Goal: Information Seeking & Learning: Learn about a topic

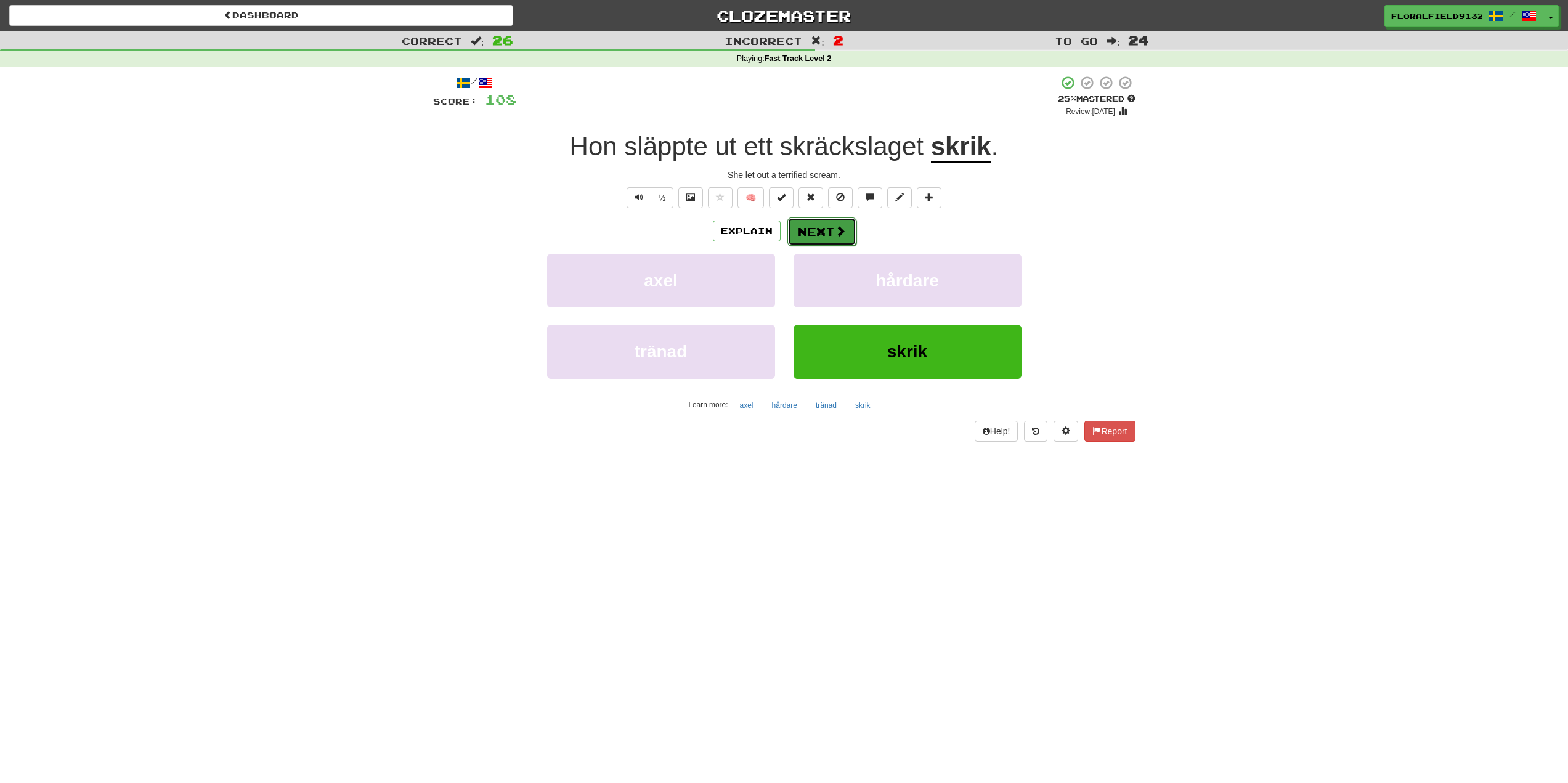
click at [824, 233] on button "Next" at bounding box center [822, 231] width 69 height 28
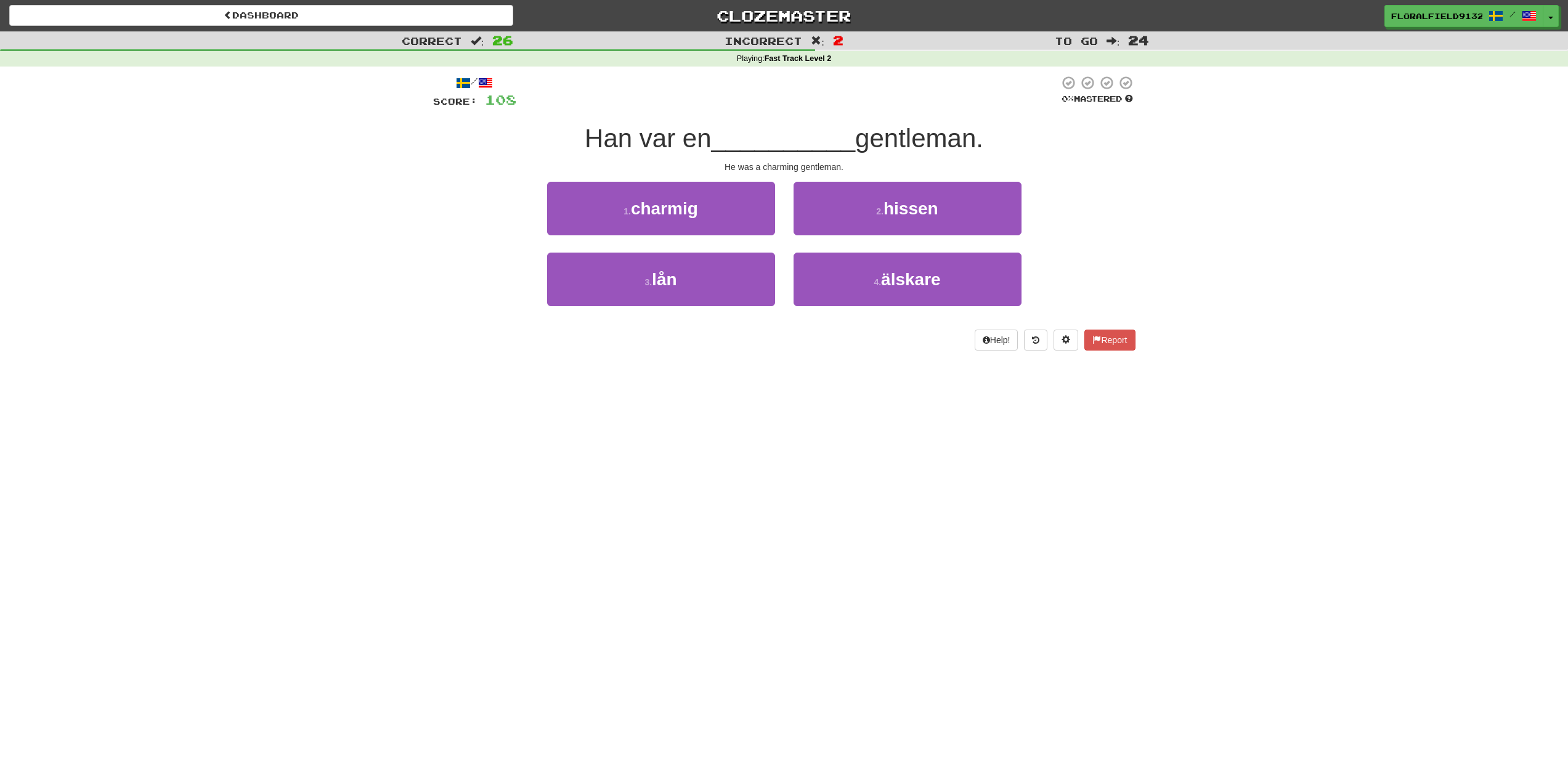
click at [702, 237] on div "1 . charmig" at bounding box center [661, 217] width 246 height 71
click at [709, 218] on button "1 . charmig" at bounding box center [661, 208] width 228 height 54
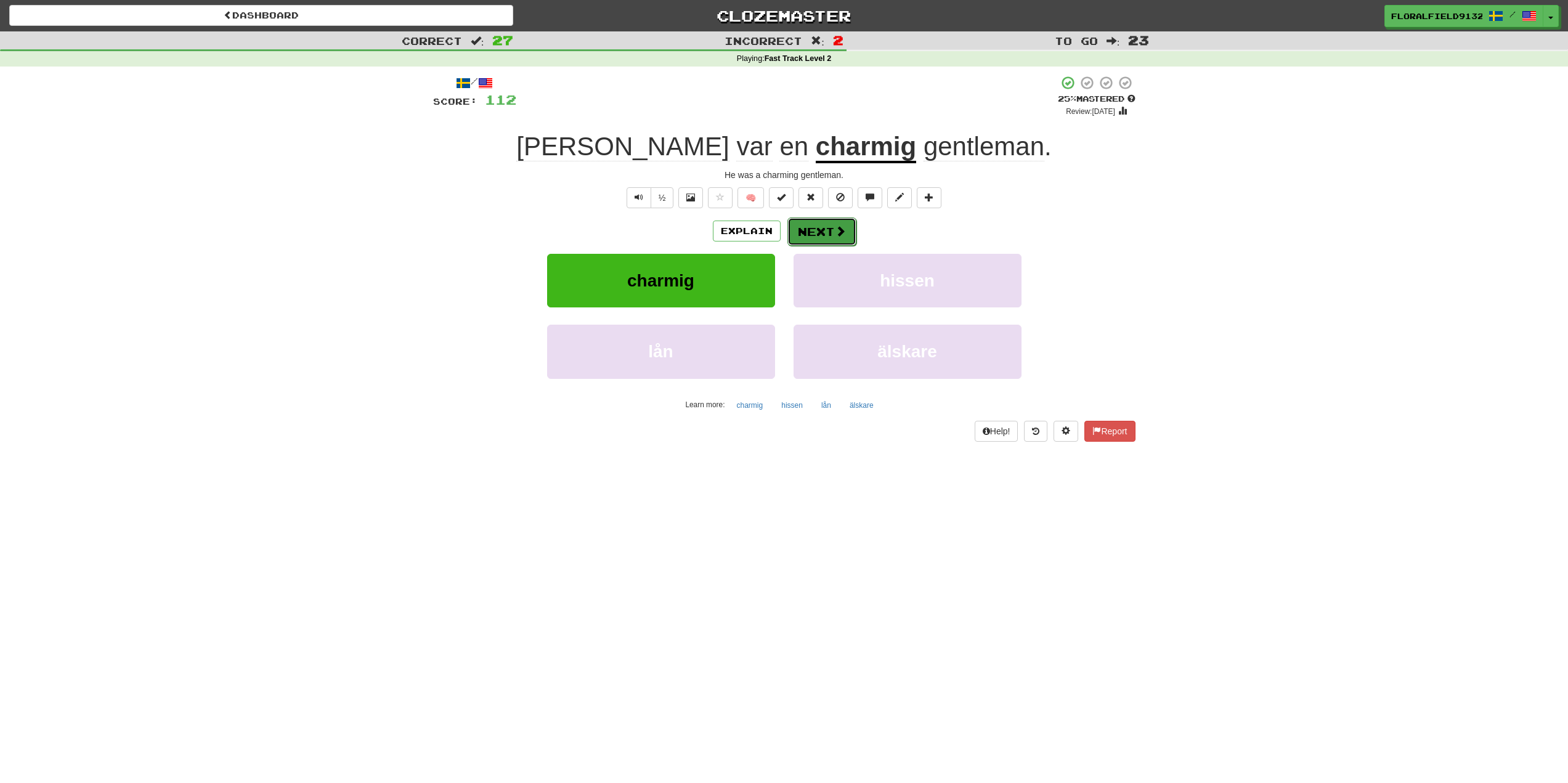
drag, startPoint x: 822, startPoint y: 240, endPoint x: 824, endPoint y: 232, distance: 8.2
click at [824, 232] on button "Next" at bounding box center [822, 231] width 69 height 28
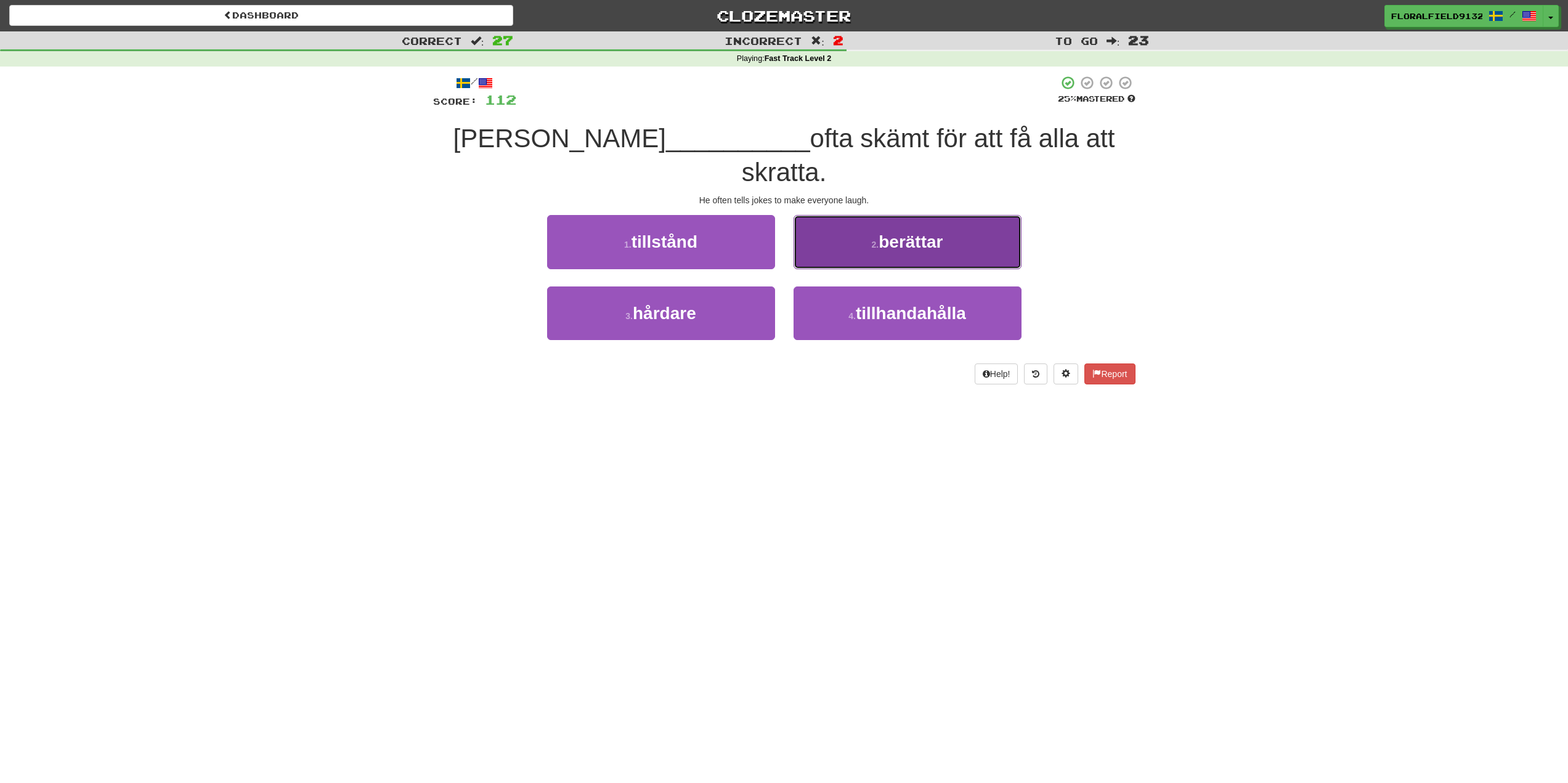
click at [854, 227] on button "2 . berättar" at bounding box center [907, 242] width 228 height 54
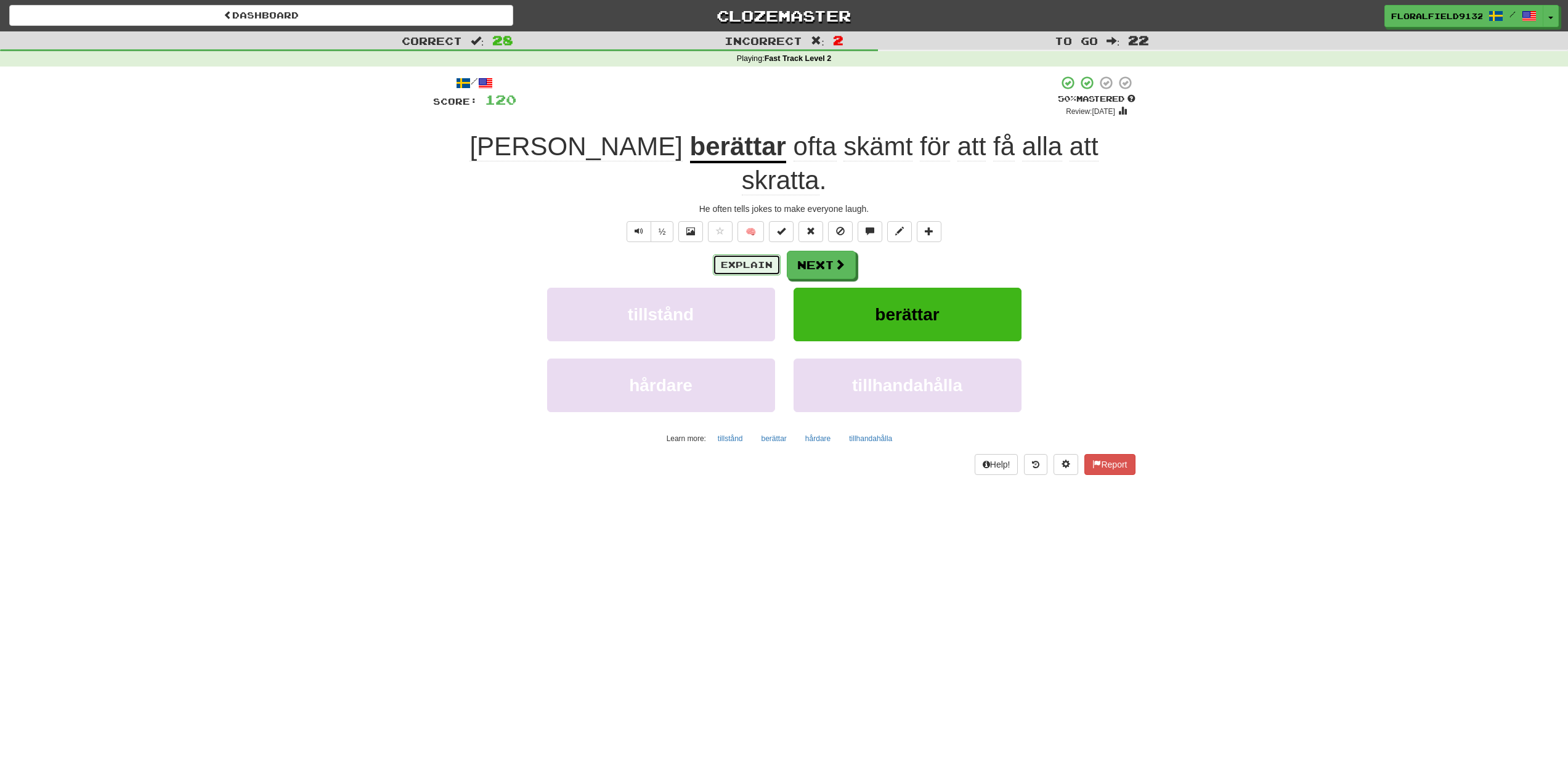
click at [753, 255] on button "Explain" at bounding box center [746, 265] width 68 height 21
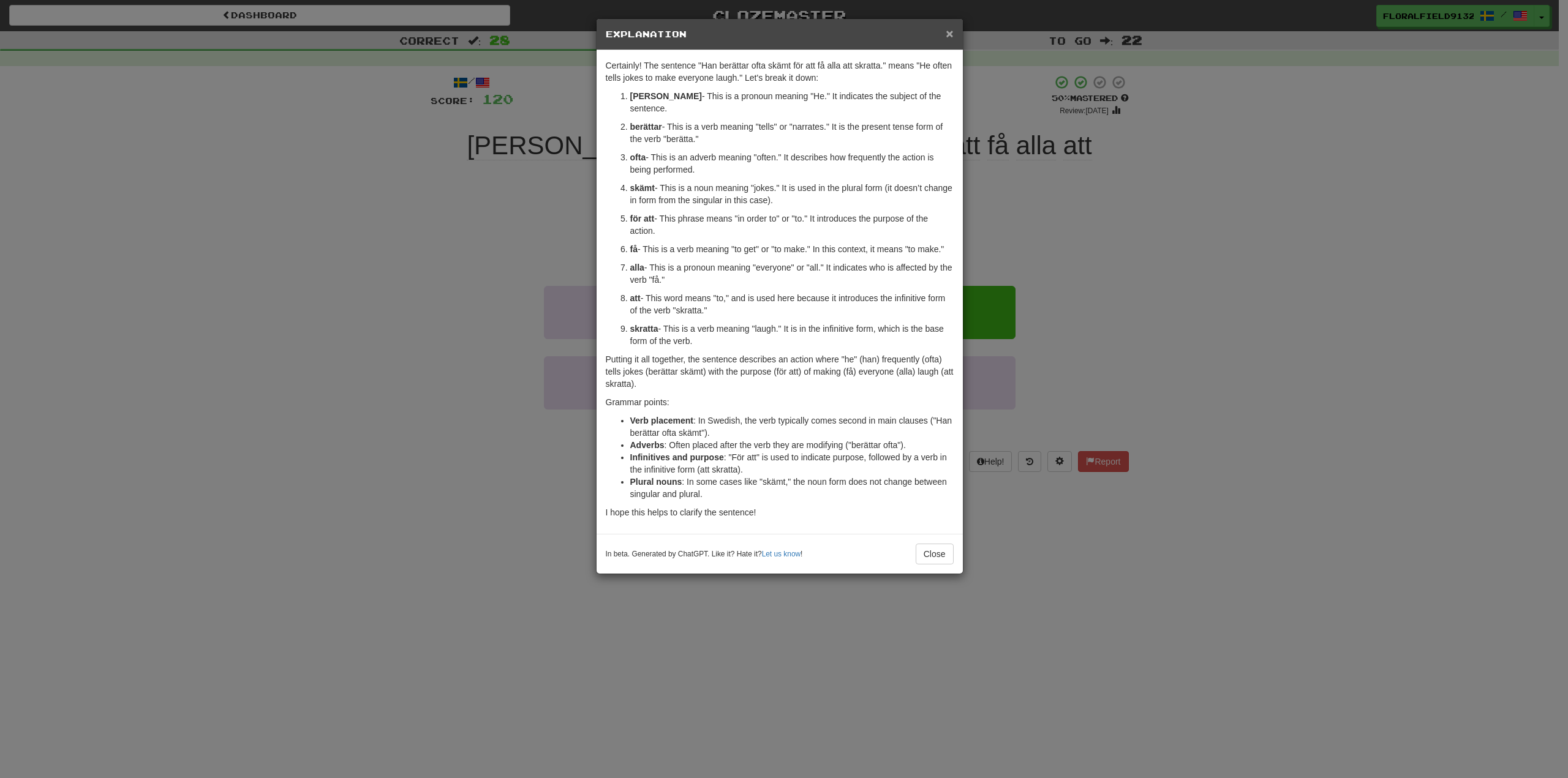
click at [950, 26] on span "×" at bounding box center [950, 33] width 7 height 14
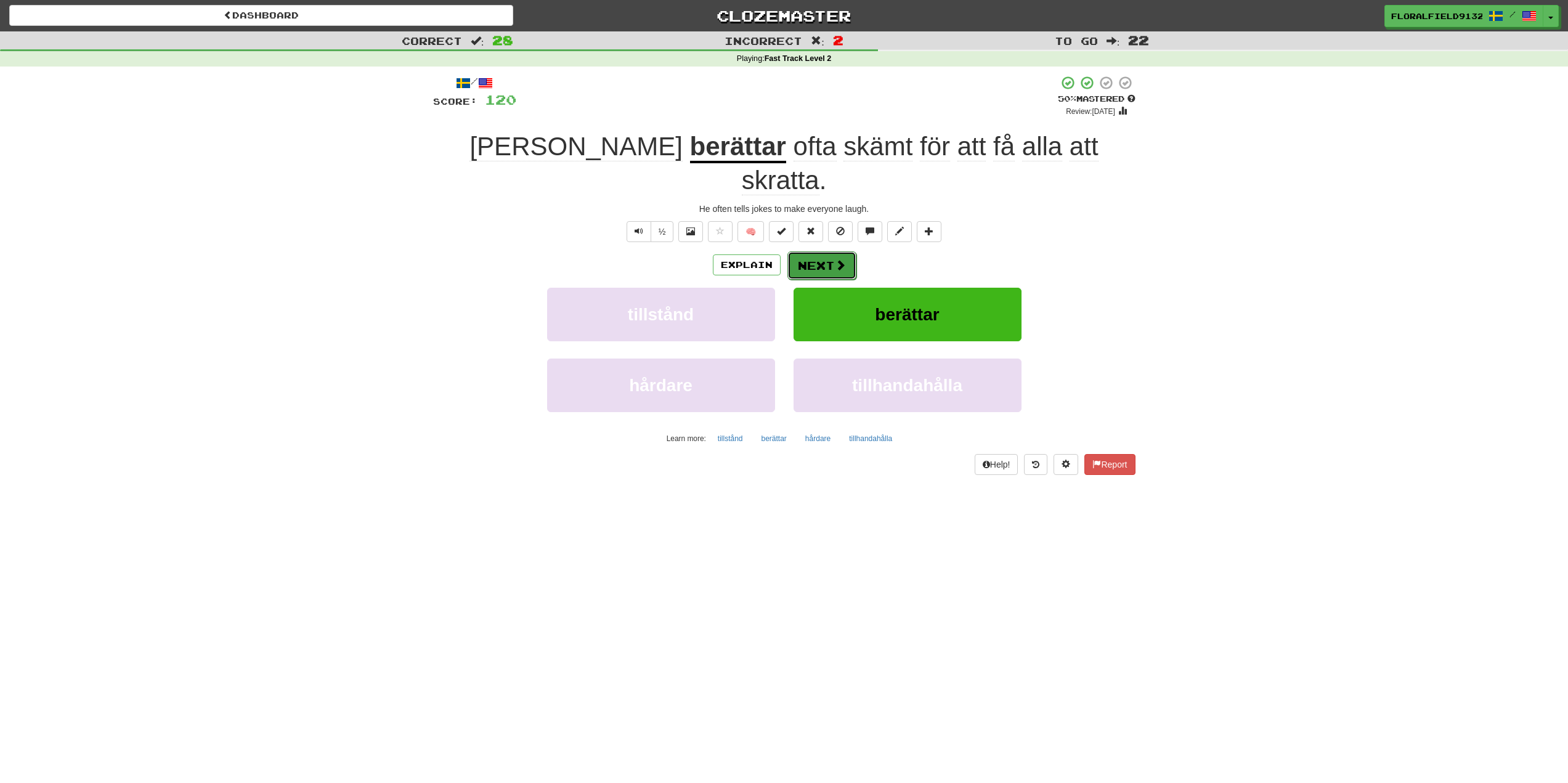
click at [825, 251] on button "Next" at bounding box center [822, 265] width 69 height 28
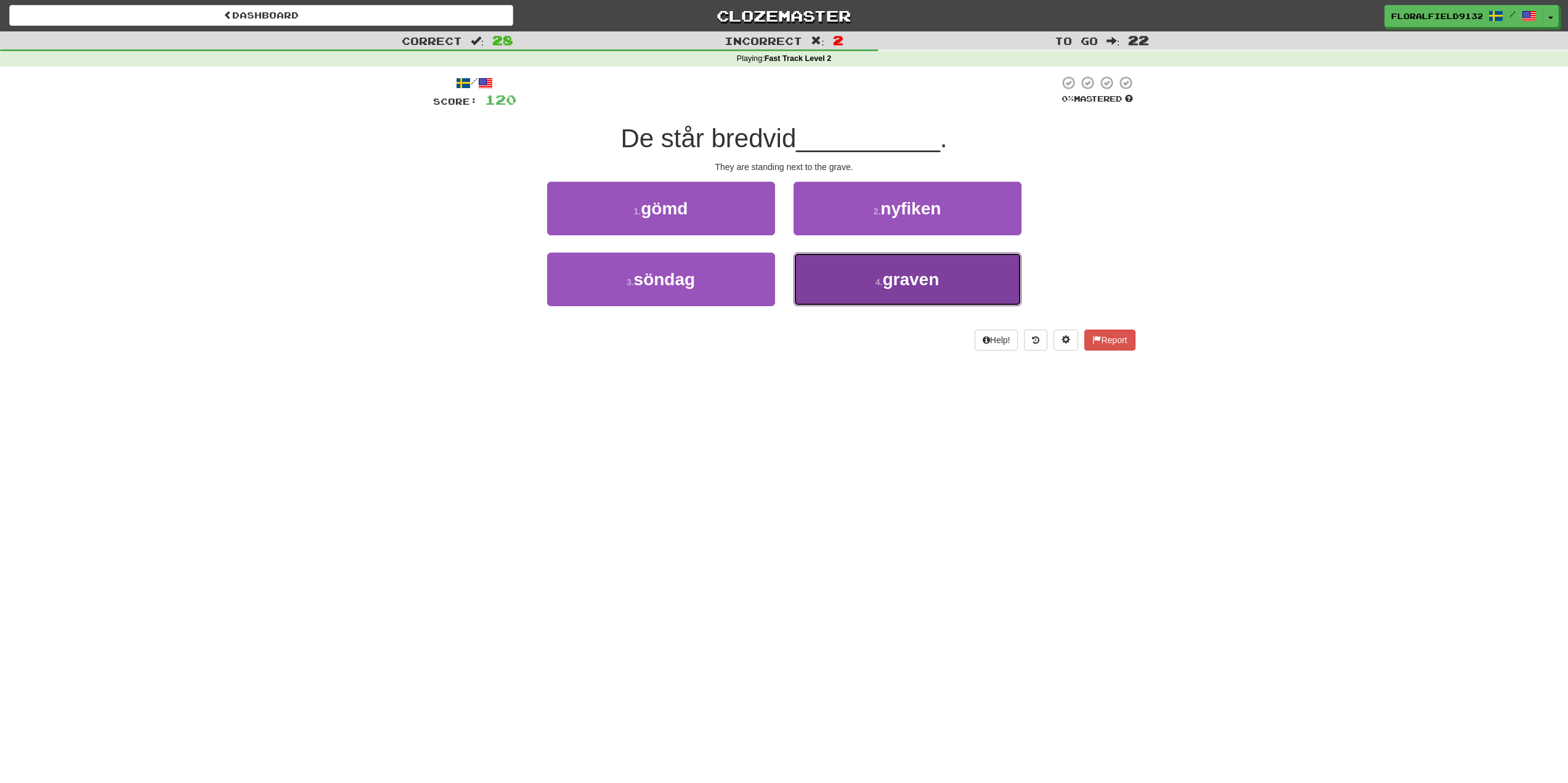
click at [831, 281] on button "4 . graven" at bounding box center [907, 279] width 228 height 54
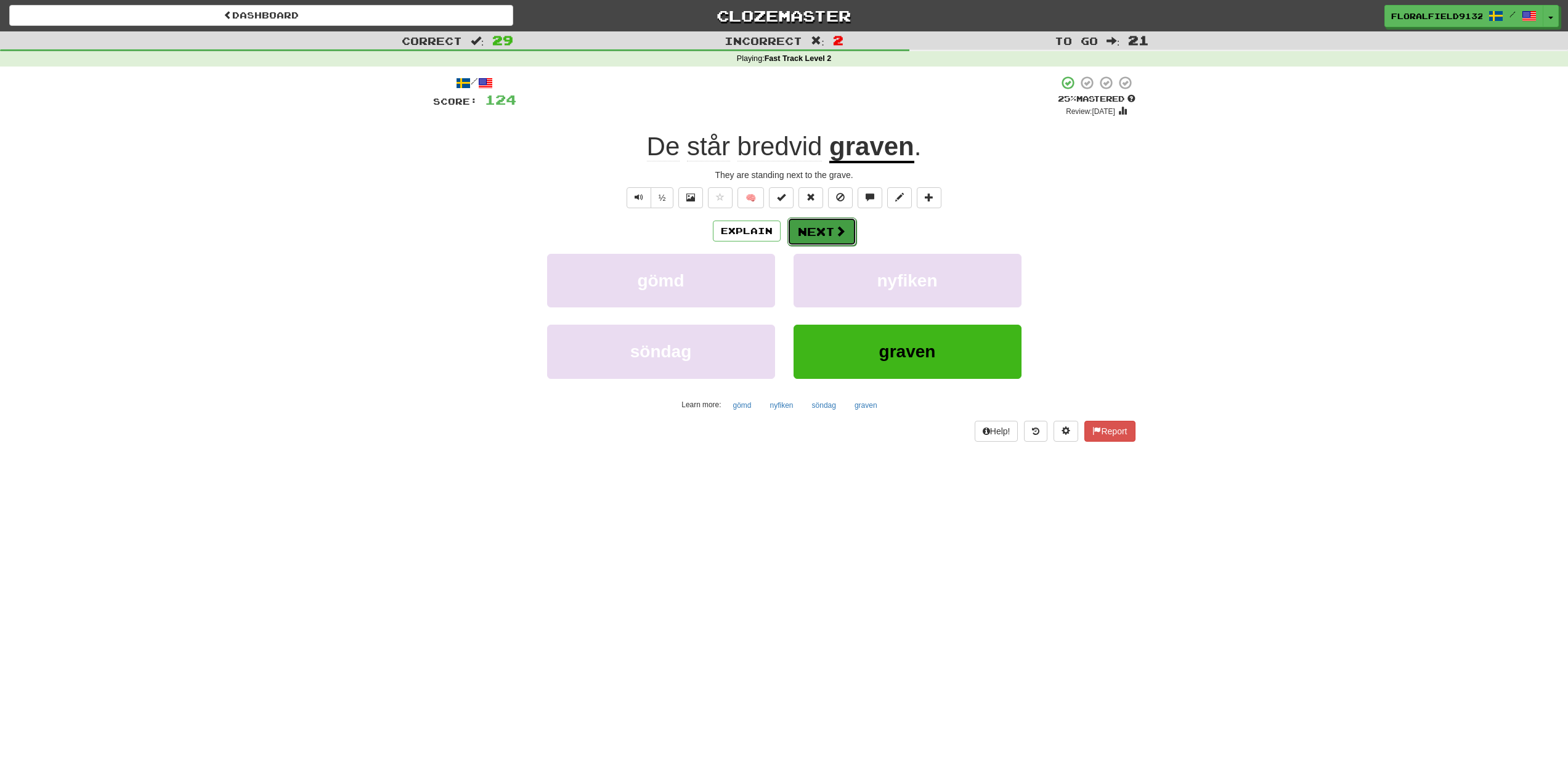
click at [792, 232] on button "Next" at bounding box center [822, 231] width 69 height 28
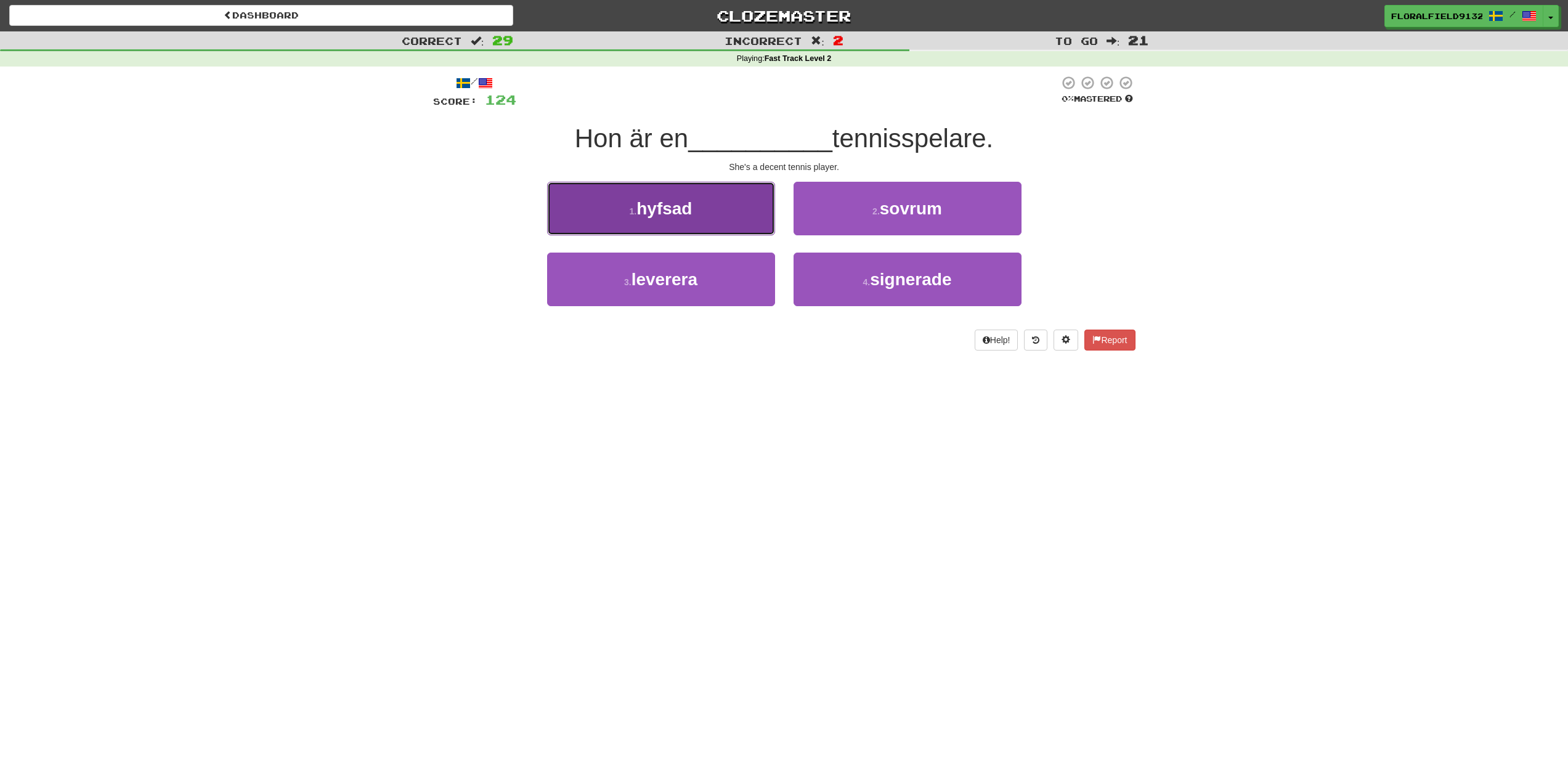
click at [695, 212] on button "1 . hyfsad" at bounding box center [661, 208] width 228 height 54
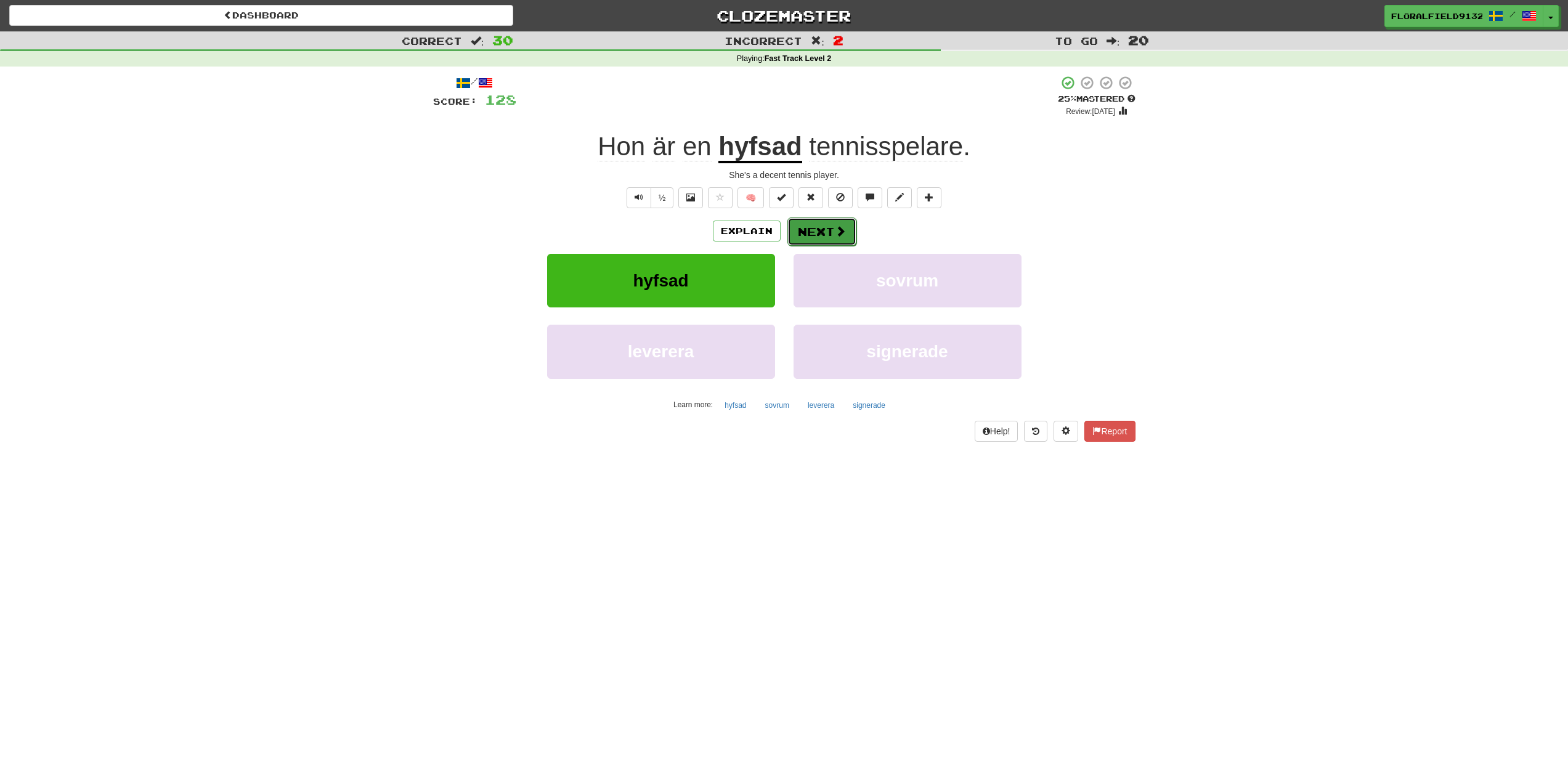
click at [829, 230] on button "Next" at bounding box center [822, 231] width 69 height 28
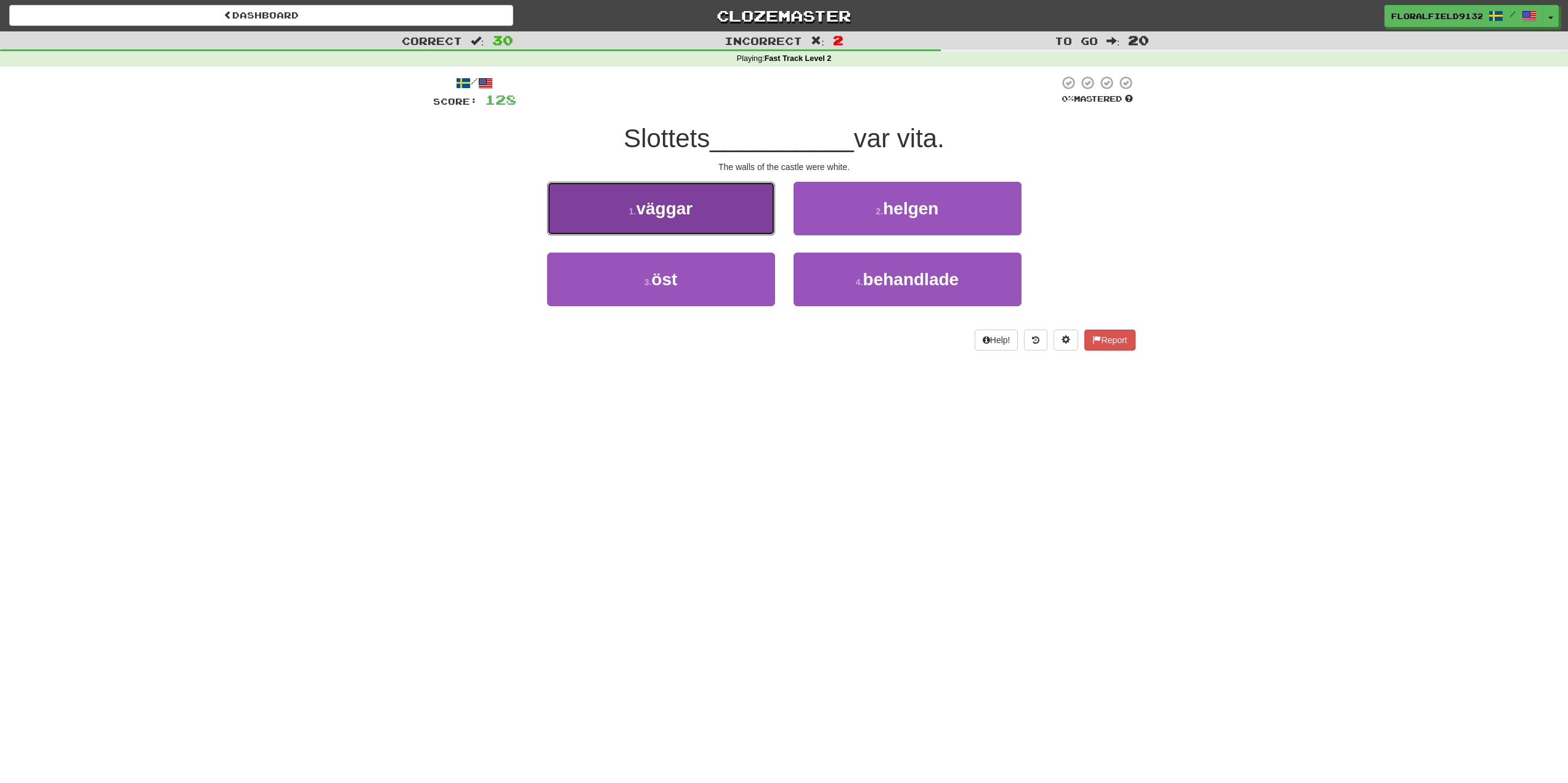
click at [757, 230] on button "1 . väggar" at bounding box center [661, 208] width 228 height 54
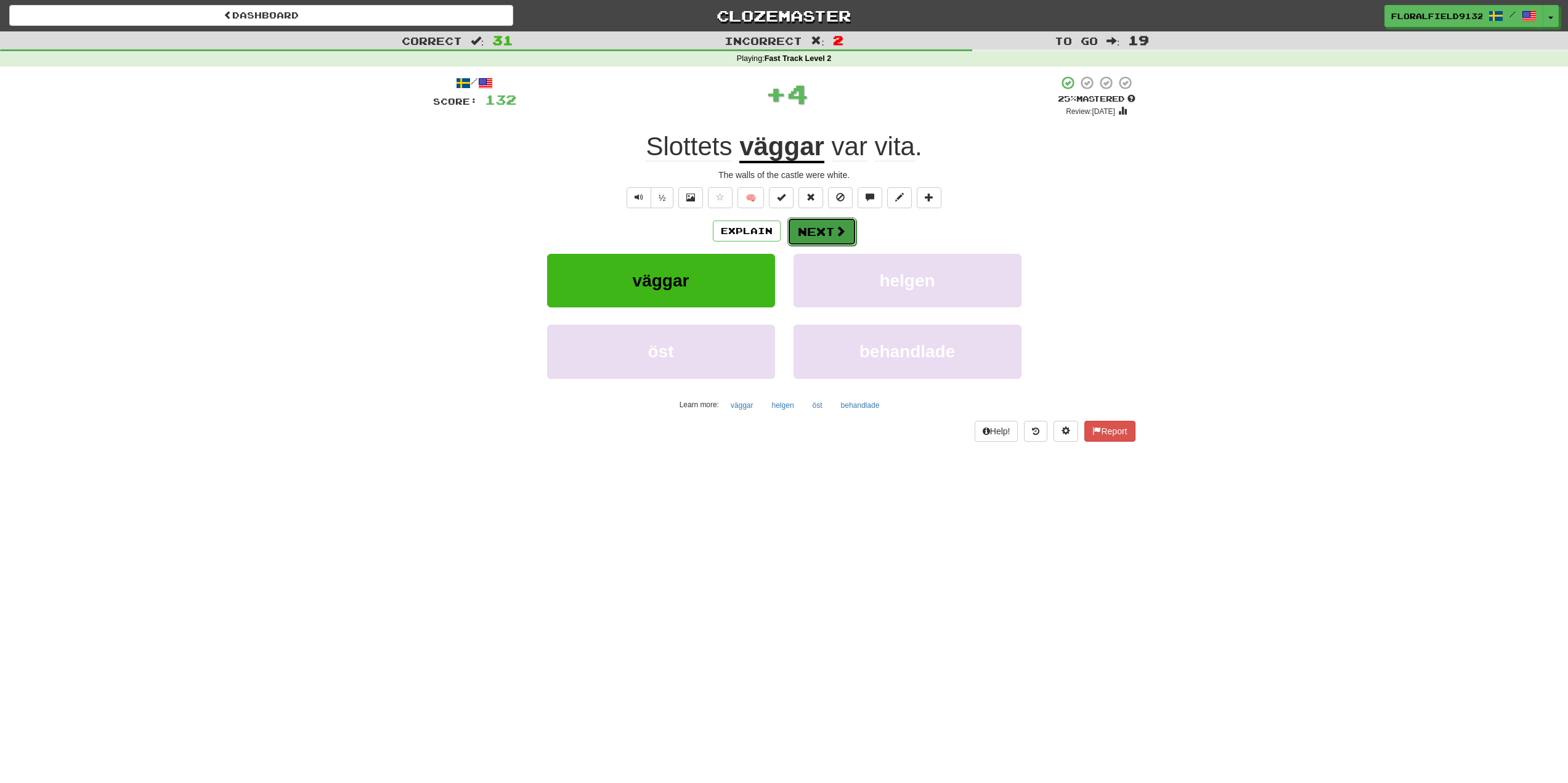
click at [824, 228] on button "Next" at bounding box center [822, 231] width 69 height 28
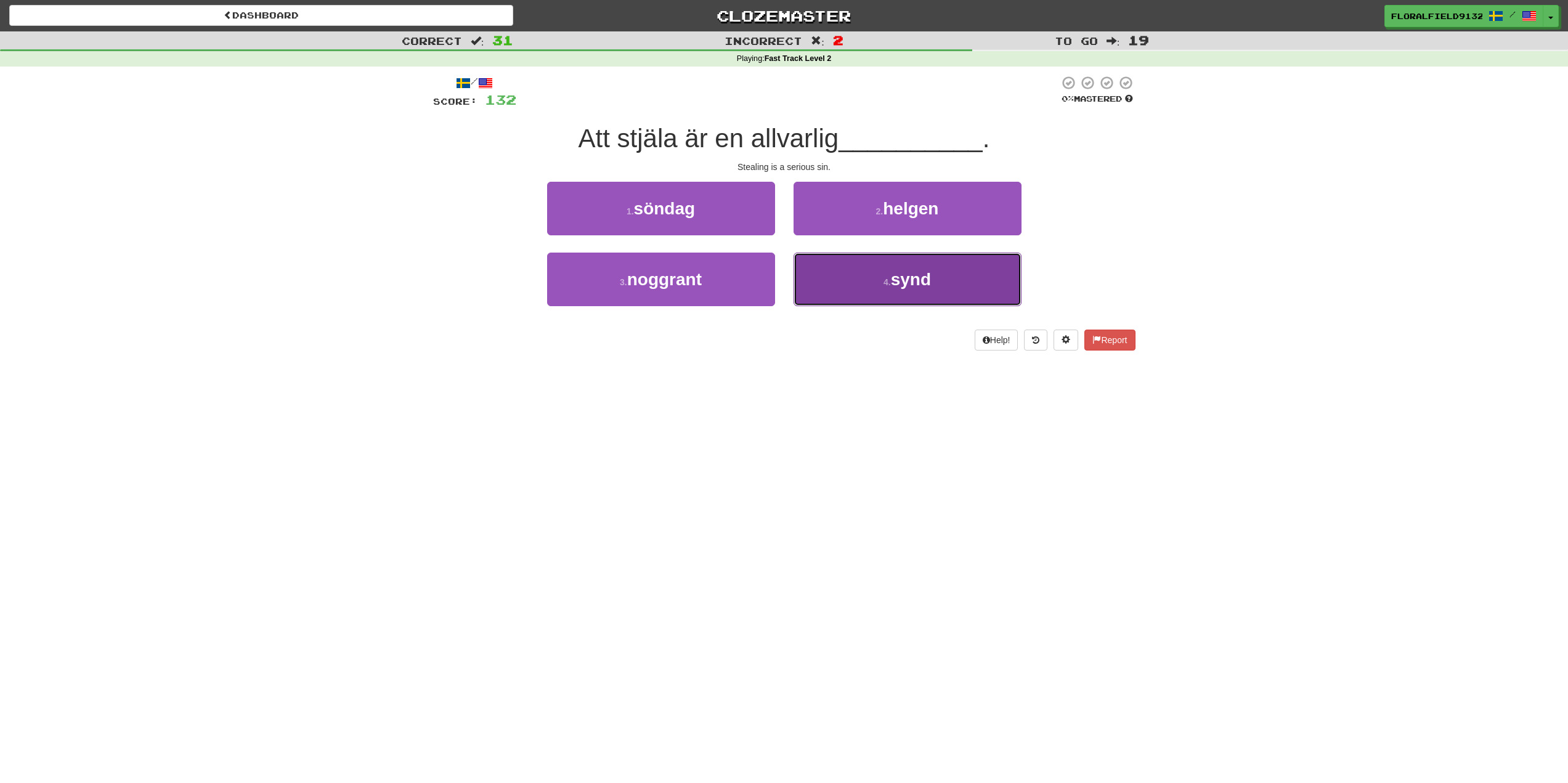
click at [840, 286] on button "4 . synd" at bounding box center [907, 279] width 228 height 54
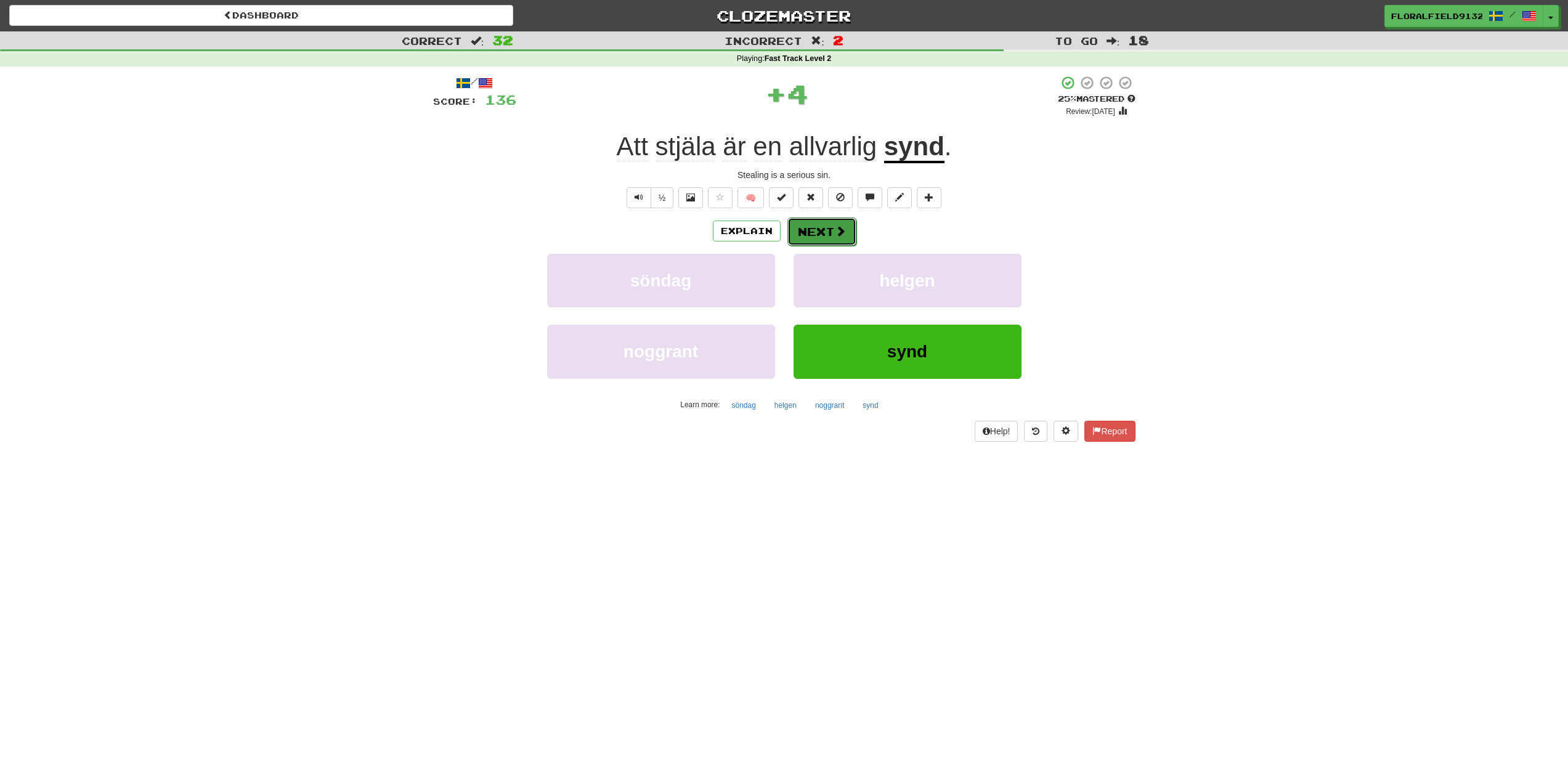
click at [813, 236] on button "Next" at bounding box center [822, 231] width 69 height 28
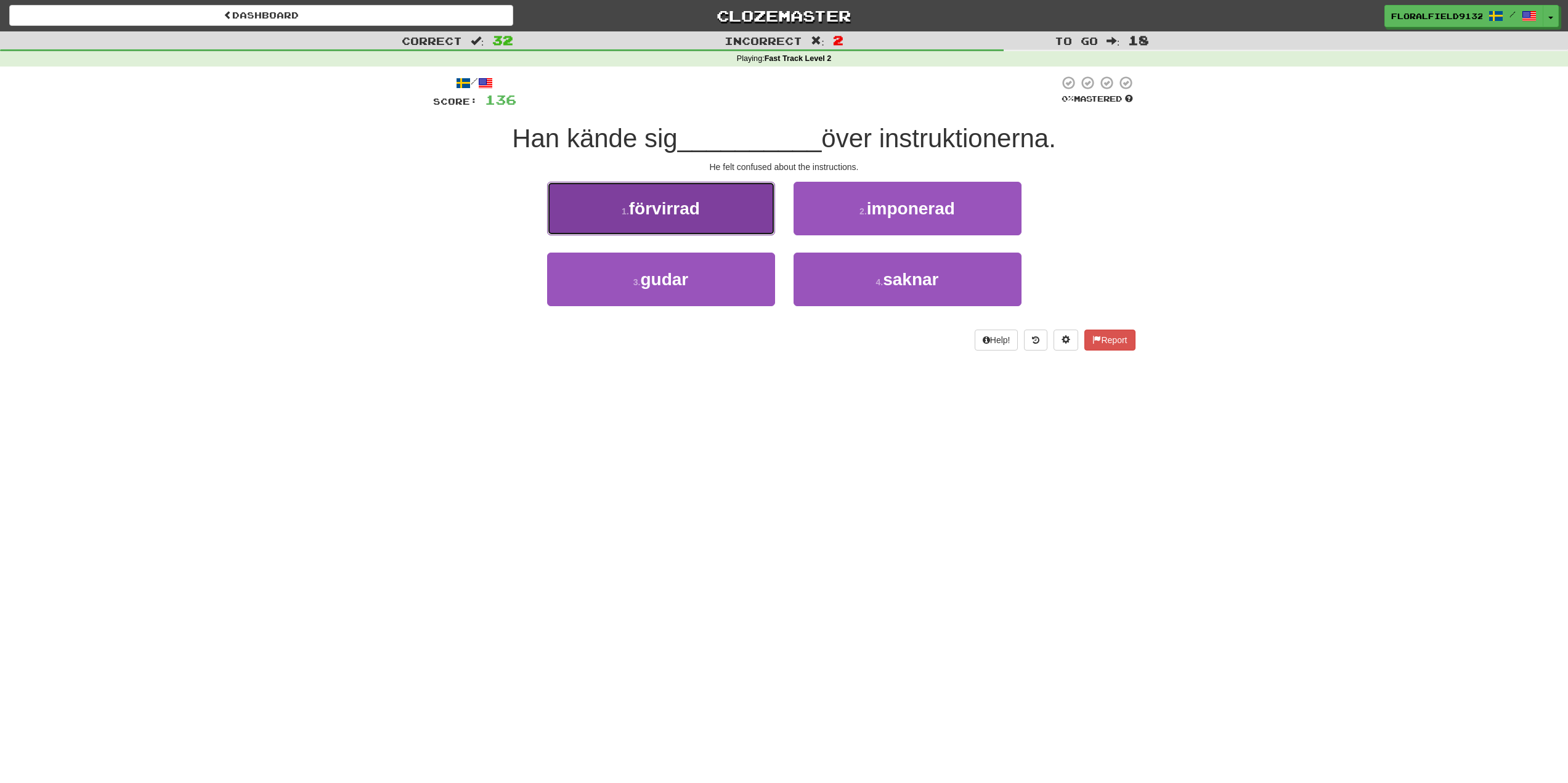
click at [722, 232] on button "1 . förvirrad" at bounding box center [661, 208] width 228 height 54
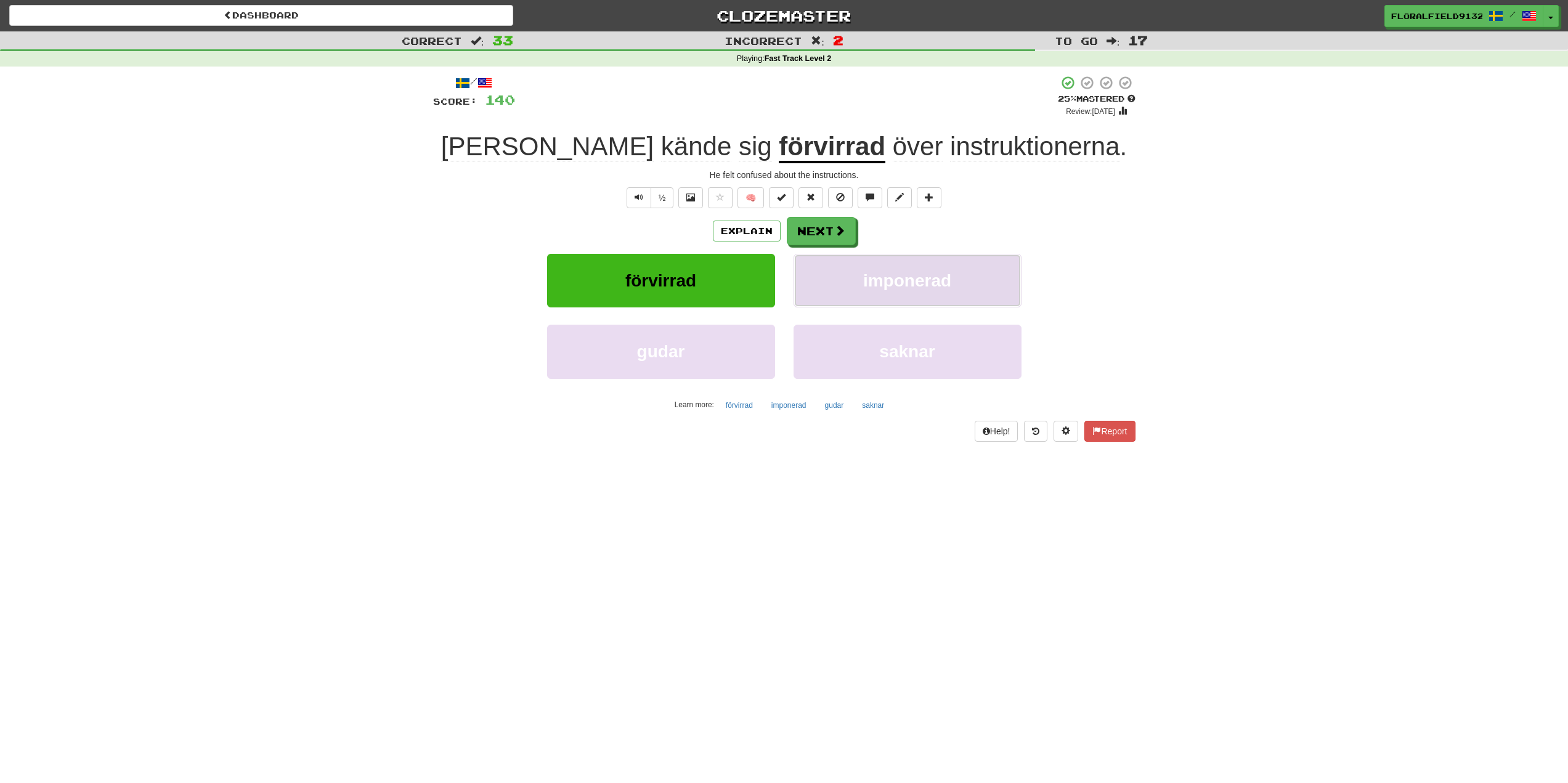
click at [800, 257] on button "imponerad" at bounding box center [907, 280] width 228 height 54
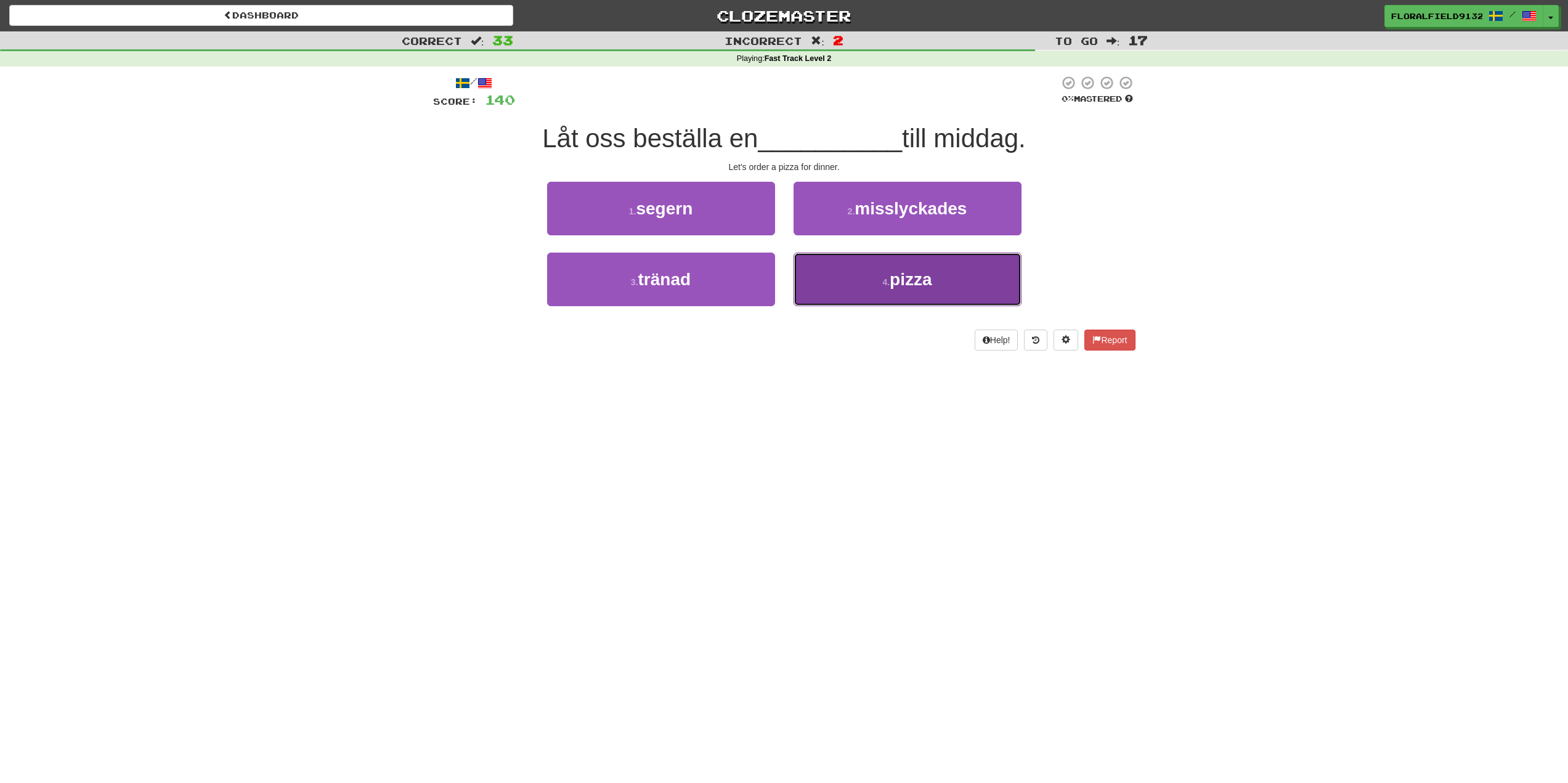
click at [875, 285] on button "4 . pizza" at bounding box center [907, 279] width 228 height 54
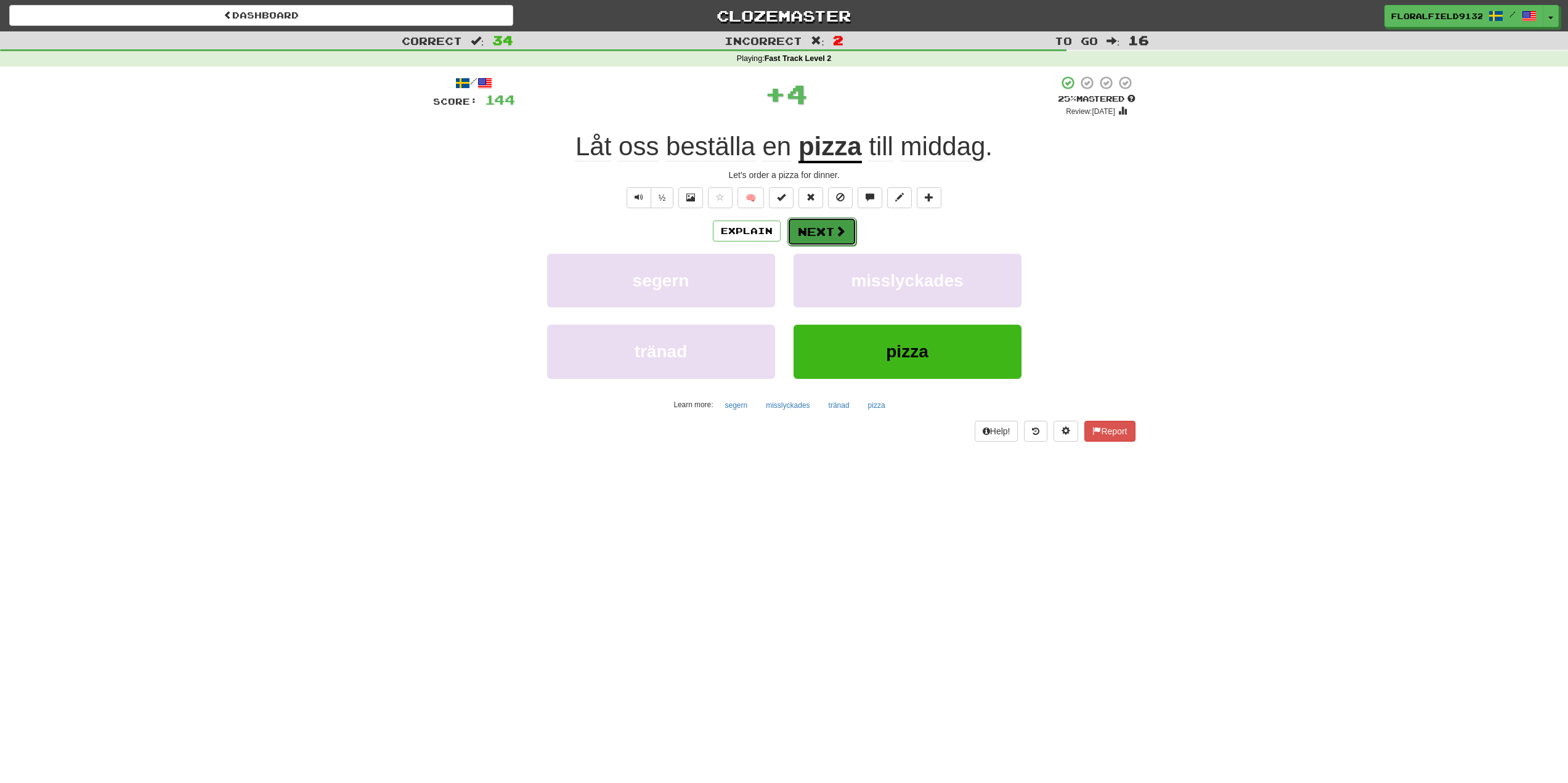
click at [829, 225] on button "Next" at bounding box center [822, 231] width 69 height 28
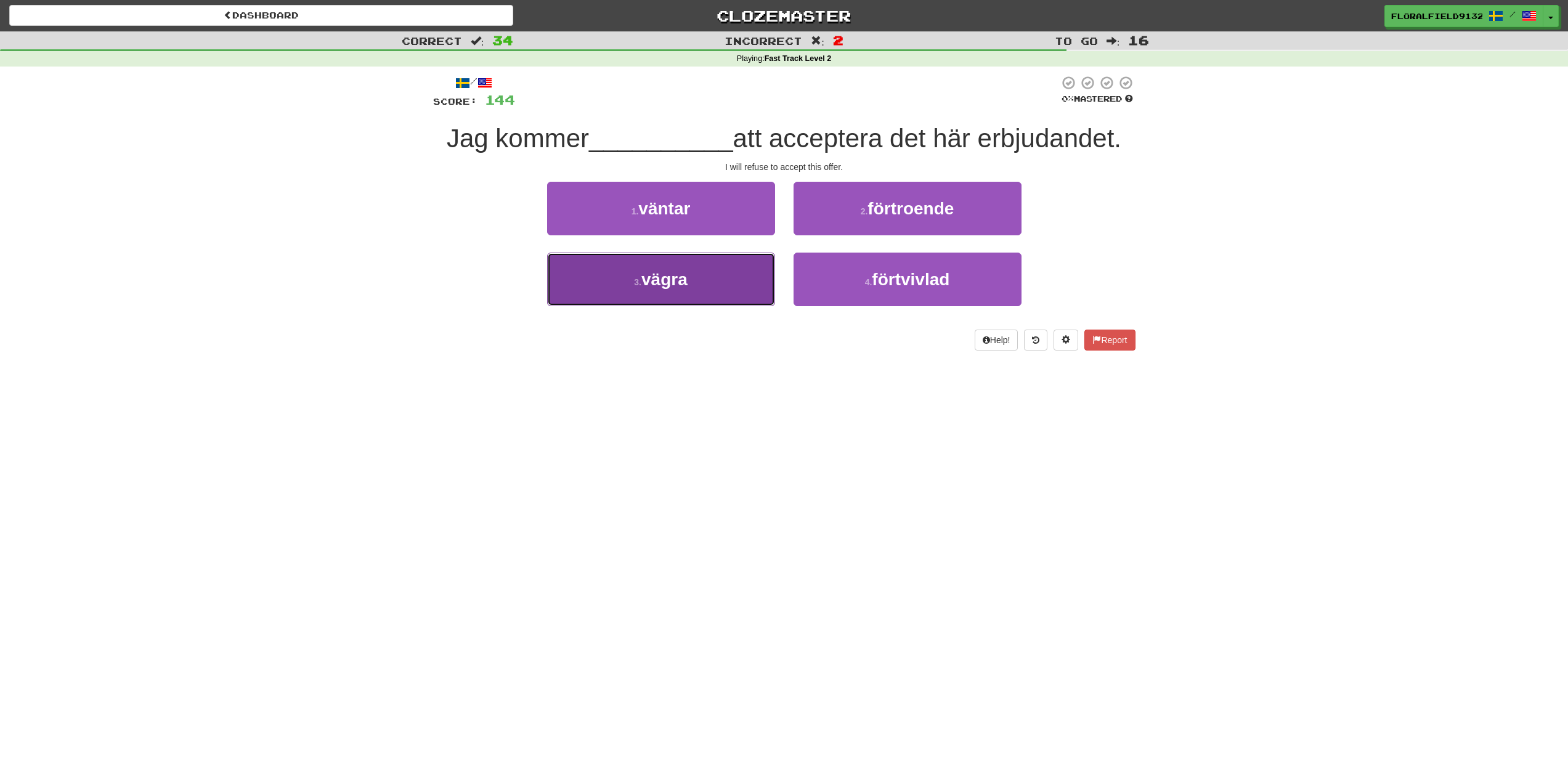
click at [744, 267] on button "3 . [GEOGRAPHIC_DATA]" at bounding box center [661, 279] width 228 height 54
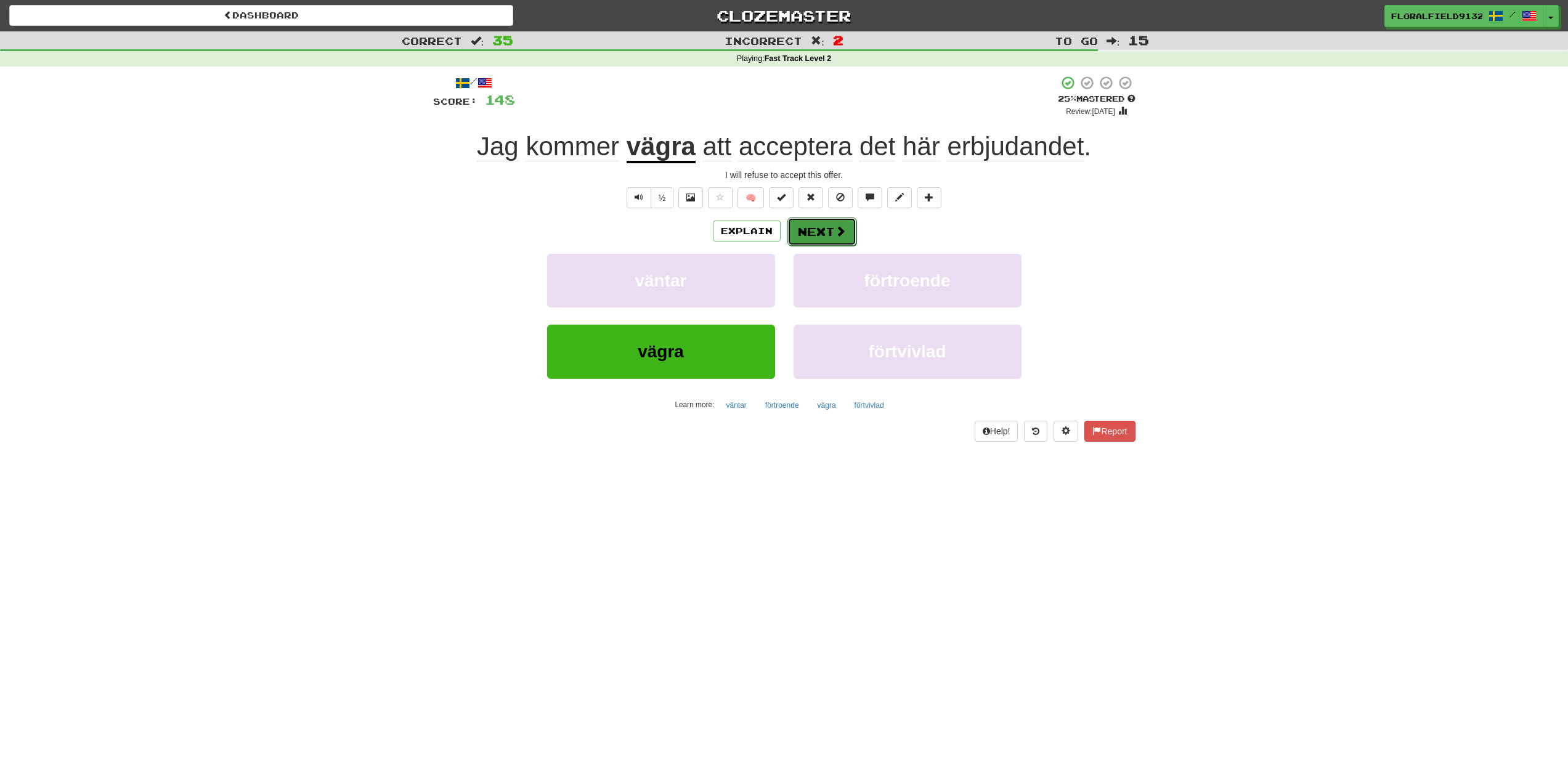
click at [805, 236] on button "Next" at bounding box center [822, 231] width 69 height 28
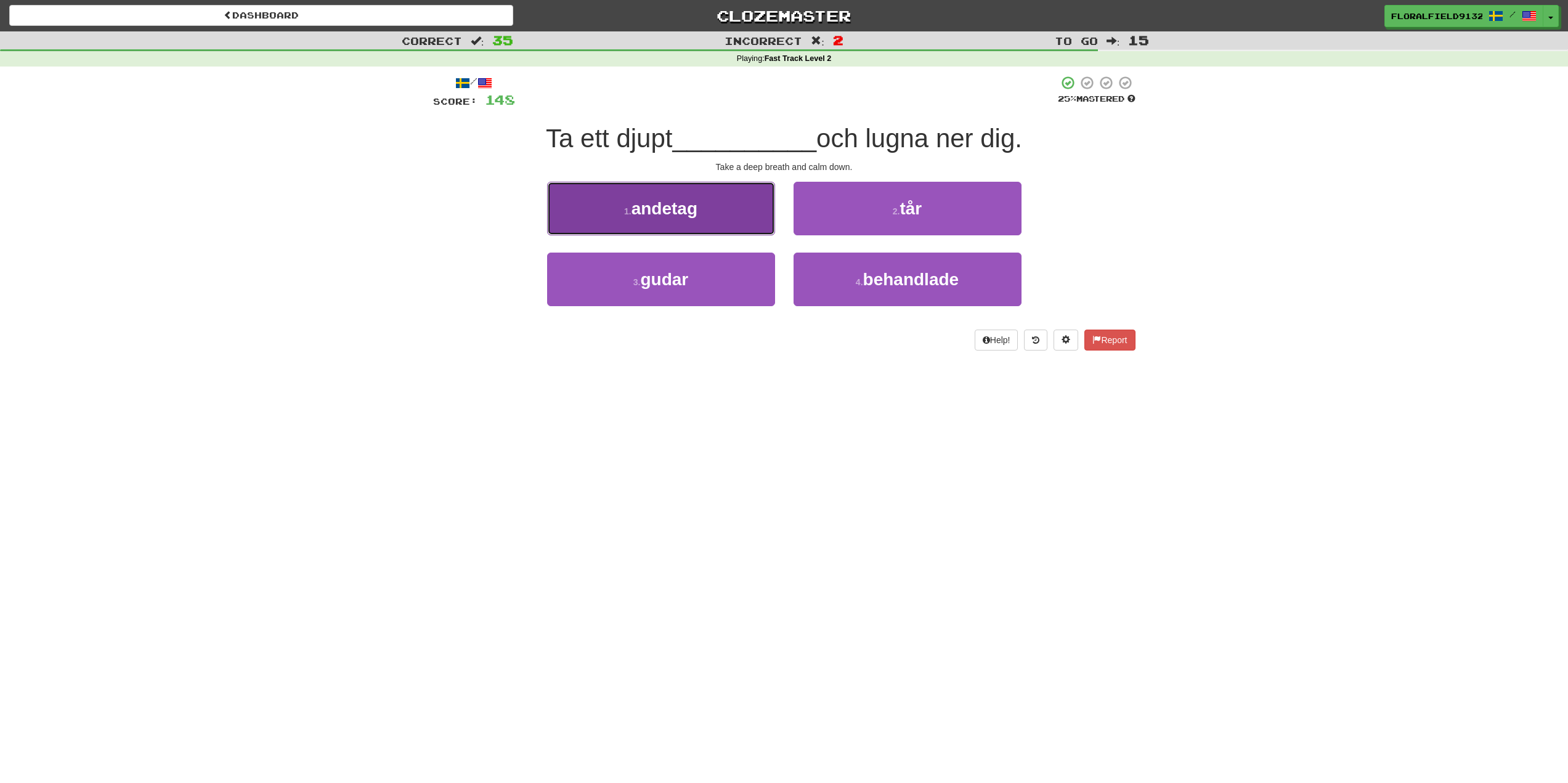
click at [767, 222] on button "1 . [GEOGRAPHIC_DATA]" at bounding box center [661, 208] width 228 height 54
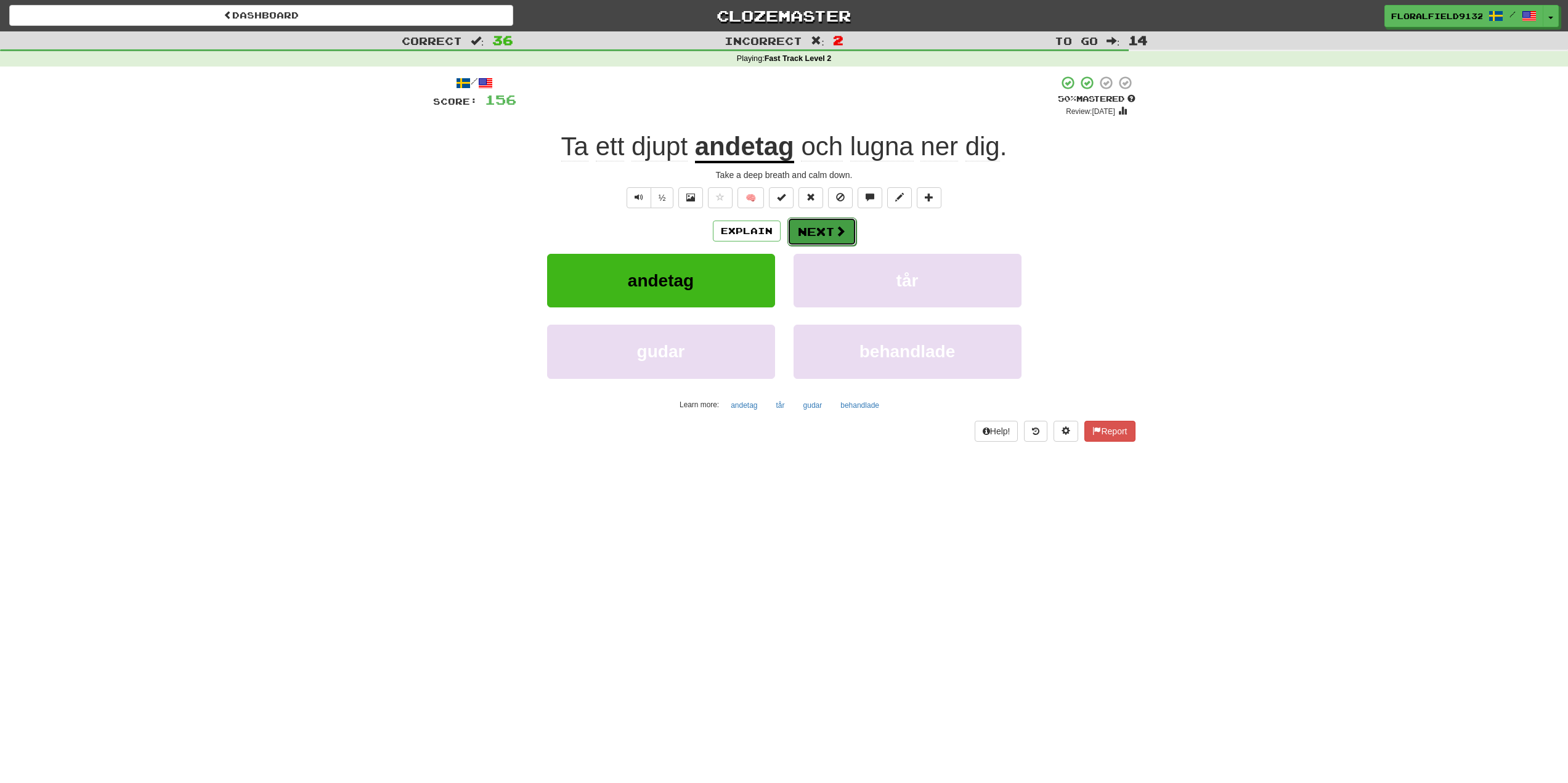
click at [843, 234] on span at bounding box center [840, 231] width 11 height 11
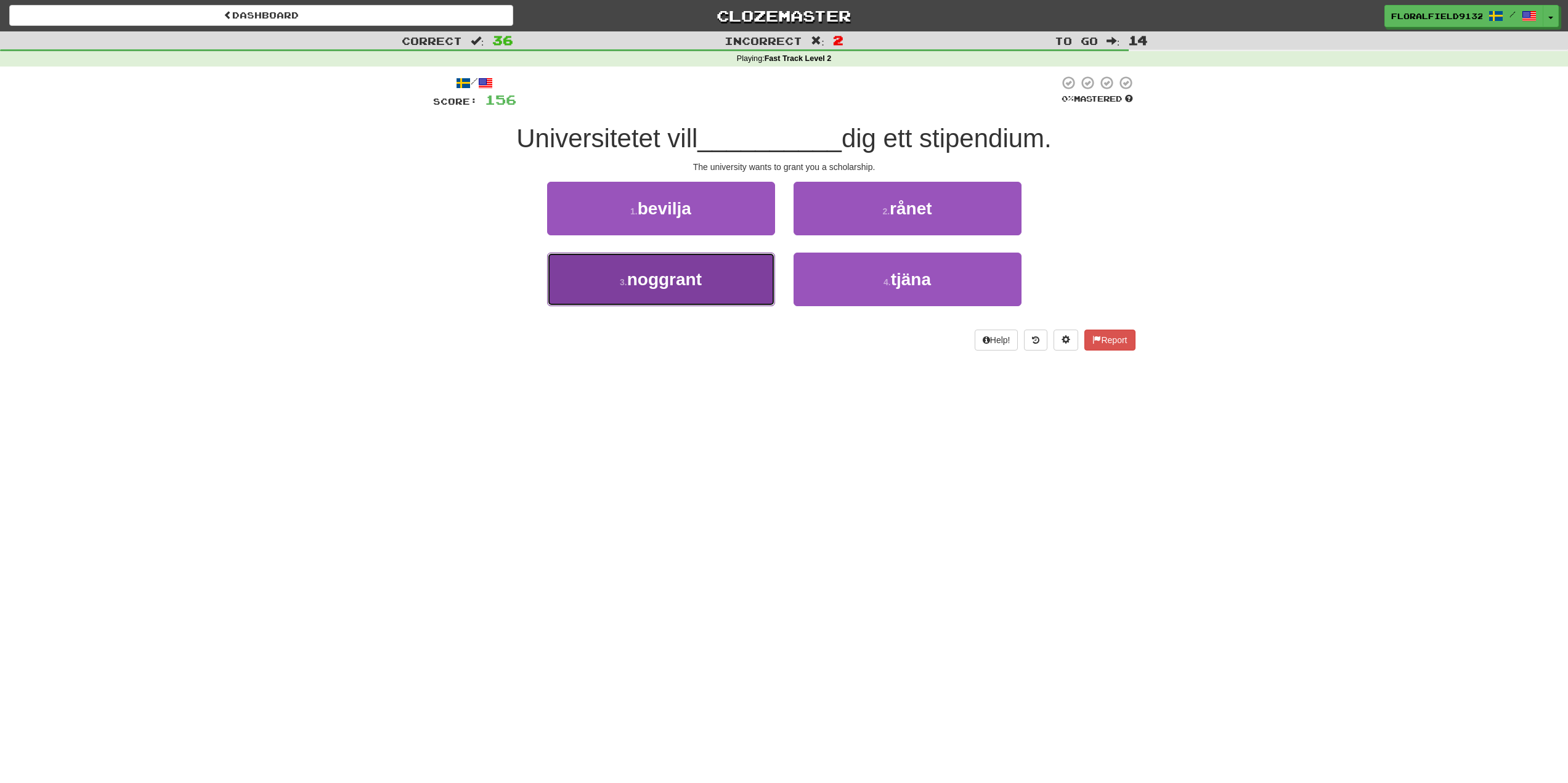
click at [708, 275] on button "3 . noggrant" at bounding box center [661, 279] width 228 height 54
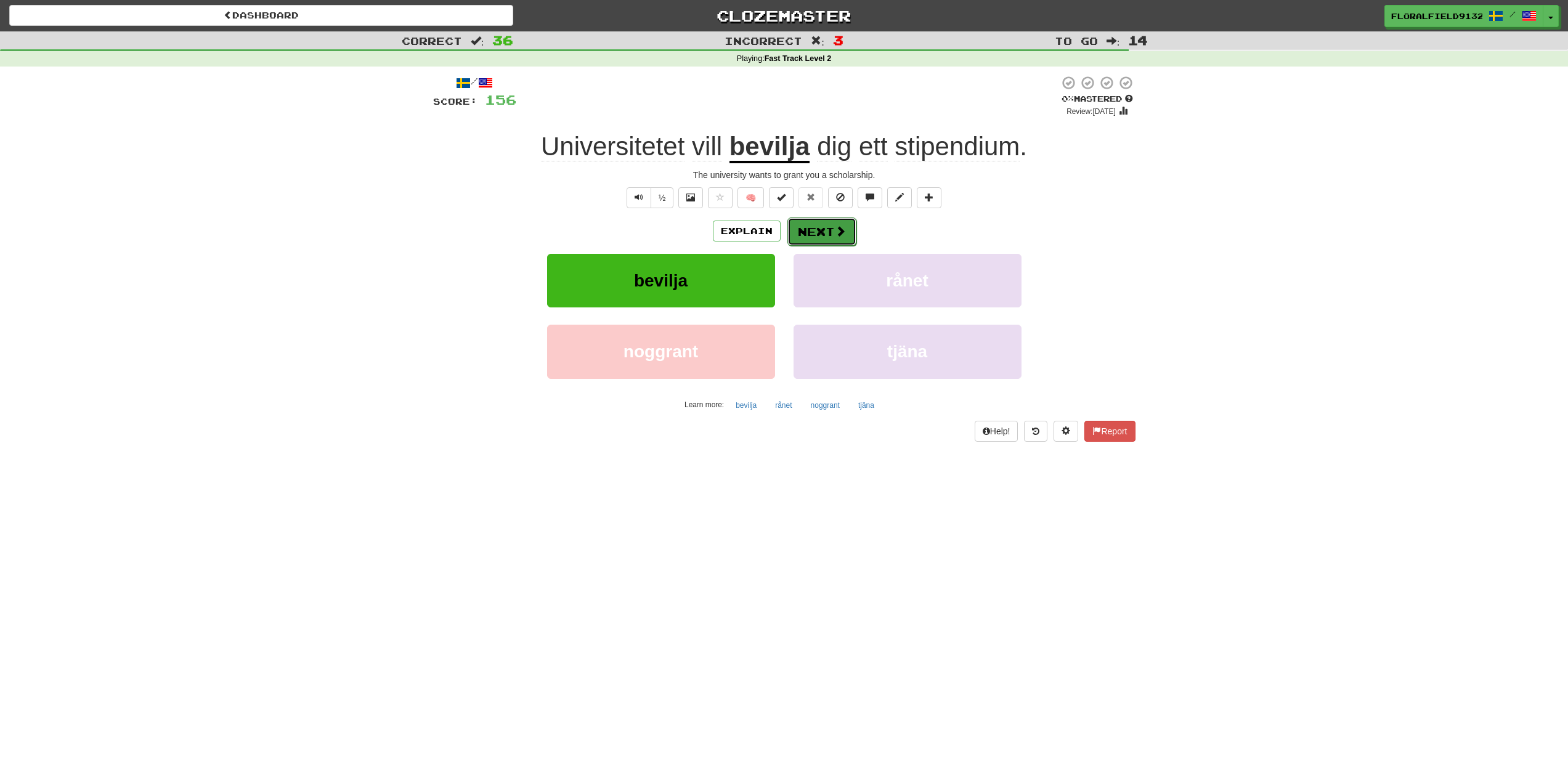
click at [825, 225] on button "Next" at bounding box center [822, 231] width 69 height 28
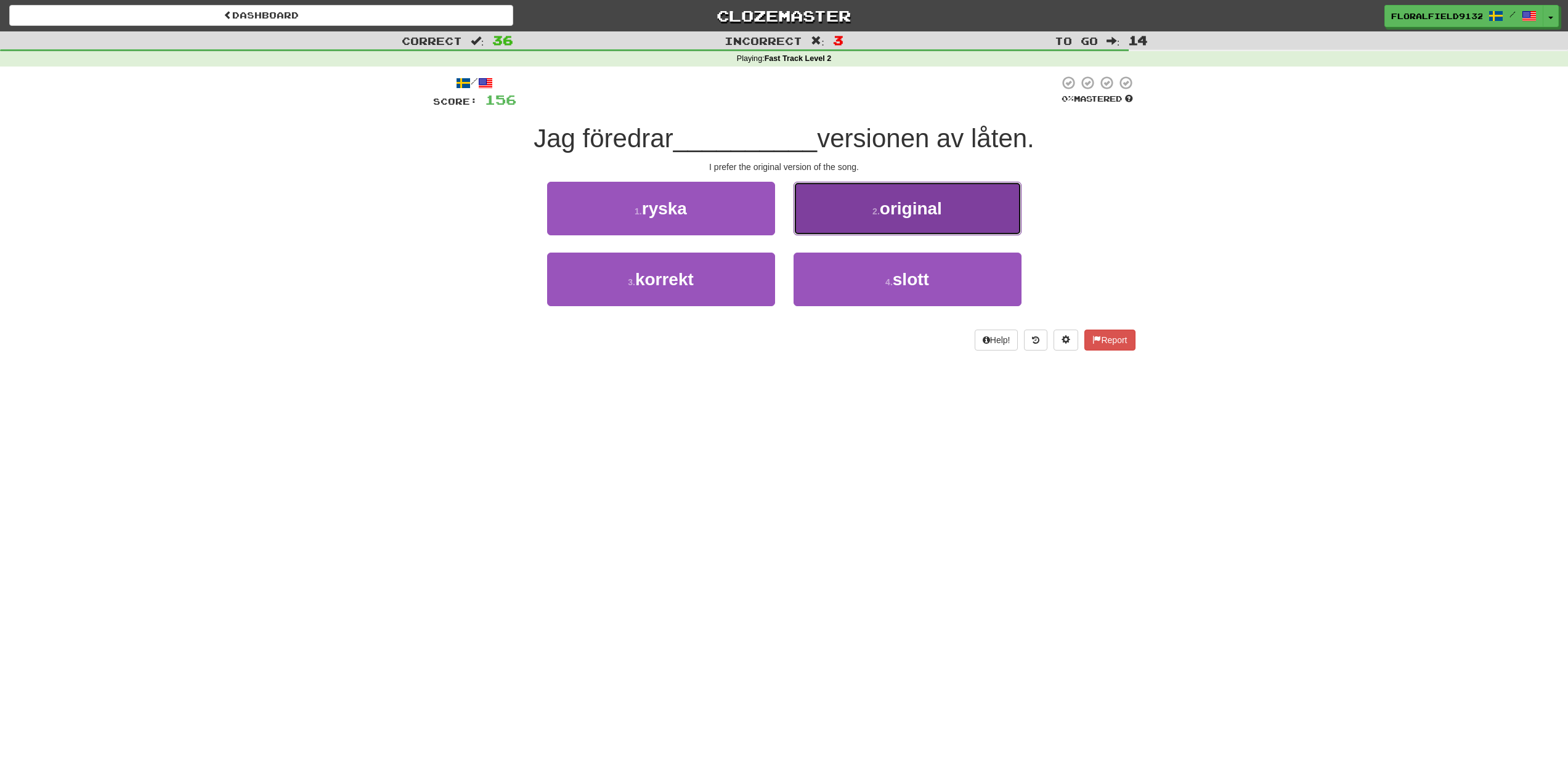
click at [875, 203] on button "2 . original" at bounding box center [907, 208] width 228 height 54
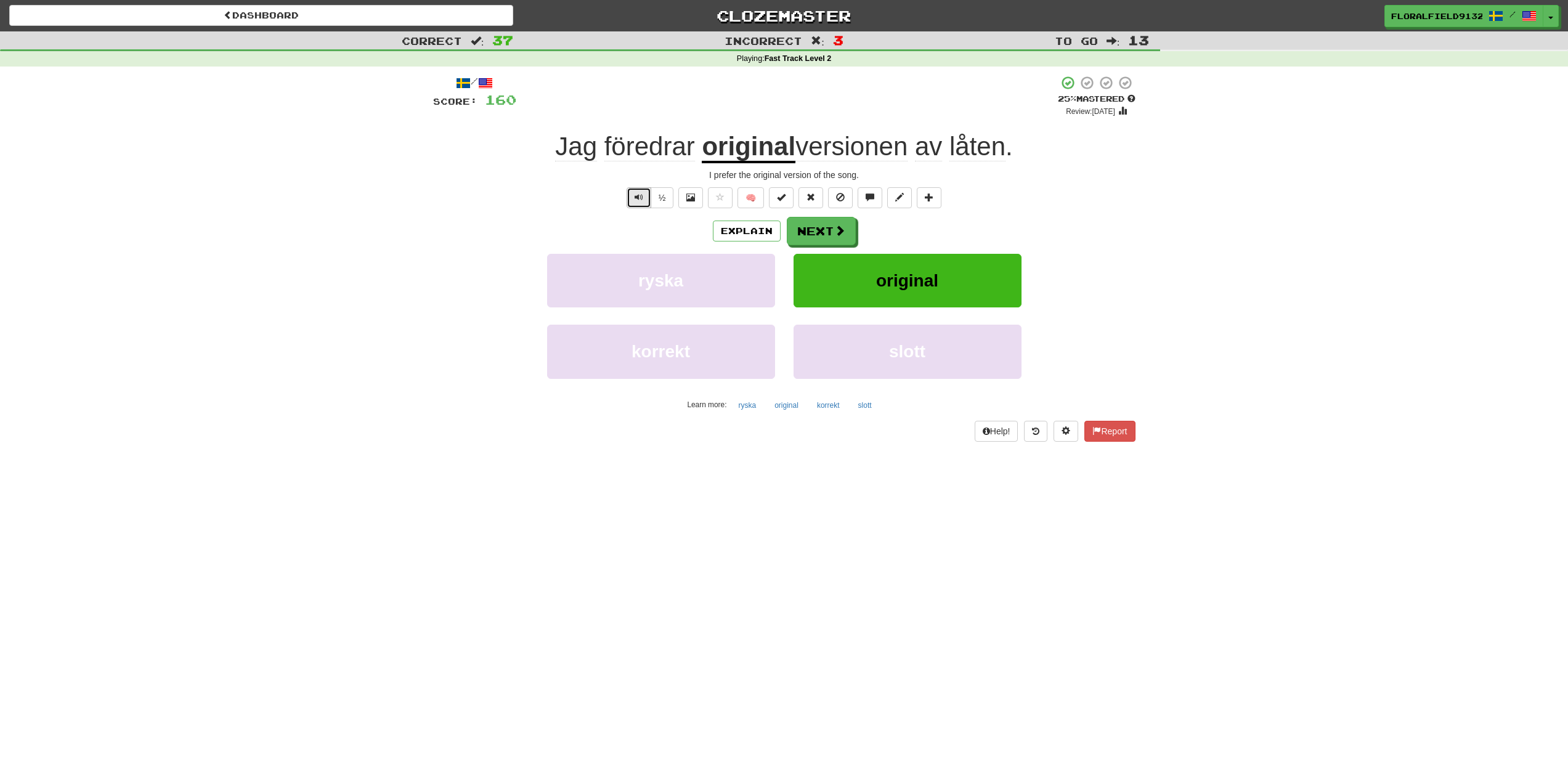
click at [637, 191] on button "Text-to-speech controls" at bounding box center [639, 198] width 25 height 21
click at [817, 227] on button "Next" at bounding box center [822, 231] width 69 height 28
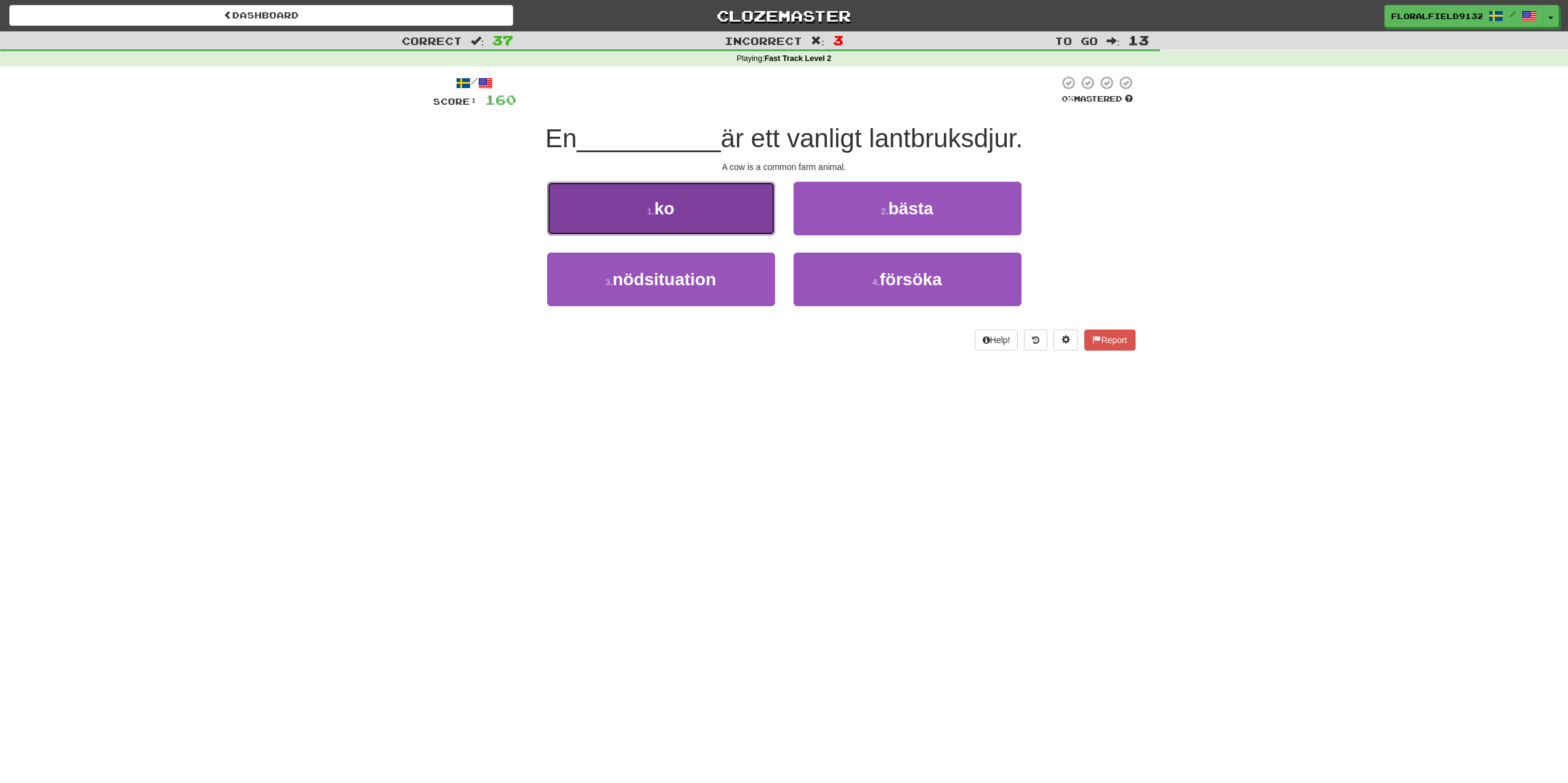
click at [716, 207] on button "1 . ko" at bounding box center [661, 208] width 228 height 54
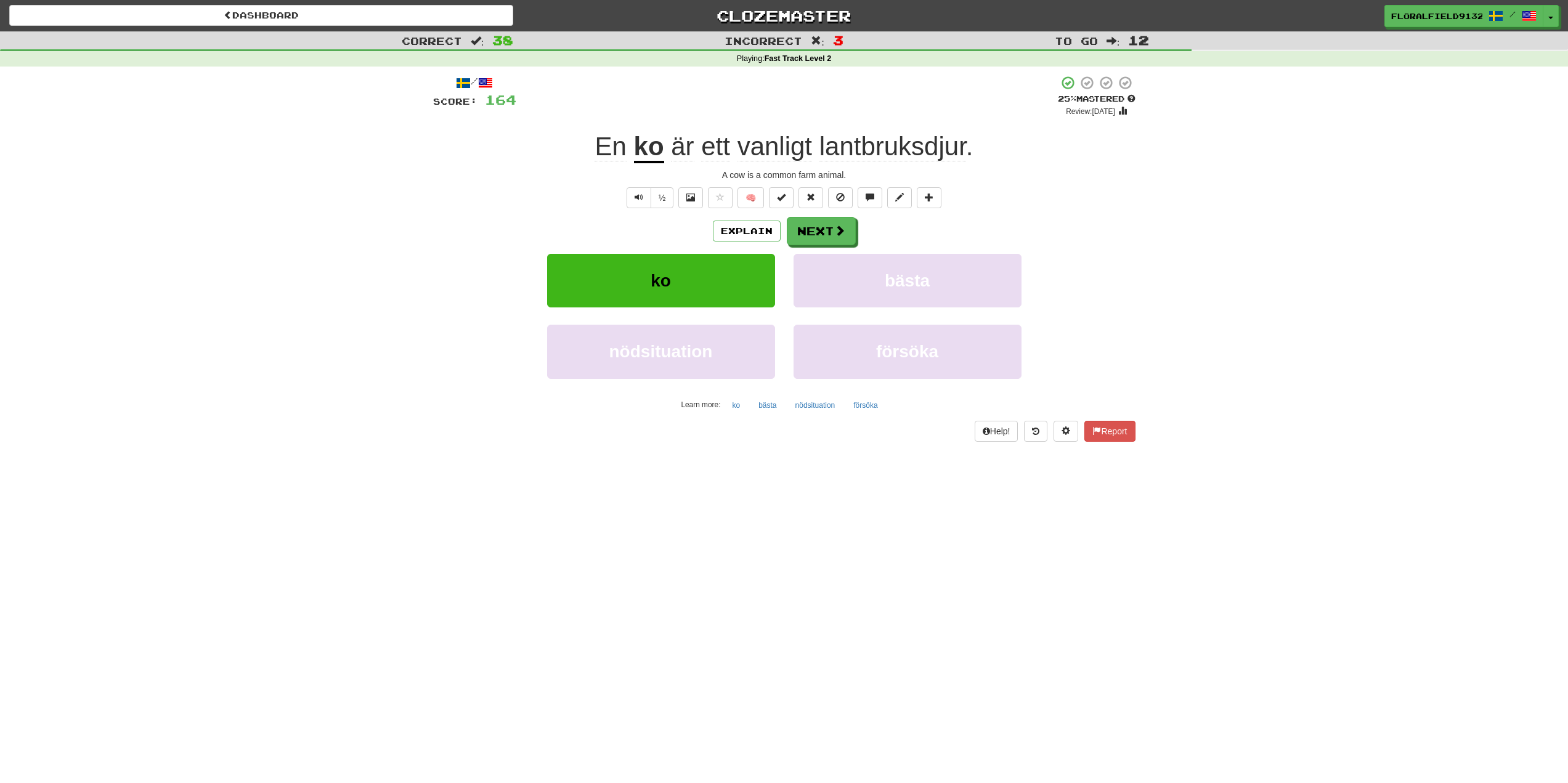
click at [811, 252] on div "Explain Next ko bästa nödsituation försöka Learn more: ko bästa nödsituation fö…" at bounding box center [784, 315] width 702 height 198
click at [816, 235] on button "Next" at bounding box center [822, 231] width 69 height 28
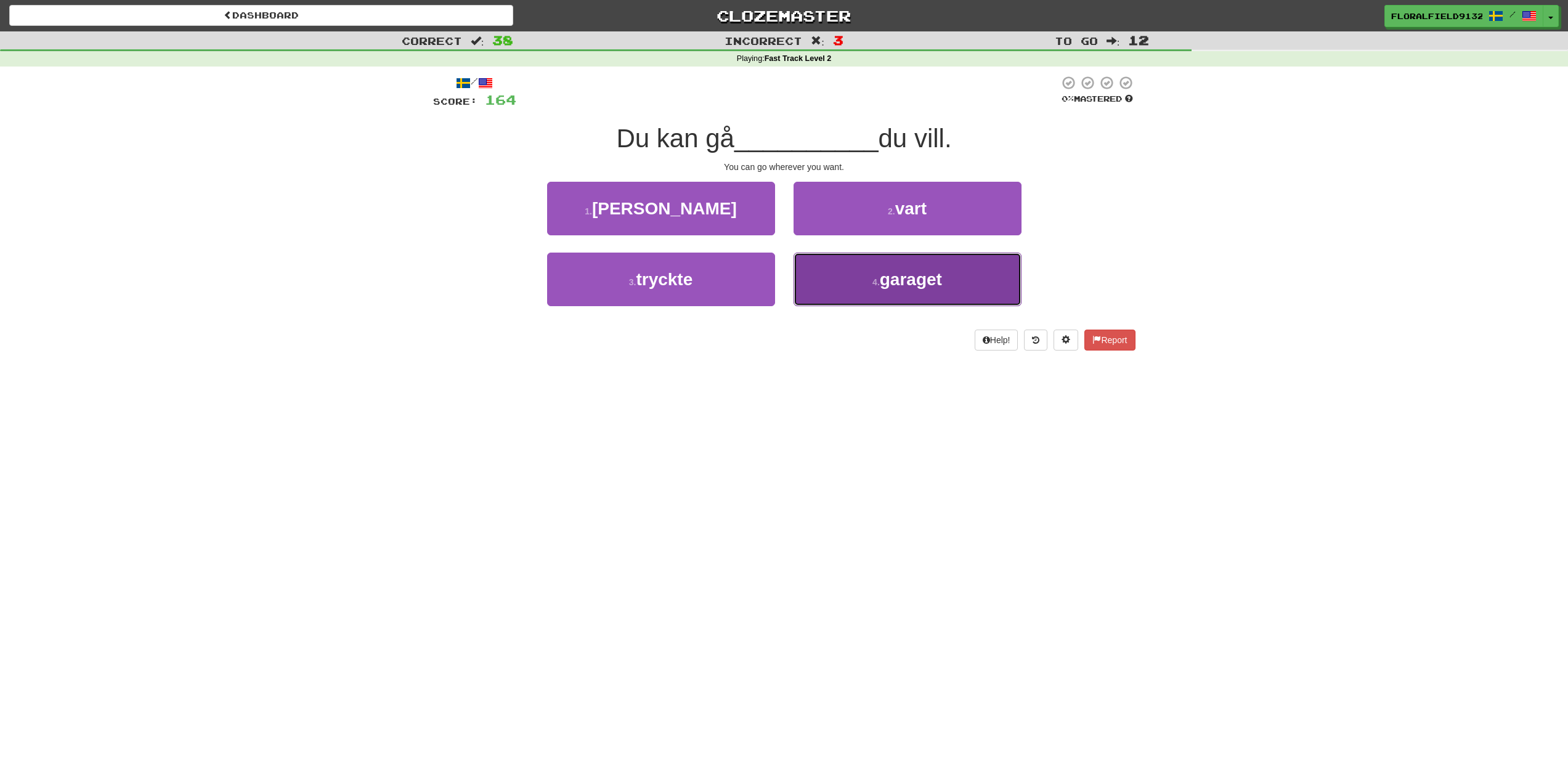
click at [908, 279] on span "garaget" at bounding box center [911, 279] width 62 height 19
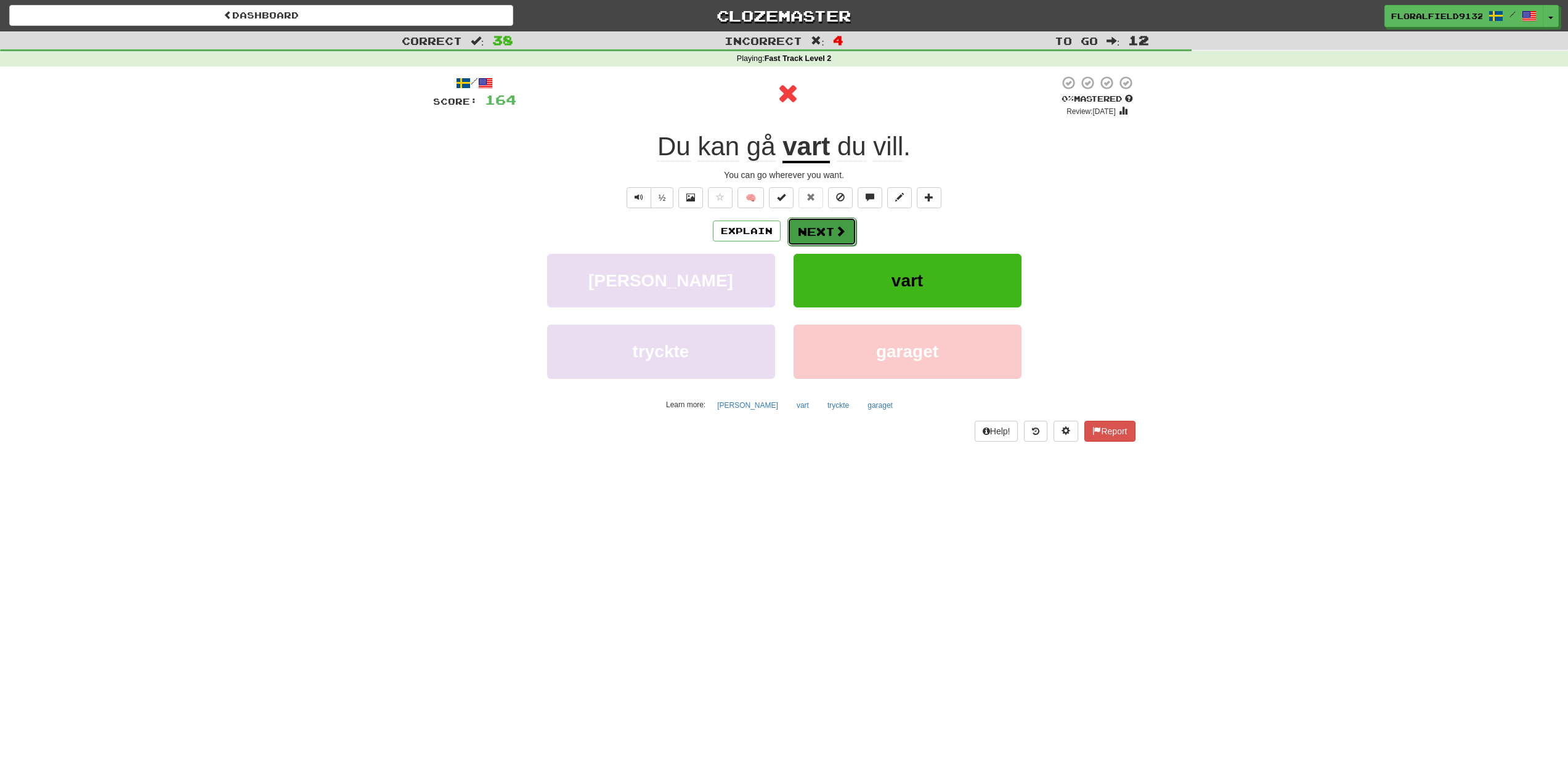
click at [834, 229] on button "Next" at bounding box center [822, 231] width 69 height 28
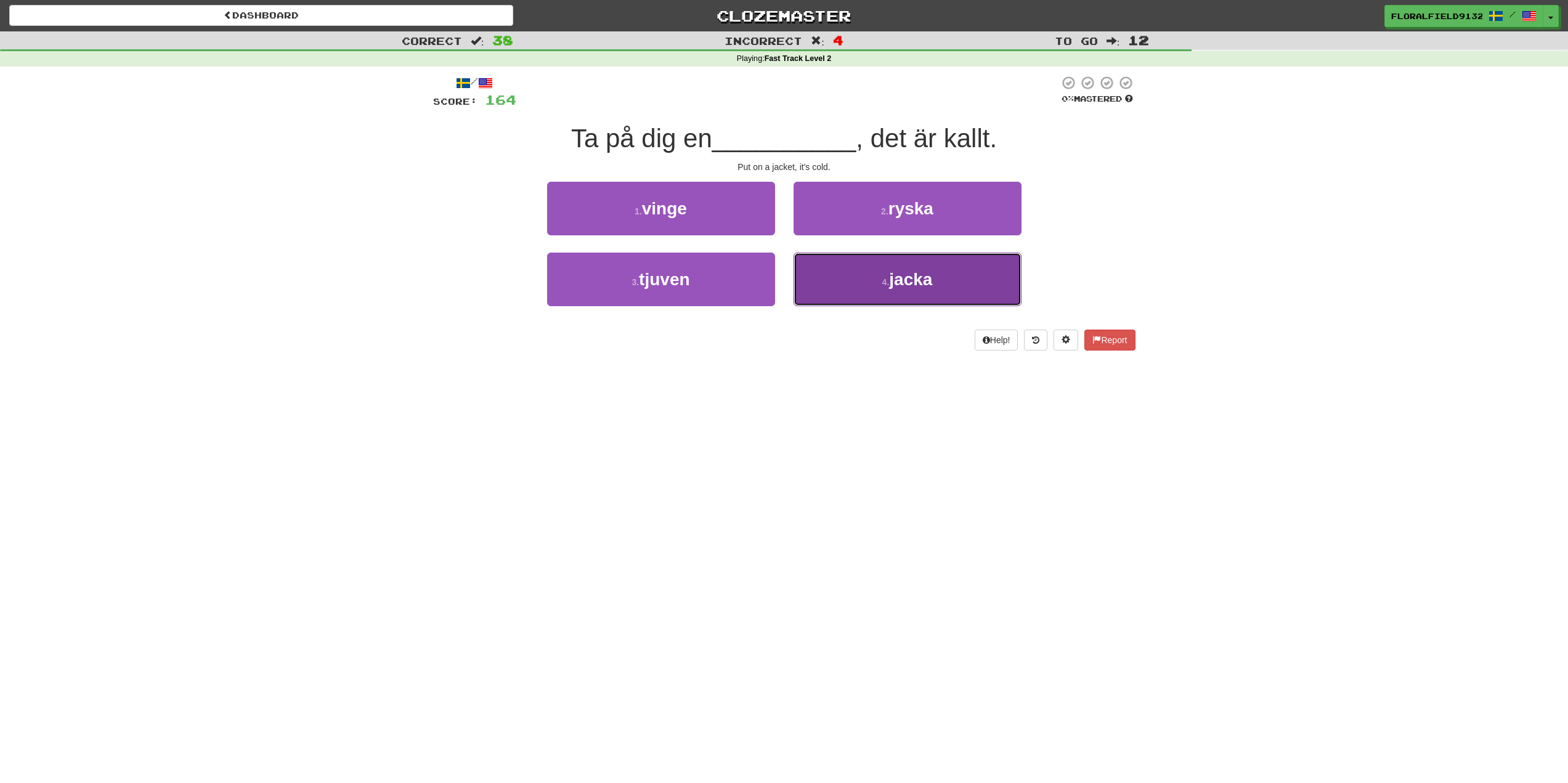
click at [892, 275] on span "jacka" at bounding box center [911, 279] width 43 height 19
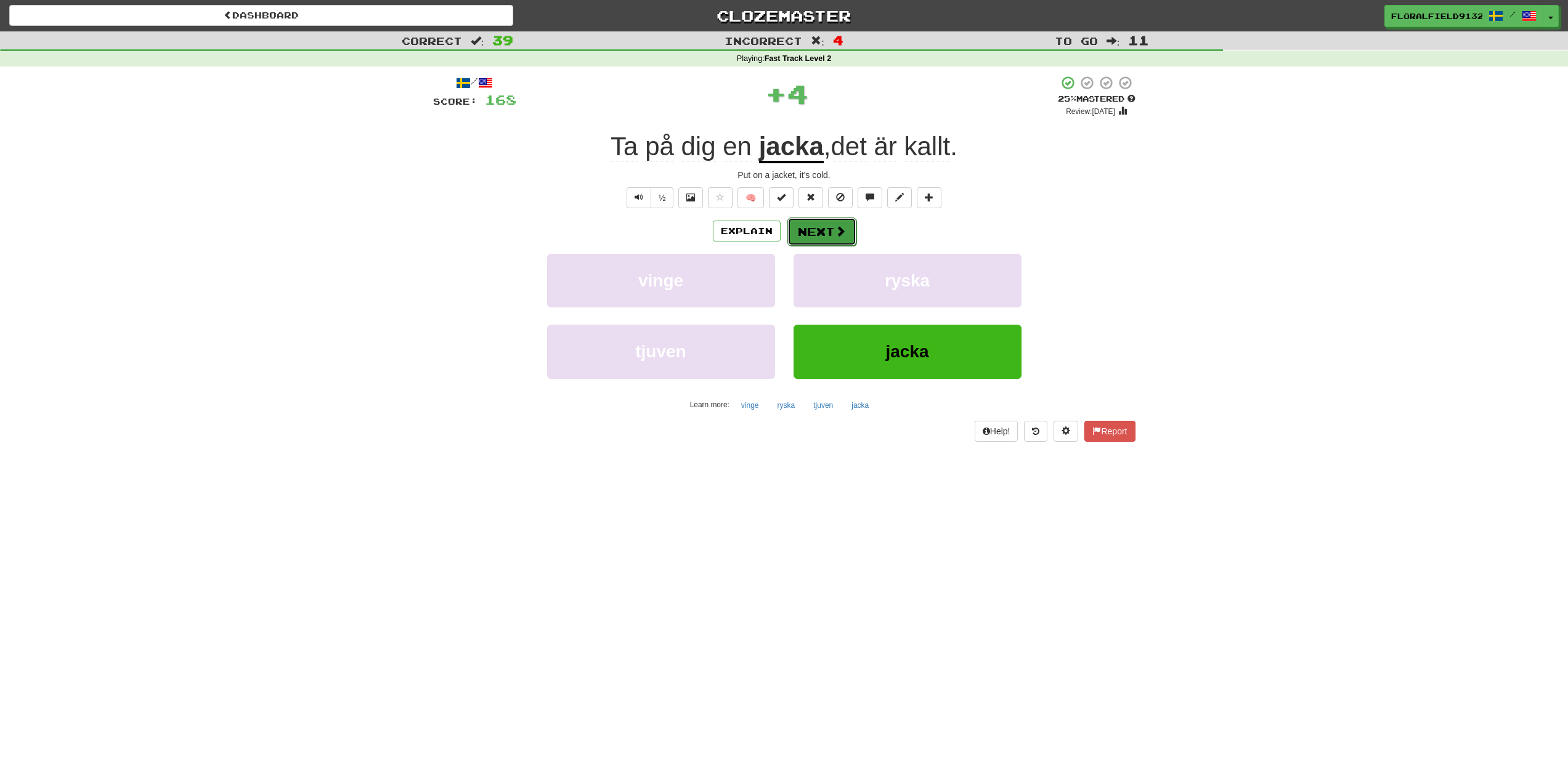
click at [836, 240] on button "Next" at bounding box center [822, 231] width 69 height 28
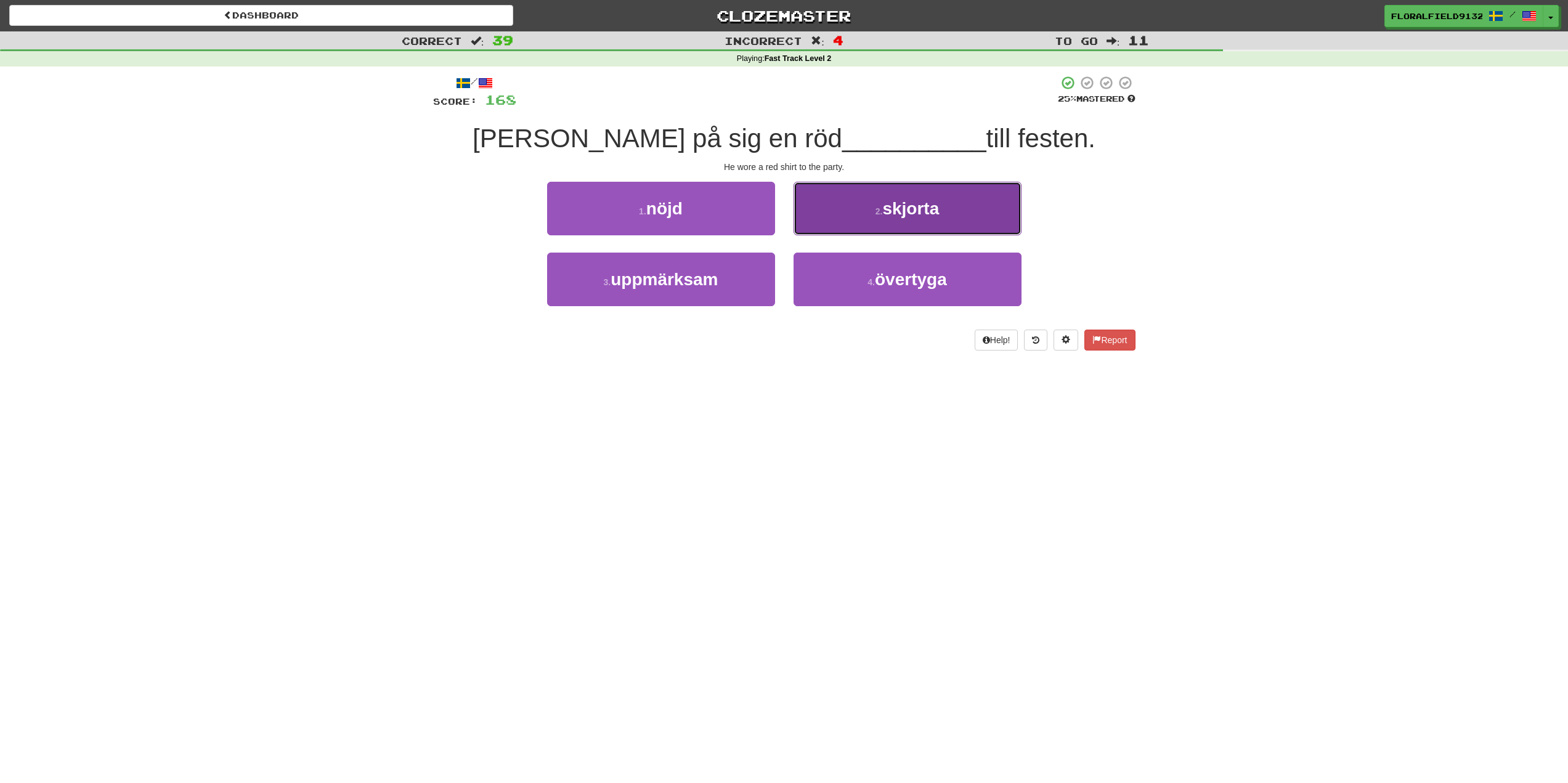
click at [824, 226] on button "2 . skjorta" at bounding box center [907, 208] width 228 height 54
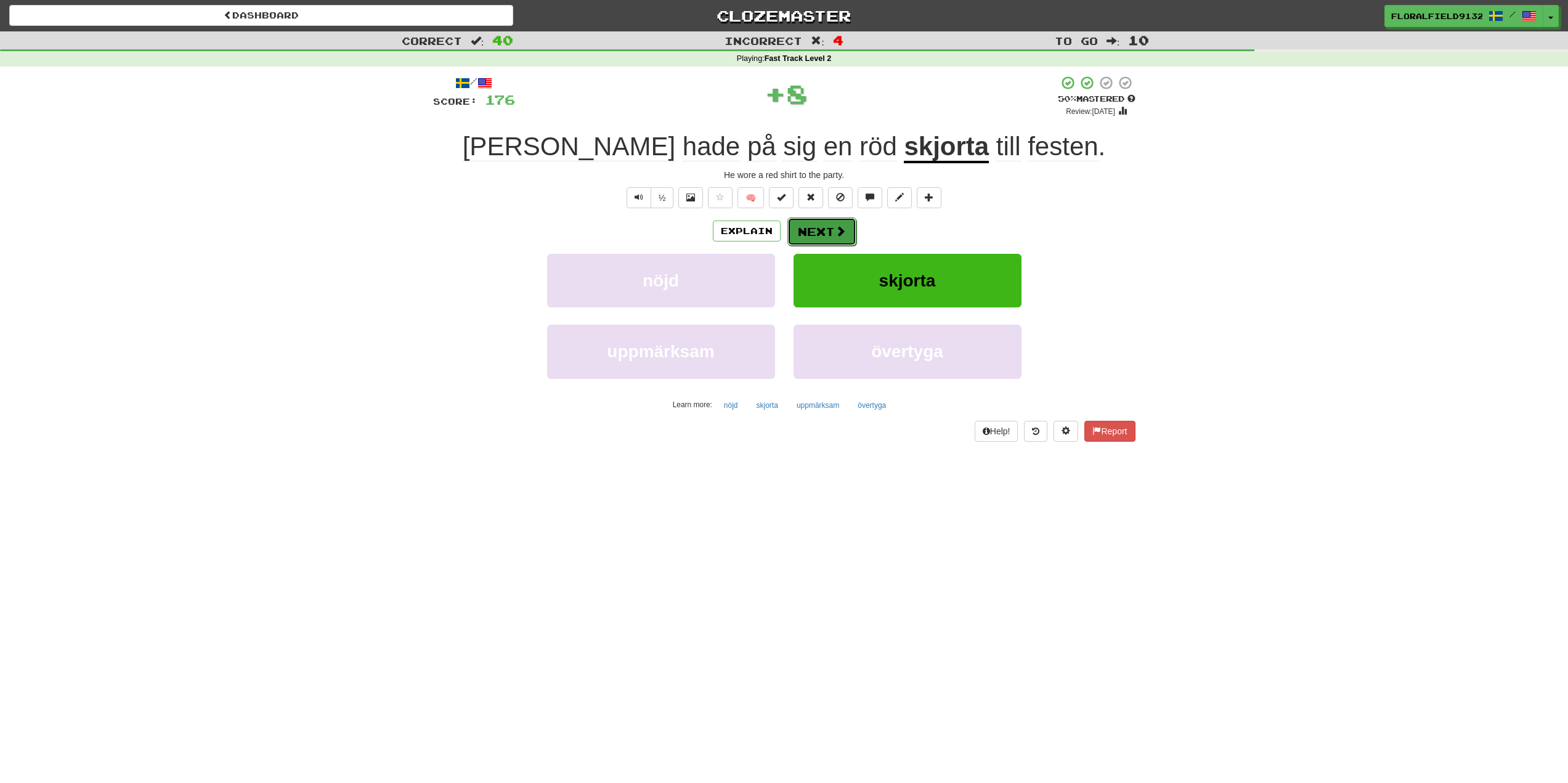
click at [824, 235] on button "Next" at bounding box center [822, 231] width 69 height 28
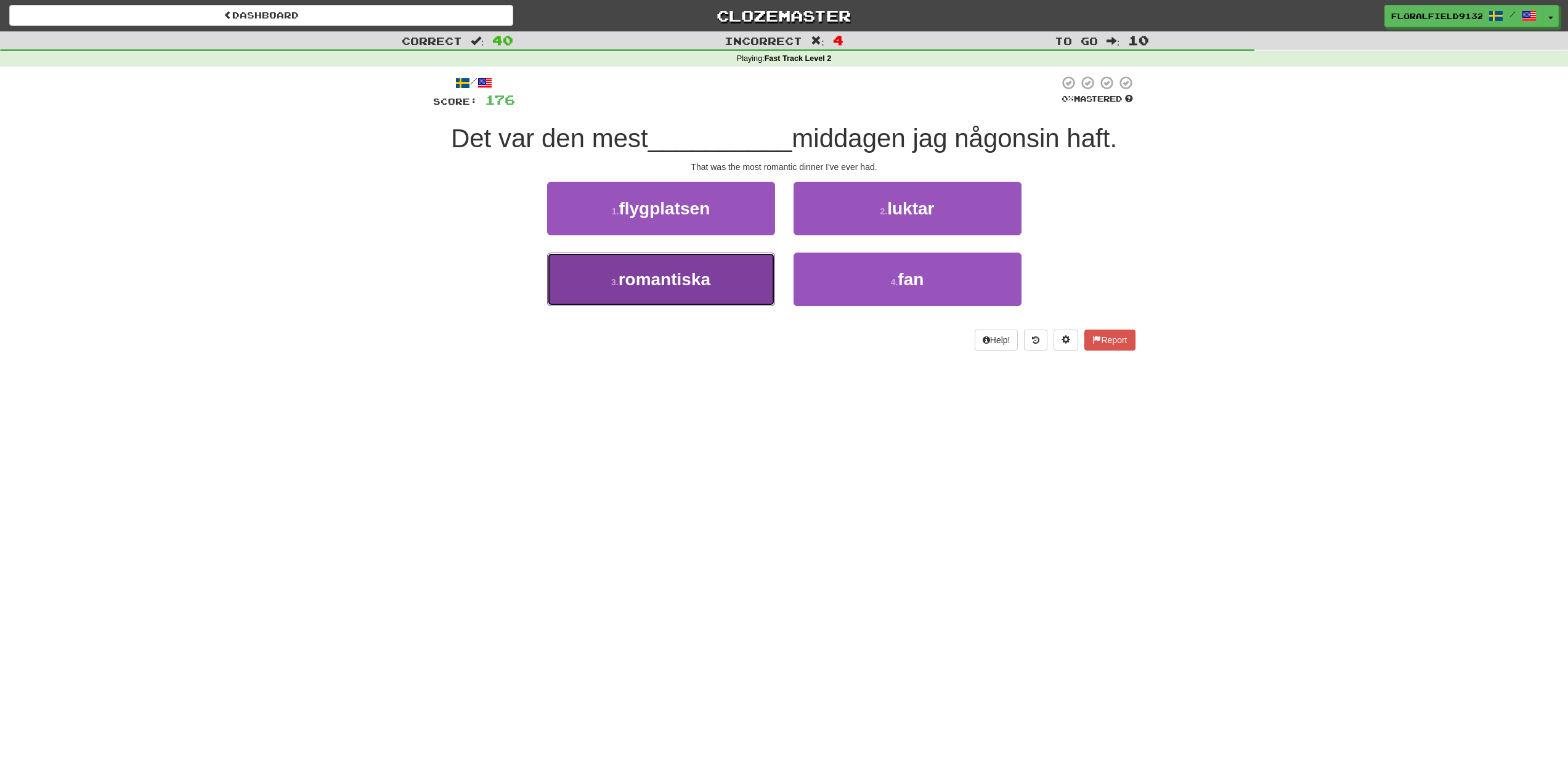
click at [730, 285] on button "3 . romantiska" at bounding box center [661, 279] width 228 height 54
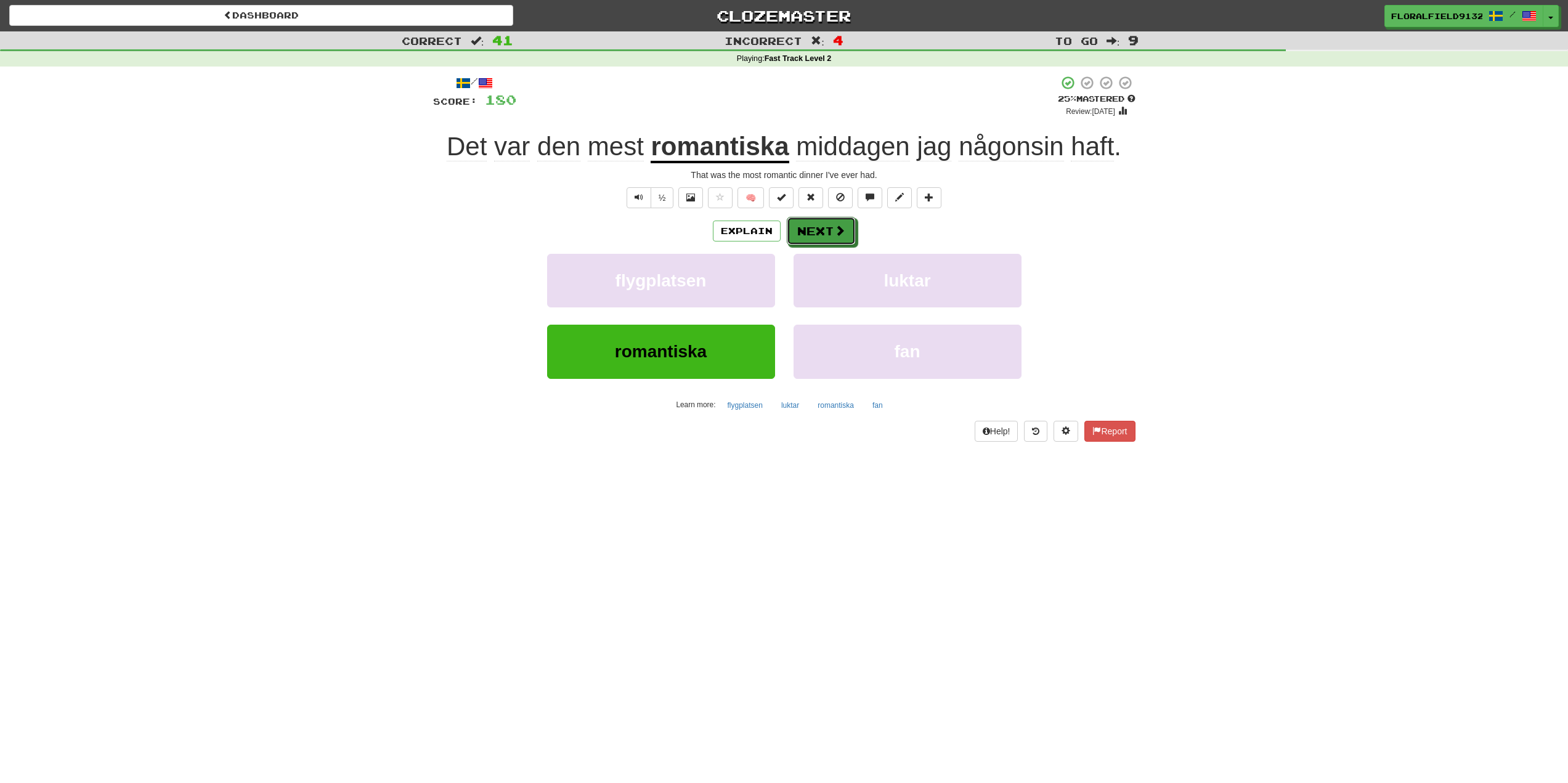
drag, startPoint x: 821, startPoint y: 218, endPoint x: 1434, endPoint y: 192, distance: 613.6
click at [1434, 192] on div "Correct : 41 Incorrect : 4 To go : 9 Playing : Fast Track Level 2 / Score: 180 …" at bounding box center [784, 245] width 1568 height 428
click at [820, 235] on button "Next" at bounding box center [822, 231] width 69 height 28
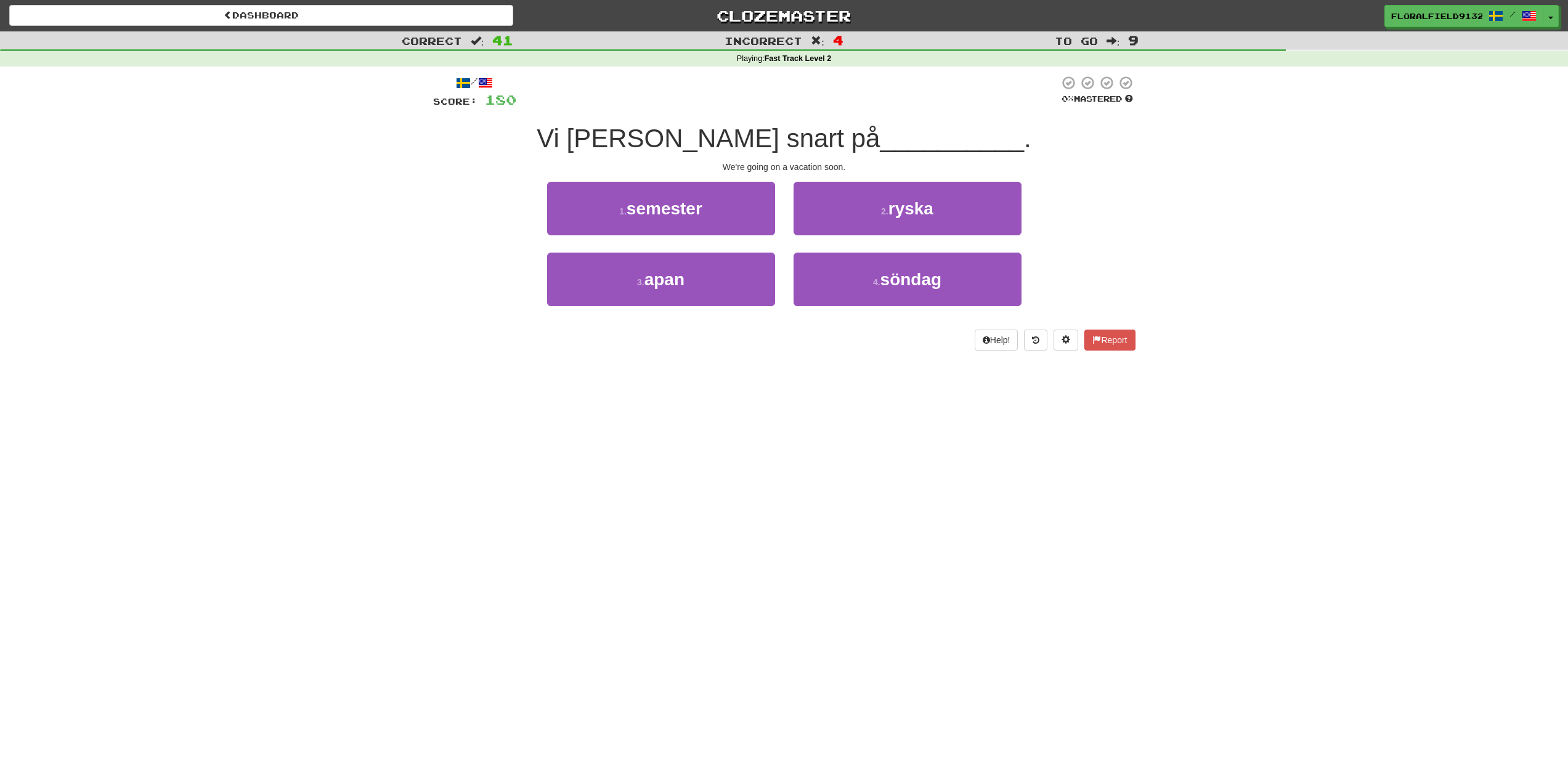
click at [690, 238] on div "1 . semester" at bounding box center [661, 217] width 246 height 71
click at [708, 203] on button "1 . semester" at bounding box center [661, 208] width 228 height 54
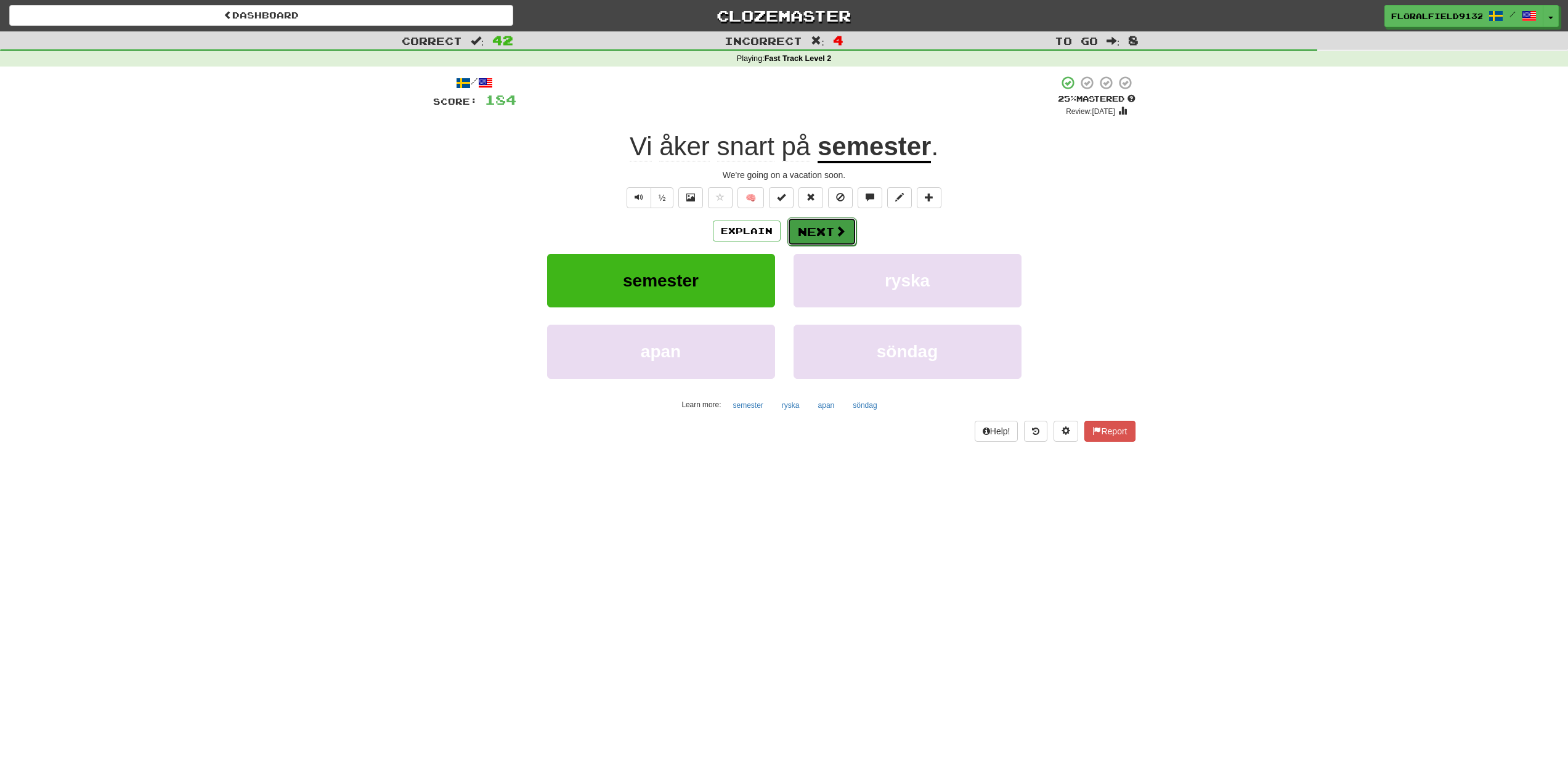
click at [834, 229] on button "Next" at bounding box center [822, 231] width 69 height 28
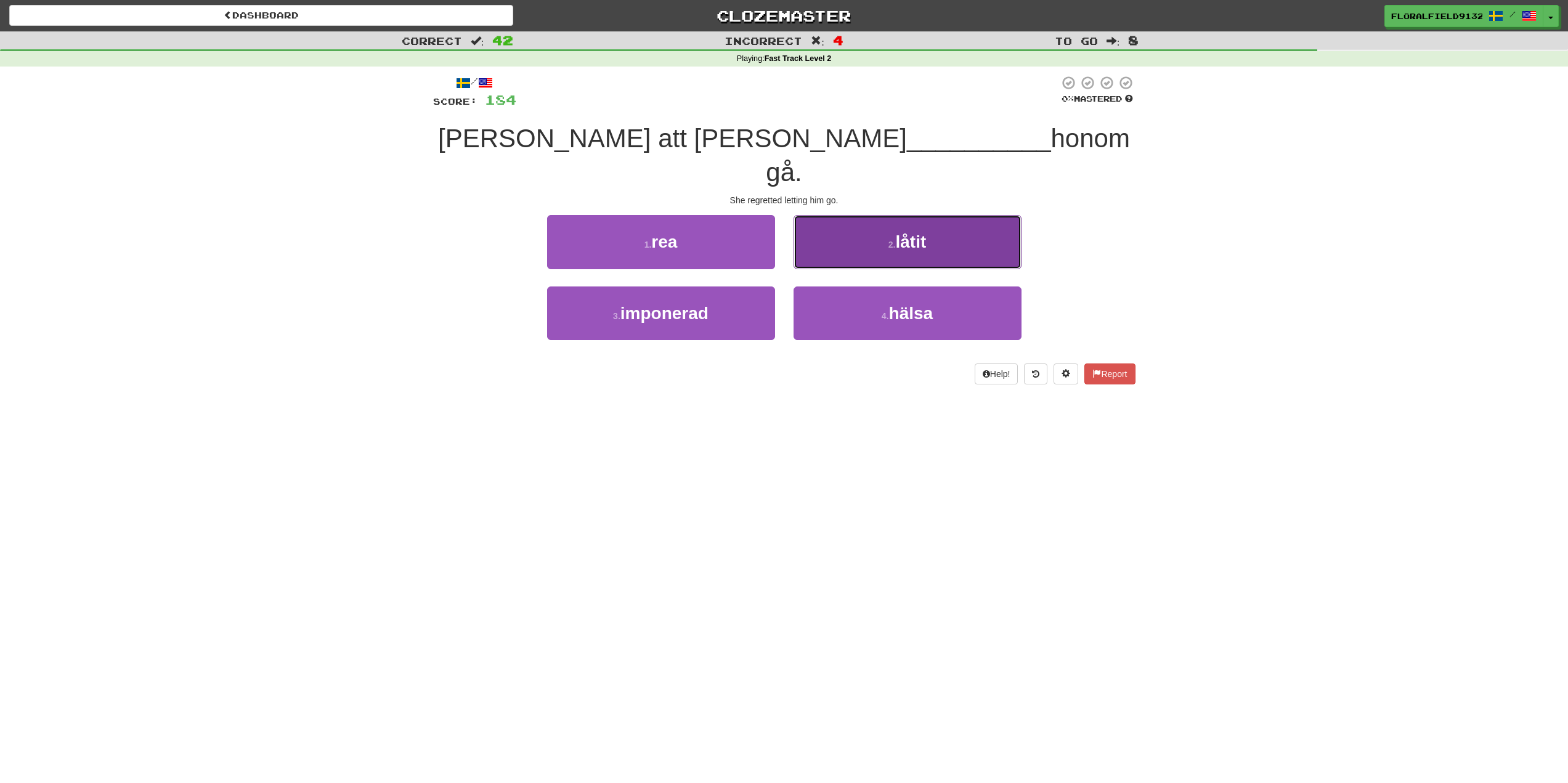
click at [896, 217] on button "2 . låtit" at bounding box center [907, 242] width 228 height 54
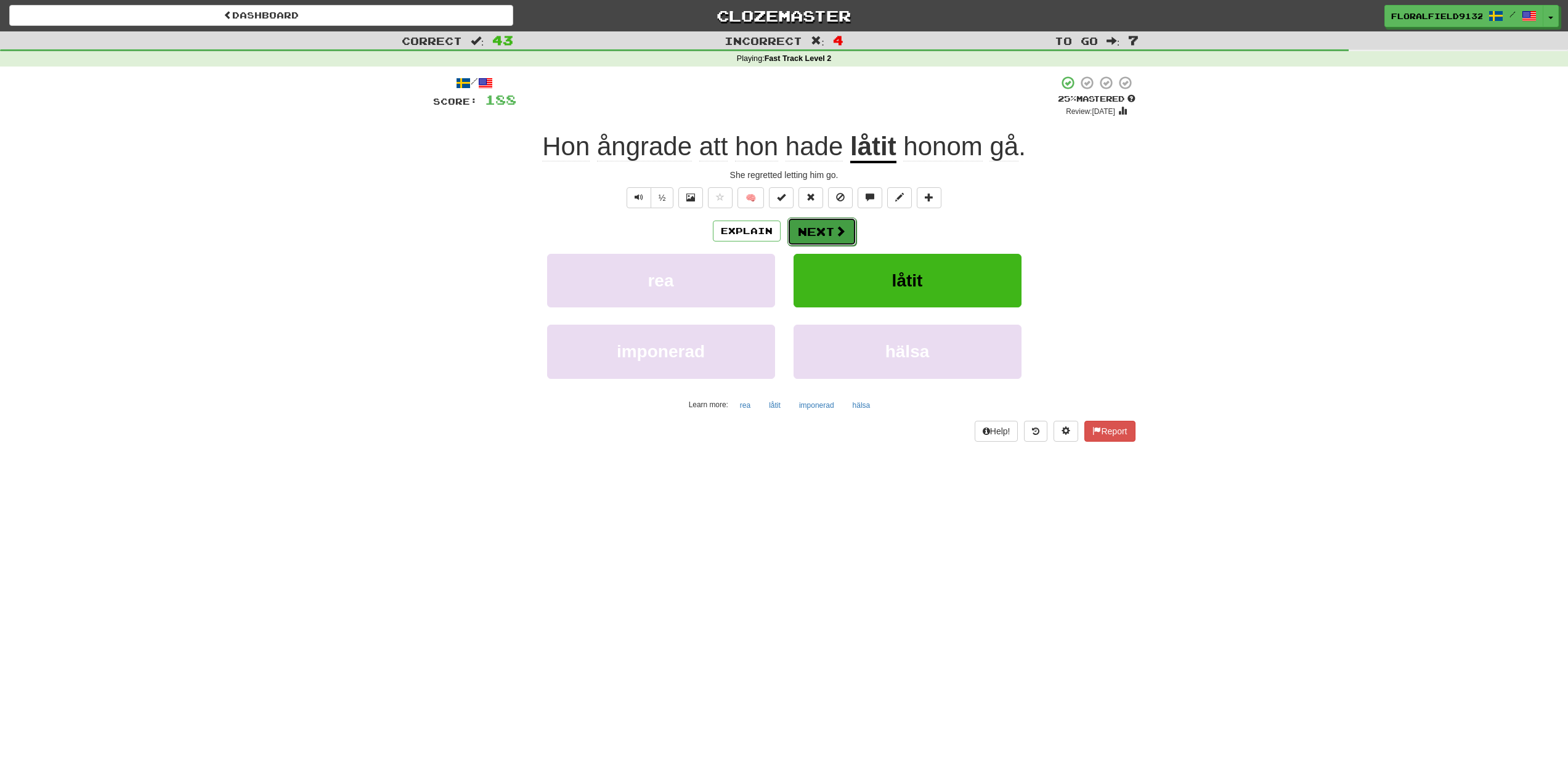
click at [851, 231] on button "Next" at bounding box center [822, 231] width 69 height 28
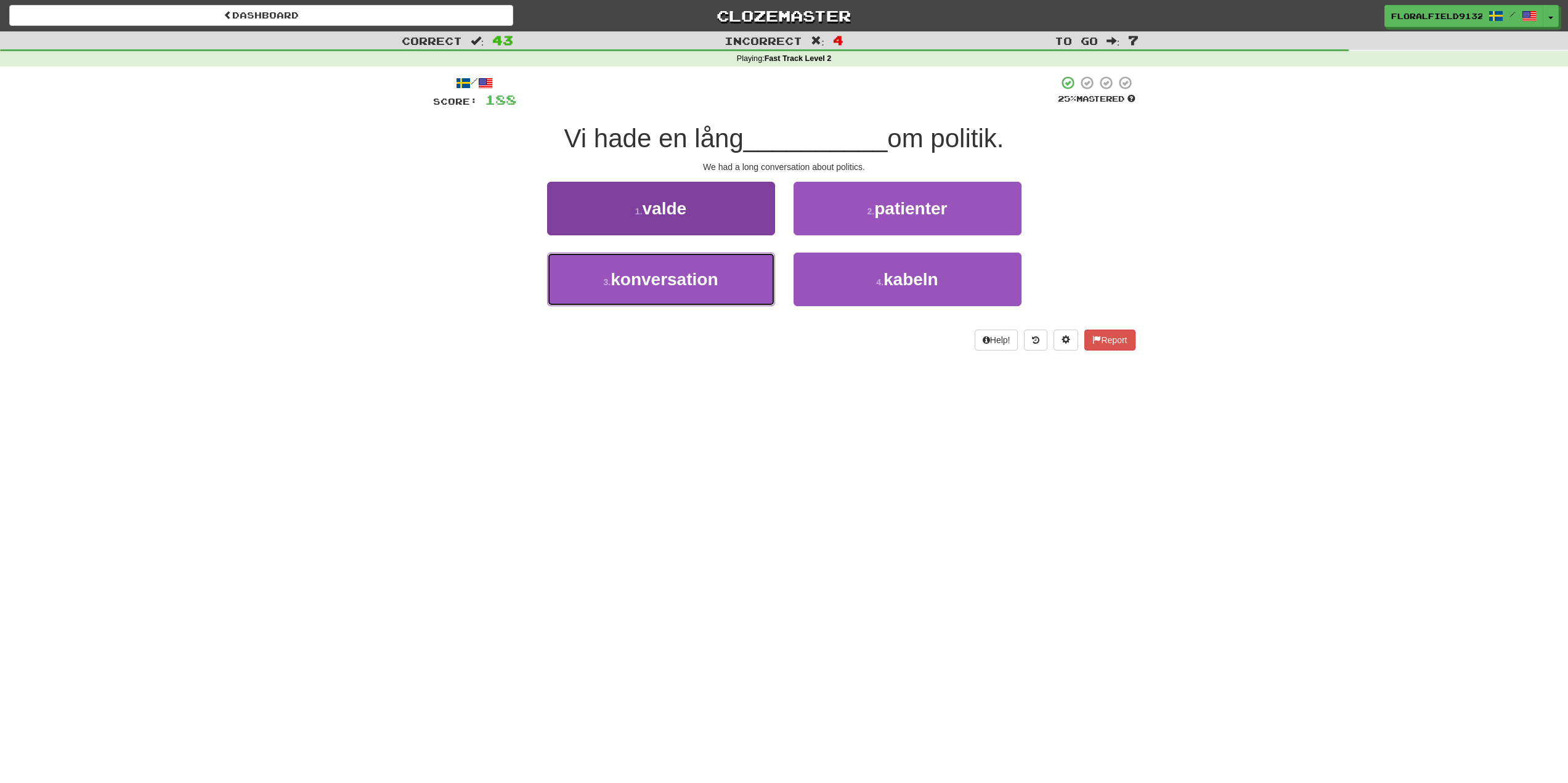
click at [745, 263] on button "3 . konversation" at bounding box center [661, 279] width 228 height 54
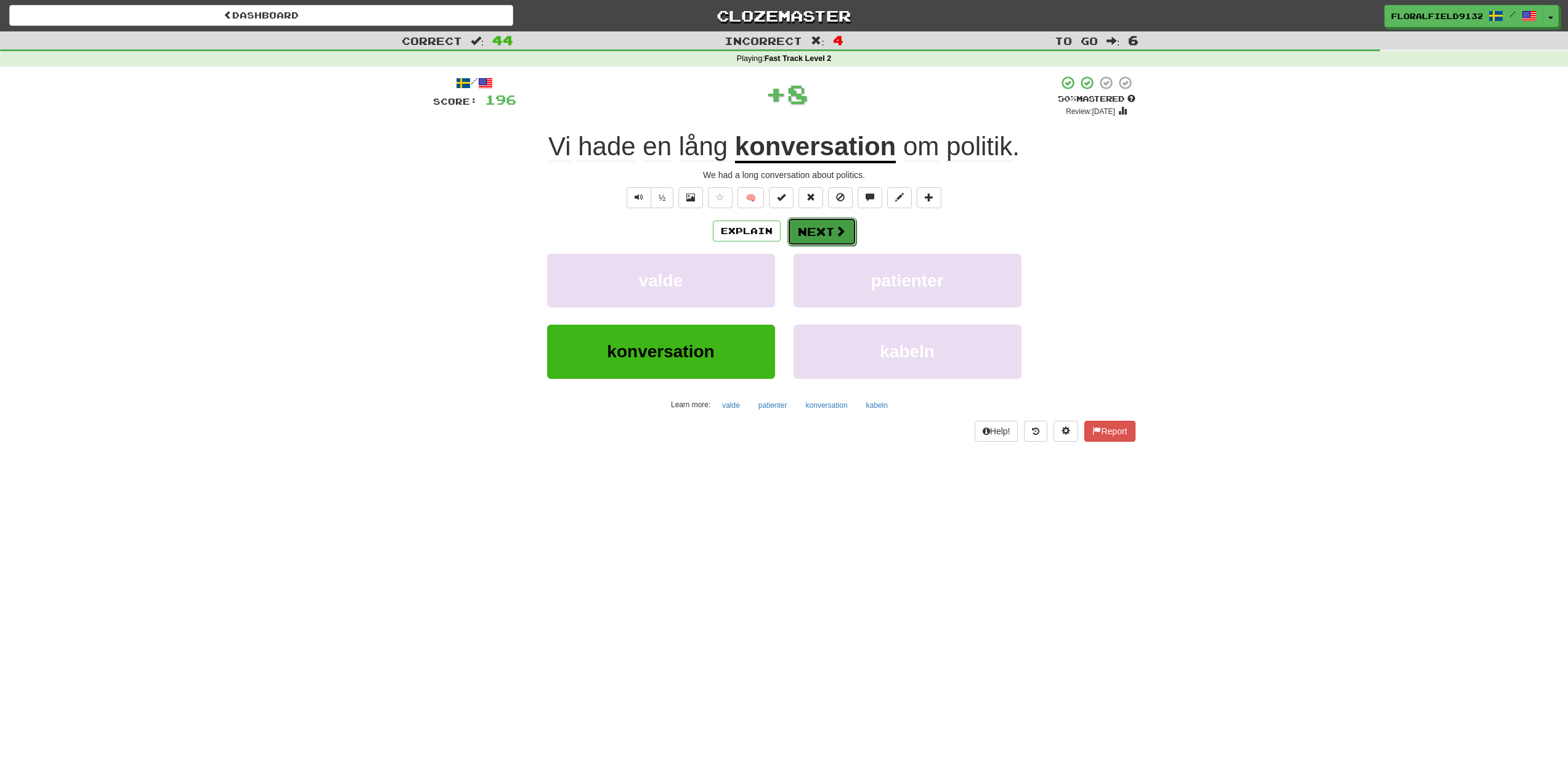
click at [800, 229] on button "Next" at bounding box center [822, 231] width 69 height 28
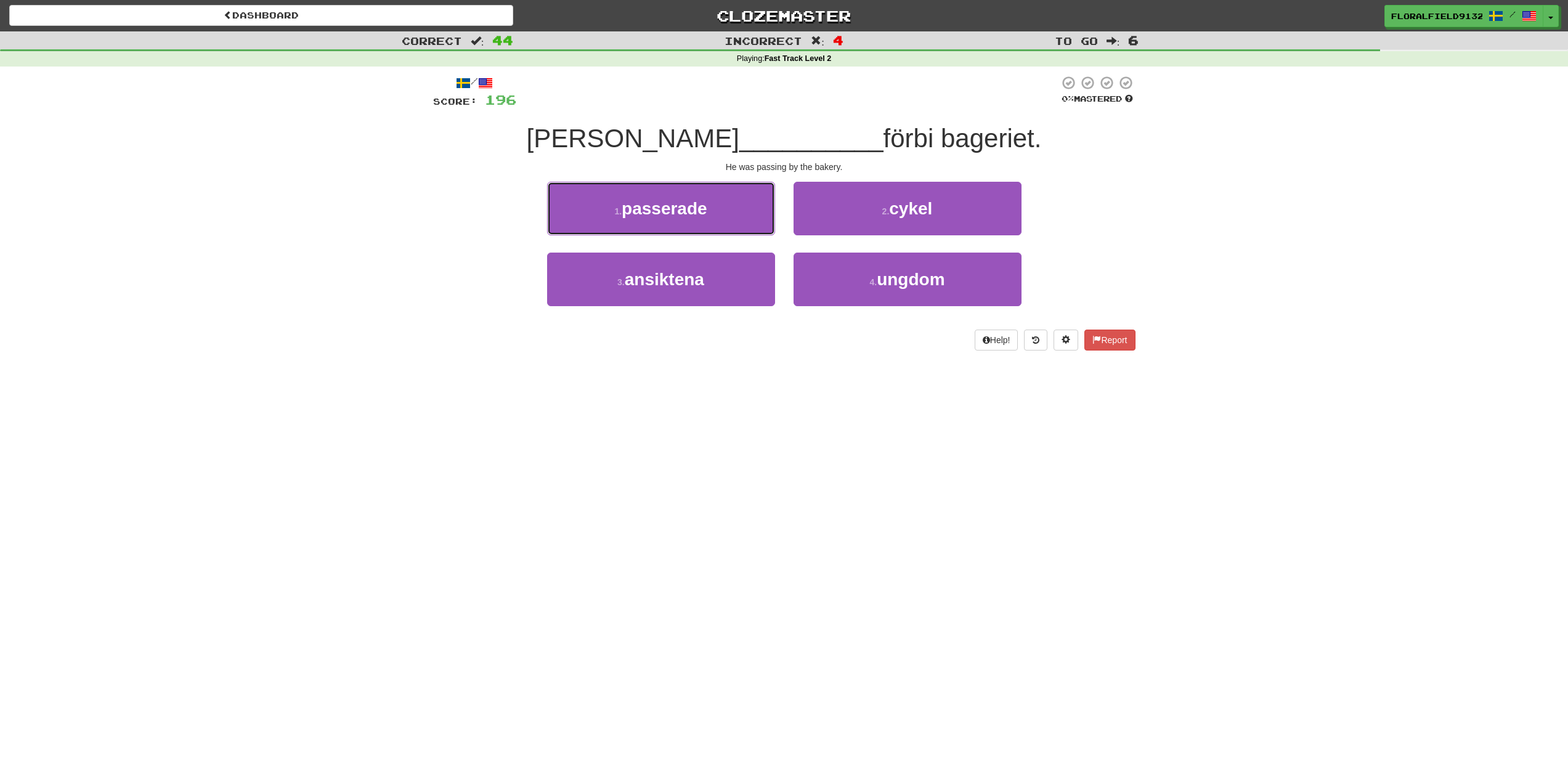
drag, startPoint x: 745, startPoint y: 220, endPoint x: 782, endPoint y: 485, distance: 267.6
click at [782, 485] on div "Dashboard Clozemaster FloralField9132 / Toggle Dropdown Dashboard Leaderboard A…" at bounding box center [784, 391] width 1568 height 783
click at [710, 214] on button "1 . passerade" at bounding box center [661, 208] width 228 height 54
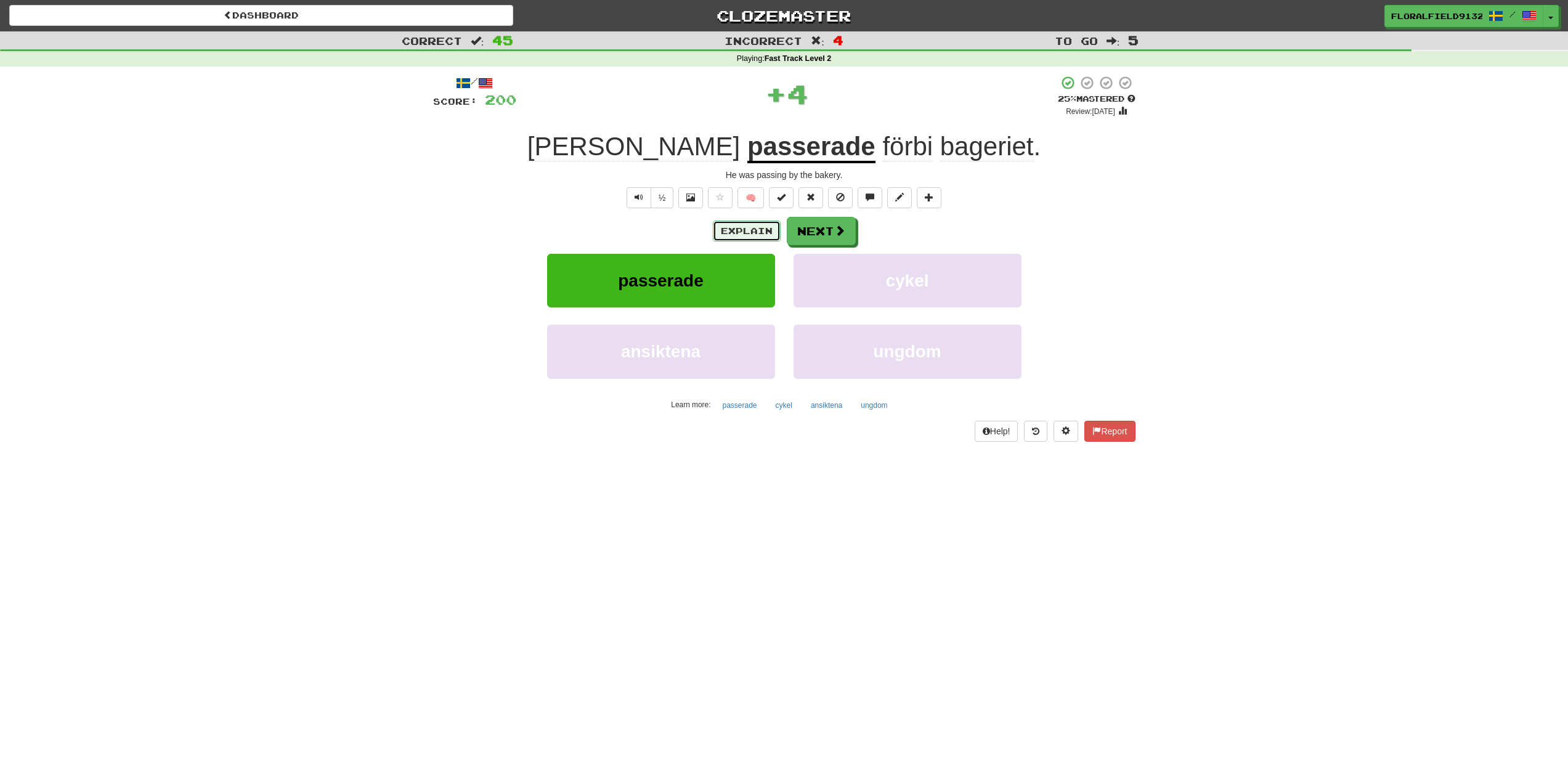
click at [744, 237] on button "Explain" at bounding box center [746, 231] width 68 height 21
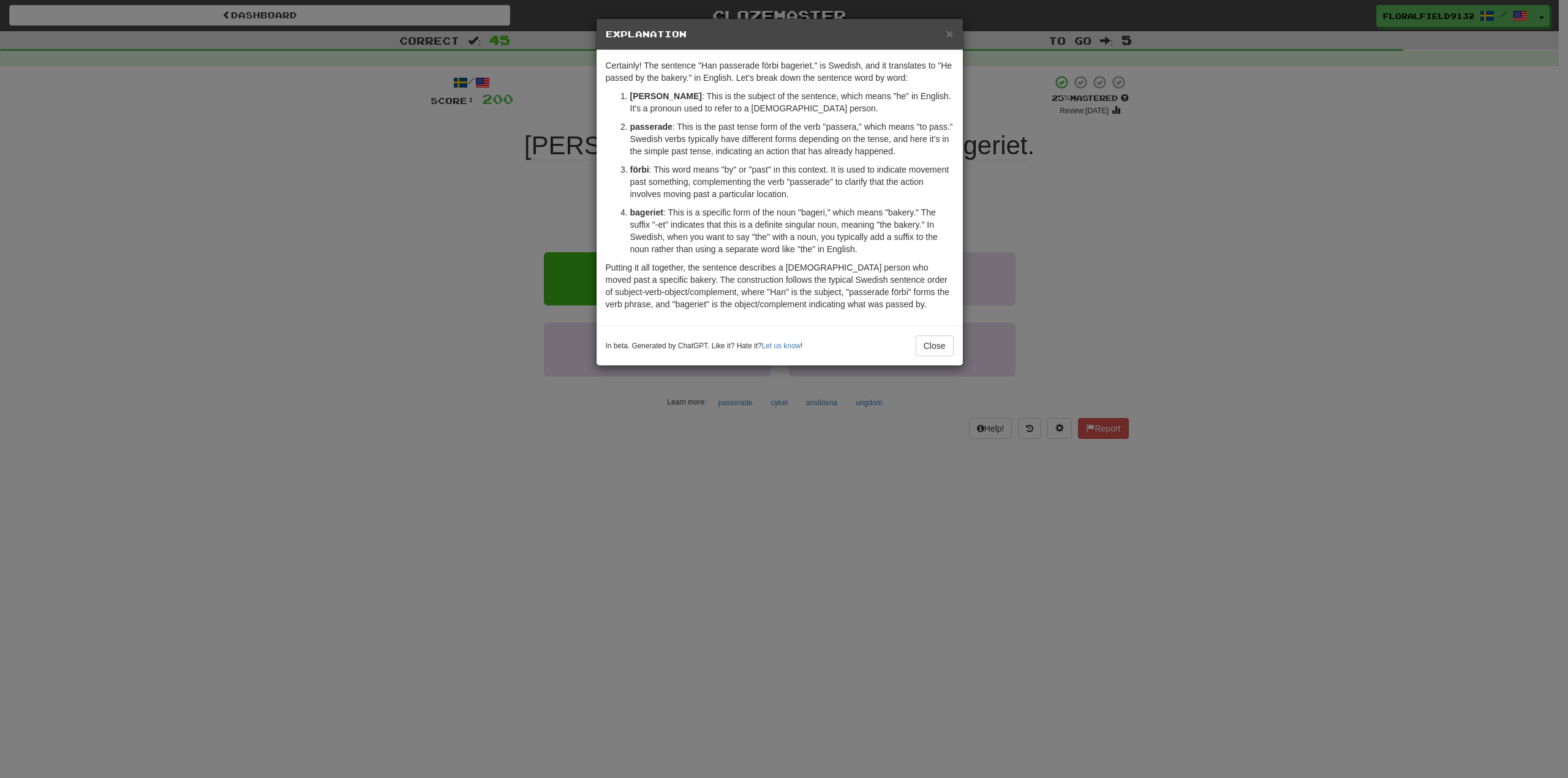
drag, startPoint x: 930, startPoint y: 18, endPoint x: 936, endPoint y: 29, distance: 12.5
click at [933, 24] on div "× Explanation Certainly! The sentence "Han passerade förbi bageriet." is Swedis…" at bounding box center [779, 192] width 368 height 348
click at [944, 36] on h5 "Explanation" at bounding box center [779, 34] width 348 height 12
click at [952, 30] on span "×" at bounding box center [950, 33] width 7 height 14
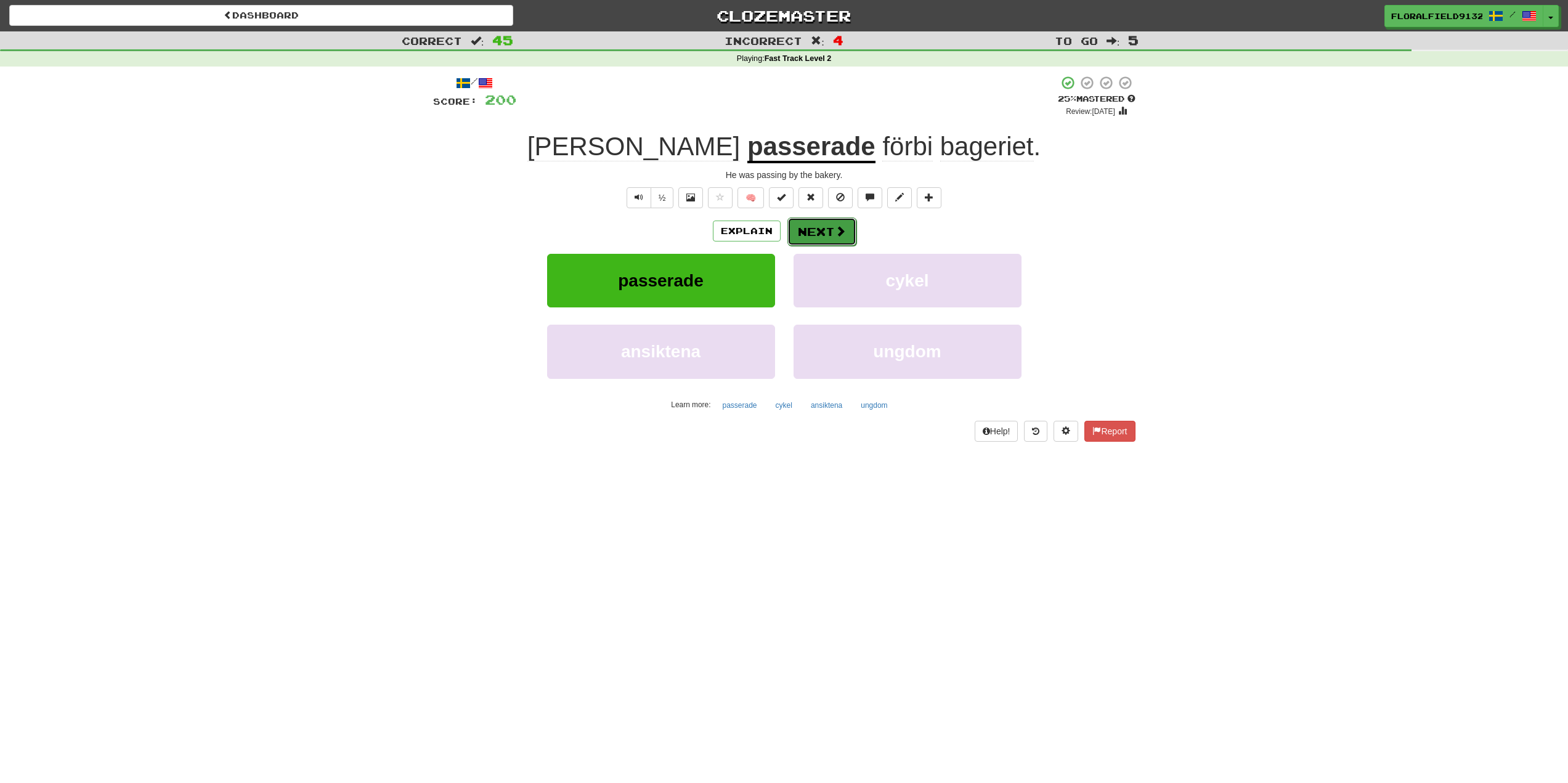
click at [834, 239] on button "Next" at bounding box center [822, 231] width 69 height 28
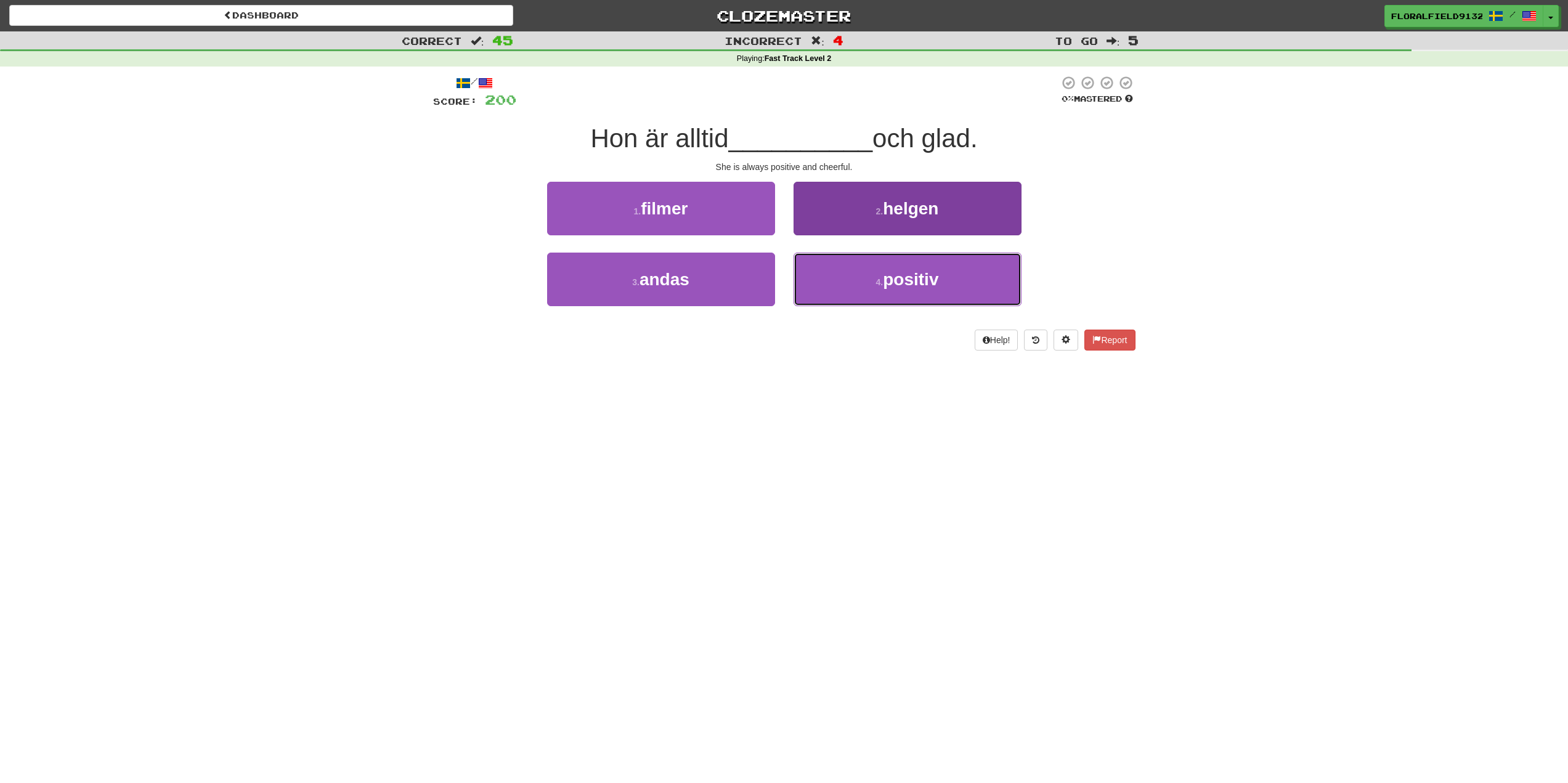
click at [868, 286] on button "4 . positiv" at bounding box center [907, 279] width 228 height 54
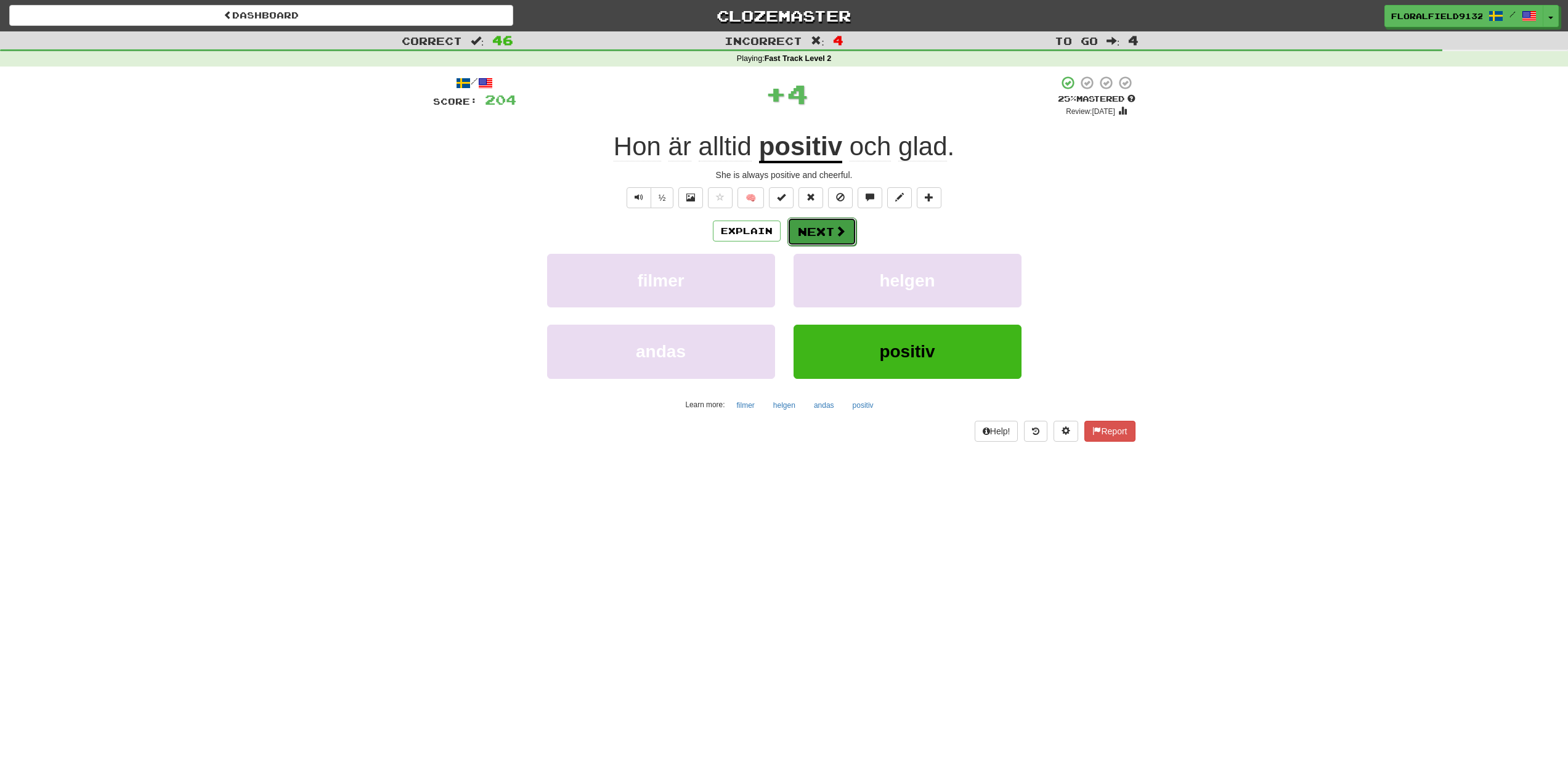
click at [817, 232] on button "Next" at bounding box center [822, 231] width 69 height 28
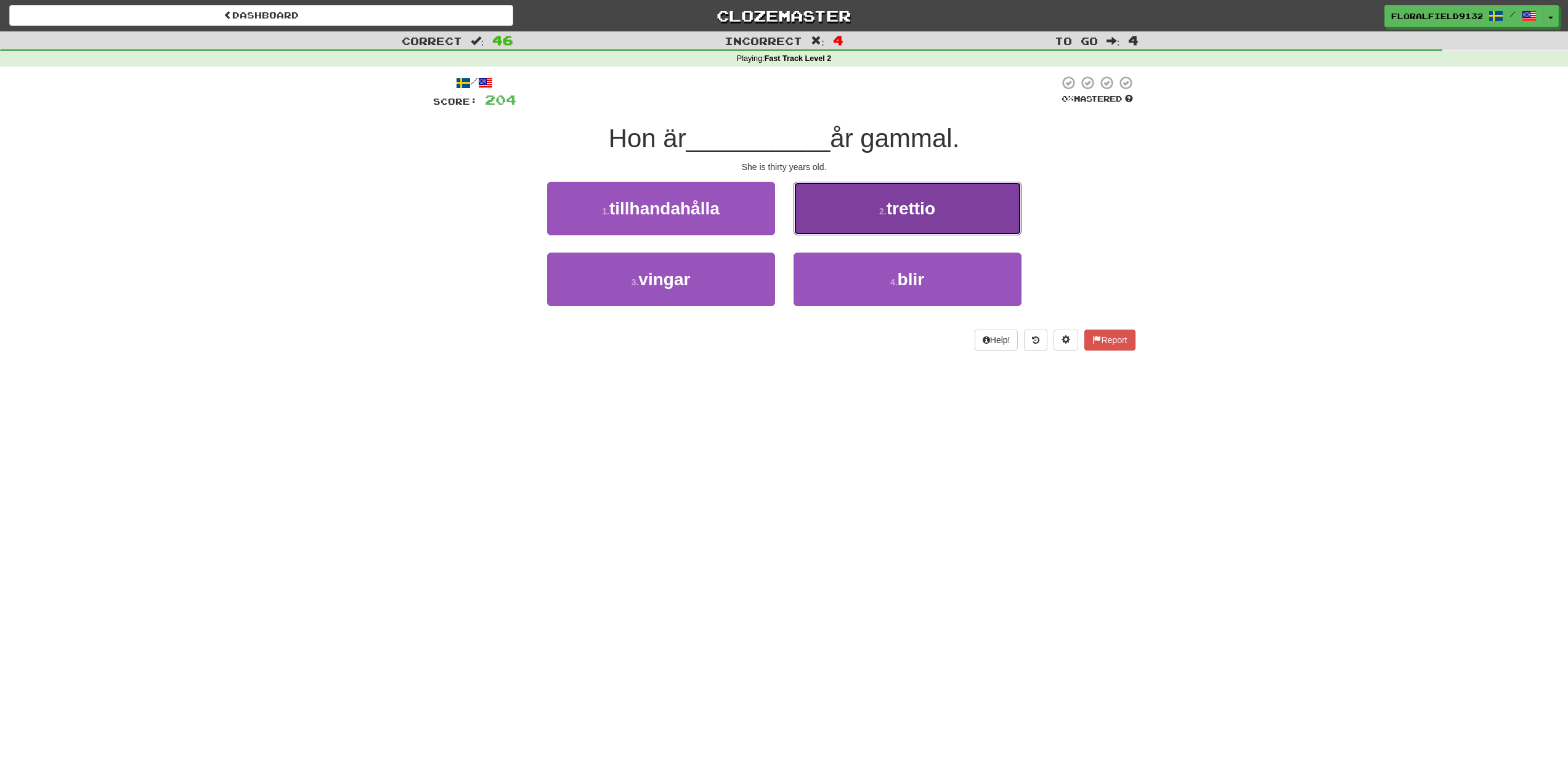
click at [941, 226] on button "2 . trettio" at bounding box center [907, 208] width 228 height 54
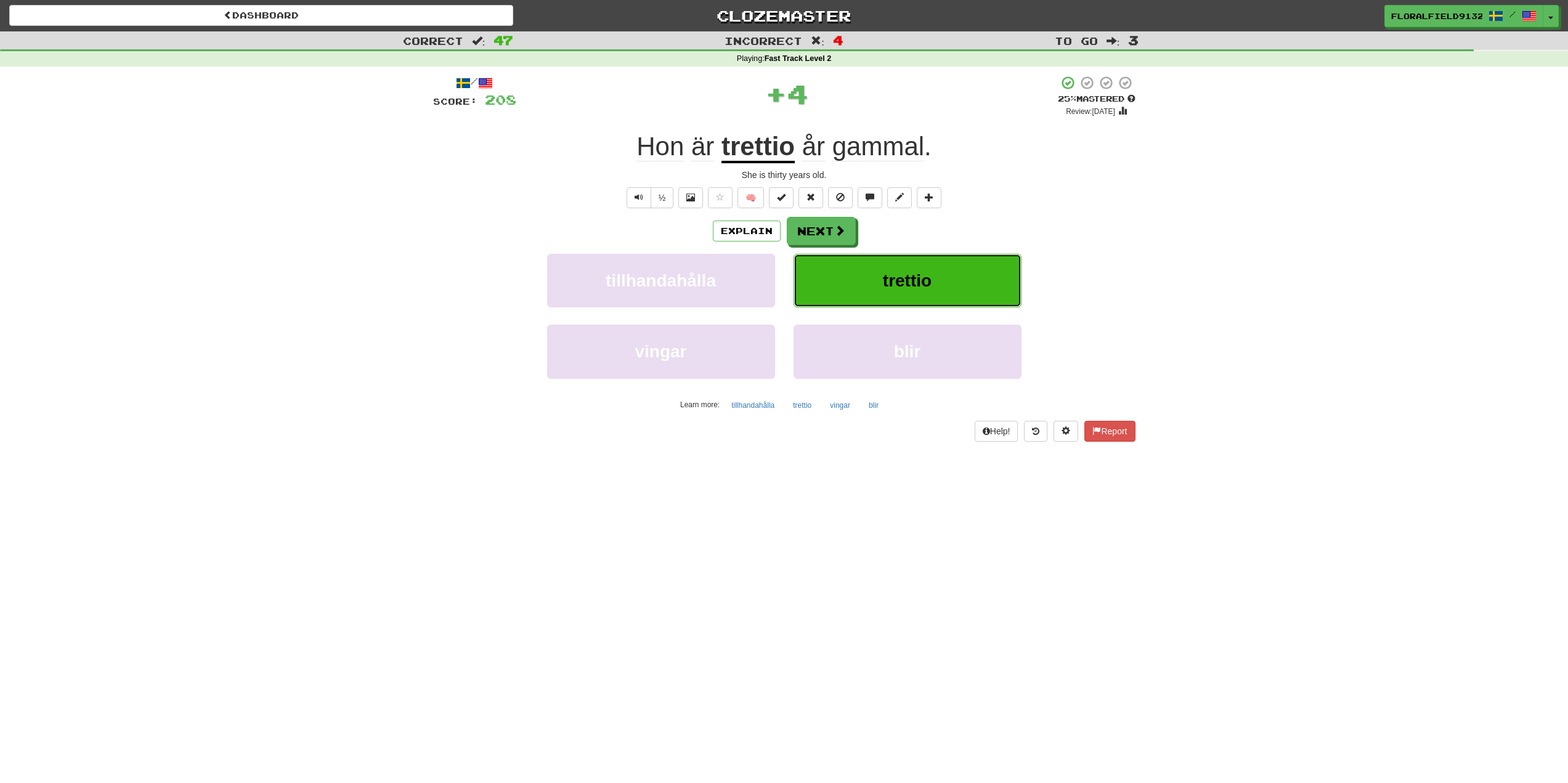
click at [831, 269] on button "trettio" at bounding box center [907, 280] width 228 height 54
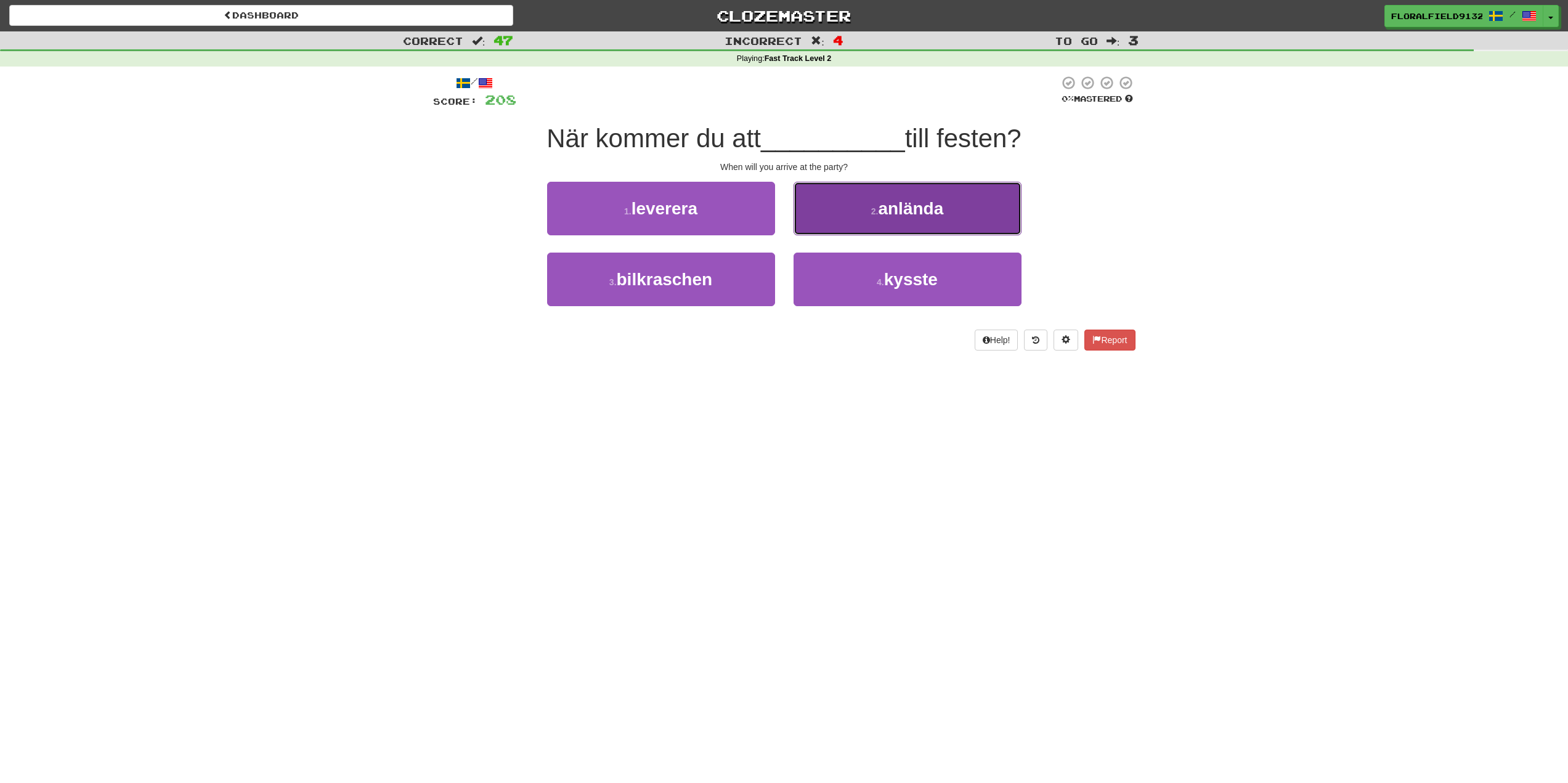
click at [906, 215] on span "anlända" at bounding box center [911, 208] width 65 height 19
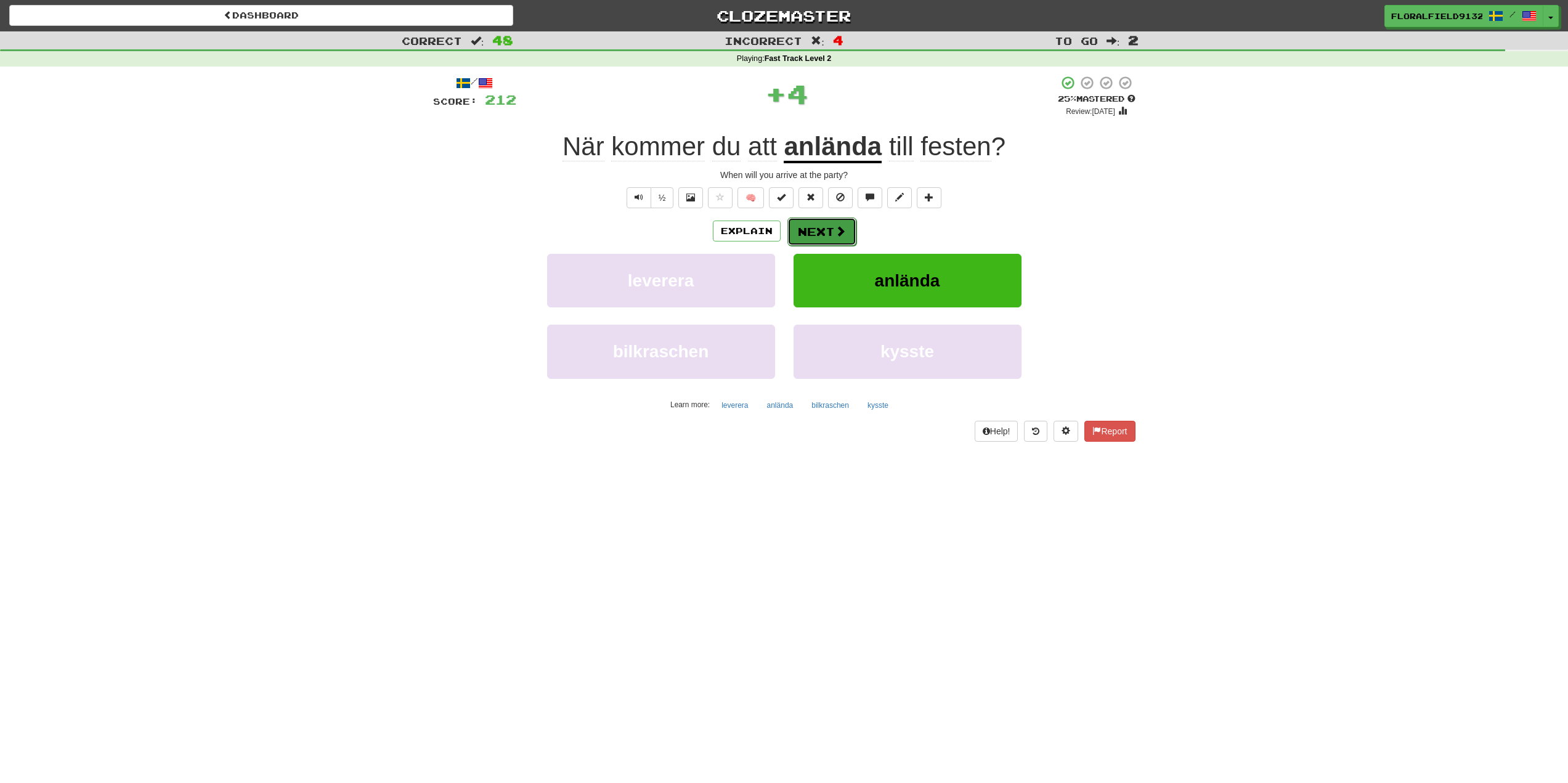
click at [825, 226] on button "Next" at bounding box center [822, 231] width 69 height 28
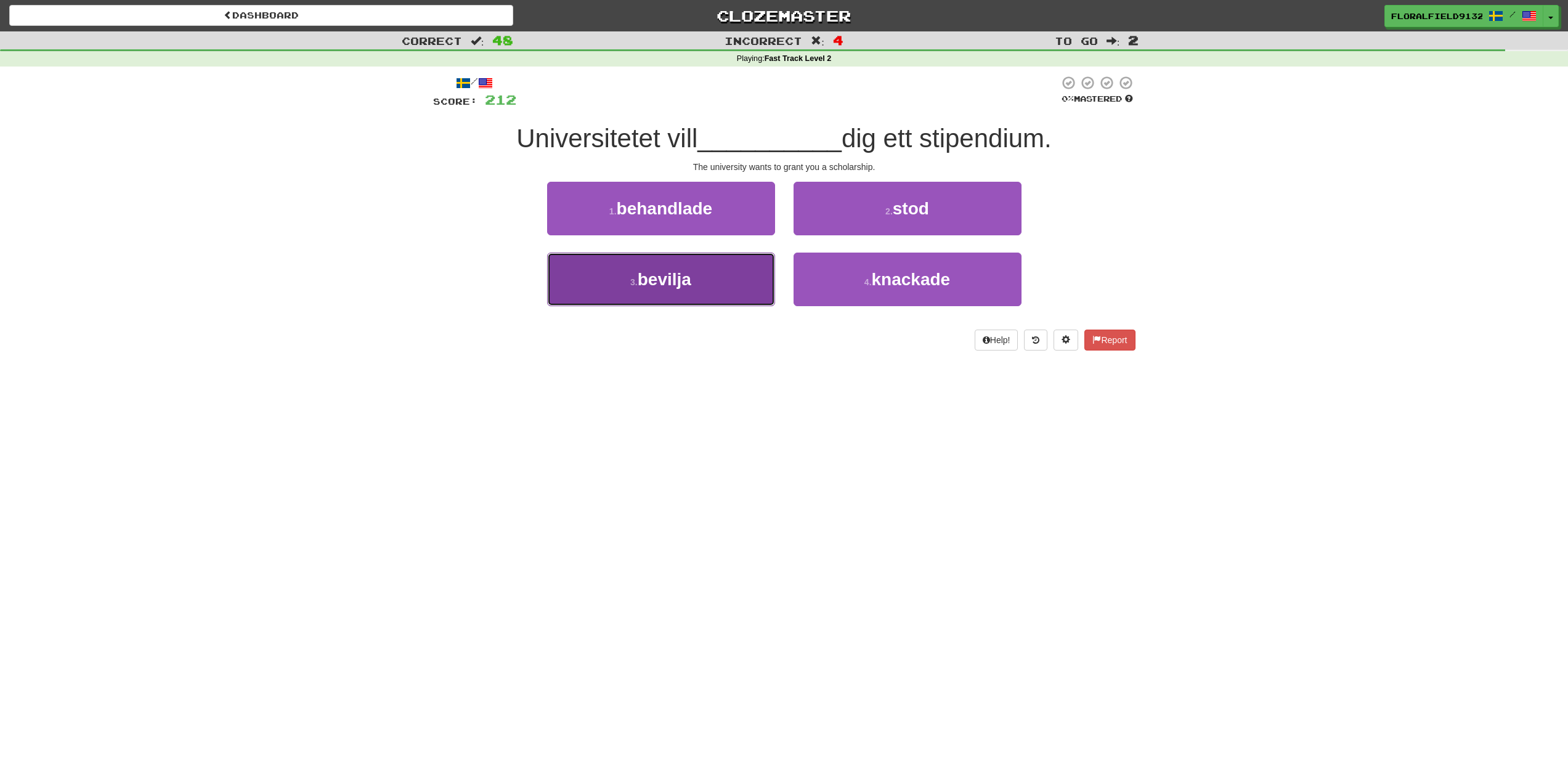
click at [753, 279] on button "3 . bevilja" at bounding box center [661, 279] width 228 height 54
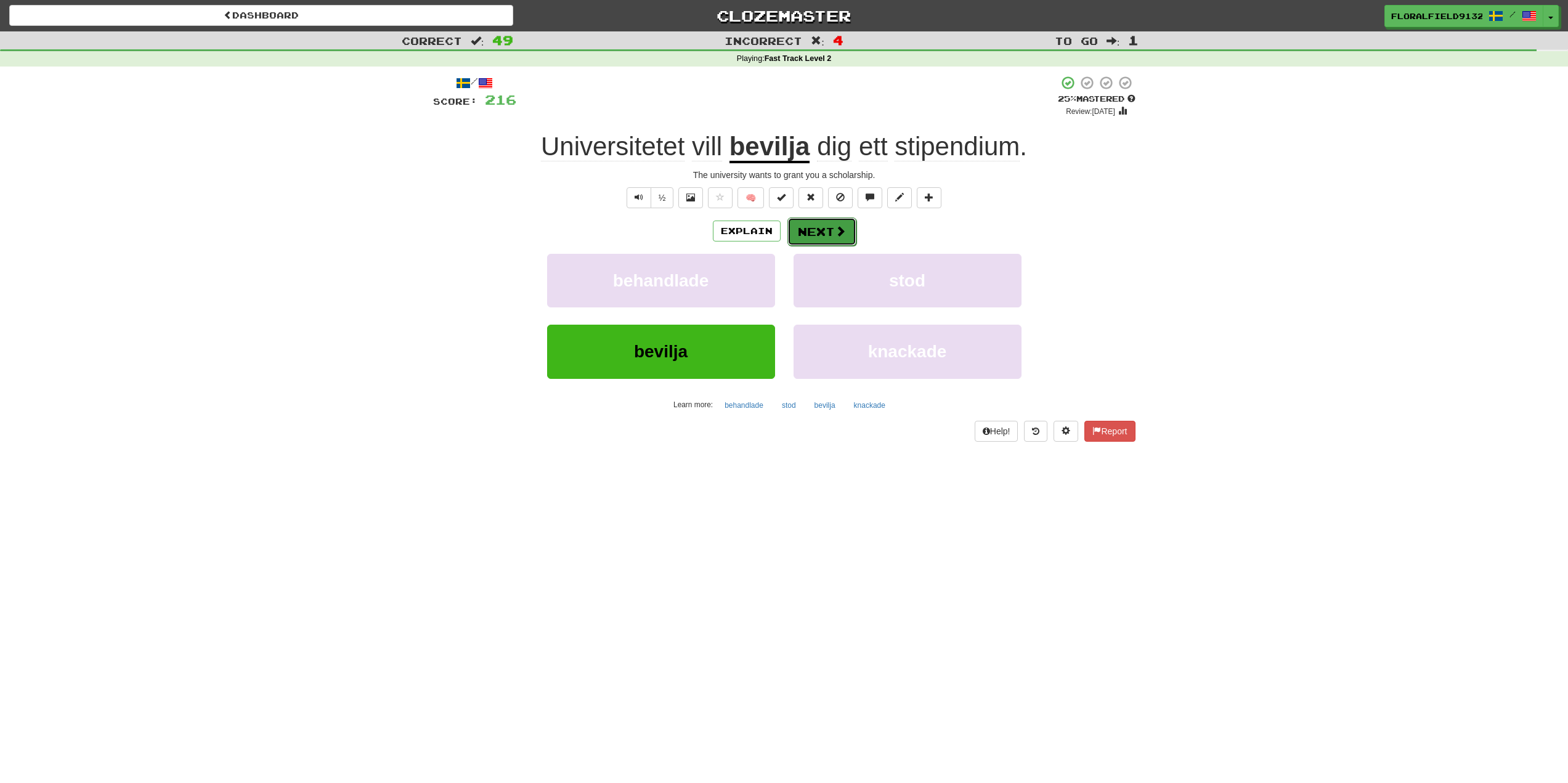
click at [825, 225] on button "Next" at bounding box center [822, 231] width 69 height 28
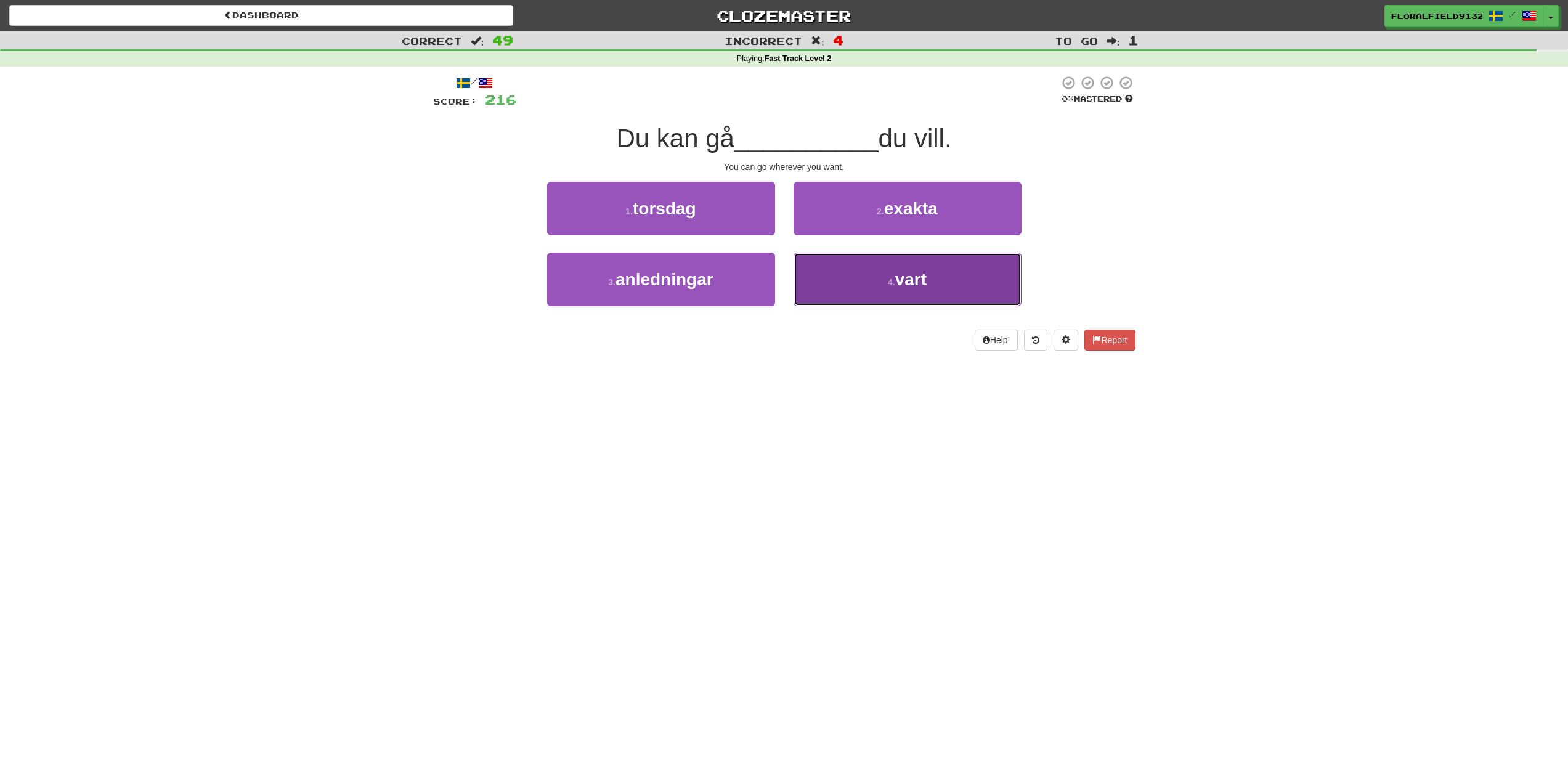
click at [888, 281] on small "4 ." at bounding box center [891, 281] width 7 height 10
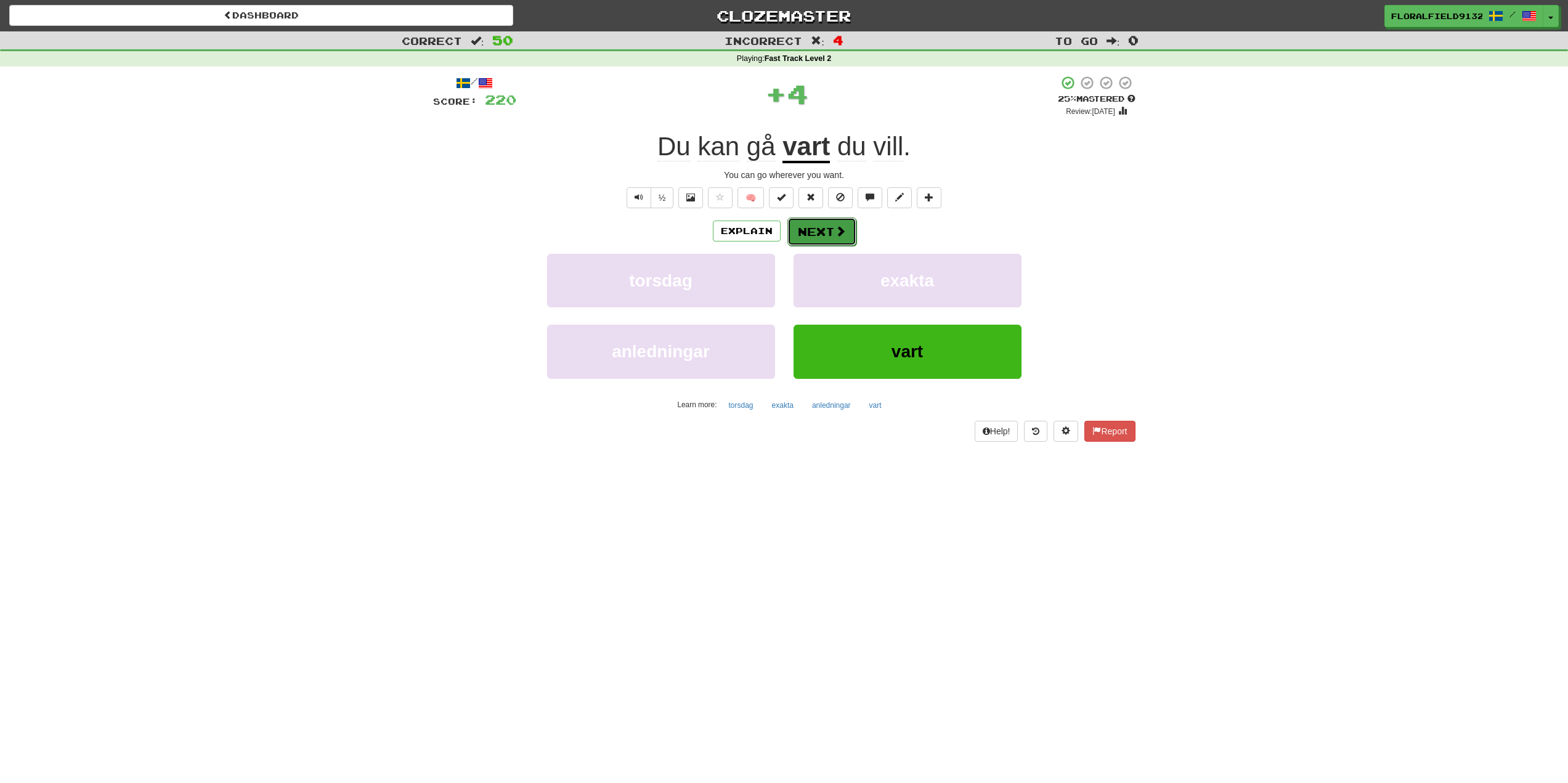
click at [834, 226] on button "Next" at bounding box center [822, 231] width 69 height 28
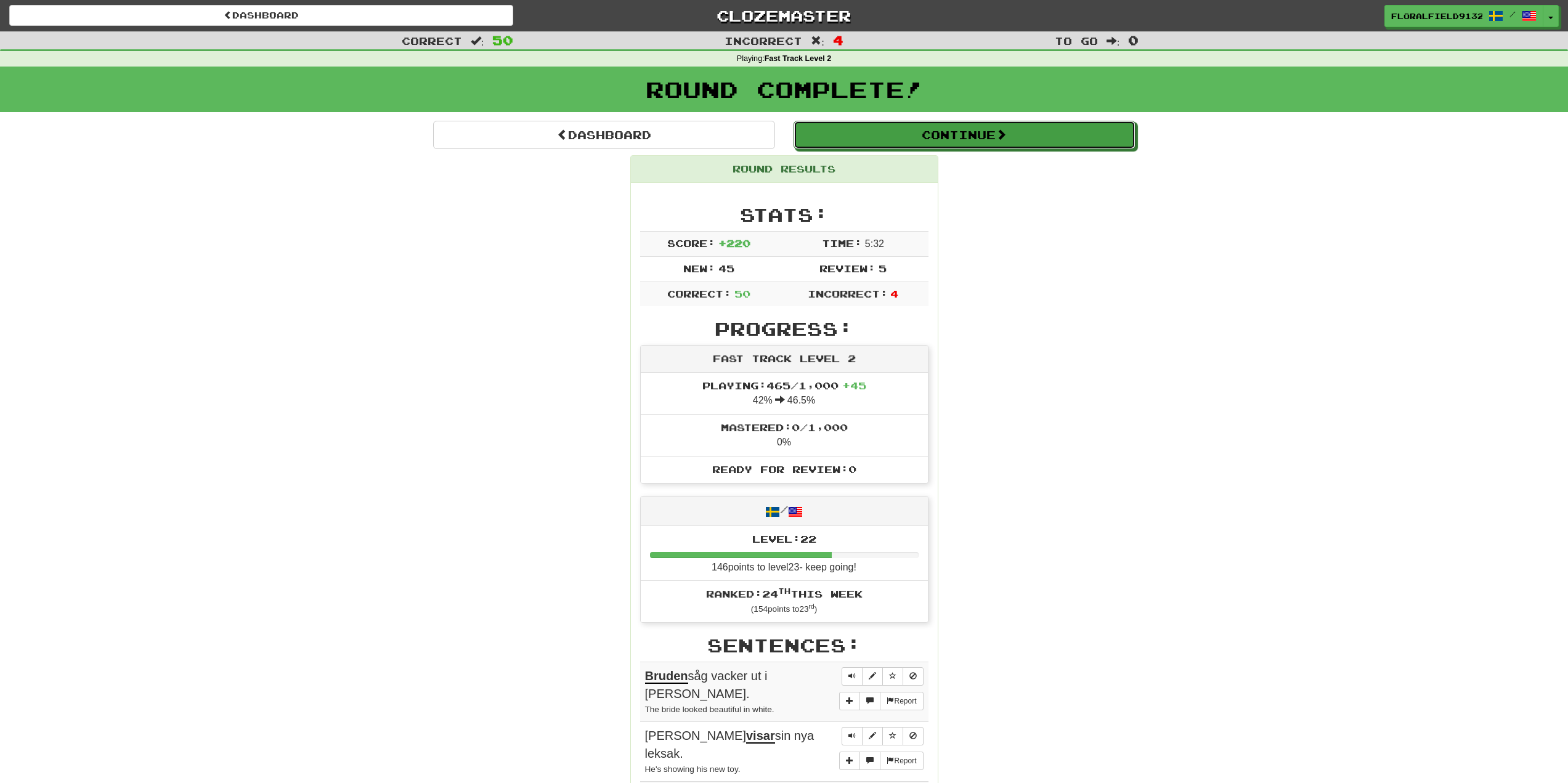
click at [896, 144] on button "Continue" at bounding box center [964, 134] width 342 height 28
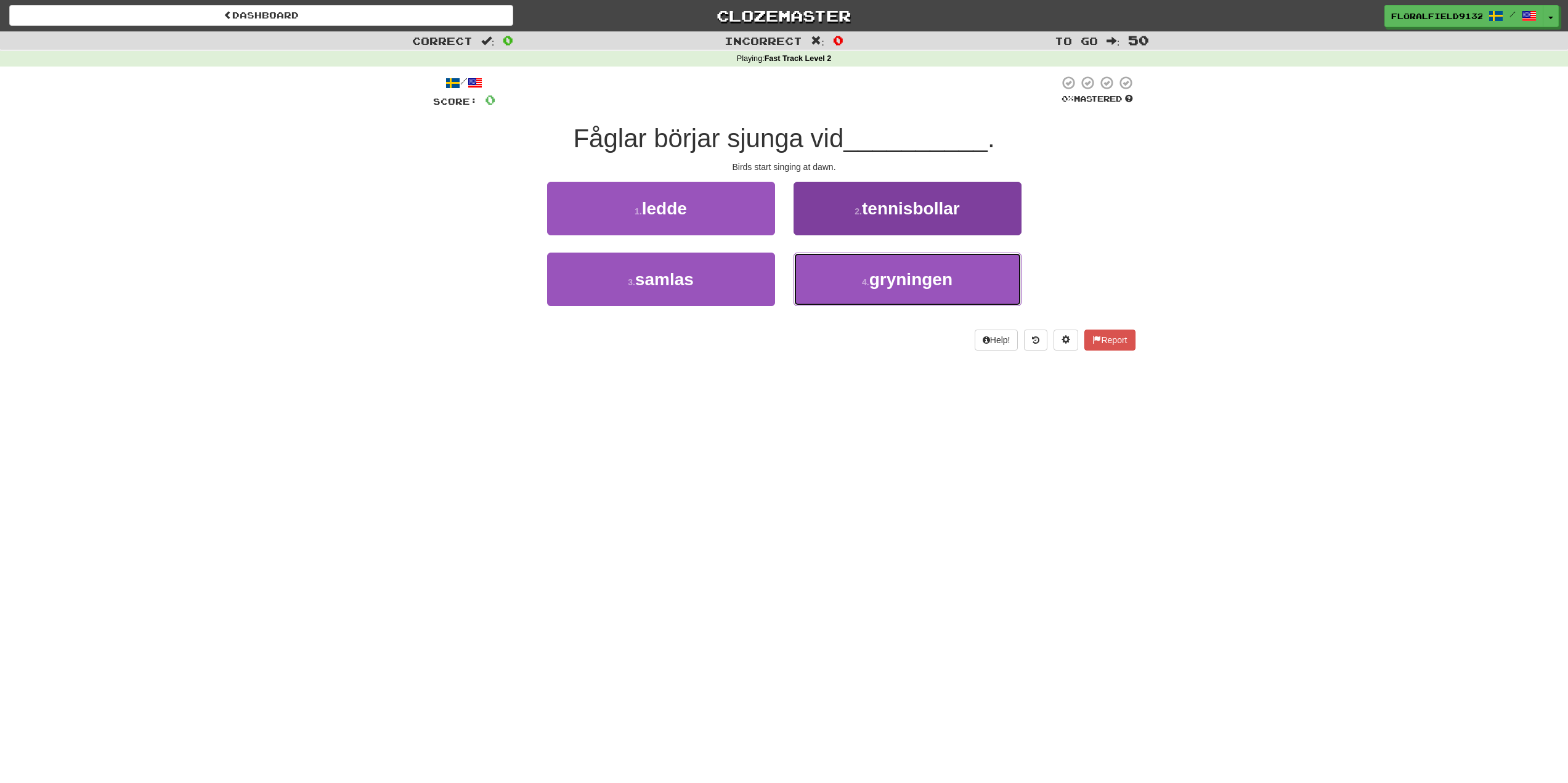
drag, startPoint x: 860, startPoint y: 272, endPoint x: 854, endPoint y: 273, distance: 6.1
click at [860, 272] on button "4 . gryningen" at bounding box center [907, 279] width 228 height 54
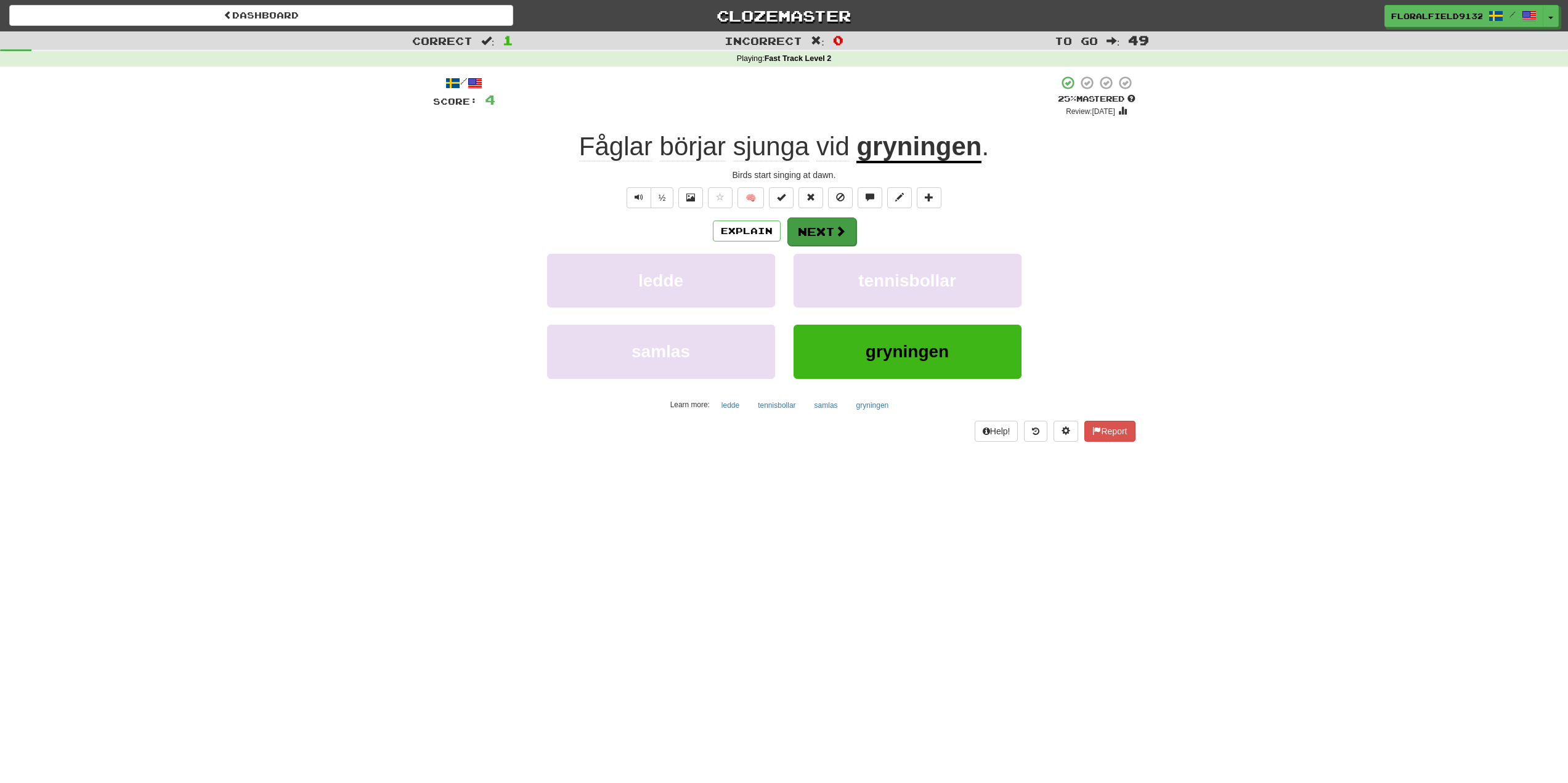
drag, startPoint x: 820, startPoint y: 215, endPoint x: 825, endPoint y: 221, distance: 7.8
click at [820, 215] on div "/ Score: 4 + 4 25 % Mastered Review: [DATE] Fåglar börjar sjunga vid gryningen …" at bounding box center [784, 258] width 702 height 366
click at [825, 230] on button "Next" at bounding box center [822, 231] width 69 height 28
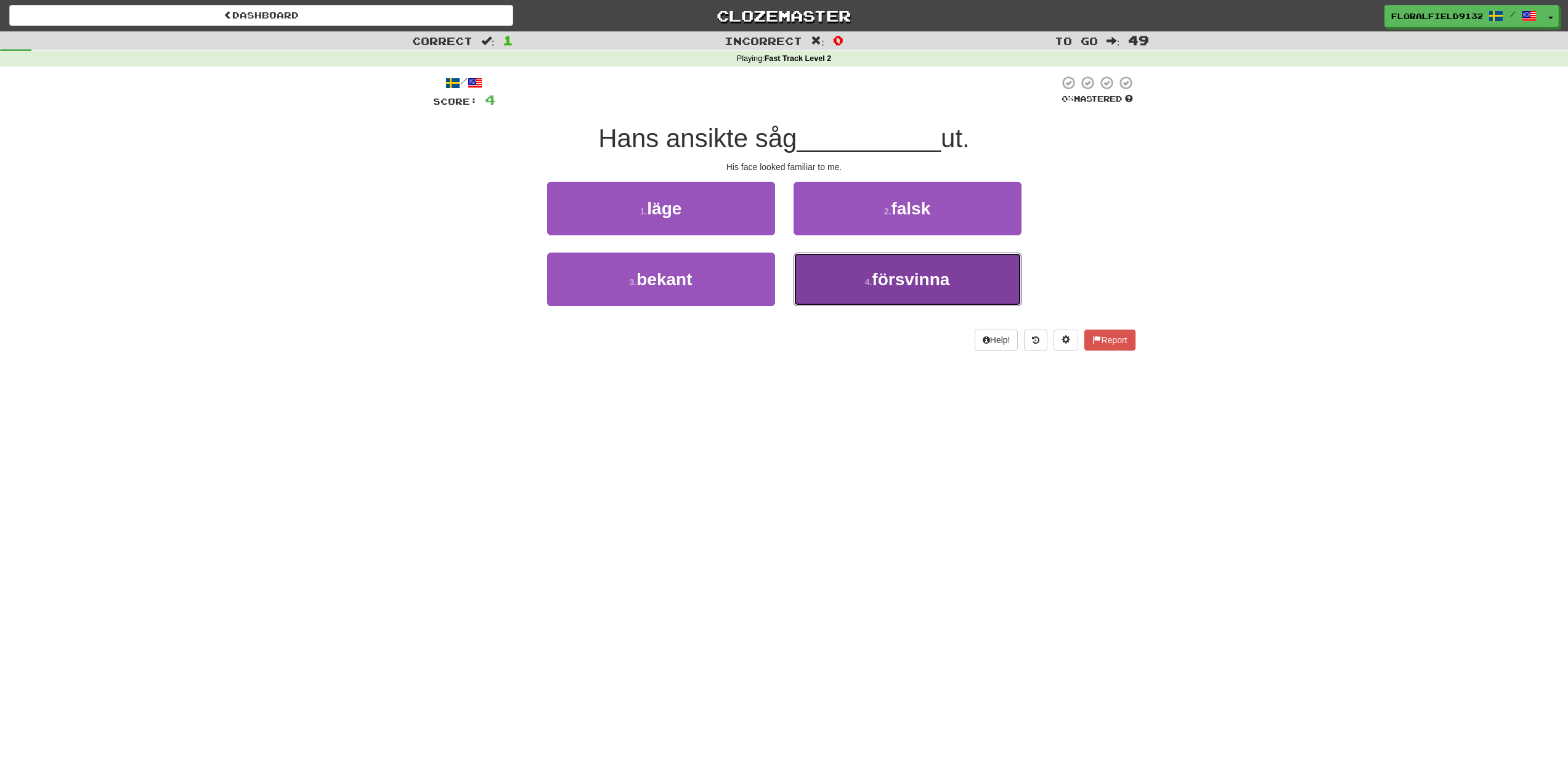
drag, startPoint x: 911, startPoint y: 278, endPoint x: 914, endPoint y: 248, distance: 30.1
click at [912, 272] on span "försvinna" at bounding box center [911, 279] width 77 height 19
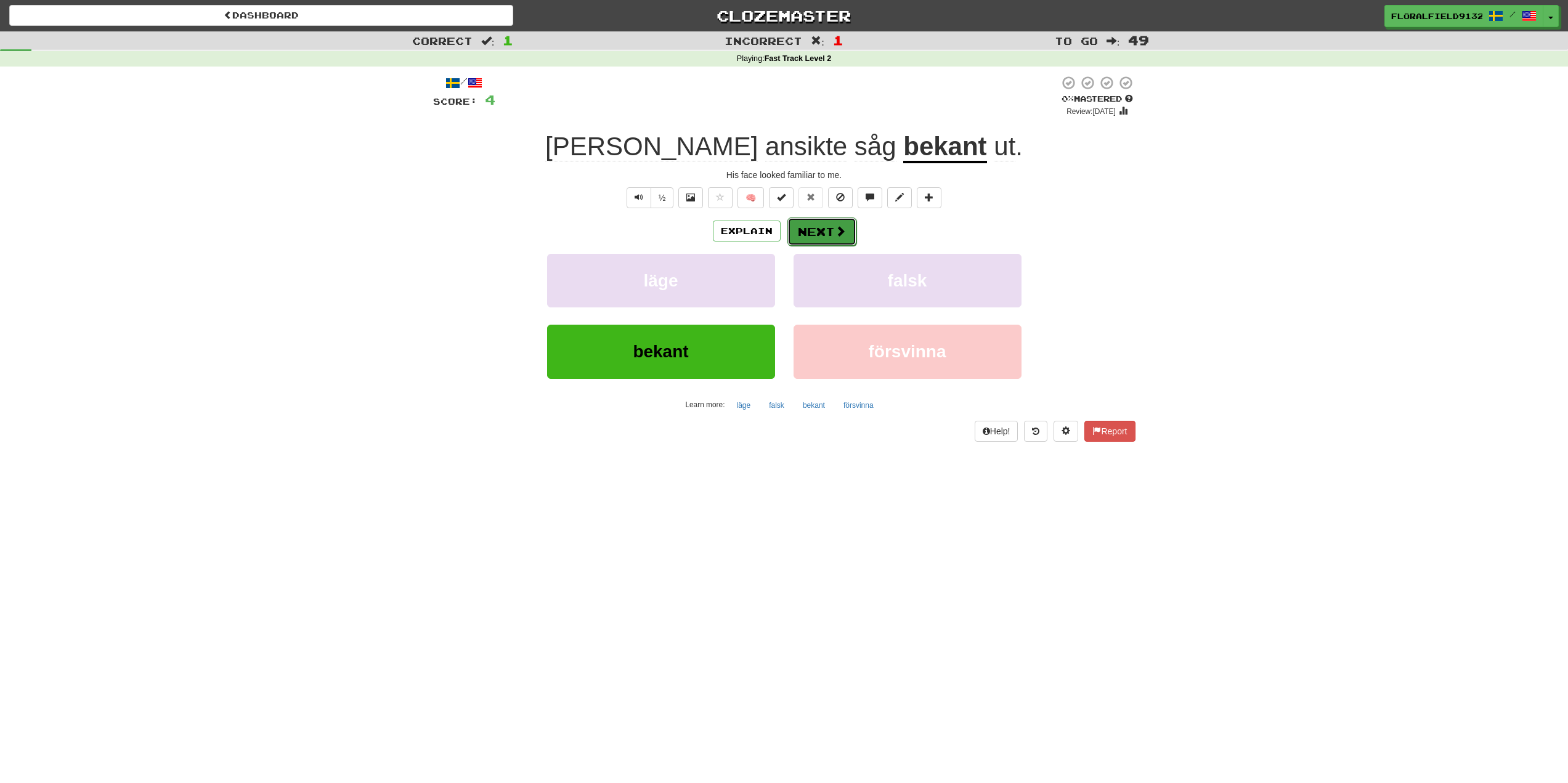
click at [830, 236] on button "Next" at bounding box center [822, 231] width 69 height 28
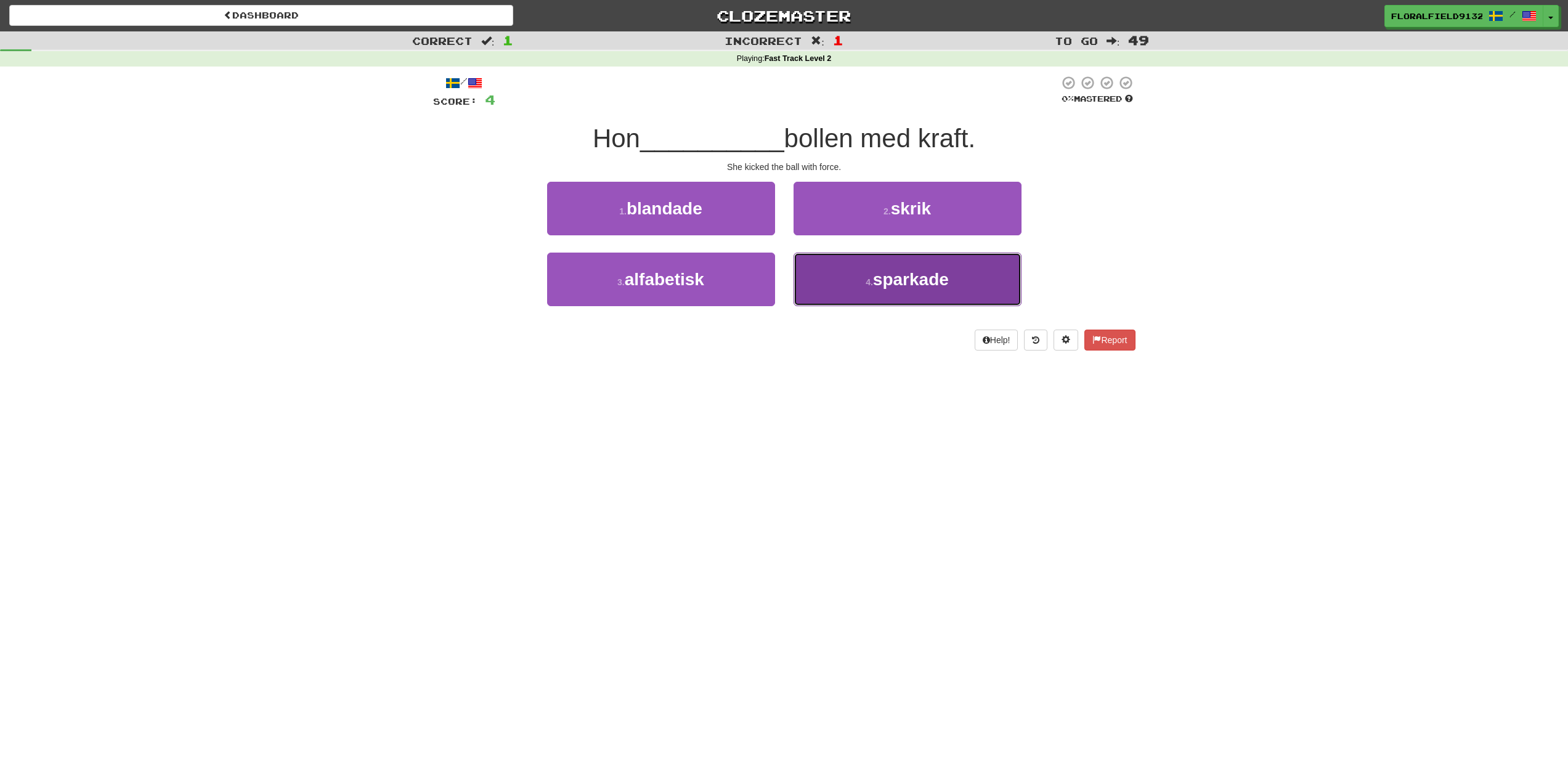
click at [888, 284] on span "sparkade" at bounding box center [911, 279] width 76 height 19
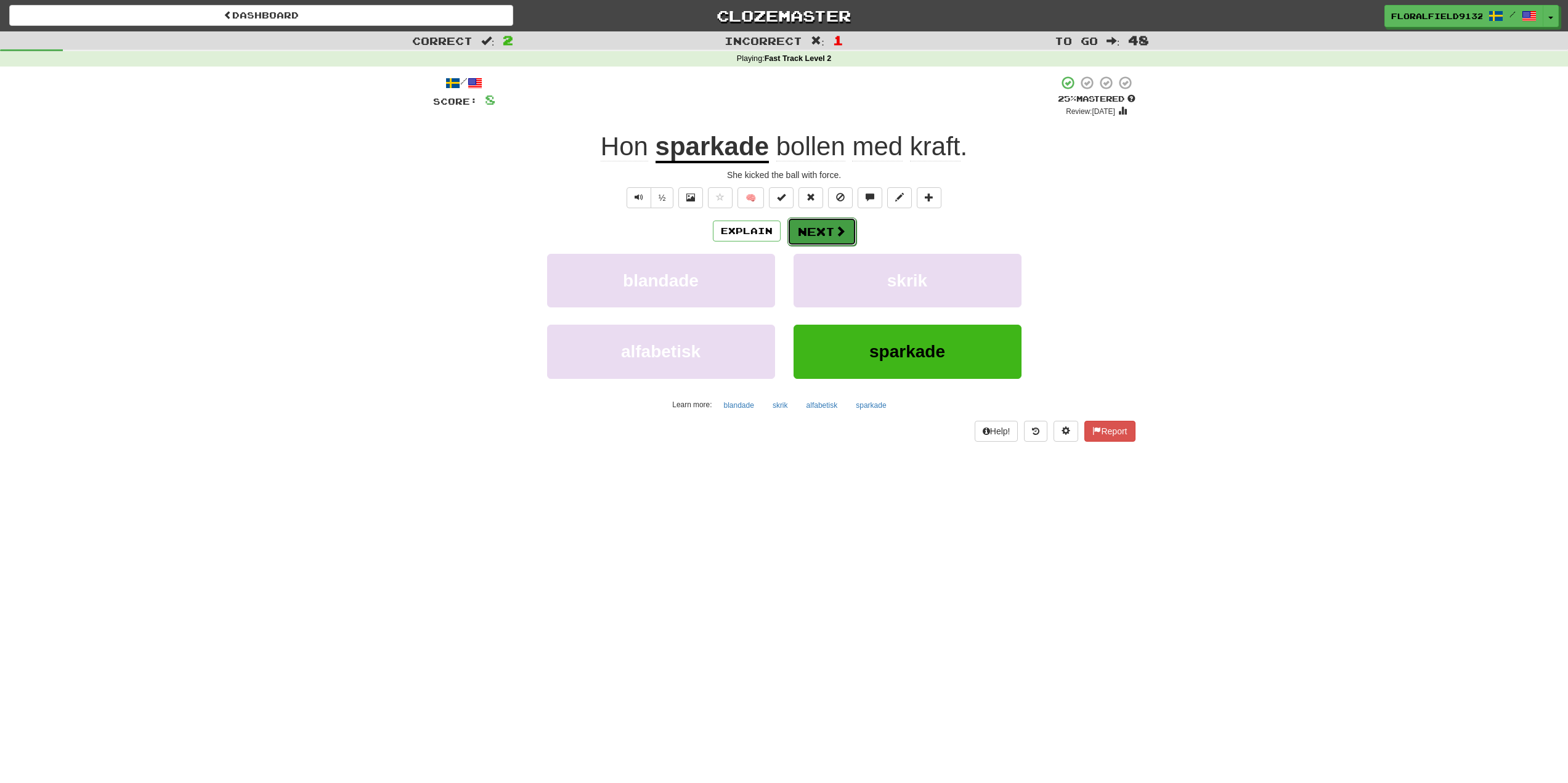
click at [852, 232] on button "Next" at bounding box center [822, 231] width 69 height 28
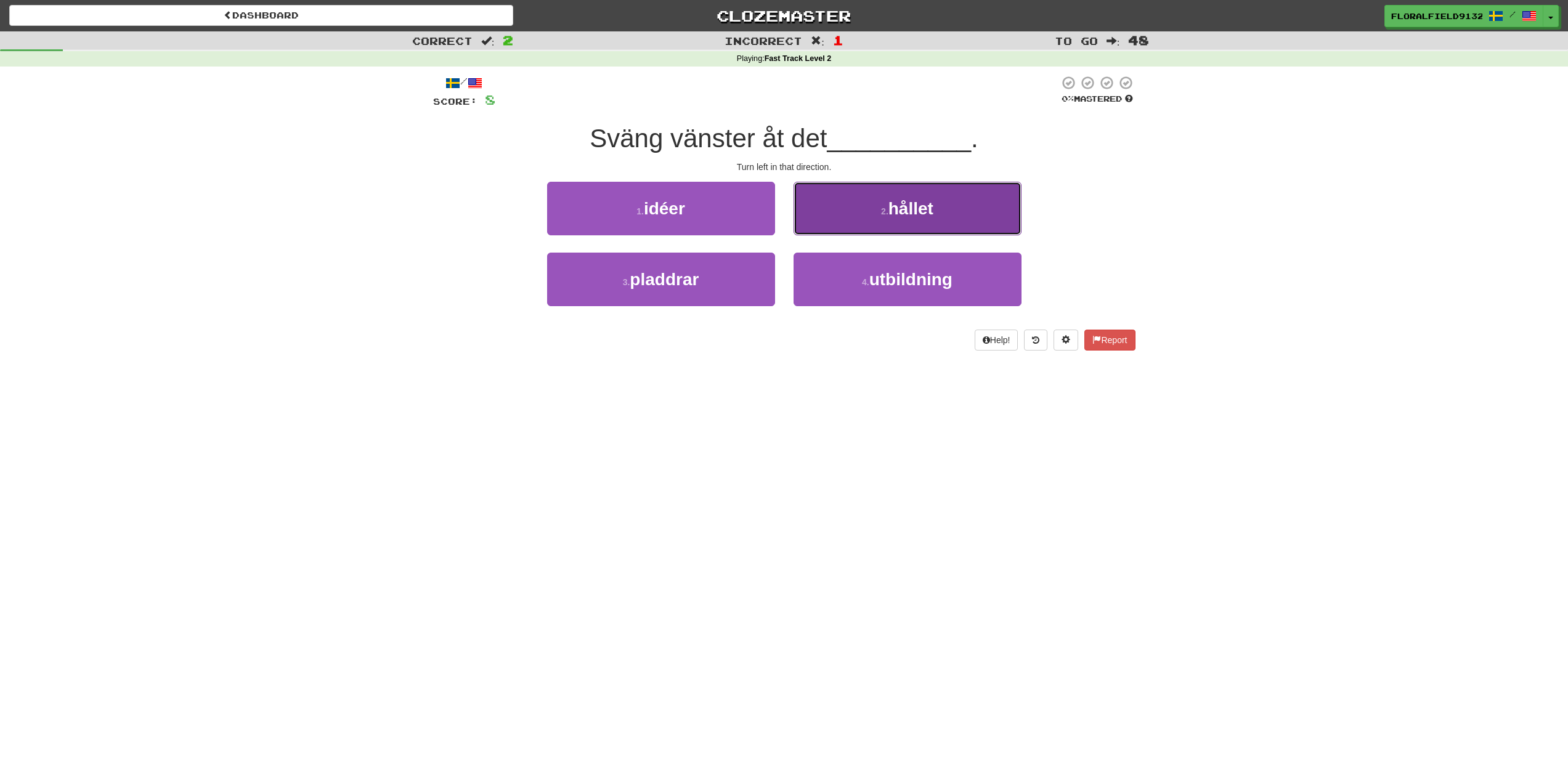
drag, startPoint x: 854, startPoint y: 226, endPoint x: 848, endPoint y: 235, distance: 10.8
click at [848, 235] on button "2 . hållet" at bounding box center [907, 208] width 228 height 54
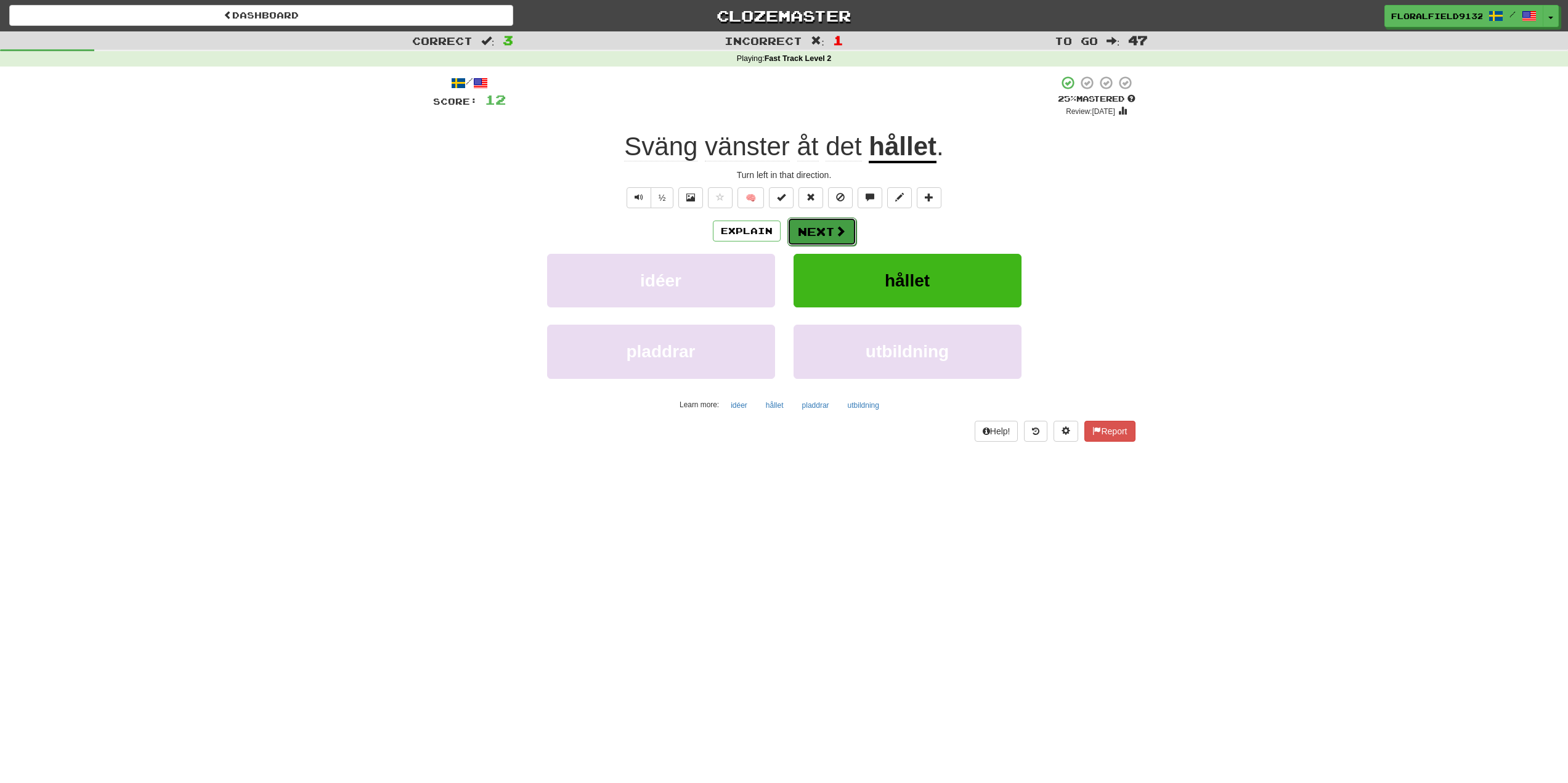
click at [828, 234] on button "Next" at bounding box center [822, 231] width 69 height 28
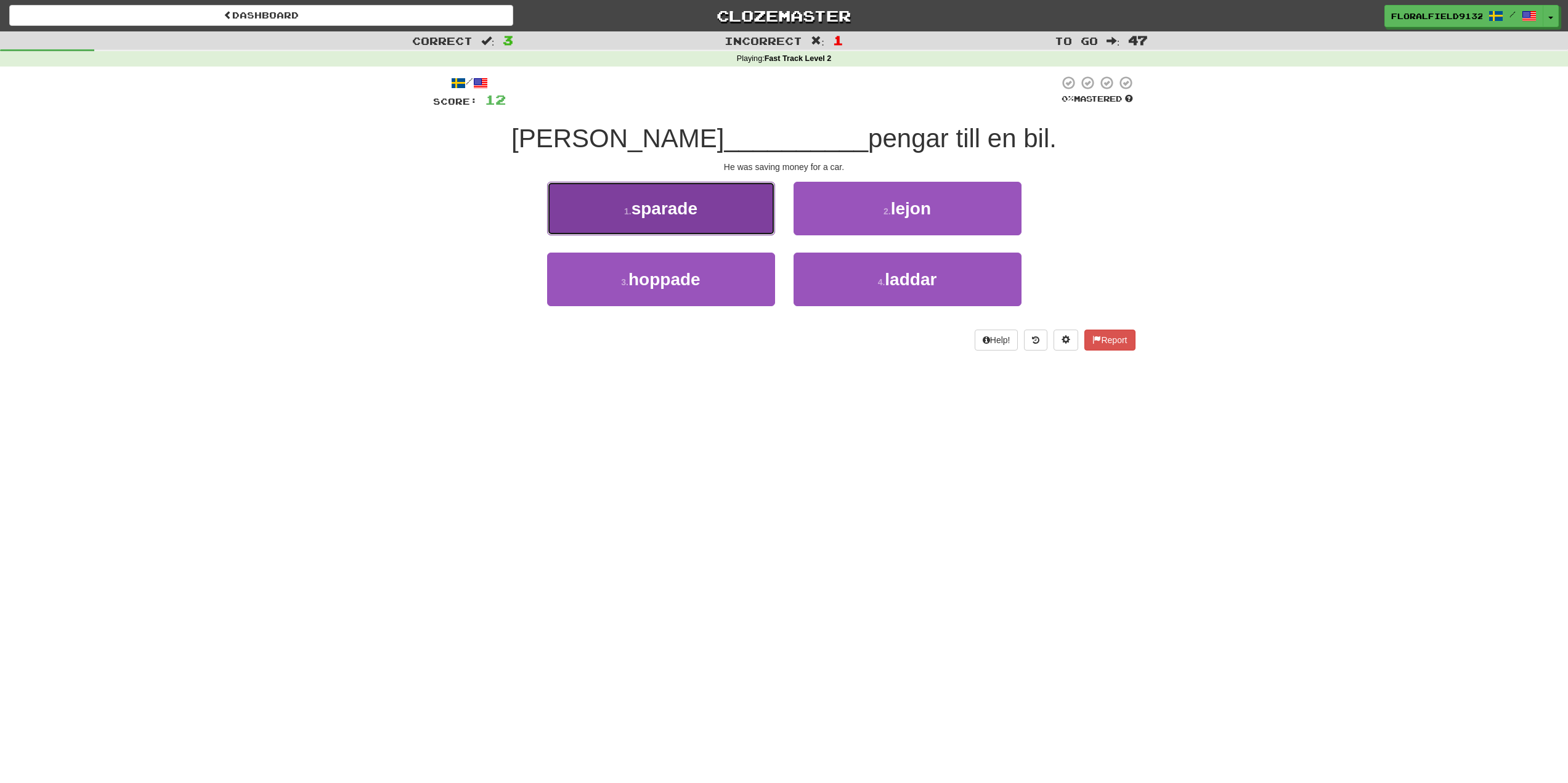
click at [715, 214] on button "1 . [GEOGRAPHIC_DATA]" at bounding box center [661, 208] width 228 height 54
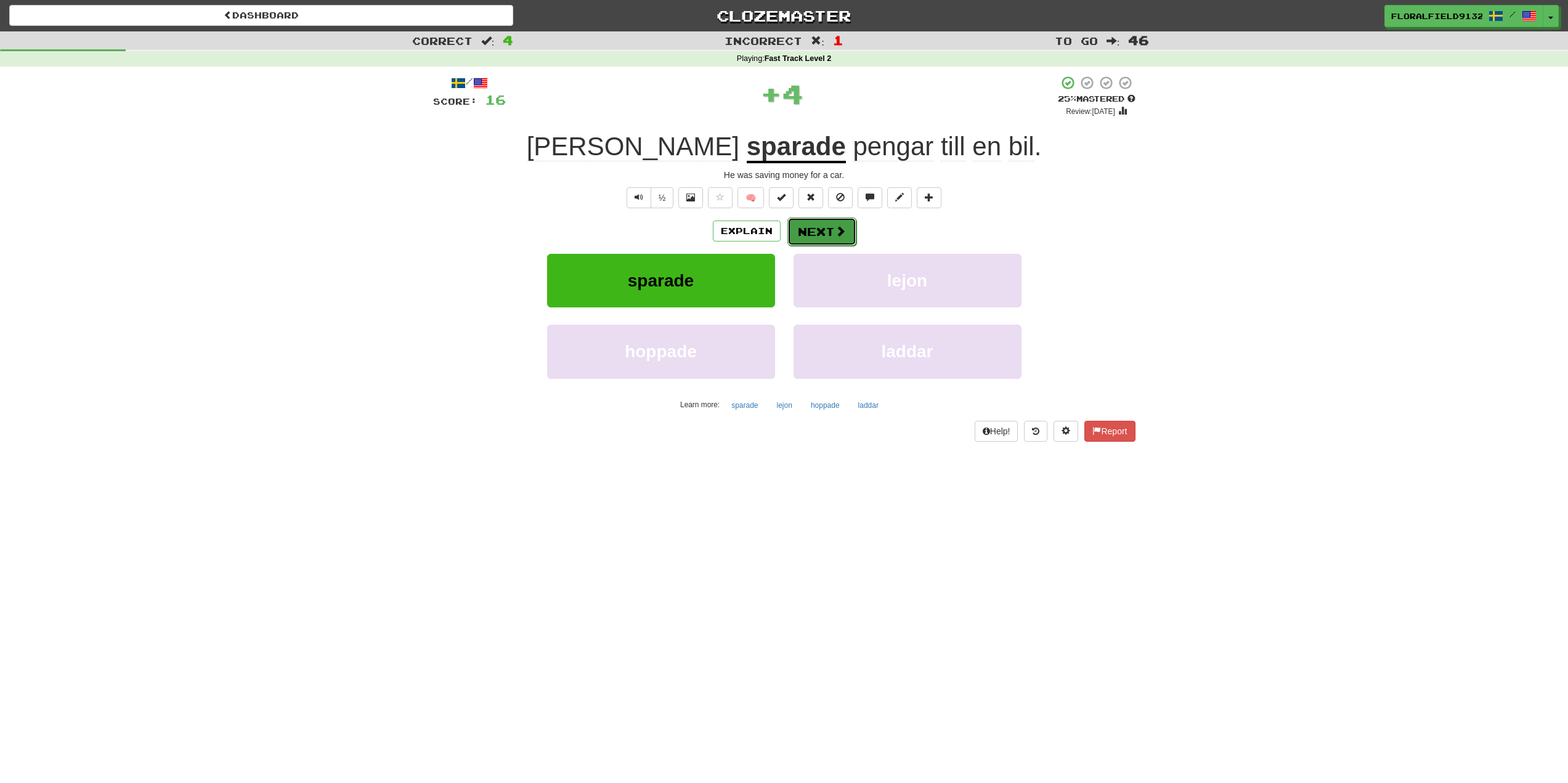
click at [799, 235] on button "Next" at bounding box center [822, 231] width 69 height 28
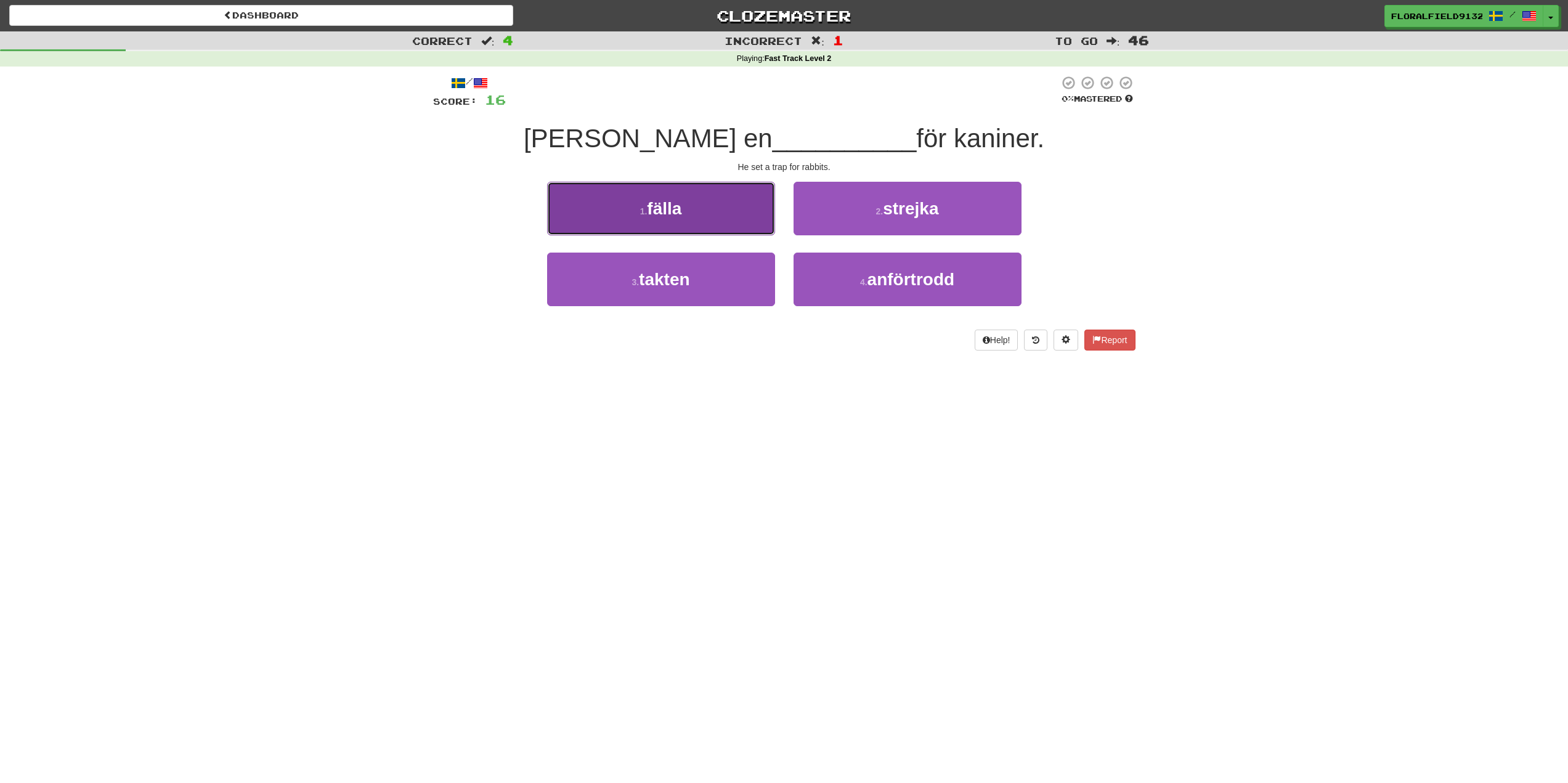
click at [738, 211] on button "1 . fälla" at bounding box center [661, 208] width 228 height 54
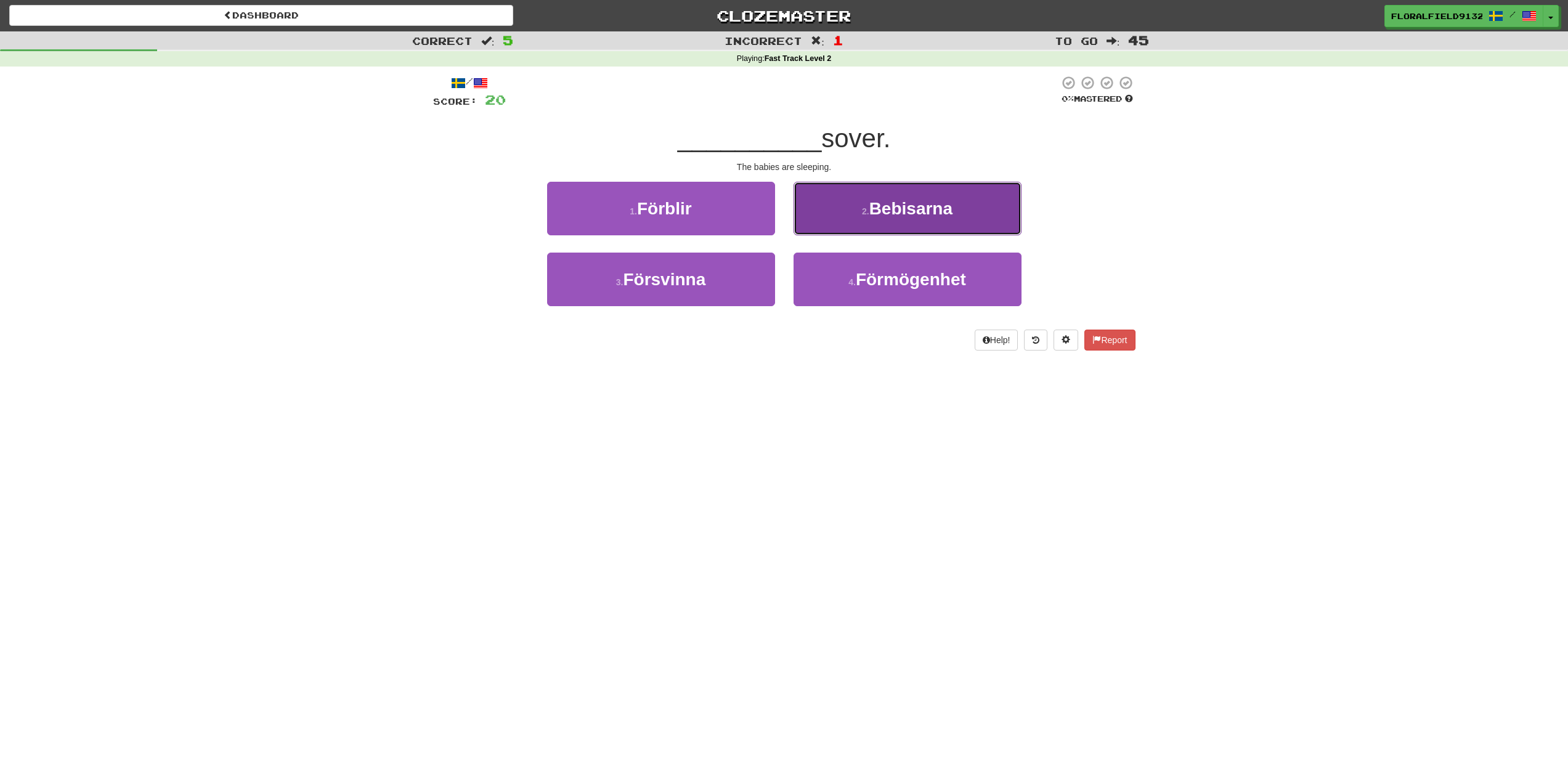
click at [862, 210] on small "2 ." at bounding box center [866, 211] width 7 height 10
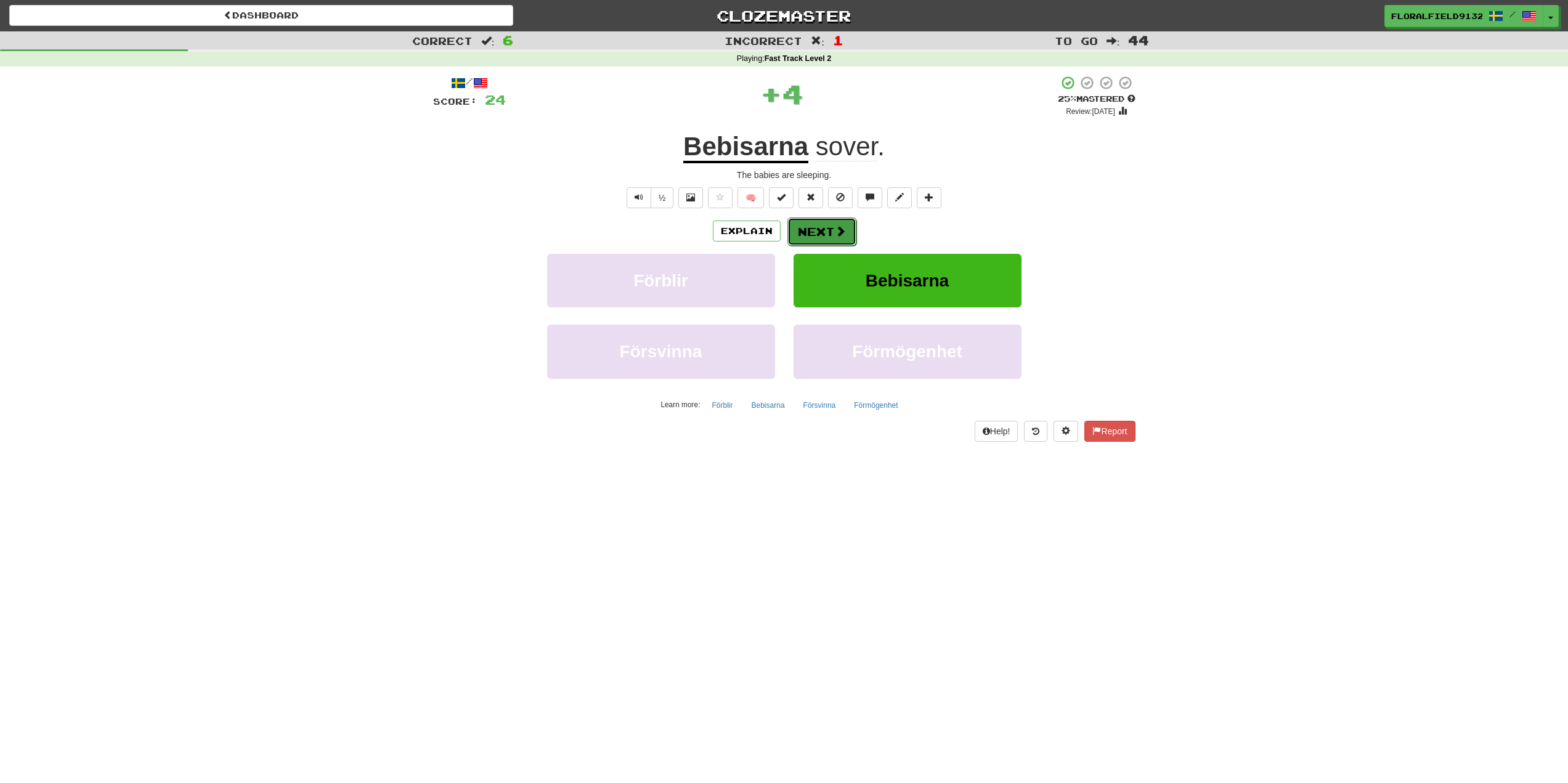
click at [799, 221] on button "Next" at bounding box center [822, 231] width 69 height 28
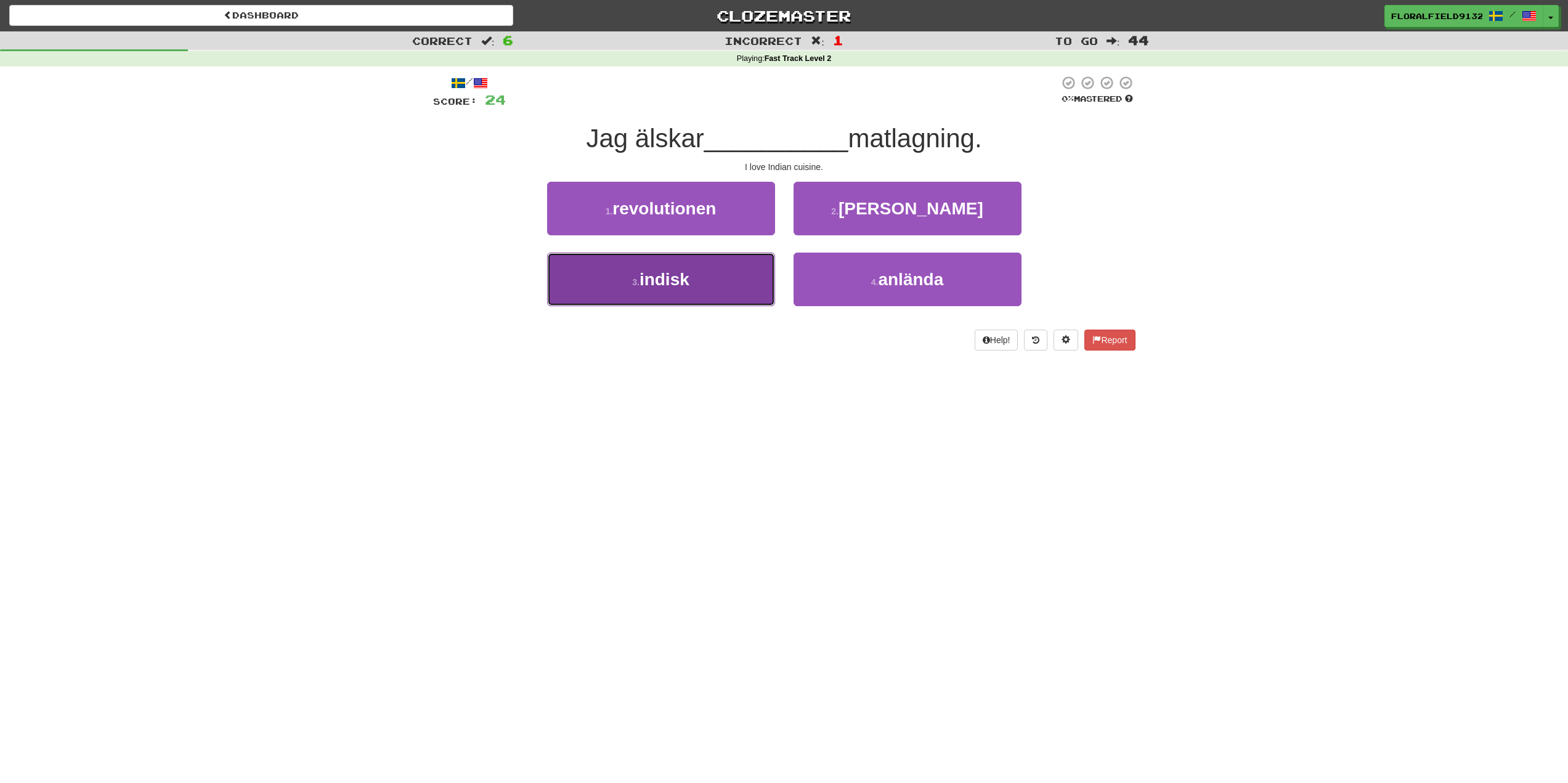
click at [727, 253] on button "3 . indisk" at bounding box center [661, 279] width 228 height 54
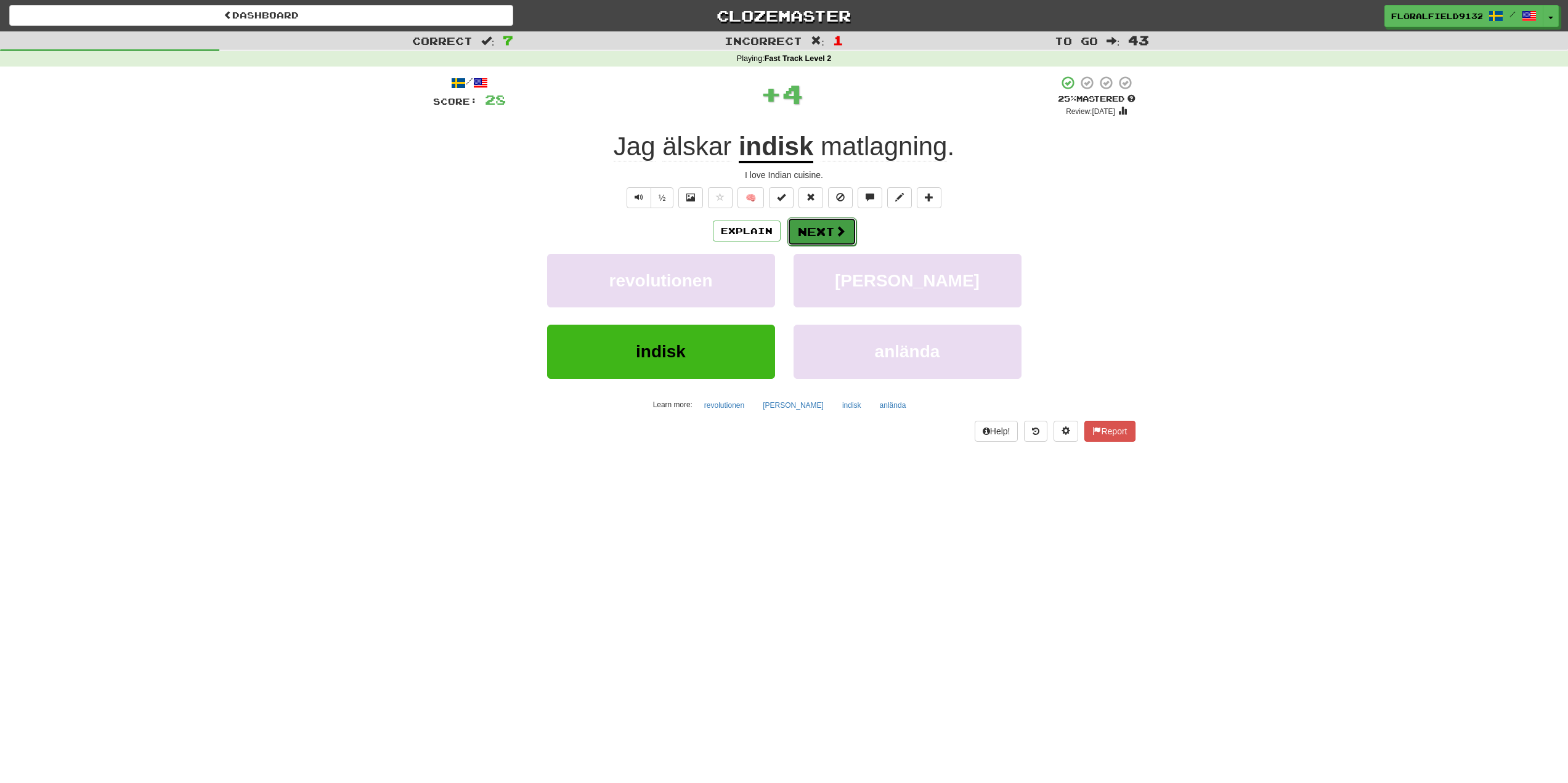
click at [805, 218] on button "Next" at bounding box center [822, 231] width 69 height 28
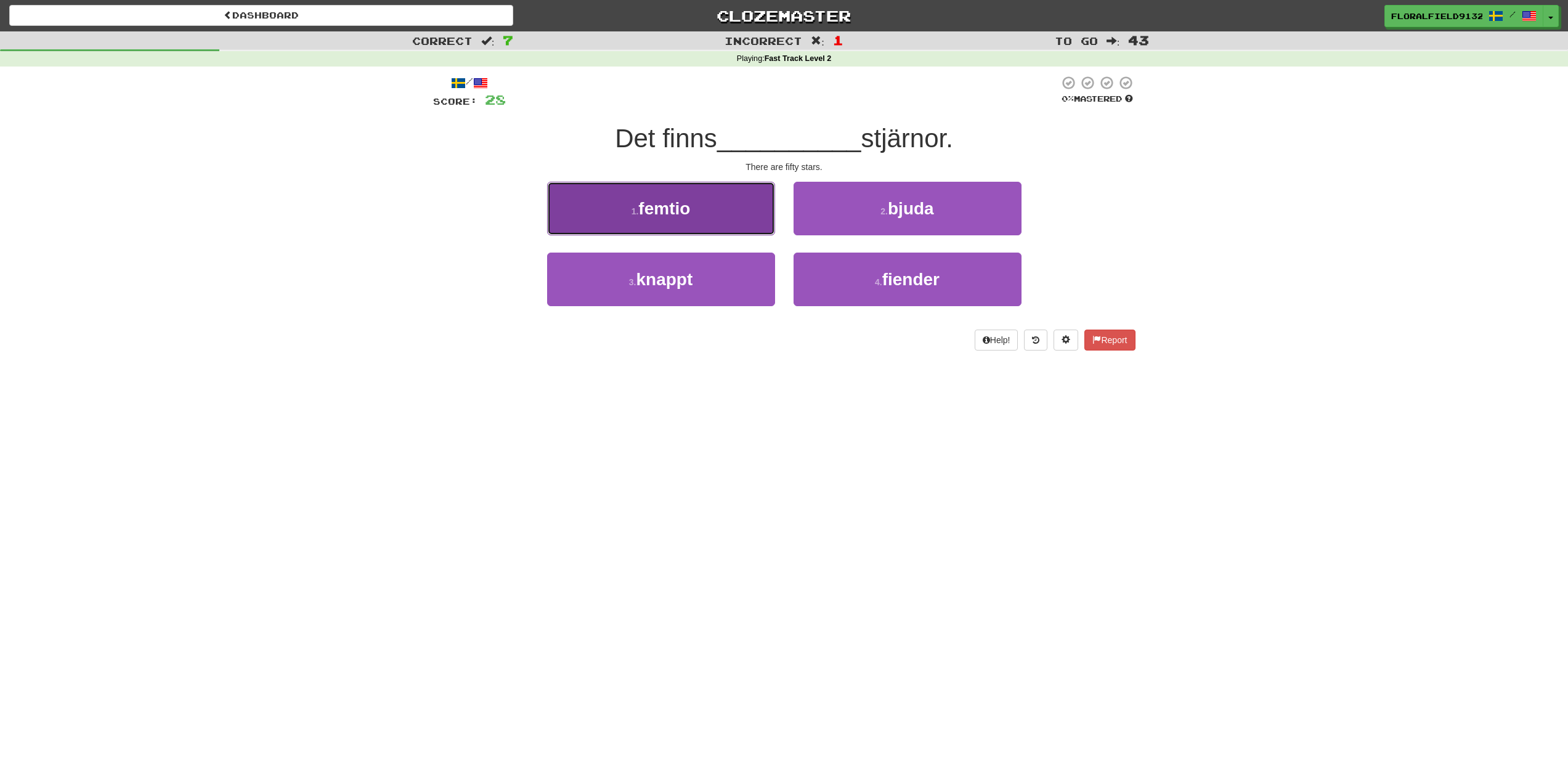
click at [686, 196] on button "1 . femtio" at bounding box center [661, 208] width 228 height 54
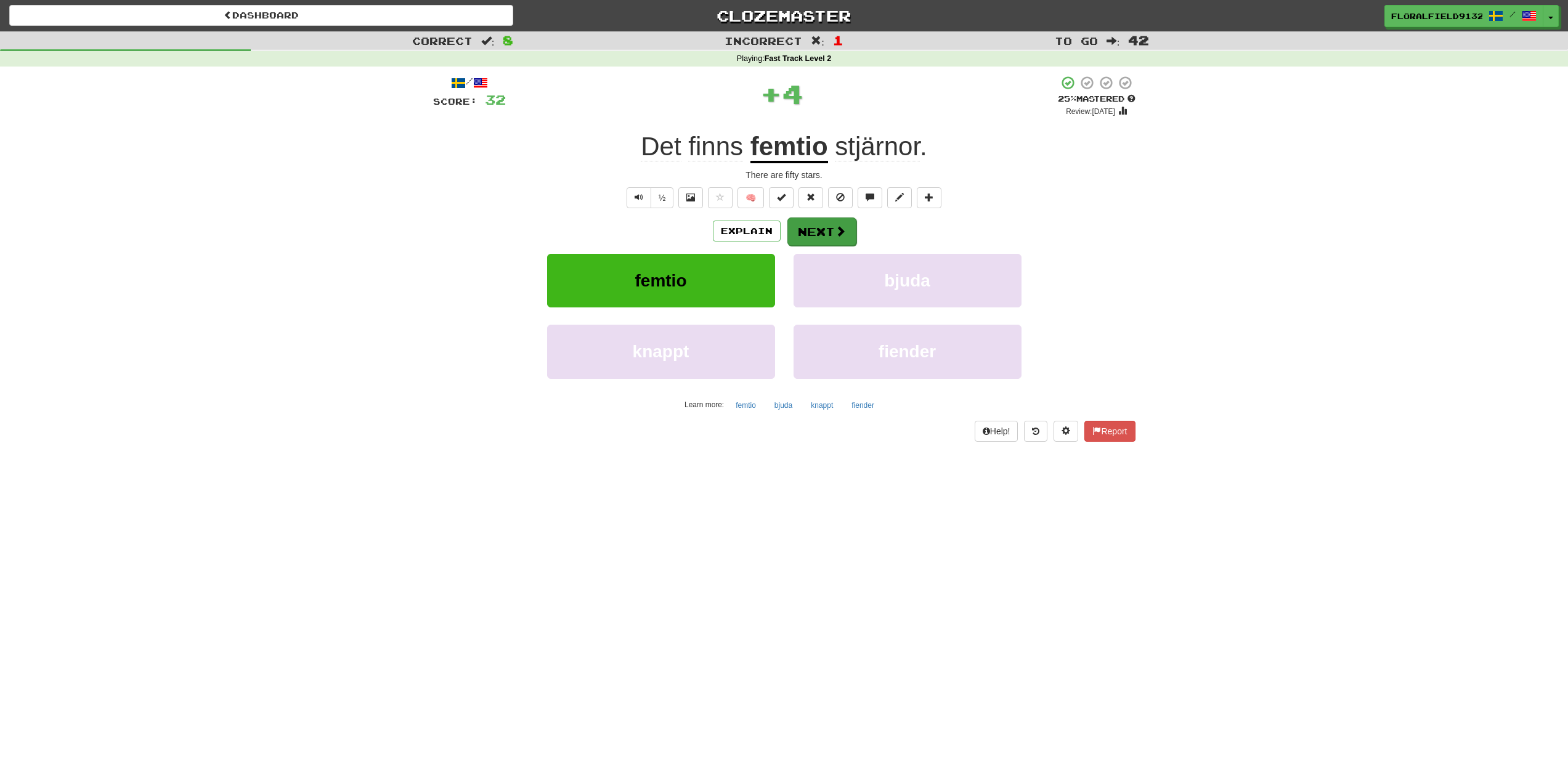
click at [837, 218] on div "/ Score: 32 + 4 25 % Mastered Review: [DATE] Det finns femtio stjärnor . There …" at bounding box center [784, 258] width 702 height 366
click at [836, 233] on span at bounding box center [840, 231] width 11 height 11
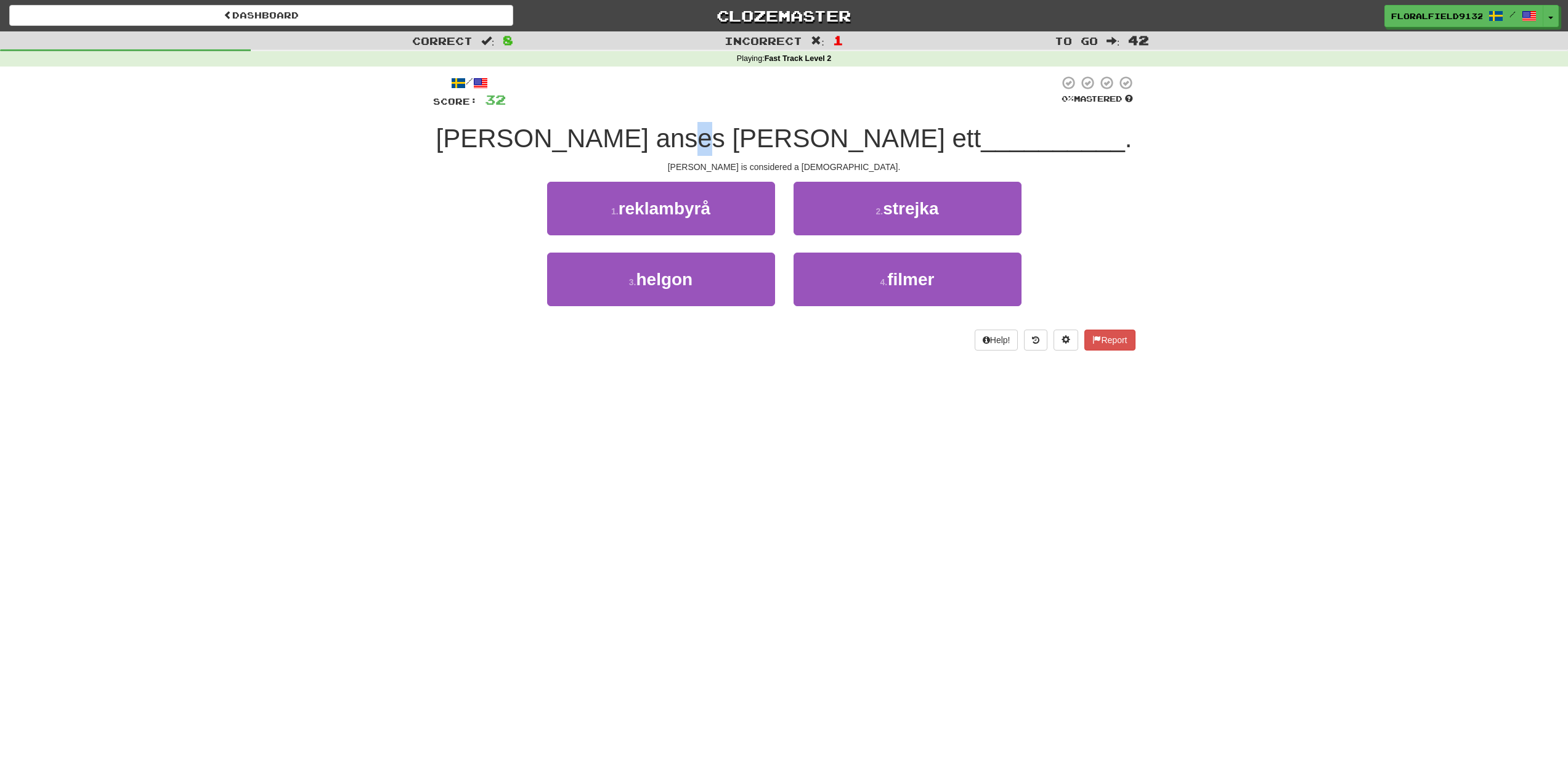
click at [767, 135] on span "[PERSON_NAME] anses [PERSON_NAME] ett" at bounding box center [708, 138] width 545 height 29
click at [755, 226] on button "1 . reklambyrå" at bounding box center [661, 208] width 228 height 54
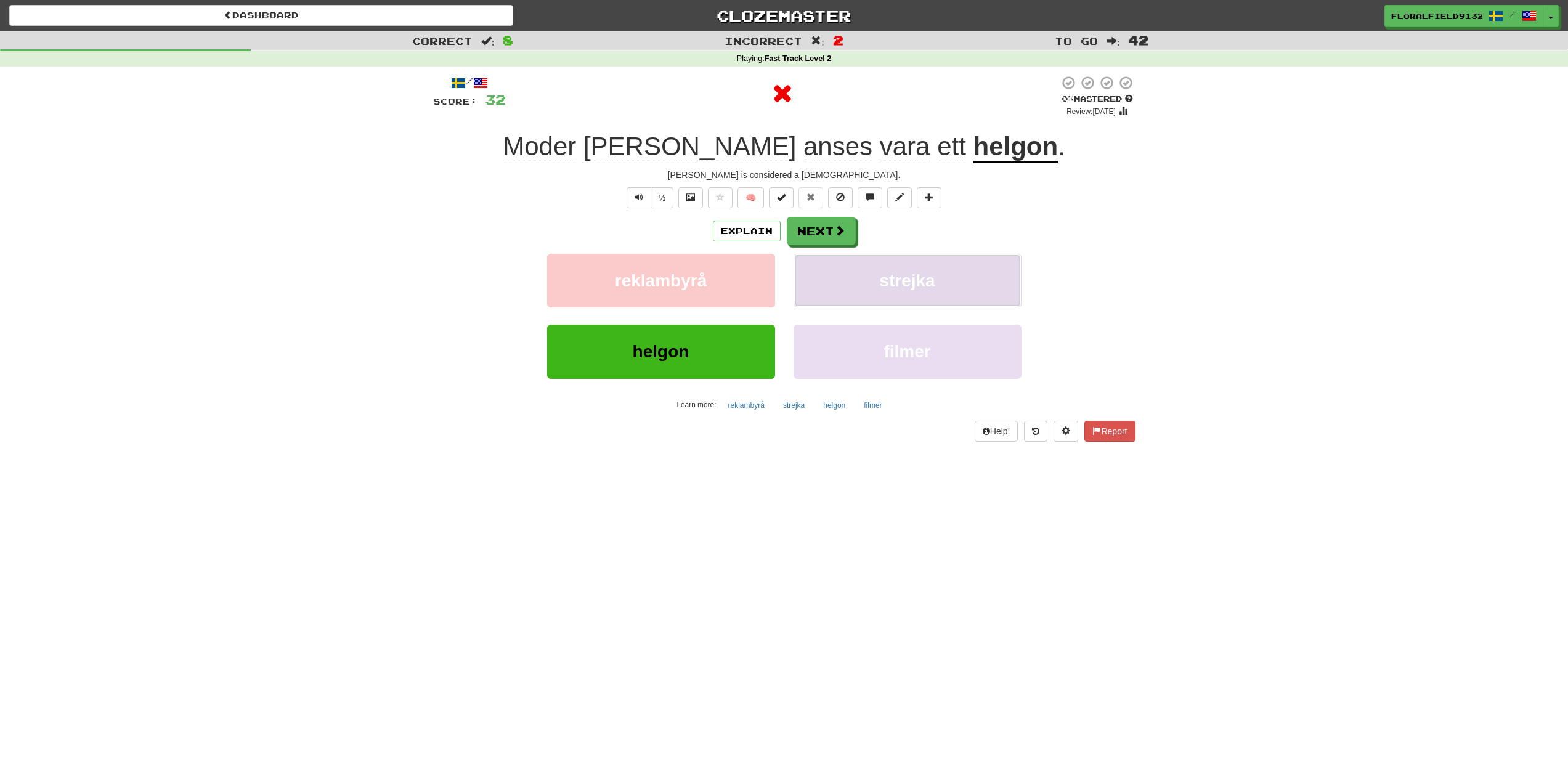
click at [859, 292] on button "strejka" at bounding box center [907, 280] width 228 height 54
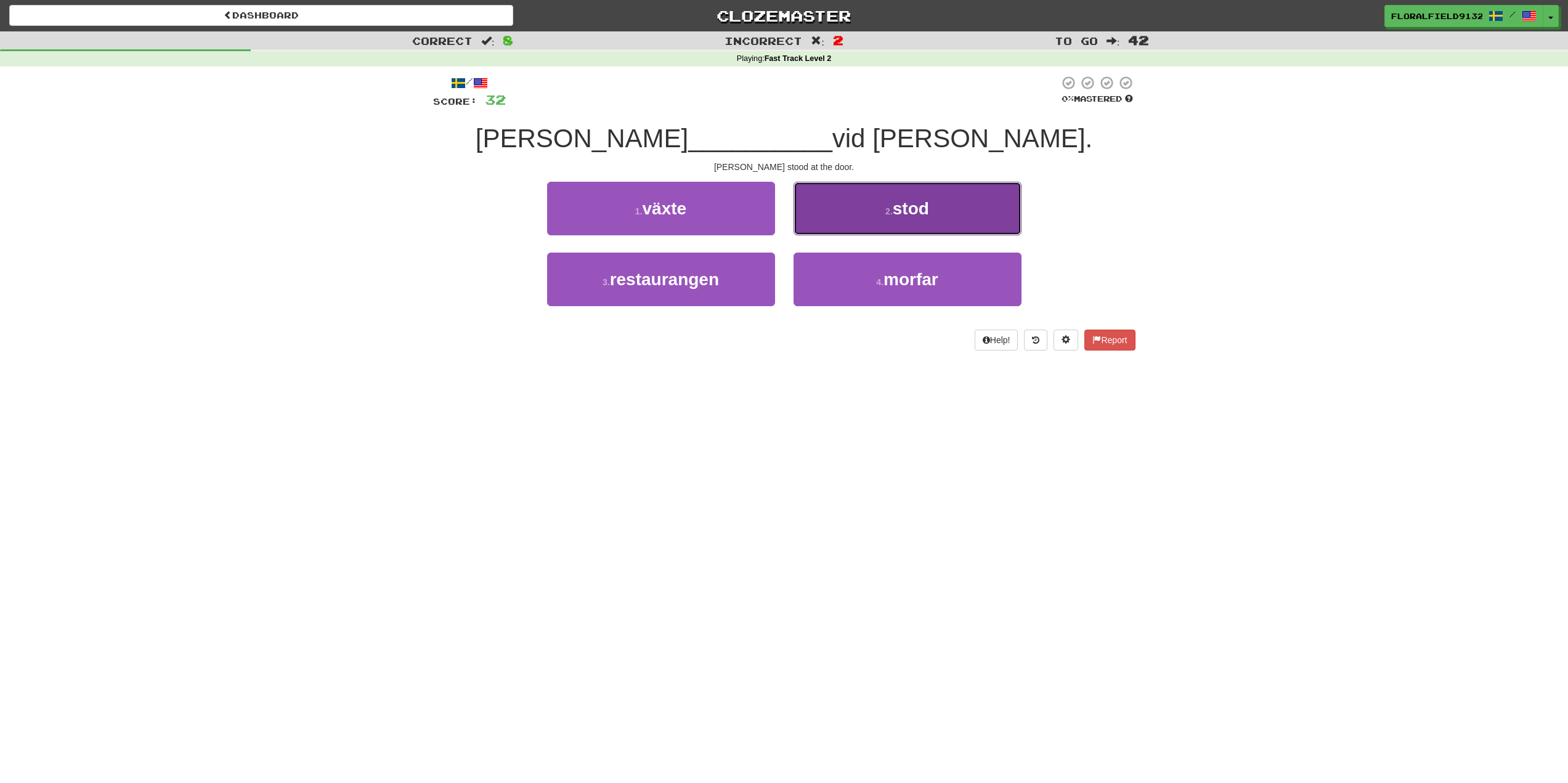
click at [911, 191] on button "2 . stod" at bounding box center [907, 208] width 228 height 54
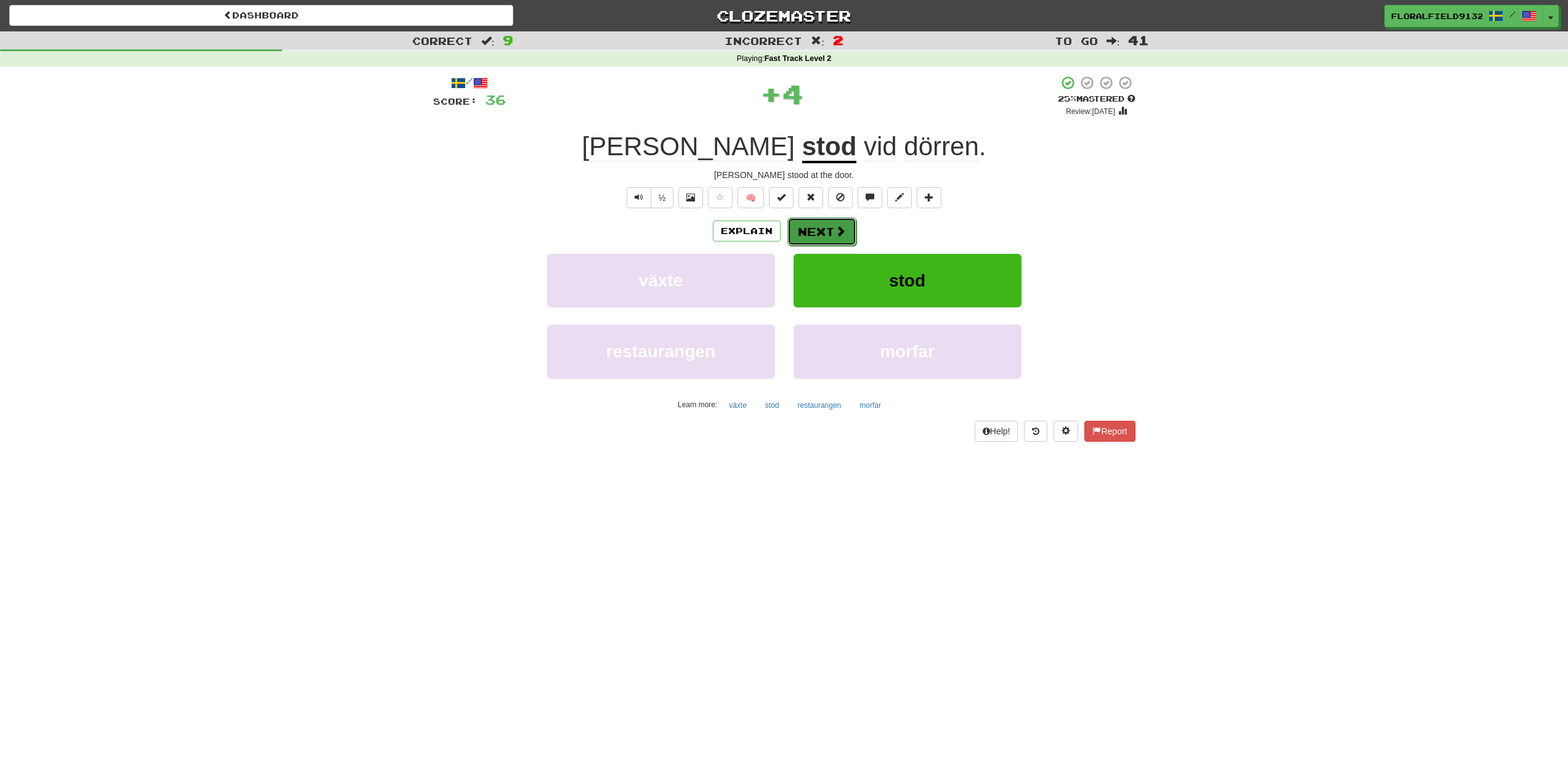
click at [812, 228] on button "Next" at bounding box center [822, 231] width 69 height 28
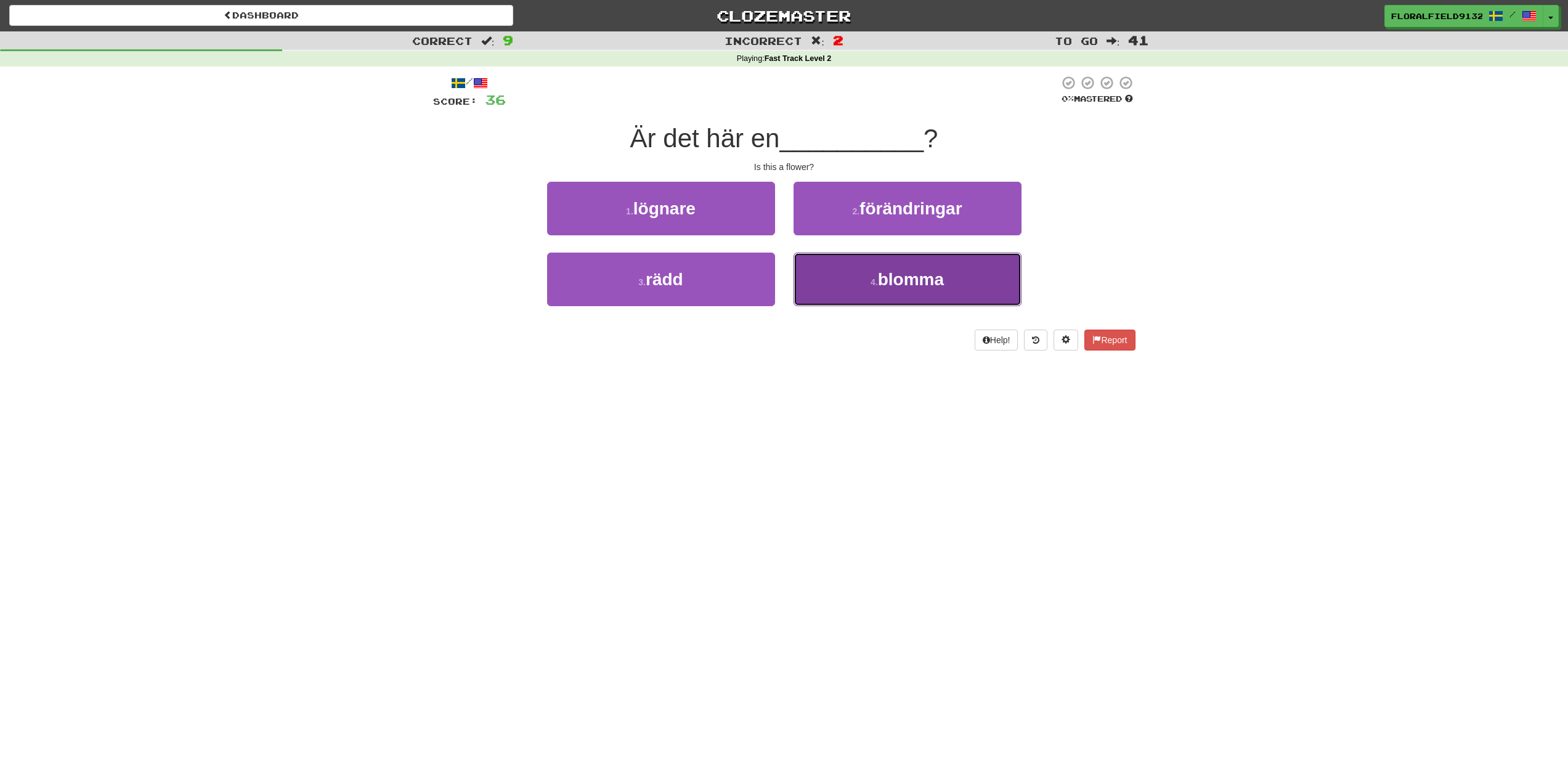
click at [923, 270] on span "blomma" at bounding box center [911, 279] width 66 height 19
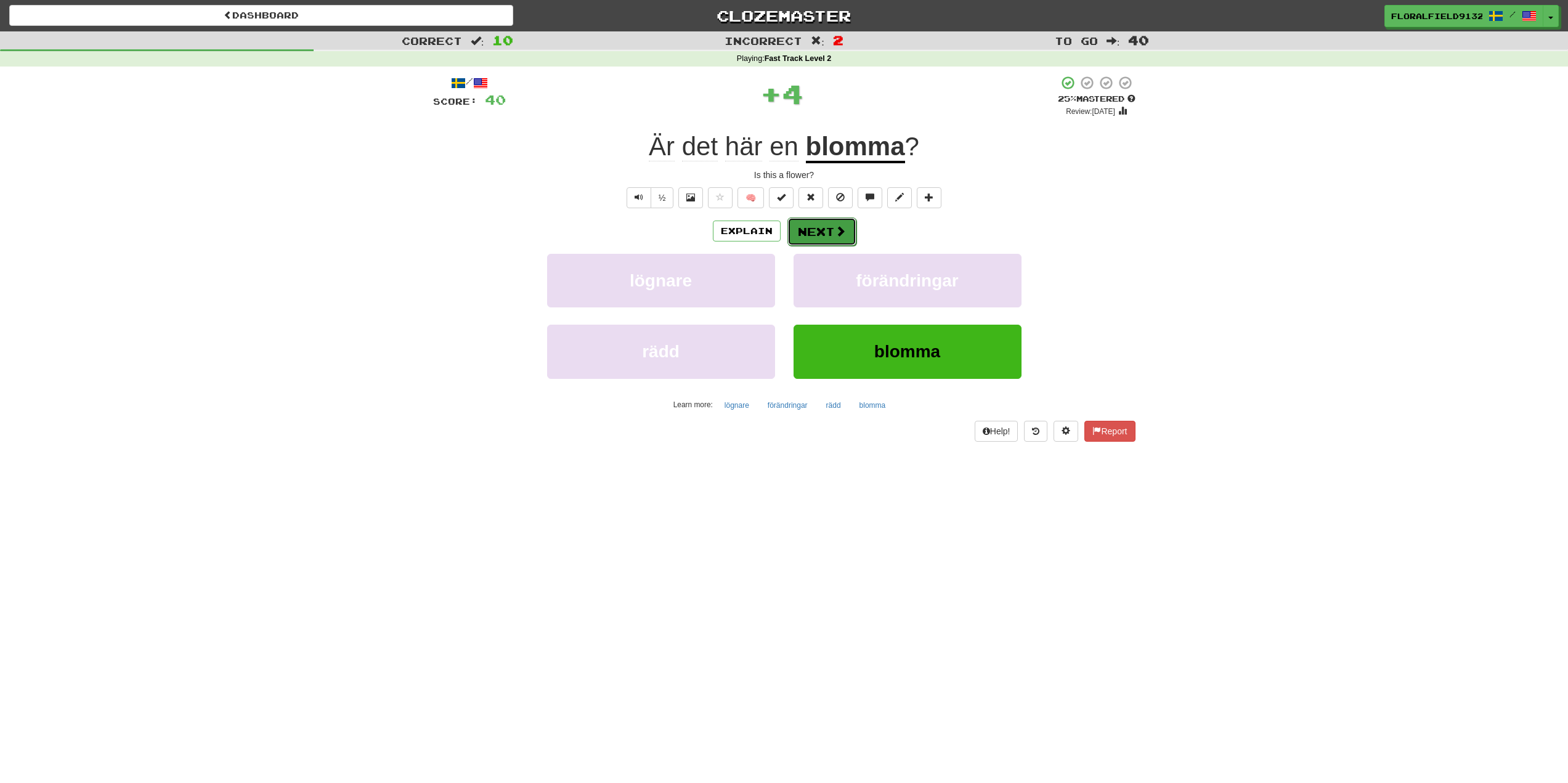
click at [823, 245] on button "Next" at bounding box center [822, 231] width 69 height 28
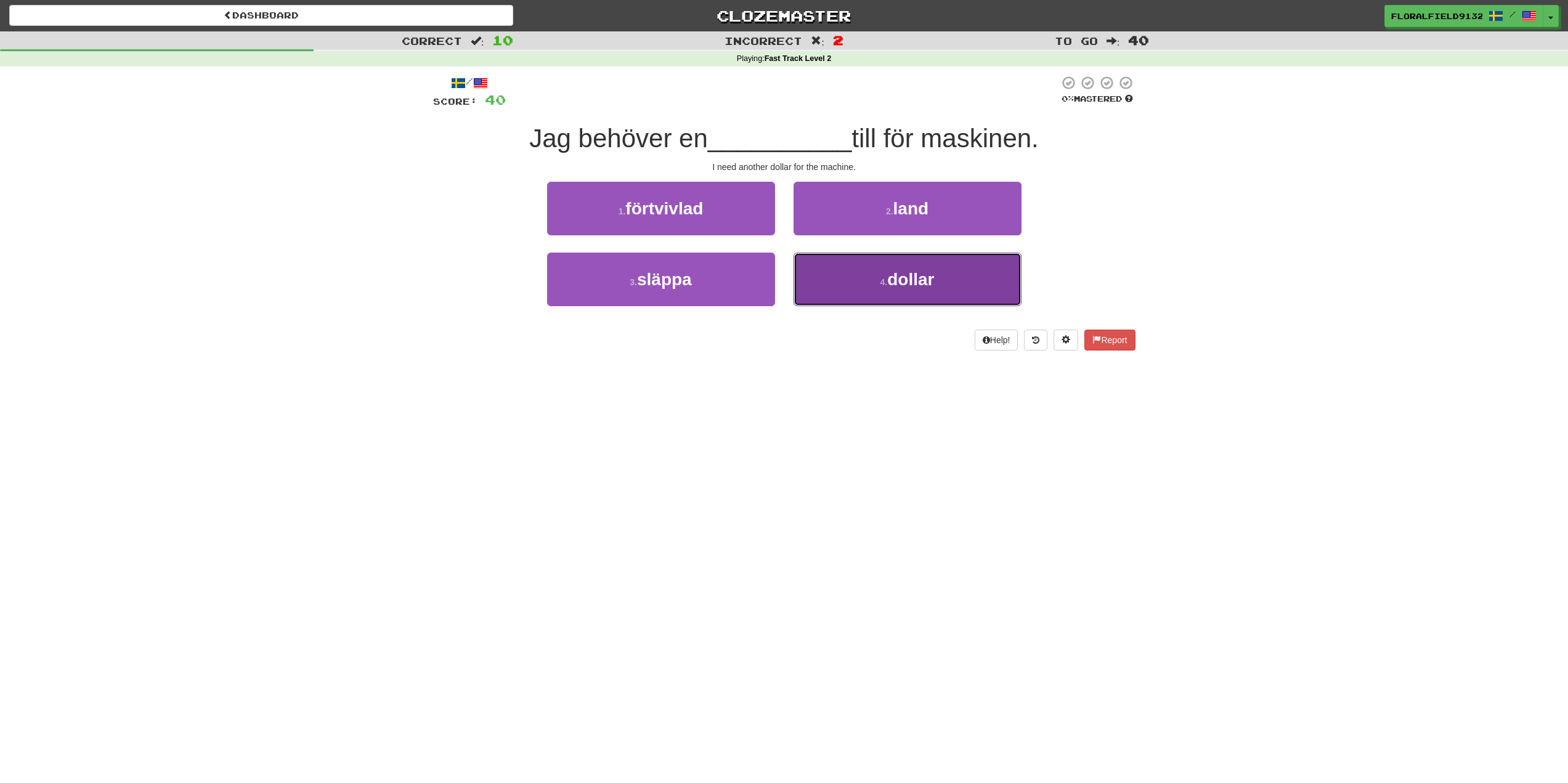
click at [884, 271] on button "4 . dollar" at bounding box center [907, 279] width 228 height 54
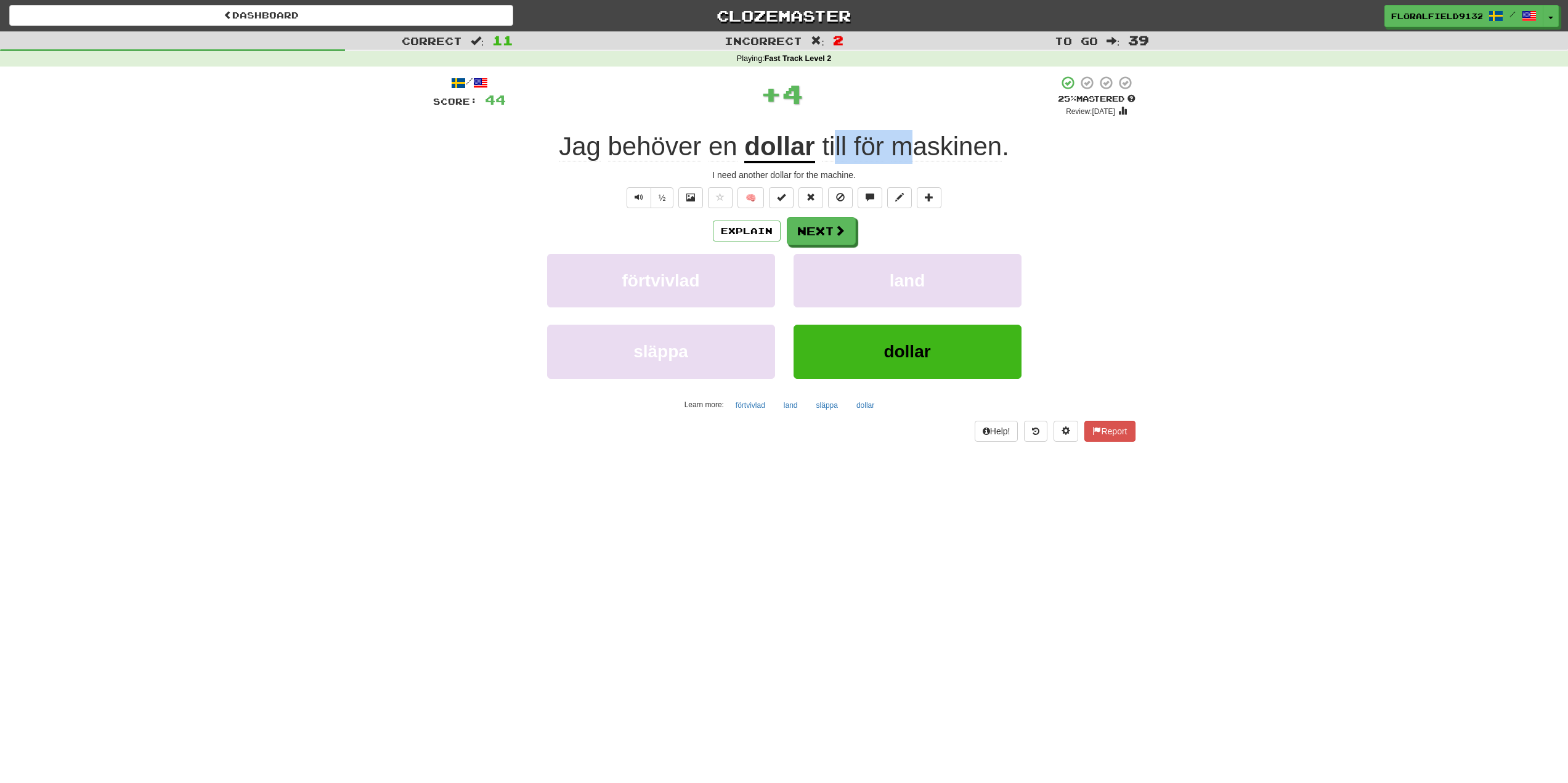
drag, startPoint x: 836, startPoint y: 142, endPoint x: 910, endPoint y: 156, distance: 75.3
click at [910, 156] on span "till för maskinen ." at bounding box center [912, 147] width 194 height 30
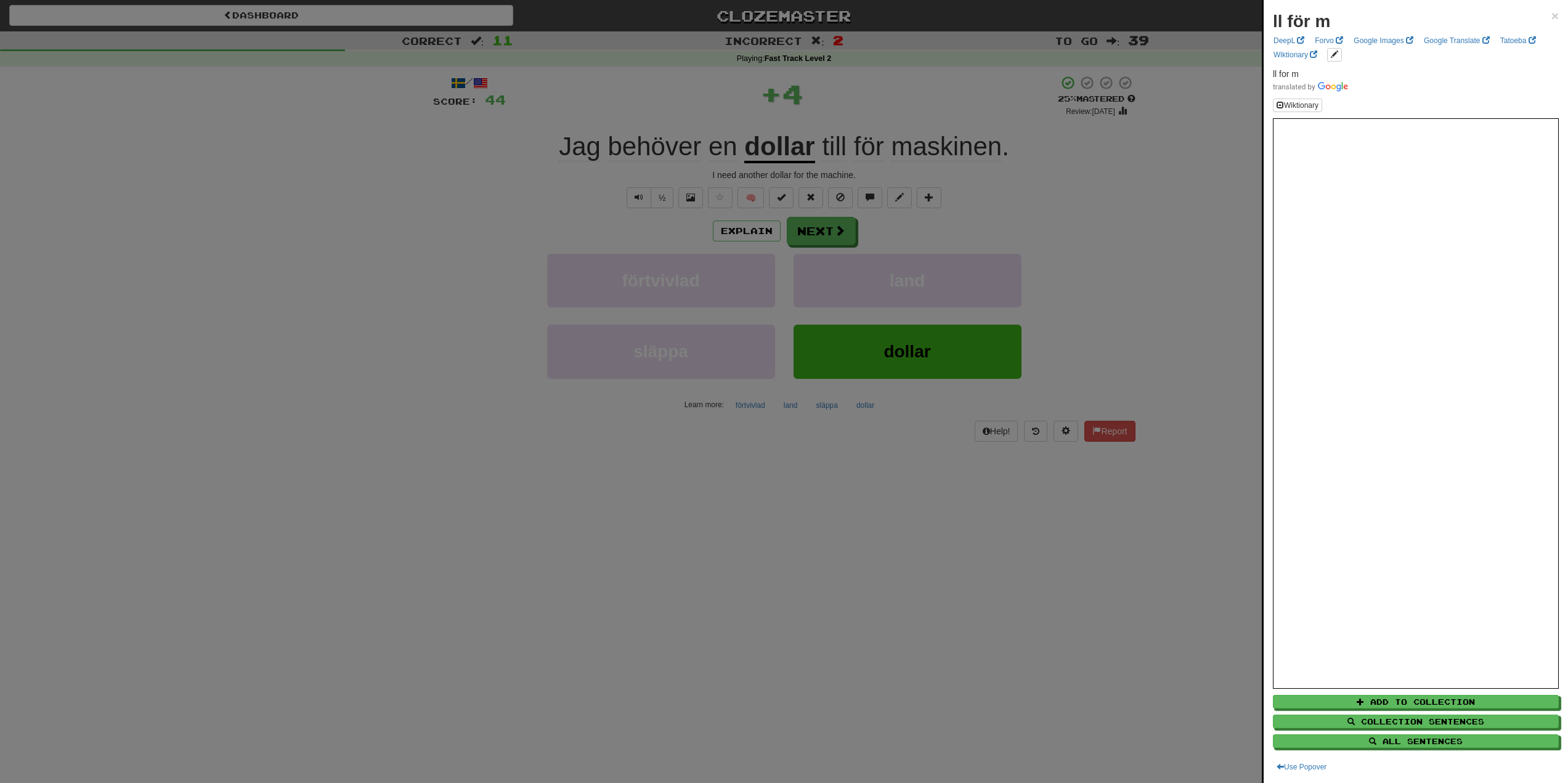
click at [1106, 201] on div at bounding box center [784, 391] width 1568 height 783
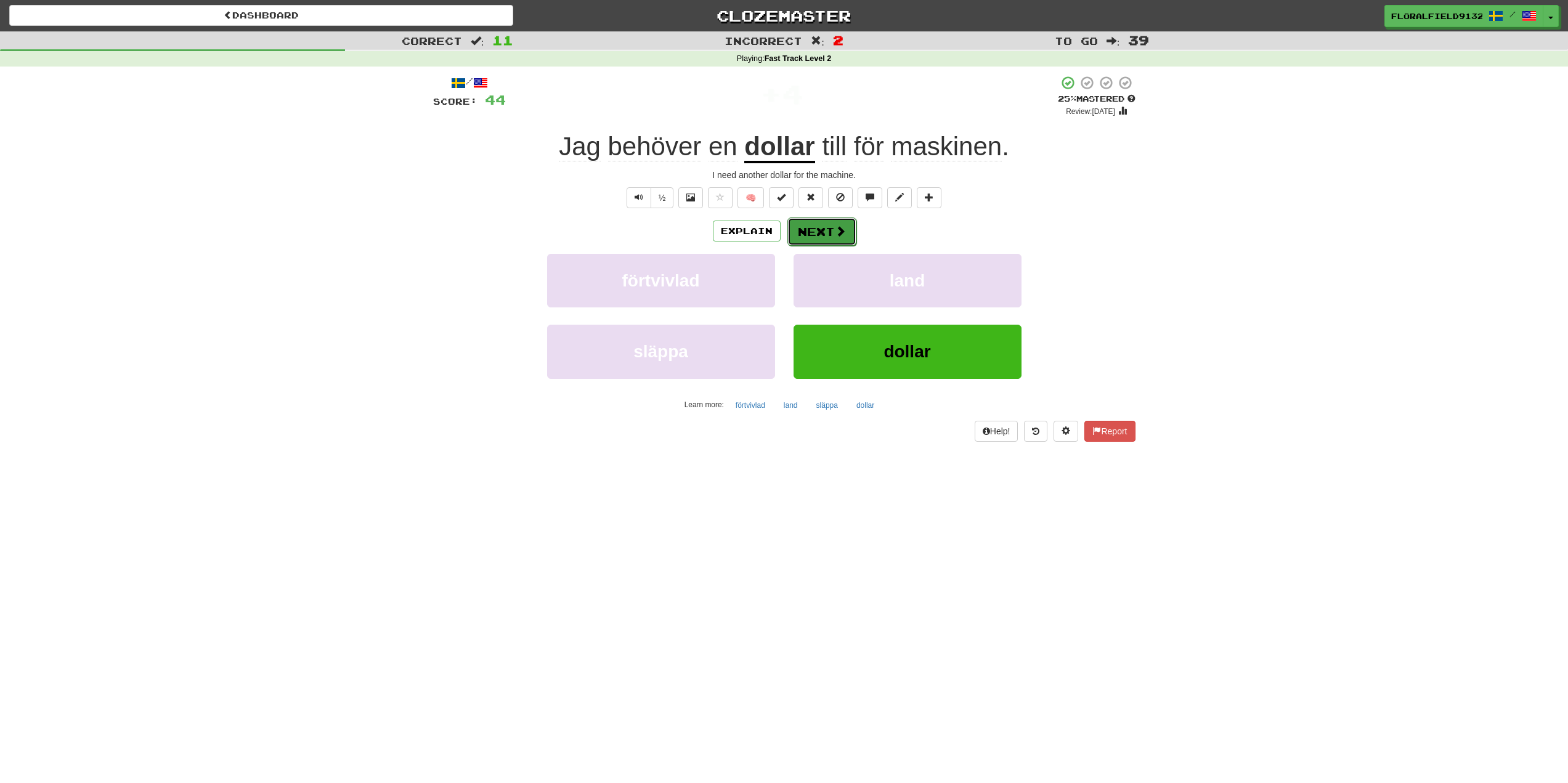
click at [851, 239] on button "Next" at bounding box center [822, 231] width 69 height 28
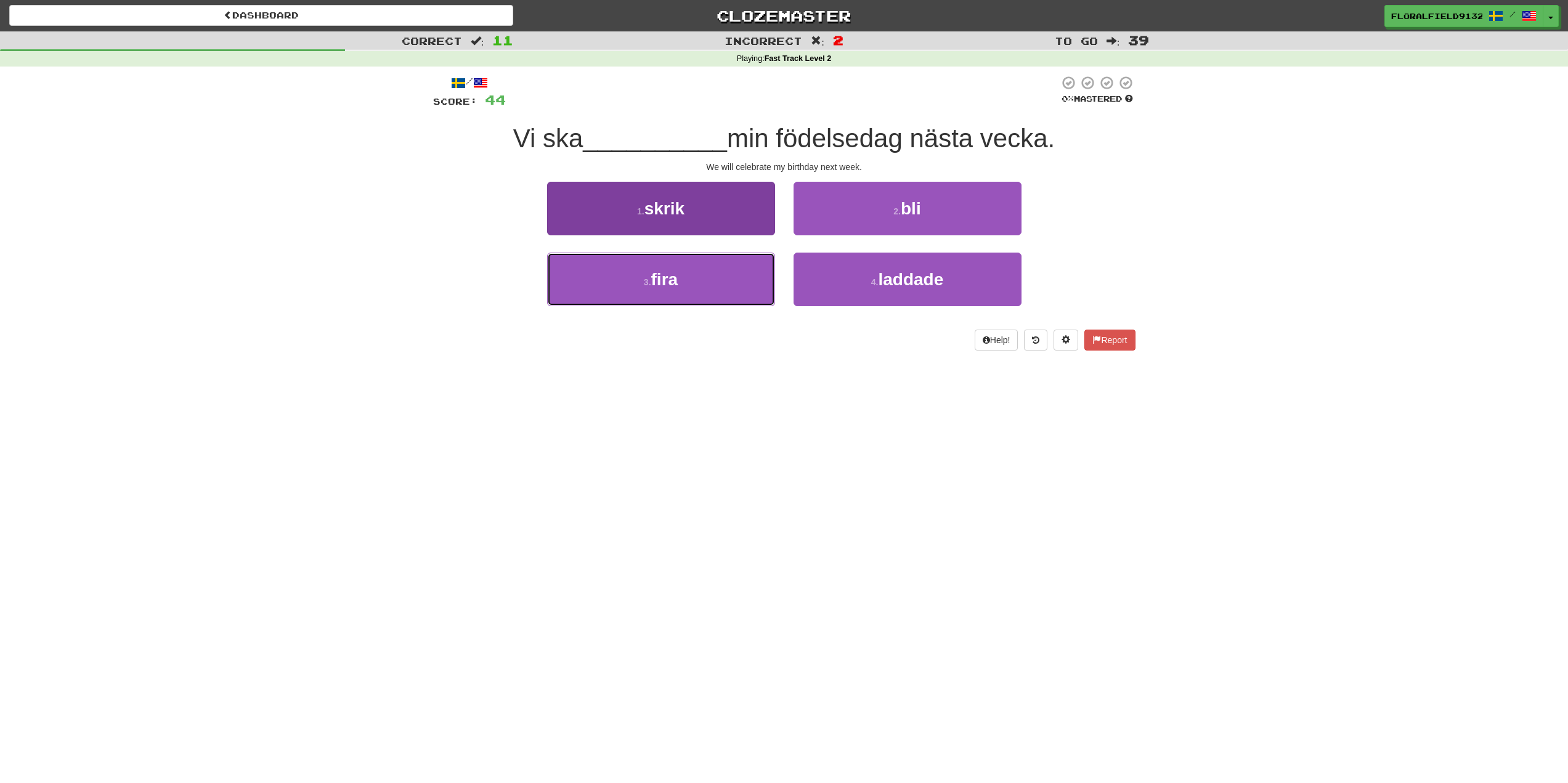
click at [734, 293] on button "3 . fira" at bounding box center [661, 279] width 228 height 54
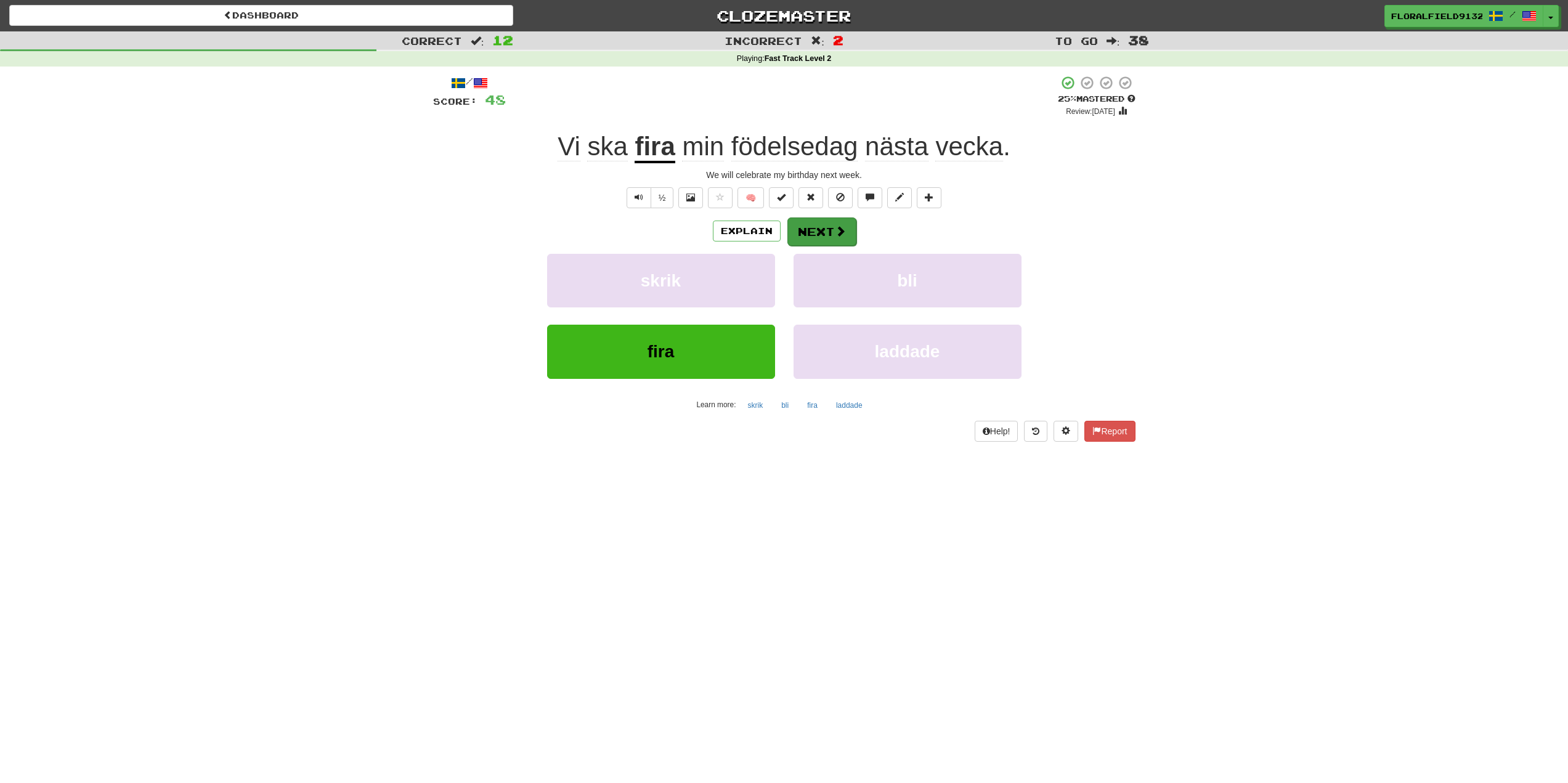
click at [855, 243] on div "Explain Next" at bounding box center [784, 231] width 702 height 28
click at [840, 236] on span at bounding box center [840, 231] width 11 height 11
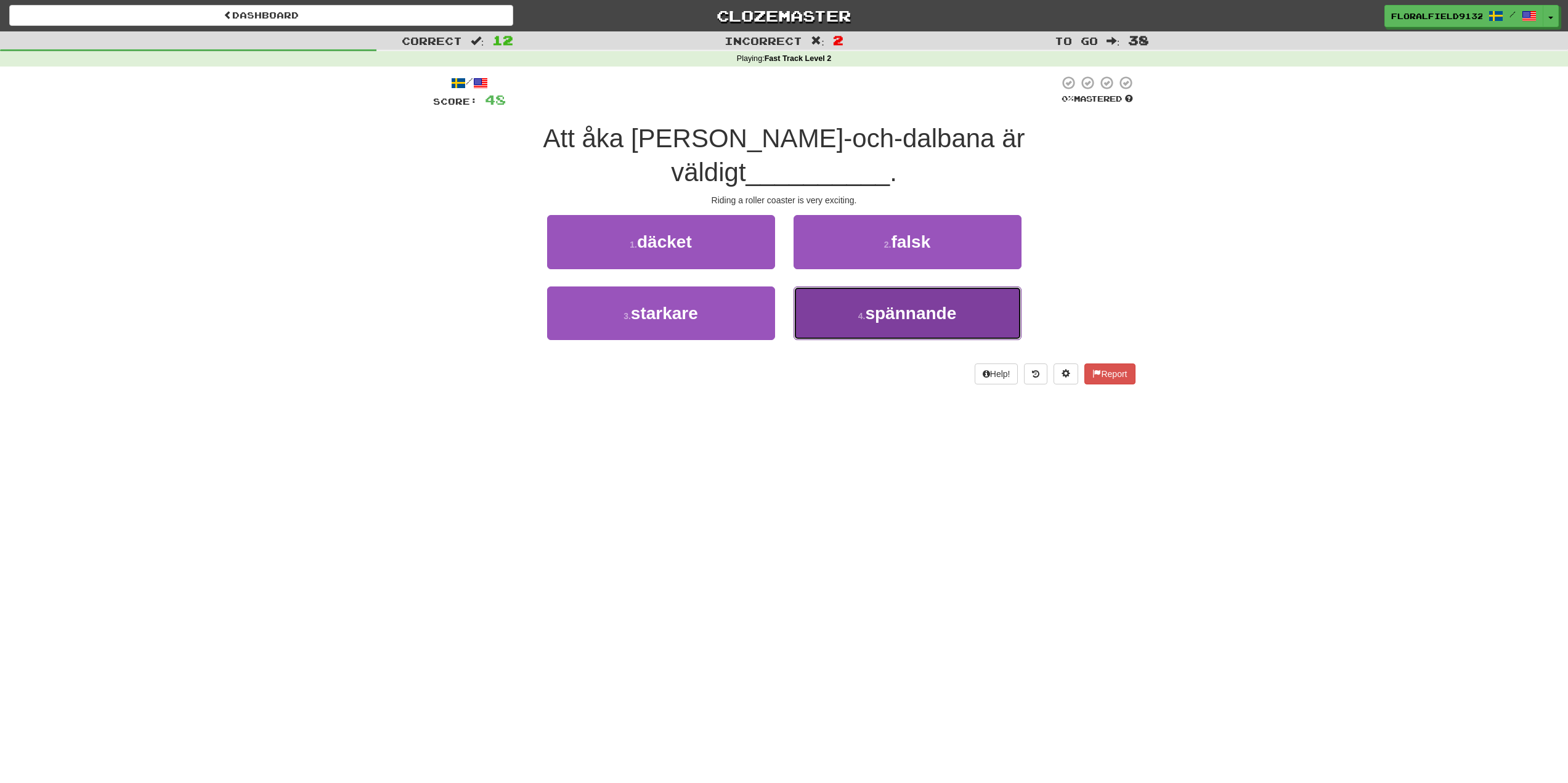
click at [873, 304] on span "spännande" at bounding box center [911, 314] width 91 height 19
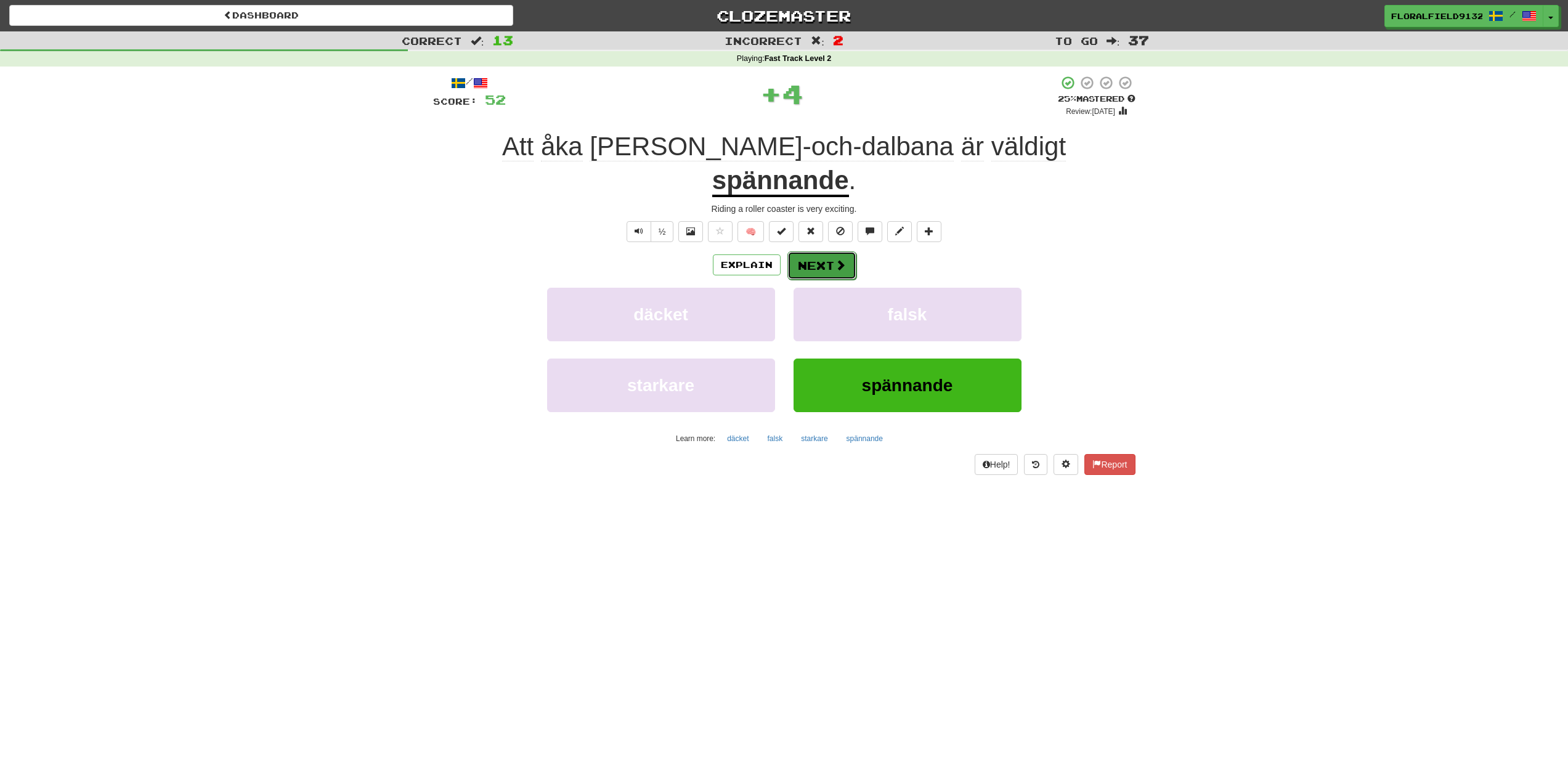
click at [831, 251] on button "Next" at bounding box center [822, 265] width 69 height 28
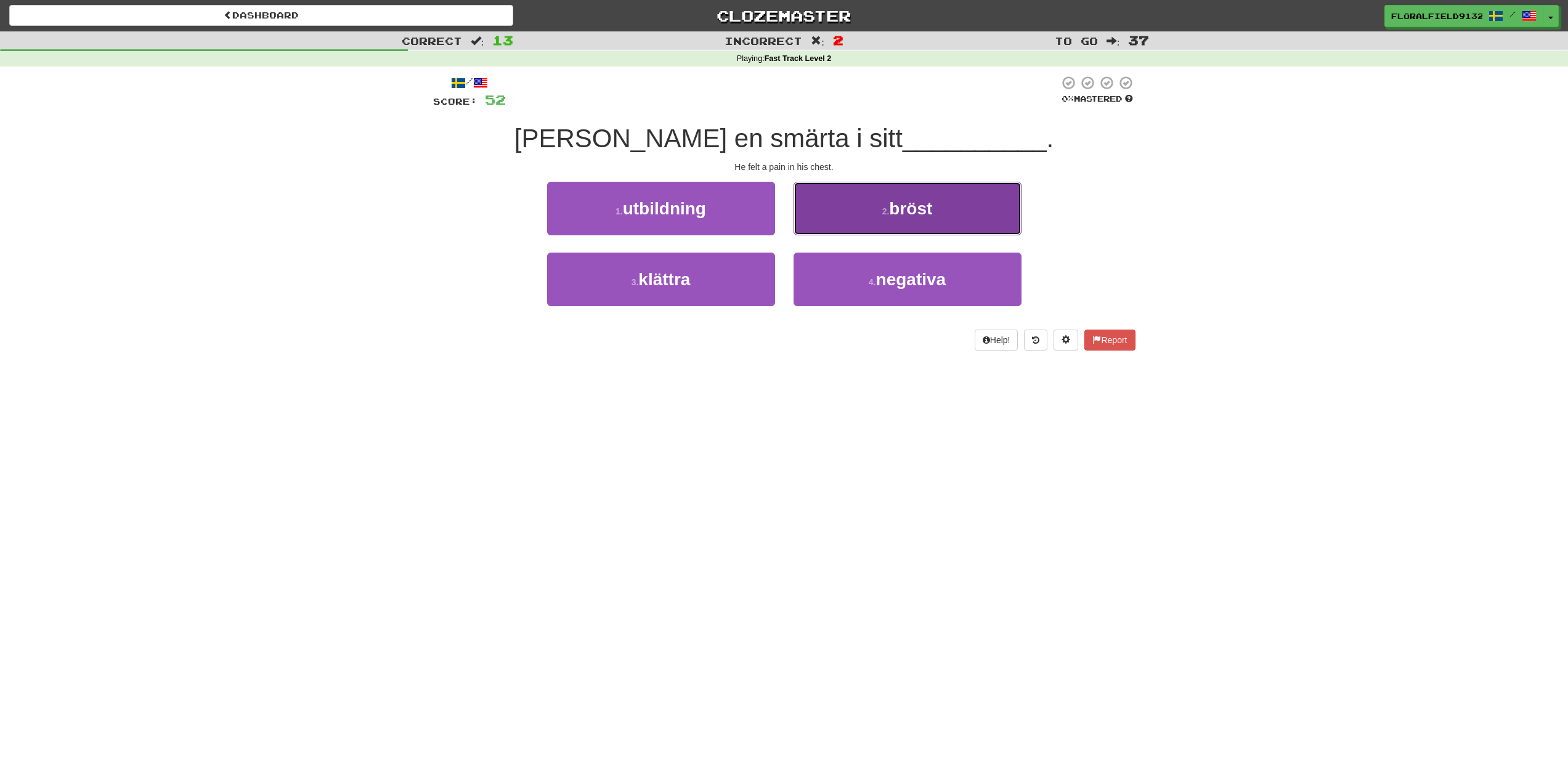
click at [830, 224] on button "2 . [PERSON_NAME]" at bounding box center [907, 208] width 228 height 54
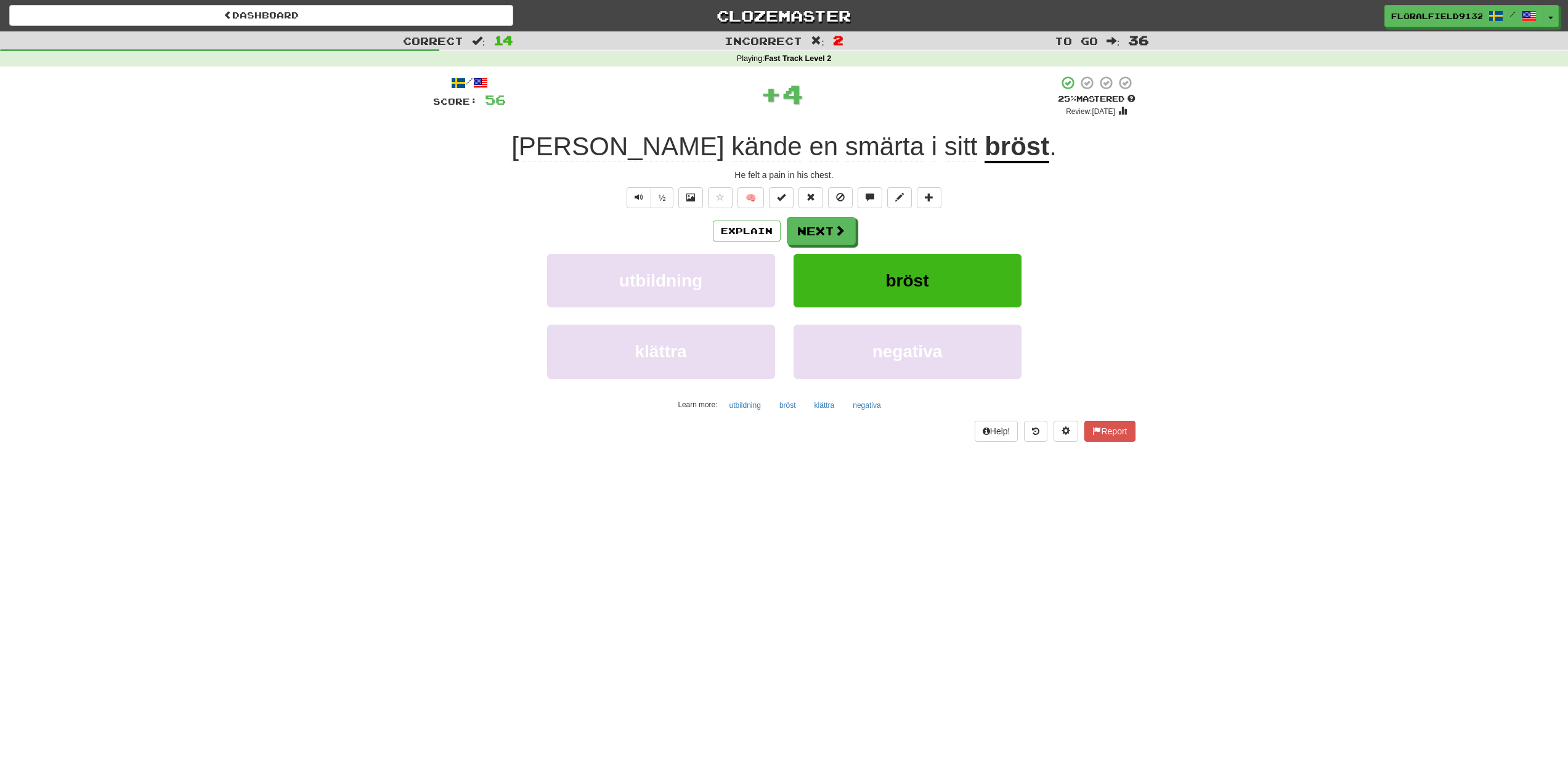
click at [825, 215] on div "/ Score: 56 + 4 25 % Mastered Review: [DATE] [PERSON_NAME] en smärta i sitt [PE…" at bounding box center [784, 258] width 702 height 366
click at [821, 224] on button "Next" at bounding box center [822, 231] width 69 height 28
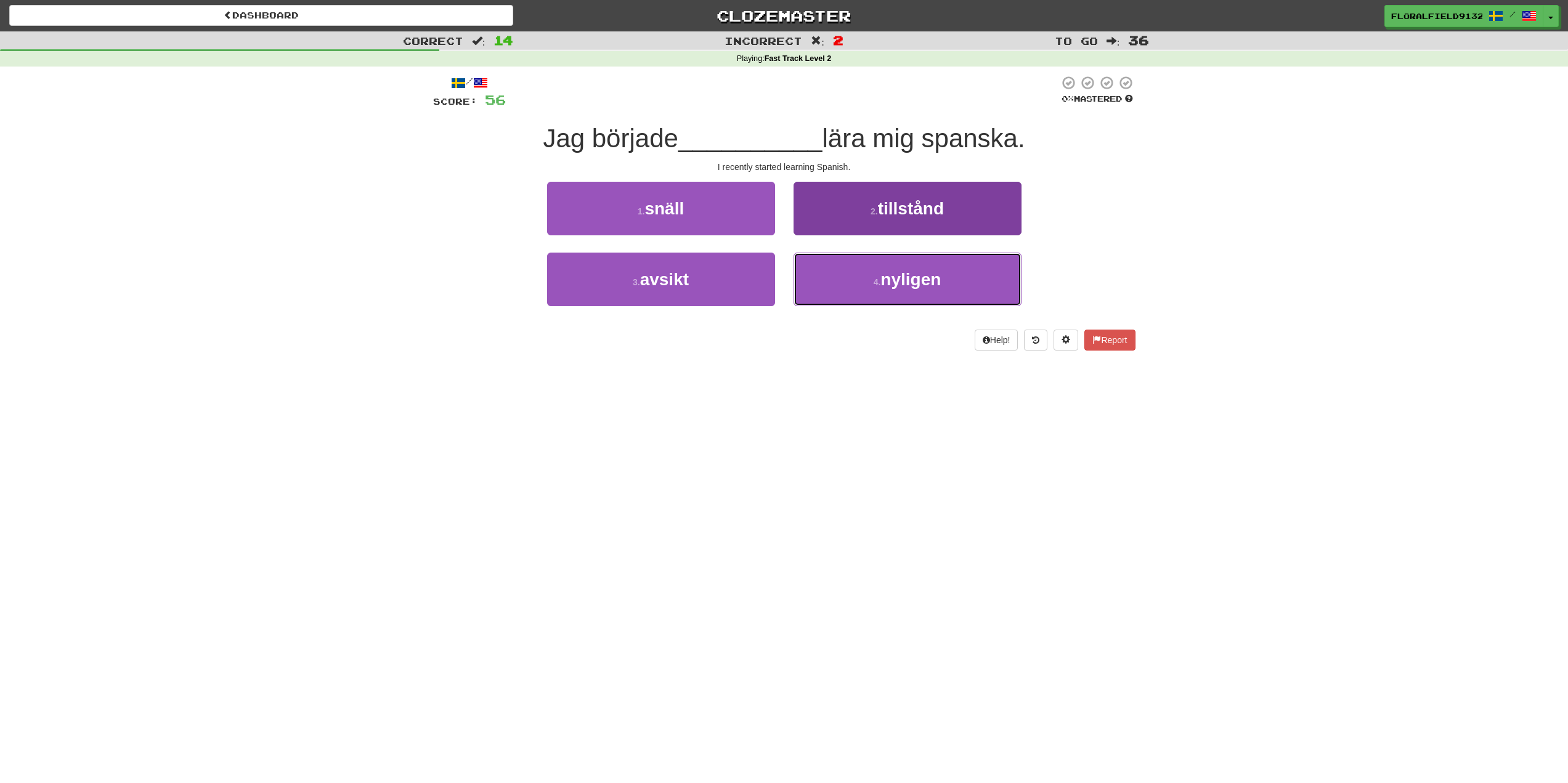
drag, startPoint x: 870, startPoint y: 279, endPoint x: 859, endPoint y: 261, distance: 21.1
click at [871, 278] on button "4 . [GEOGRAPHIC_DATA]" at bounding box center [907, 279] width 228 height 54
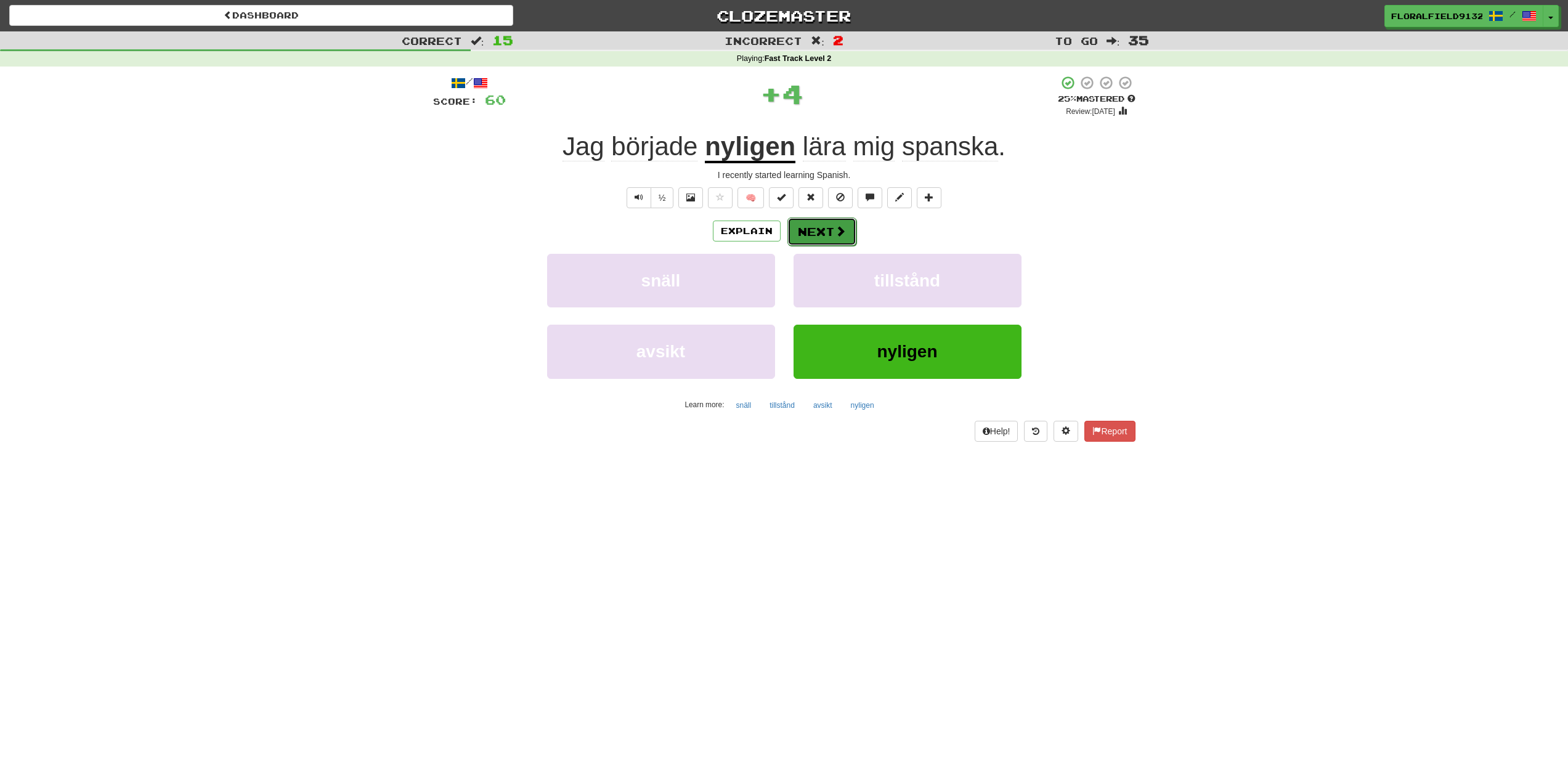
click at [832, 226] on button "Next" at bounding box center [822, 231] width 69 height 28
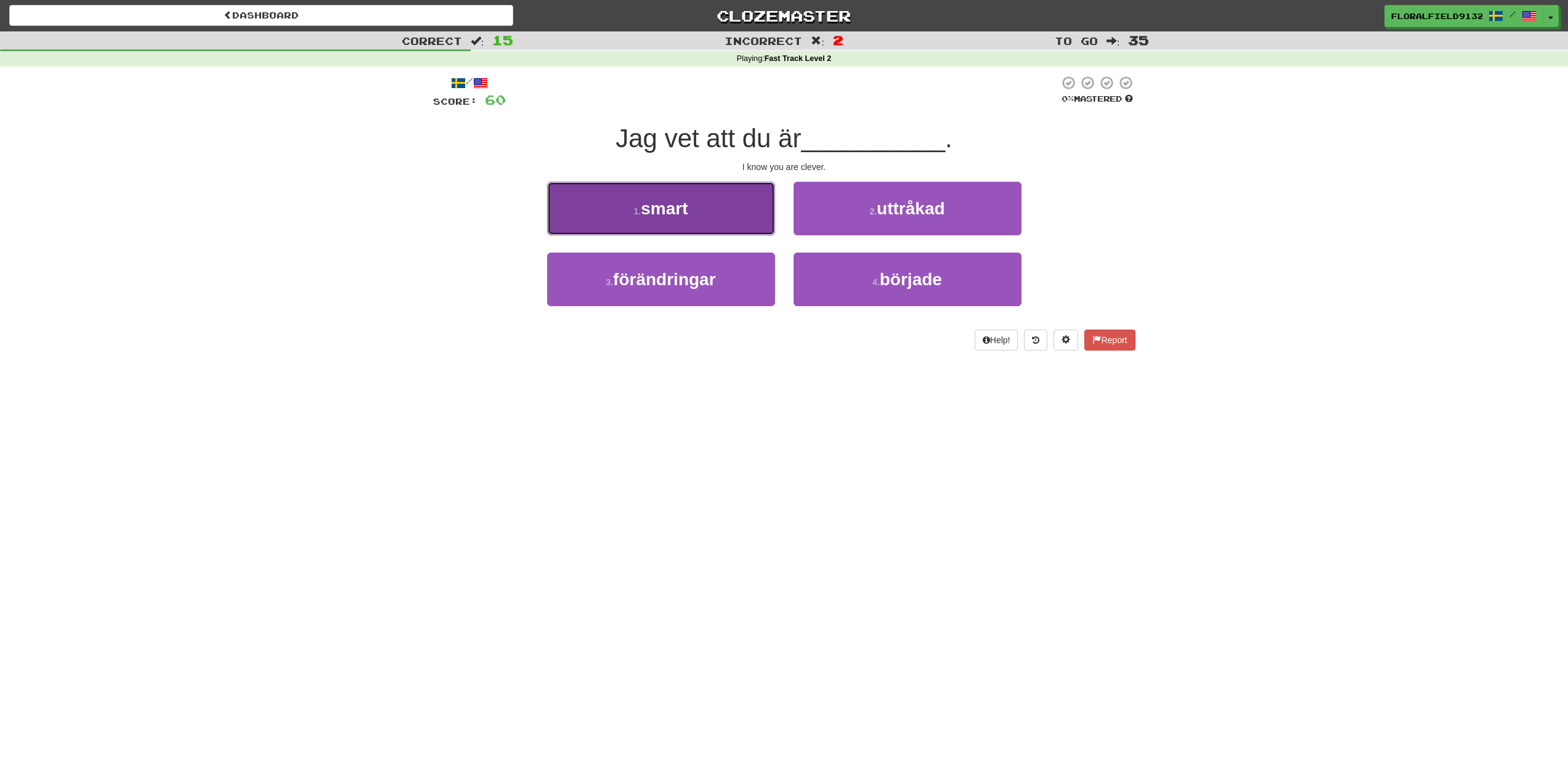
click at [677, 206] on span "smart" at bounding box center [664, 208] width 47 height 19
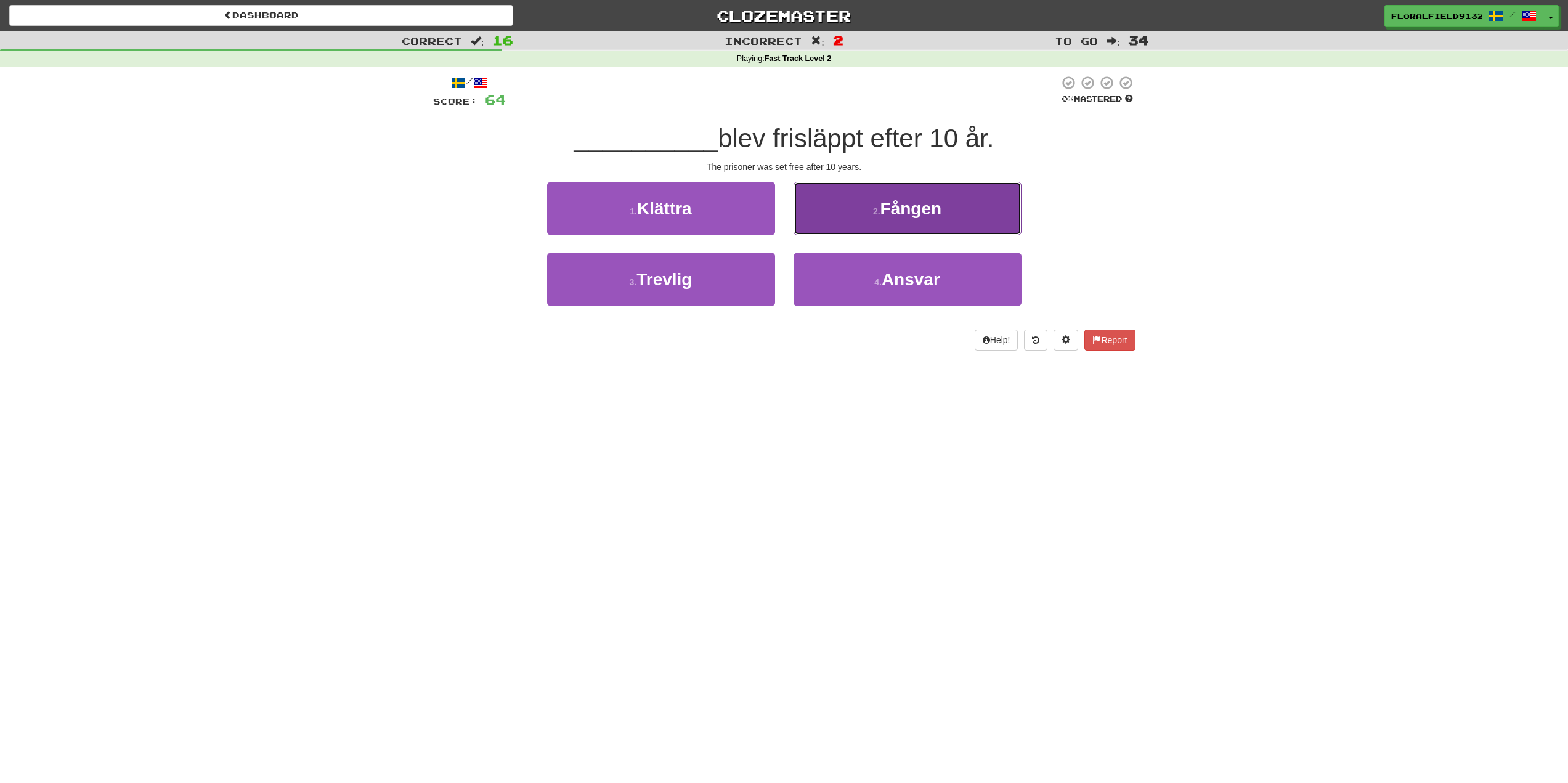
click at [933, 187] on button "2 . Fången" at bounding box center [907, 208] width 228 height 54
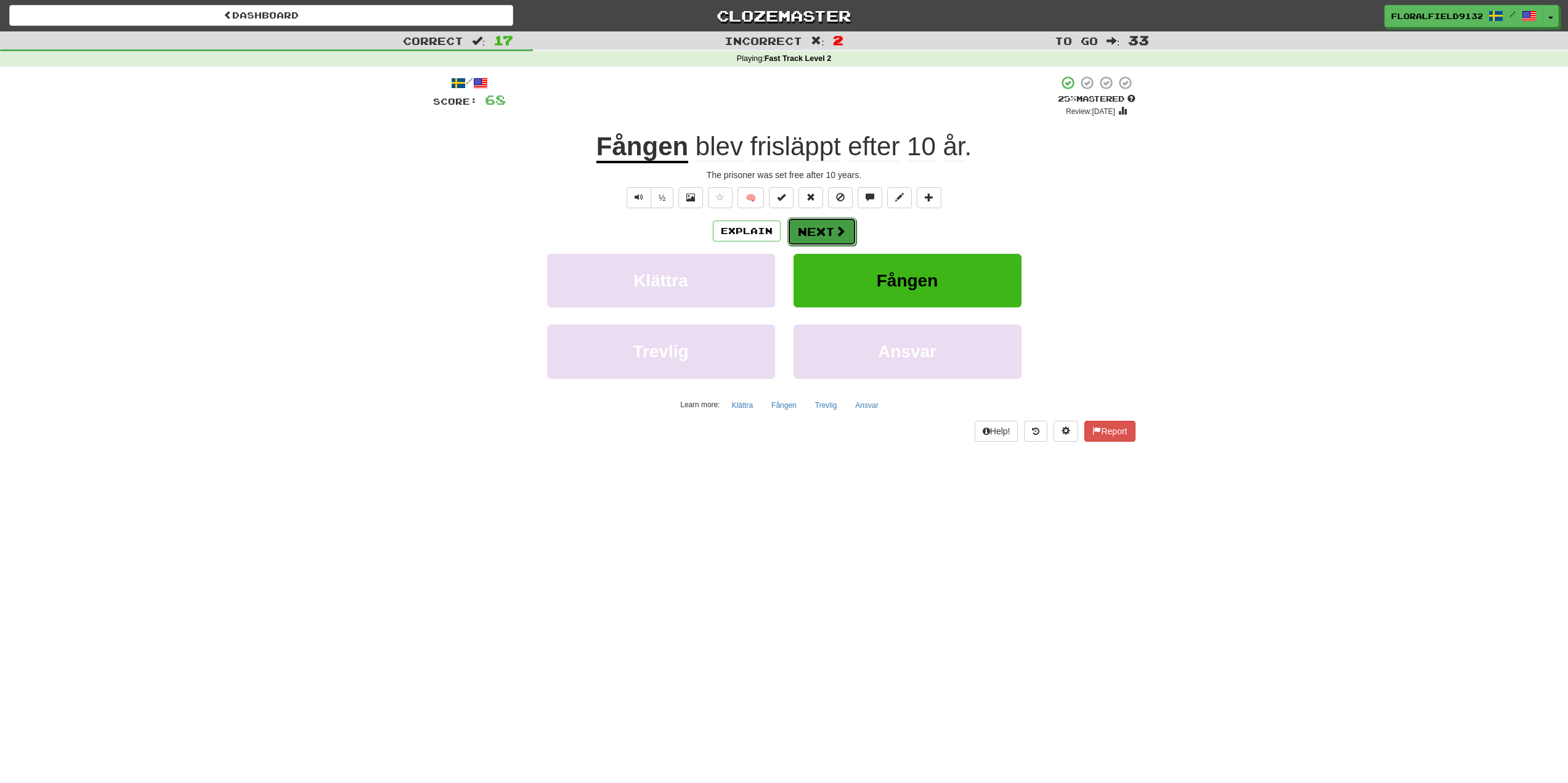
click at [824, 227] on button "Next" at bounding box center [822, 231] width 69 height 28
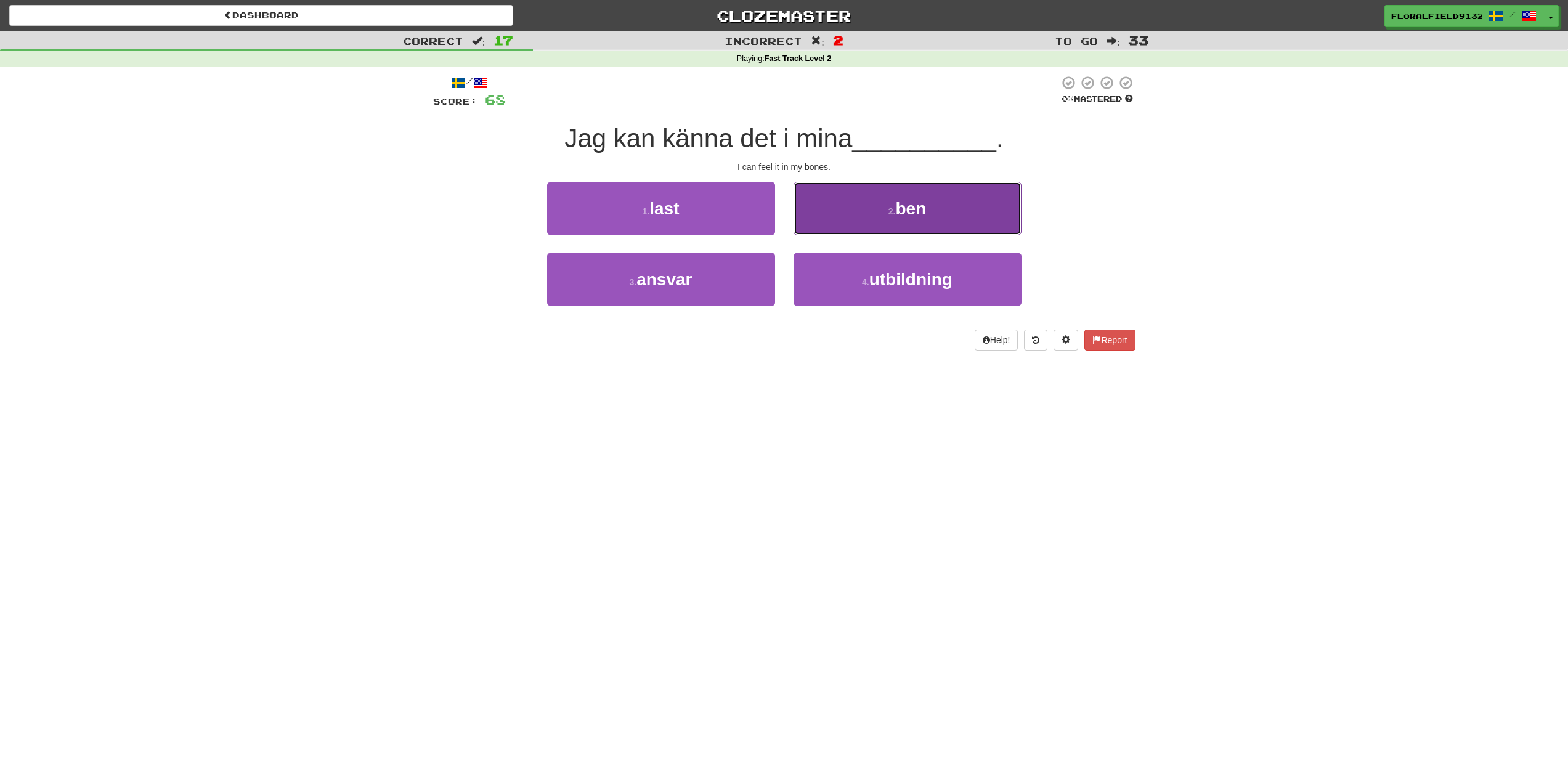
click at [851, 212] on button "2 . ben" at bounding box center [907, 208] width 228 height 54
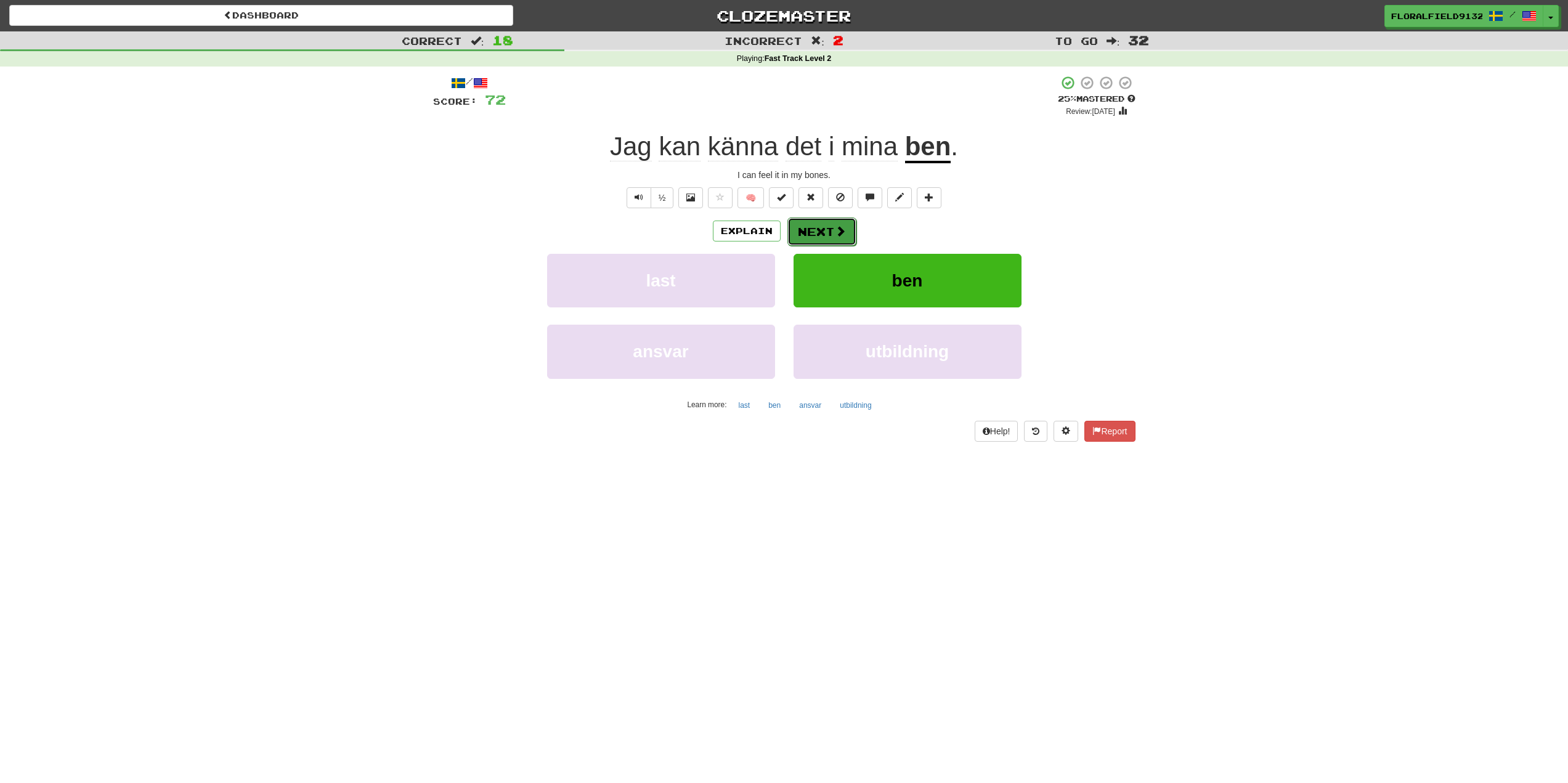
click at [845, 232] on span at bounding box center [840, 231] width 11 height 11
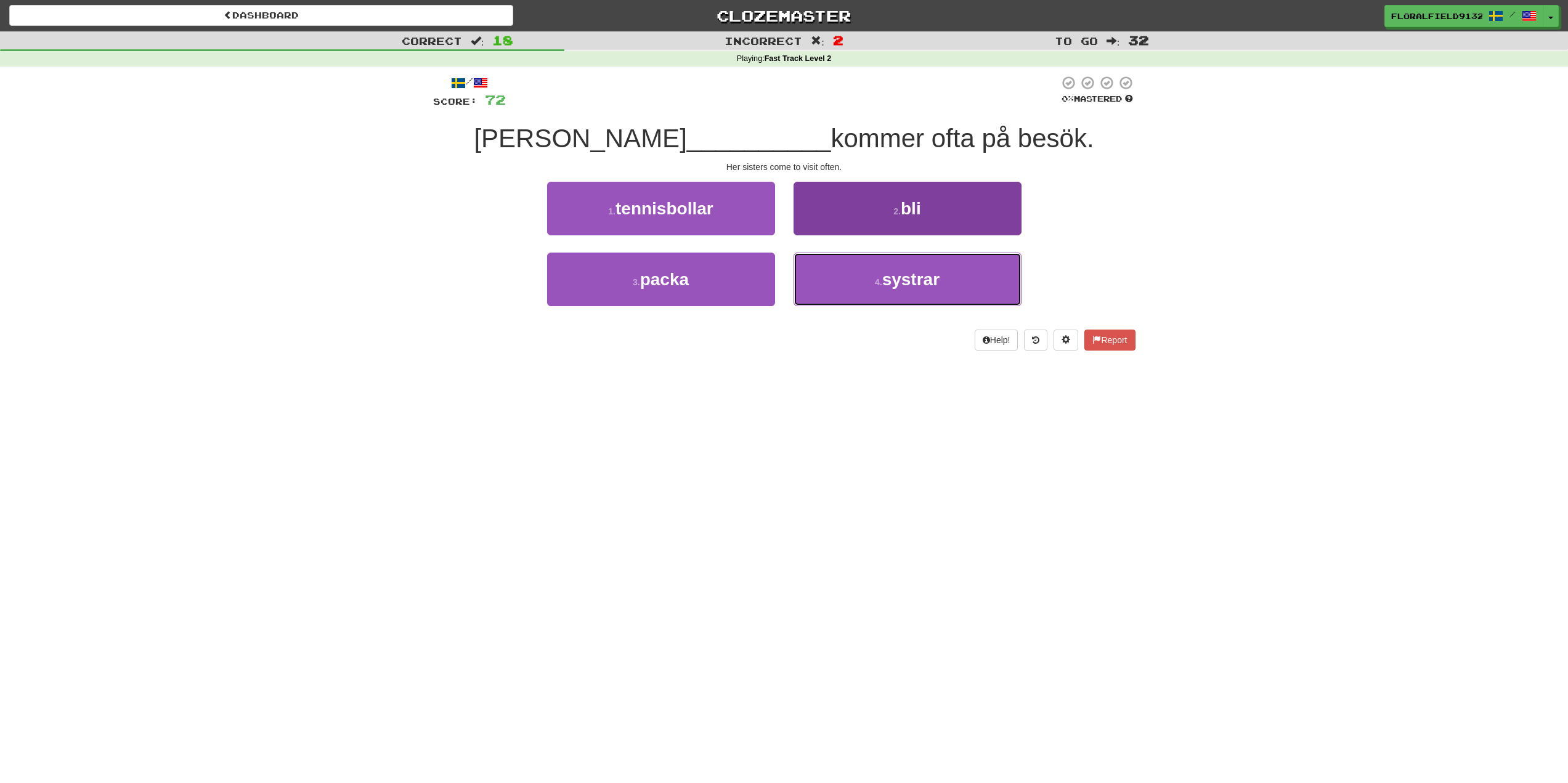
click at [898, 279] on span "systrar" at bounding box center [911, 279] width 57 height 19
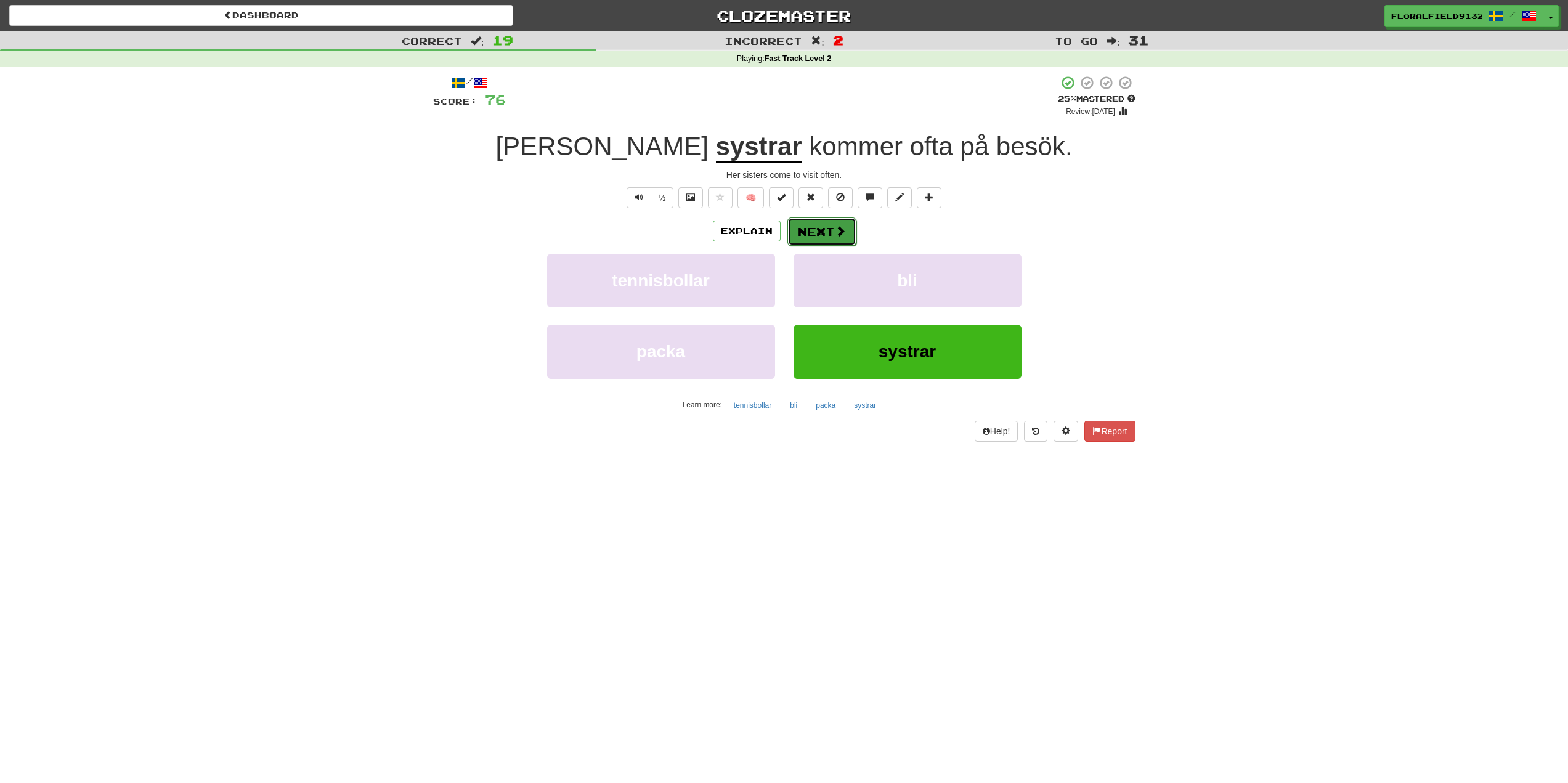
click at [831, 241] on button "Next" at bounding box center [822, 231] width 69 height 28
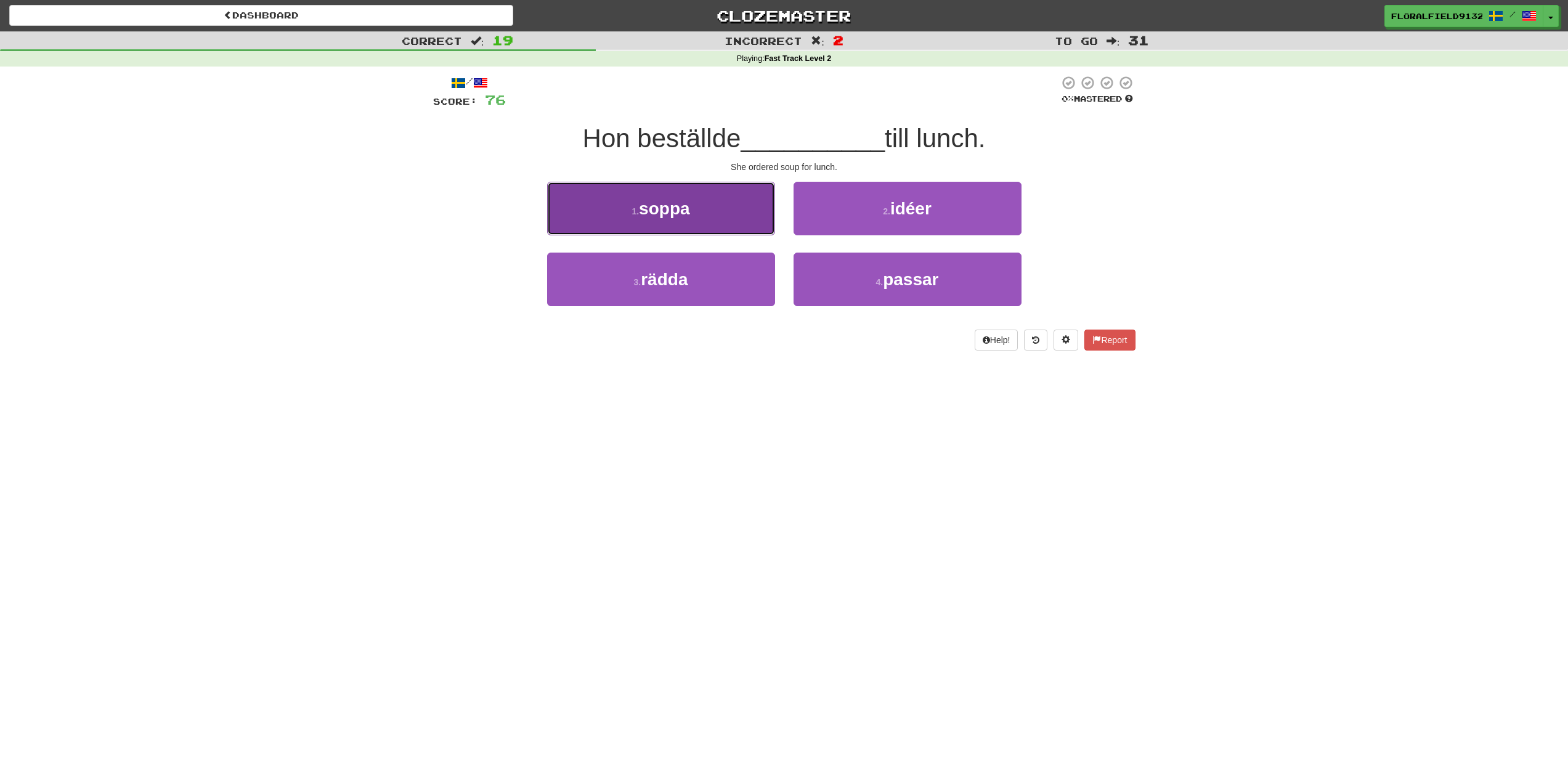
click at [724, 199] on button "1 . [GEOGRAPHIC_DATA]" at bounding box center [661, 208] width 228 height 54
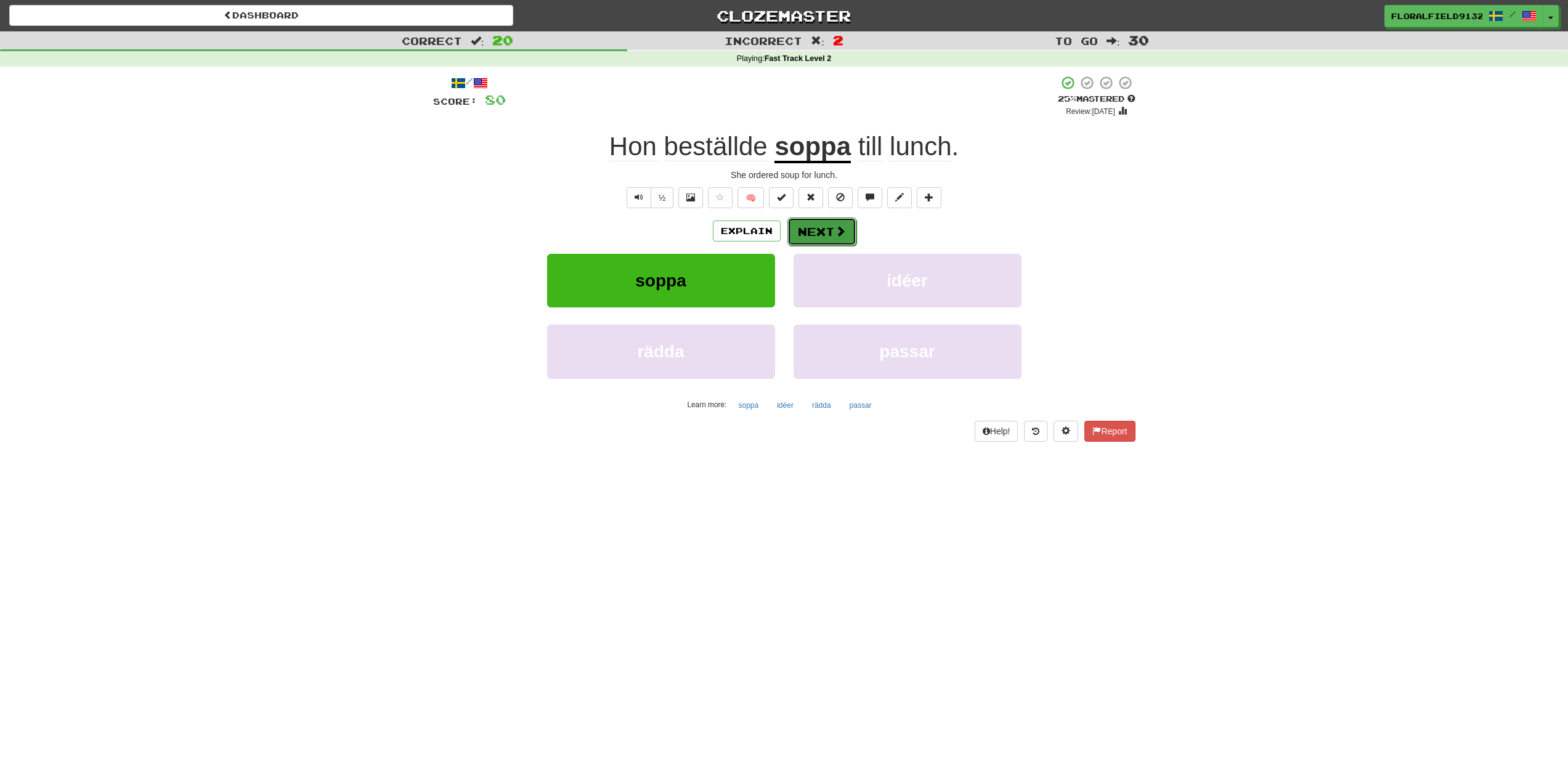
click at [824, 226] on button "Next" at bounding box center [822, 231] width 69 height 28
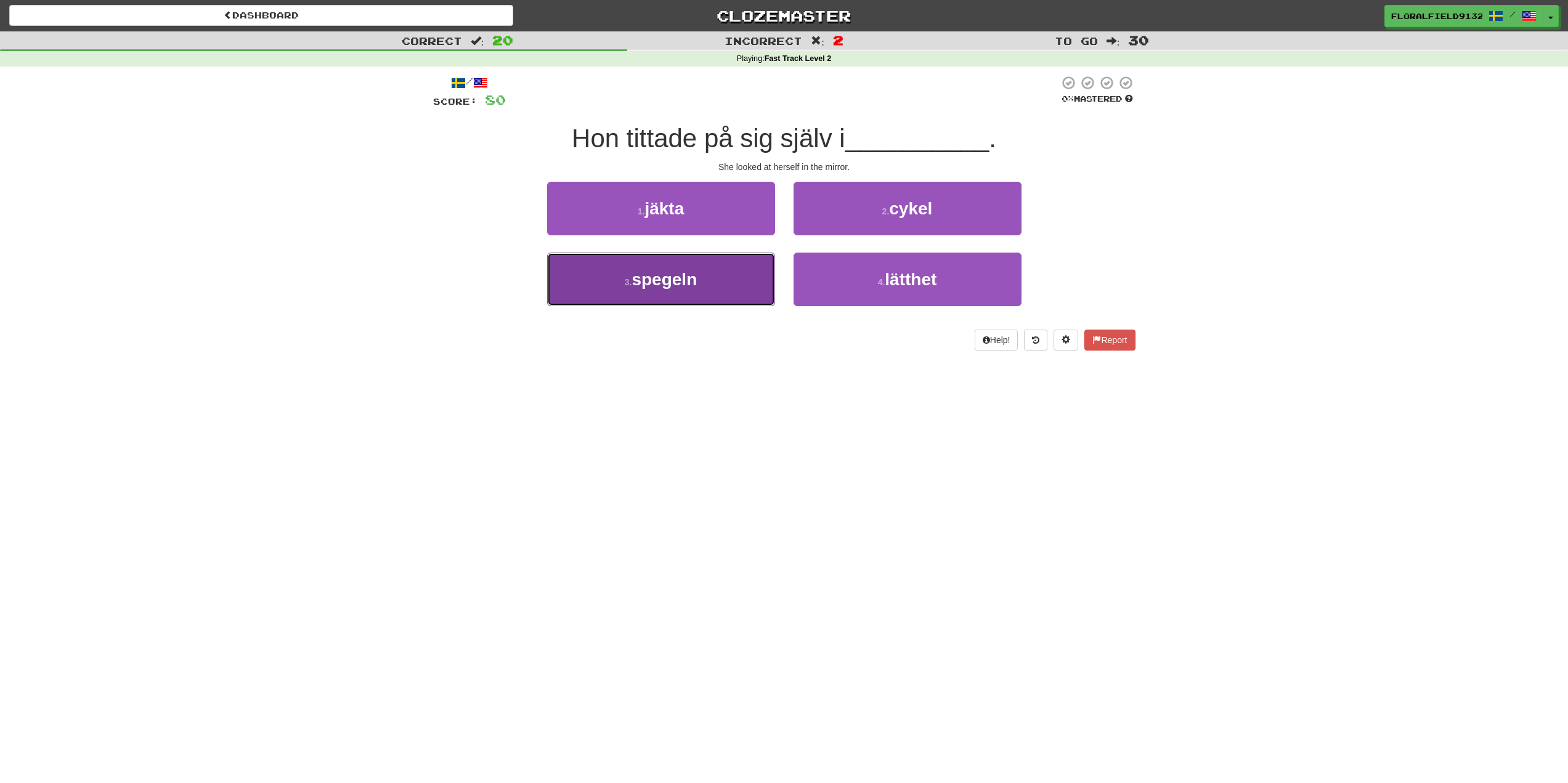
click at [696, 290] on button "3 . spegeln" at bounding box center [661, 279] width 228 height 54
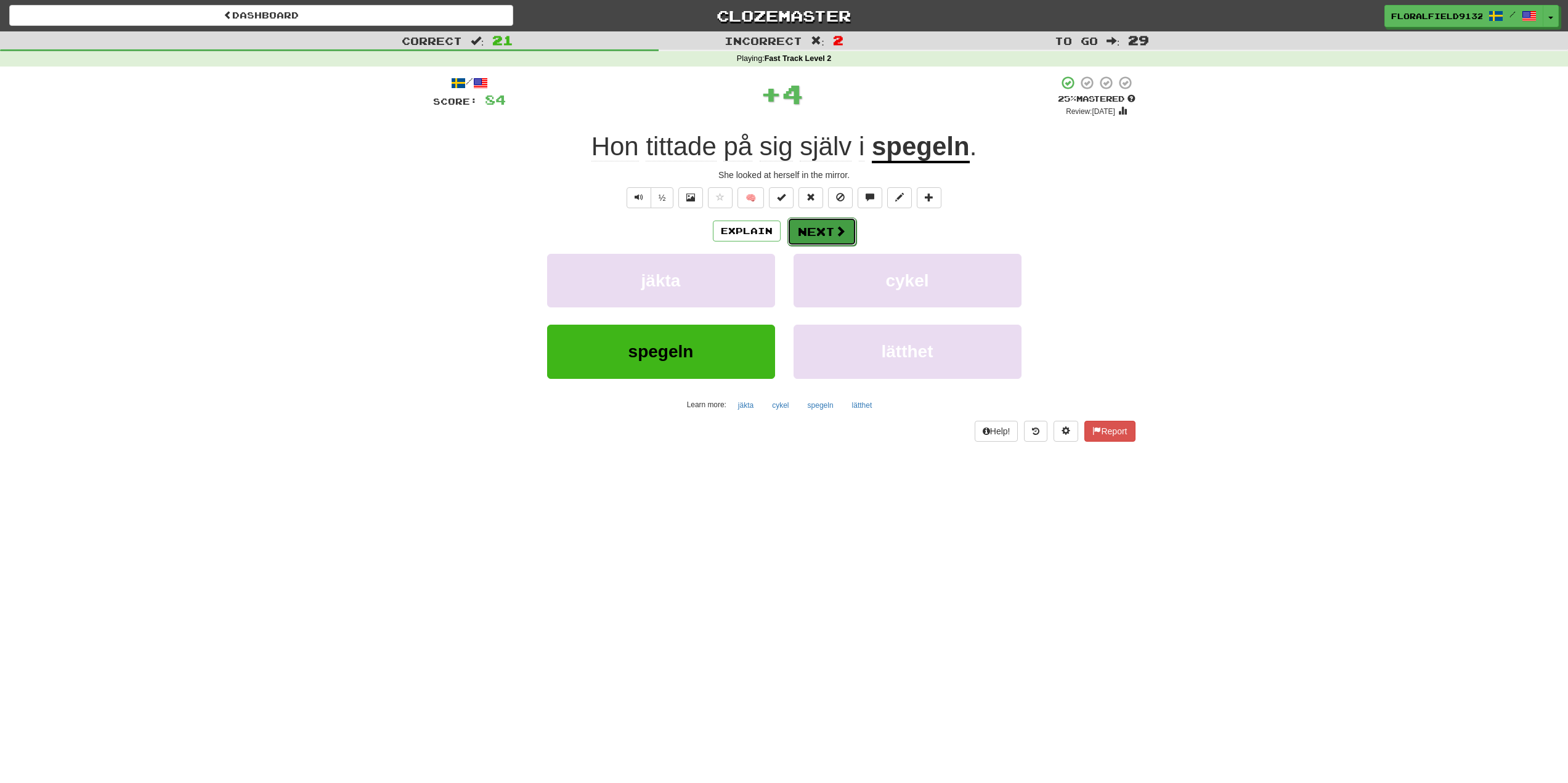
click at [825, 230] on button "Next" at bounding box center [822, 231] width 69 height 28
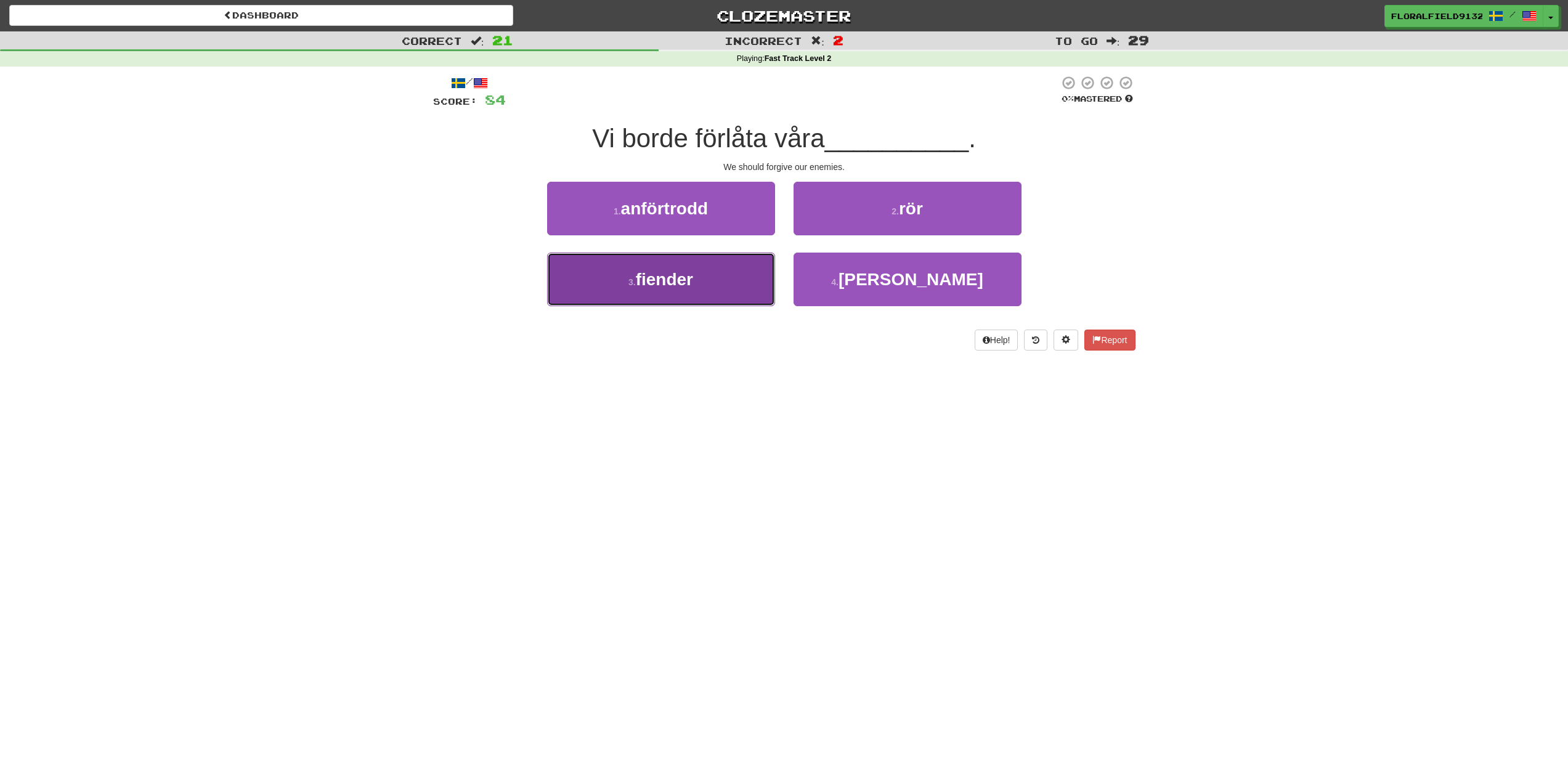
click at [759, 287] on button "3 . fiender" at bounding box center [661, 279] width 228 height 54
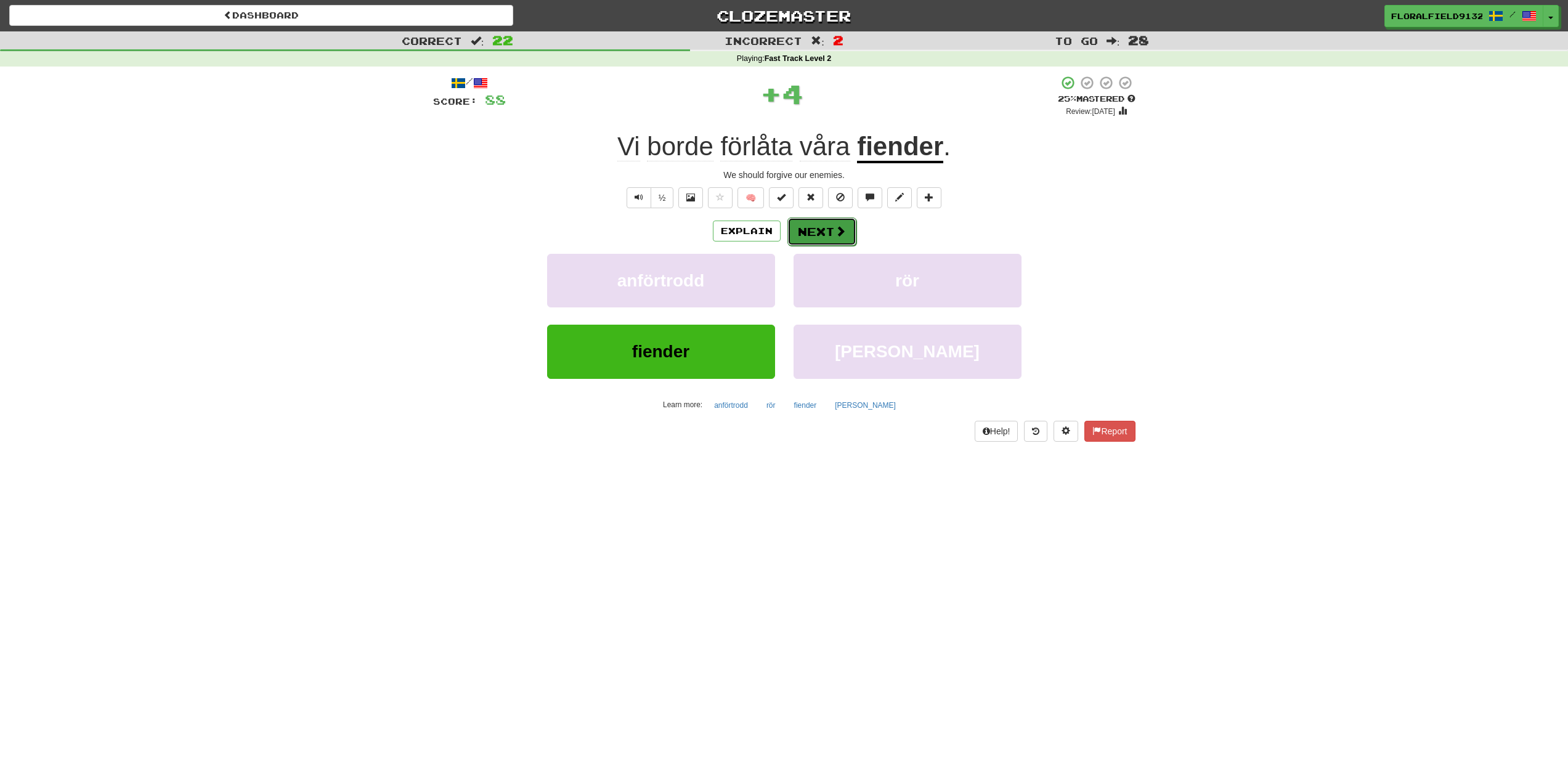
click at [833, 232] on button "Next" at bounding box center [822, 231] width 69 height 28
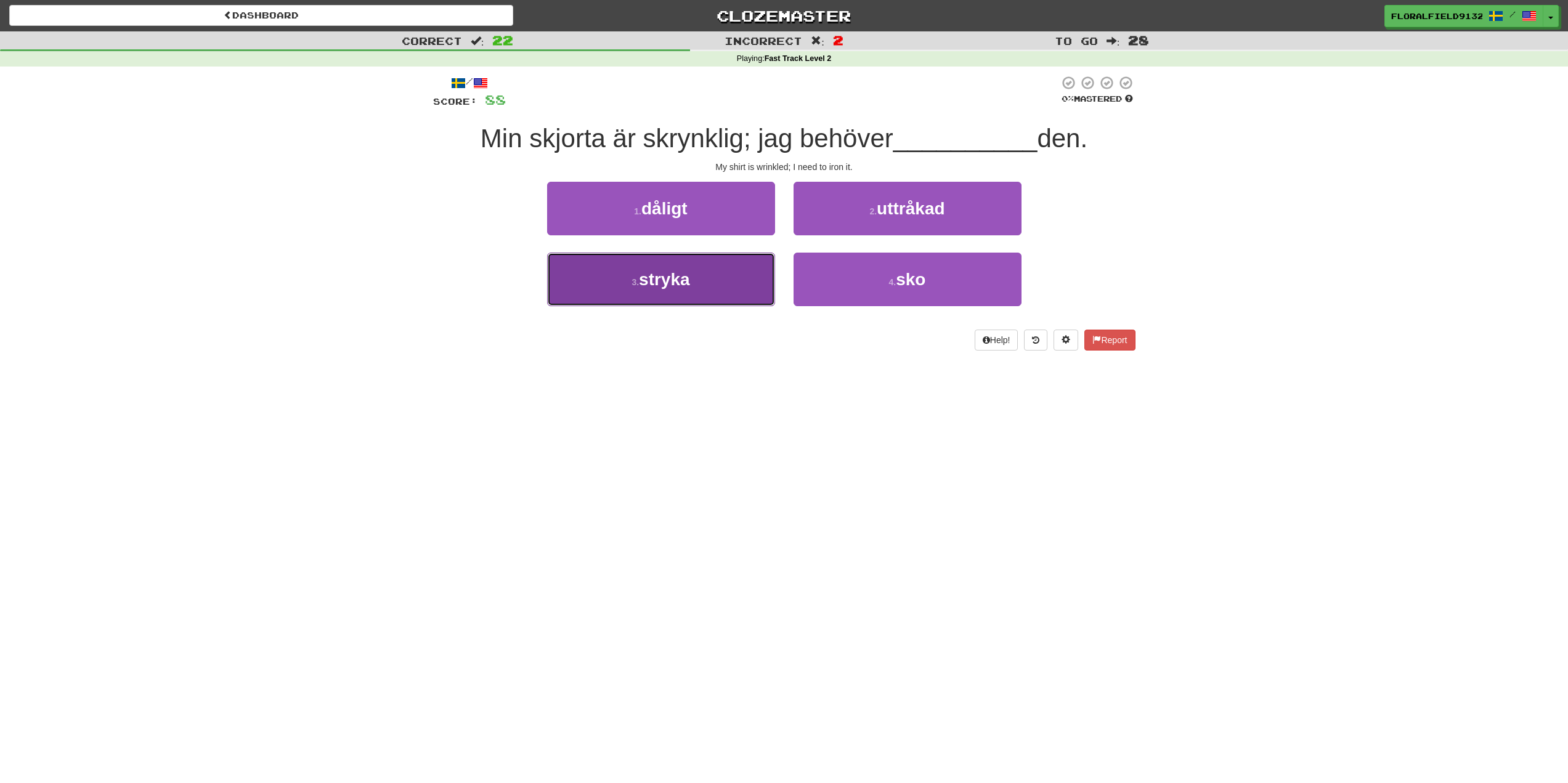
click at [731, 280] on button "3 . stryka" at bounding box center [661, 279] width 228 height 54
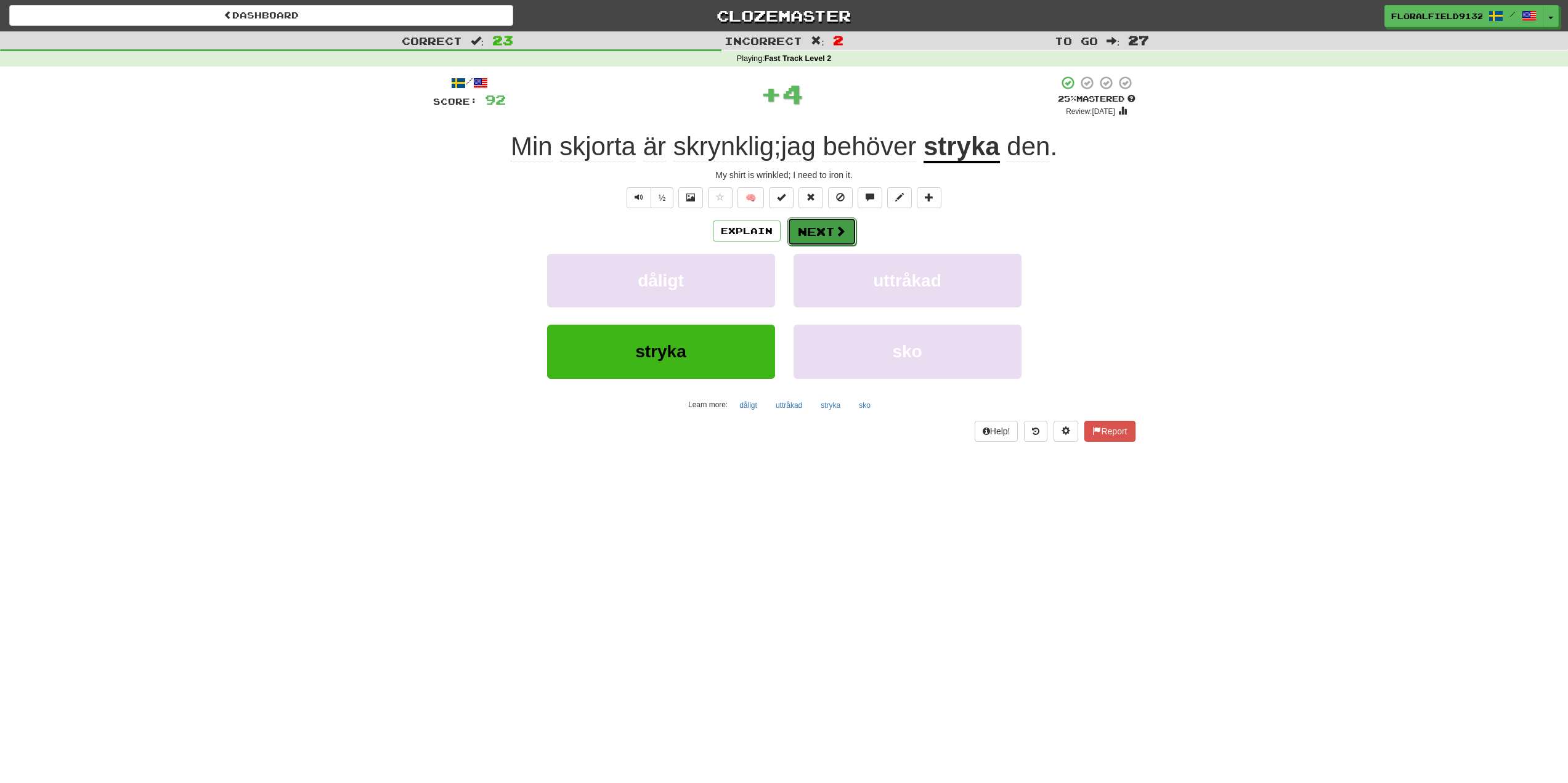
click at [821, 243] on button "Next" at bounding box center [822, 231] width 69 height 28
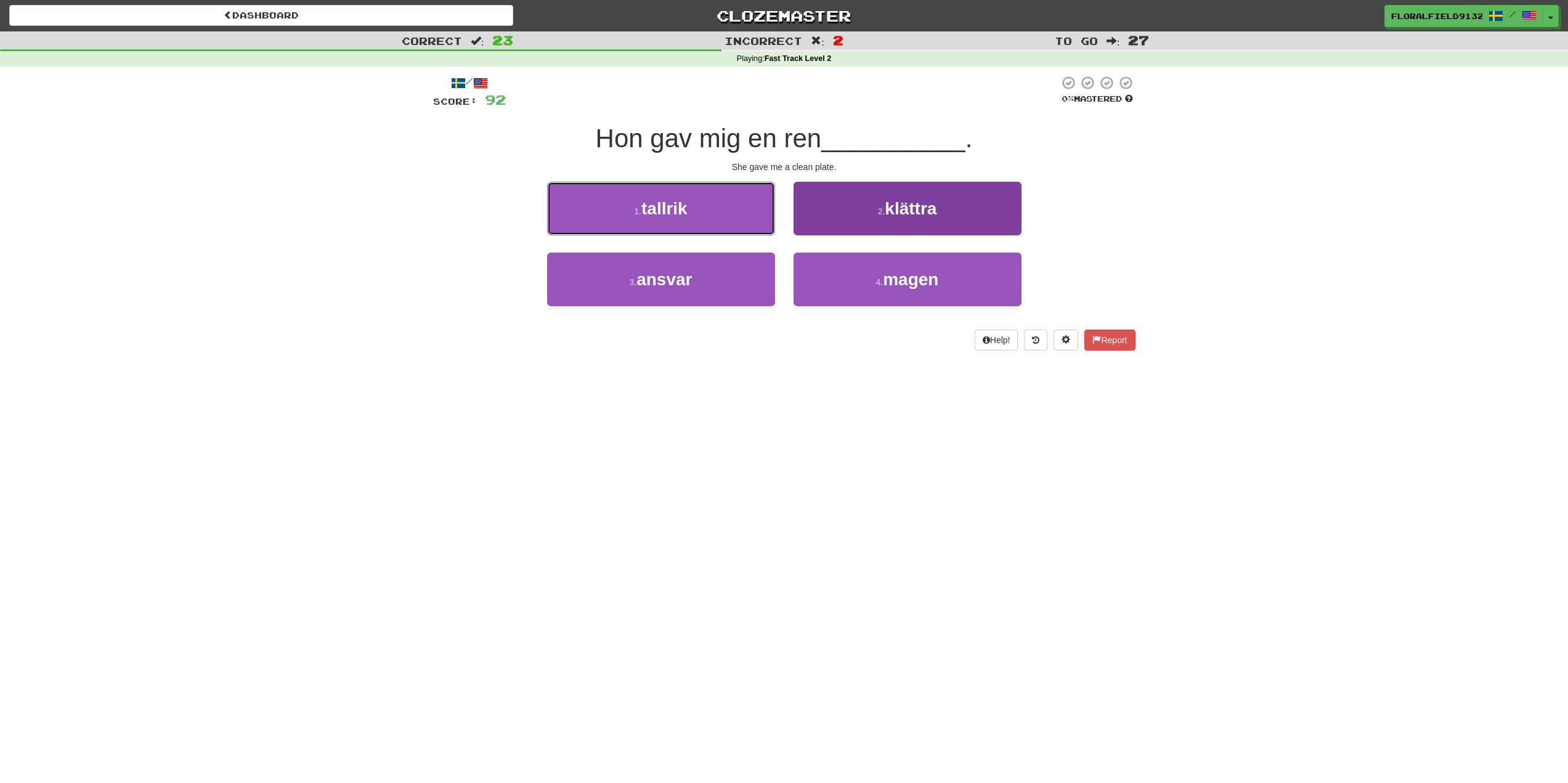
drag, startPoint x: 716, startPoint y: 199, endPoint x: 815, endPoint y: 269, distance: 121.2
click at [716, 201] on button "1 . tallrik" at bounding box center [661, 208] width 228 height 54
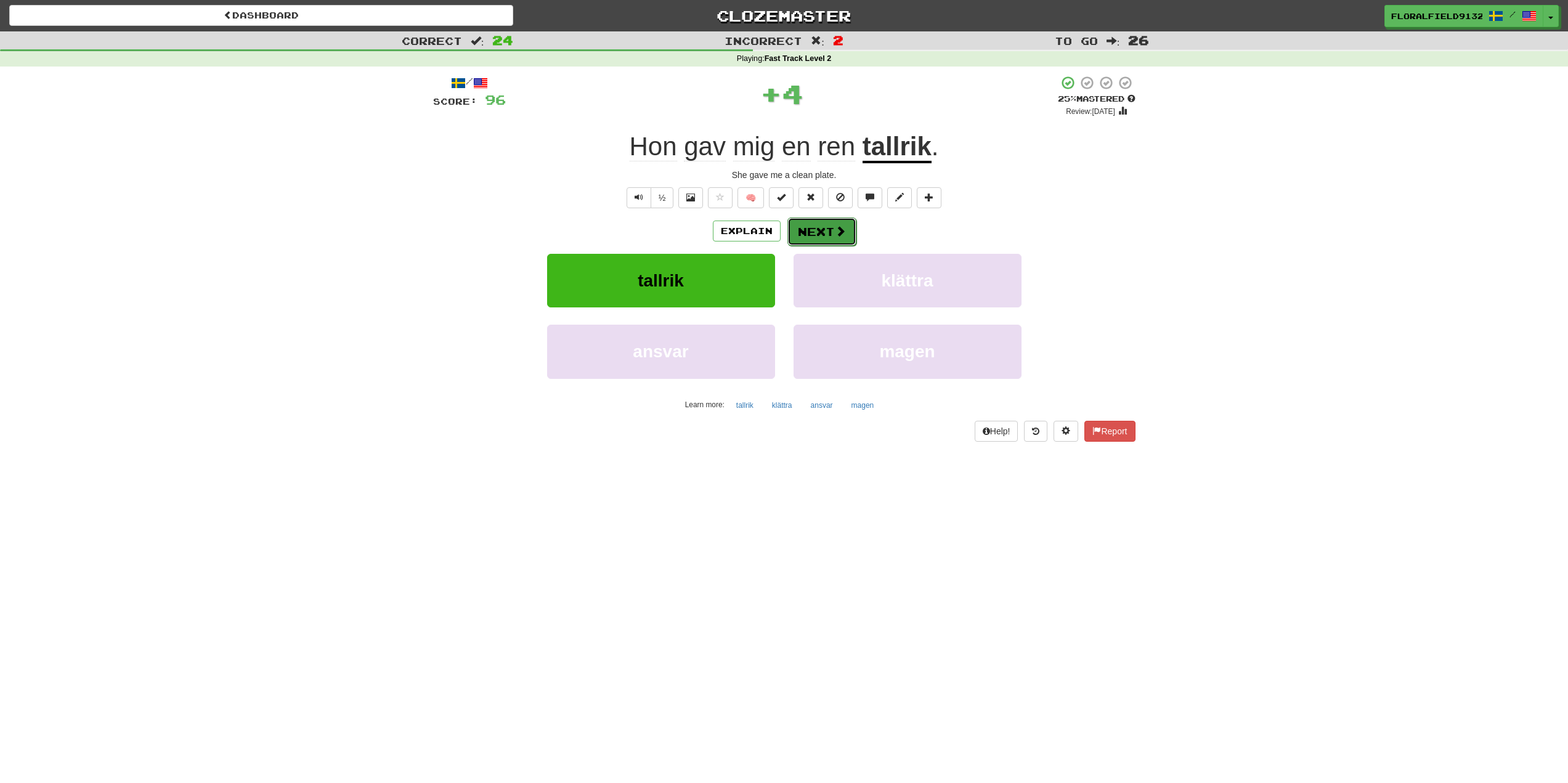
click at [838, 229] on span at bounding box center [840, 231] width 11 height 11
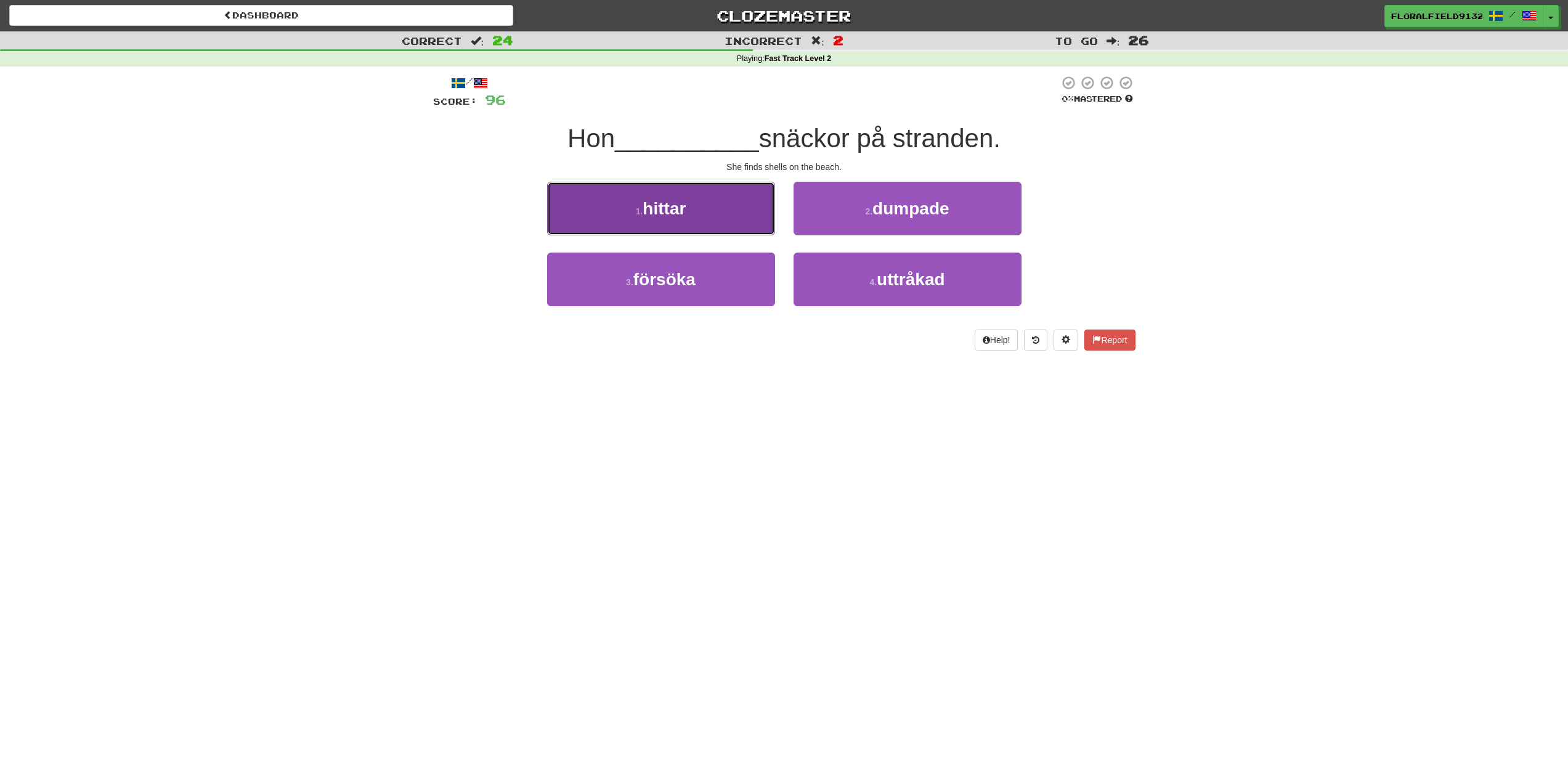
click at [681, 206] on span "hittar" at bounding box center [664, 208] width 43 height 19
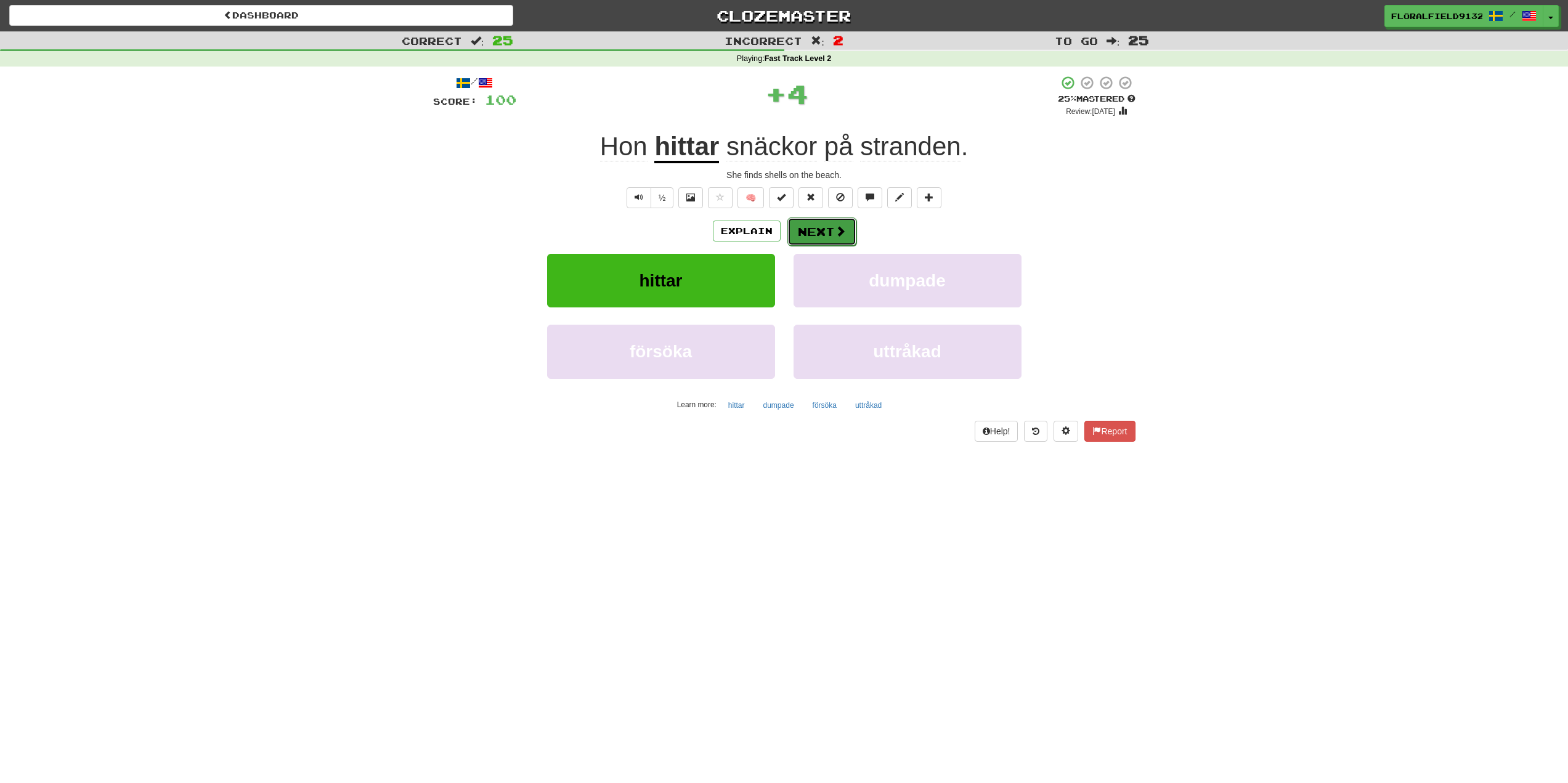
click at [817, 233] on button "Next" at bounding box center [822, 231] width 69 height 28
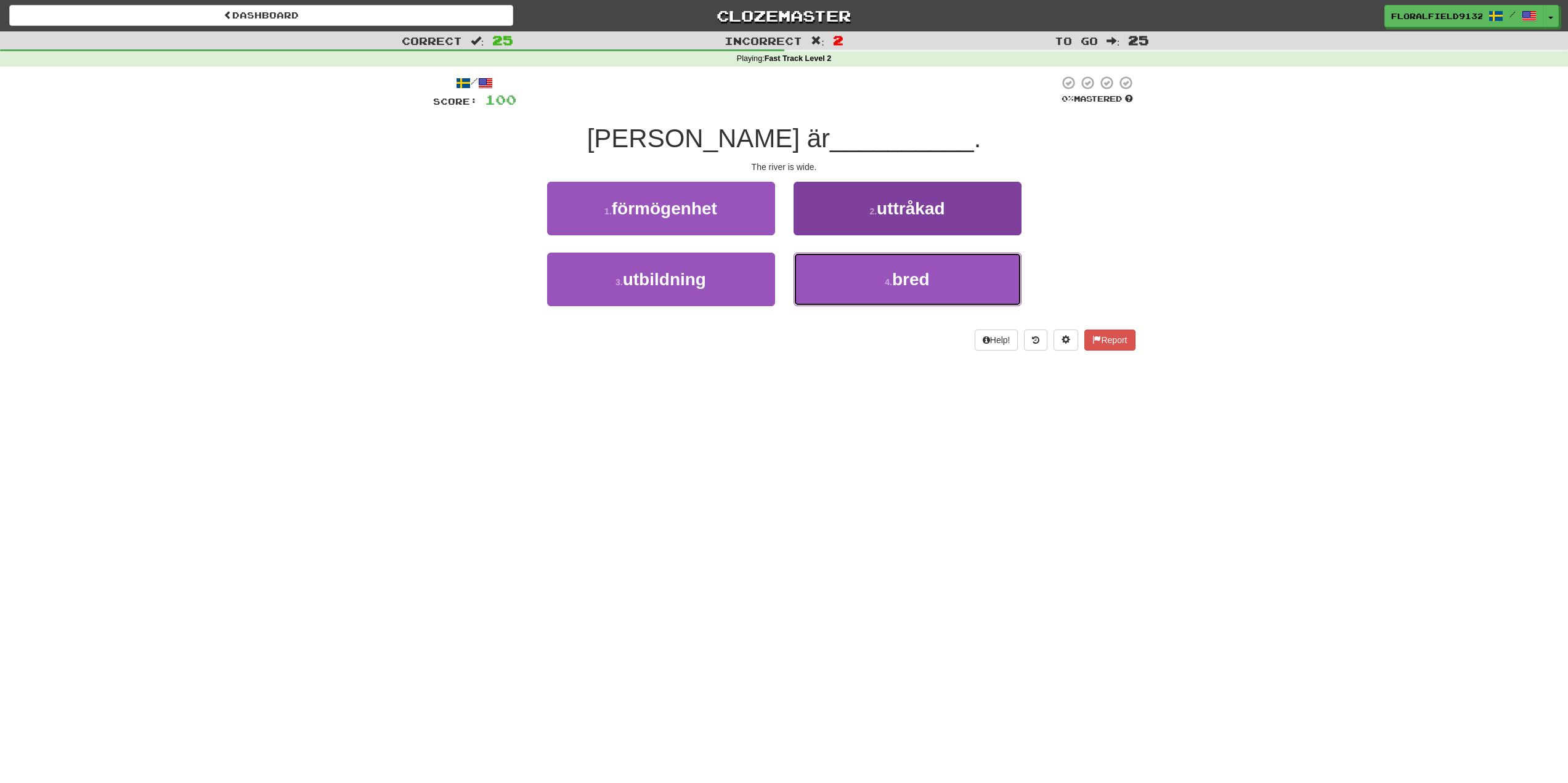
click at [837, 274] on button "4 . bred" at bounding box center [907, 279] width 228 height 54
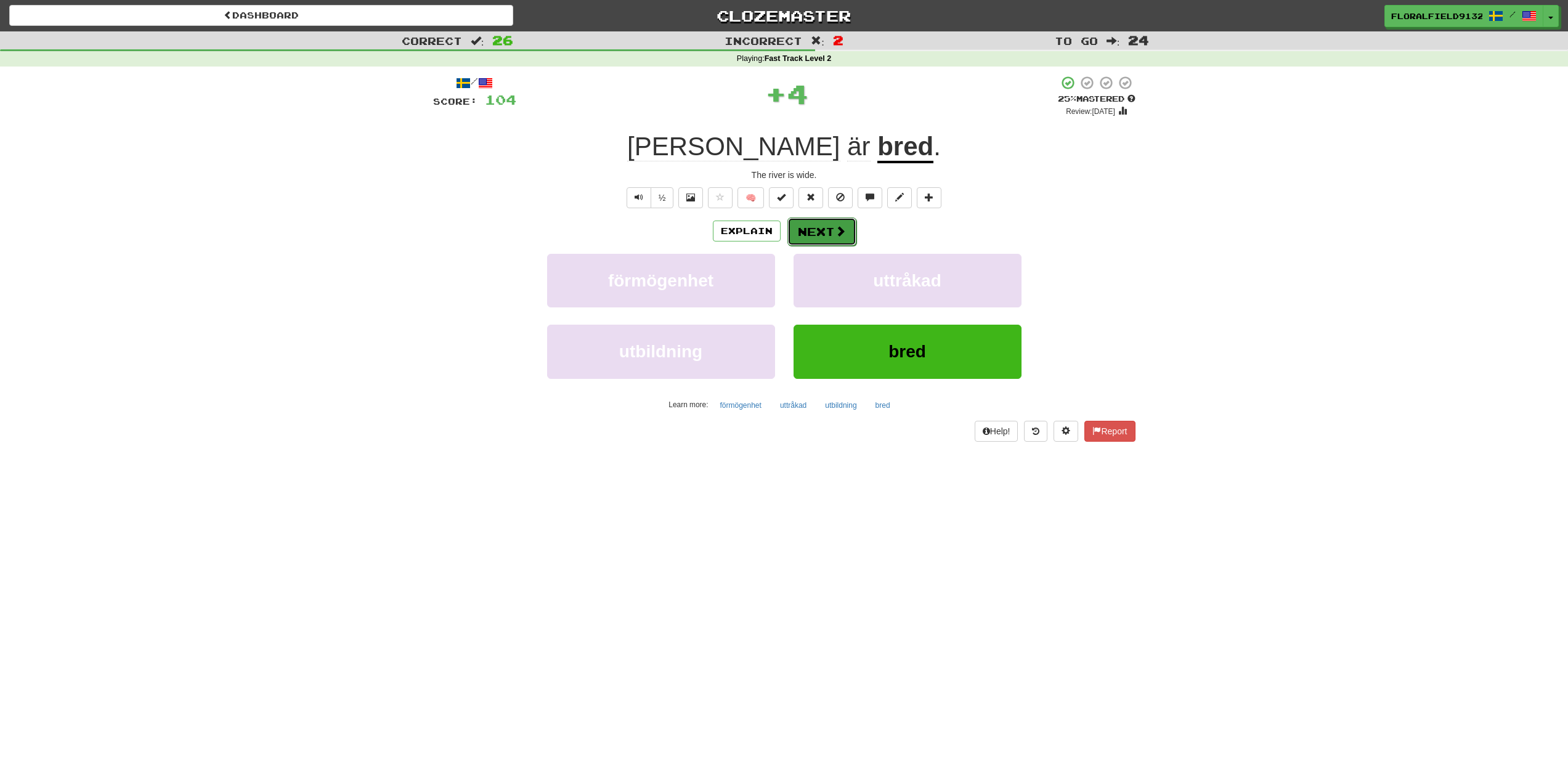
click at [809, 236] on button "Next" at bounding box center [822, 231] width 69 height 28
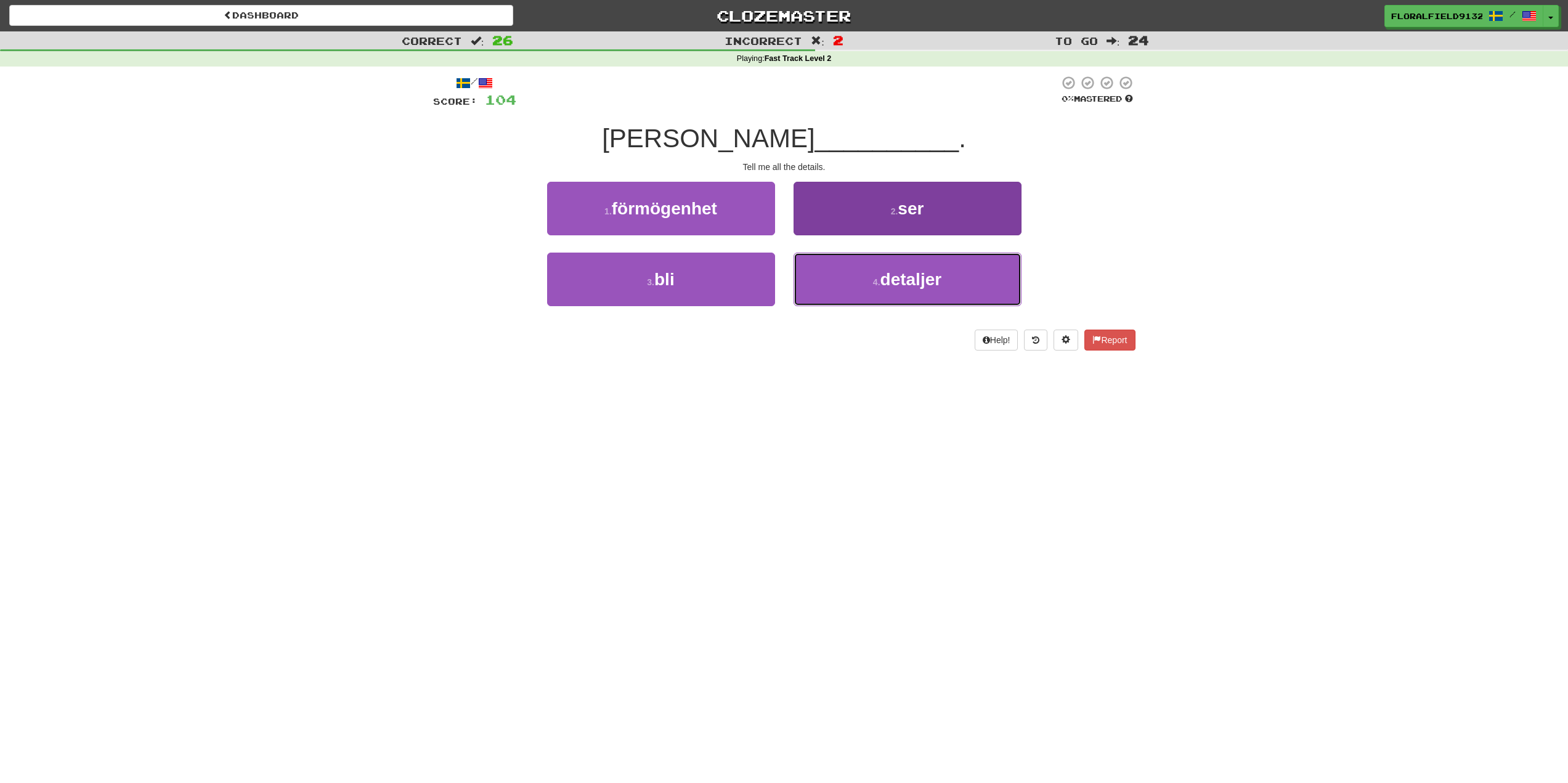
click at [879, 290] on button "4 . detaljer" at bounding box center [907, 279] width 228 height 54
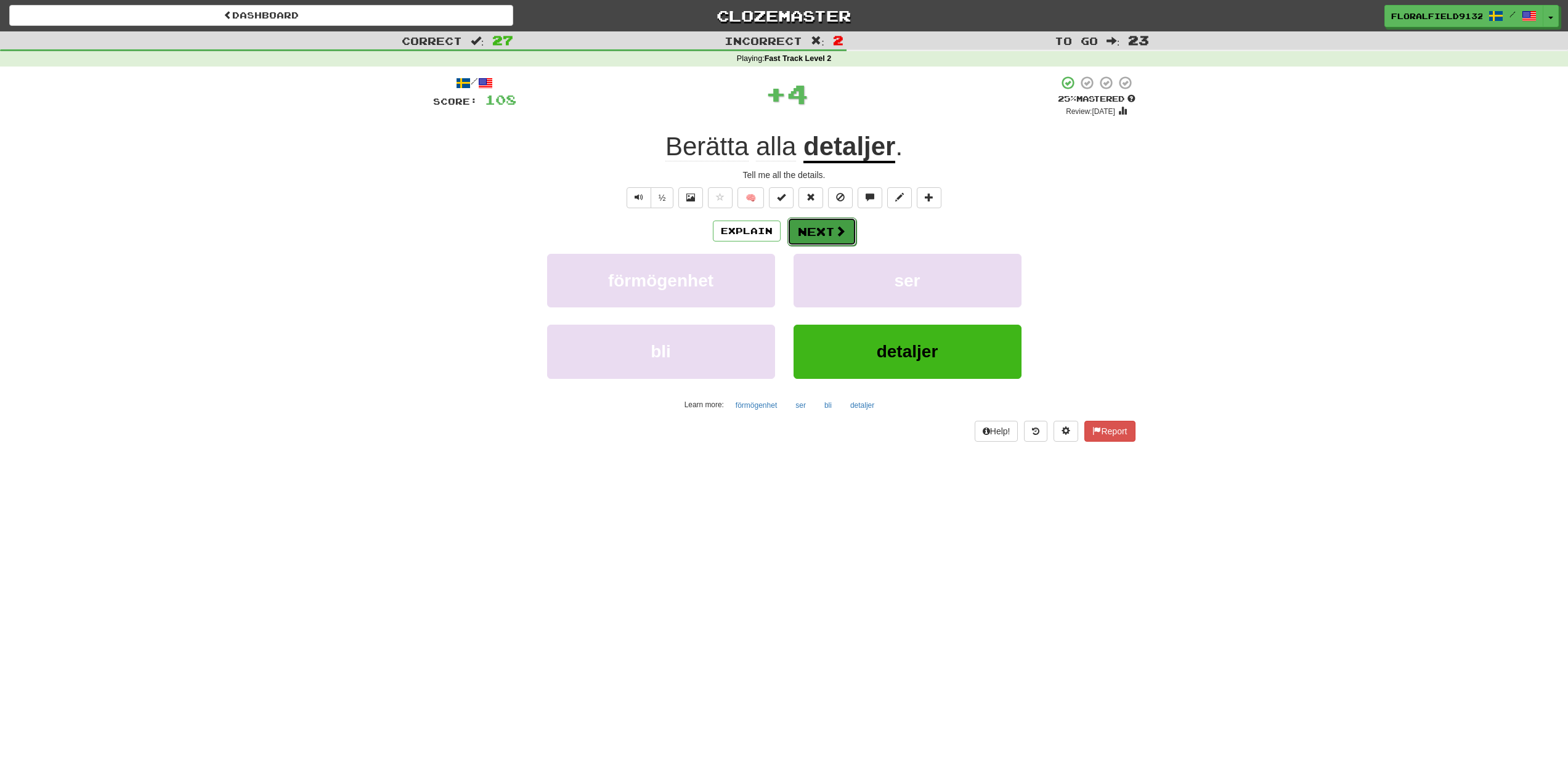
click at [836, 228] on span at bounding box center [840, 231] width 11 height 11
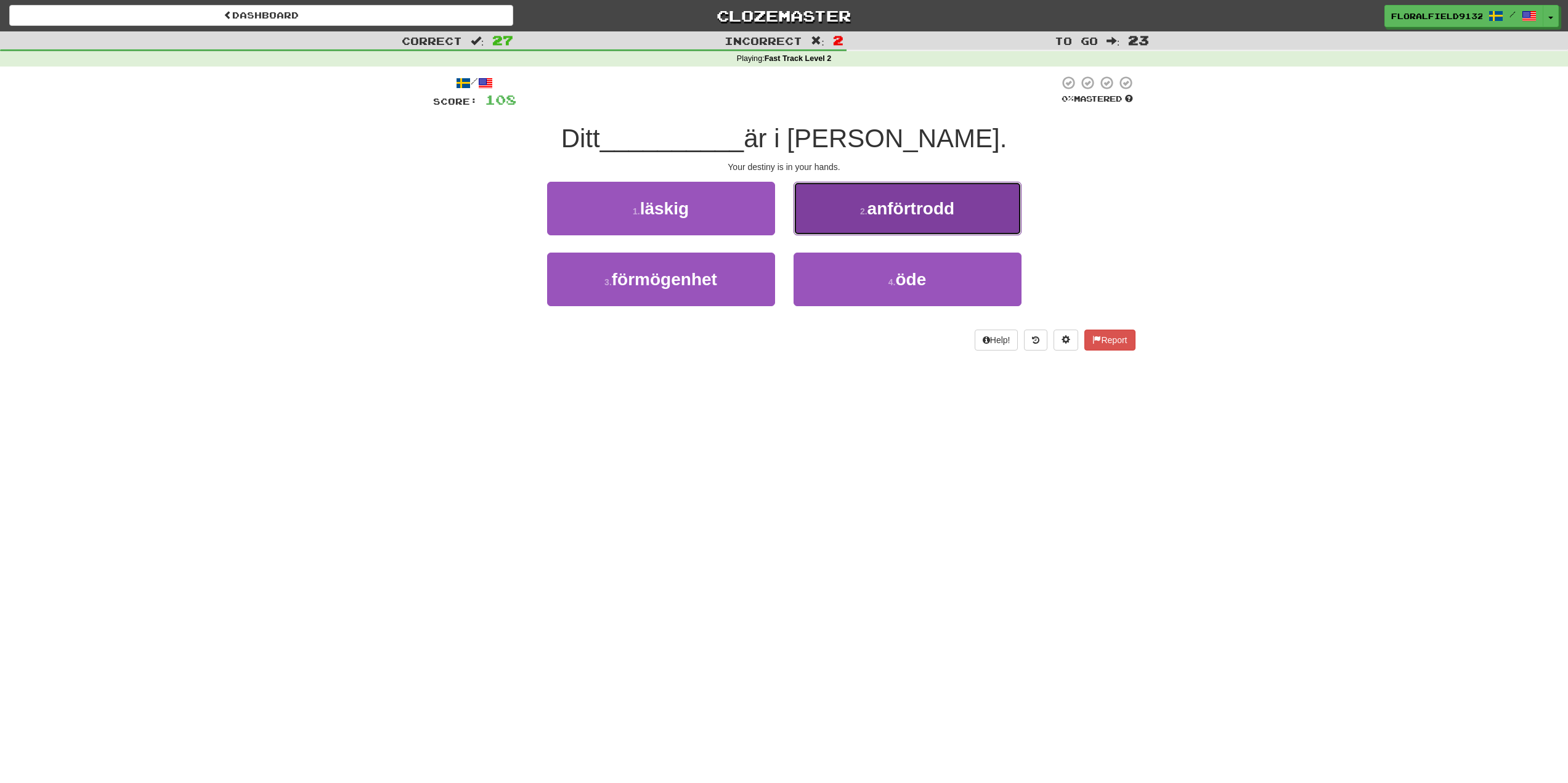
click at [911, 226] on button "2 . anförtrodd" at bounding box center [907, 208] width 228 height 54
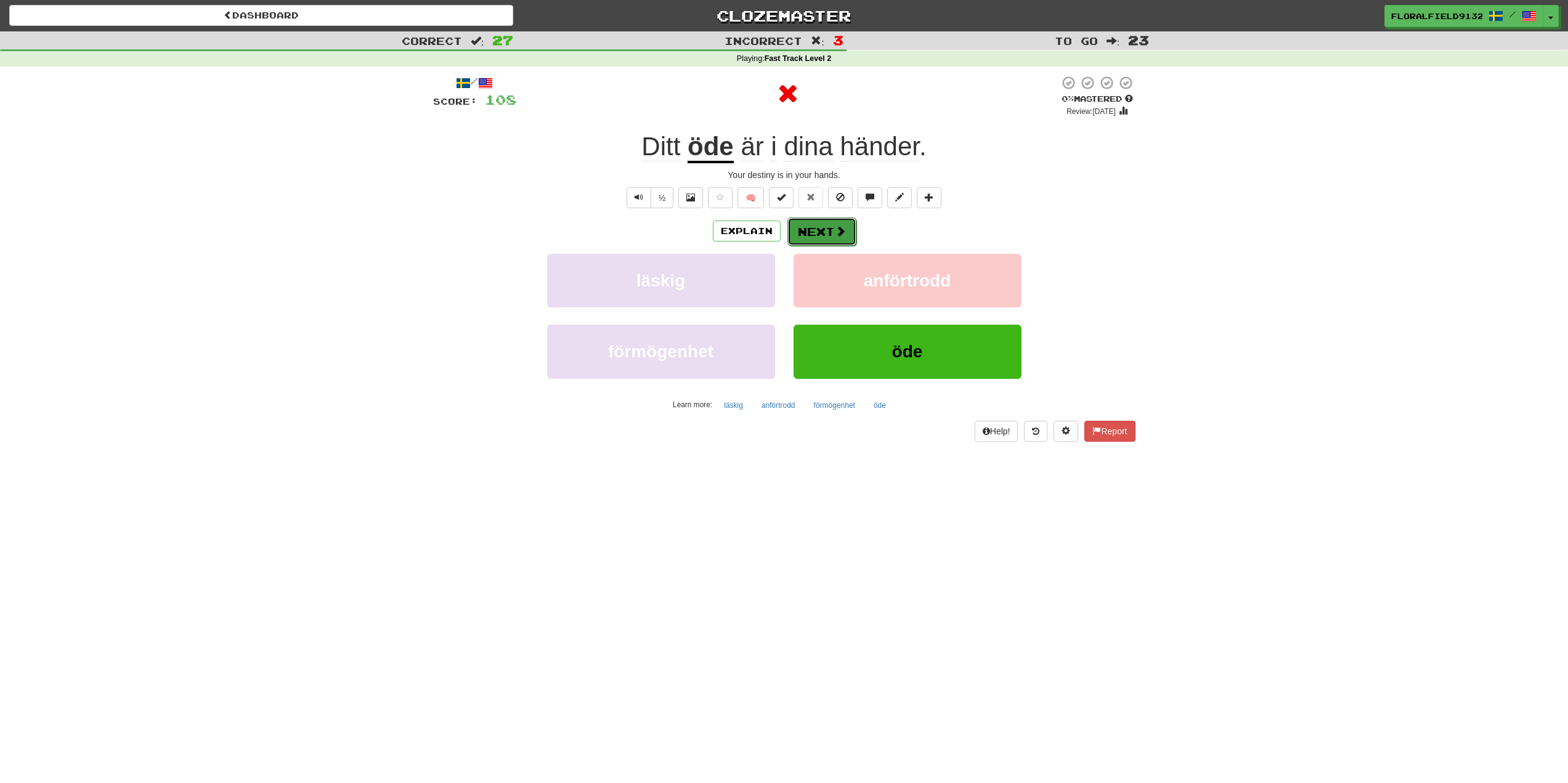
click at [838, 243] on button "Next" at bounding box center [822, 231] width 69 height 28
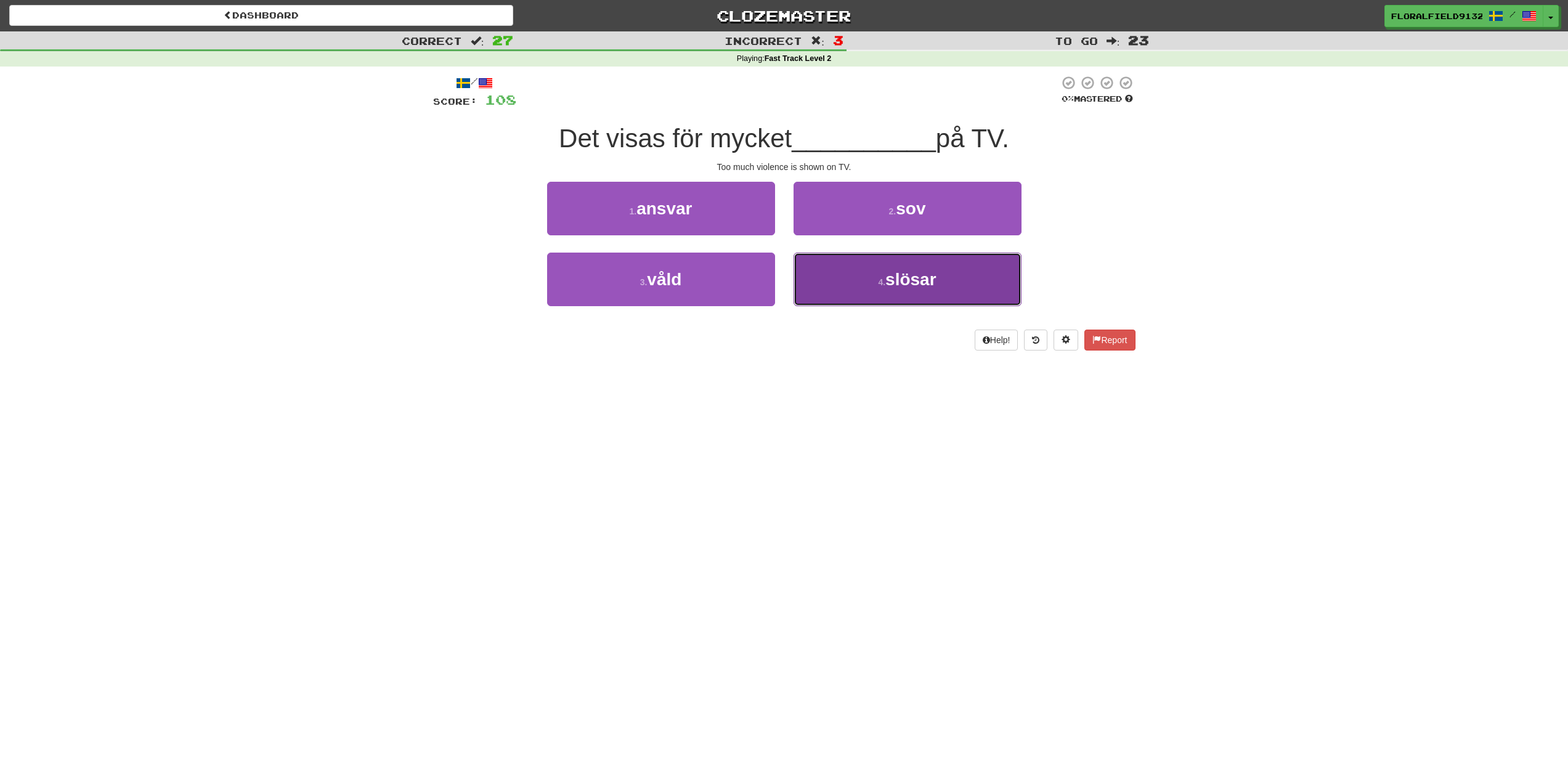
click at [930, 294] on button "4 . [GEOGRAPHIC_DATA]" at bounding box center [907, 279] width 228 height 54
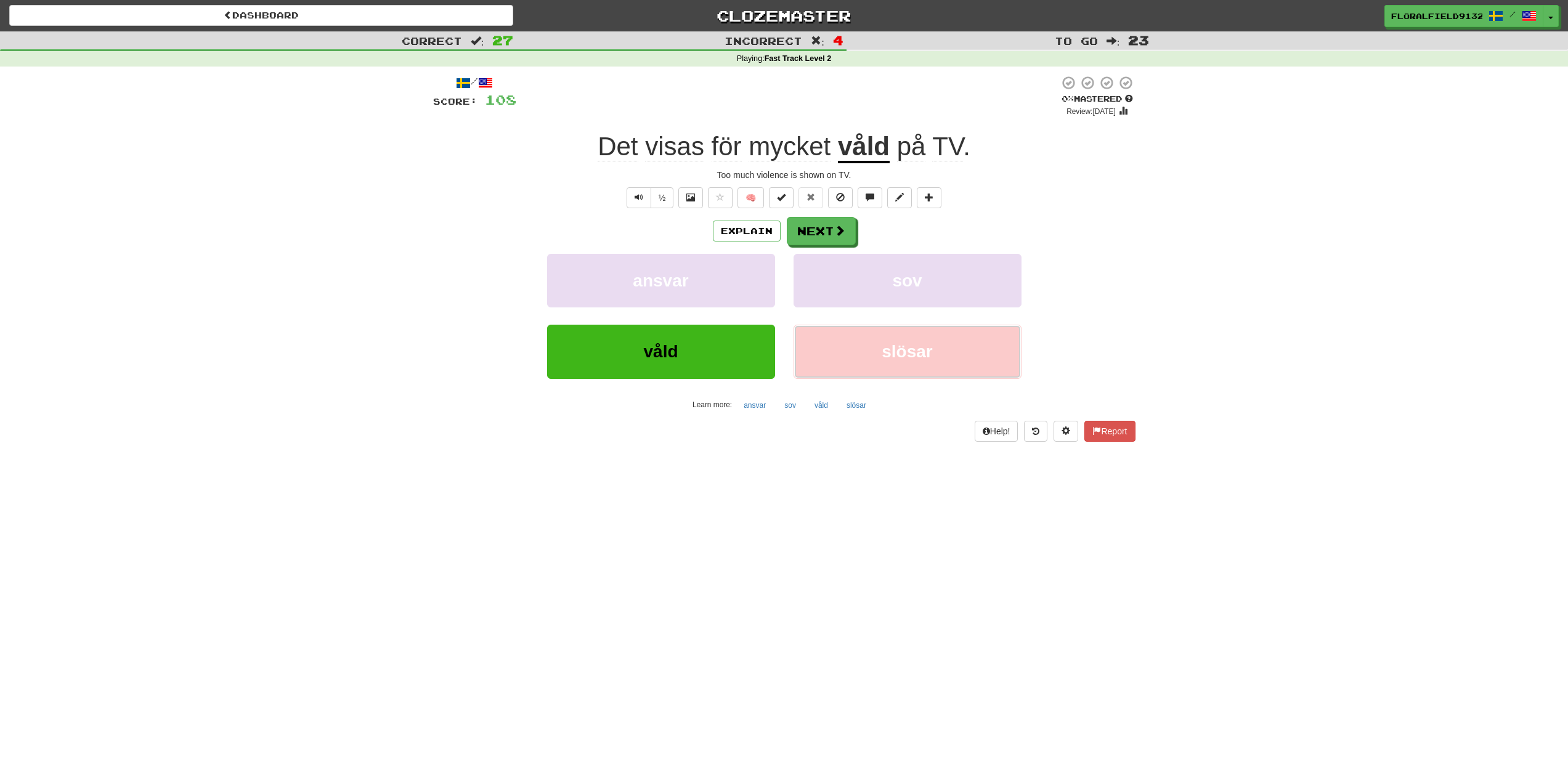
click at [873, 325] on button "slösar" at bounding box center [907, 351] width 228 height 54
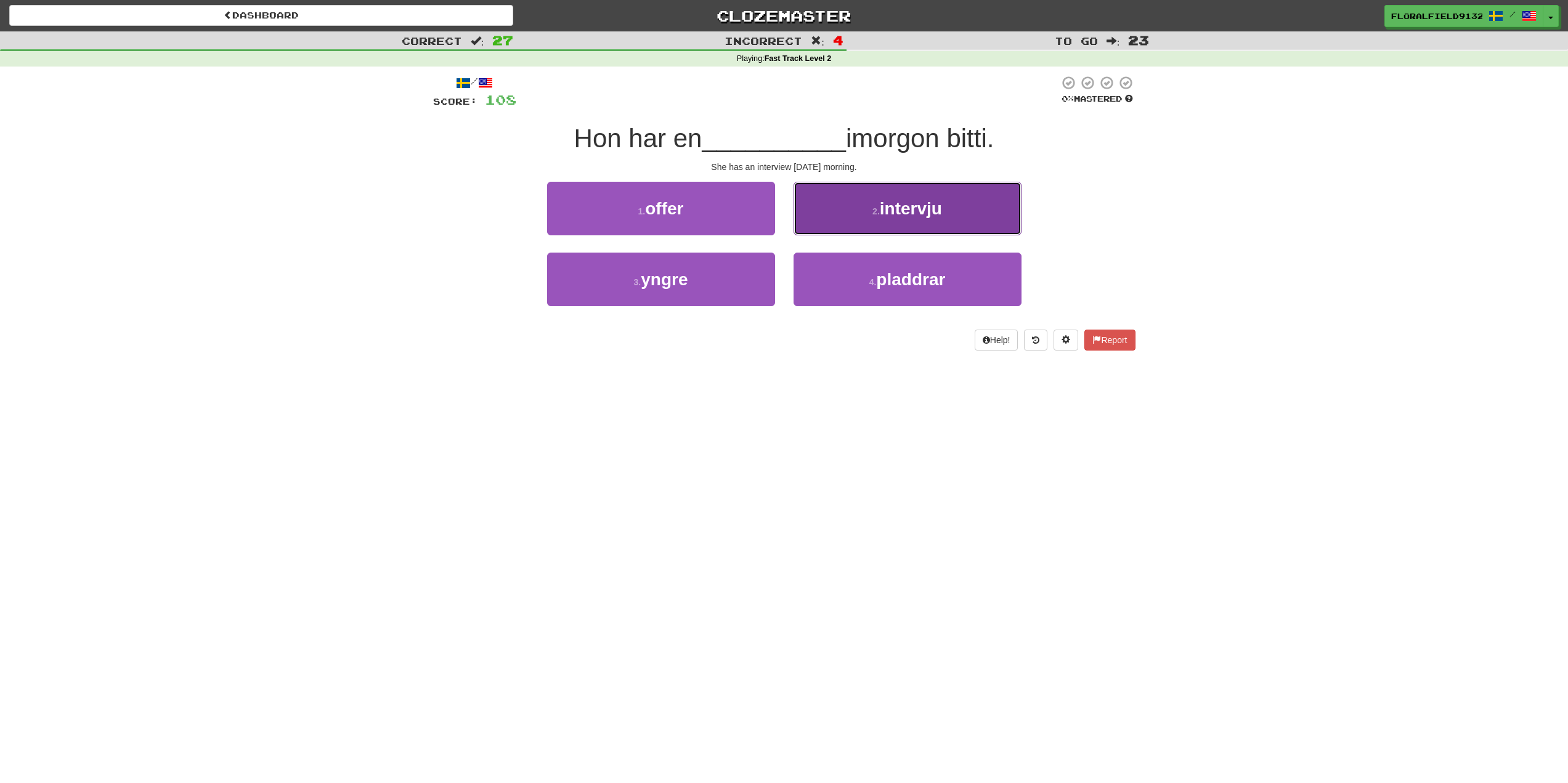
click at [859, 214] on button "2 . intervju" at bounding box center [907, 208] width 228 height 54
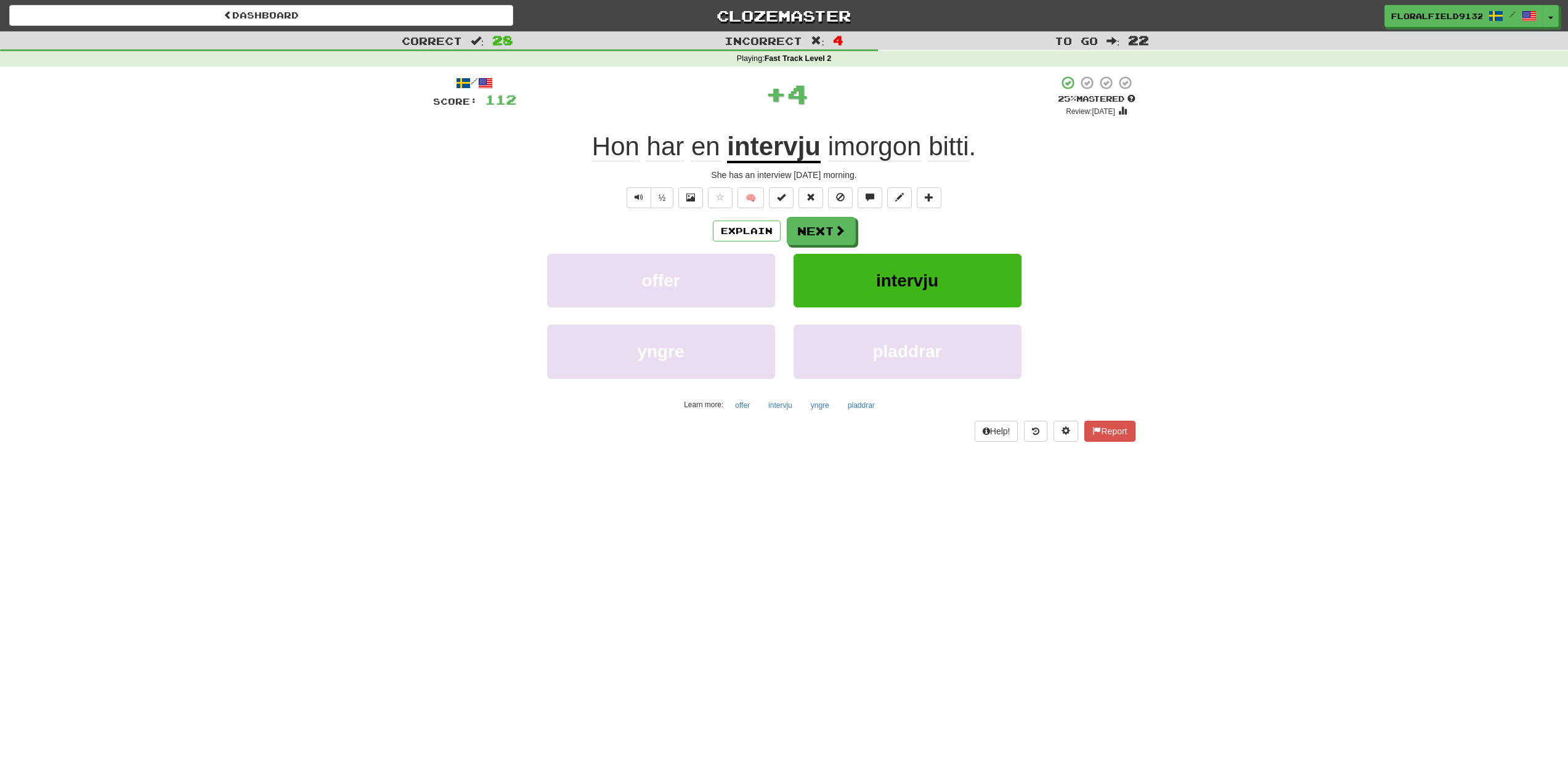
click at [819, 249] on div "Explain Next offer intervju yngre pladdrar Learn more: offer intervju yngre pla…" at bounding box center [784, 315] width 702 height 198
click at [815, 225] on button "Next" at bounding box center [822, 231] width 69 height 28
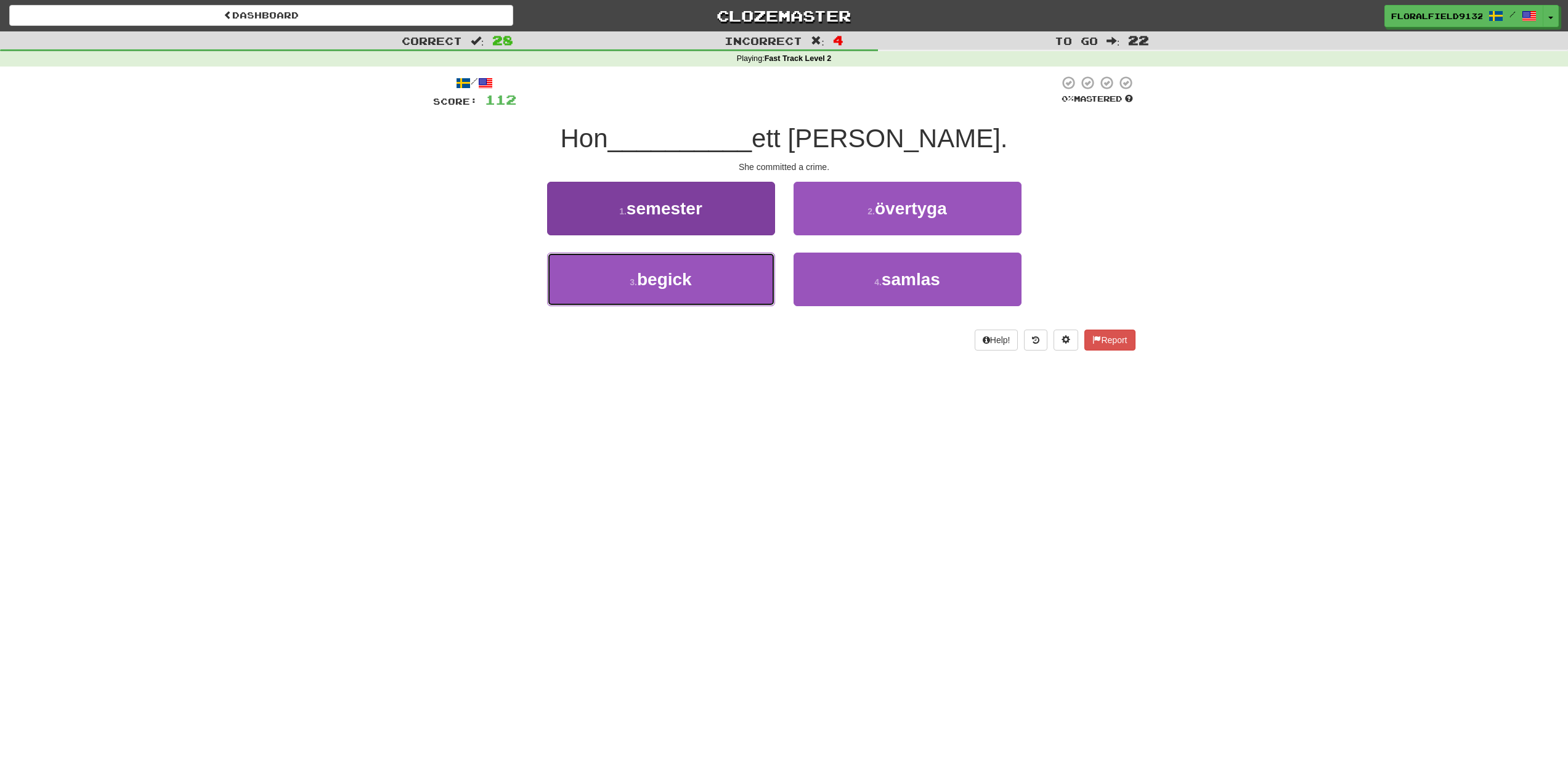
click at [689, 286] on span "begick" at bounding box center [664, 279] width 54 height 19
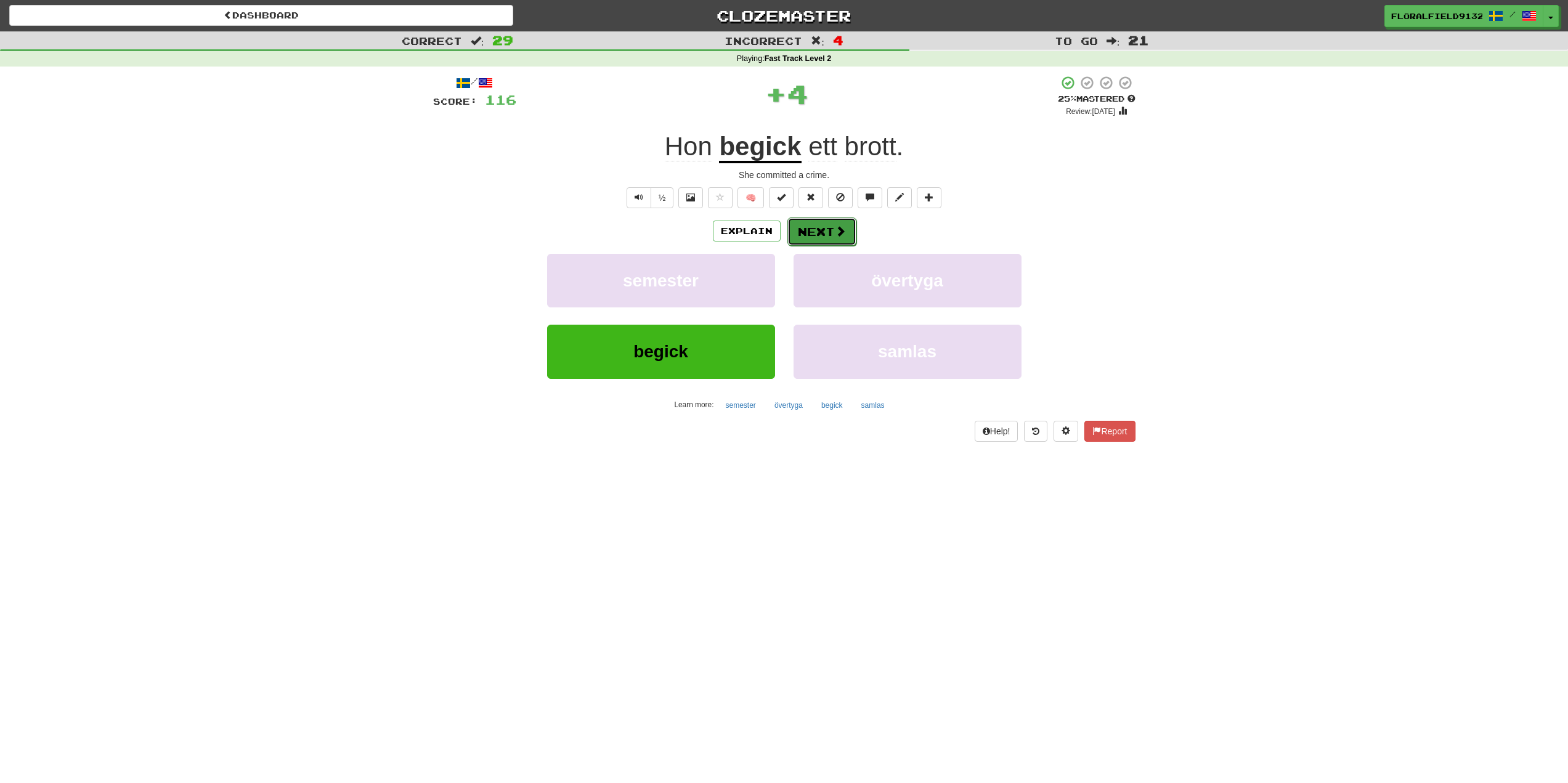
click at [818, 238] on button "Next" at bounding box center [822, 231] width 69 height 28
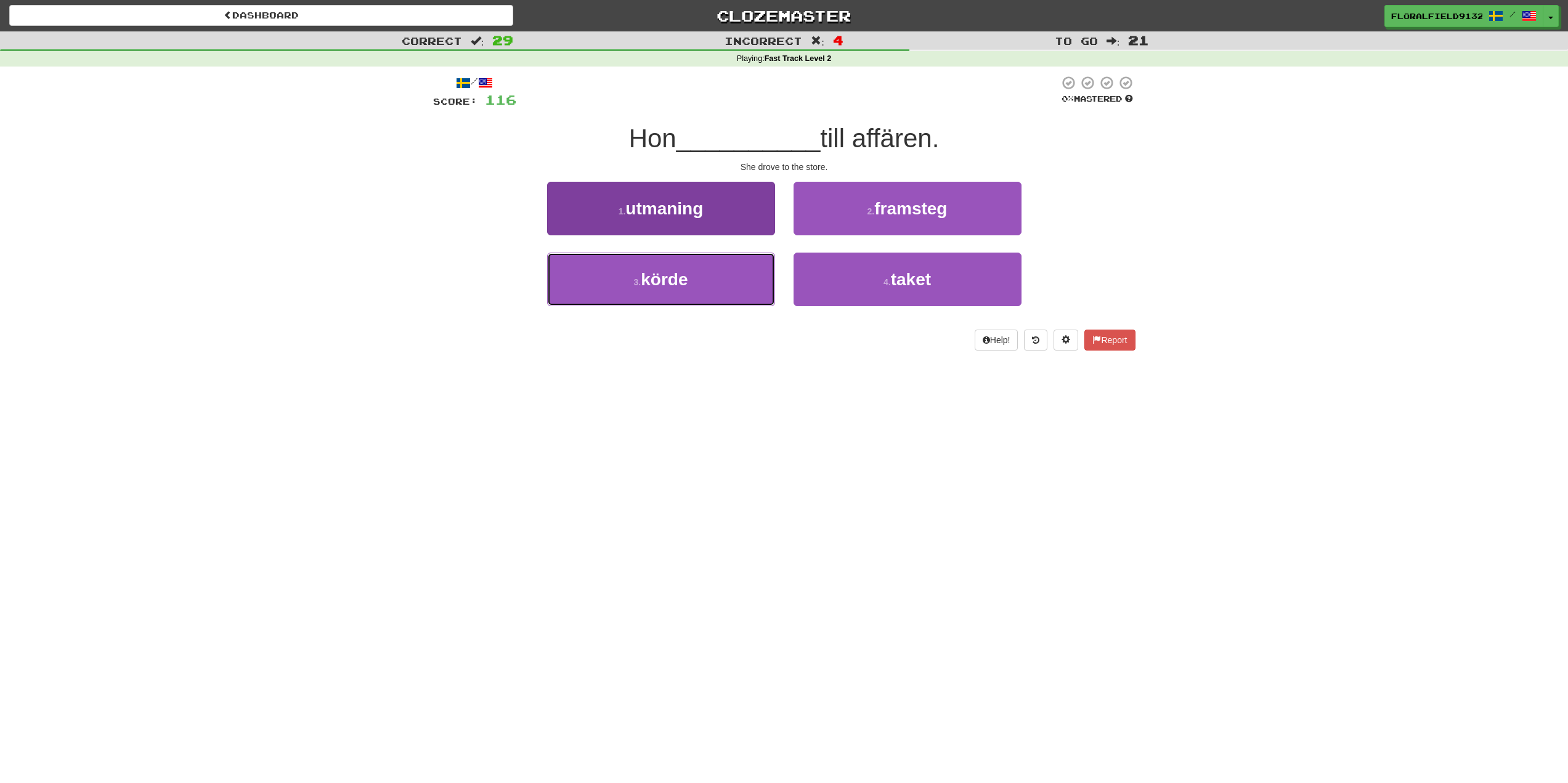
click at [747, 281] on button "3 . [PERSON_NAME]" at bounding box center [661, 279] width 228 height 54
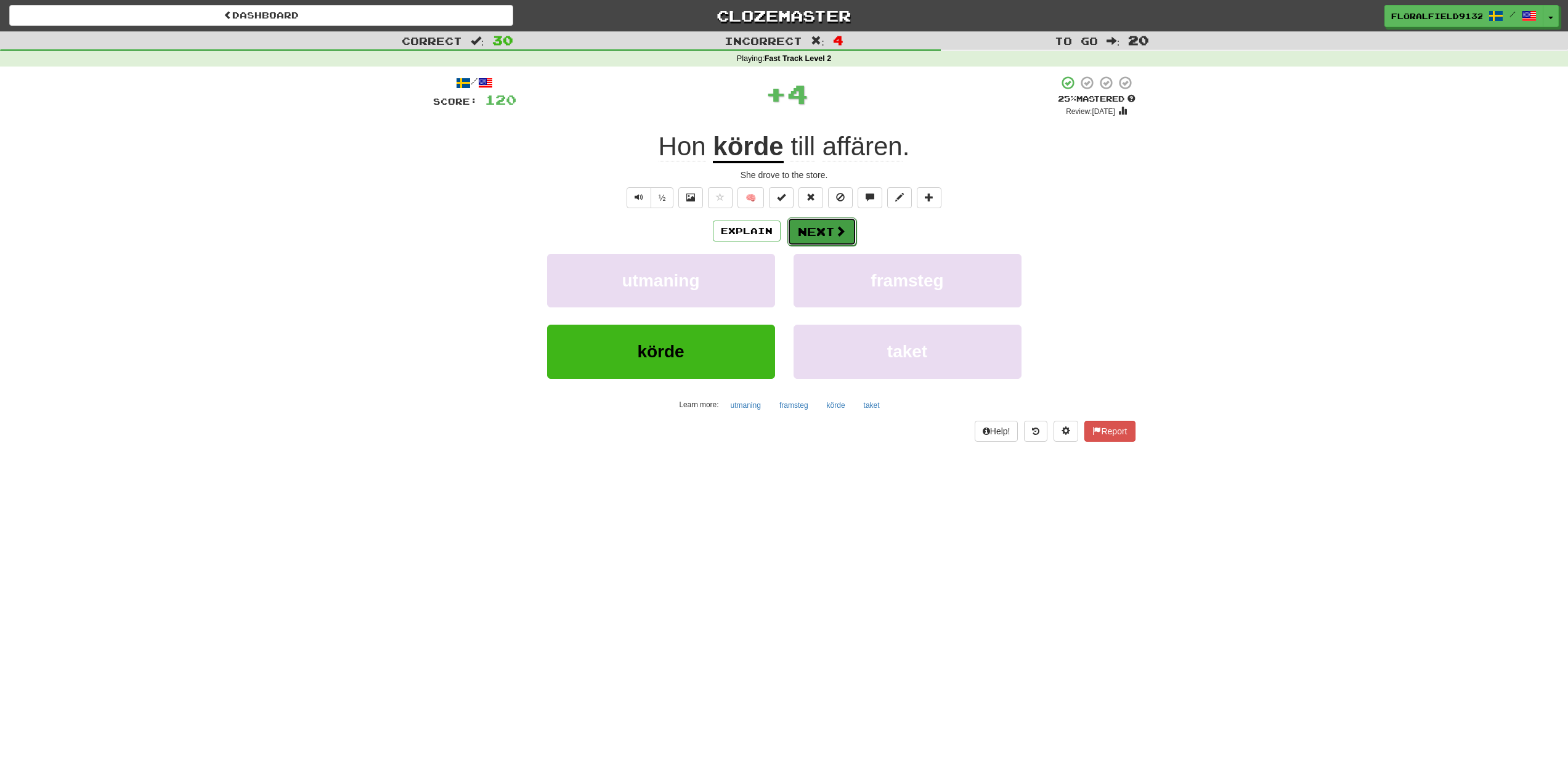
click at [795, 232] on button "Next" at bounding box center [822, 231] width 69 height 28
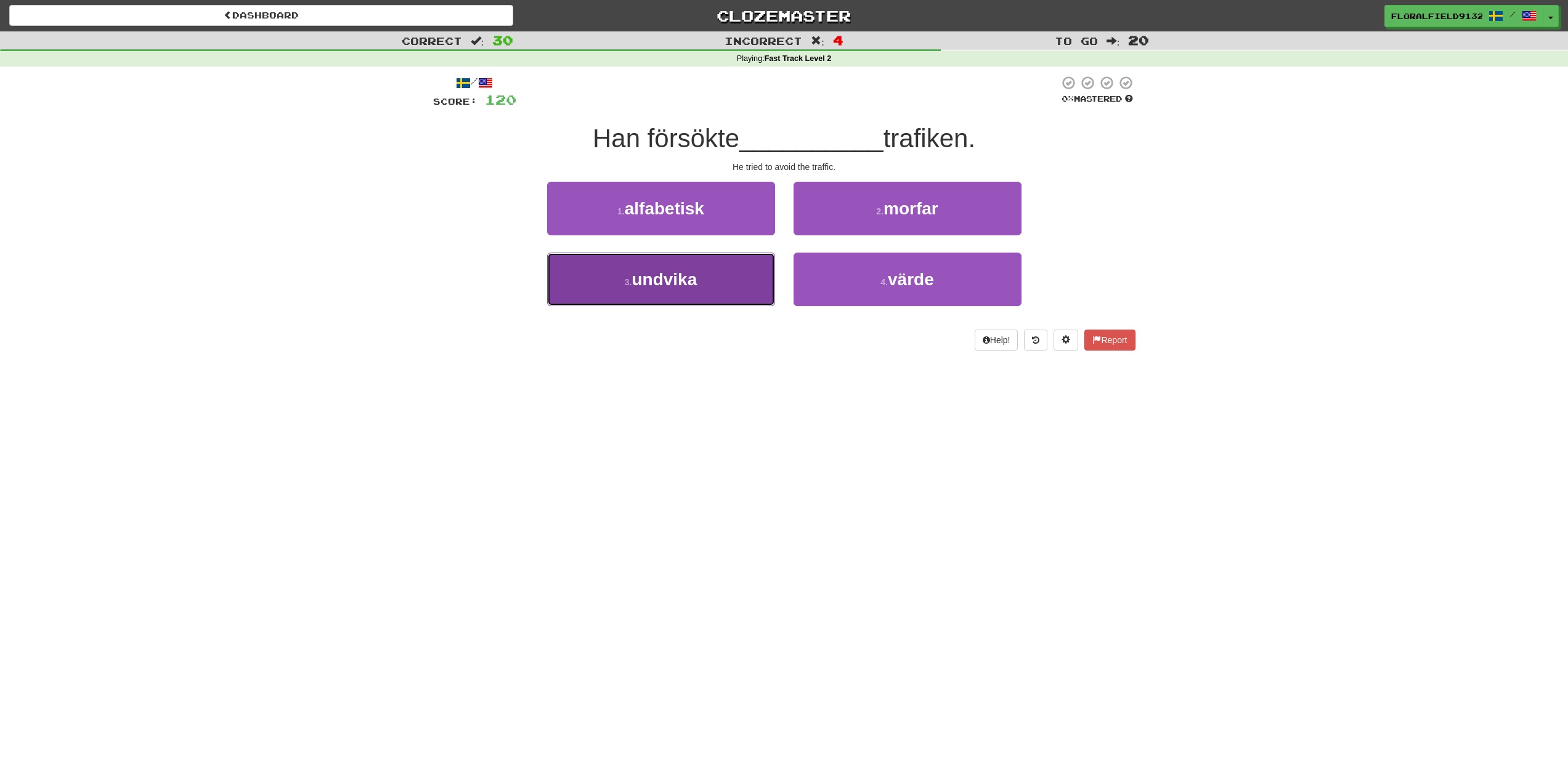
click at [735, 269] on button "3 . [GEOGRAPHIC_DATA]" at bounding box center [661, 279] width 228 height 54
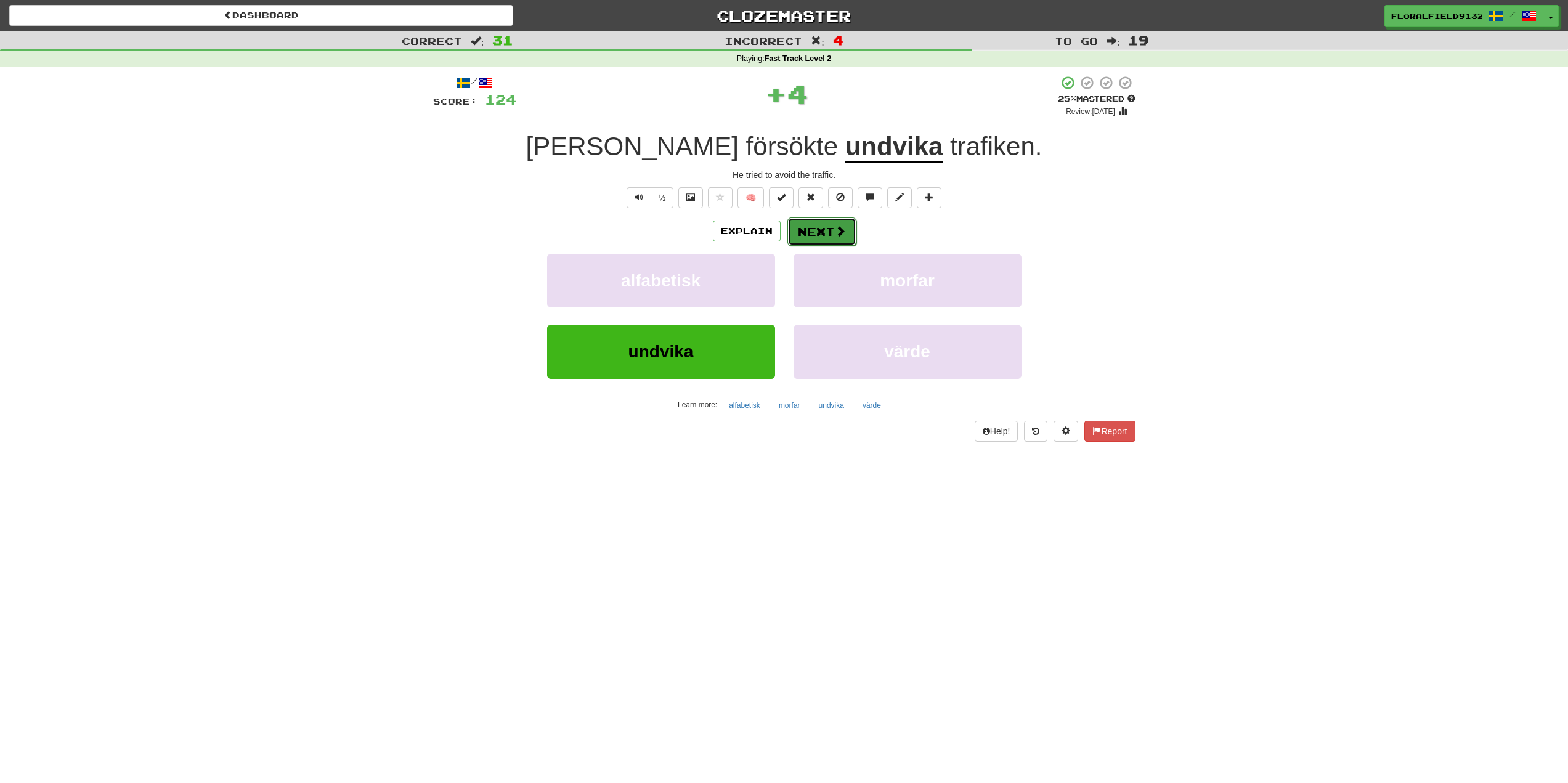
click at [803, 228] on button "Next" at bounding box center [822, 231] width 69 height 28
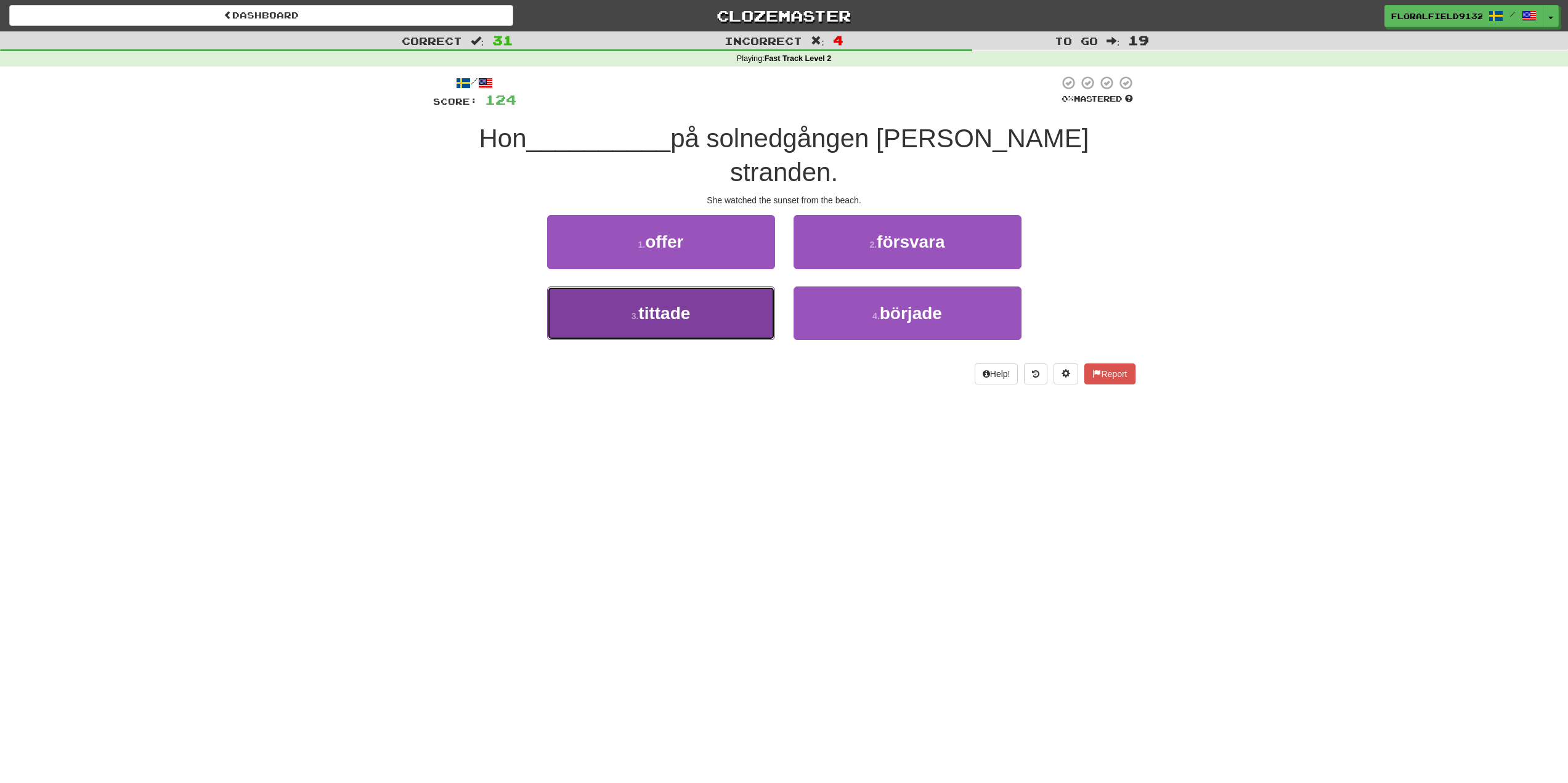
click at [756, 286] on button "3 . tittade" at bounding box center [661, 313] width 228 height 54
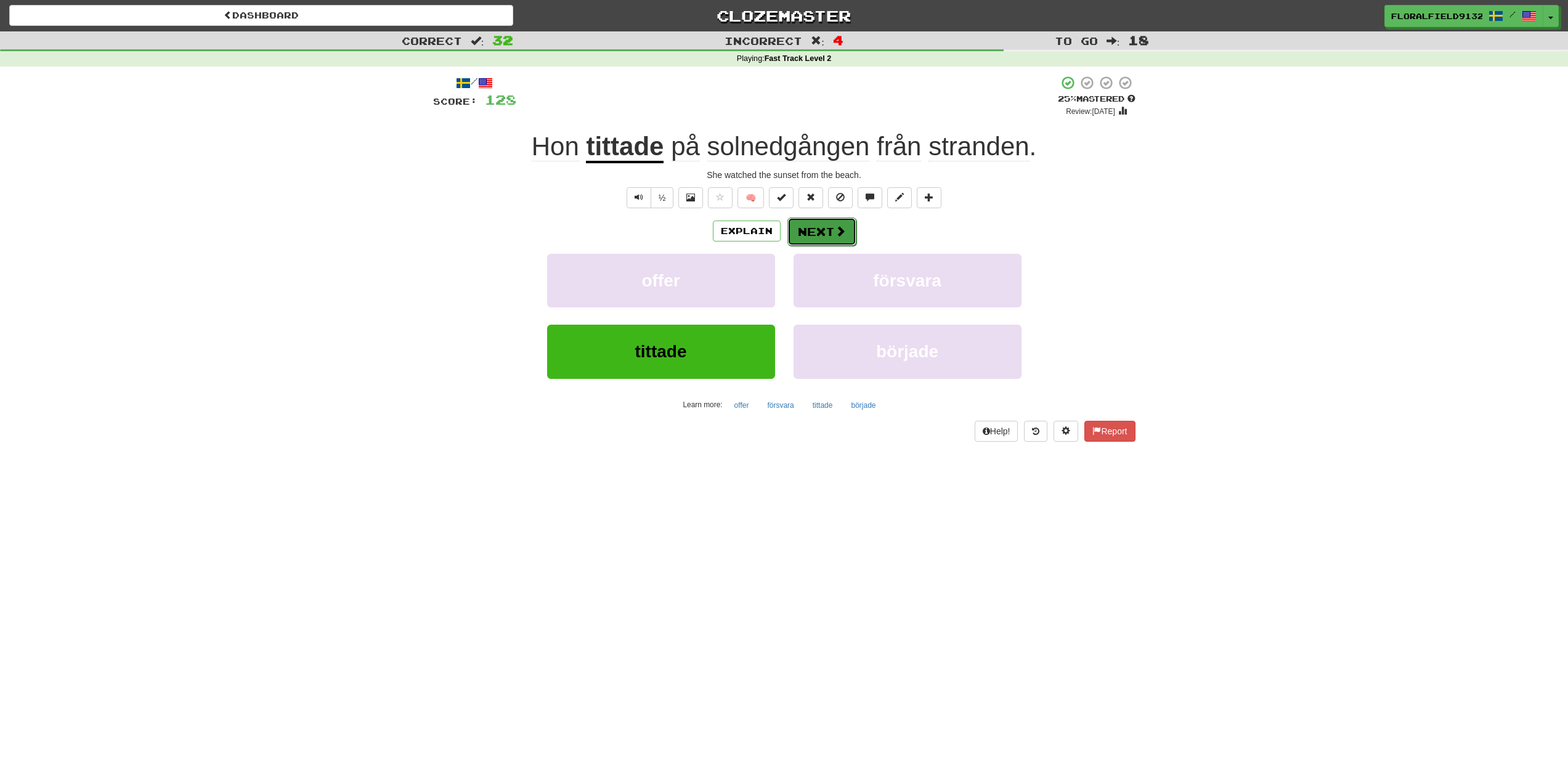
click at [799, 232] on button "Next" at bounding box center [822, 231] width 69 height 28
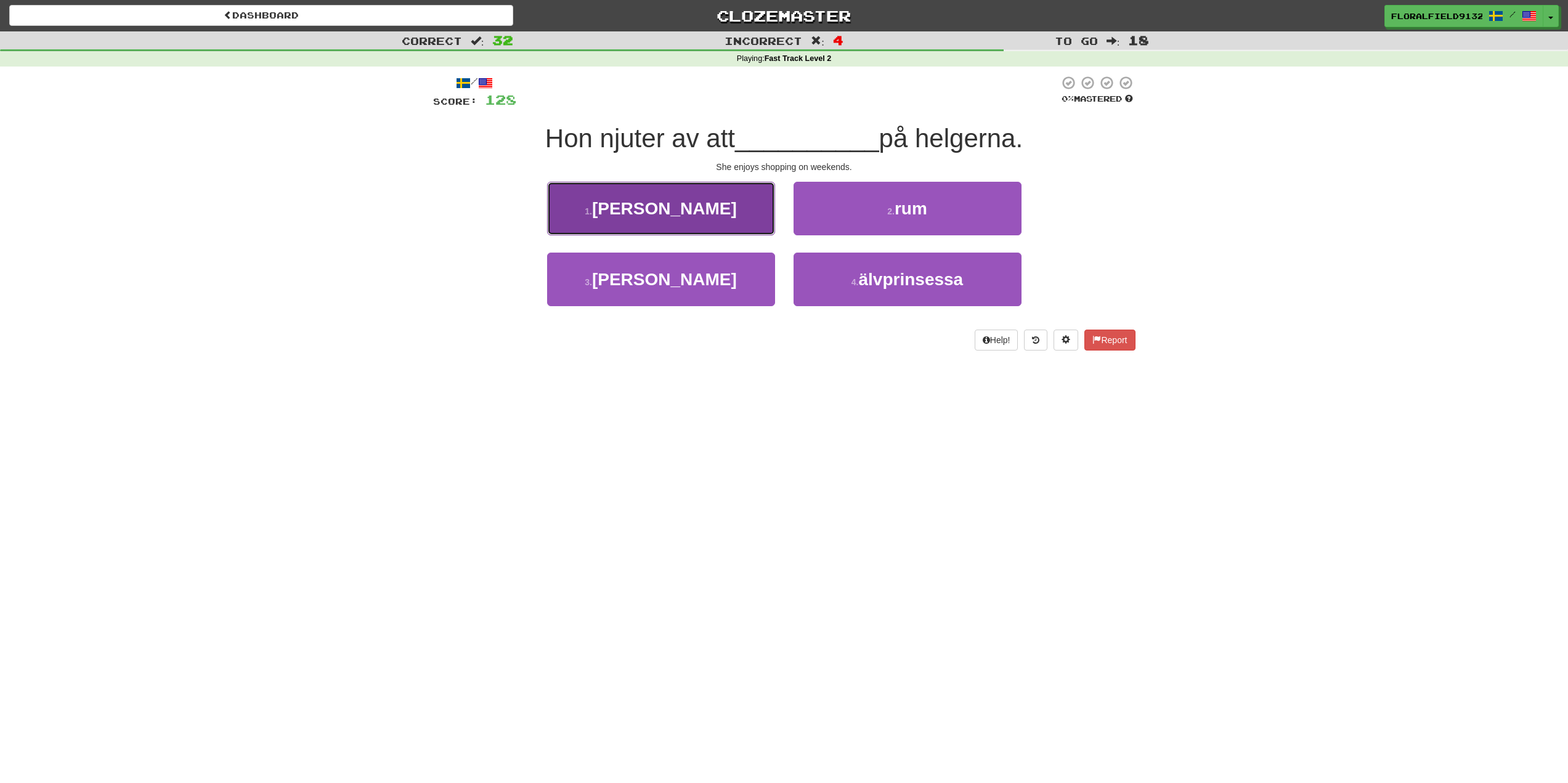
click at [774, 226] on button "1 . [PERSON_NAME]" at bounding box center [661, 208] width 228 height 54
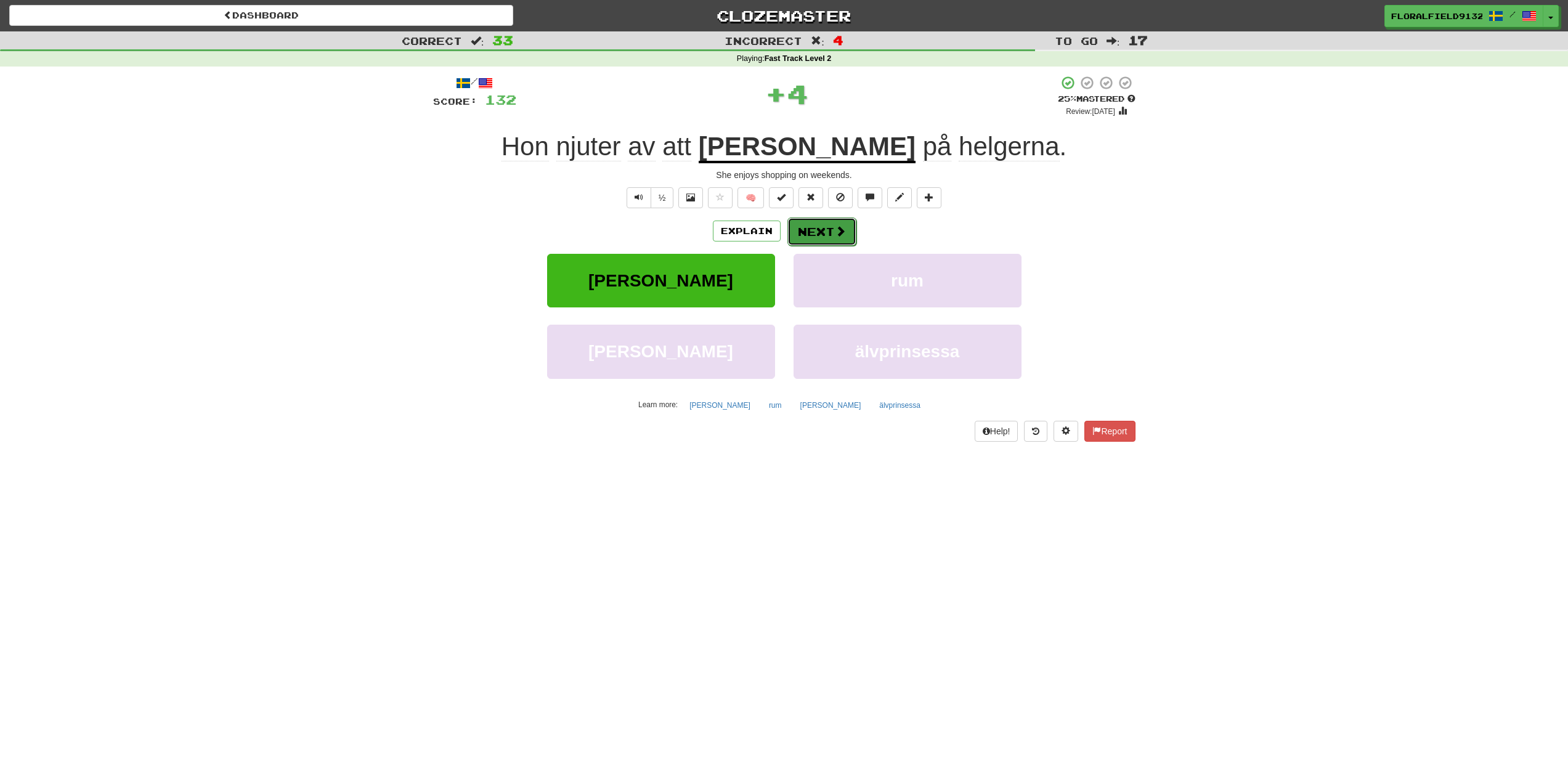
click at [833, 223] on button "Next" at bounding box center [822, 231] width 69 height 28
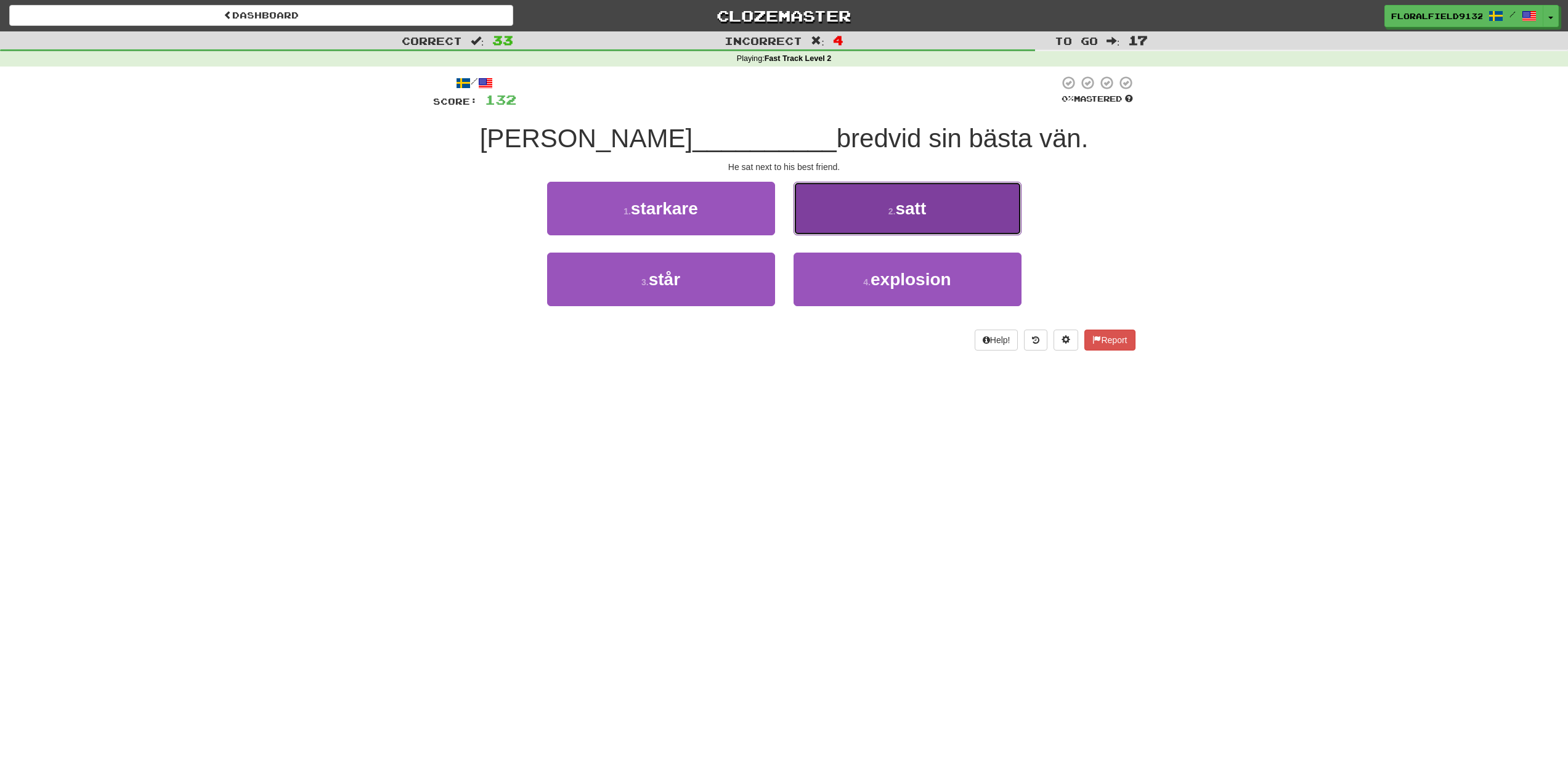
click at [854, 203] on button "2 . satt" at bounding box center [907, 208] width 228 height 54
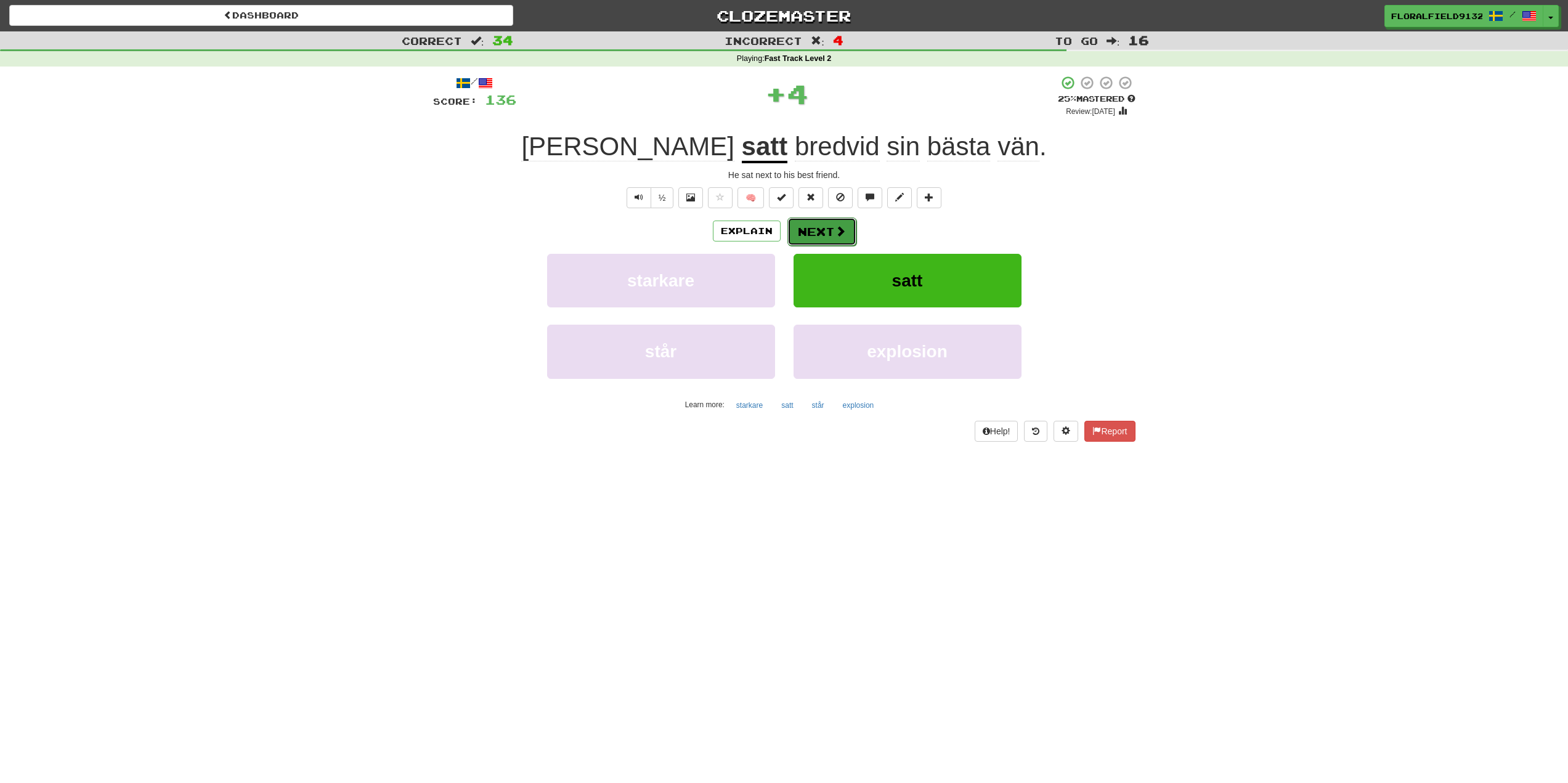
click at [830, 243] on button "Next" at bounding box center [822, 231] width 69 height 28
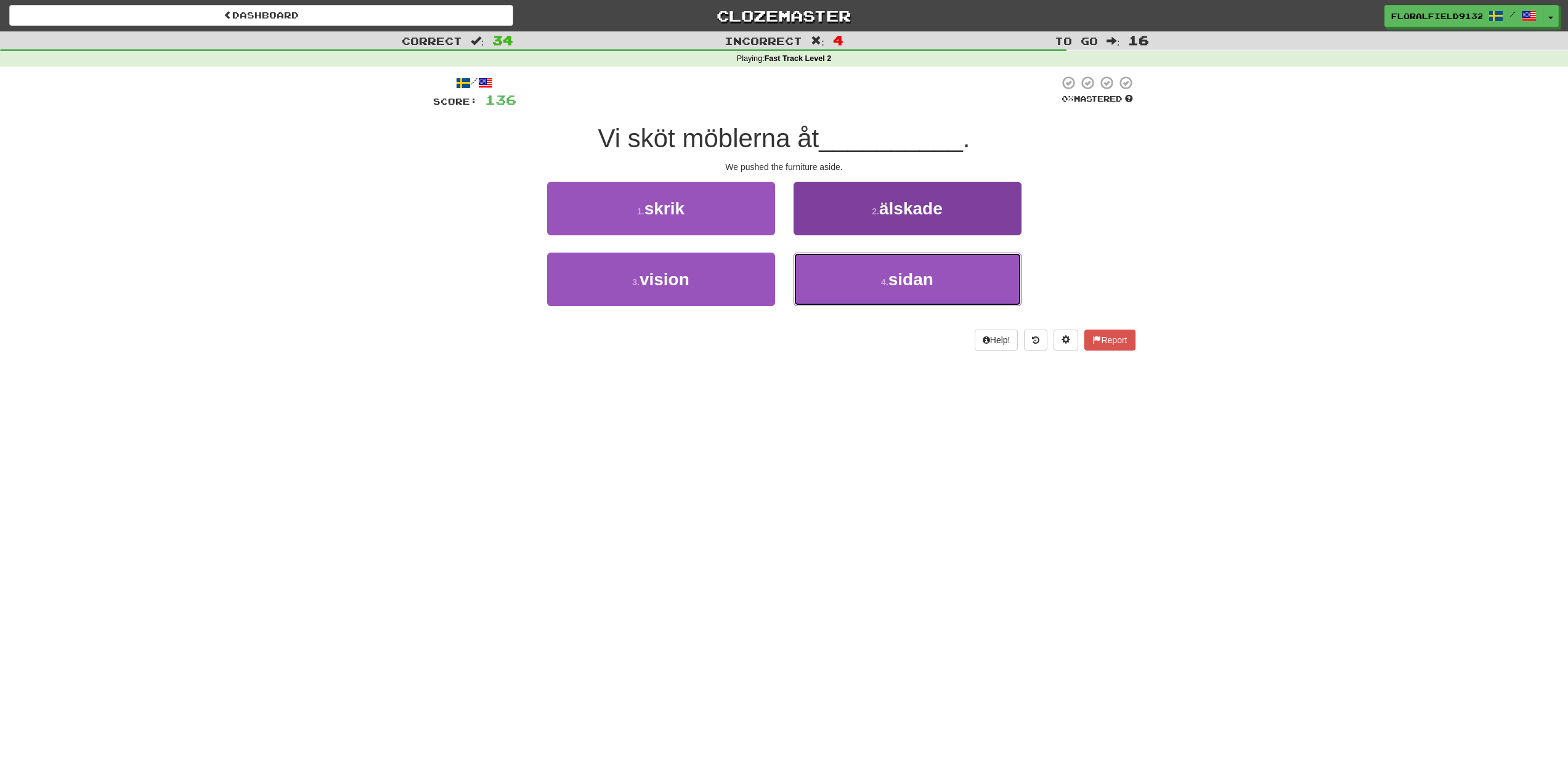
click at [891, 274] on span "sidan" at bounding box center [911, 279] width 45 height 19
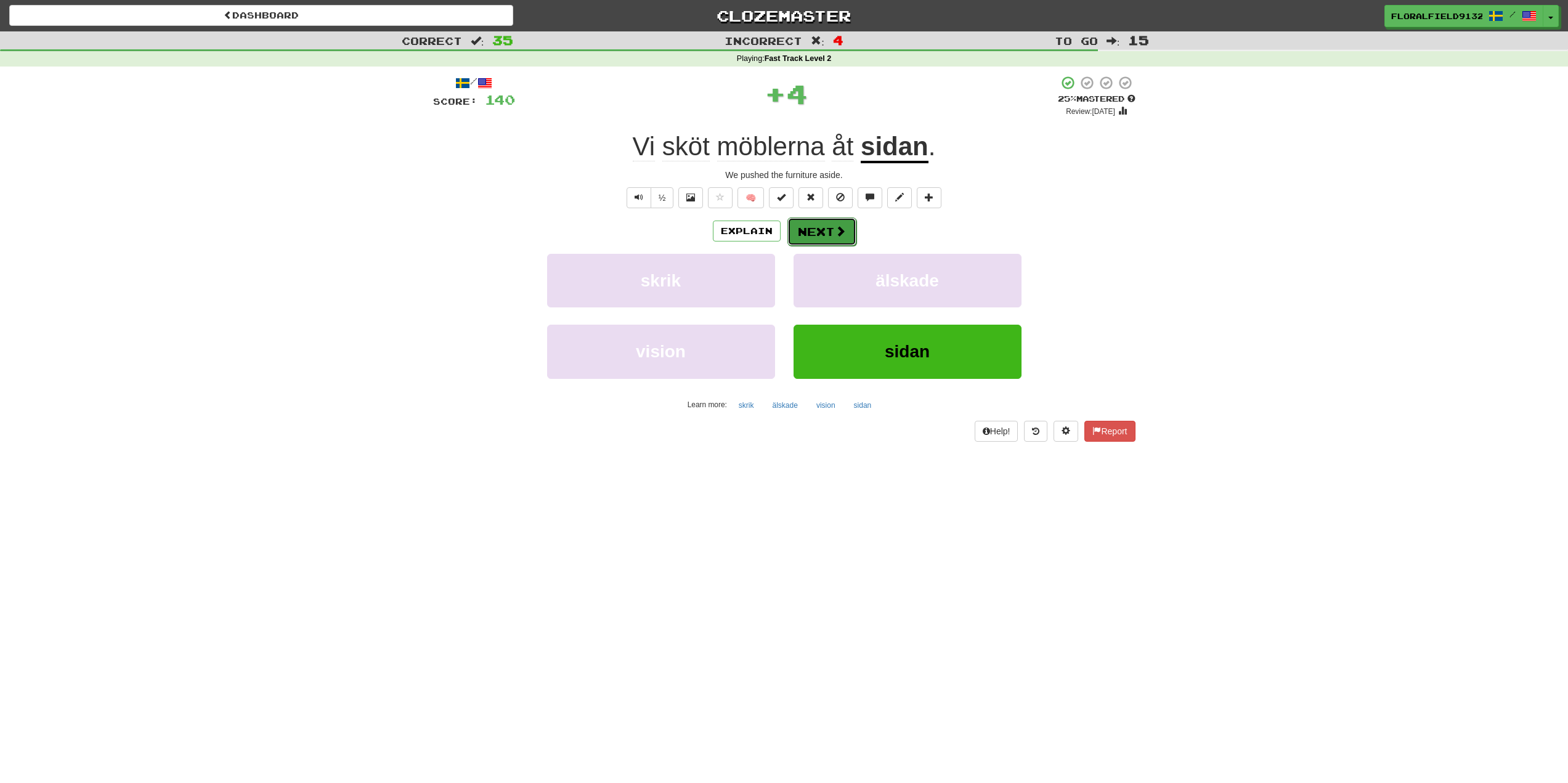
click at [824, 218] on button "Next" at bounding box center [822, 231] width 69 height 28
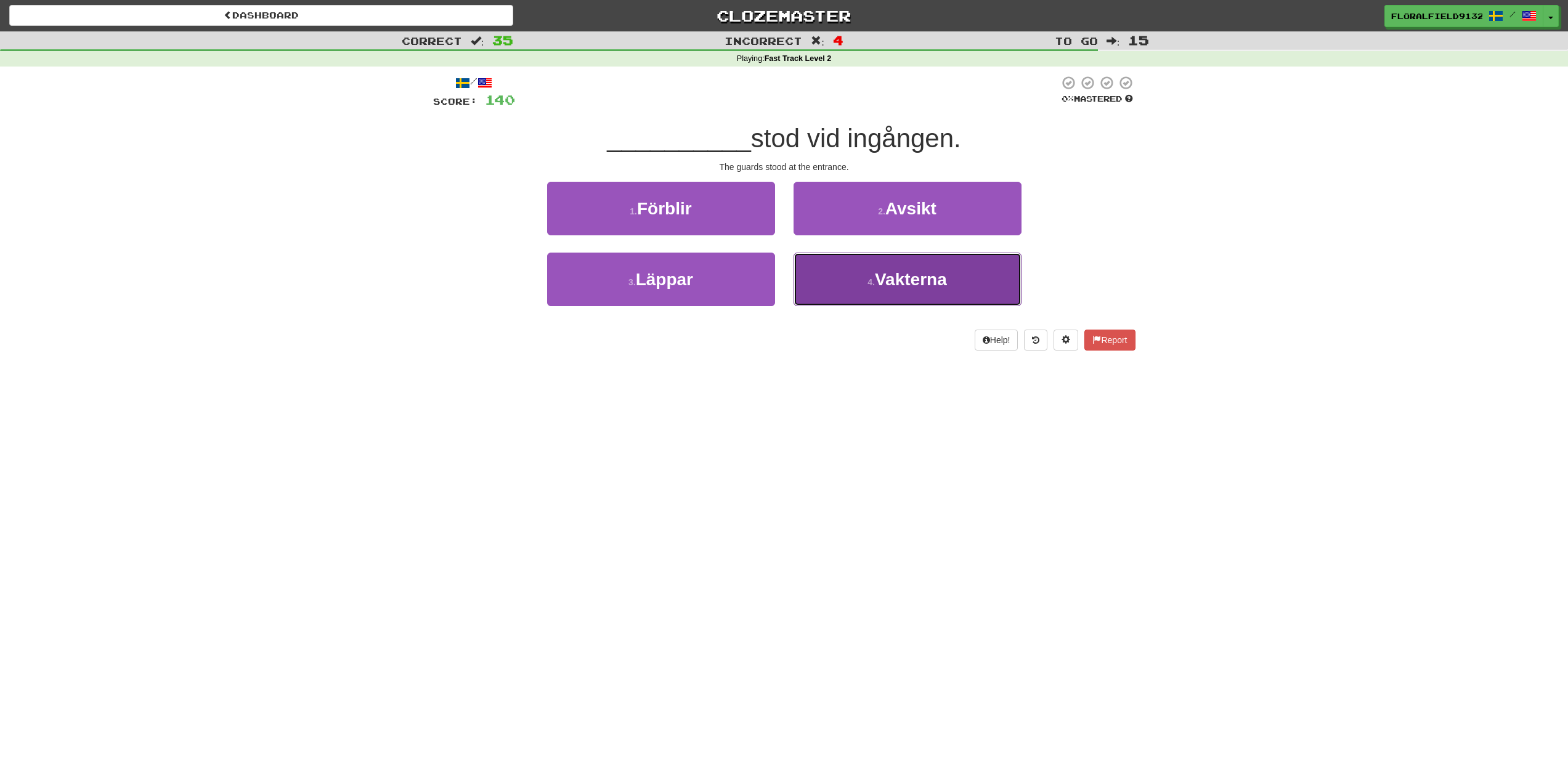
click at [867, 277] on small "4 ." at bounding box center [871, 281] width 7 height 10
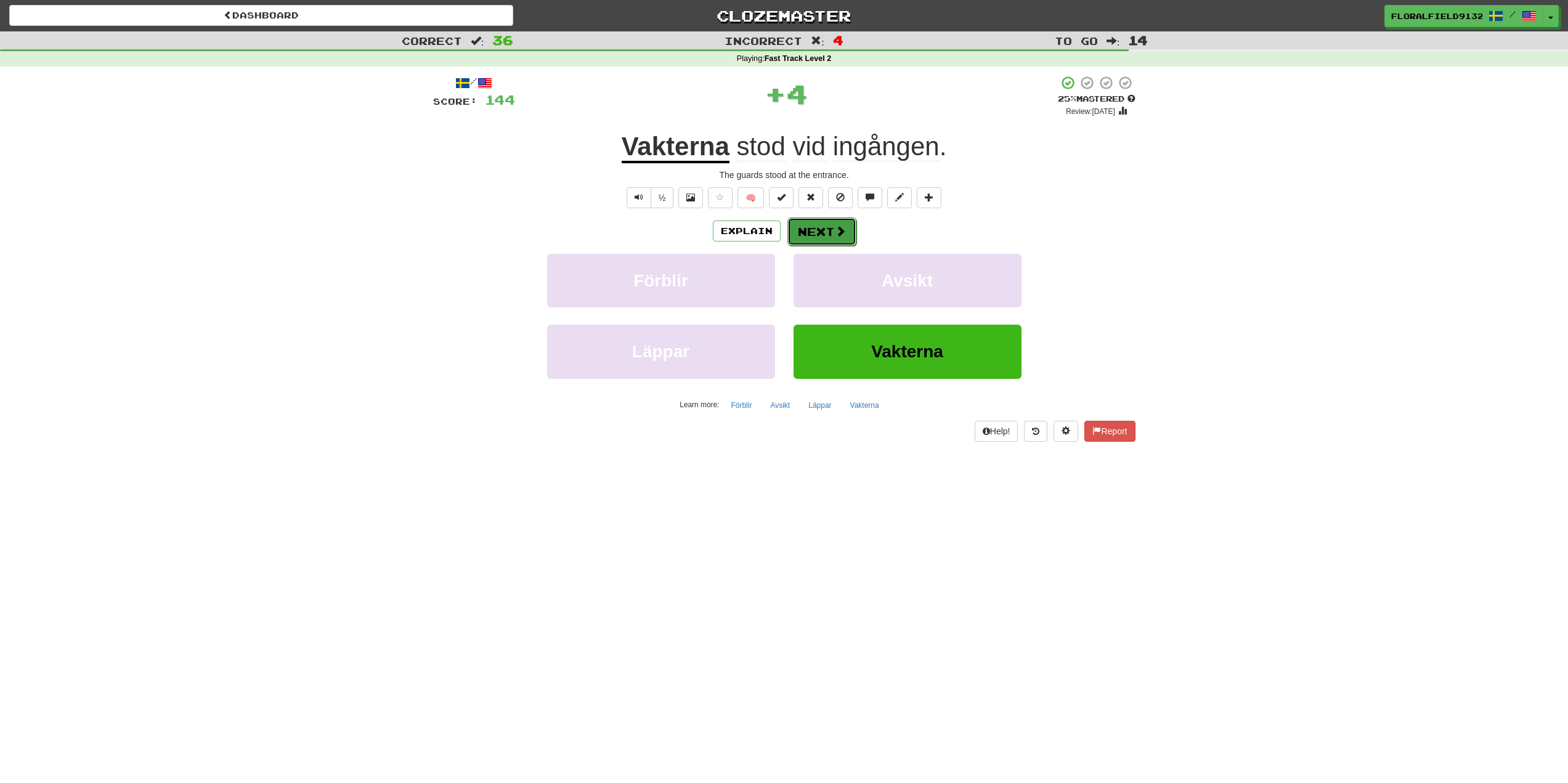
click at [836, 238] on button "Next" at bounding box center [822, 231] width 69 height 28
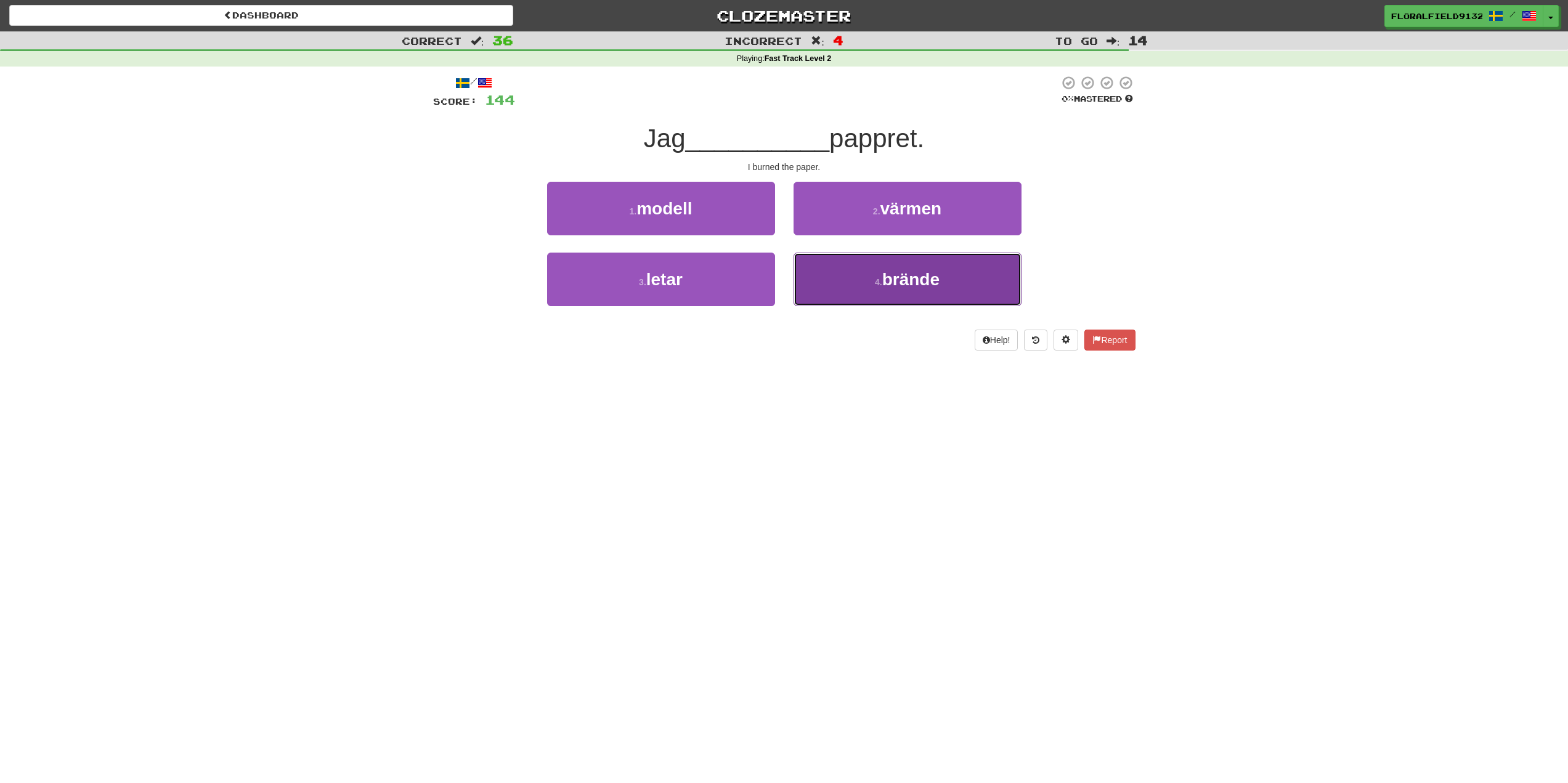
click at [888, 277] on span "brände" at bounding box center [911, 279] width 57 height 19
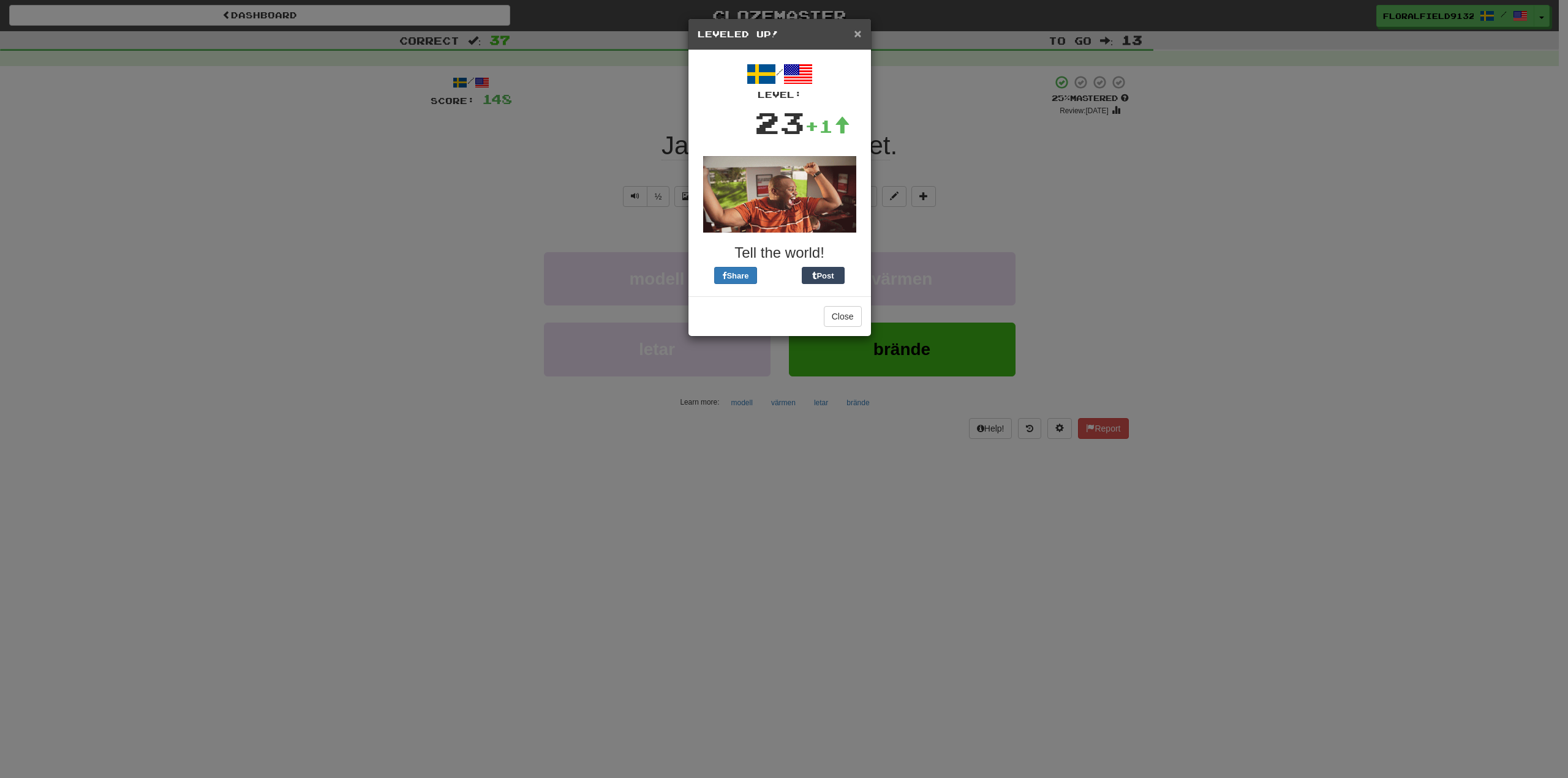
click at [858, 28] on span "×" at bounding box center [857, 33] width 7 height 14
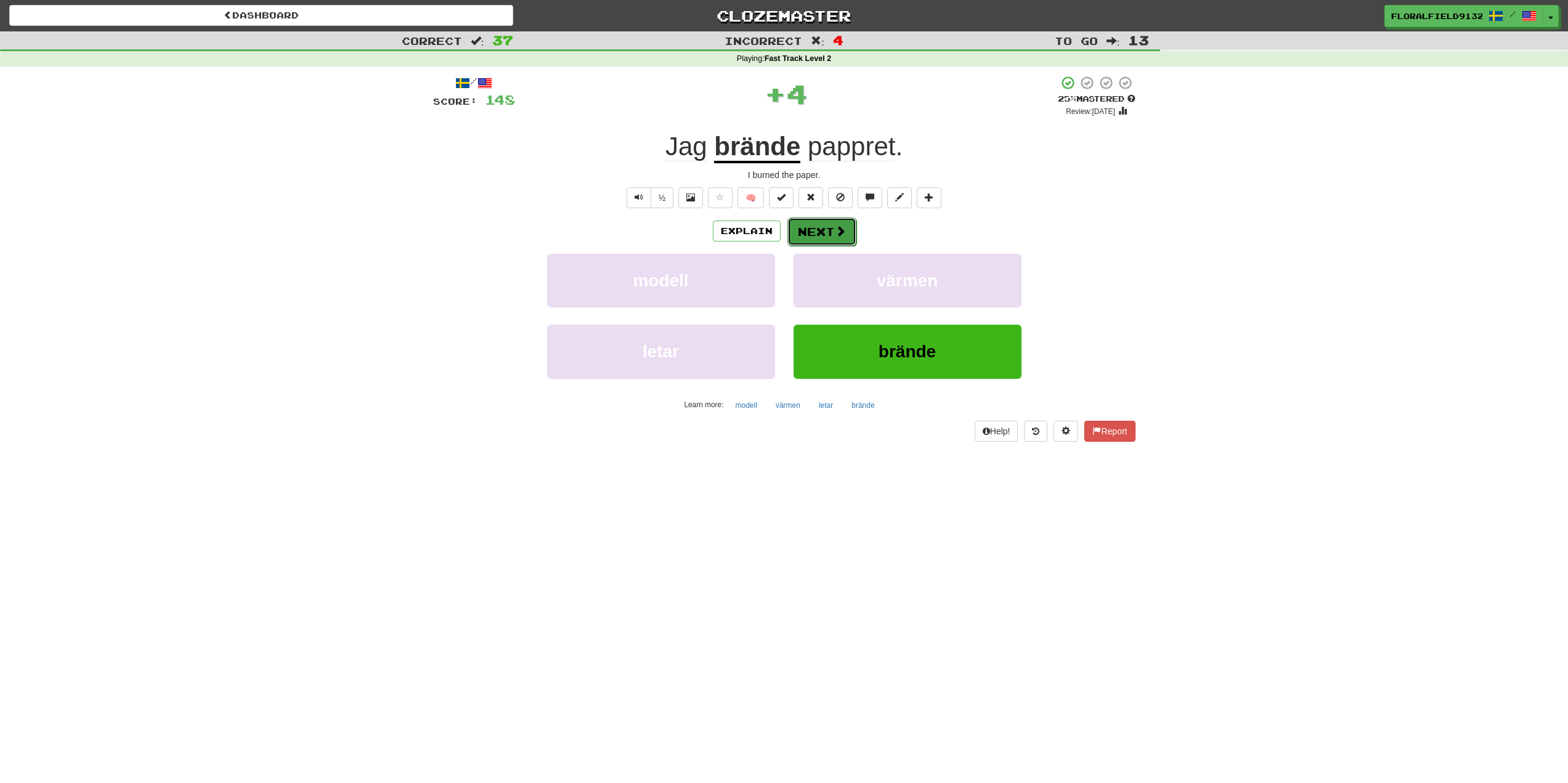
click at [822, 244] on button "Next" at bounding box center [822, 231] width 69 height 28
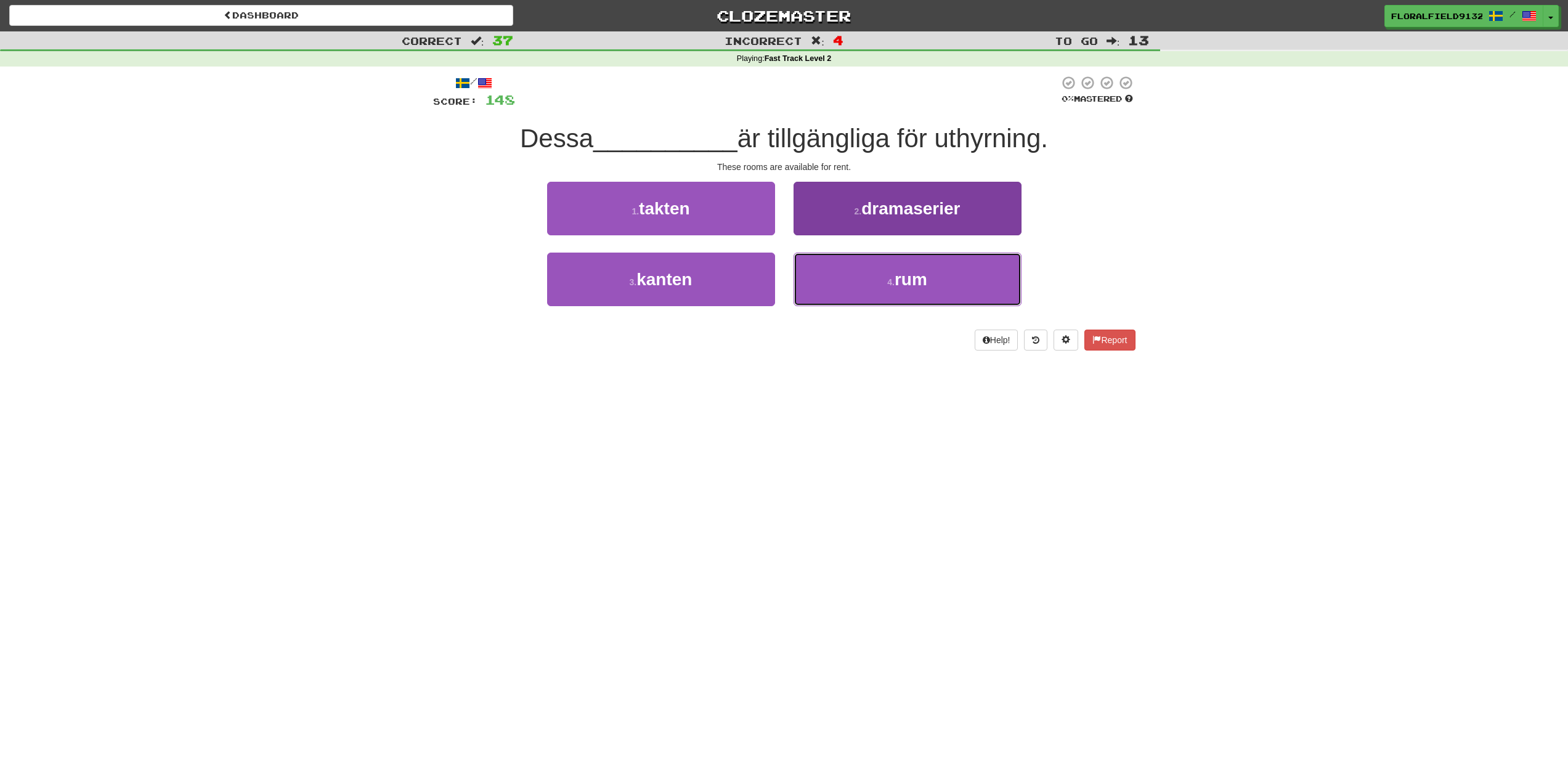
drag, startPoint x: 898, startPoint y: 277, endPoint x: 887, endPoint y: 258, distance: 22.0
click at [898, 277] on span "rum" at bounding box center [911, 279] width 33 height 19
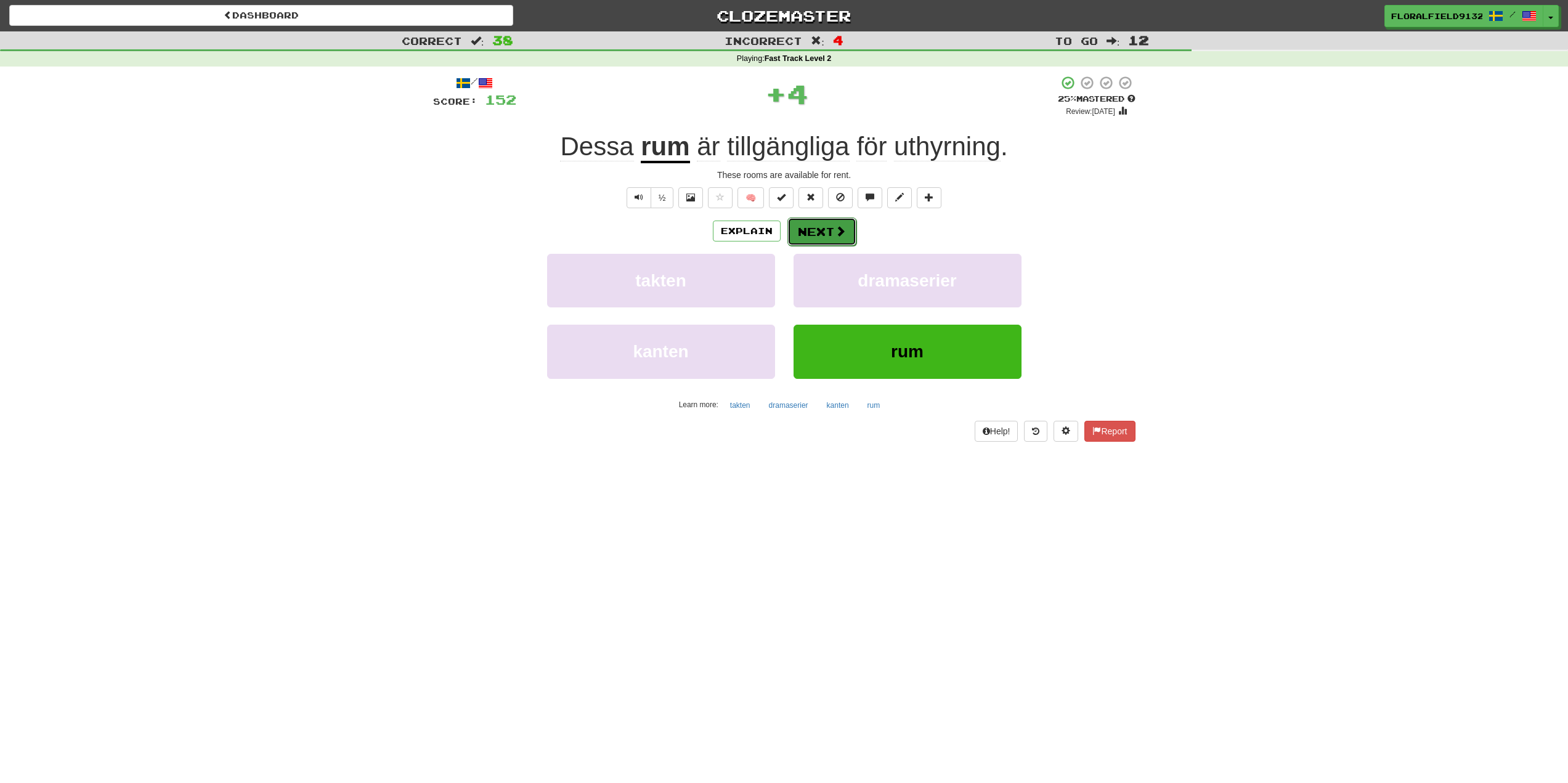
click at [848, 230] on button "Next" at bounding box center [822, 231] width 69 height 28
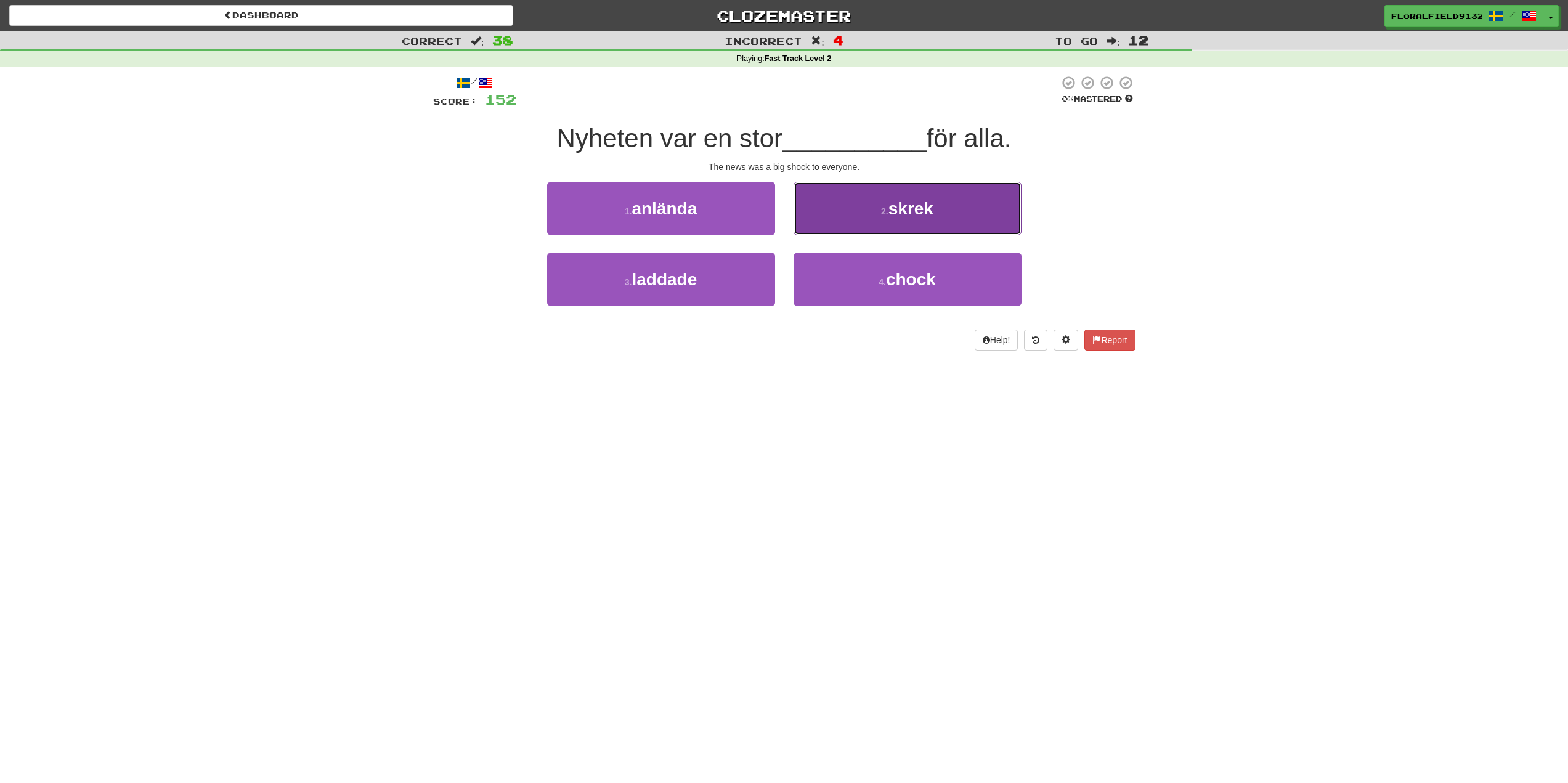
click at [882, 214] on small "2 ." at bounding box center [885, 211] width 7 height 10
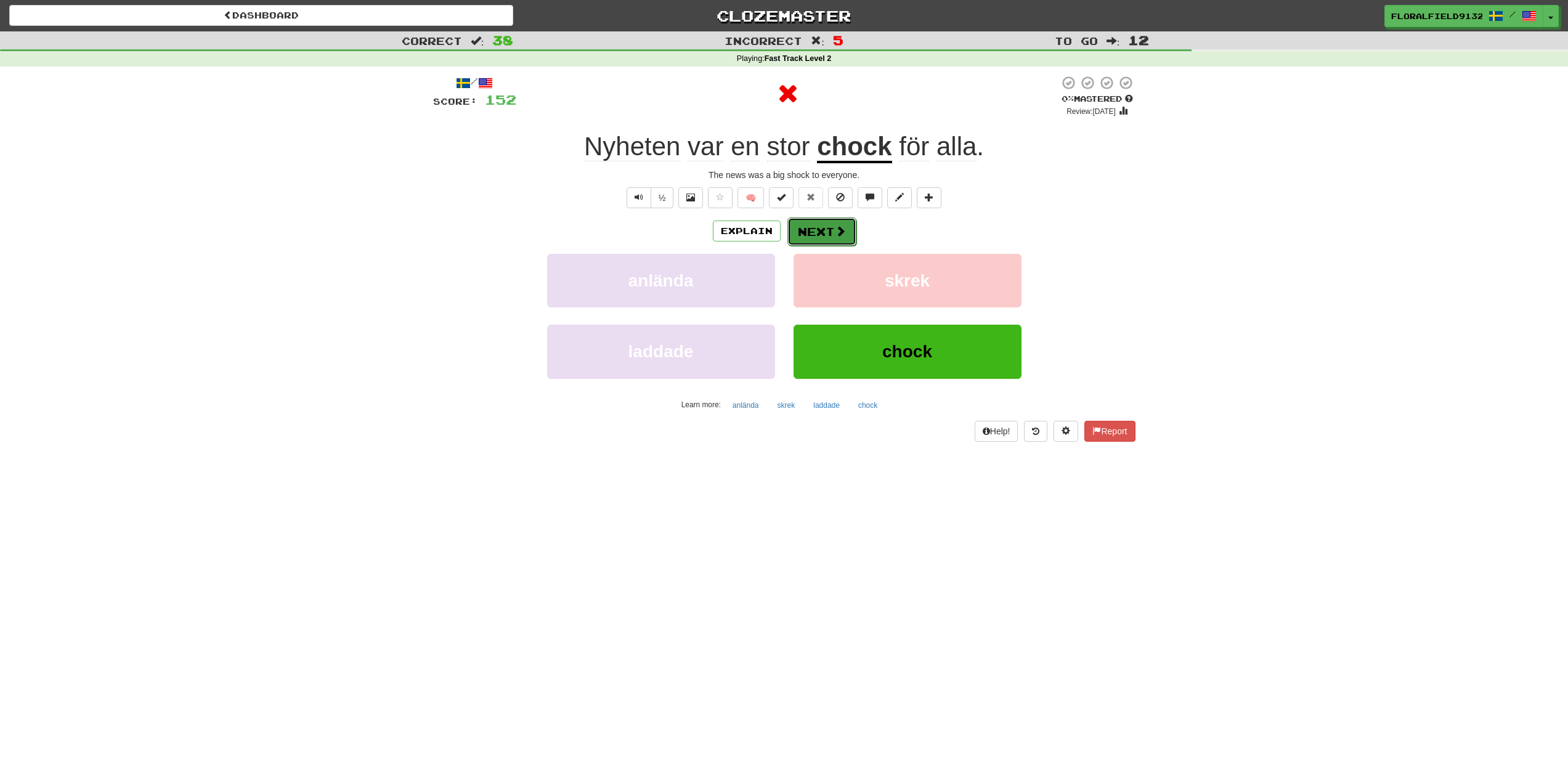
click at [836, 234] on span at bounding box center [840, 231] width 11 height 11
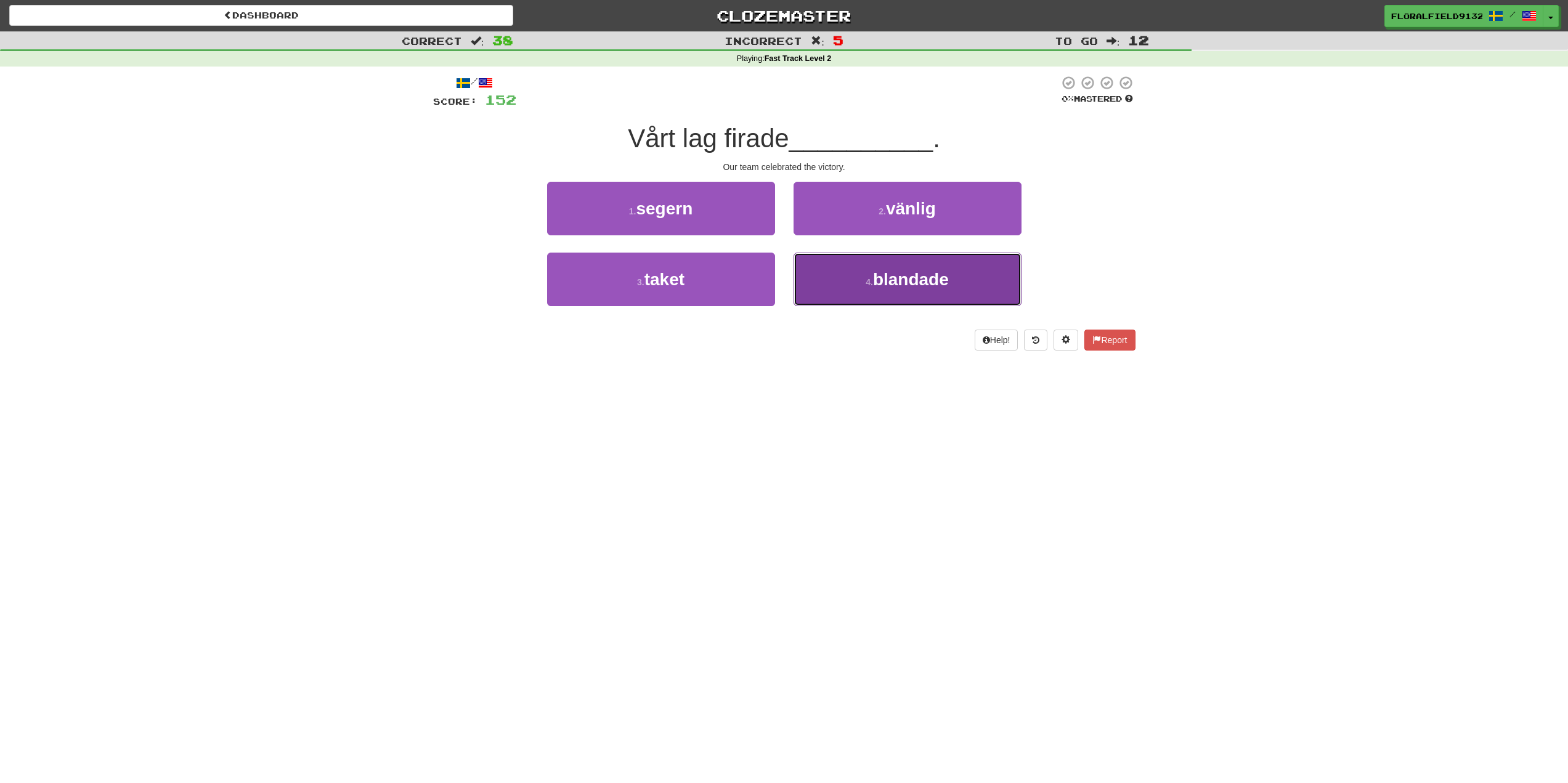
click at [843, 273] on button "4 . blandade" at bounding box center [907, 279] width 228 height 54
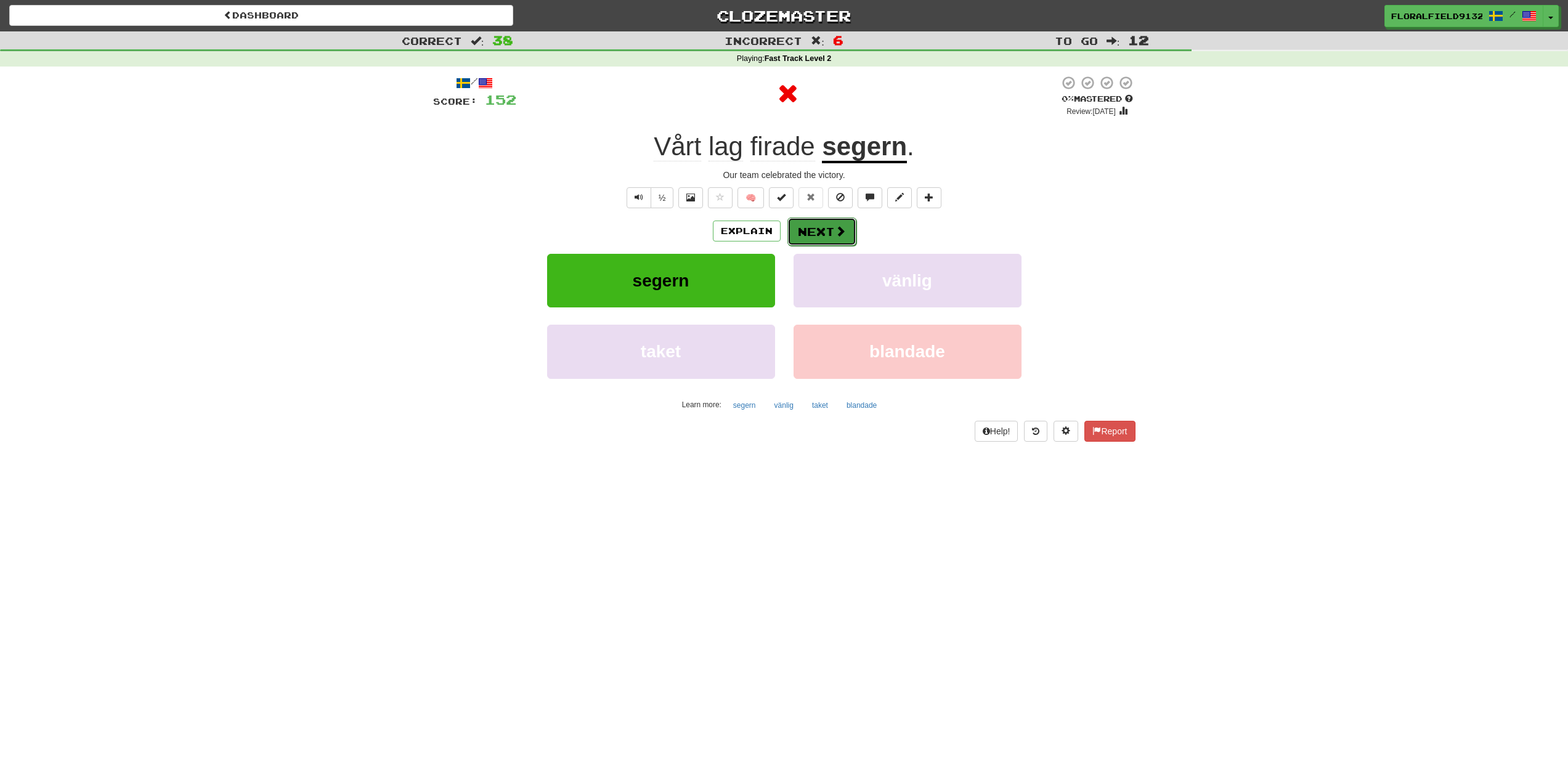
click at [841, 228] on span at bounding box center [840, 231] width 11 height 11
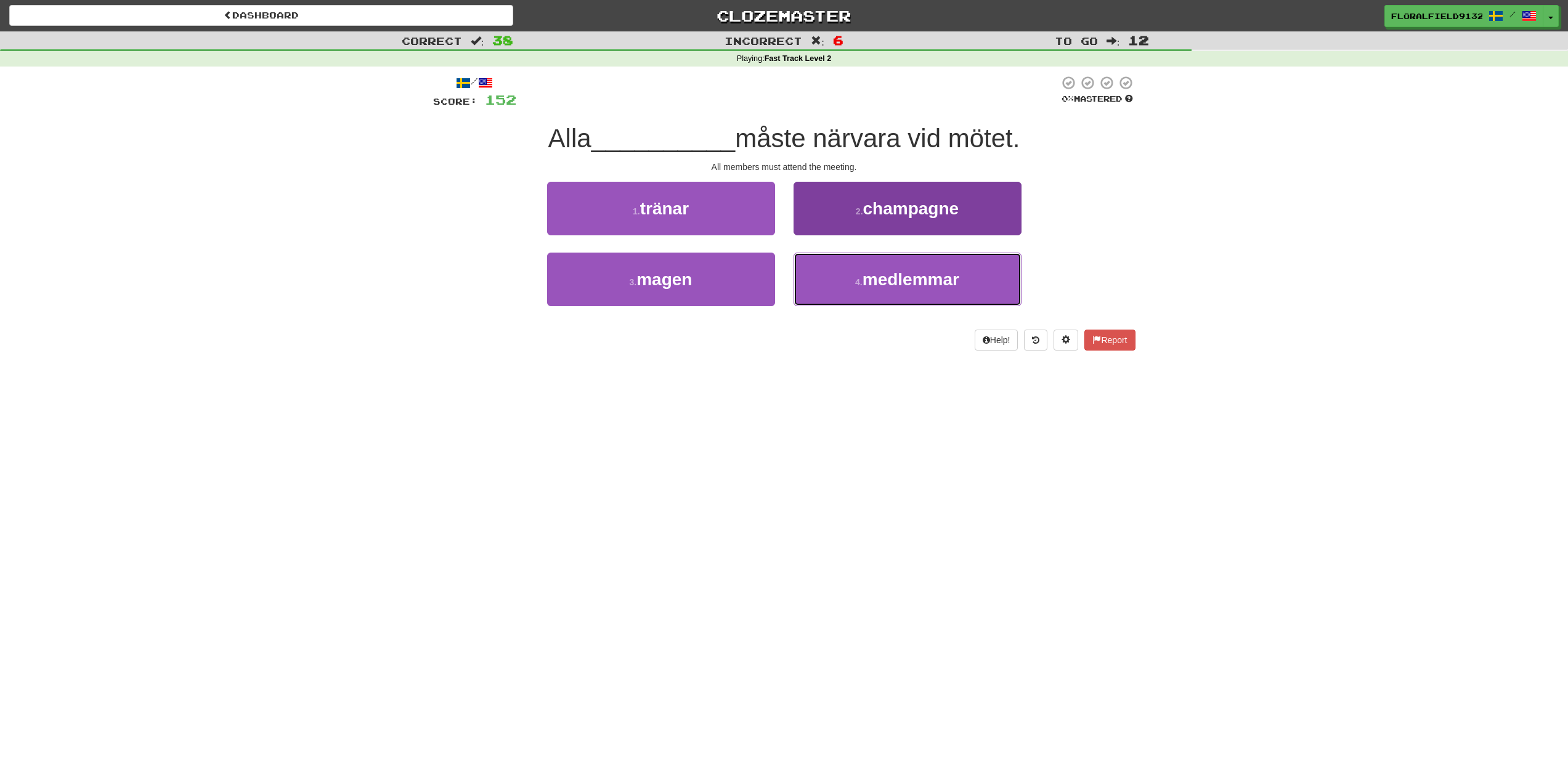
drag, startPoint x: 859, startPoint y: 275, endPoint x: 861, endPoint y: 283, distance: 8.2
click at [859, 280] on button "4 . medlemmar" at bounding box center [907, 279] width 228 height 54
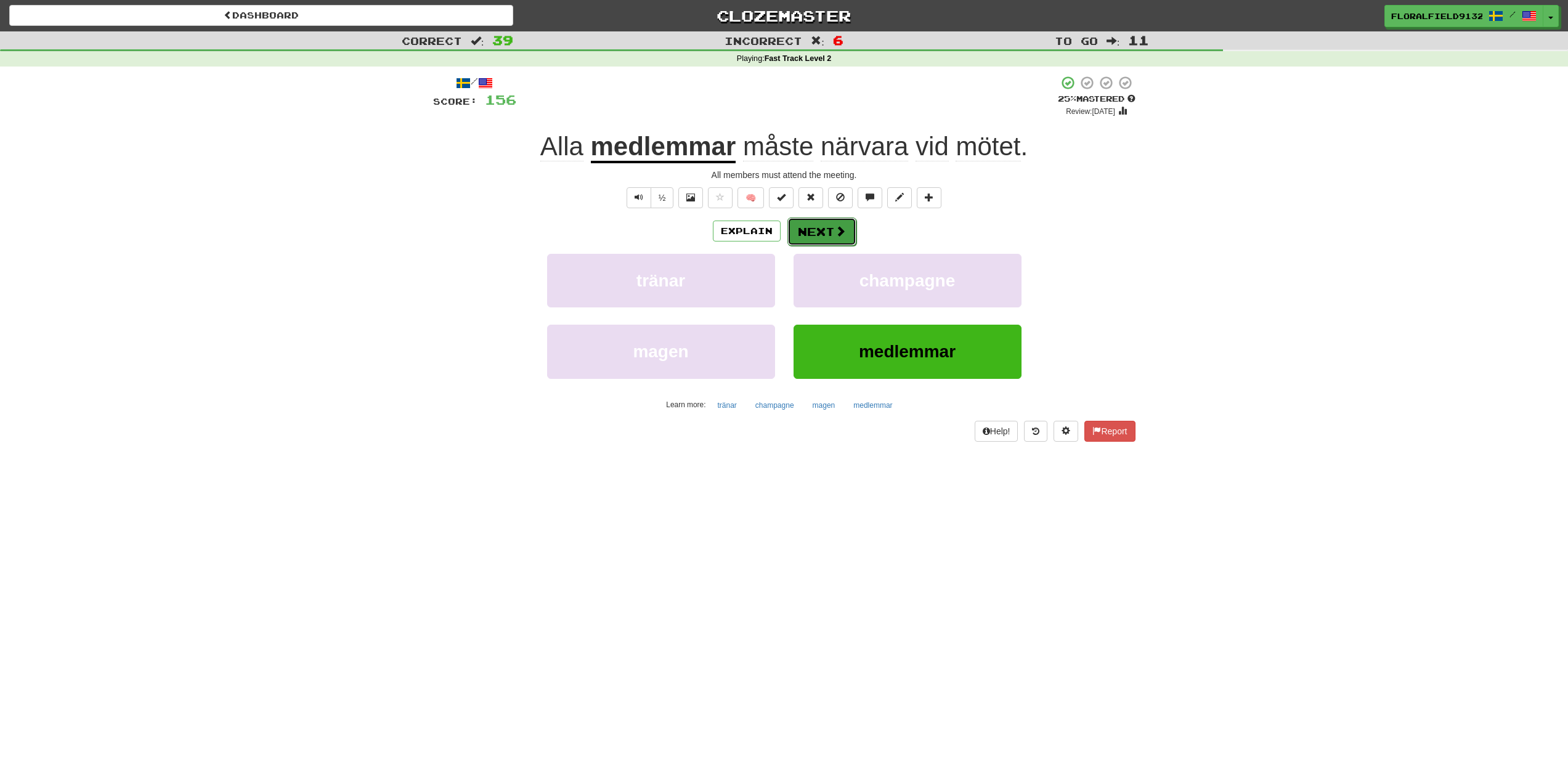
click at [826, 232] on button "Next" at bounding box center [822, 231] width 69 height 28
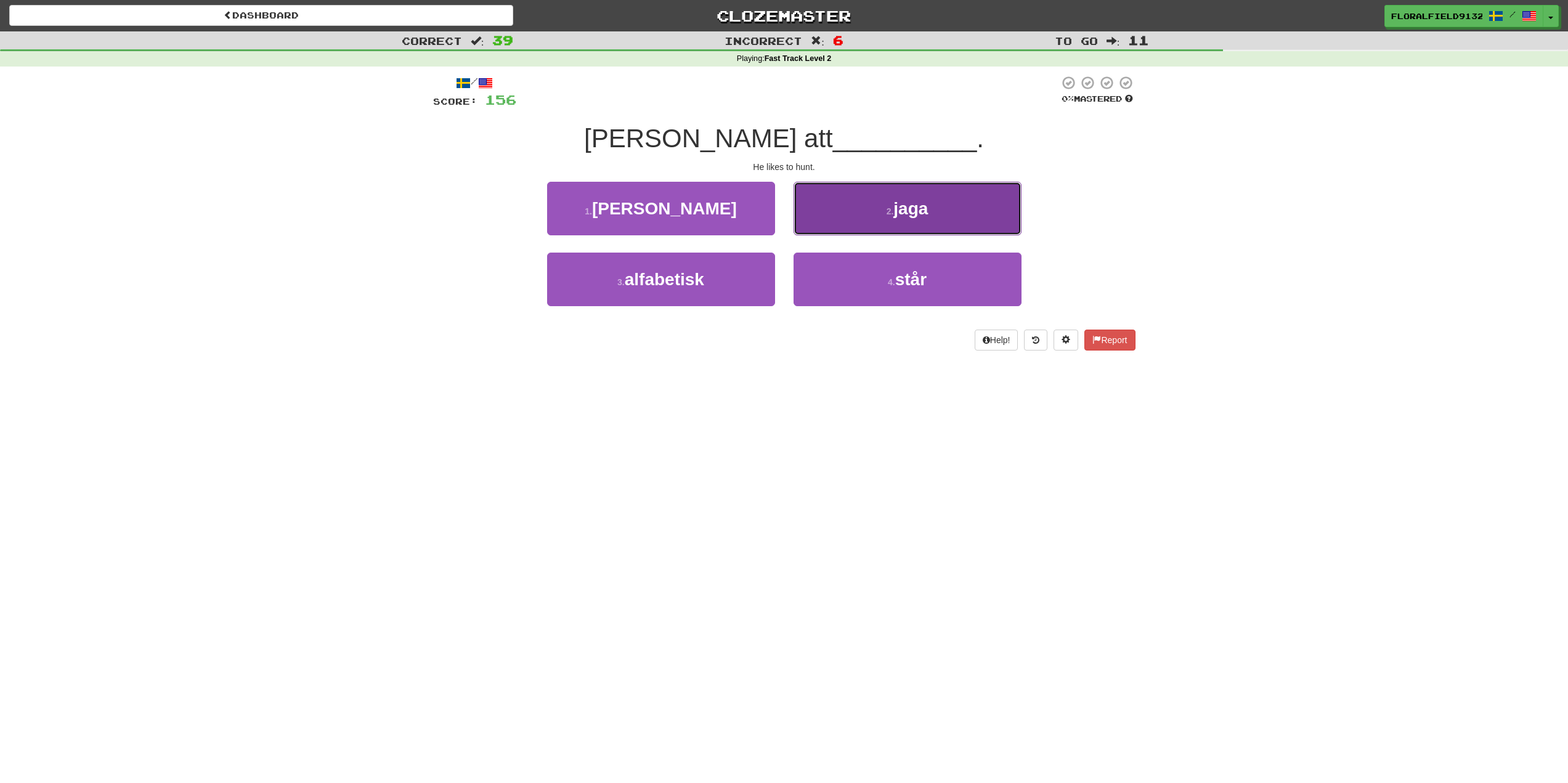
click at [817, 214] on button "2 . jaga" at bounding box center [907, 208] width 228 height 54
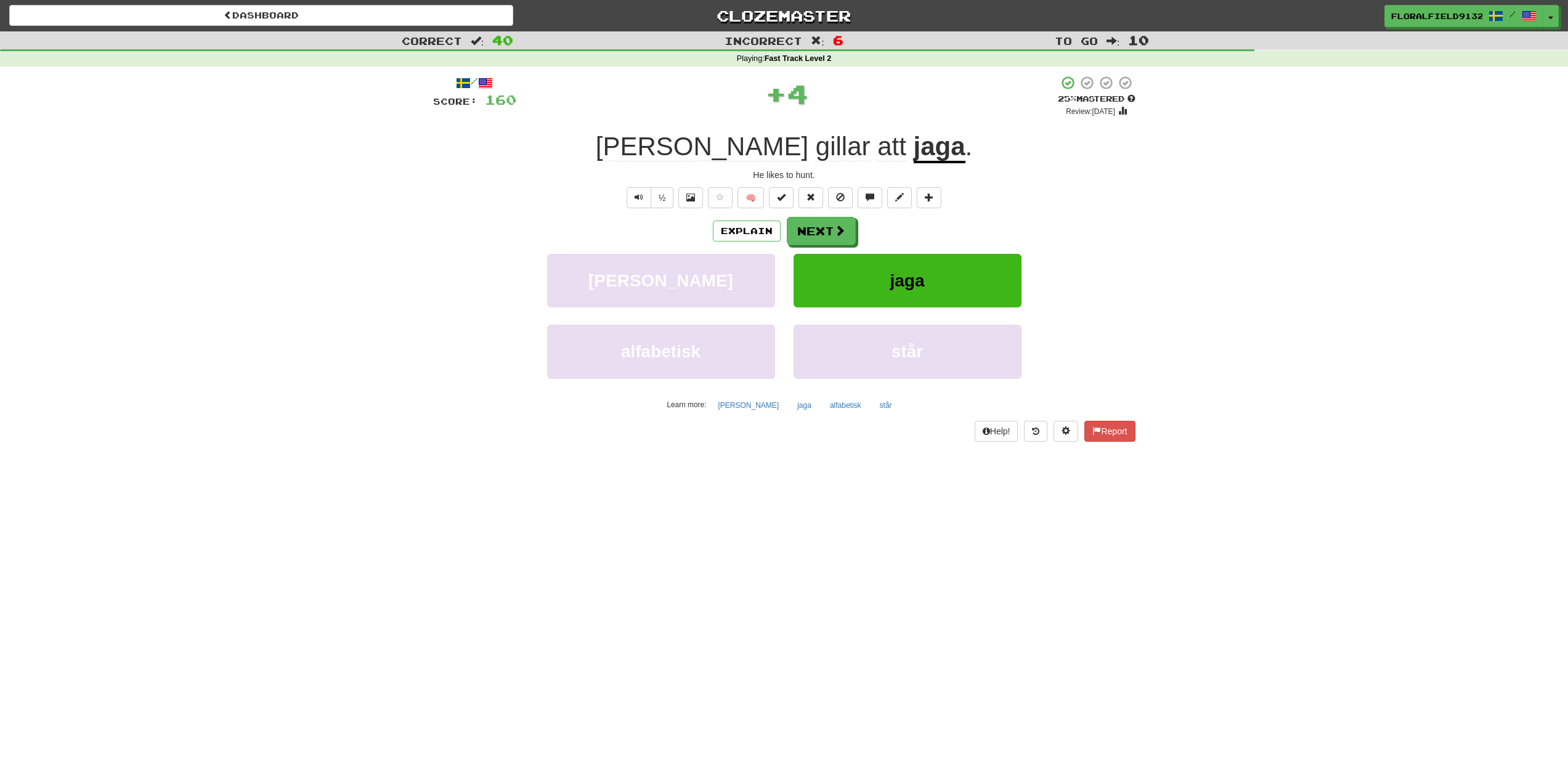
click at [817, 214] on div "/ Score: 160 + 4 25 % Mastered Review: [DATE] [PERSON_NAME] att jaga . He likes…" at bounding box center [784, 258] width 702 height 366
click at [817, 215] on div "/ Score: 160 + 4 25 % Mastered Review: [DATE] [PERSON_NAME] att jaga . He likes…" at bounding box center [784, 258] width 702 height 366
click at [817, 243] on button "Next" at bounding box center [822, 231] width 69 height 28
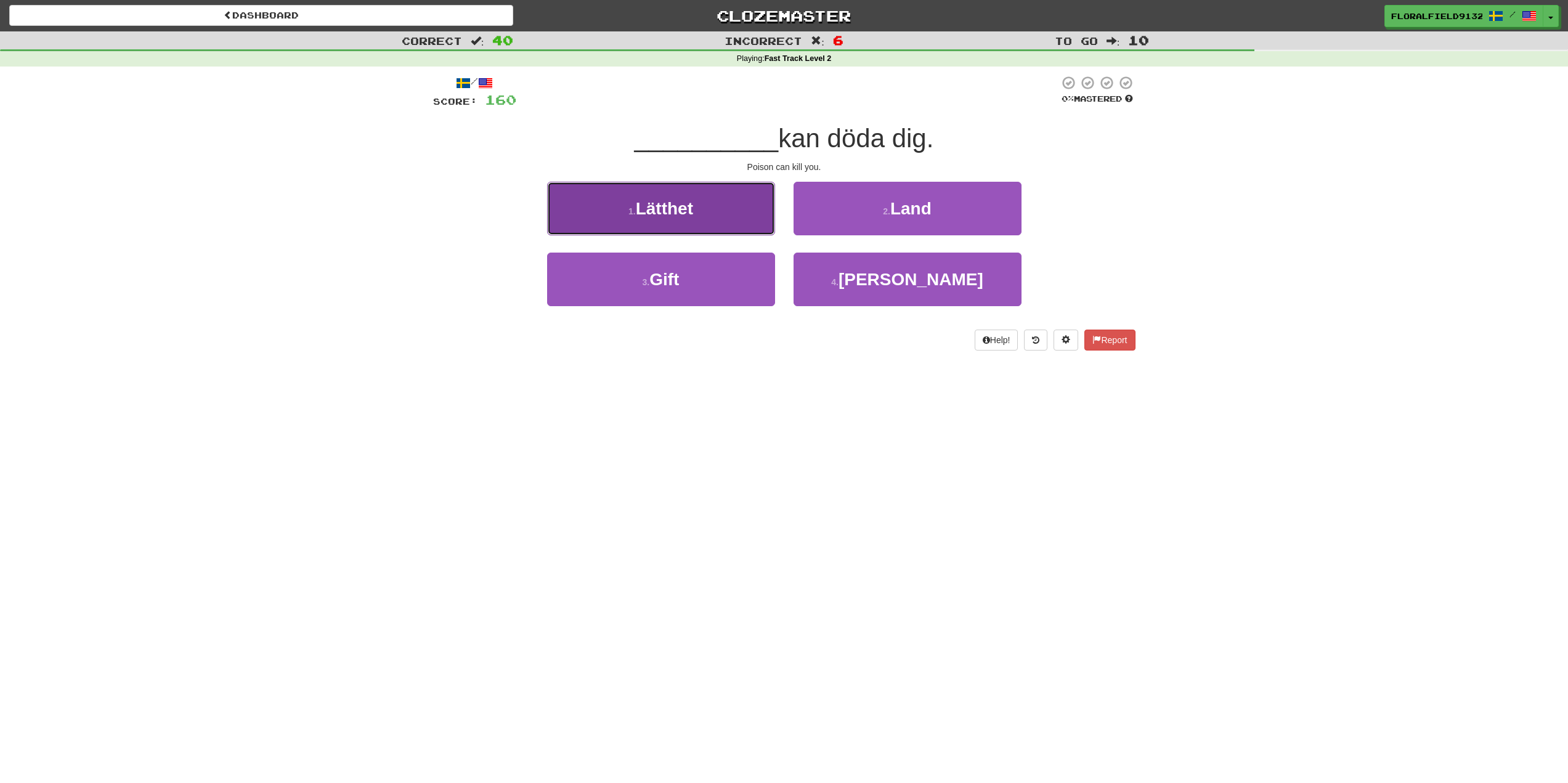
click at [762, 221] on button "1 . Lätthet" at bounding box center [661, 208] width 228 height 54
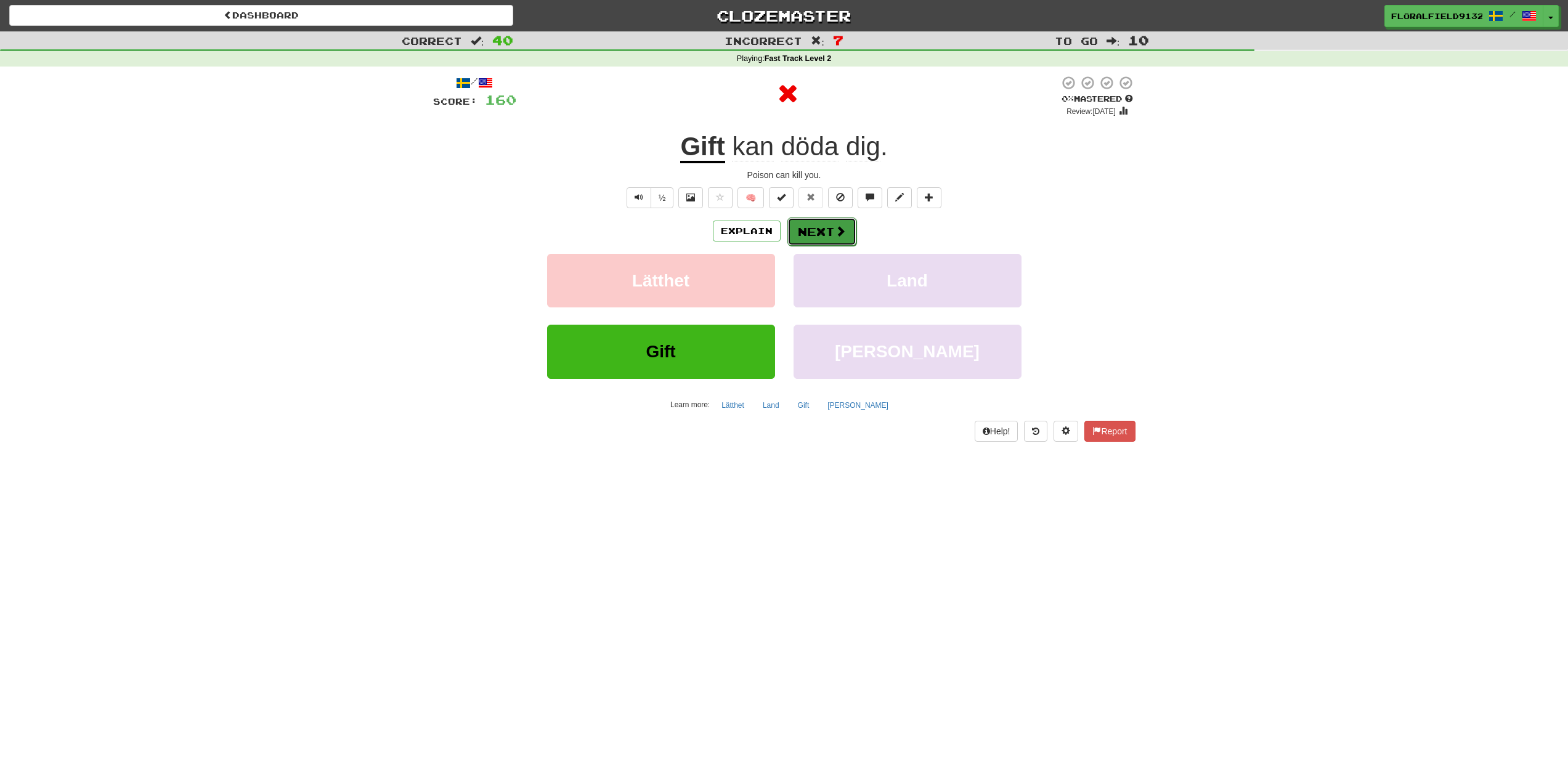
click at [822, 233] on button "Next" at bounding box center [822, 231] width 69 height 28
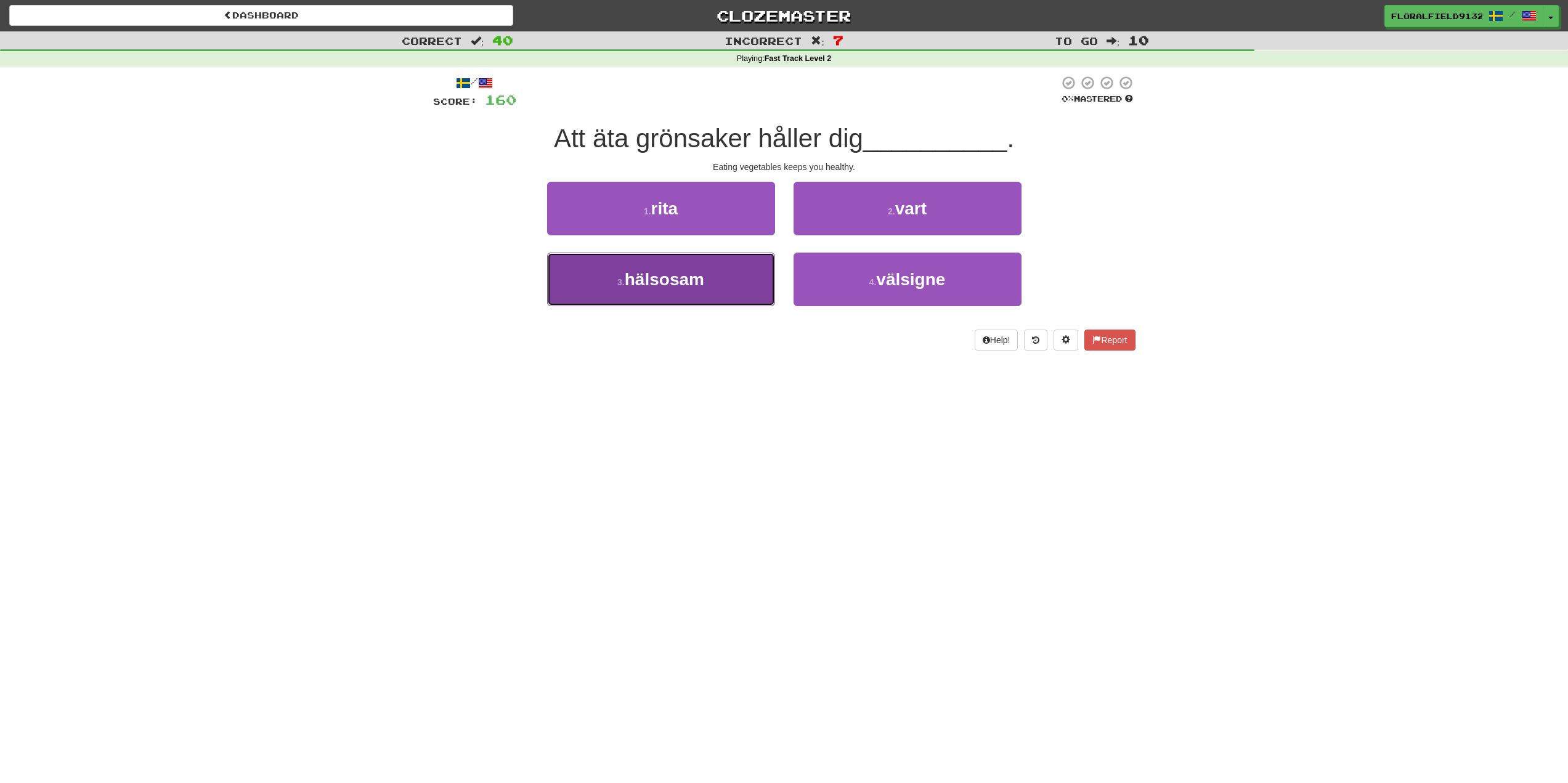
click at [756, 287] on button "3 . hälsosam" at bounding box center [661, 279] width 228 height 54
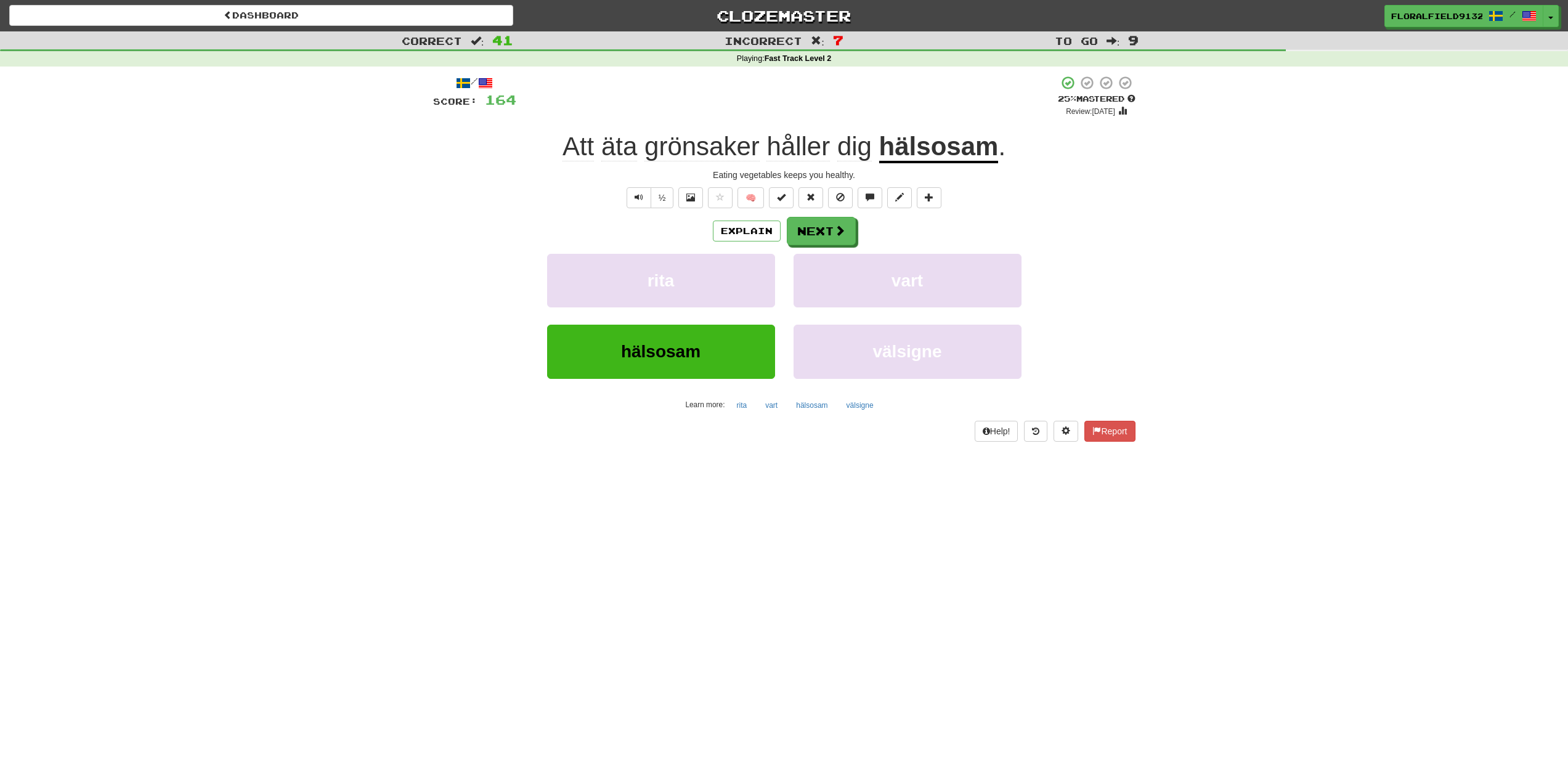
click at [914, 148] on u "hälsosam" at bounding box center [939, 148] width 120 height 32
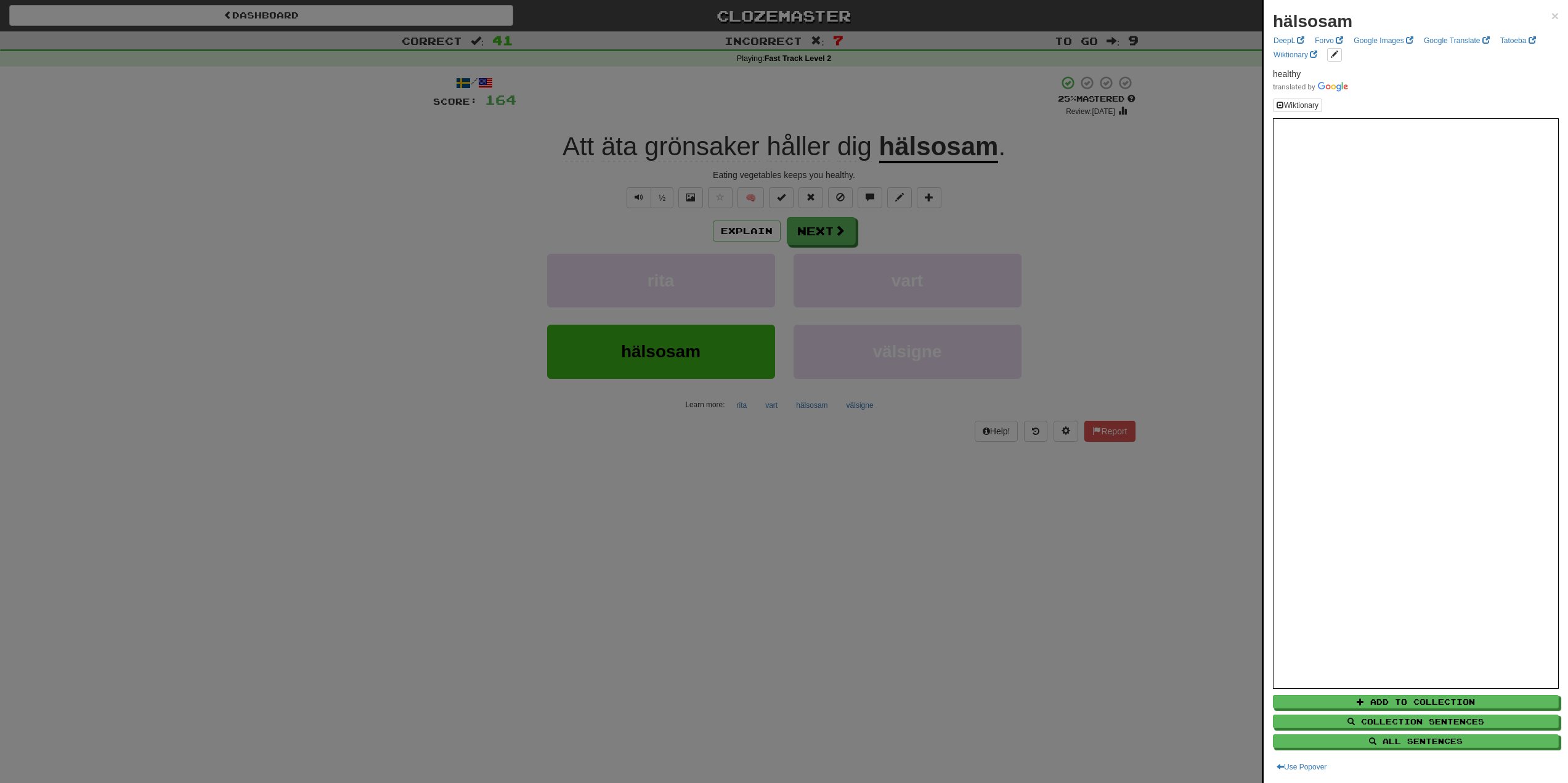
click at [873, 203] on div at bounding box center [784, 391] width 1568 height 783
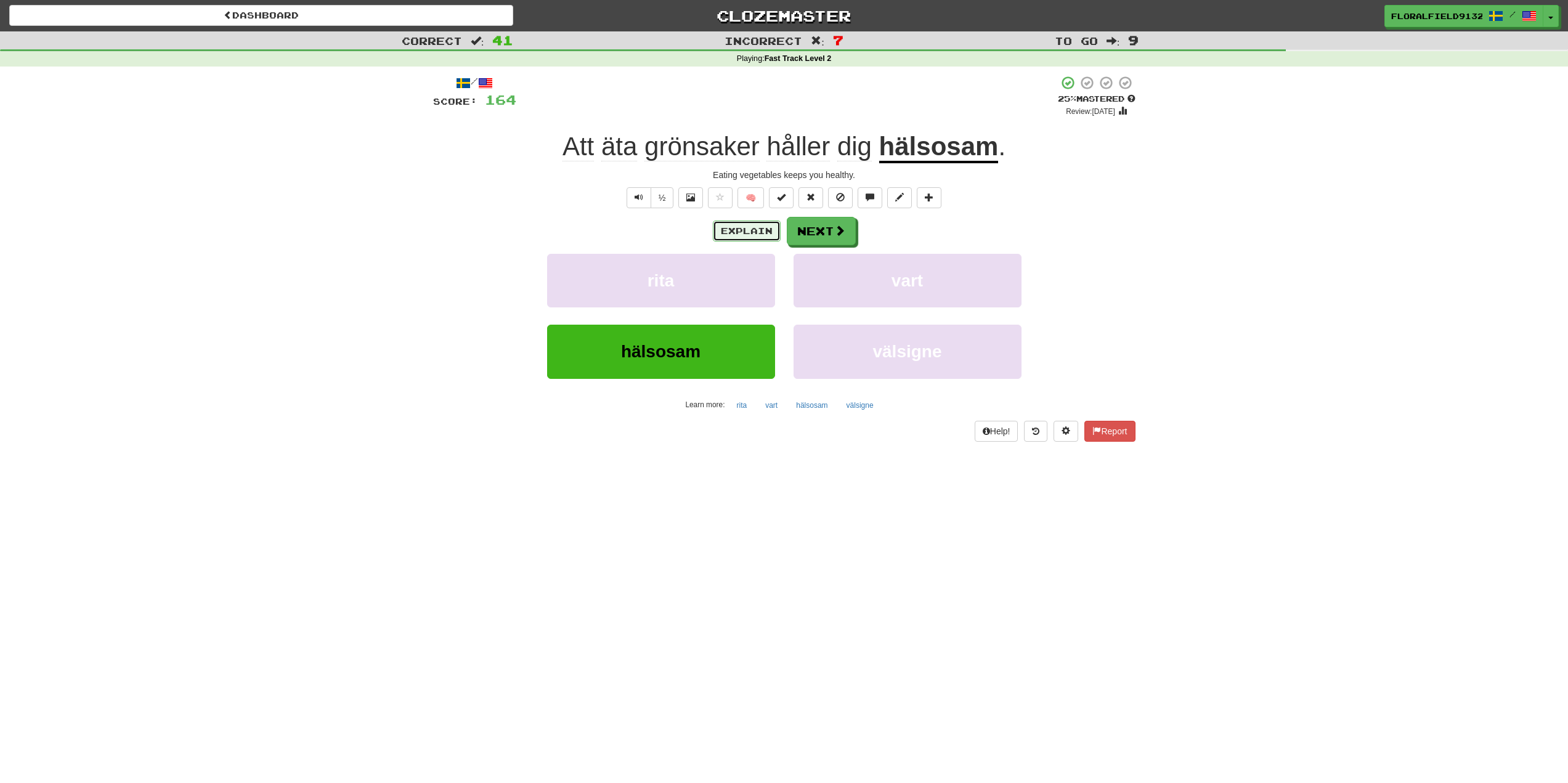
click at [749, 226] on button "Explain" at bounding box center [746, 231] width 68 height 21
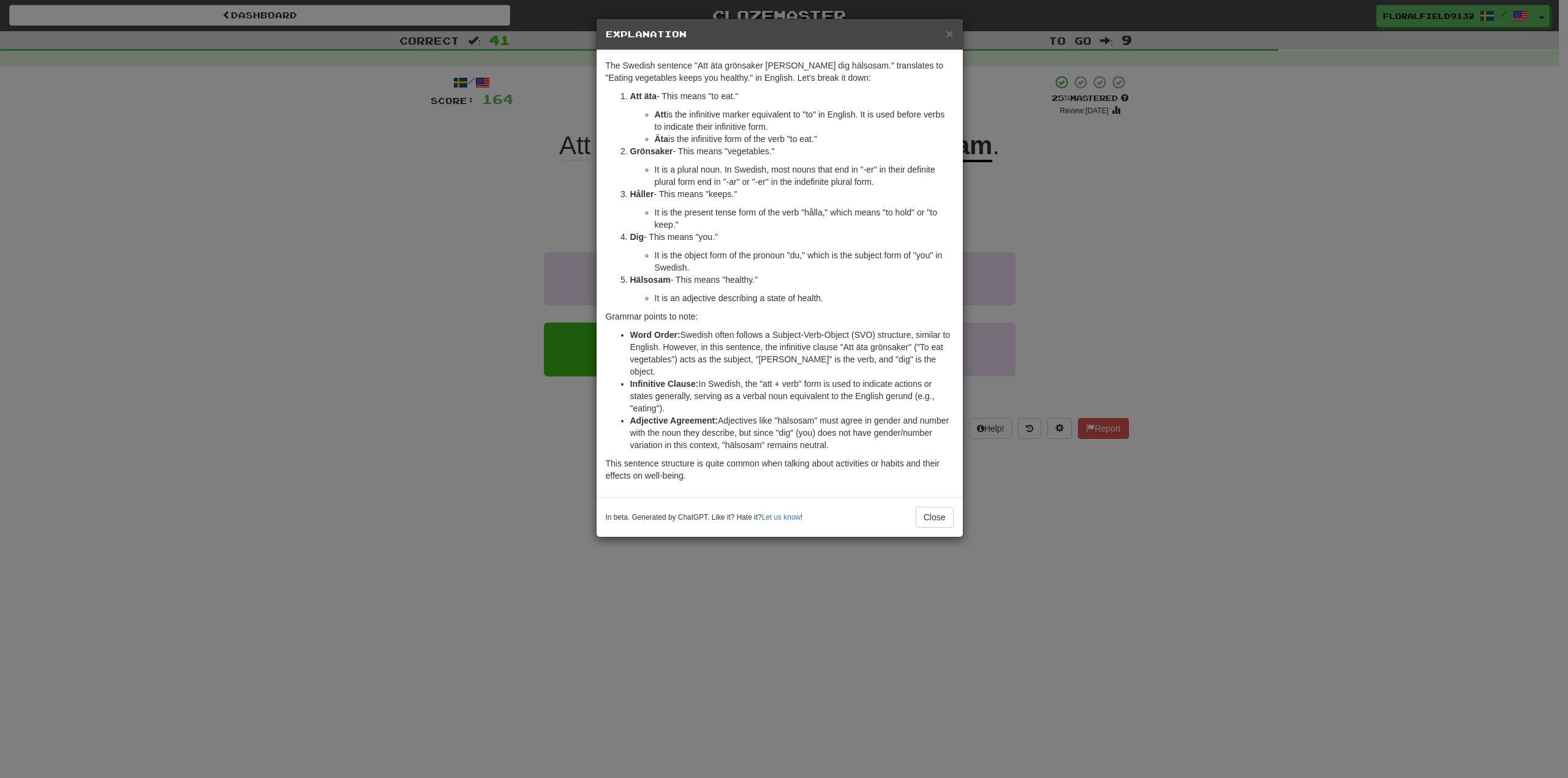
click at [1097, 189] on div "× Explanation The Swedish sentence "Att äta grönsaker [PERSON_NAME] dig hälsosa…" at bounding box center [784, 389] width 1568 height 778
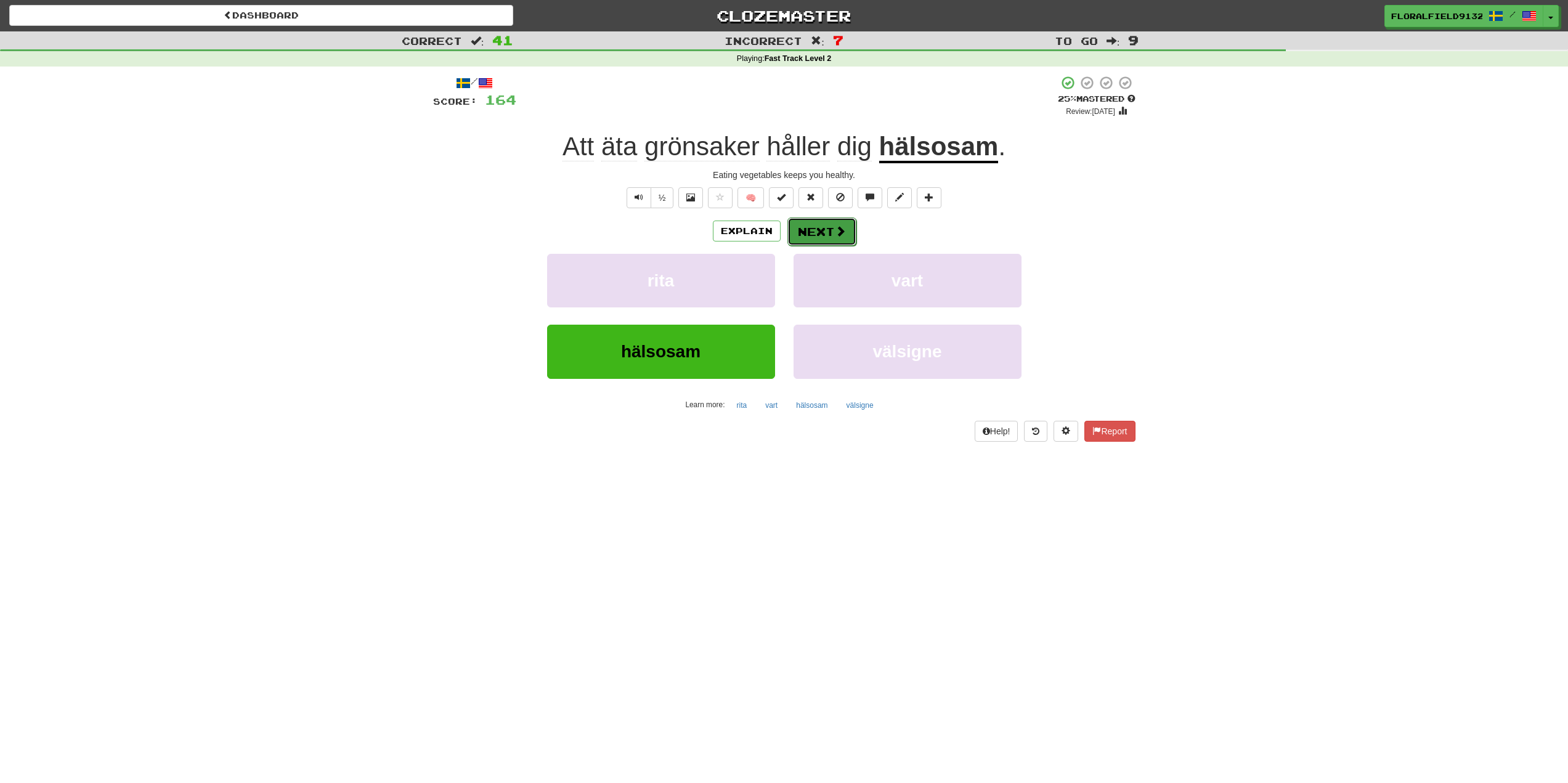
click at [832, 225] on button "Next" at bounding box center [822, 231] width 69 height 28
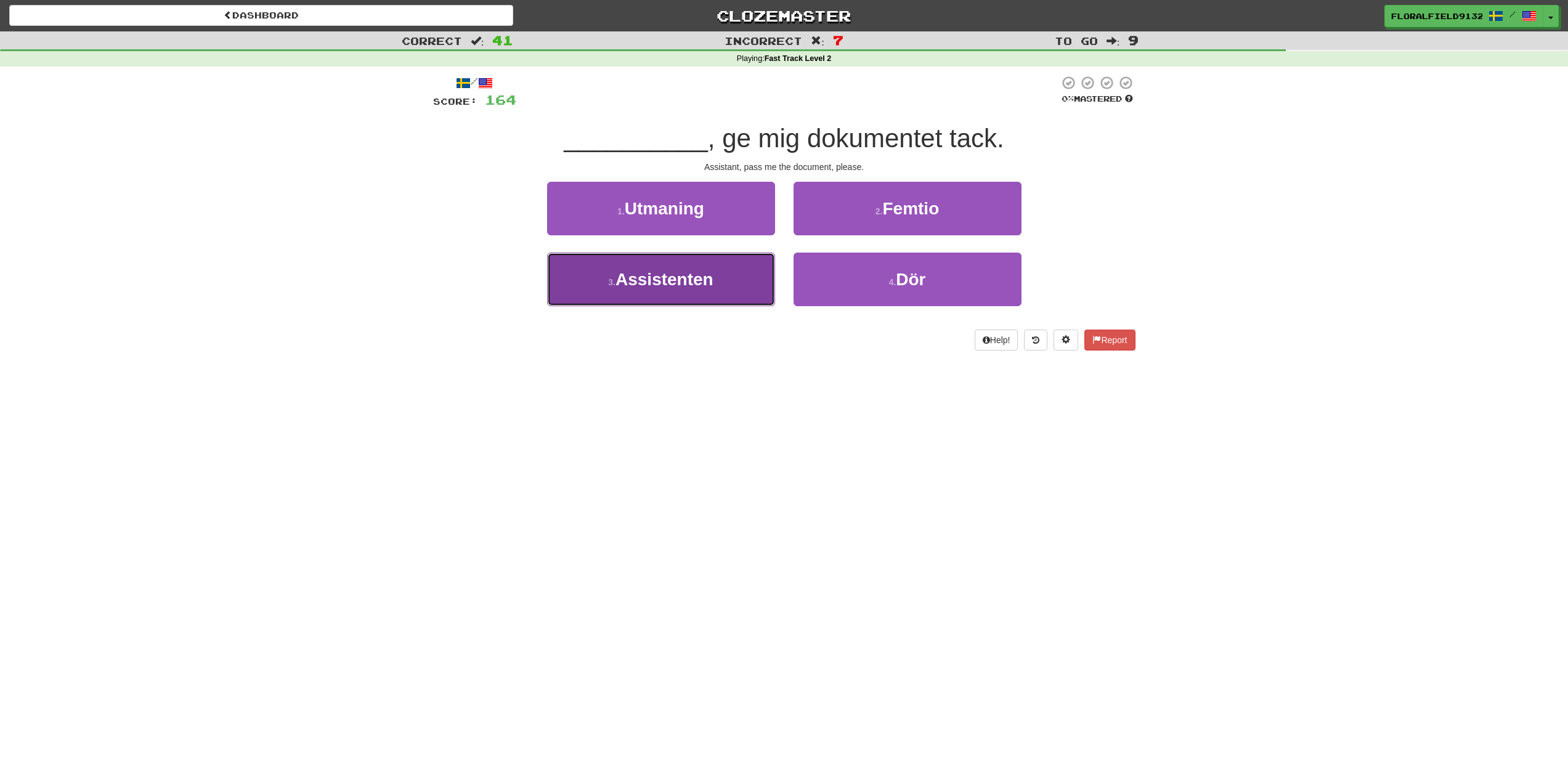
click at [736, 277] on button "3 . Assistenten" at bounding box center [661, 279] width 228 height 54
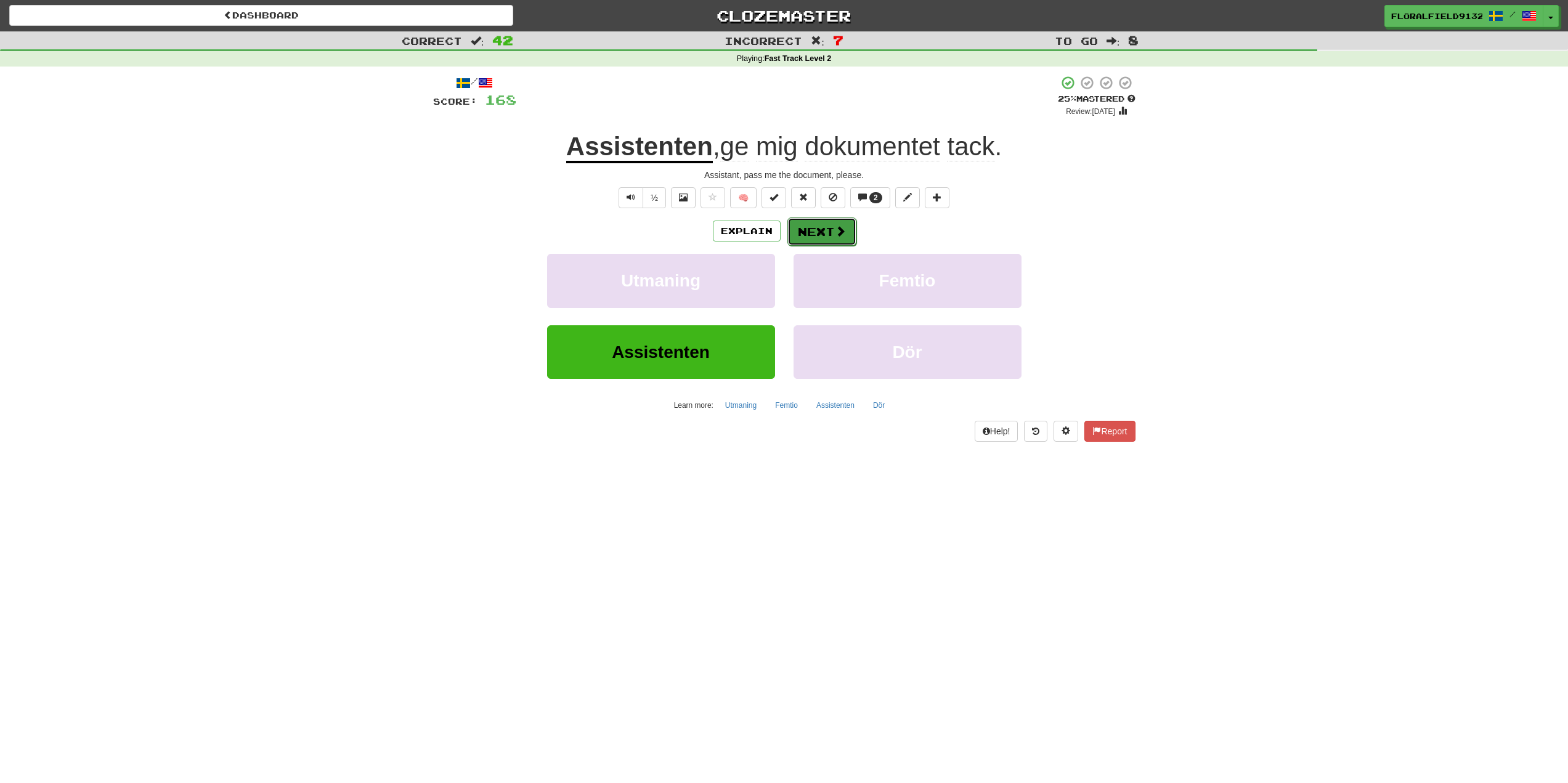
click at [825, 235] on button "Next" at bounding box center [822, 231] width 69 height 28
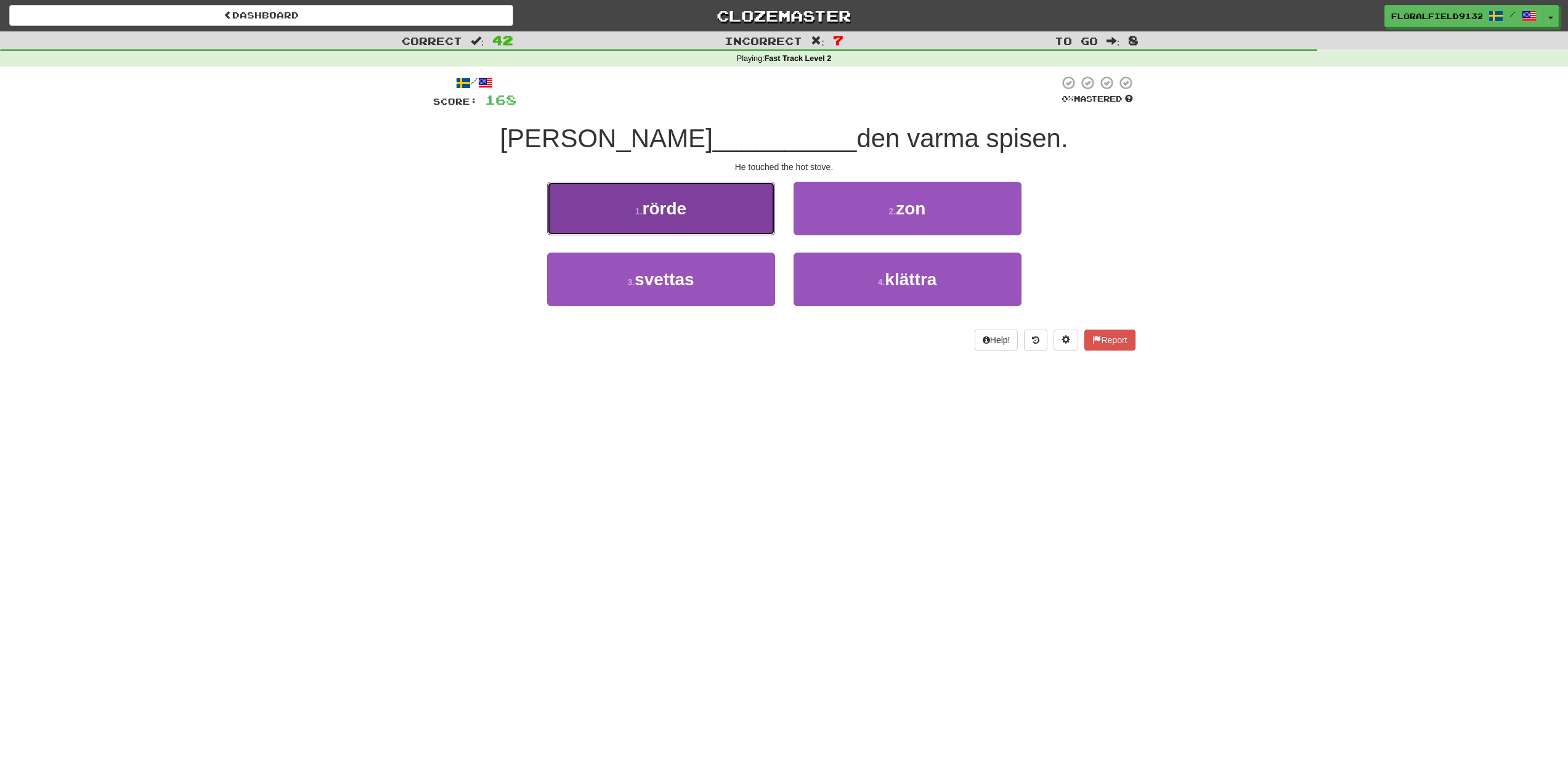
click at [730, 232] on button "1 . rörde" at bounding box center [661, 208] width 228 height 54
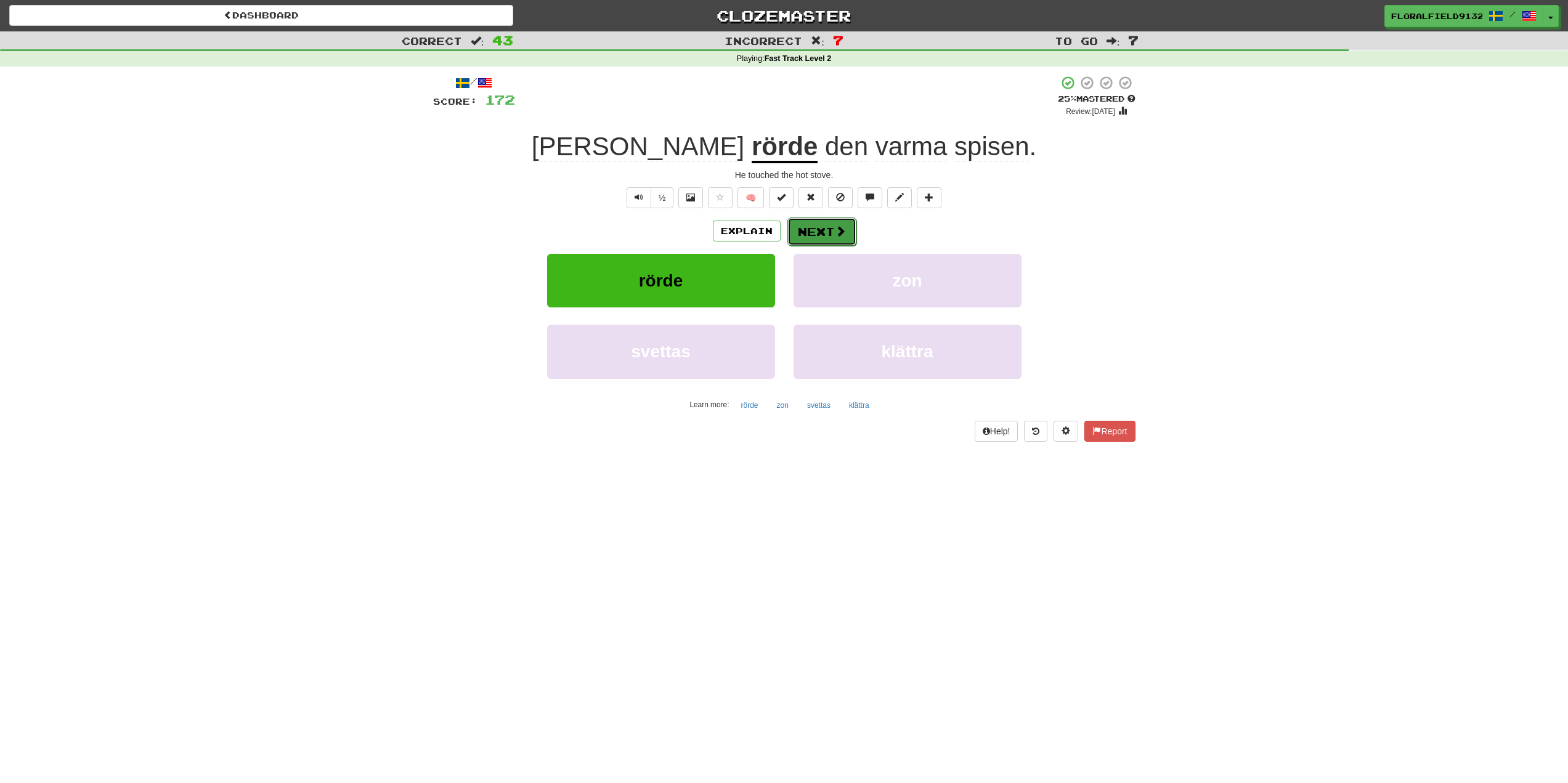
click at [833, 226] on button "Next" at bounding box center [822, 231] width 69 height 28
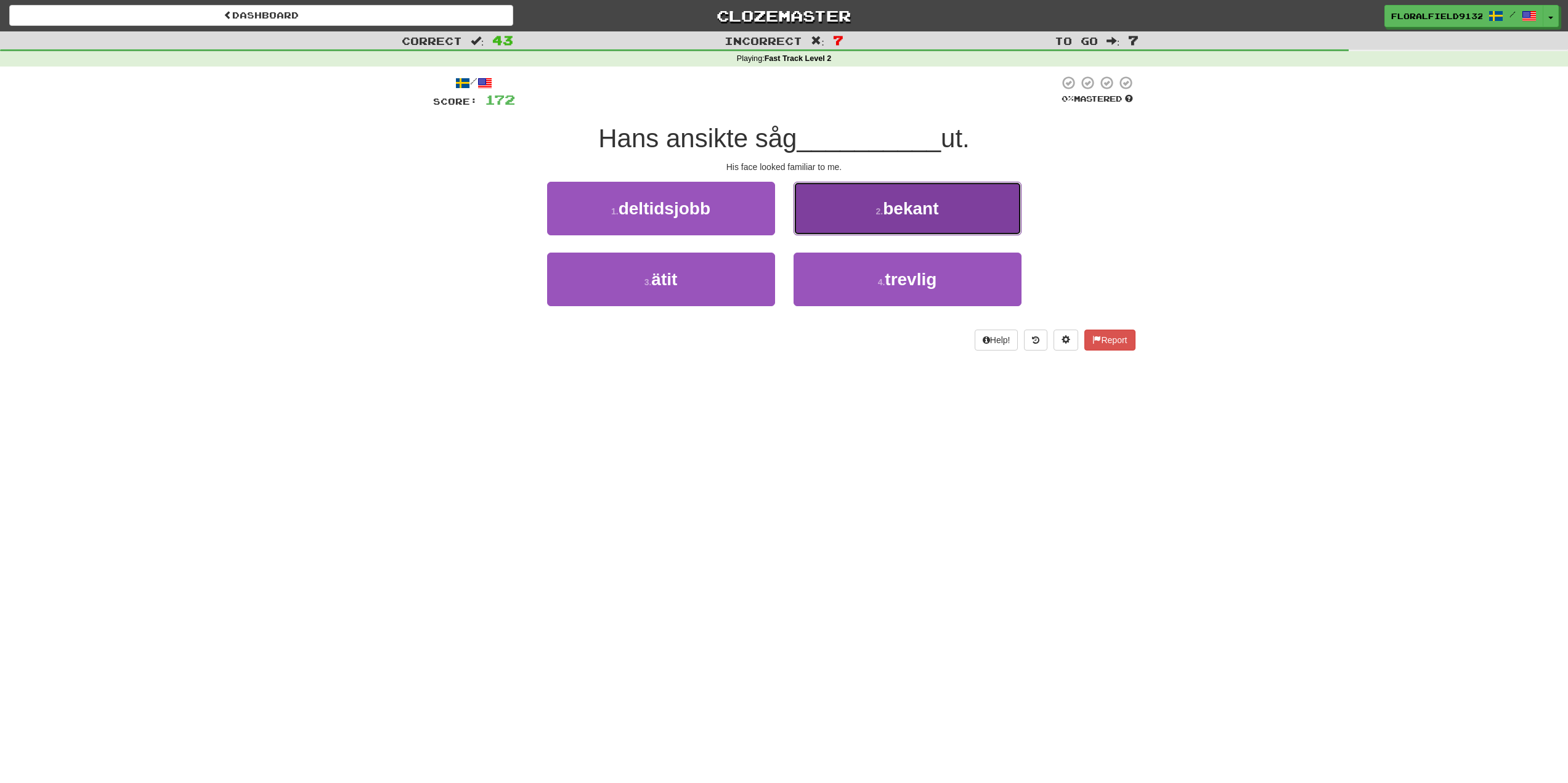
click at [835, 223] on button "2 . bekant" at bounding box center [907, 208] width 228 height 54
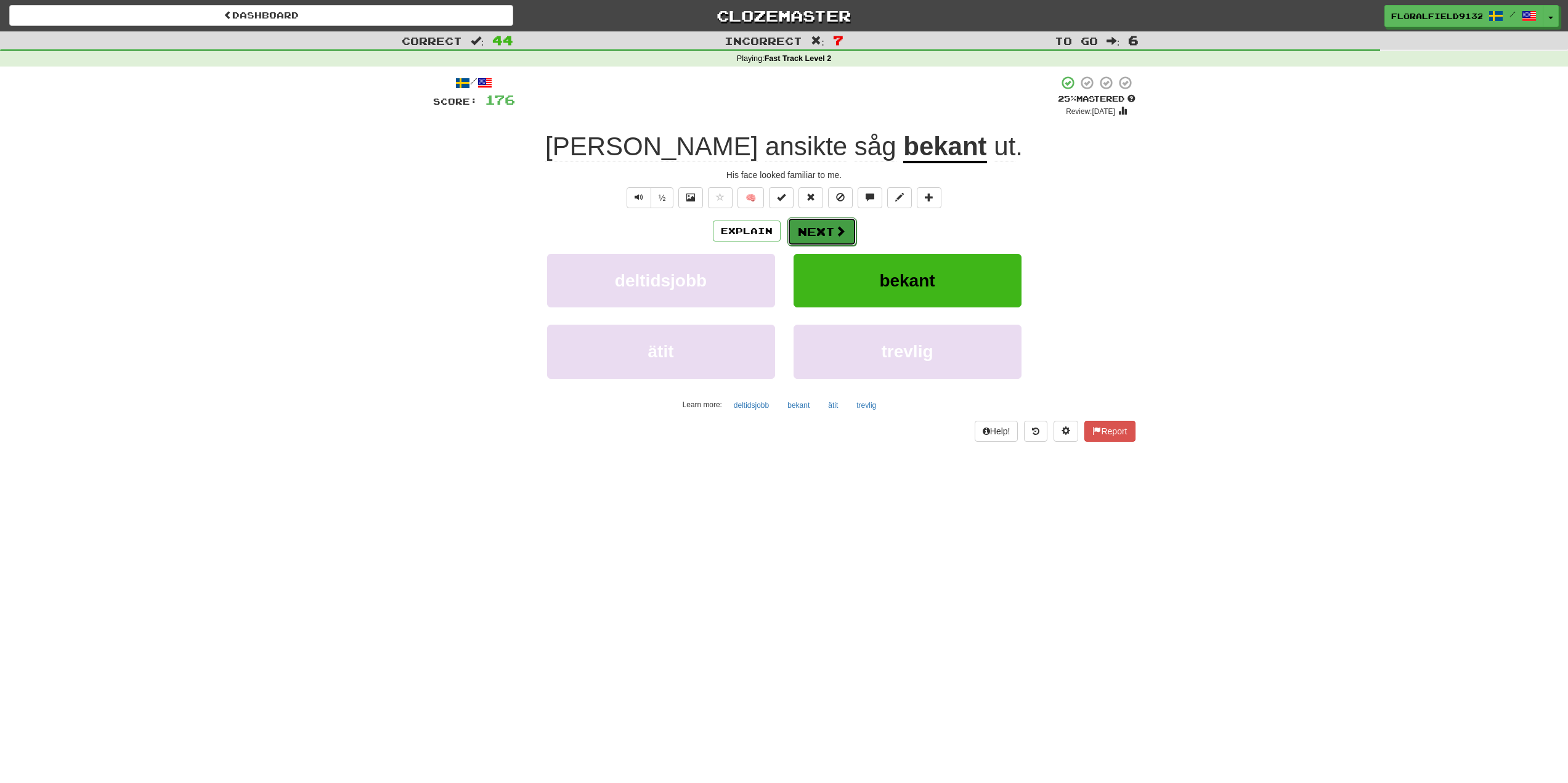
drag, startPoint x: 835, startPoint y: 223, endPoint x: 824, endPoint y: 228, distance: 12.1
click at [824, 228] on button "Next" at bounding box center [822, 231] width 69 height 28
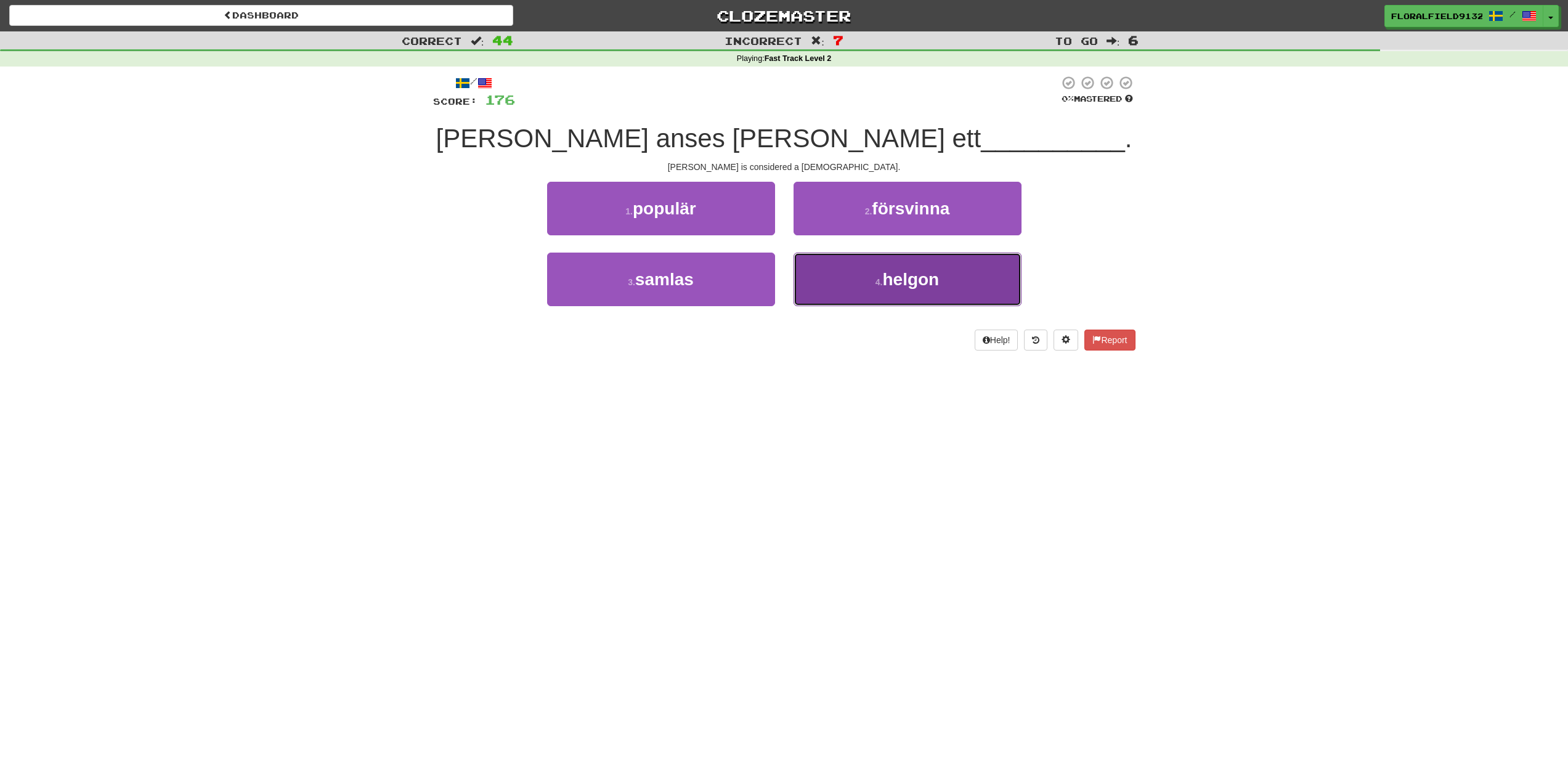
click at [853, 269] on button "4 . [GEOGRAPHIC_DATA]" at bounding box center [907, 279] width 228 height 54
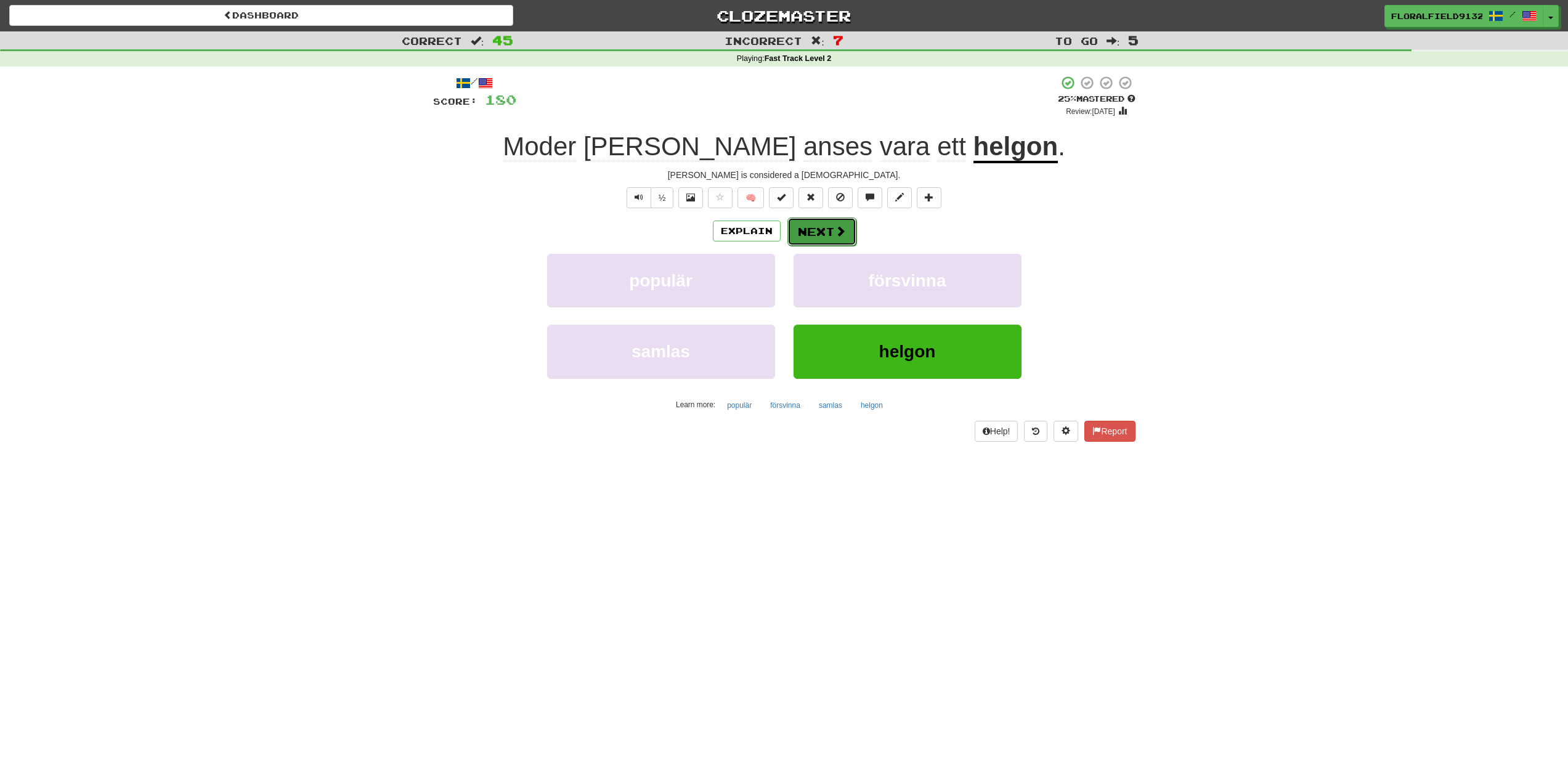
click at [845, 243] on button "Next" at bounding box center [822, 231] width 69 height 28
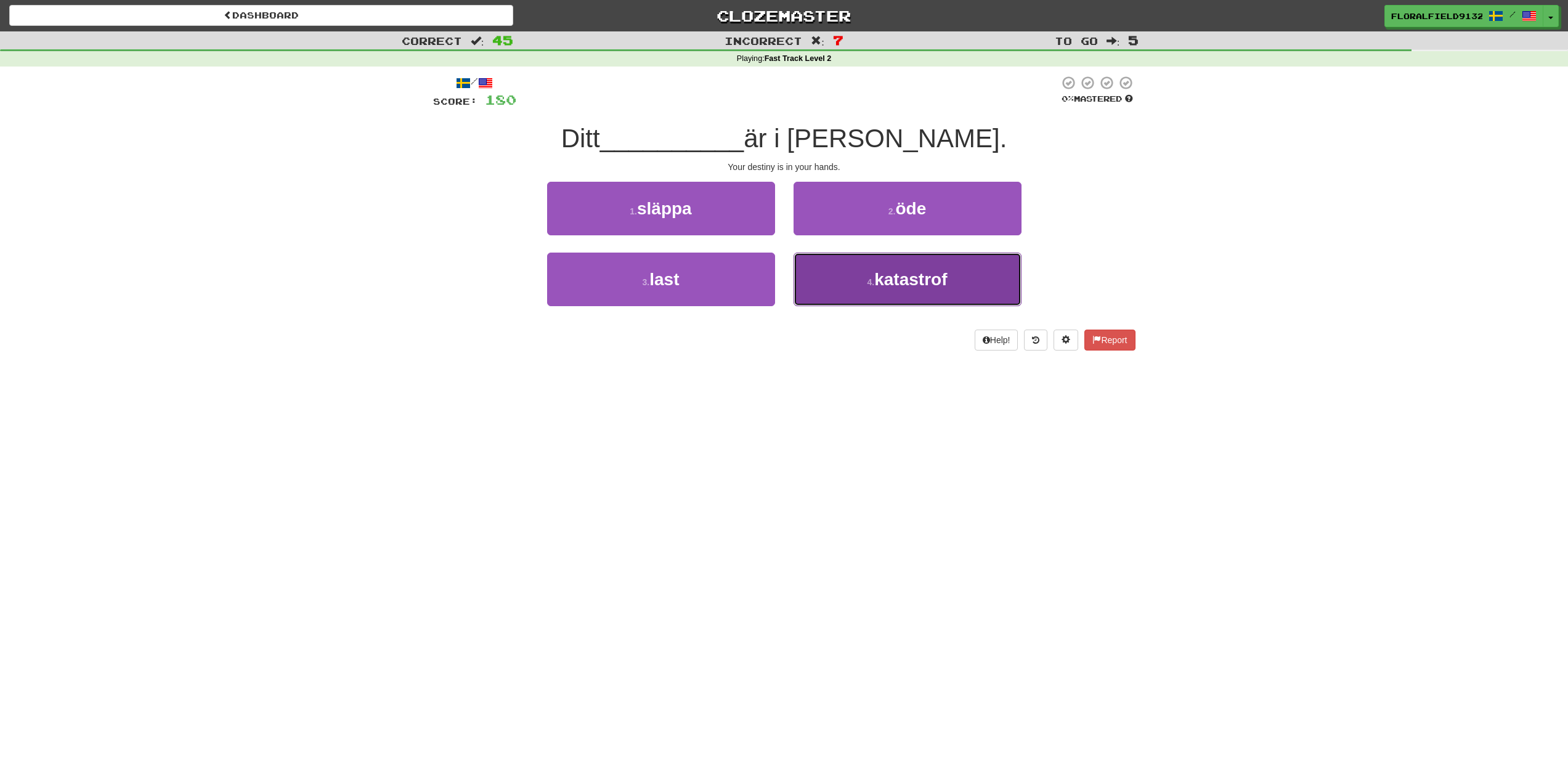
click at [859, 281] on button "4 . katastrof" at bounding box center [907, 279] width 228 height 54
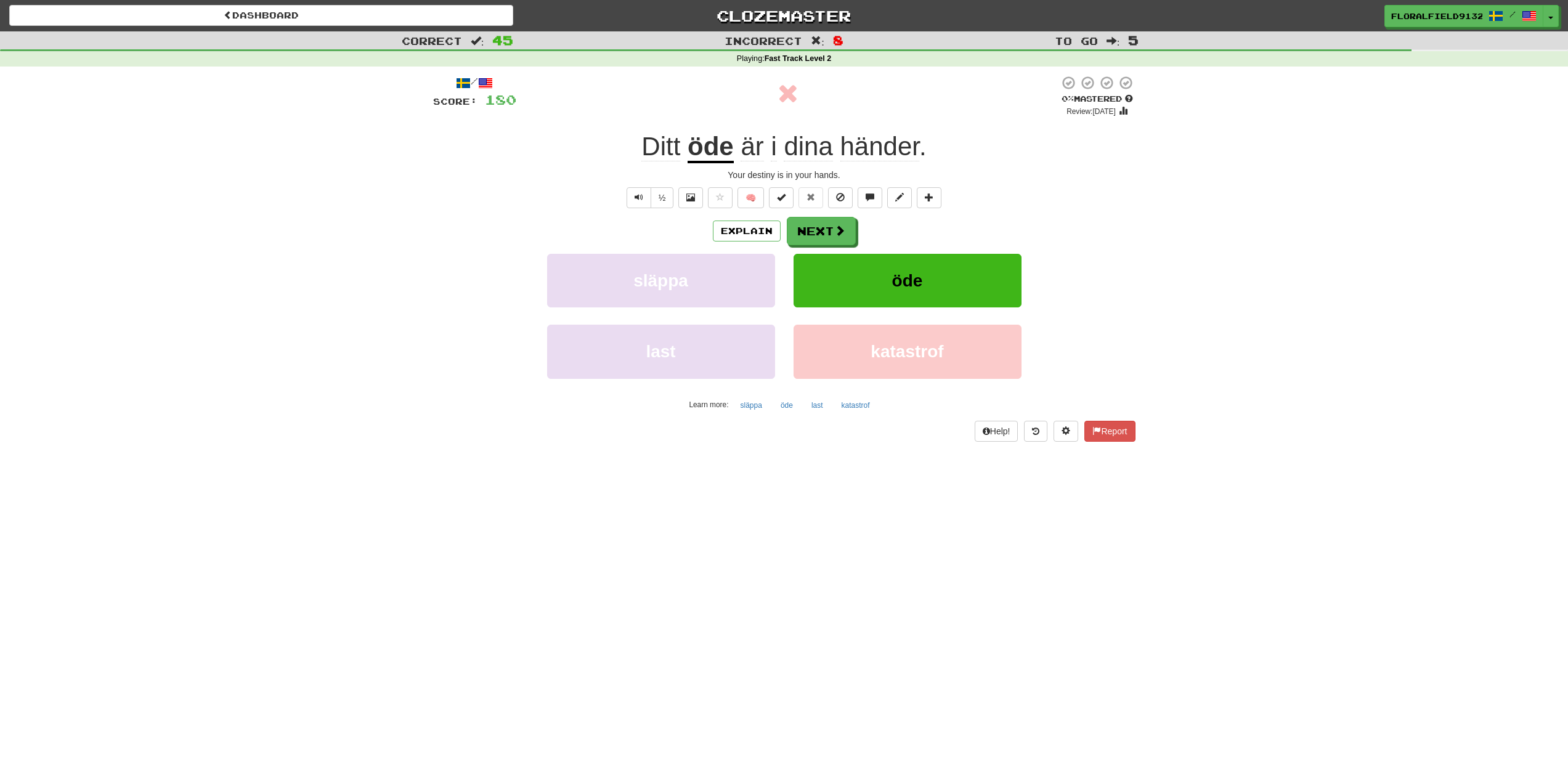
click at [843, 246] on div "Explain Next släppa öde last katastrof Learn more: släppa öde last katastrof" at bounding box center [784, 315] width 702 height 198
click at [839, 241] on button "Next" at bounding box center [822, 231] width 69 height 28
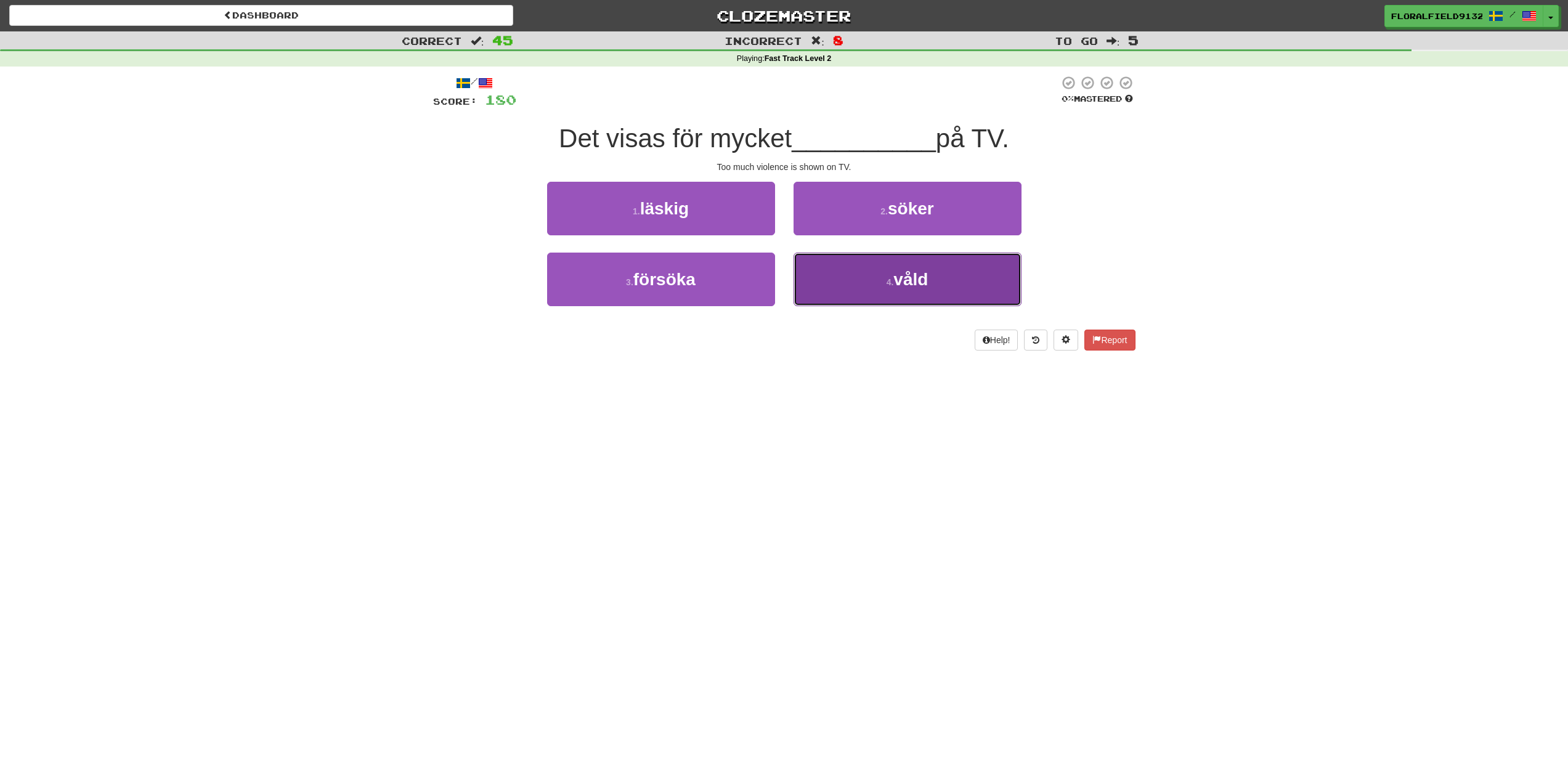
click at [850, 284] on button "4 . våld" at bounding box center [907, 279] width 228 height 54
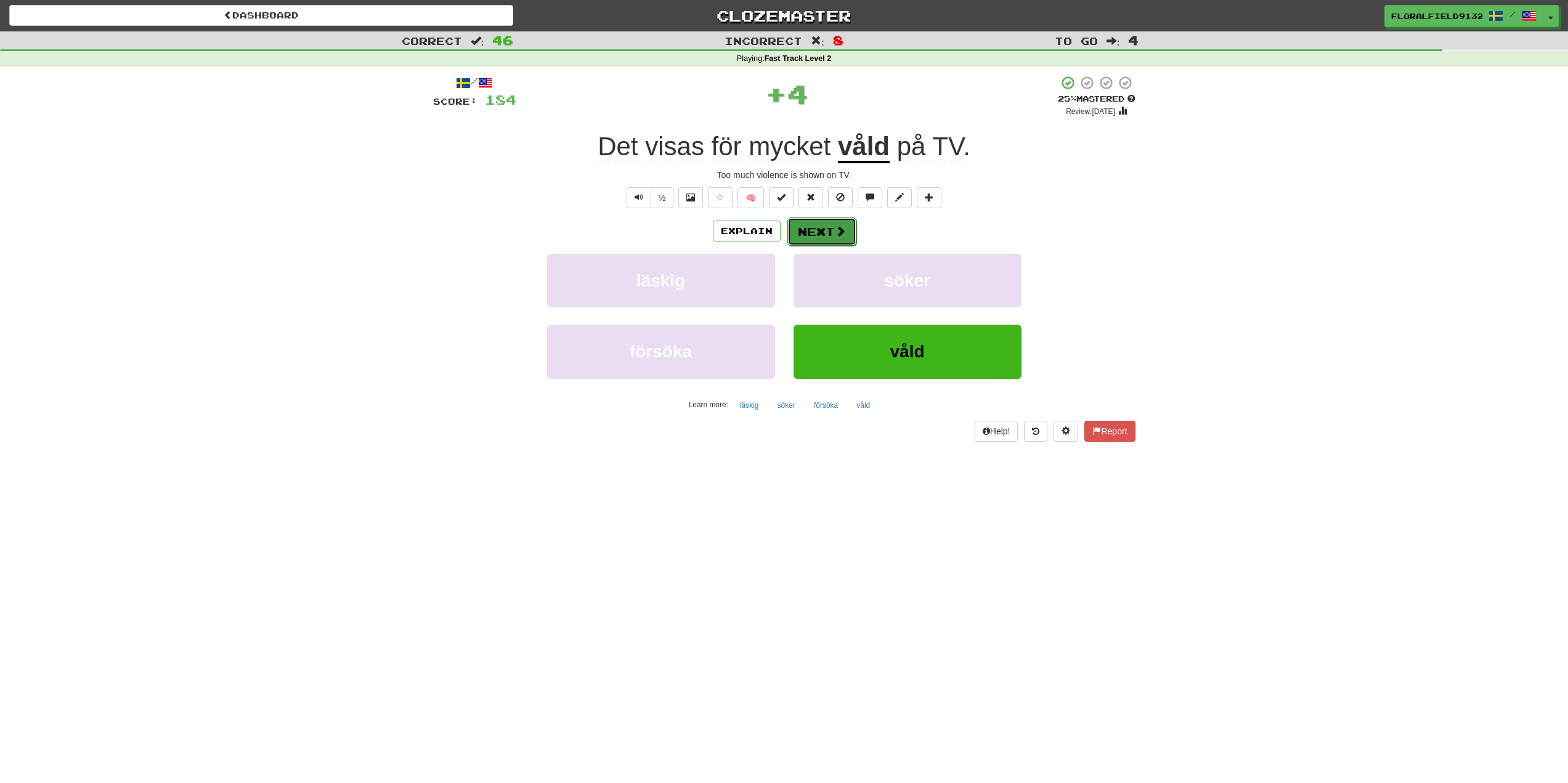
click at [824, 223] on button "Next" at bounding box center [822, 231] width 69 height 28
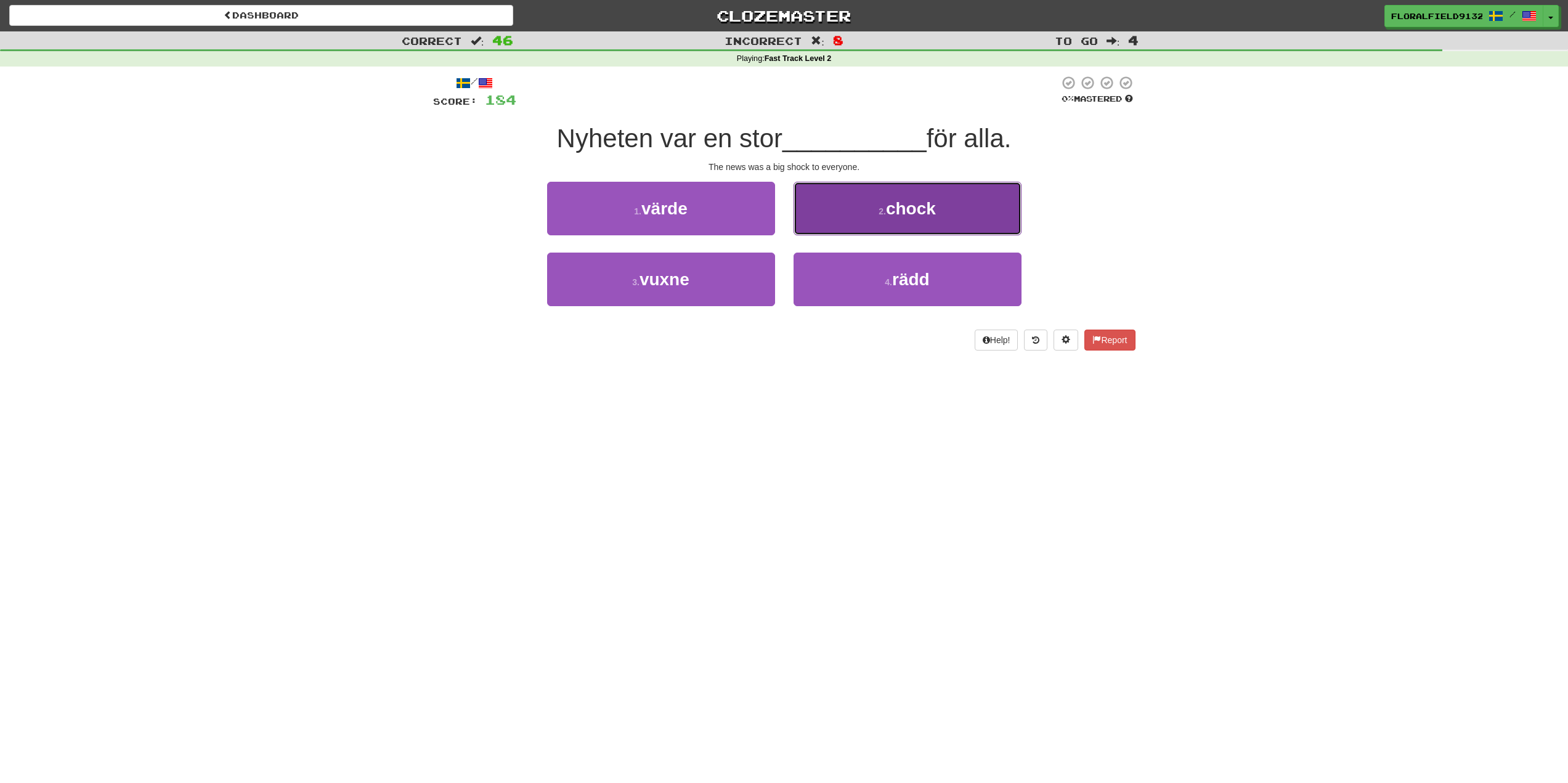
click at [852, 226] on button "2 . chock" at bounding box center [907, 208] width 228 height 54
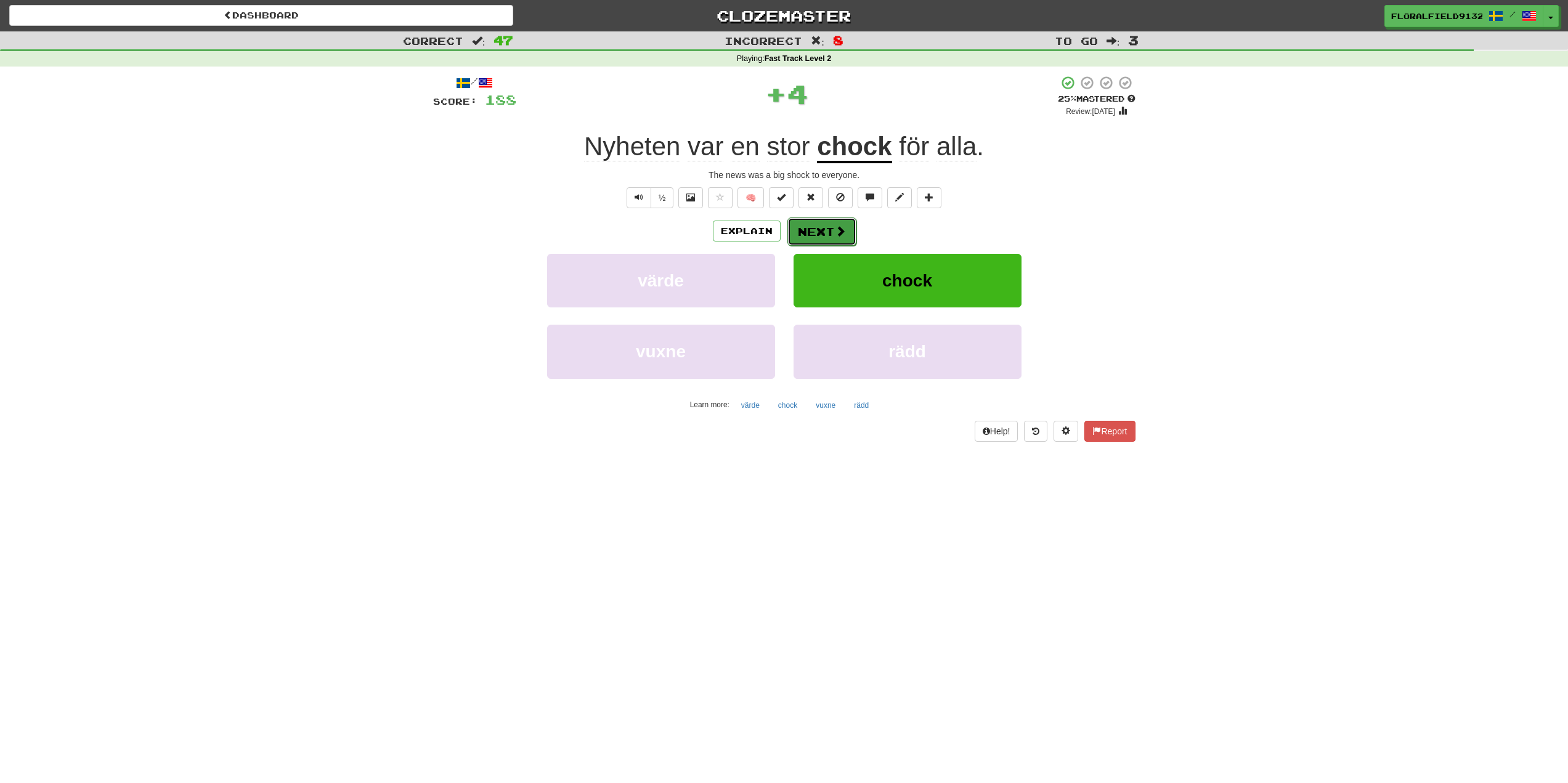
click at [842, 240] on button "Next" at bounding box center [822, 231] width 69 height 28
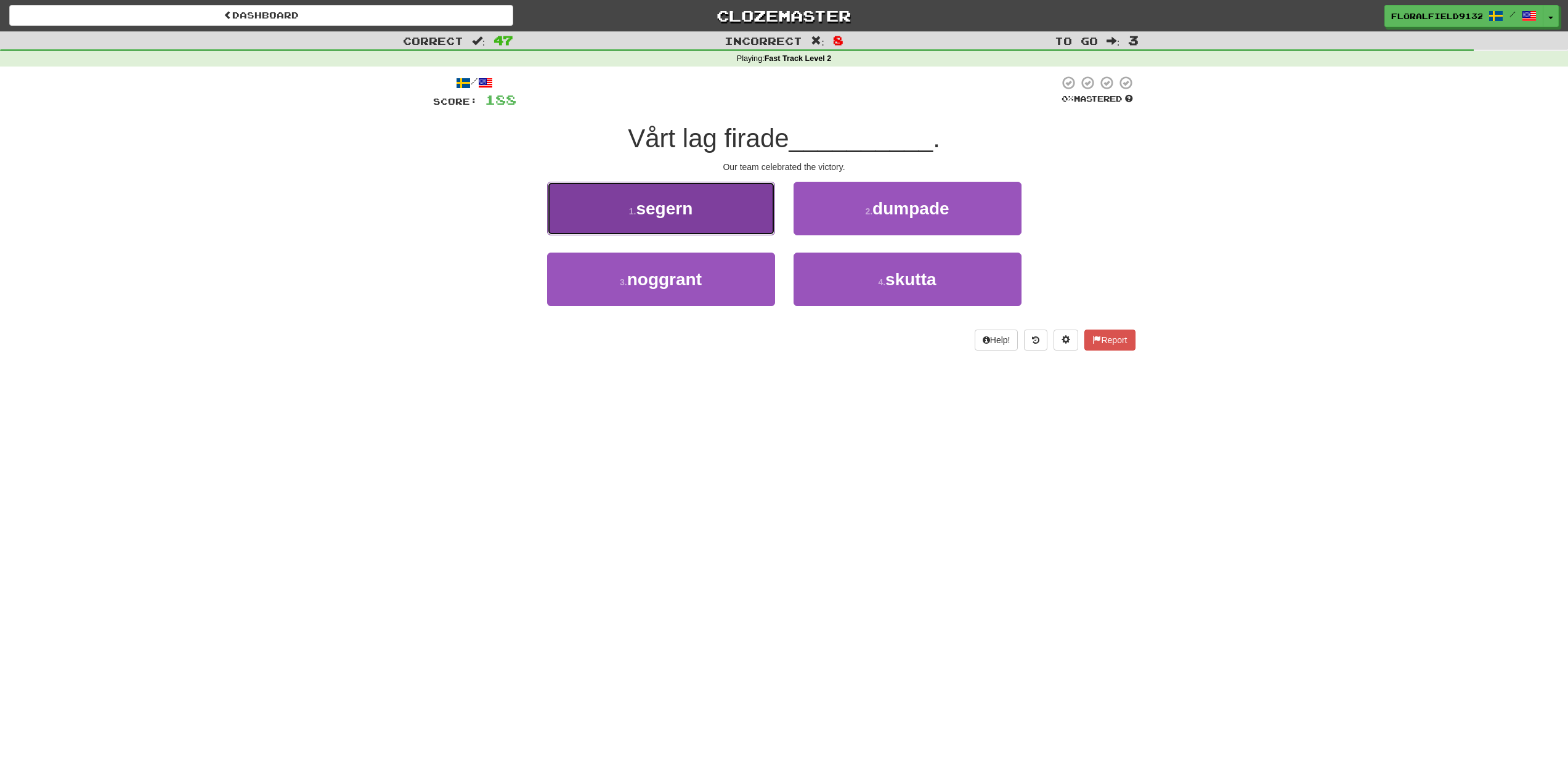
click at [729, 225] on button "1 . segern" at bounding box center [661, 208] width 228 height 54
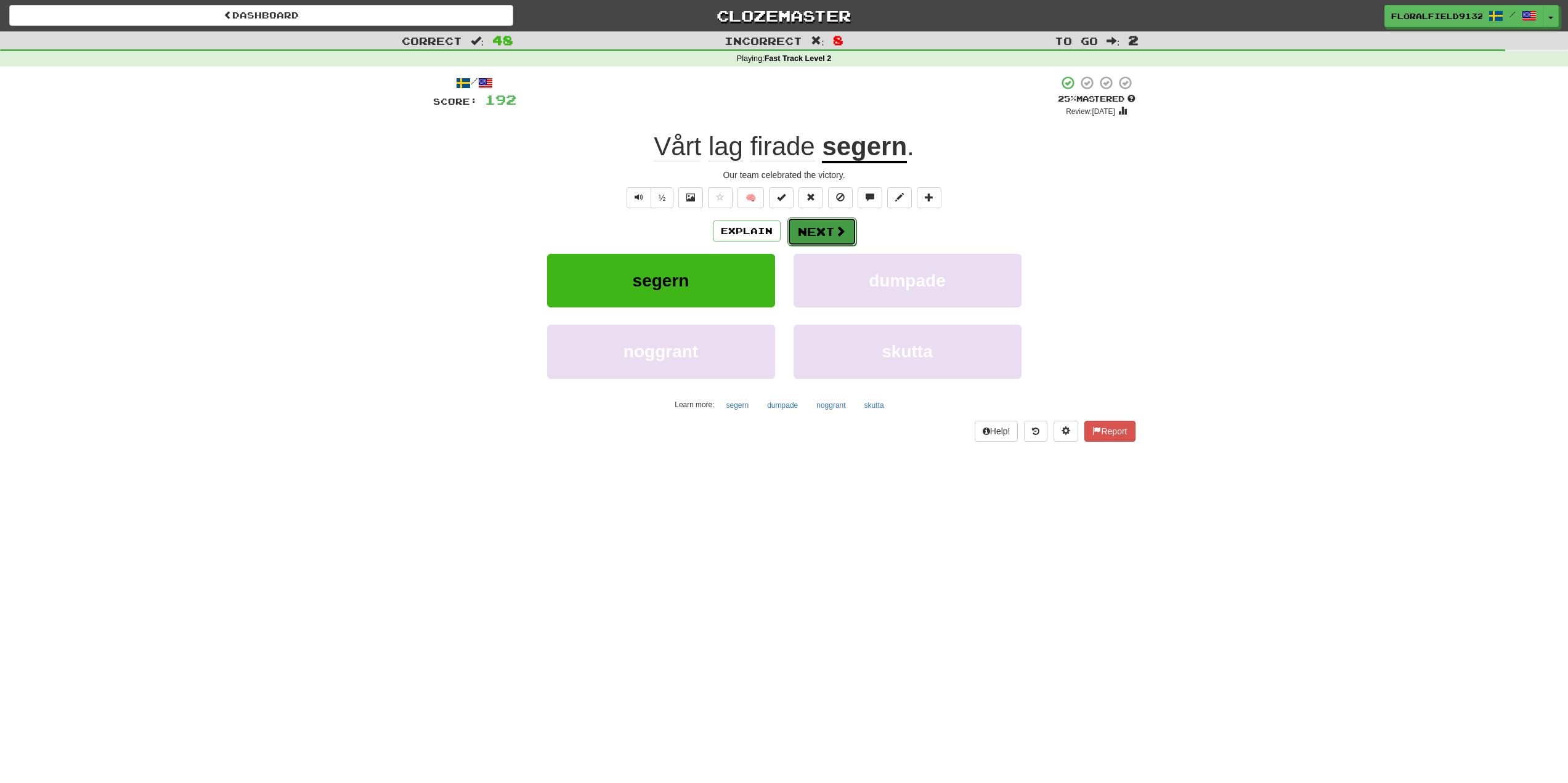
click at [819, 233] on button "Next" at bounding box center [822, 231] width 69 height 28
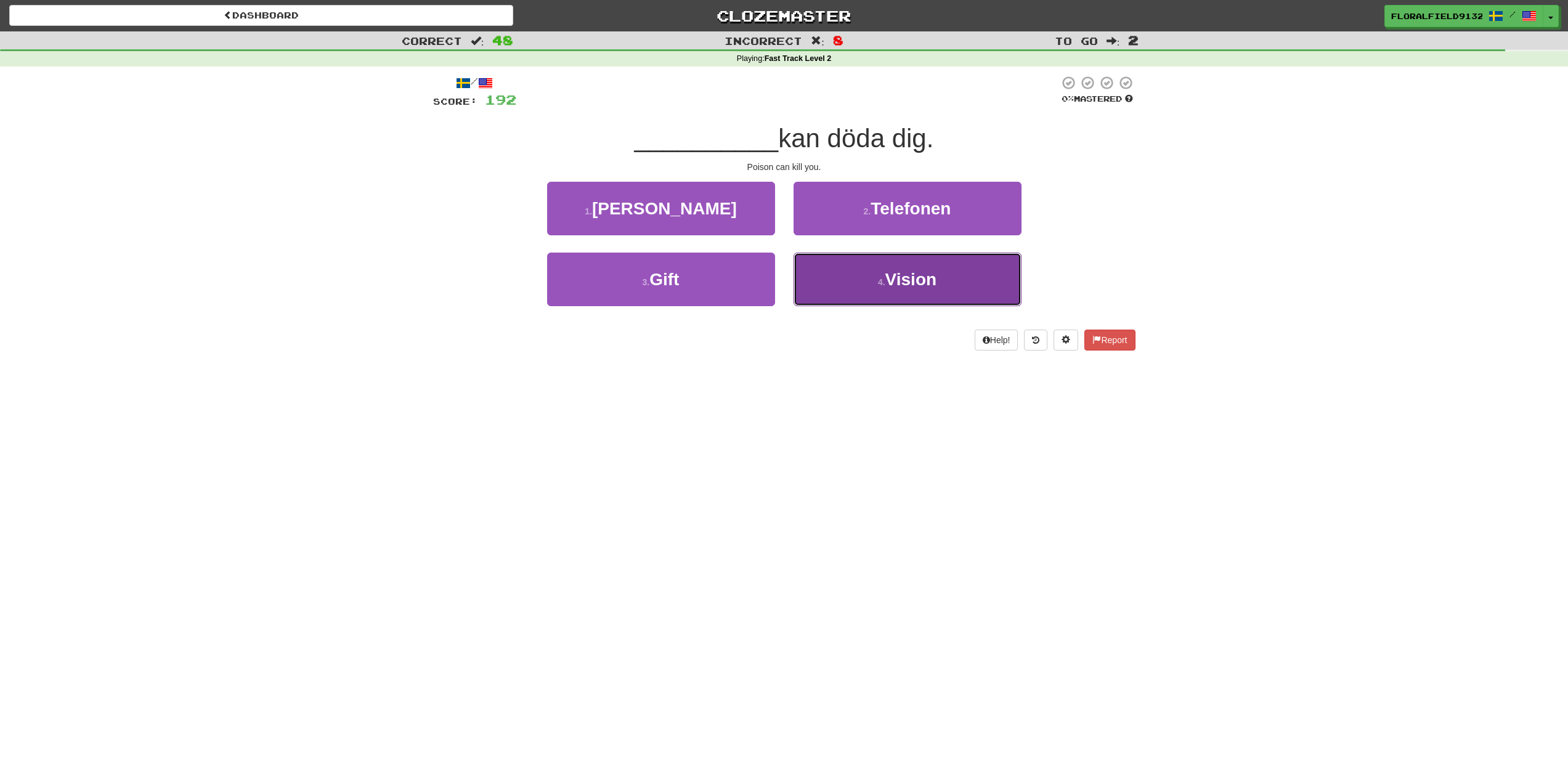
click at [829, 271] on button "4 . Vision" at bounding box center [907, 279] width 228 height 54
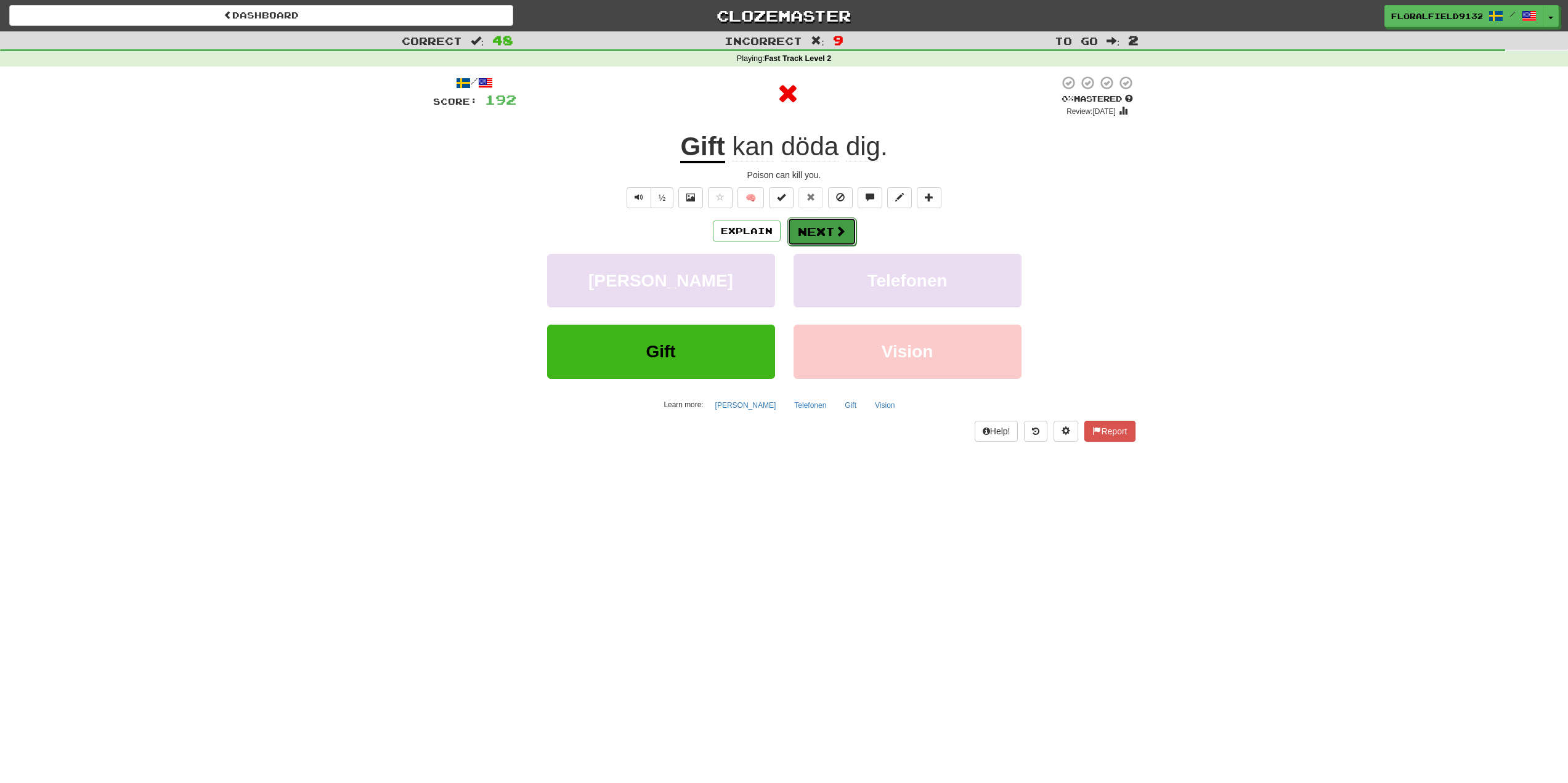
click at [808, 220] on button "Next" at bounding box center [822, 231] width 69 height 28
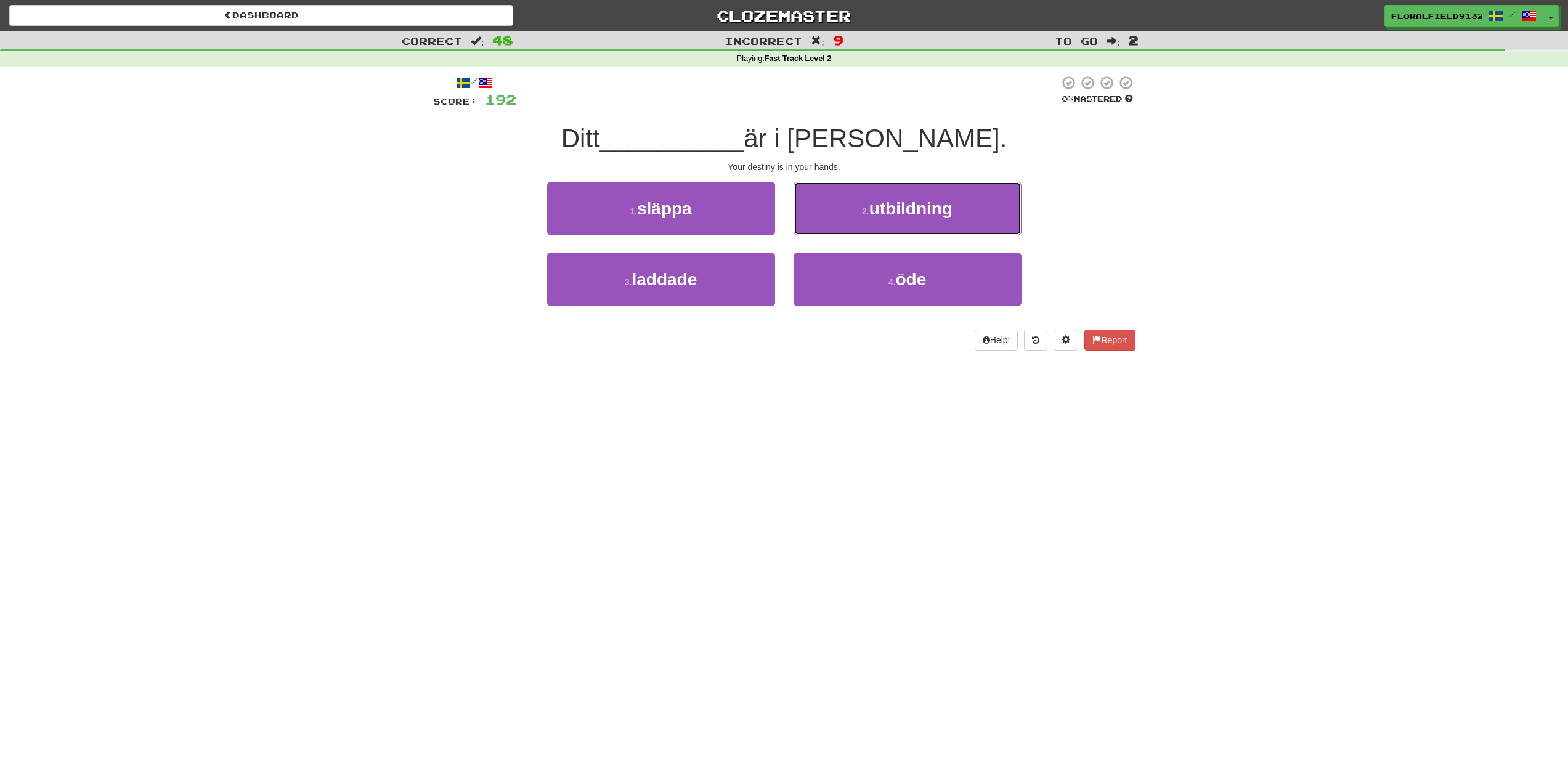
click at [833, 207] on button "2 . utbildning" at bounding box center [907, 208] width 228 height 54
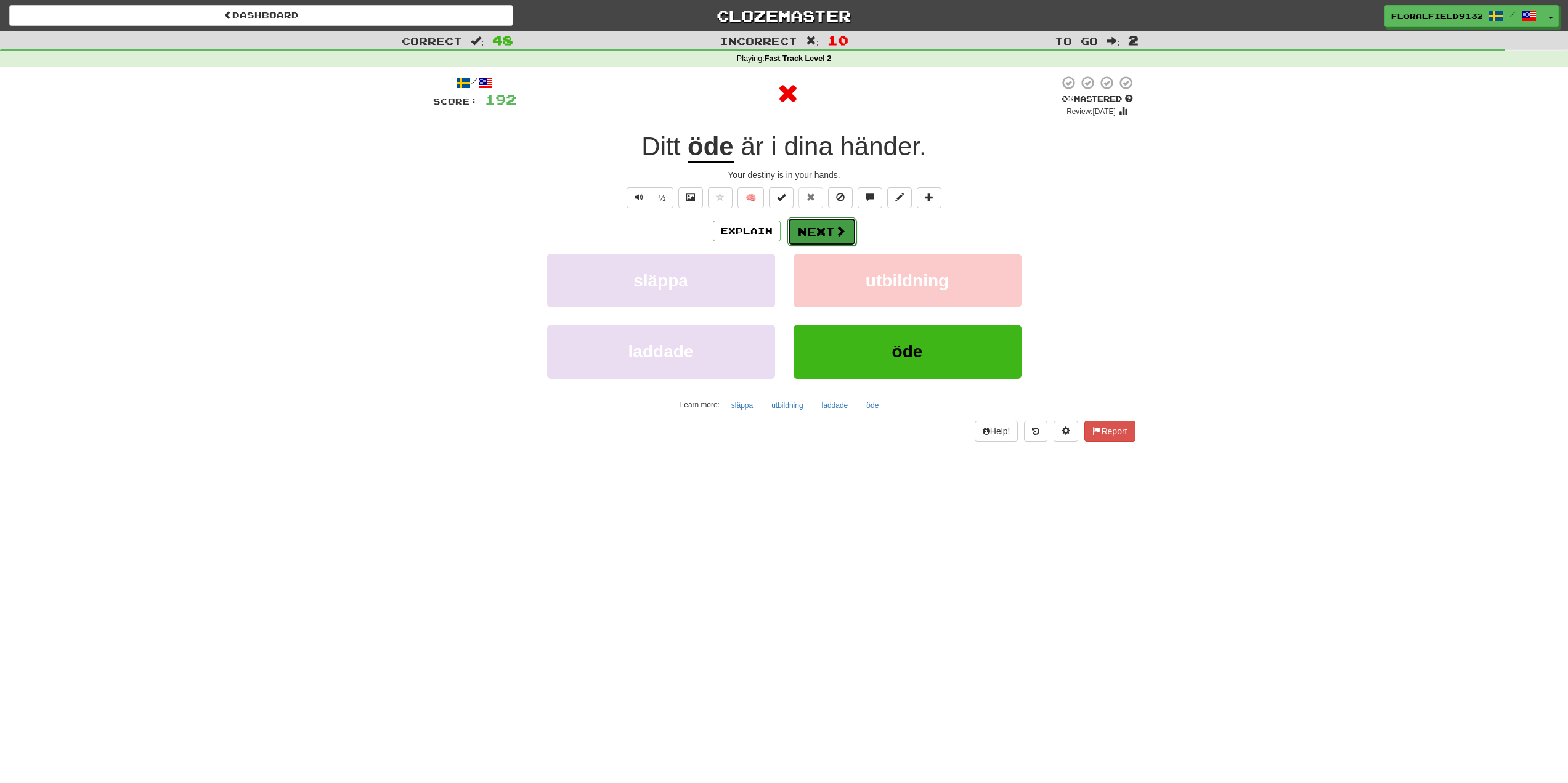
click at [819, 231] on button "Next" at bounding box center [822, 231] width 69 height 28
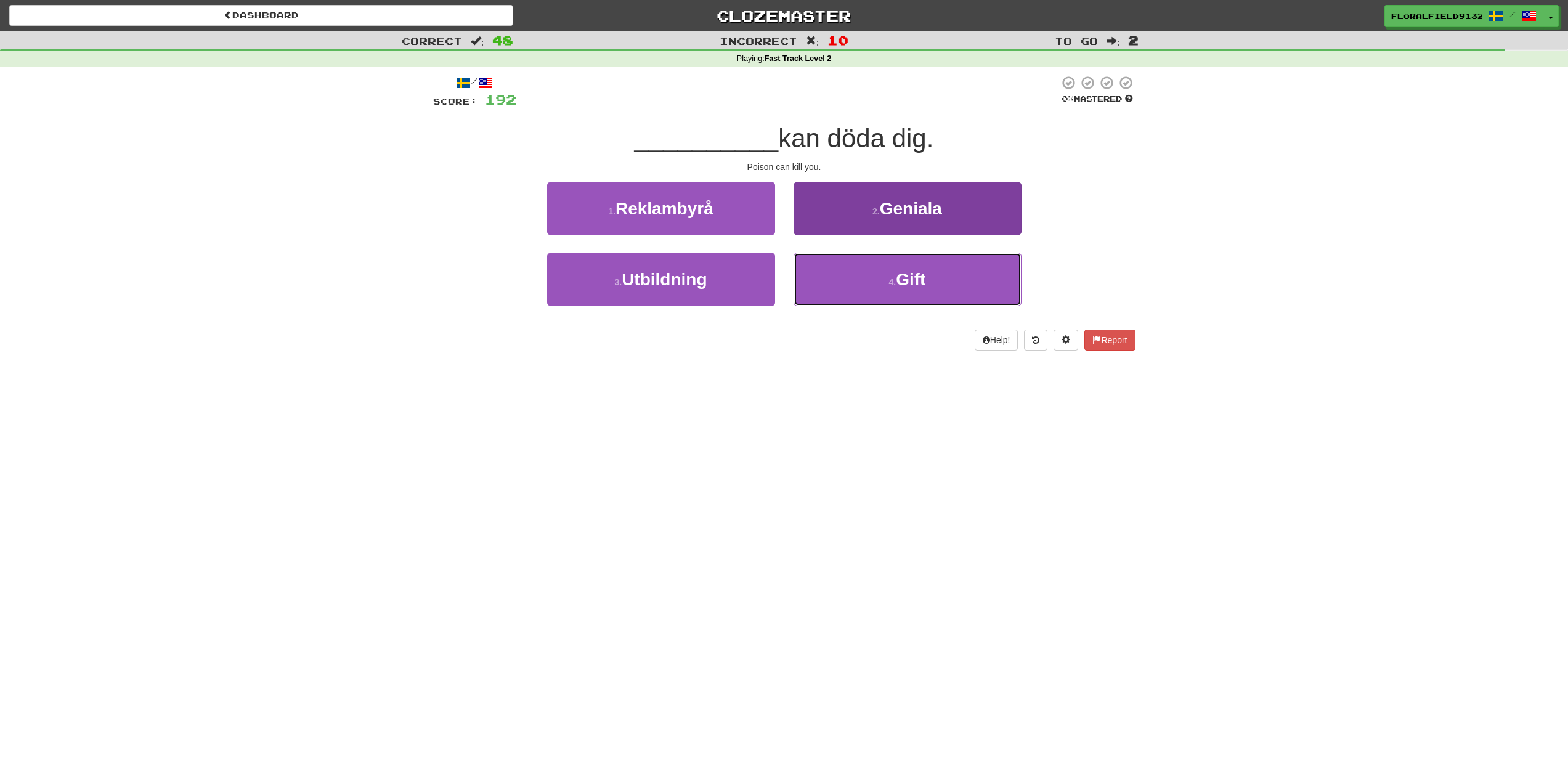
click at [845, 277] on button "4 . Gift" at bounding box center [907, 279] width 228 height 54
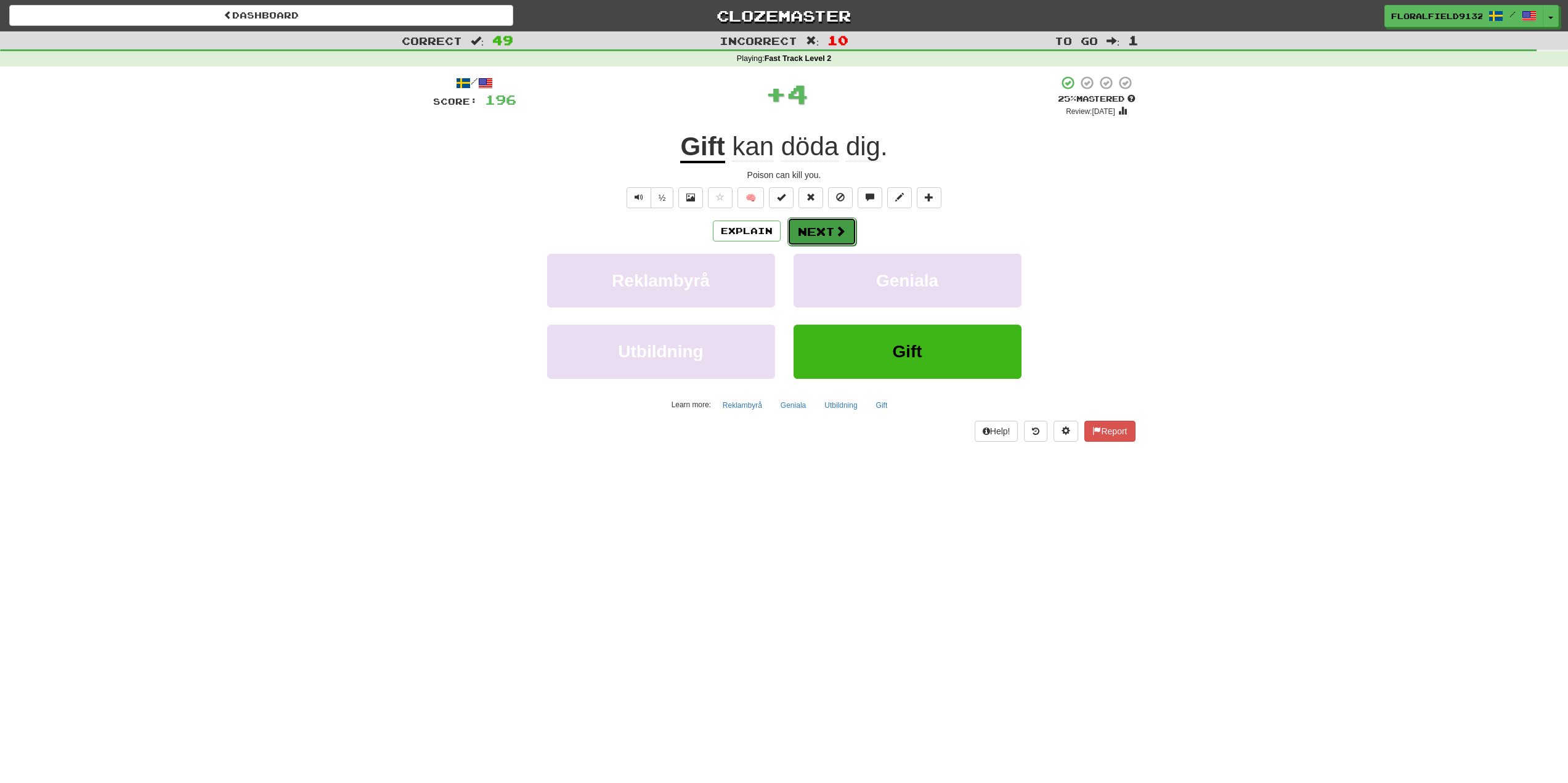
click at [824, 230] on button "Next" at bounding box center [822, 231] width 69 height 28
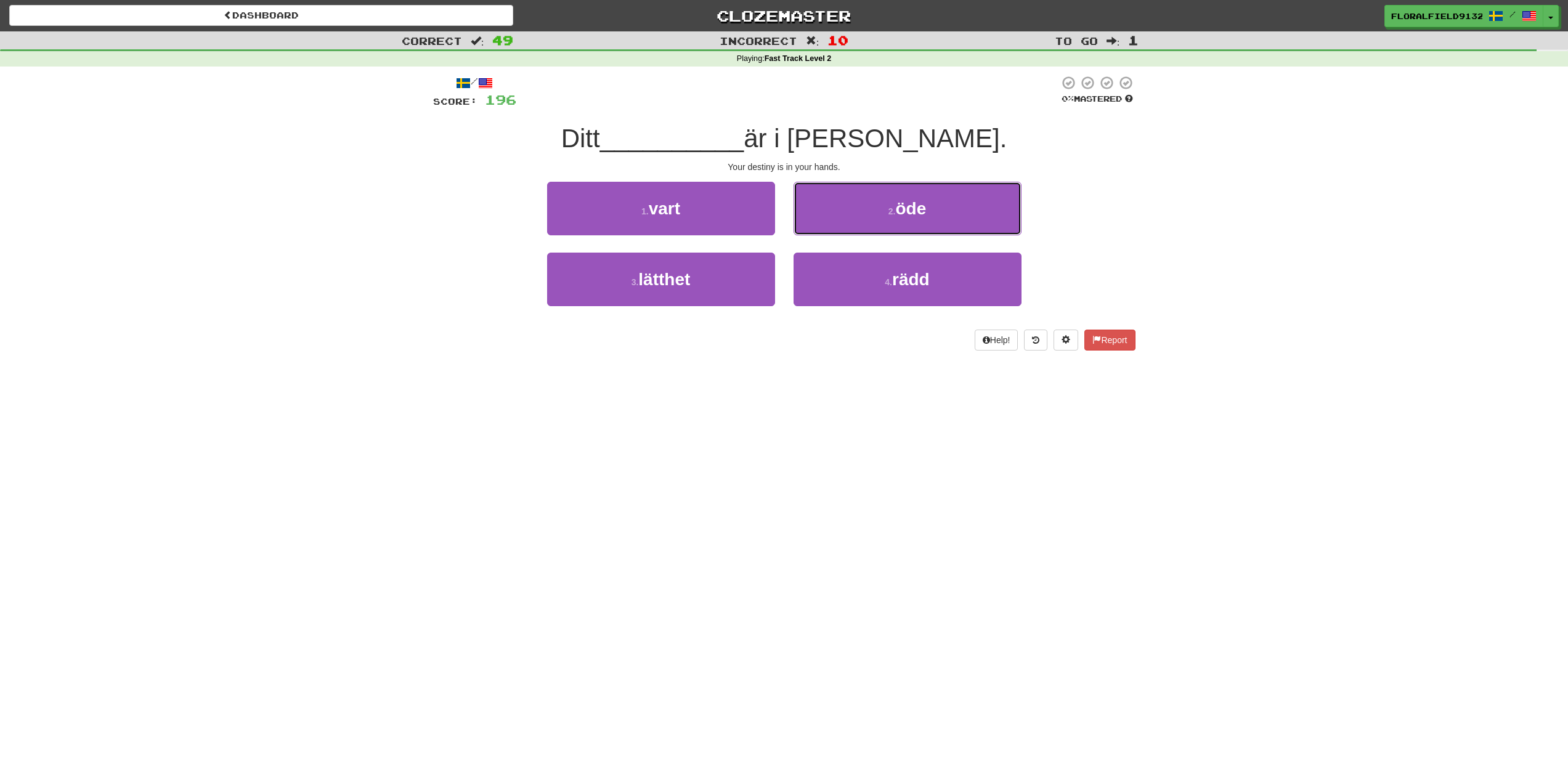
drag, startPoint x: 834, startPoint y: 211, endPoint x: 824, endPoint y: 214, distance: 10.4
click at [830, 213] on button "2 . öde" at bounding box center [907, 208] width 228 height 54
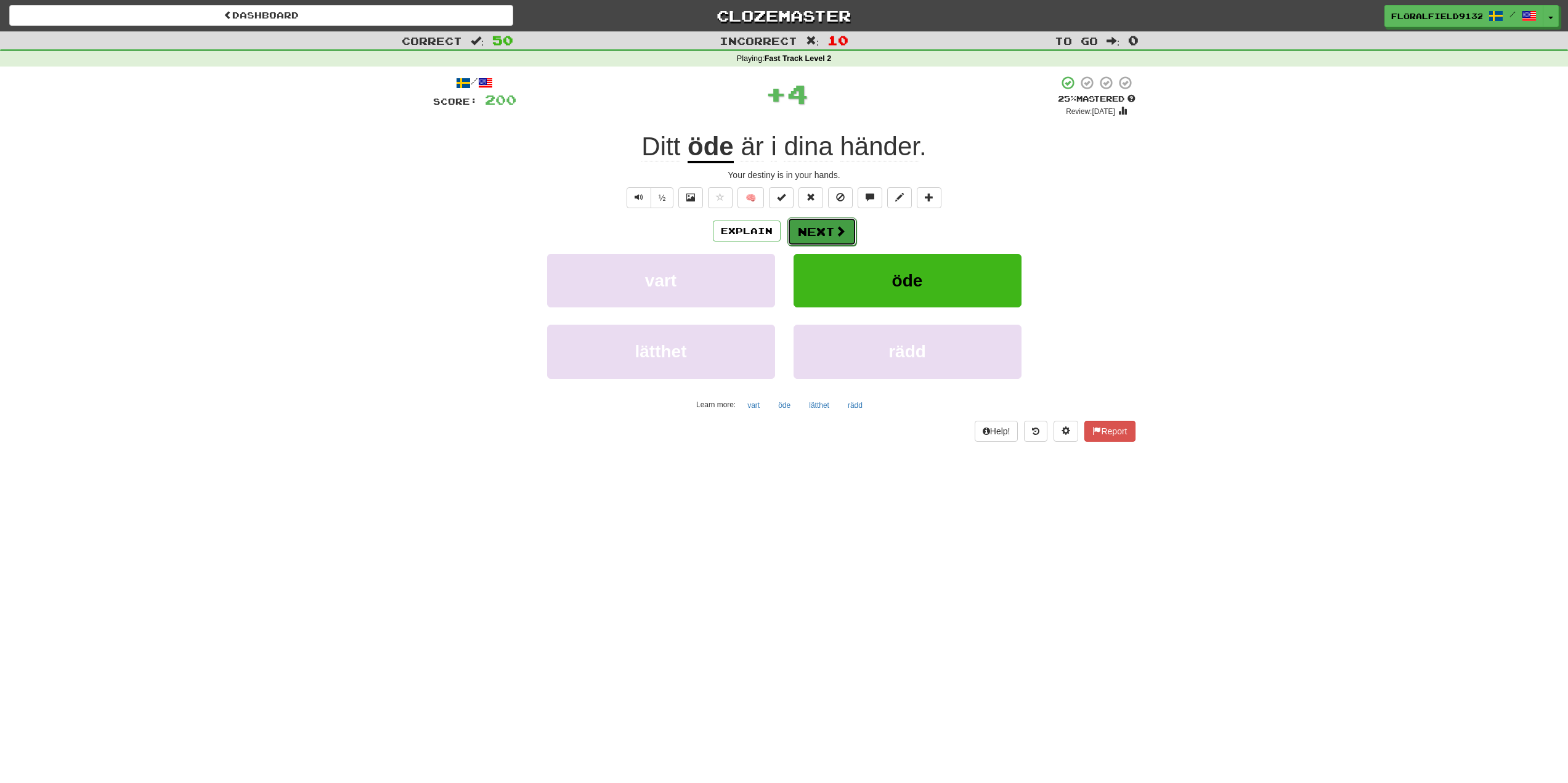
click at [816, 232] on button "Next" at bounding box center [822, 231] width 69 height 28
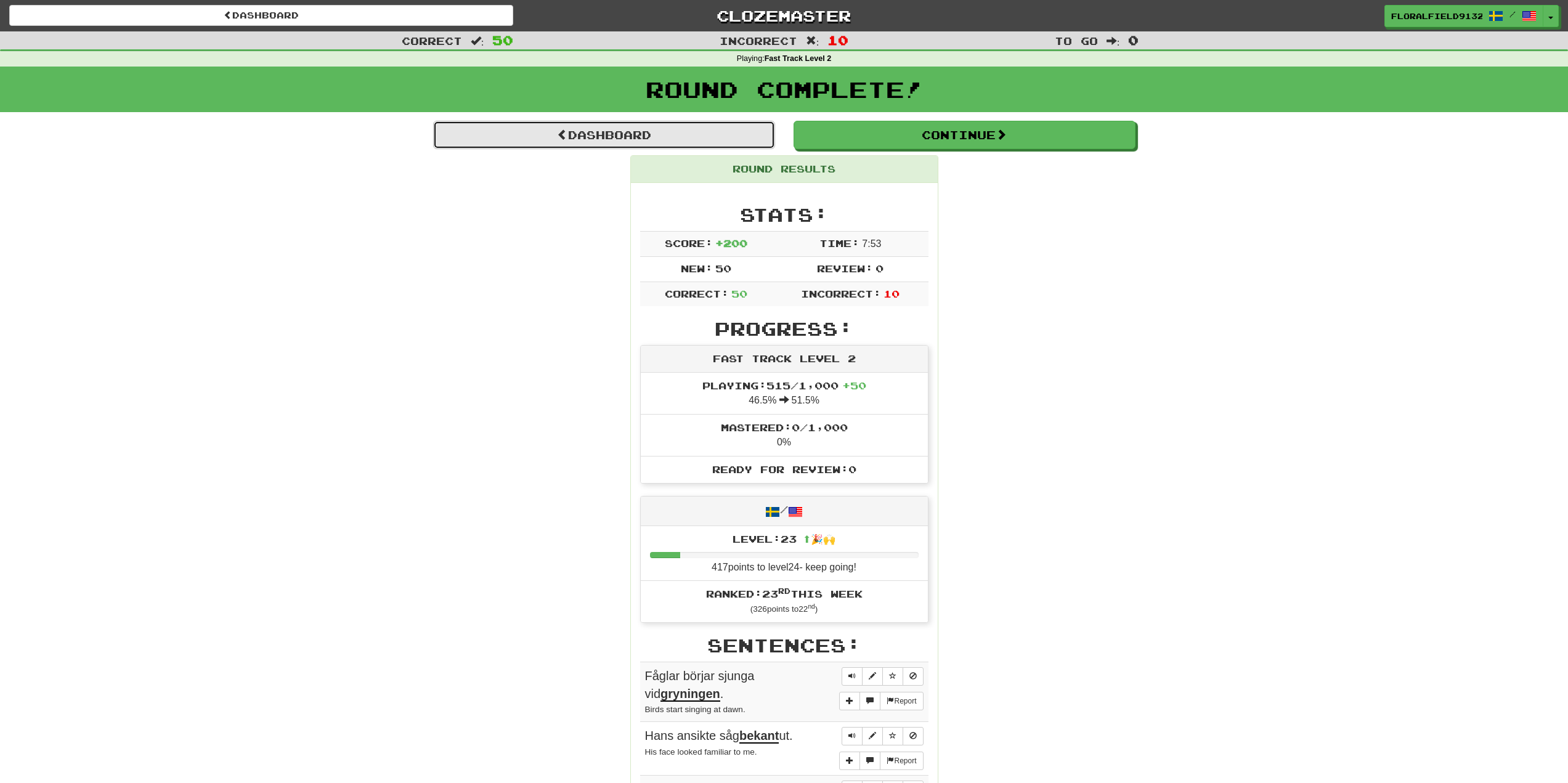
click at [729, 137] on link "Dashboard" at bounding box center [604, 134] width 342 height 28
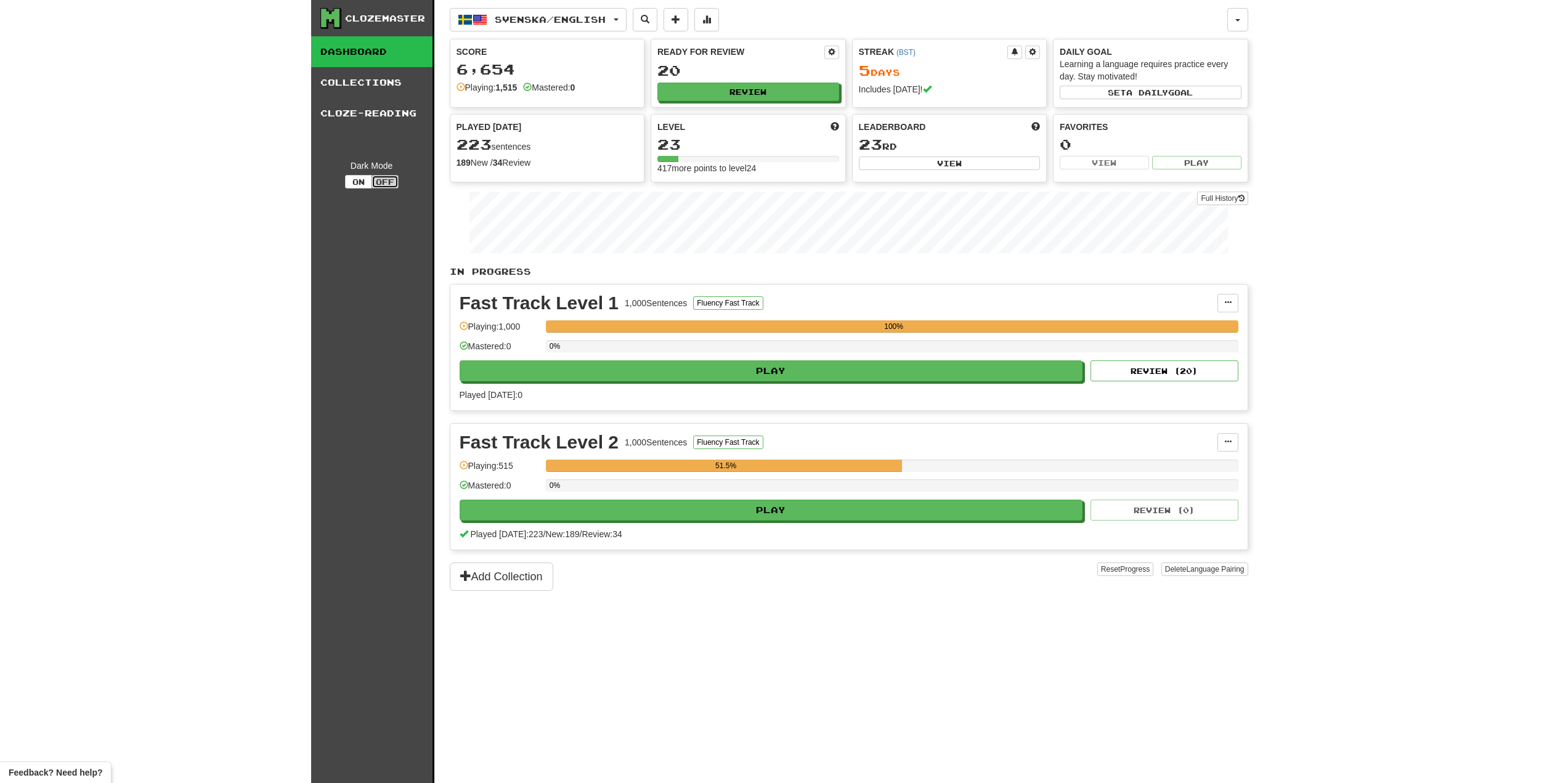
click at [389, 185] on button "Off" at bounding box center [385, 181] width 27 height 13
click at [388, 185] on button "Off" at bounding box center [385, 181] width 27 height 13
click at [358, 185] on button "On" at bounding box center [359, 181] width 27 height 13
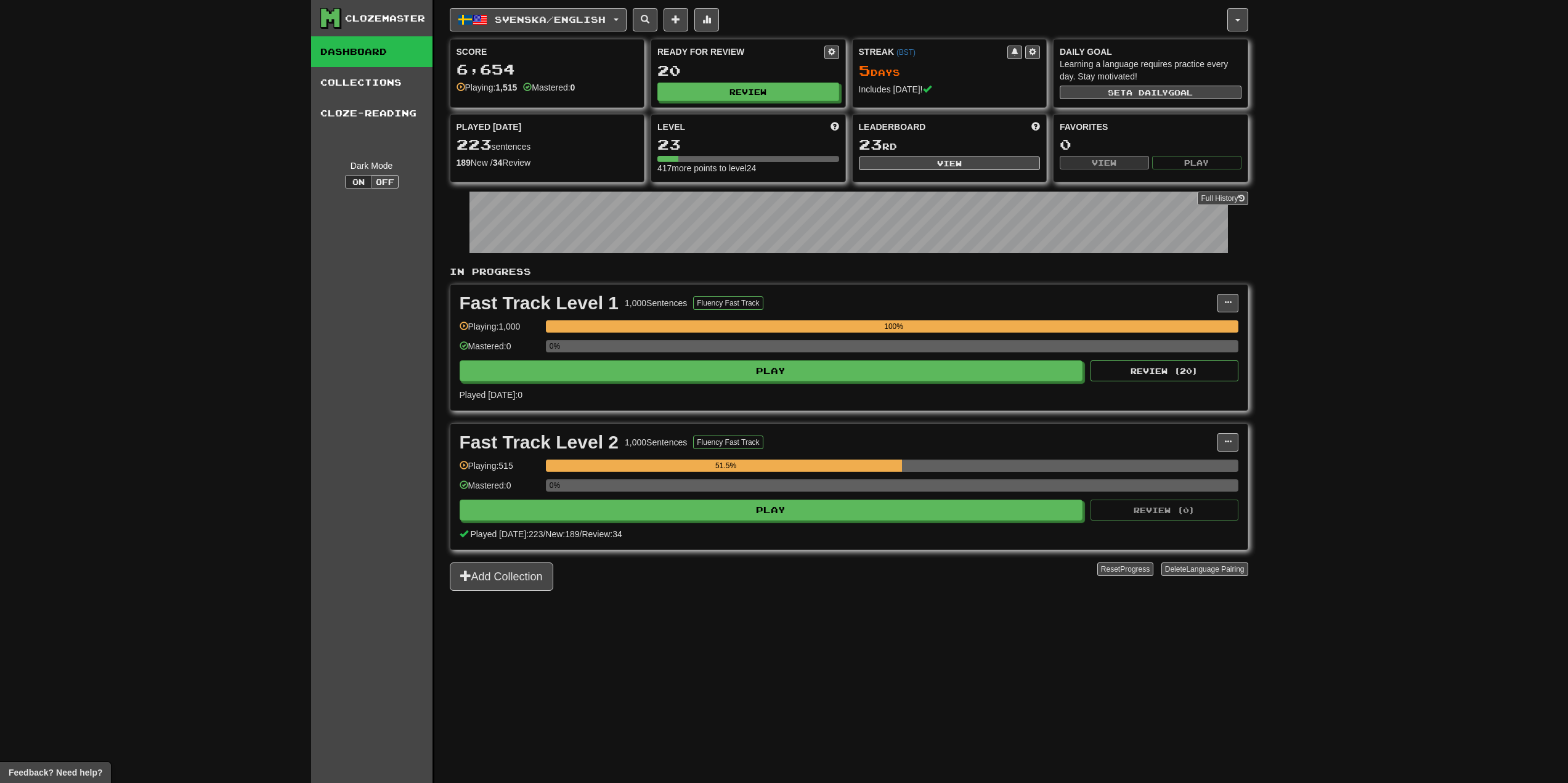
click at [1383, 423] on div "Clozemaster Dashboard Collections Cloze-Reading Dark Mode On Off Dashboard Coll…" at bounding box center [784, 391] width 1568 height 783
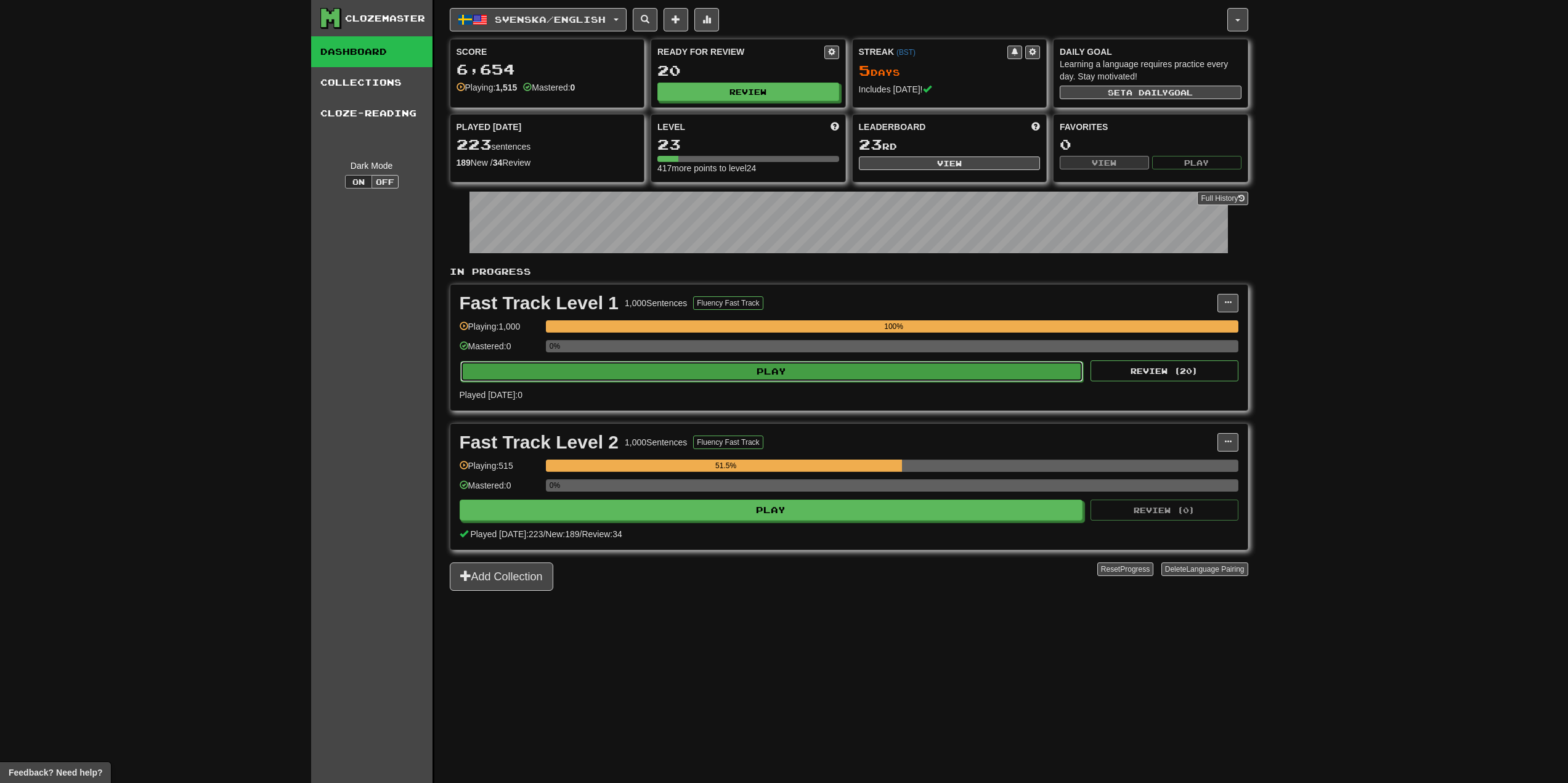
click at [955, 370] on button "Play" at bounding box center [773, 372] width 624 height 21
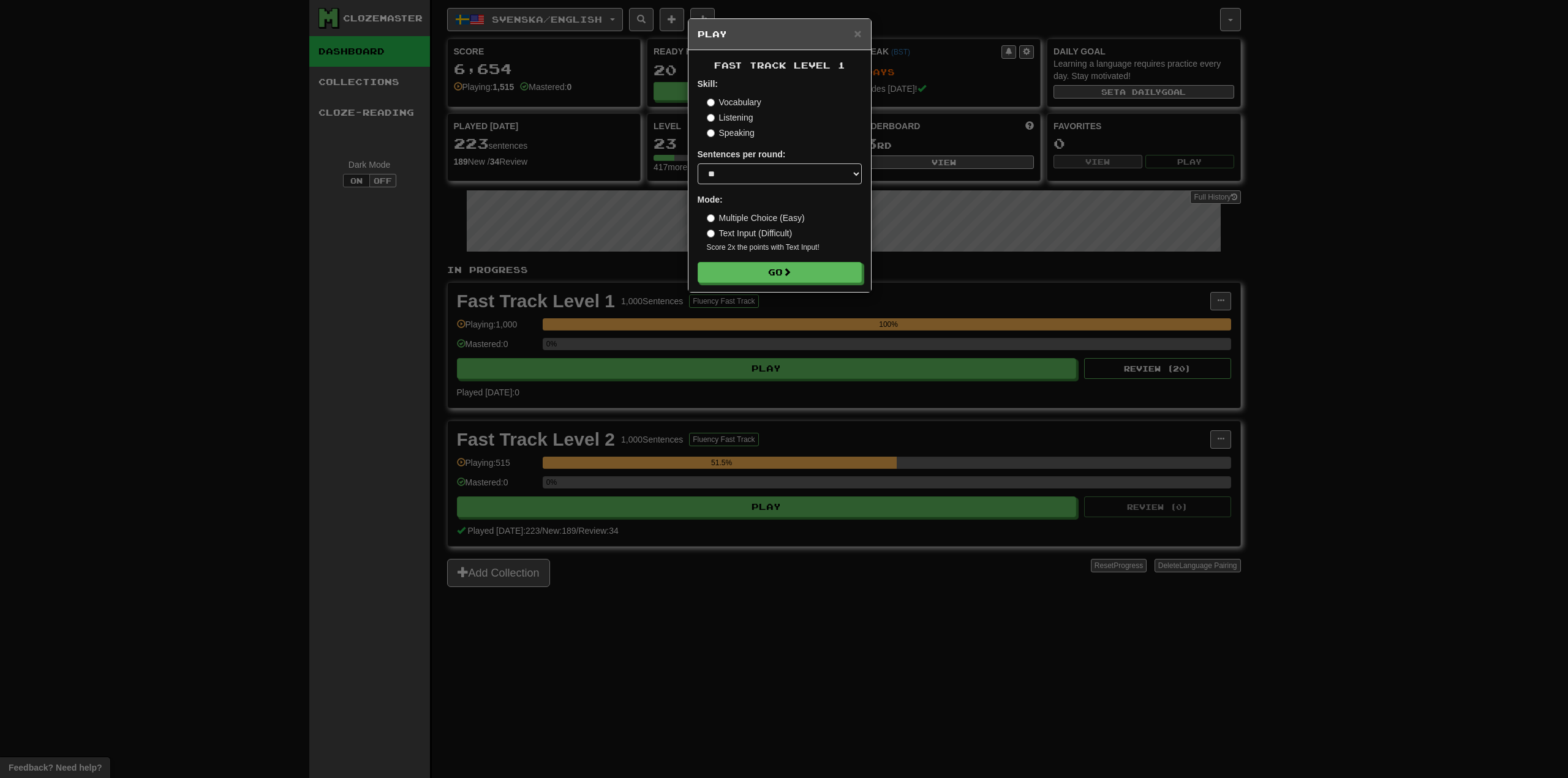
click at [1148, 439] on div "× Play Fast Track Level 1 Skill: Vocabulary Listening Speaking Sentences per ro…" at bounding box center [784, 389] width 1568 height 778
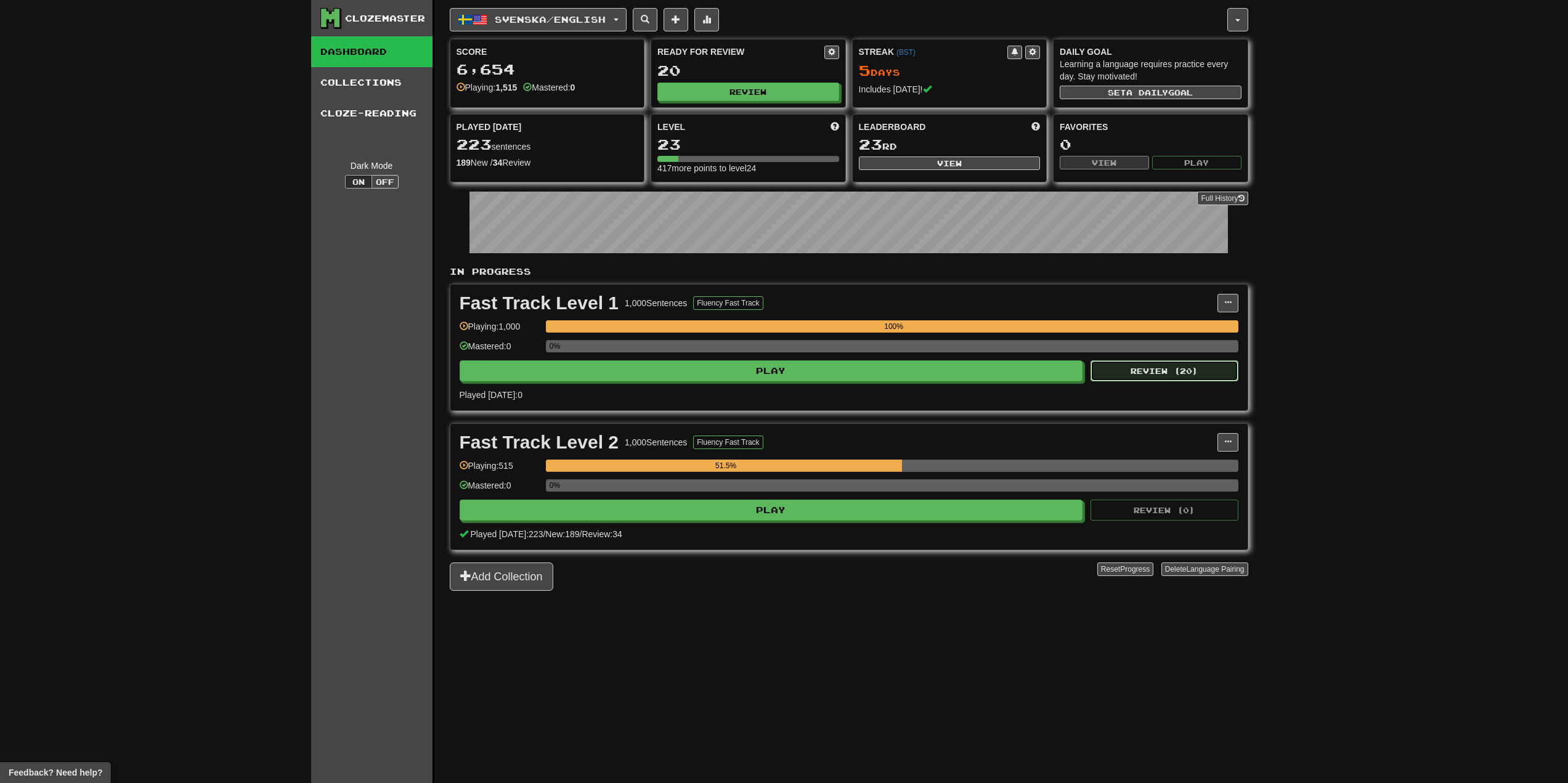
click at [1170, 368] on button "Review ( 20 )" at bounding box center [1165, 371] width 148 height 21
select select "**"
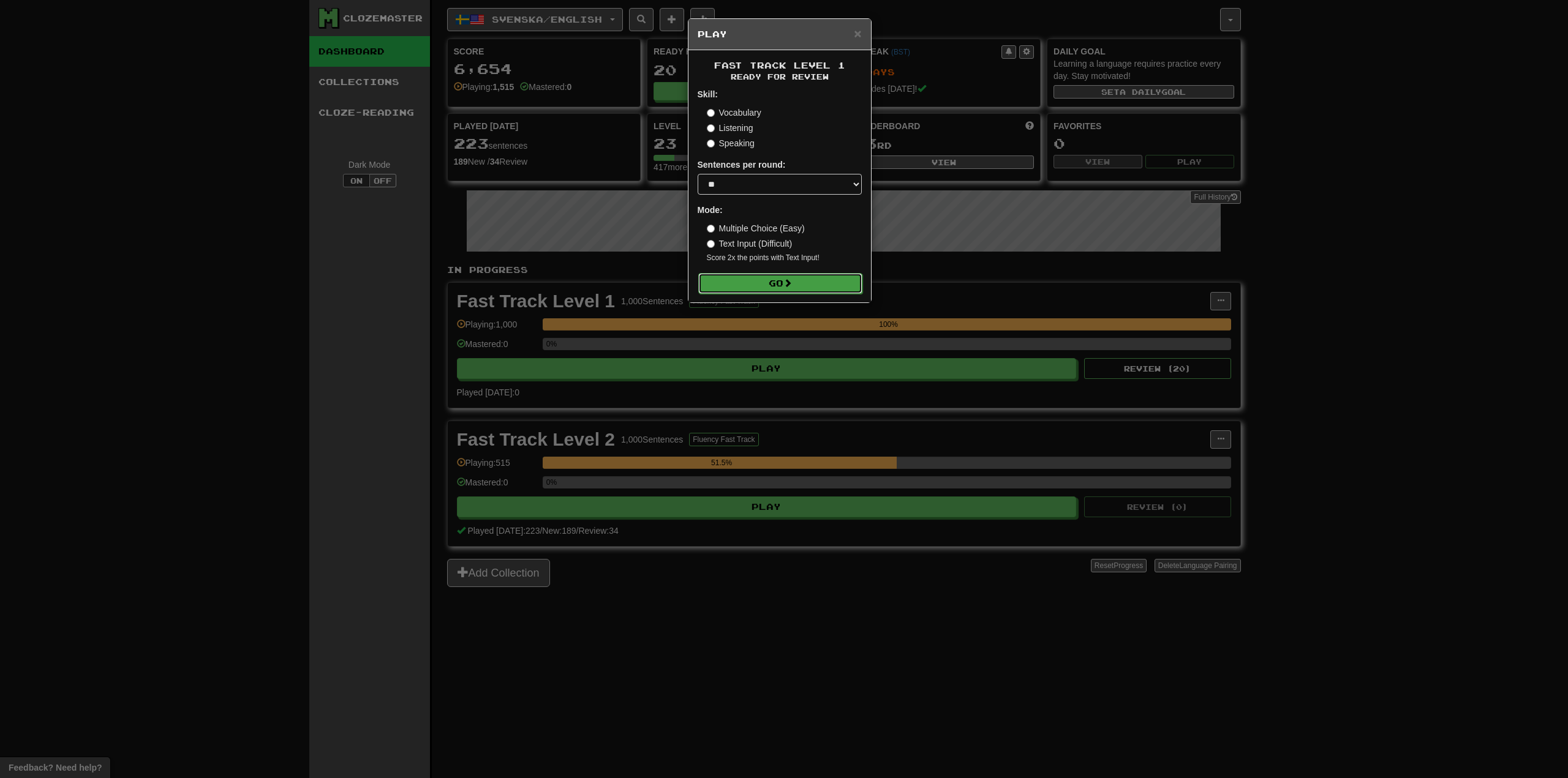
click at [824, 286] on button "Go" at bounding box center [780, 284] width 164 height 21
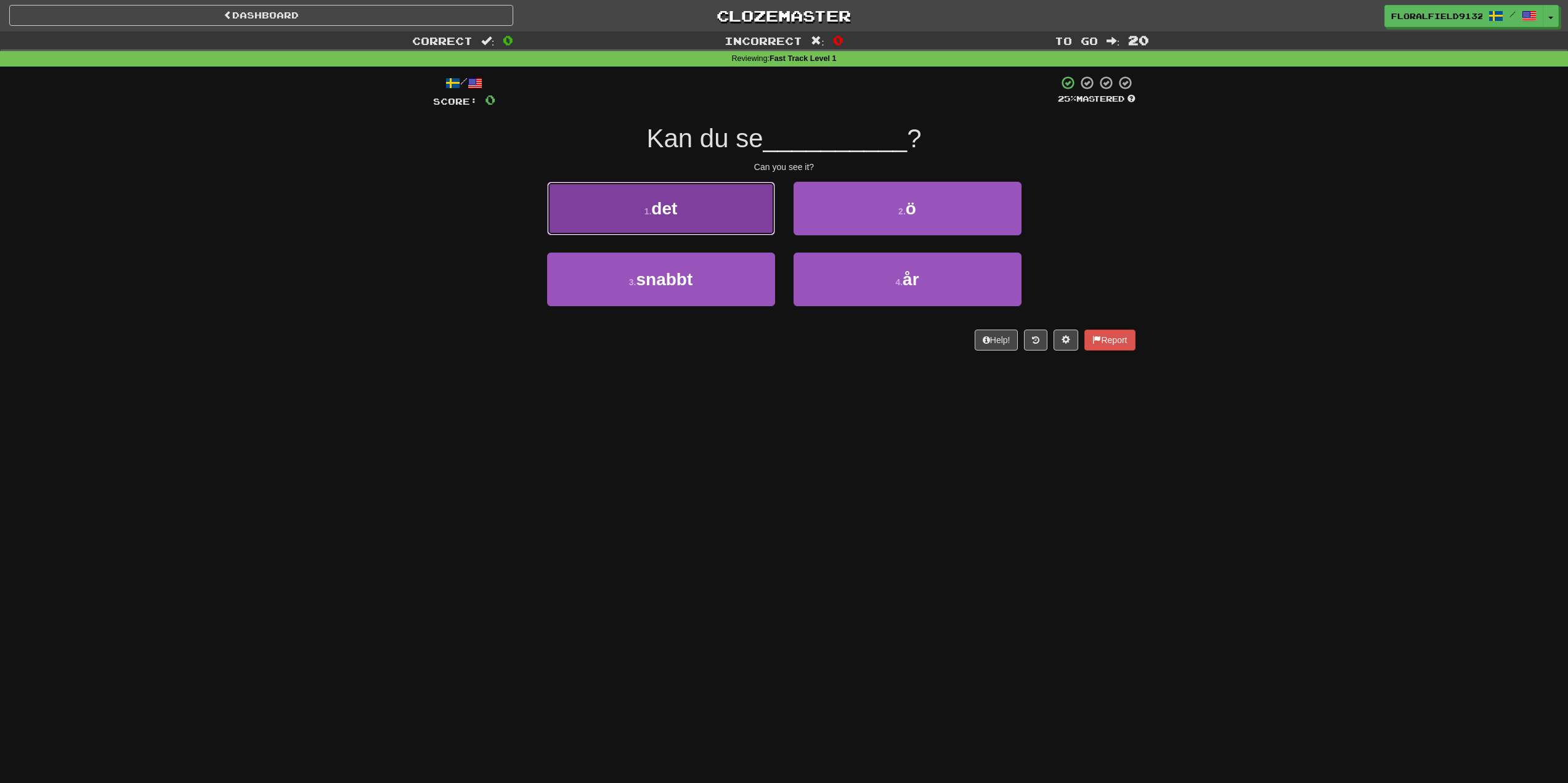
click at [711, 228] on button "1 . det" at bounding box center [661, 208] width 228 height 54
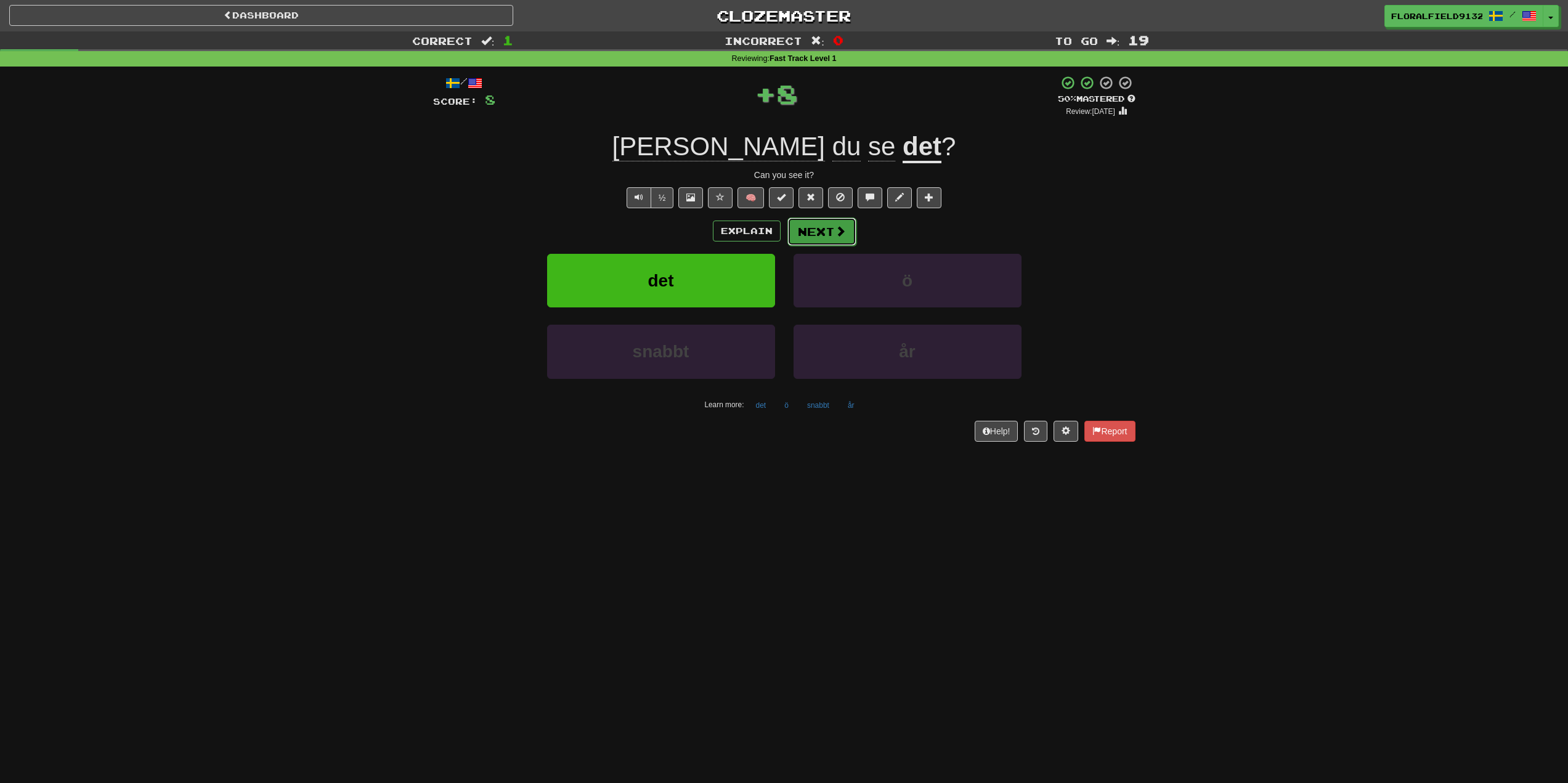
click at [838, 232] on span at bounding box center [840, 231] width 11 height 11
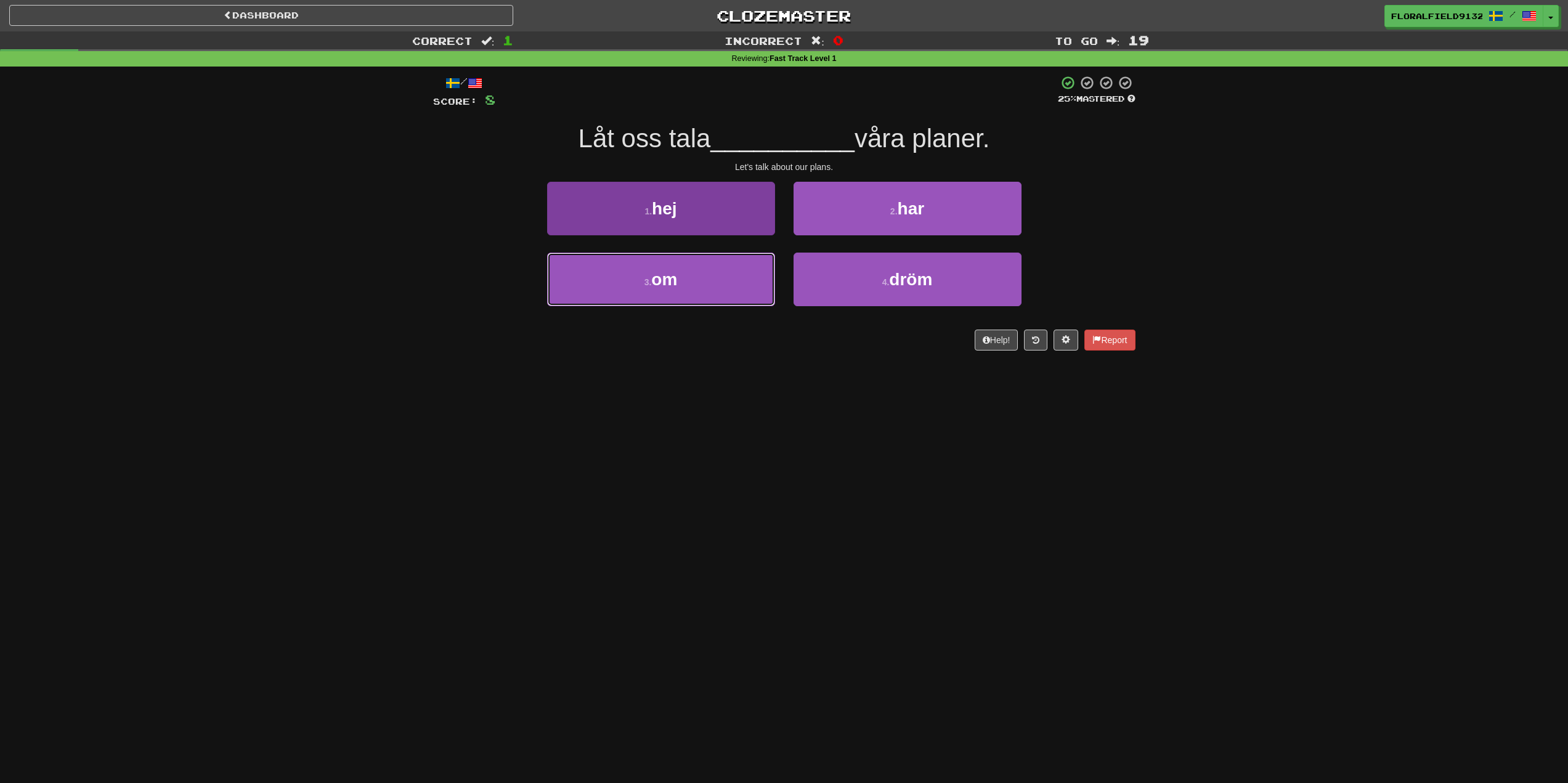
click at [675, 277] on span "om" at bounding box center [664, 279] width 25 height 19
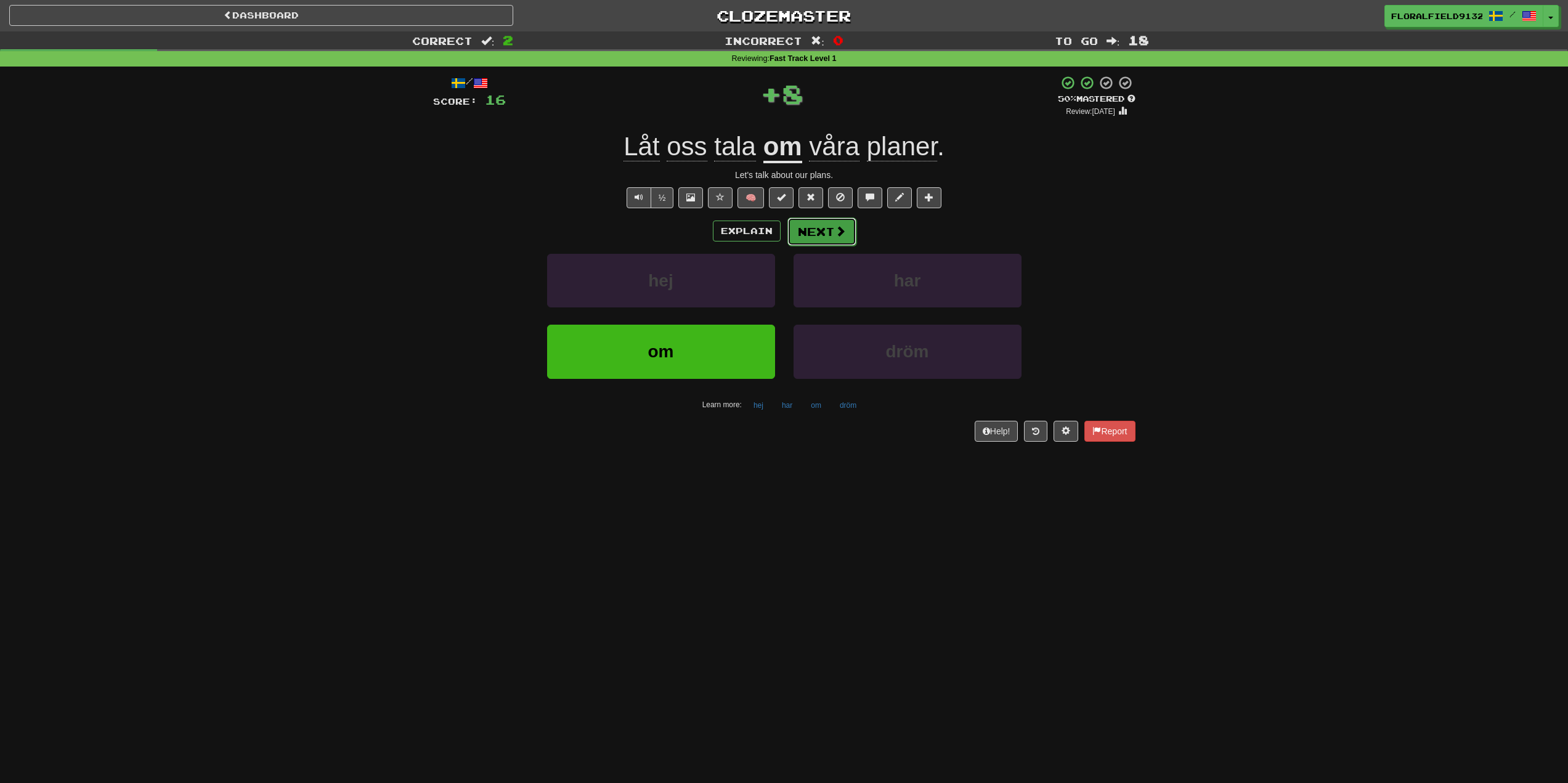
click at [824, 243] on button "Next" at bounding box center [822, 231] width 69 height 28
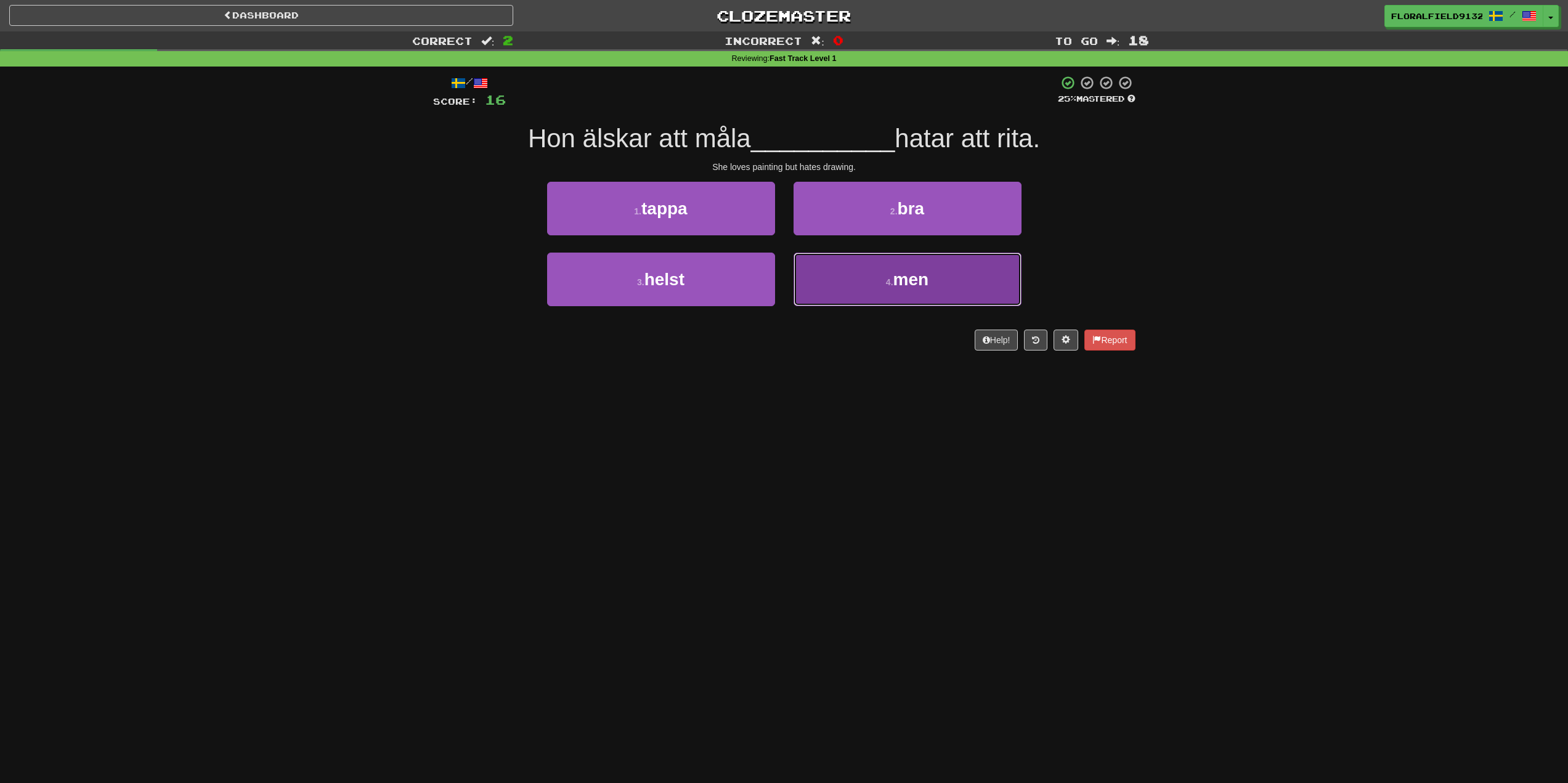
click at [904, 279] on span "men" at bounding box center [911, 279] width 36 height 19
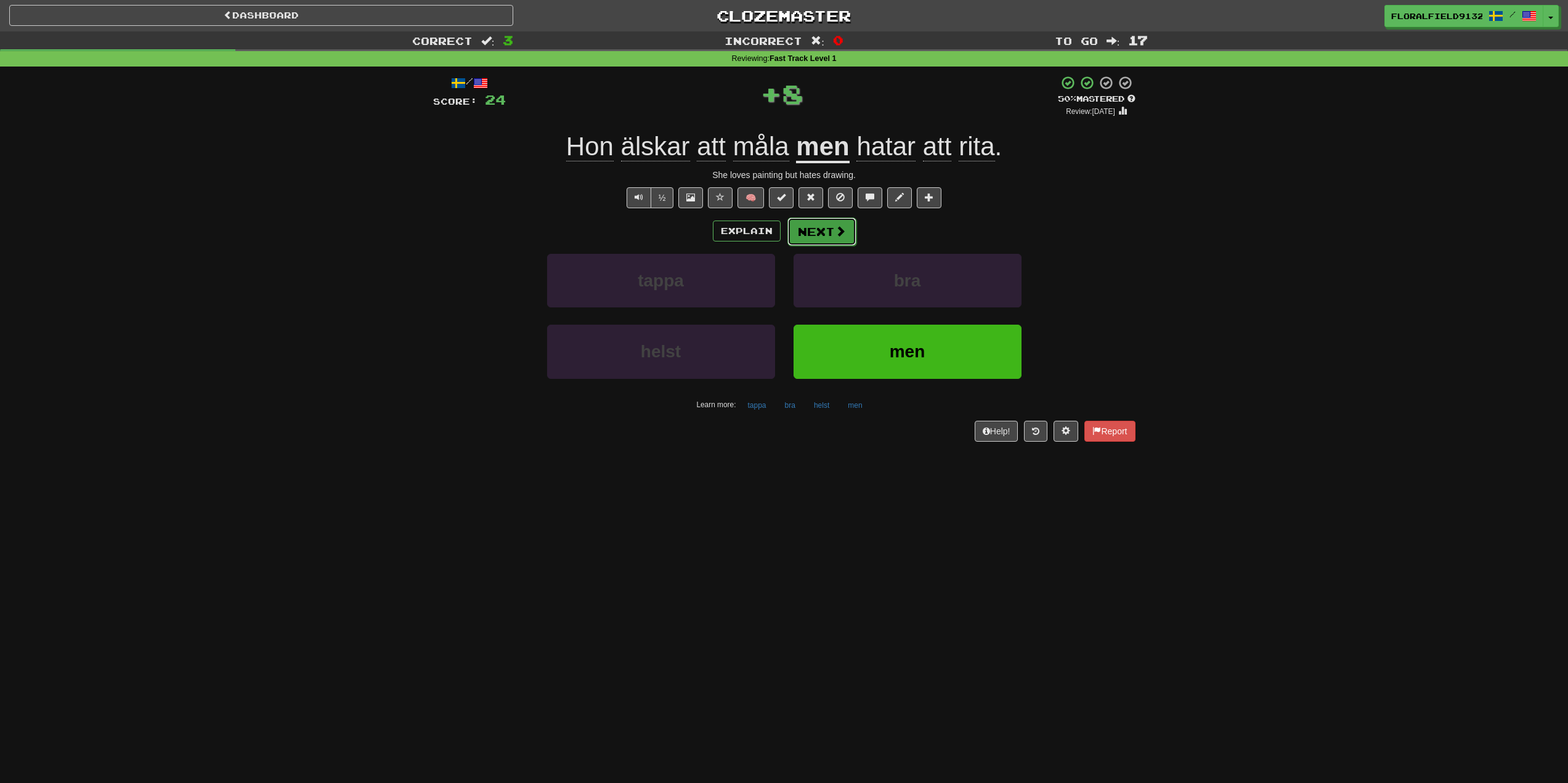
click at [833, 228] on button "Next" at bounding box center [822, 231] width 69 height 28
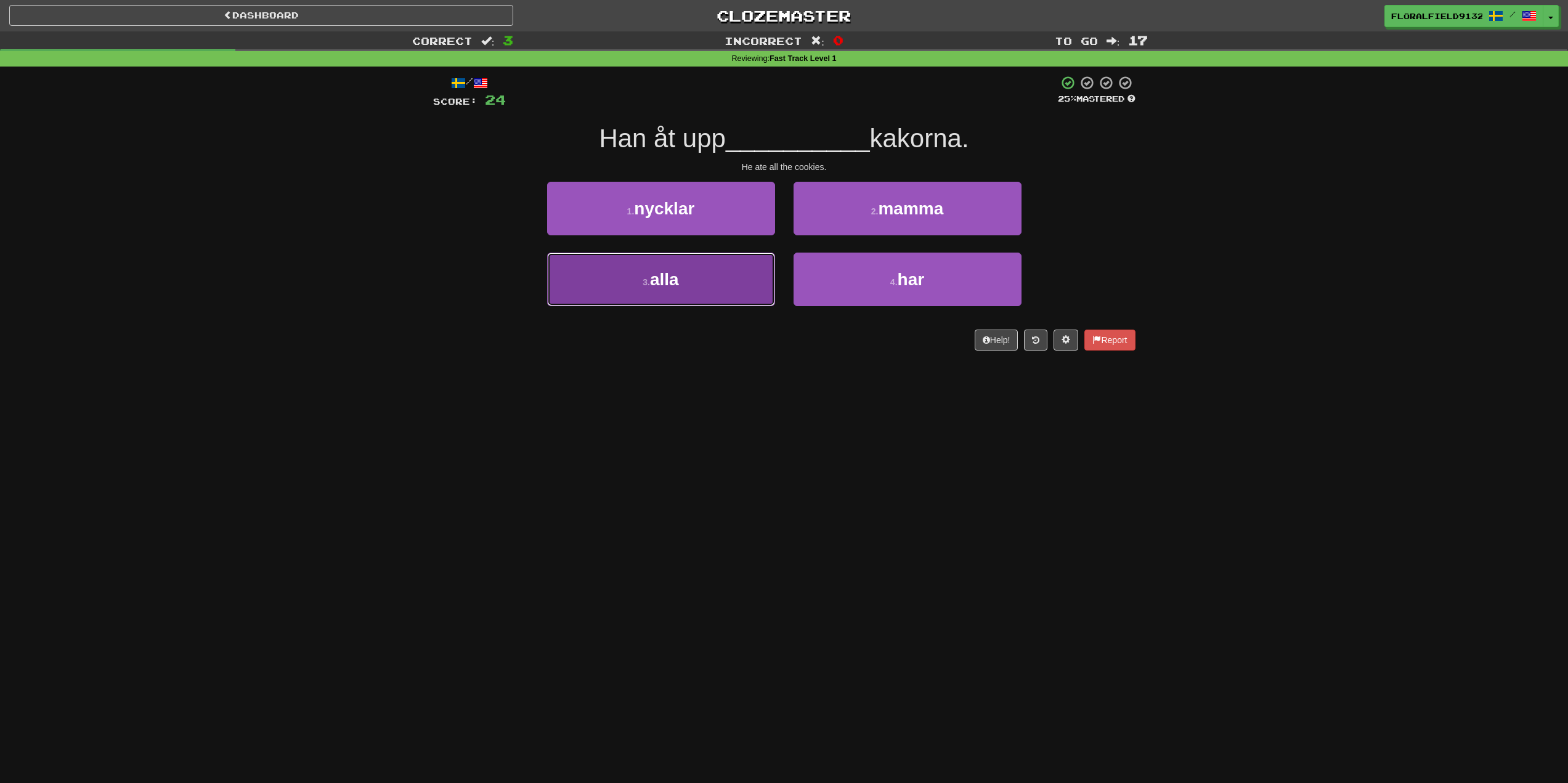
click at [709, 273] on button "3 . alla" at bounding box center [661, 279] width 228 height 54
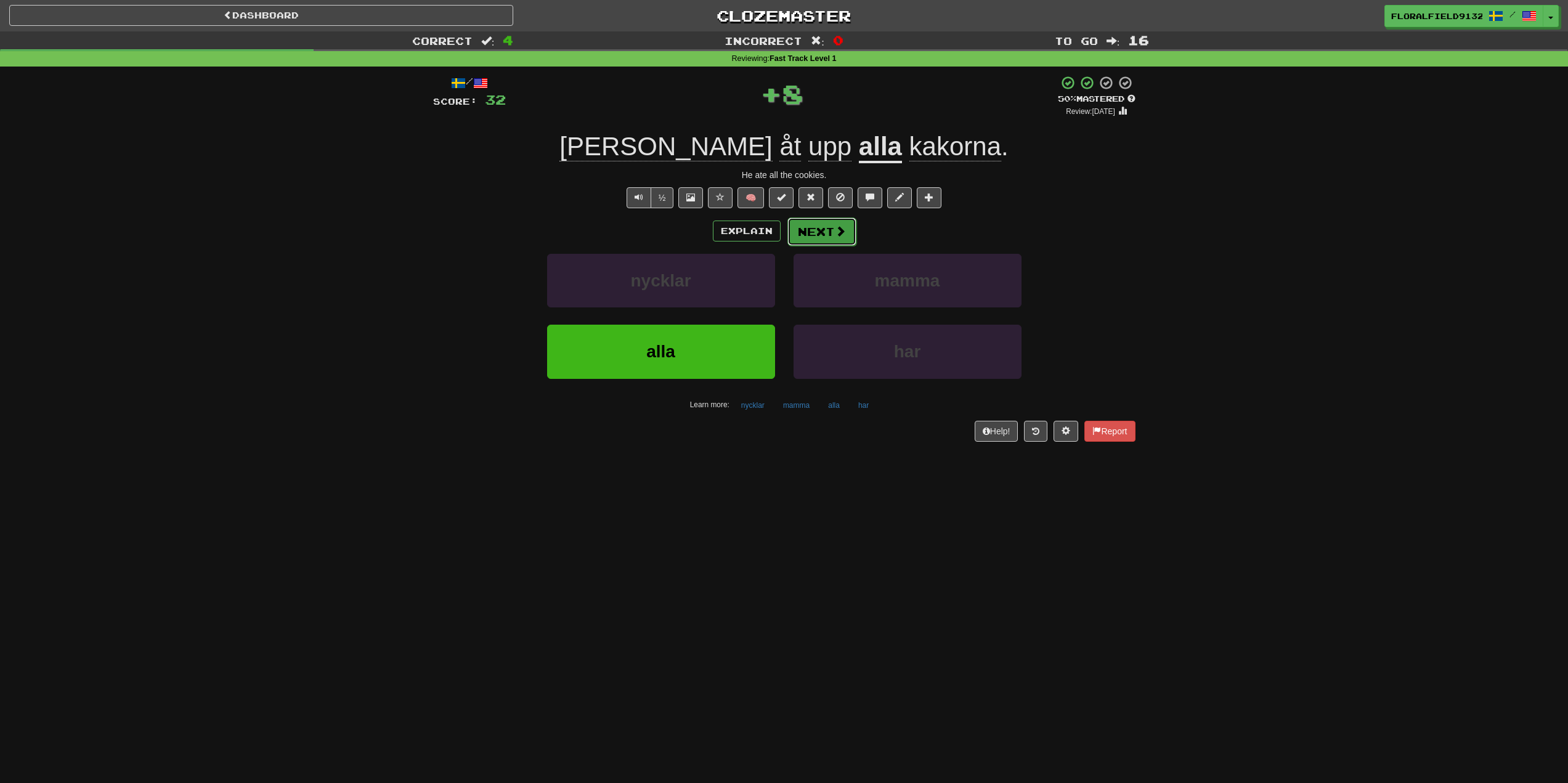
click at [825, 228] on button "Next" at bounding box center [822, 231] width 69 height 28
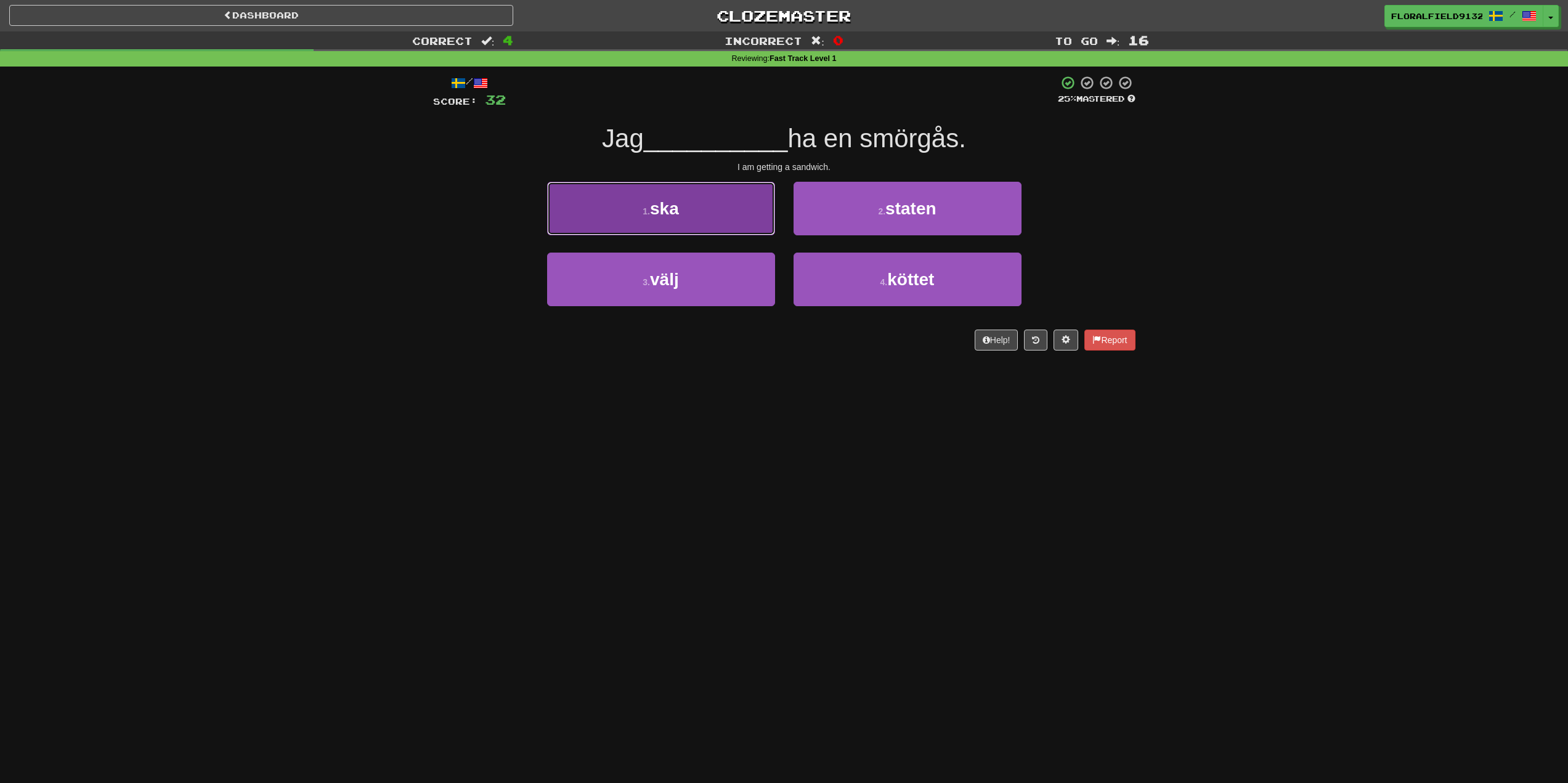
click at [729, 208] on button "1 . ska" at bounding box center [661, 208] width 228 height 54
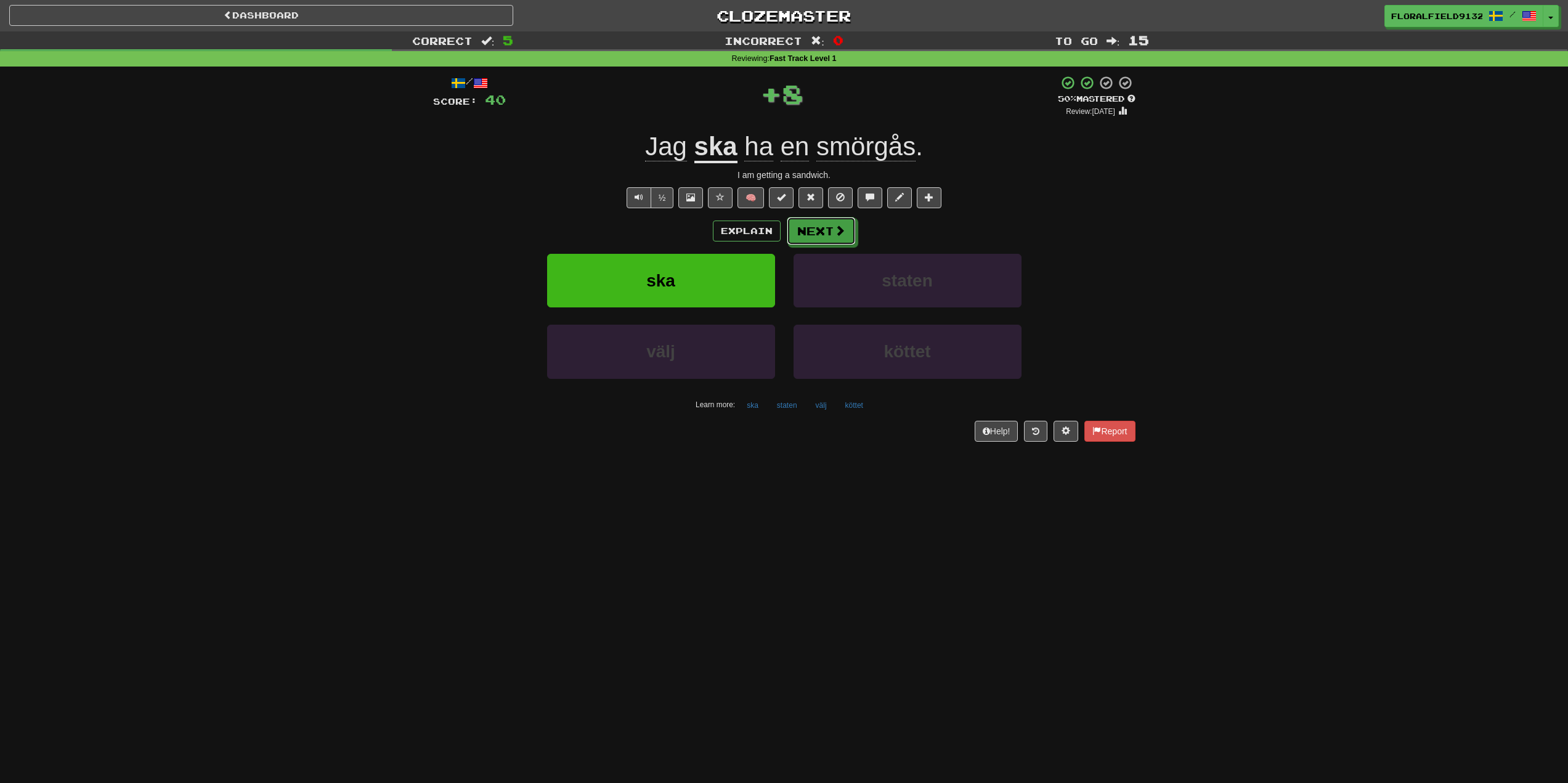
drag, startPoint x: 831, startPoint y: 235, endPoint x: 1060, endPoint y: 202, distance: 231.4
click at [1059, 207] on div "/ Score: 40 + 8 50 % Mastered Review: 2025-09-30 Jag ska ha en smörgås . I am g…" at bounding box center [784, 258] width 702 height 366
click at [737, 226] on button "Explain" at bounding box center [746, 231] width 68 height 21
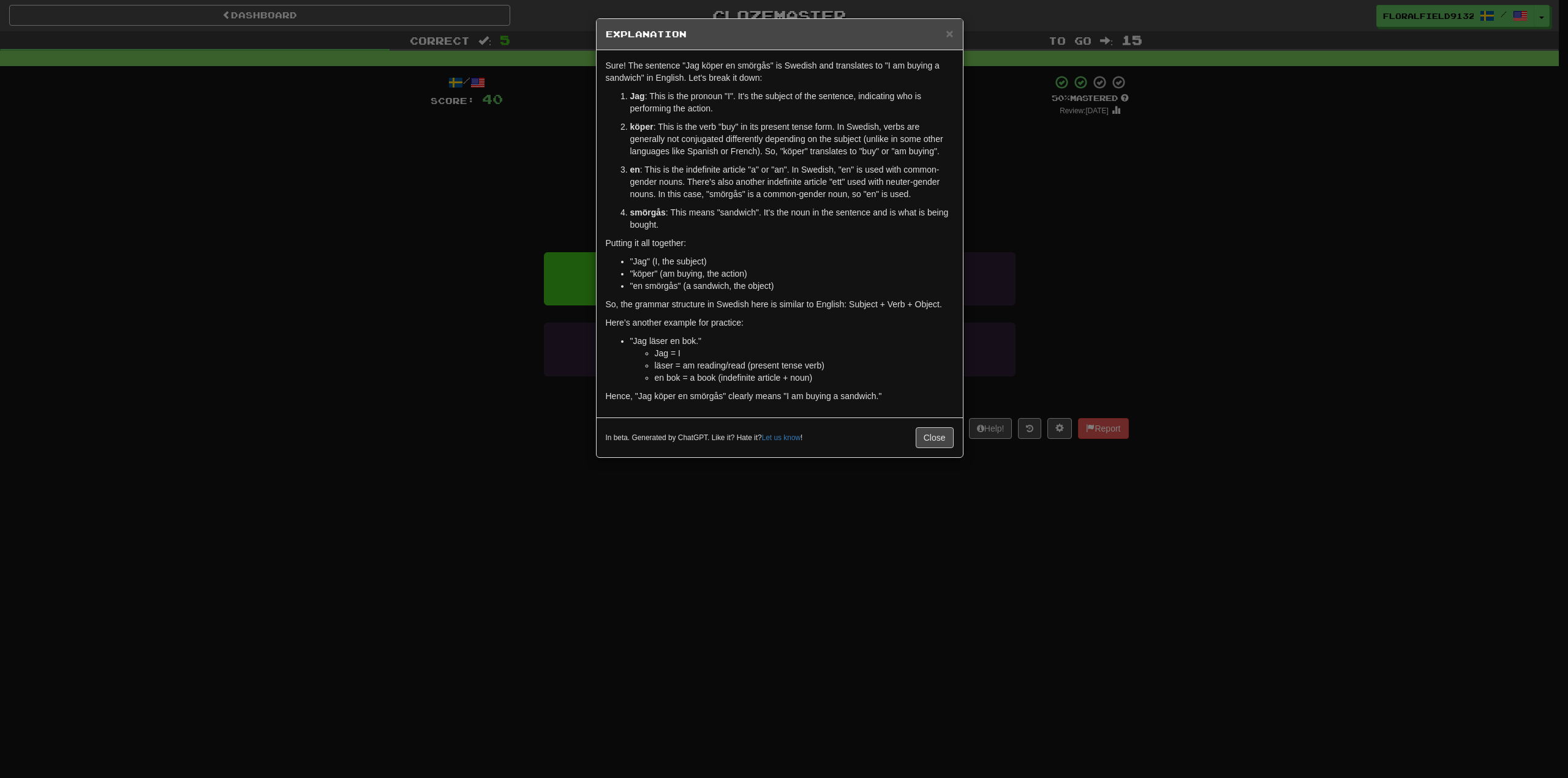
click at [955, 34] on div "× Explanation" at bounding box center [779, 35] width 366 height 31
click at [949, 33] on span "×" at bounding box center [950, 33] width 7 height 14
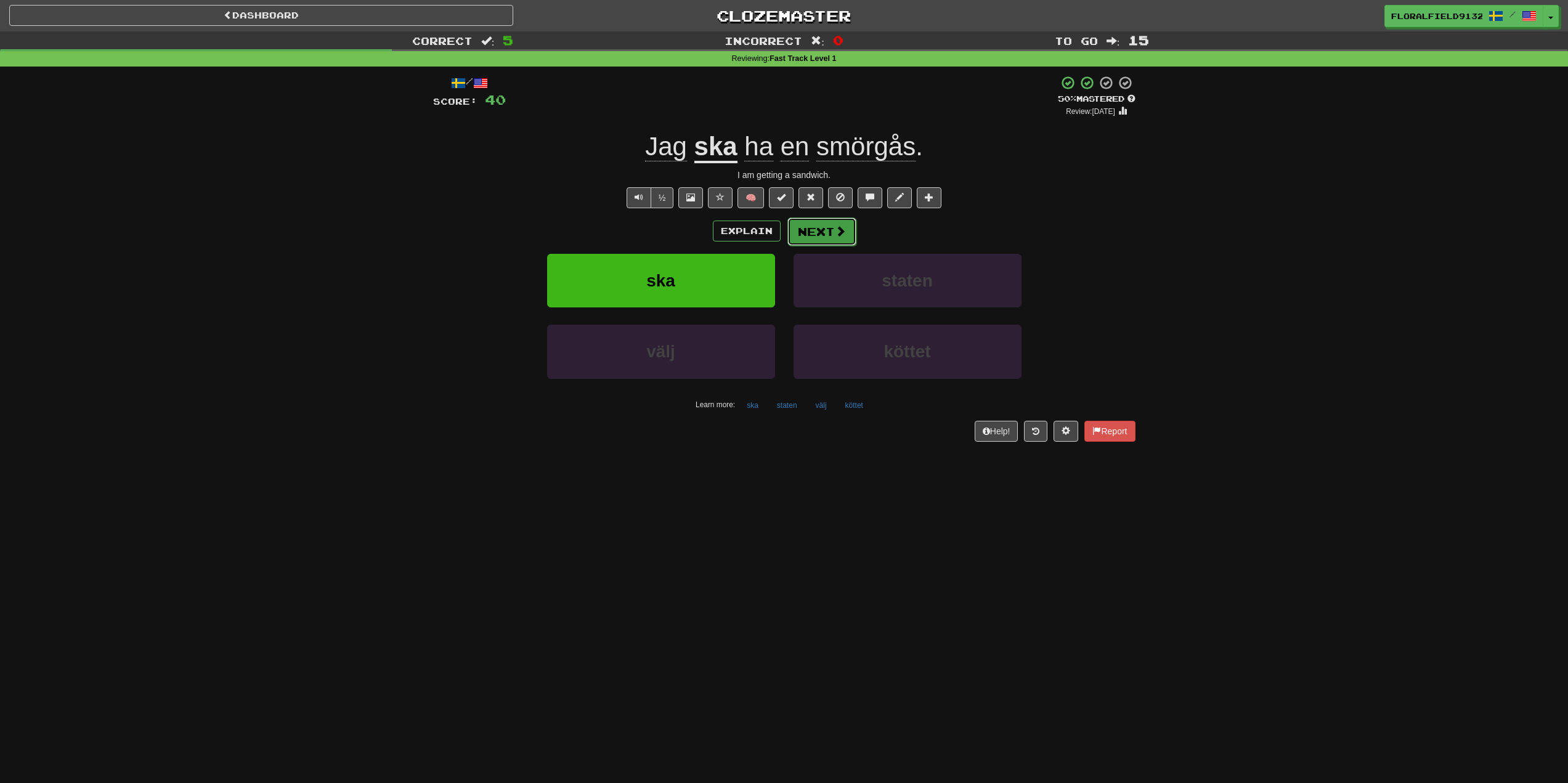
click at [847, 232] on button "Next" at bounding box center [822, 231] width 69 height 28
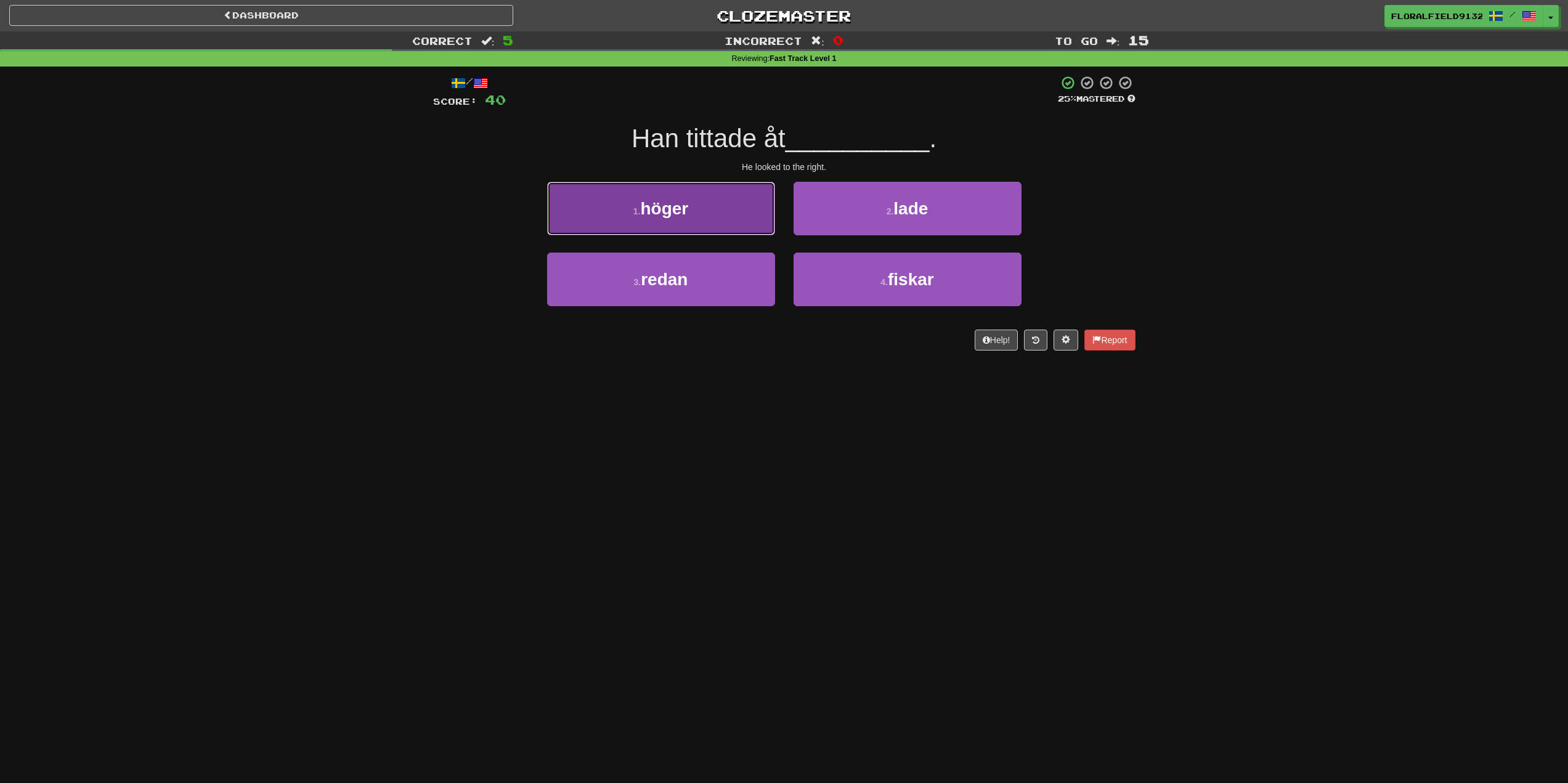
click at [703, 208] on button "1 . höger" at bounding box center [661, 208] width 228 height 54
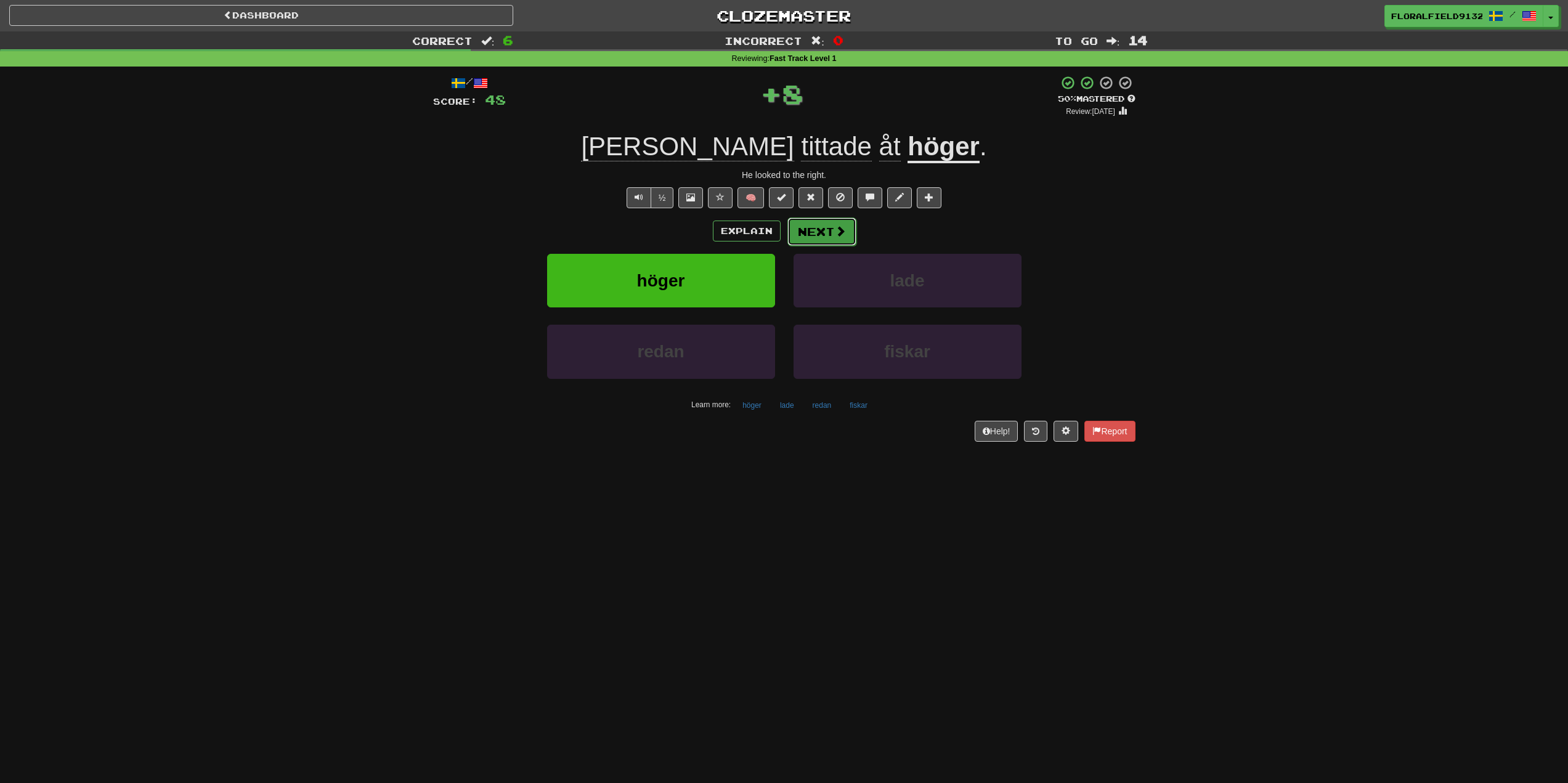
click at [832, 220] on button "Next" at bounding box center [822, 231] width 69 height 28
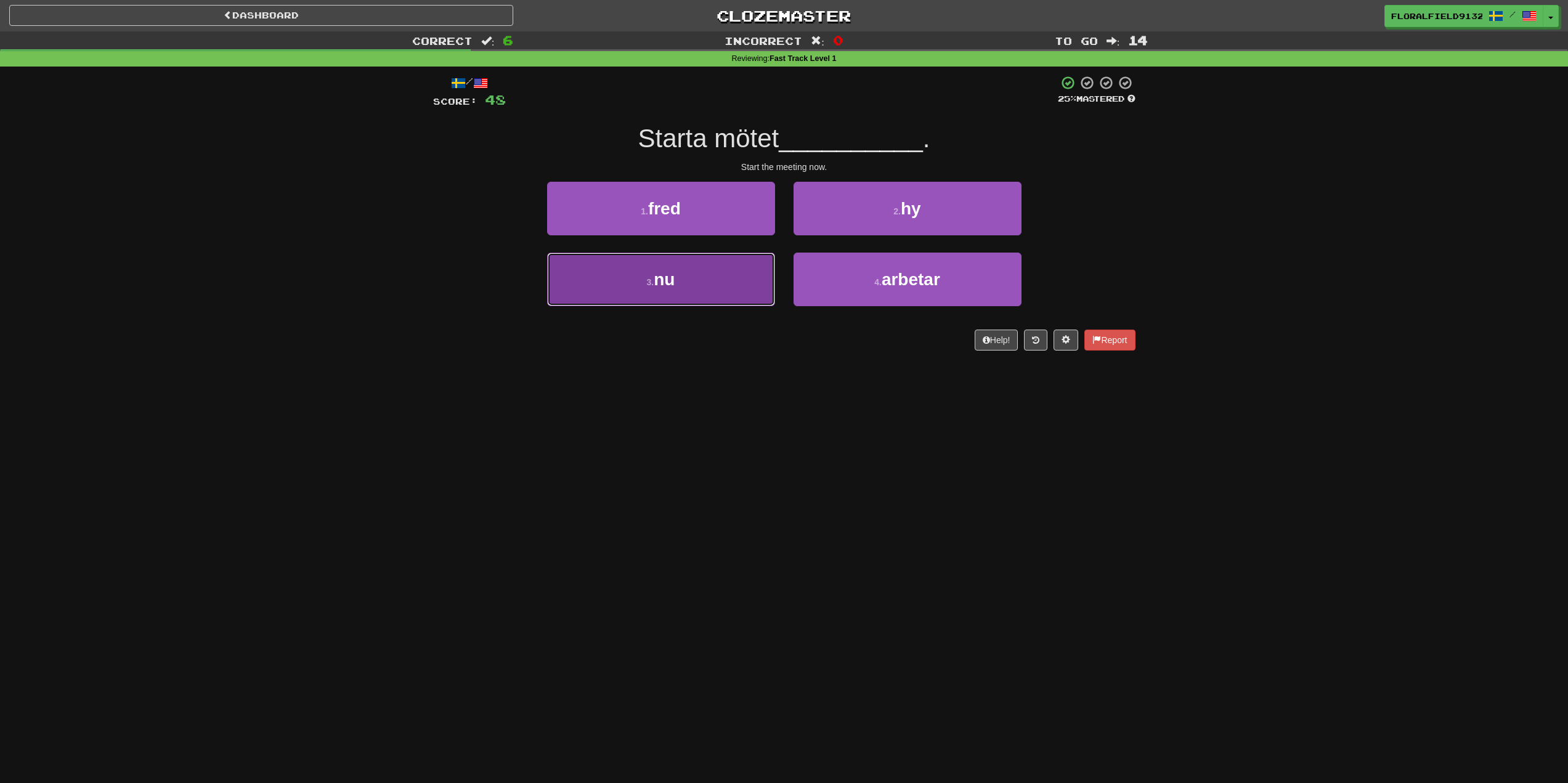
click at [732, 272] on button "3 . nu" at bounding box center [661, 279] width 228 height 54
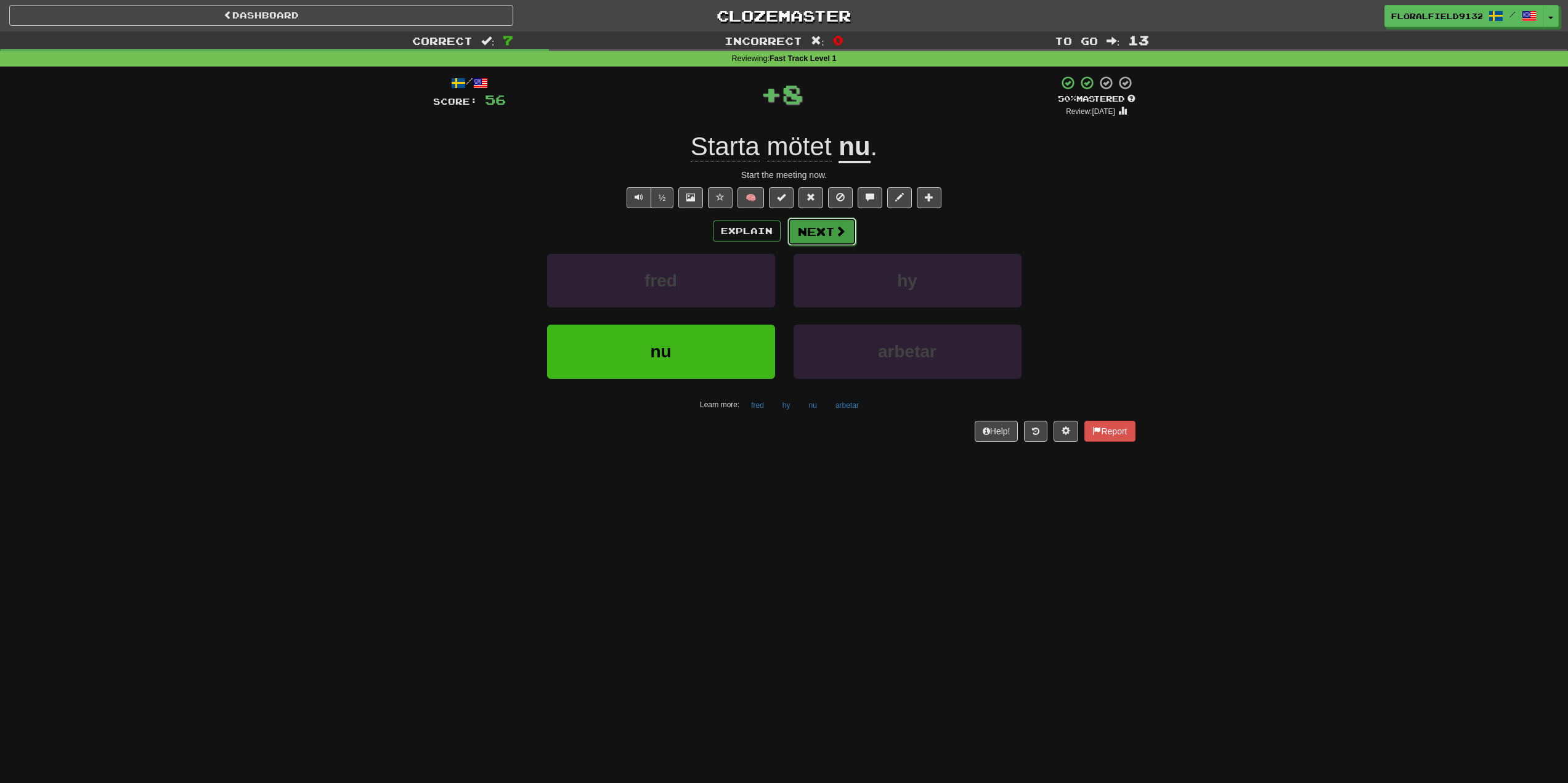
click at [812, 242] on button "Next" at bounding box center [822, 231] width 69 height 28
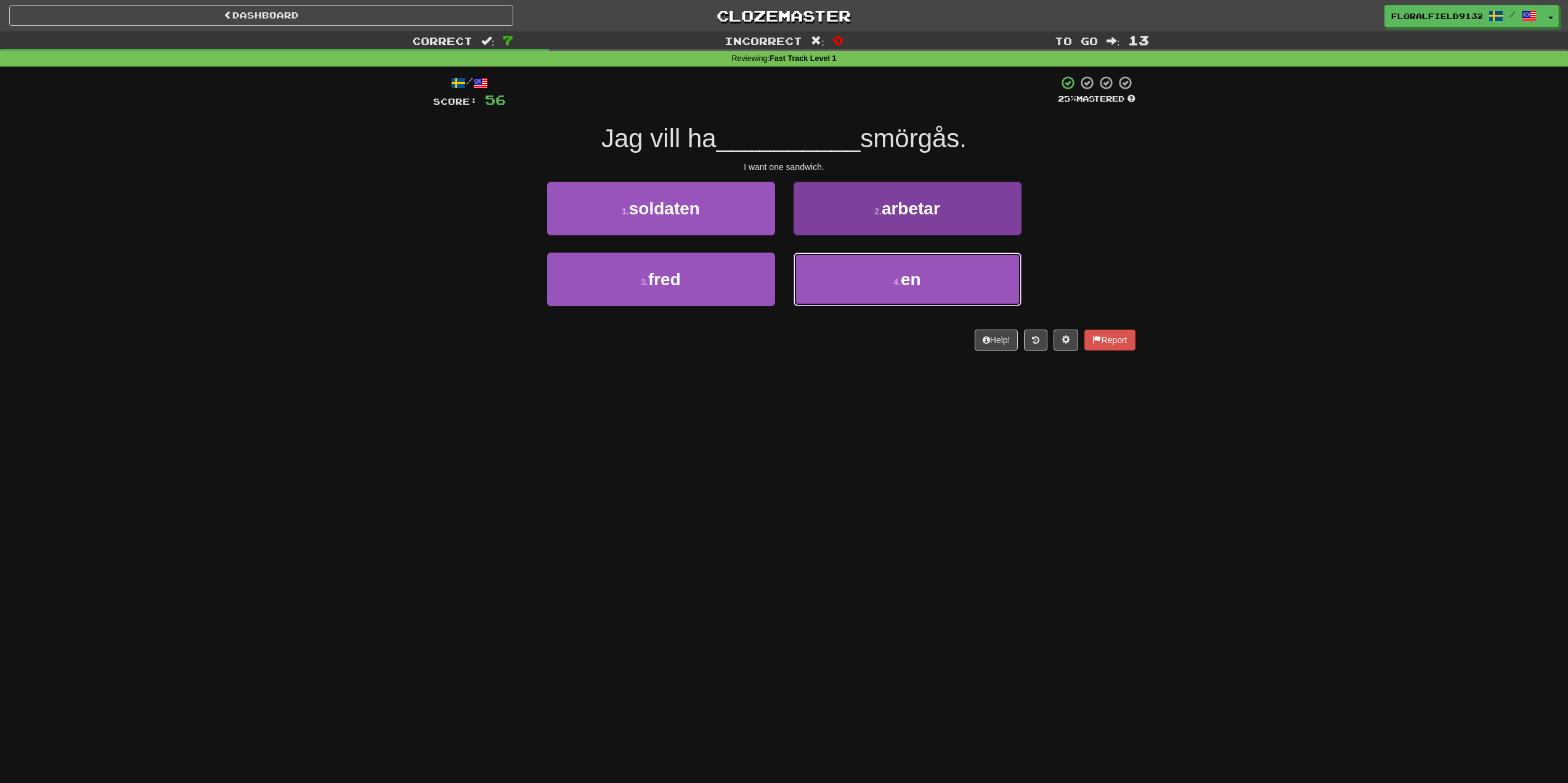
drag, startPoint x: 872, startPoint y: 279, endPoint x: 824, endPoint y: 278, distance: 48.0
click at [867, 280] on button "4 . en" at bounding box center [907, 279] width 228 height 54
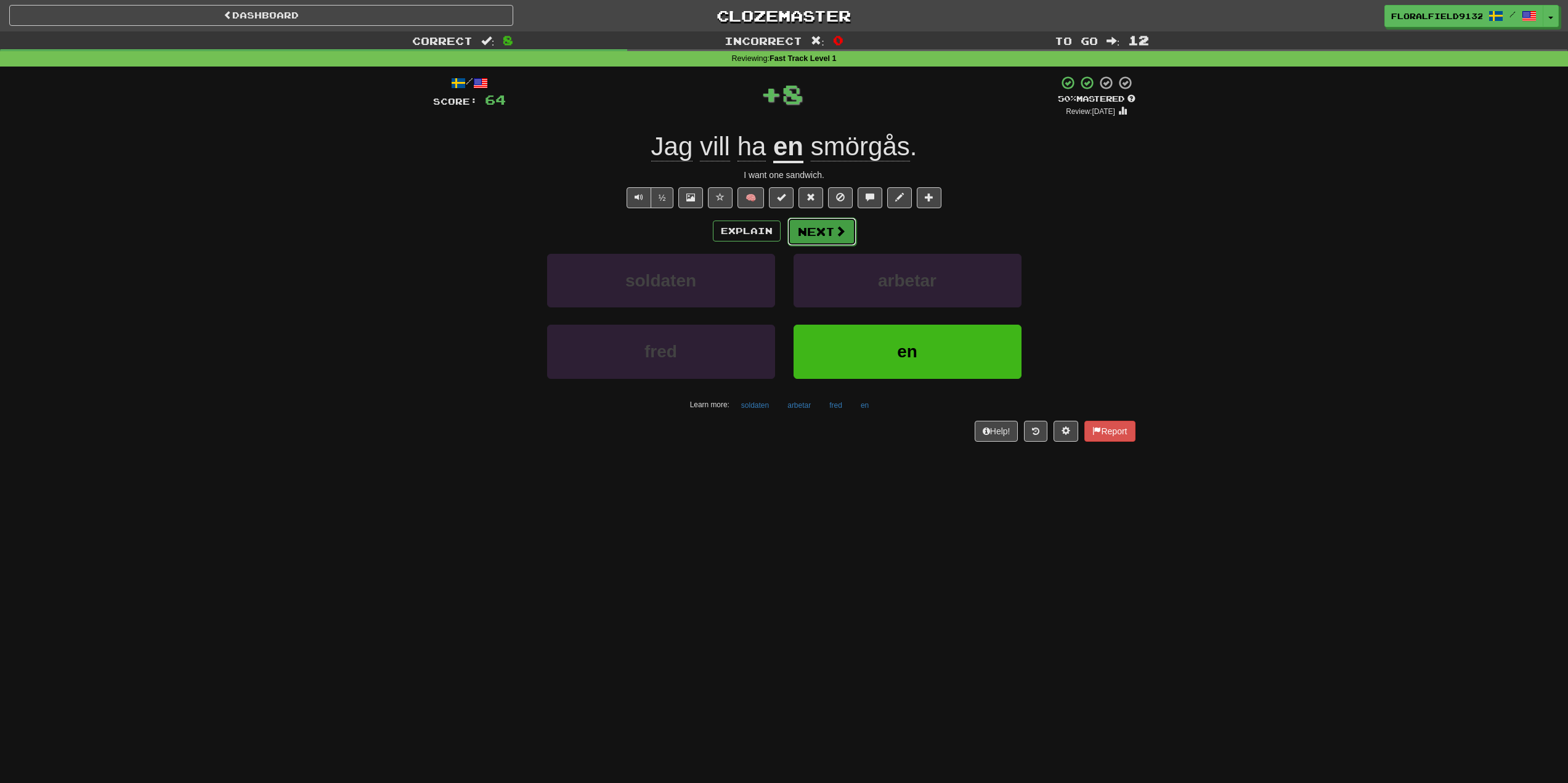
click at [832, 233] on button "Next" at bounding box center [822, 231] width 69 height 28
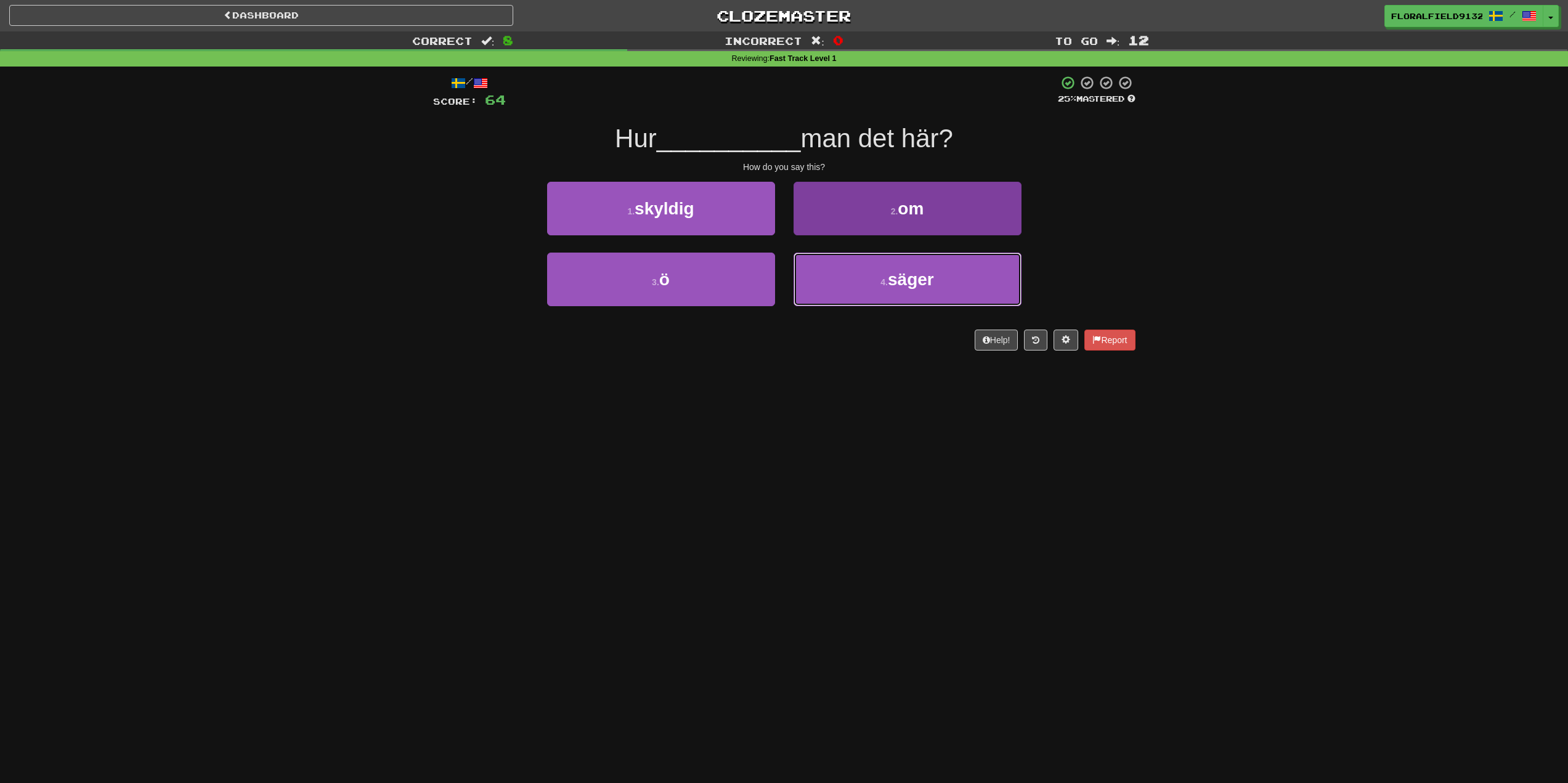
click at [873, 283] on button "4 . säger" at bounding box center [907, 279] width 228 height 54
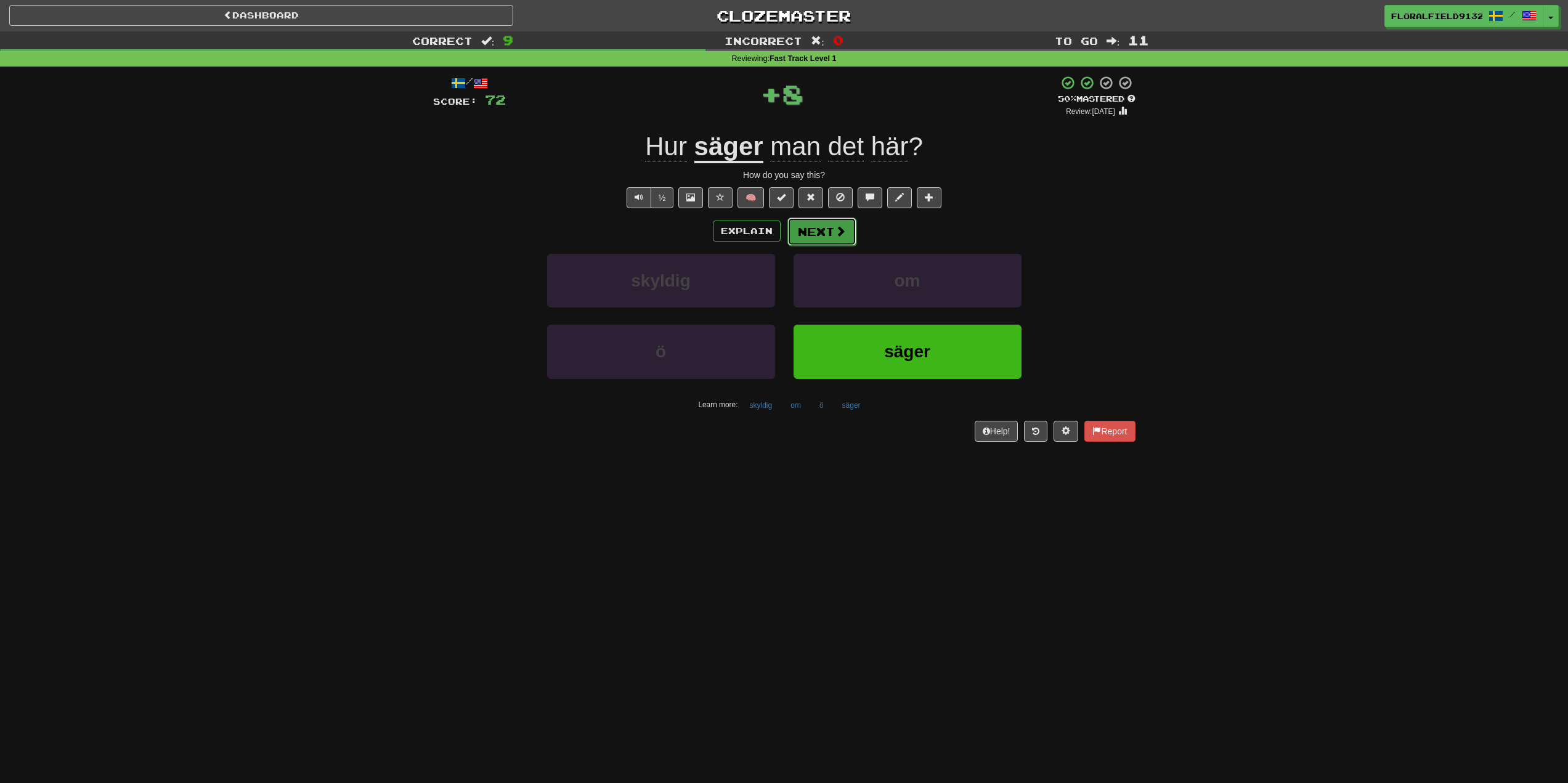
click at [827, 237] on button "Next" at bounding box center [822, 231] width 69 height 28
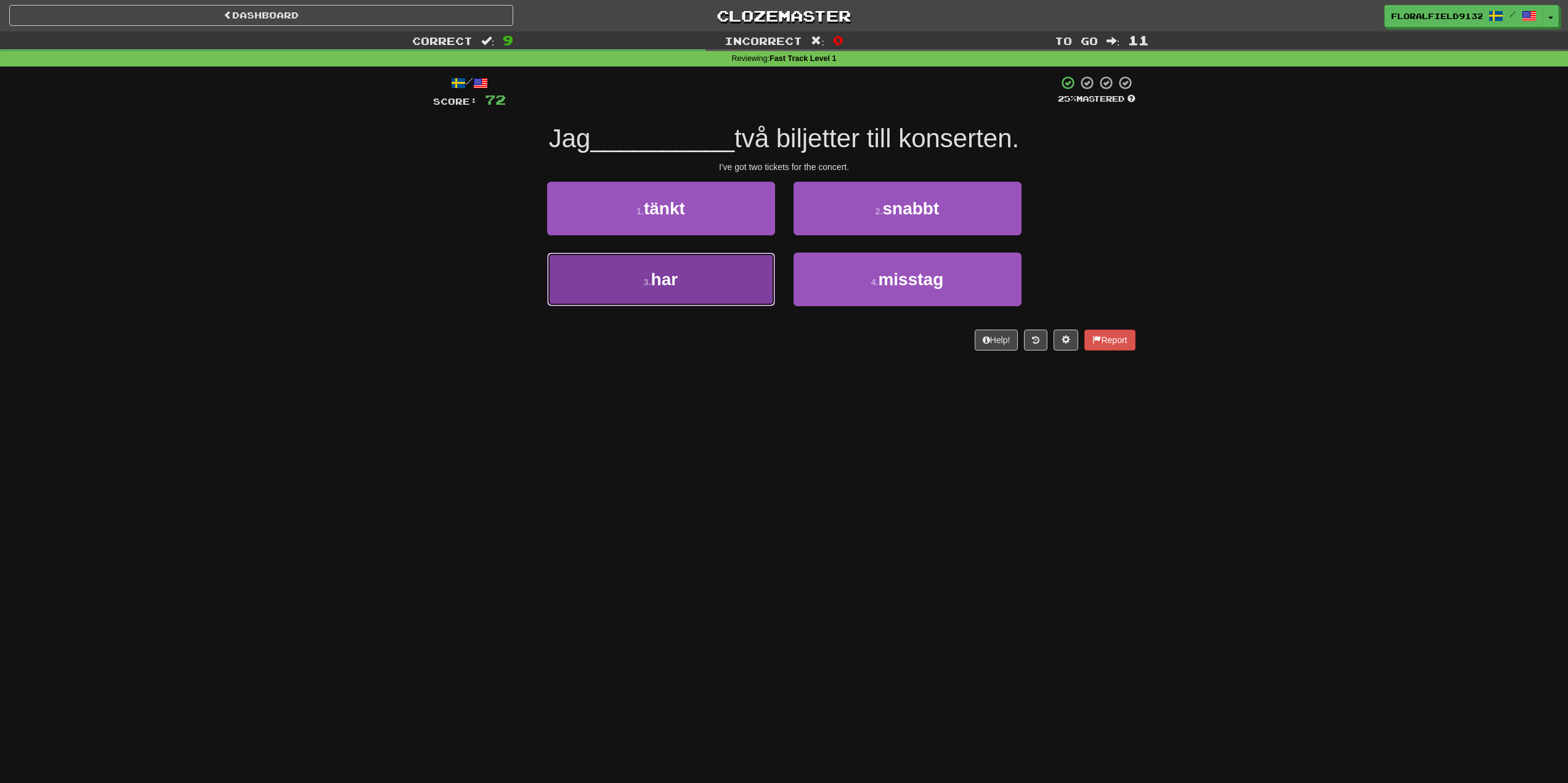
click at [741, 279] on button "3 . har" at bounding box center [661, 279] width 228 height 54
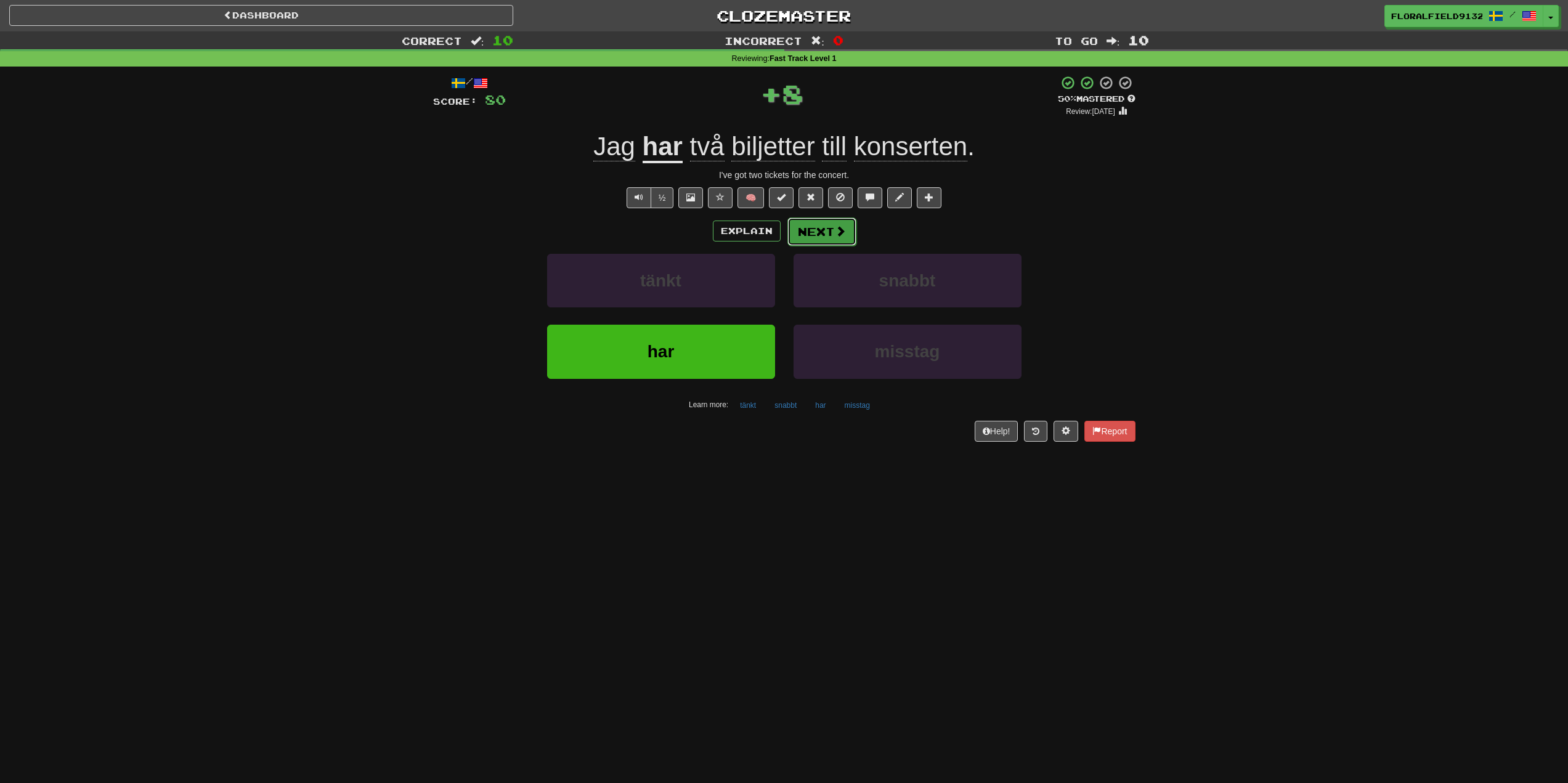
click at [831, 236] on button "Next" at bounding box center [822, 231] width 69 height 28
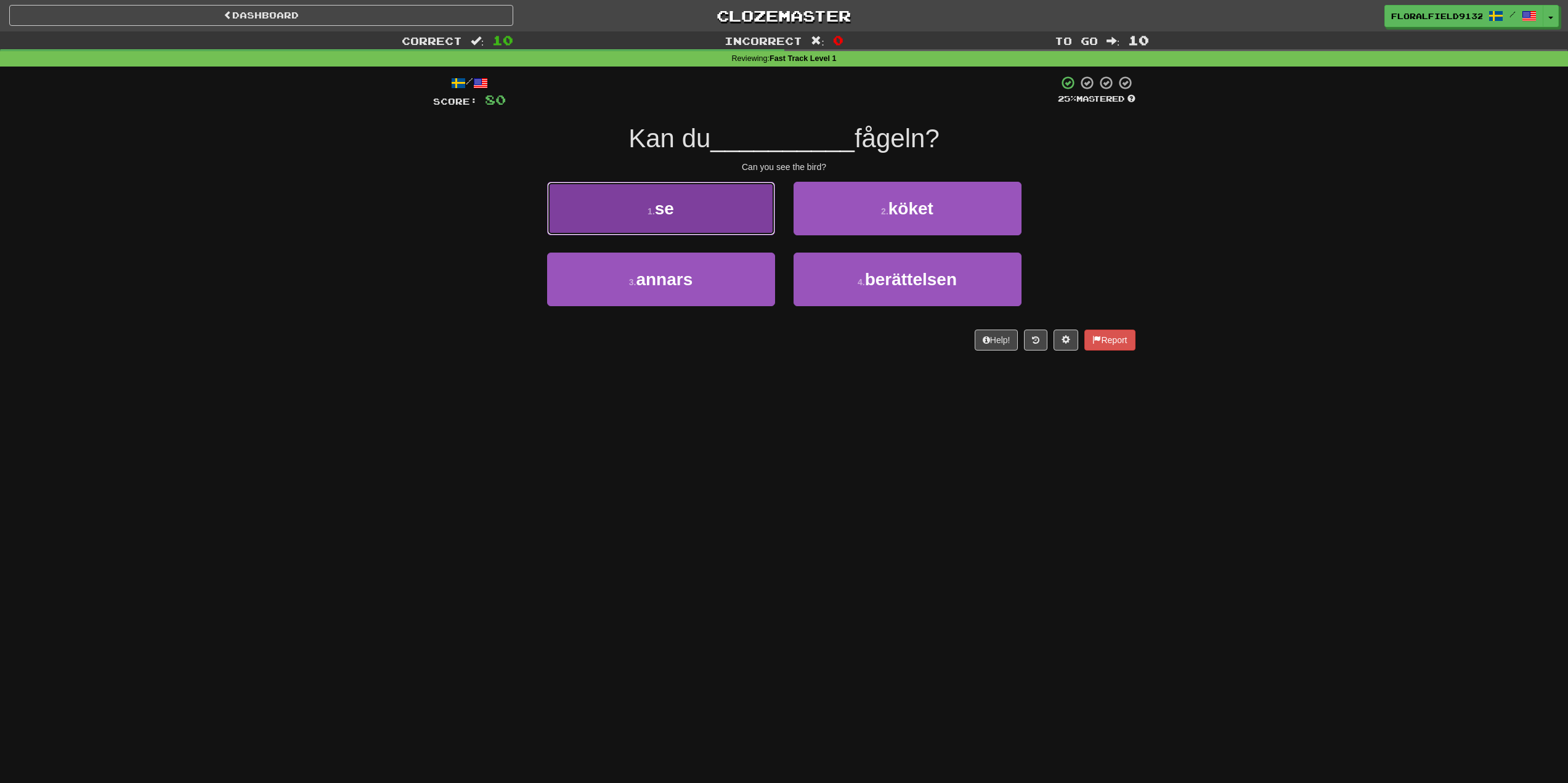
click at [727, 213] on button "1 . se" at bounding box center [661, 208] width 228 height 54
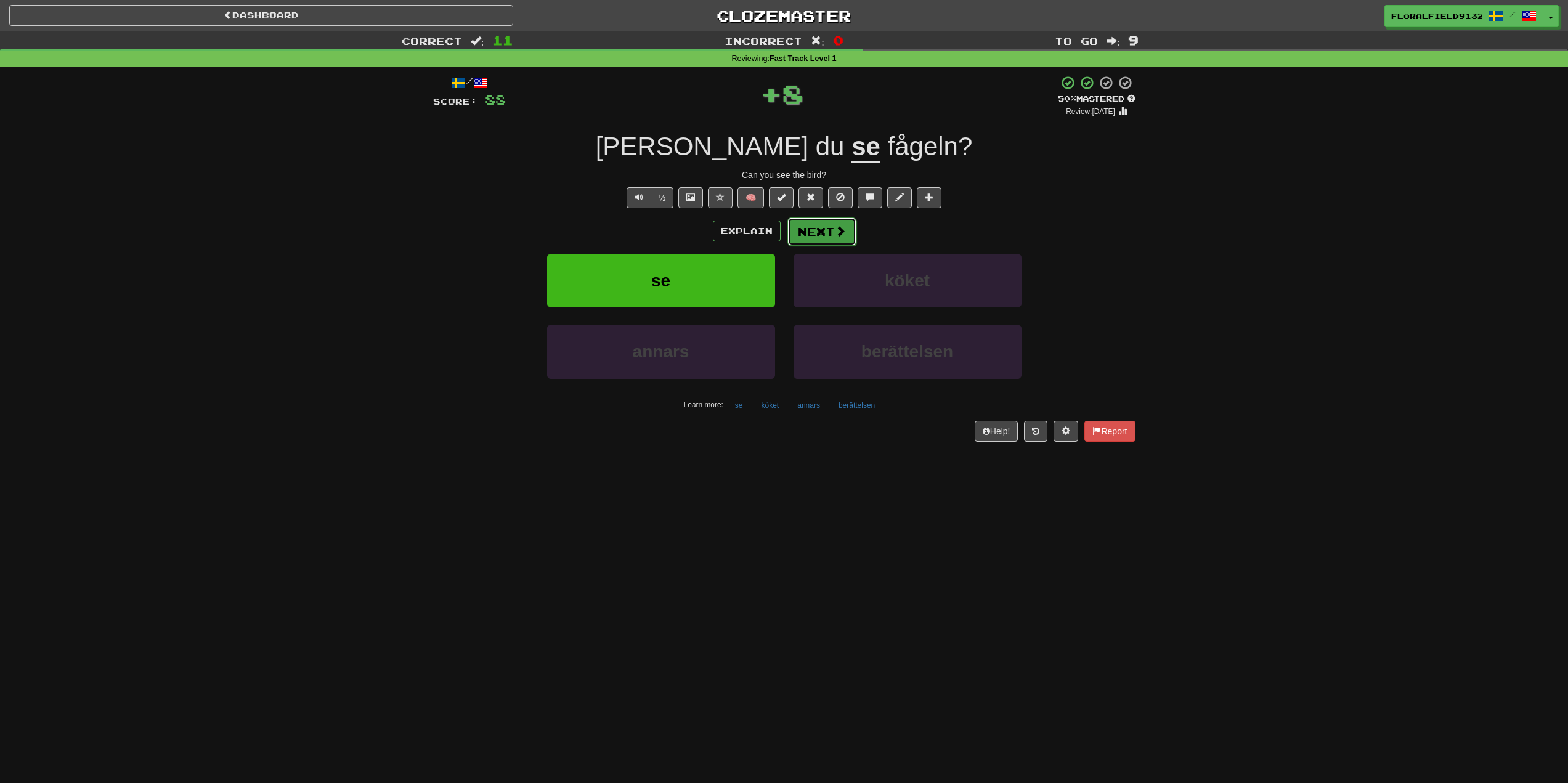
click at [834, 224] on button "Next" at bounding box center [822, 231] width 69 height 28
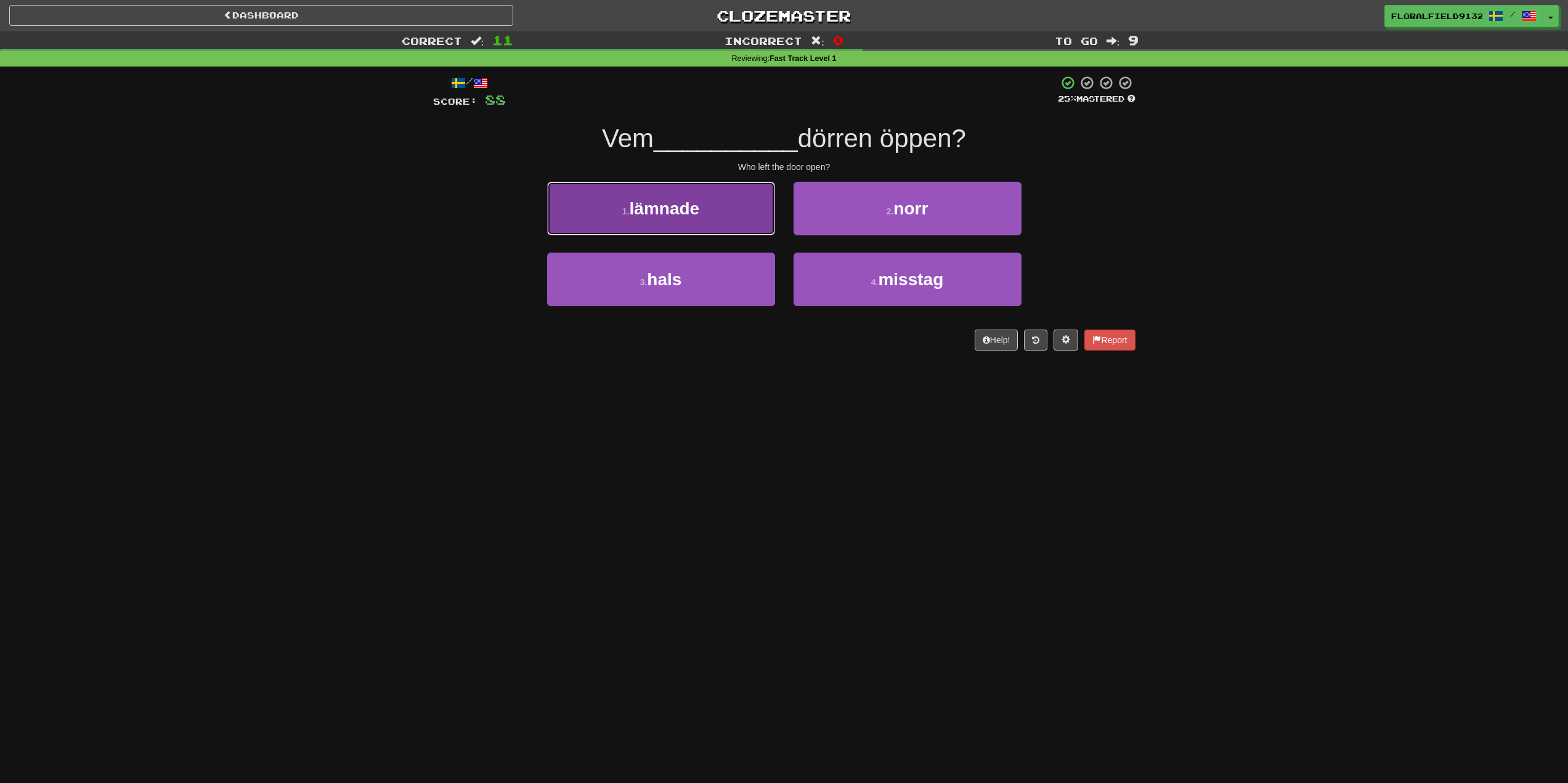
click at [716, 221] on button "1 . lämnade" at bounding box center [661, 208] width 228 height 54
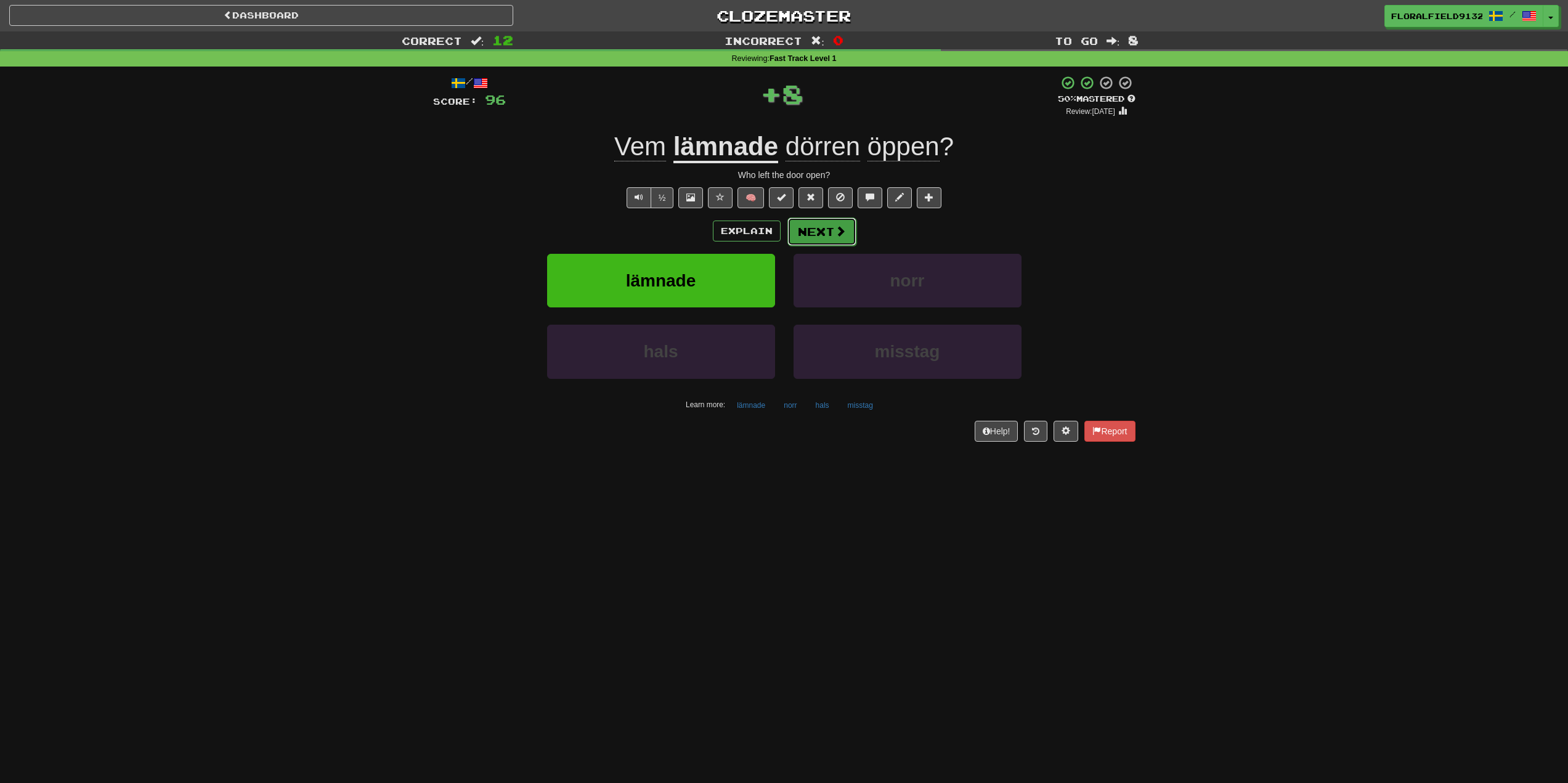
click at [827, 229] on button "Next" at bounding box center [822, 231] width 69 height 28
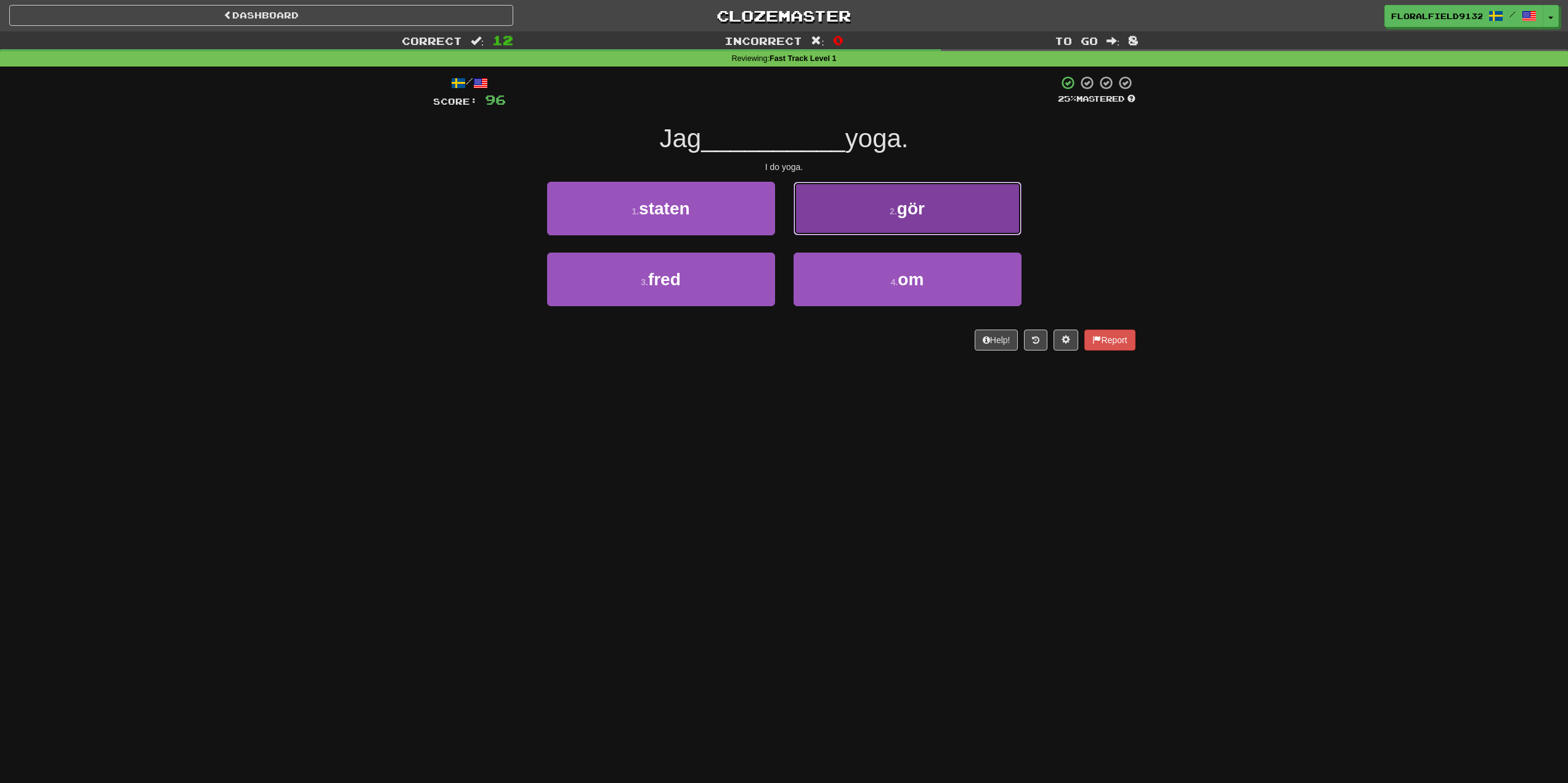
click at [910, 219] on button "2 . gör" at bounding box center [907, 208] width 228 height 54
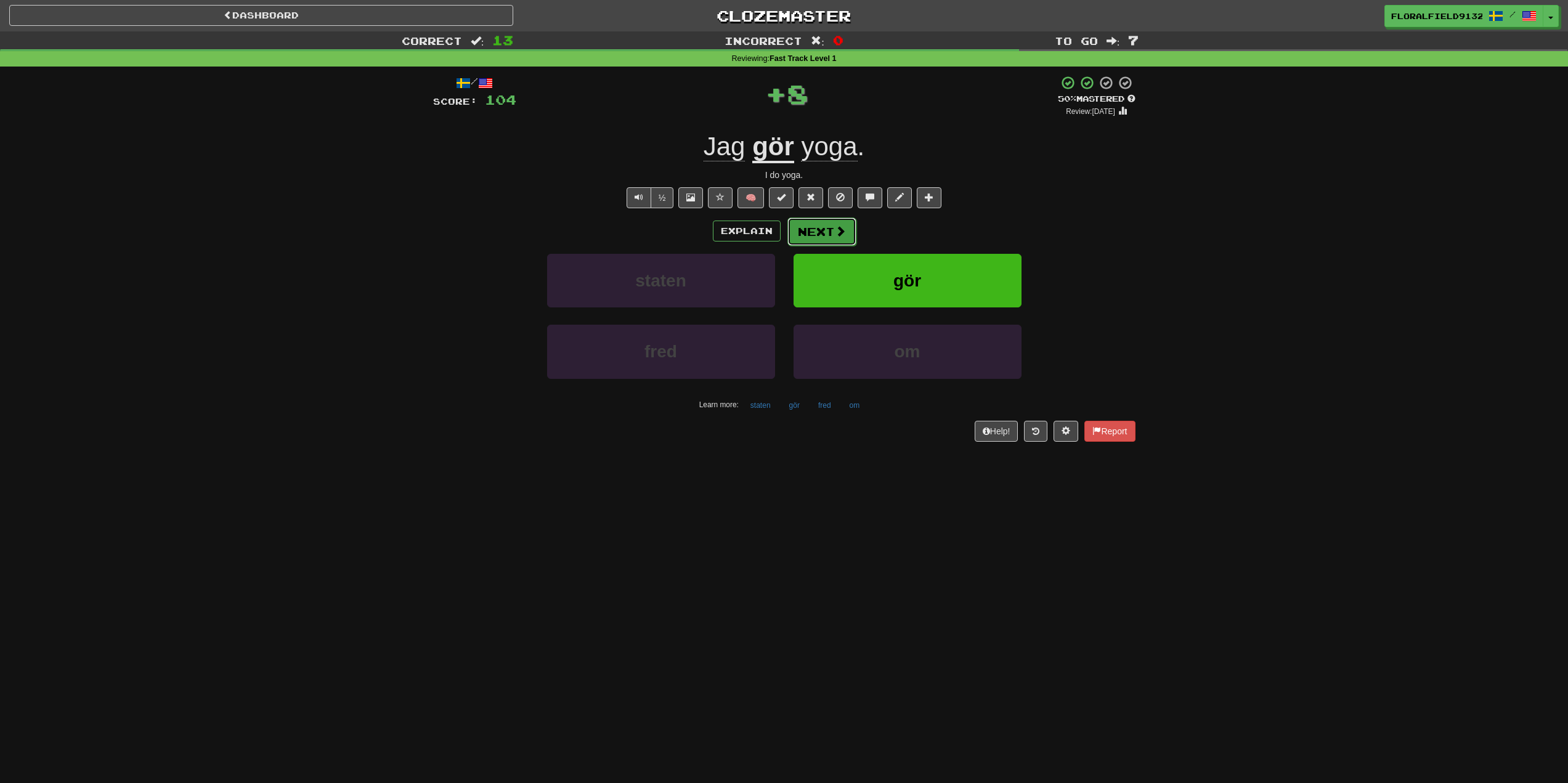
click at [830, 236] on button "Next" at bounding box center [822, 231] width 69 height 28
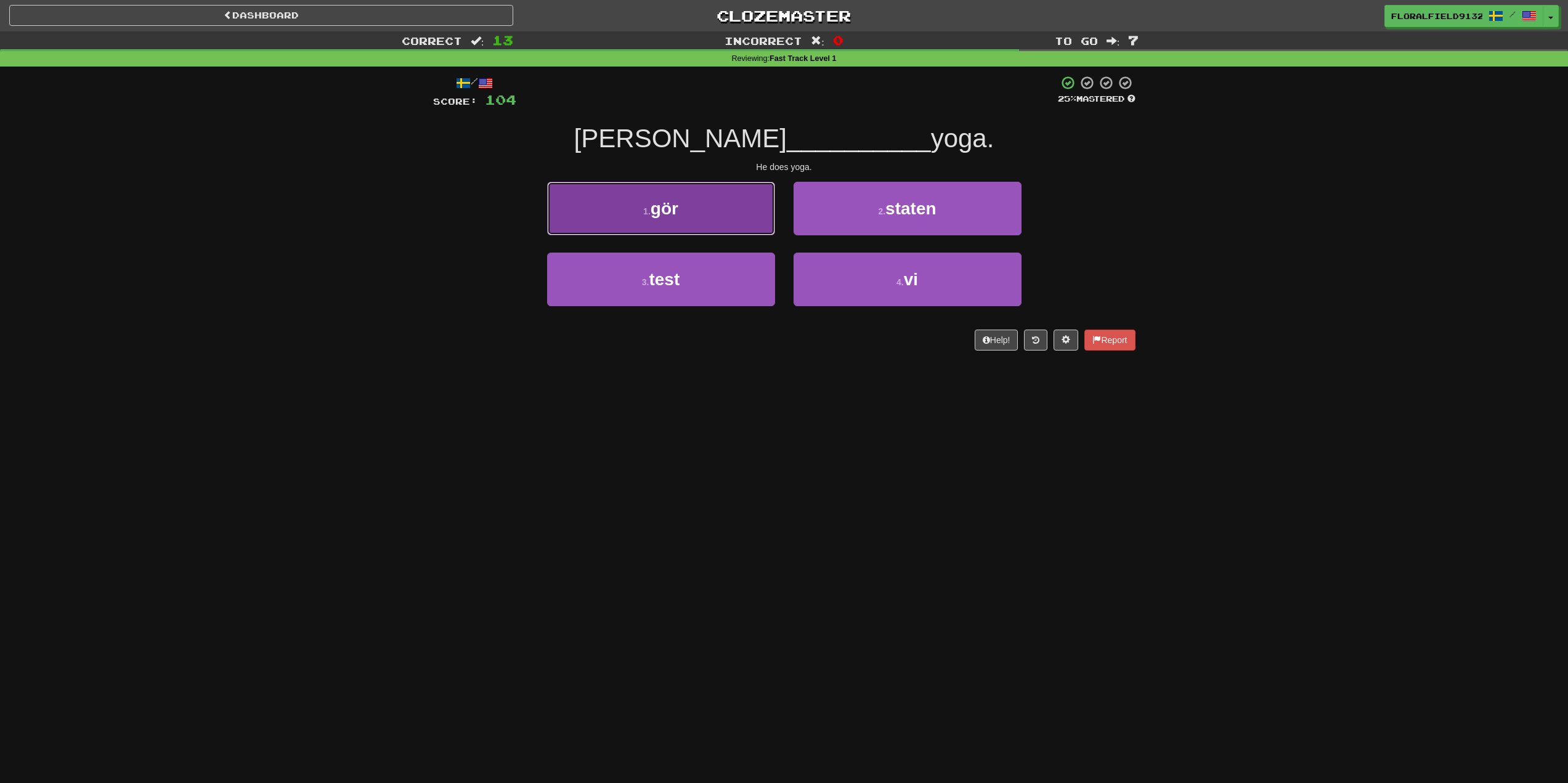
click at [730, 214] on button "1 . gör" at bounding box center [661, 208] width 228 height 54
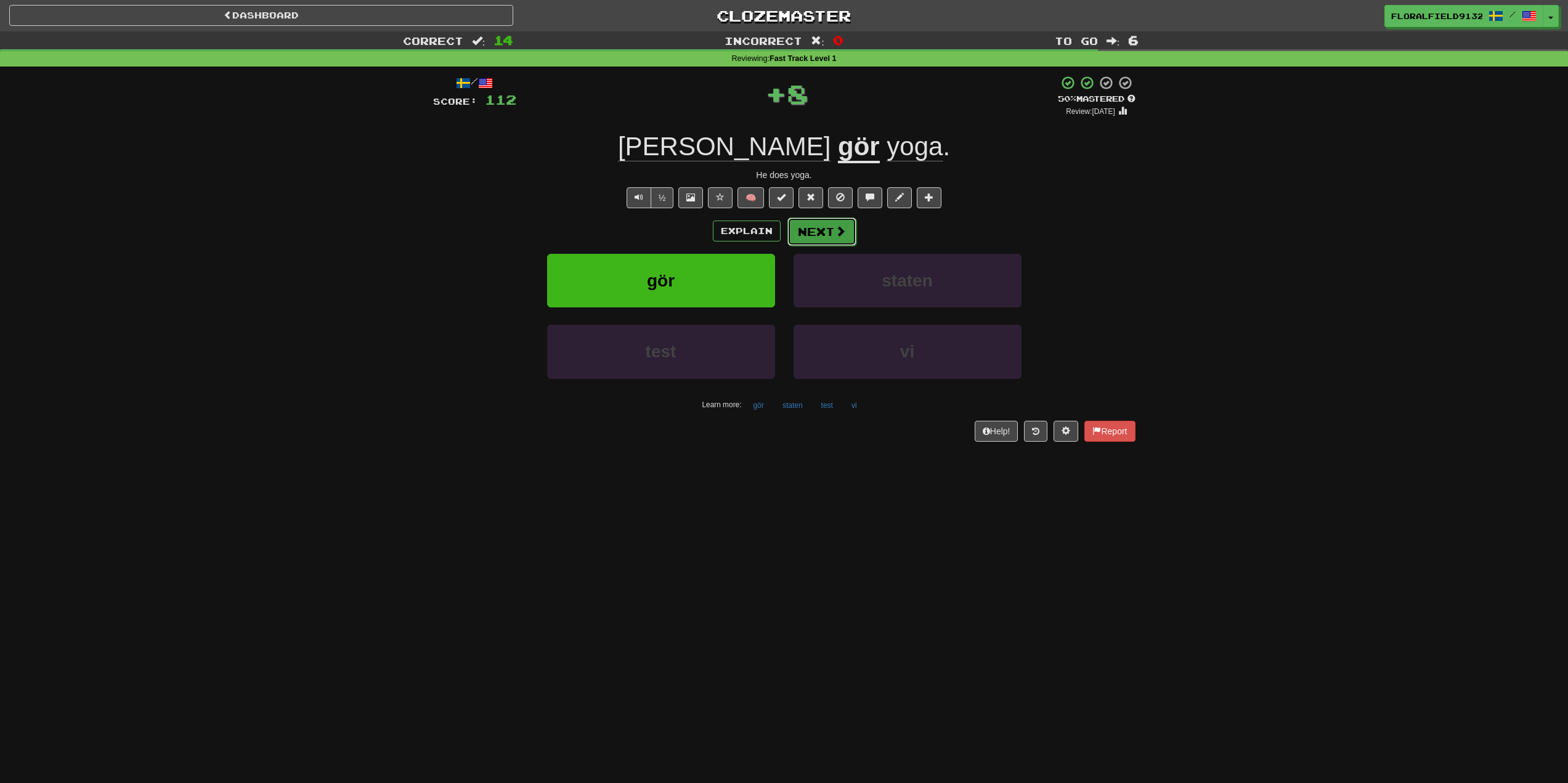
click at [836, 226] on span at bounding box center [840, 231] width 11 height 11
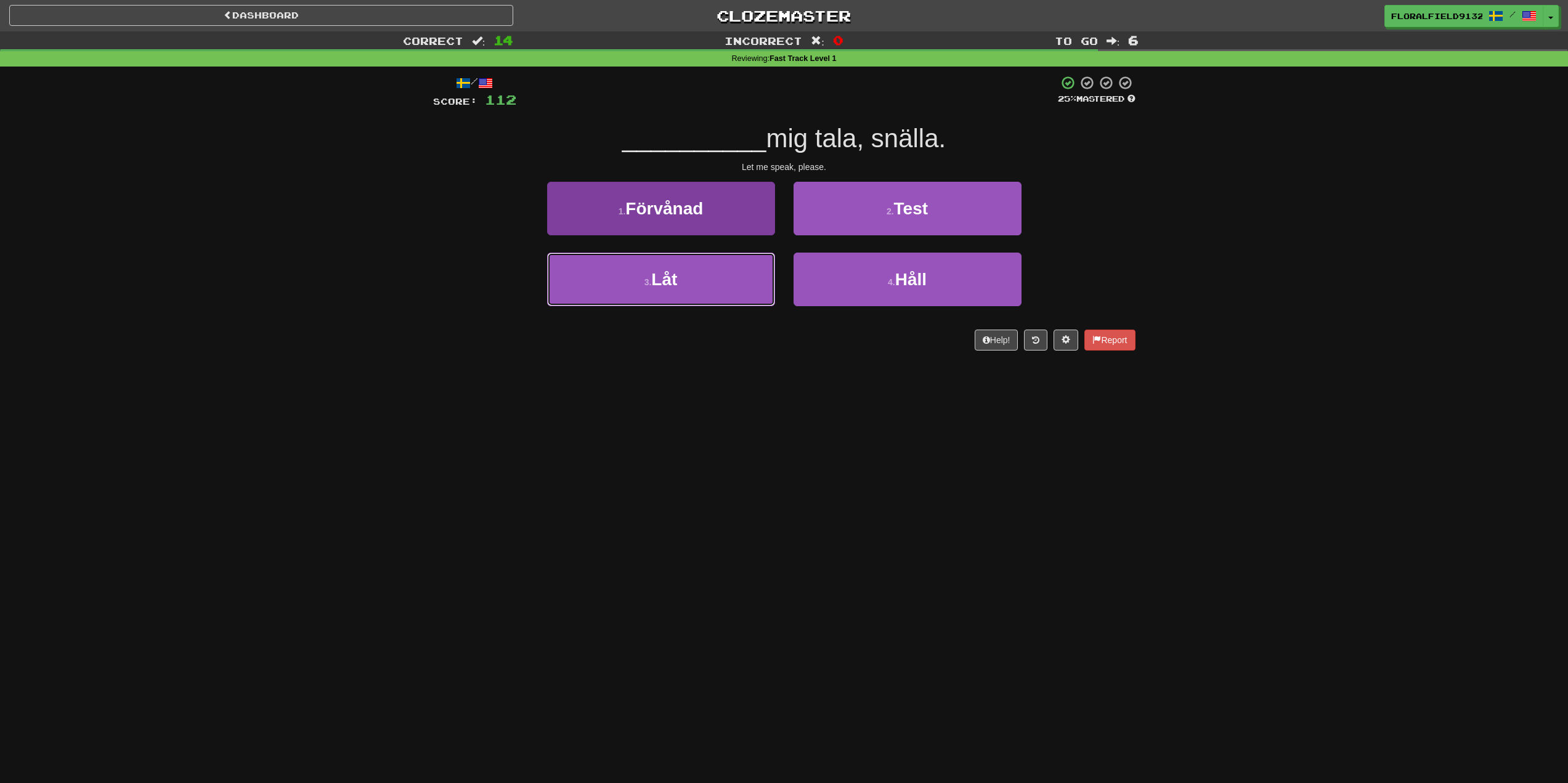
click at [721, 265] on button "3 . Låt" at bounding box center [661, 279] width 228 height 54
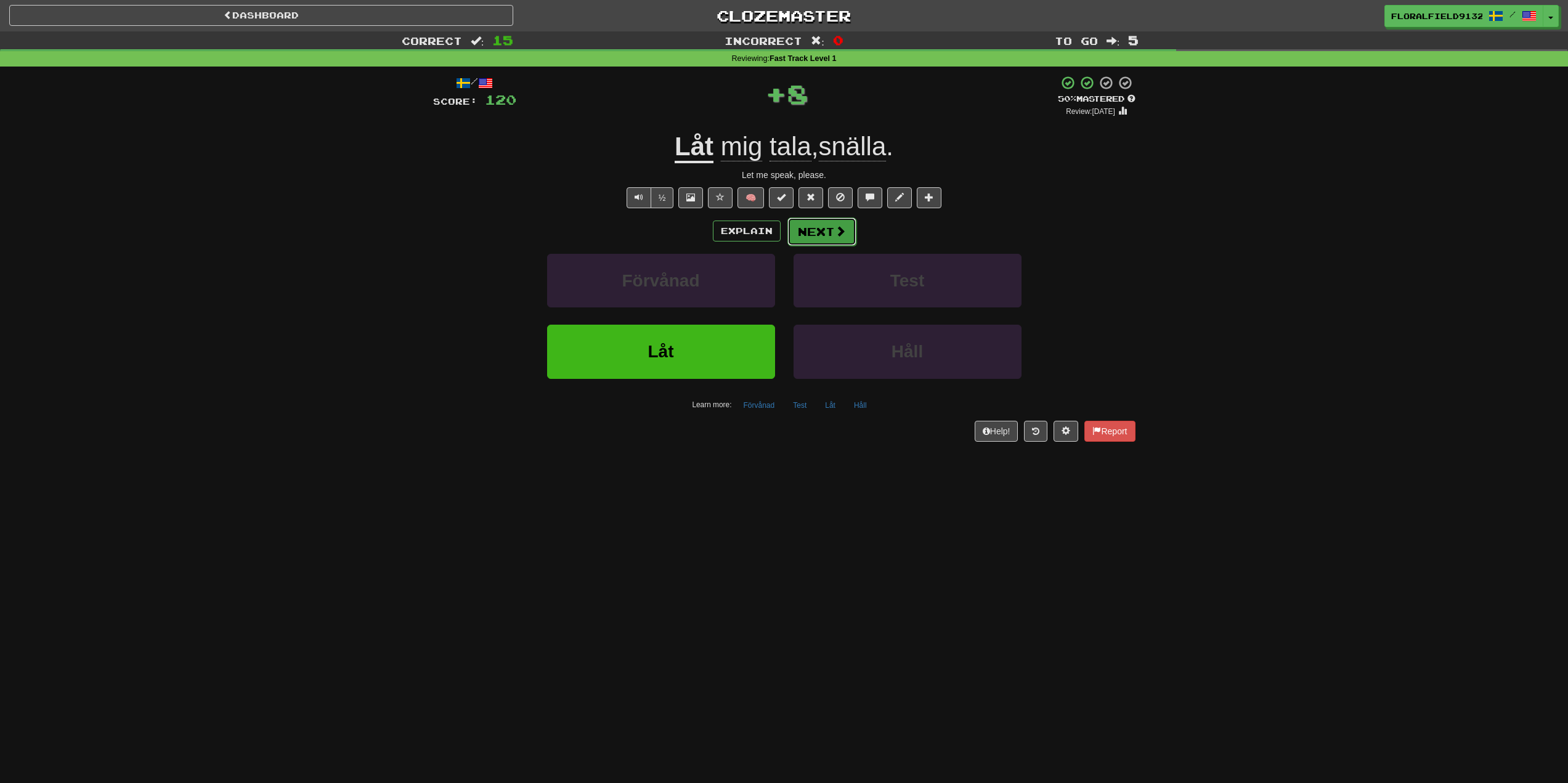
click at [830, 234] on button "Next" at bounding box center [822, 231] width 69 height 28
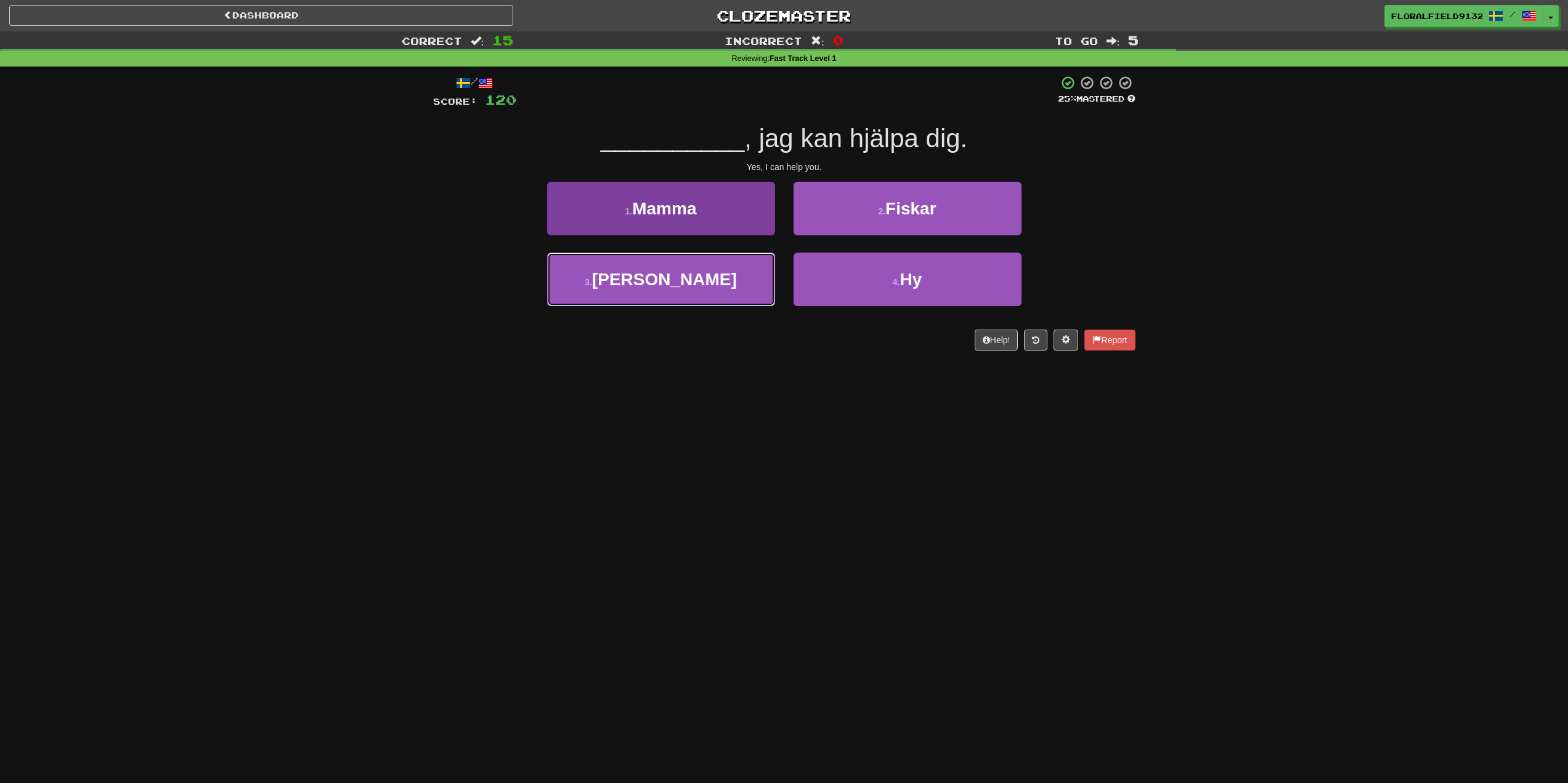
drag, startPoint x: 690, startPoint y: 261, endPoint x: 704, endPoint y: 264, distance: 14.3
click at [691, 261] on button "3 . Ja" at bounding box center [661, 279] width 228 height 54
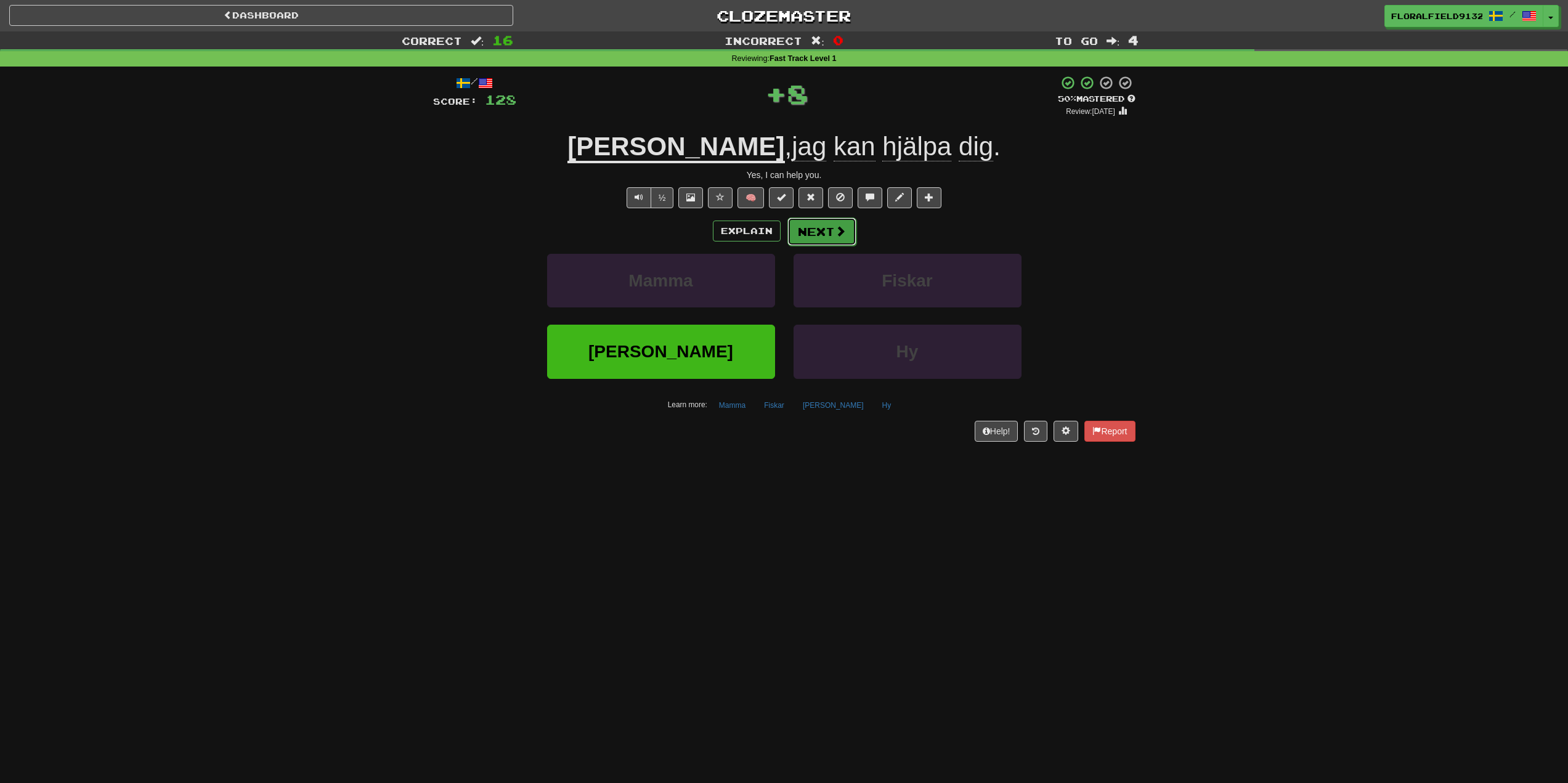
click at [828, 228] on button "Next" at bounding box center [822, 231] width 69 height 28
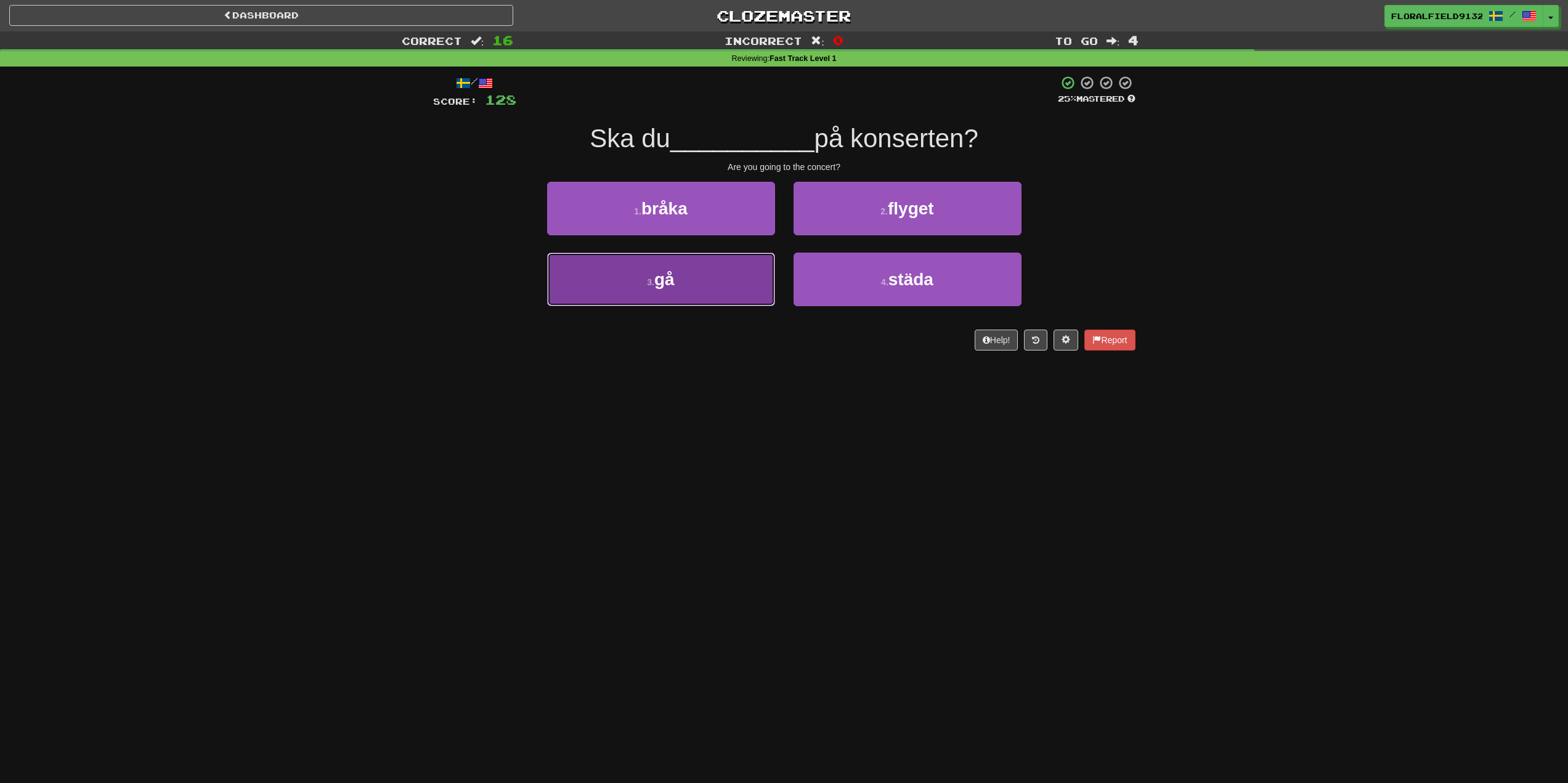
click at [741, 270] on button "3 . gå" at bounding box center [661, 279] width 228 height 54
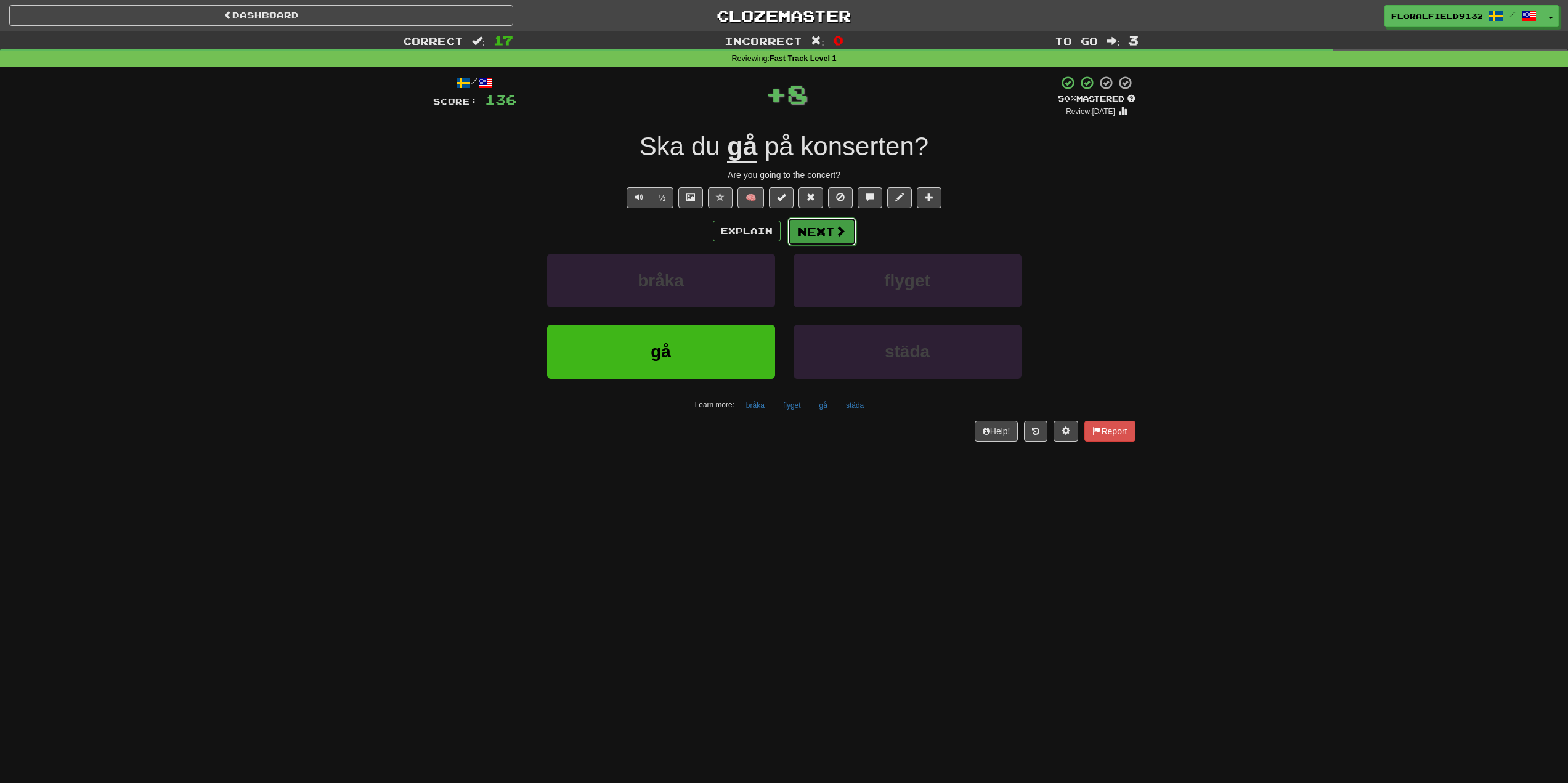
click at [842, 228] on span at bounding box center [840, 231] width 11 height 11
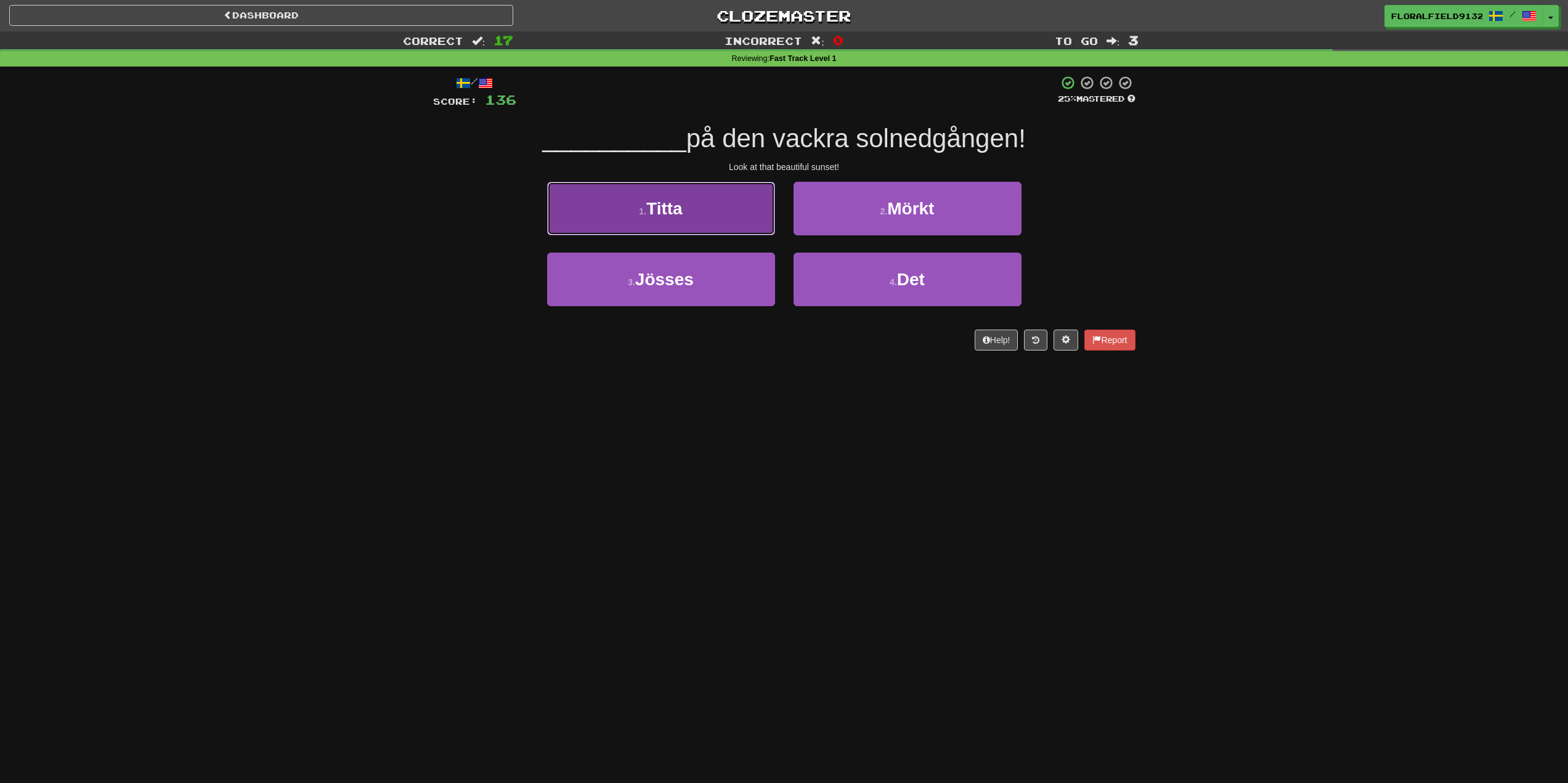
click at [747, 213] on button "1 . Titta" at bounding box center [661, 208] width 228 height 54
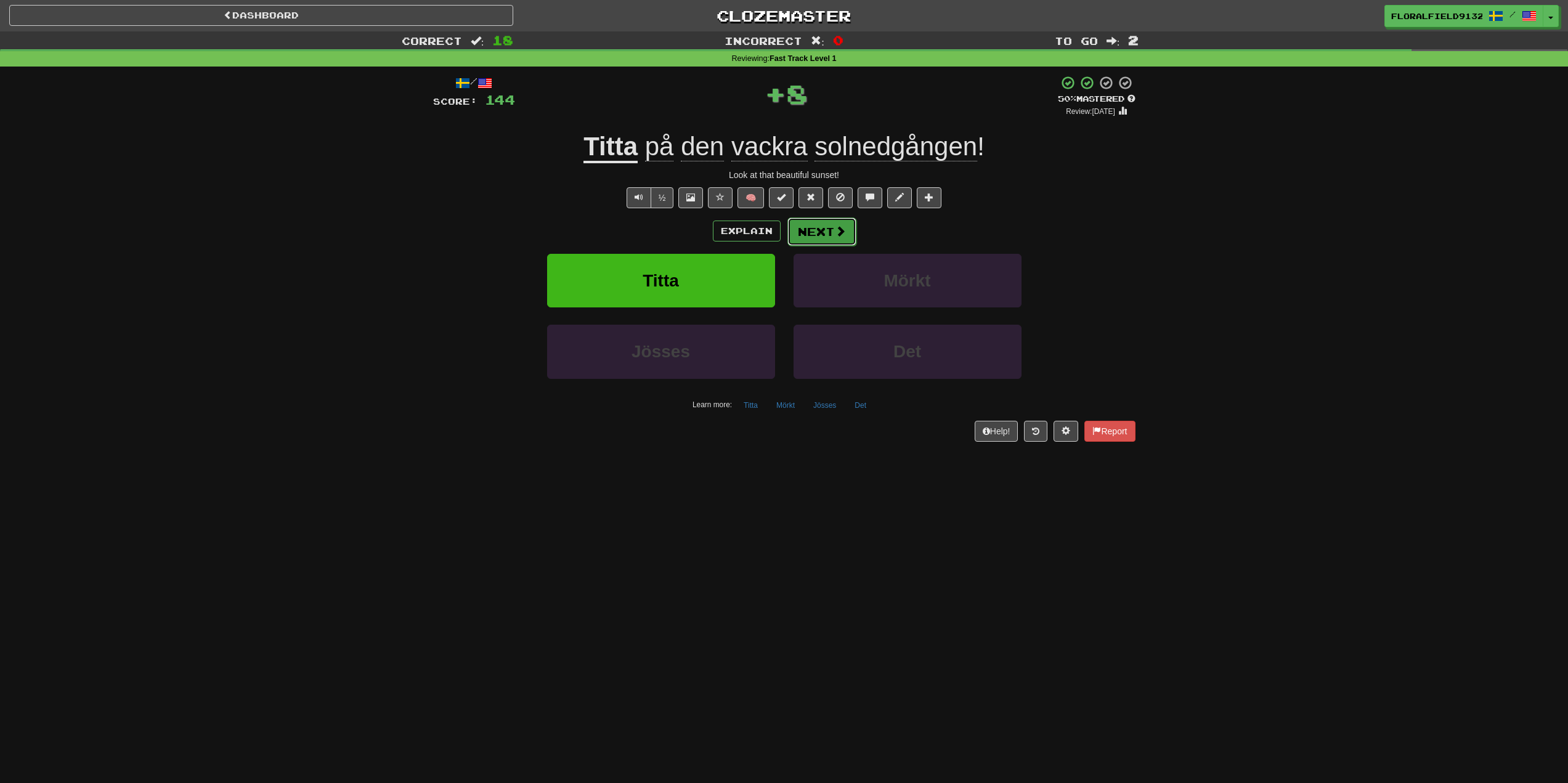
click at [832, 224] on button "Next" at bounding box center [822, 231] width 69 height 28
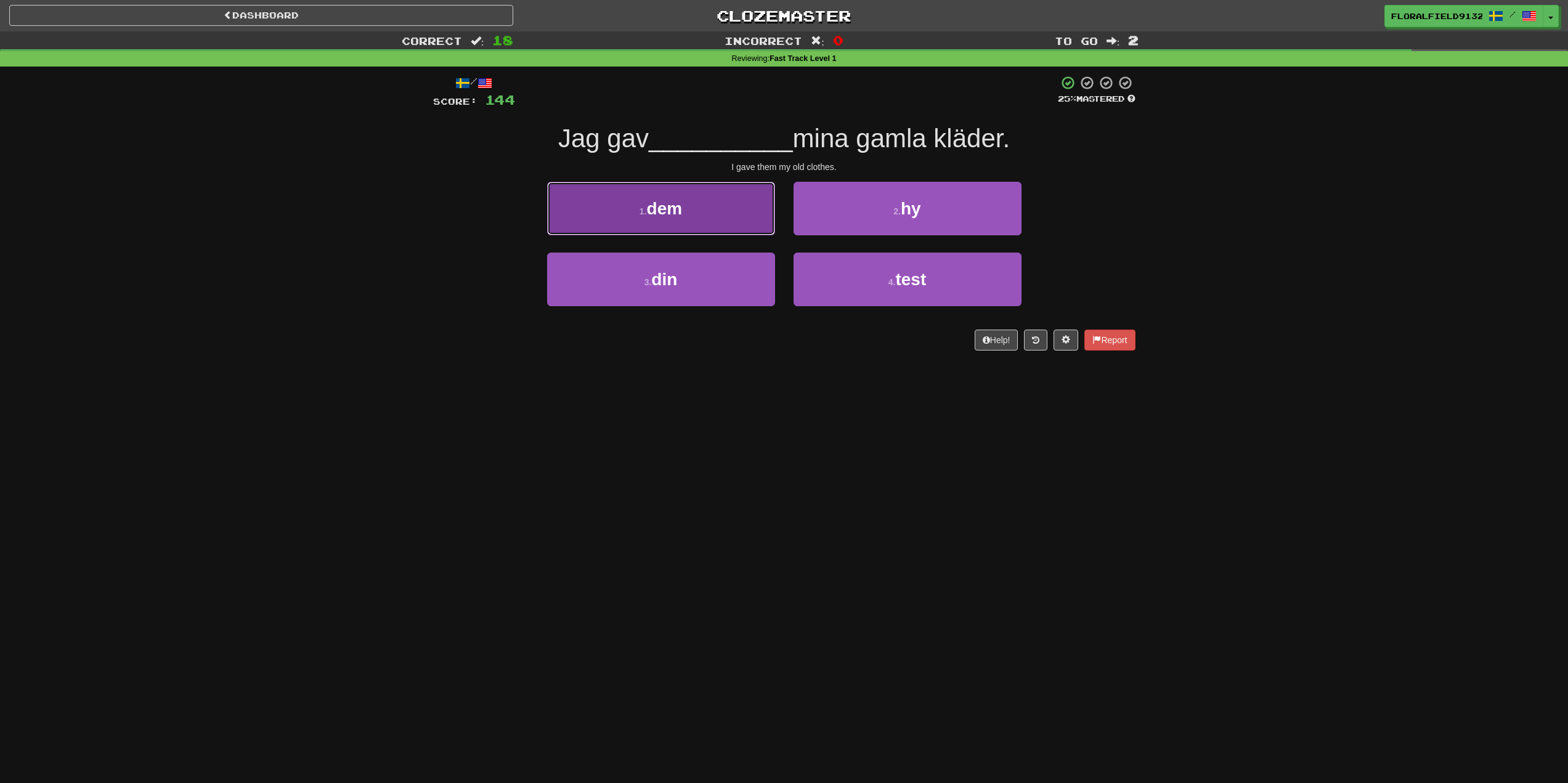
click at [717, 223] on button "1 . dem" at bounding box center [661, 208] width 228 height 54
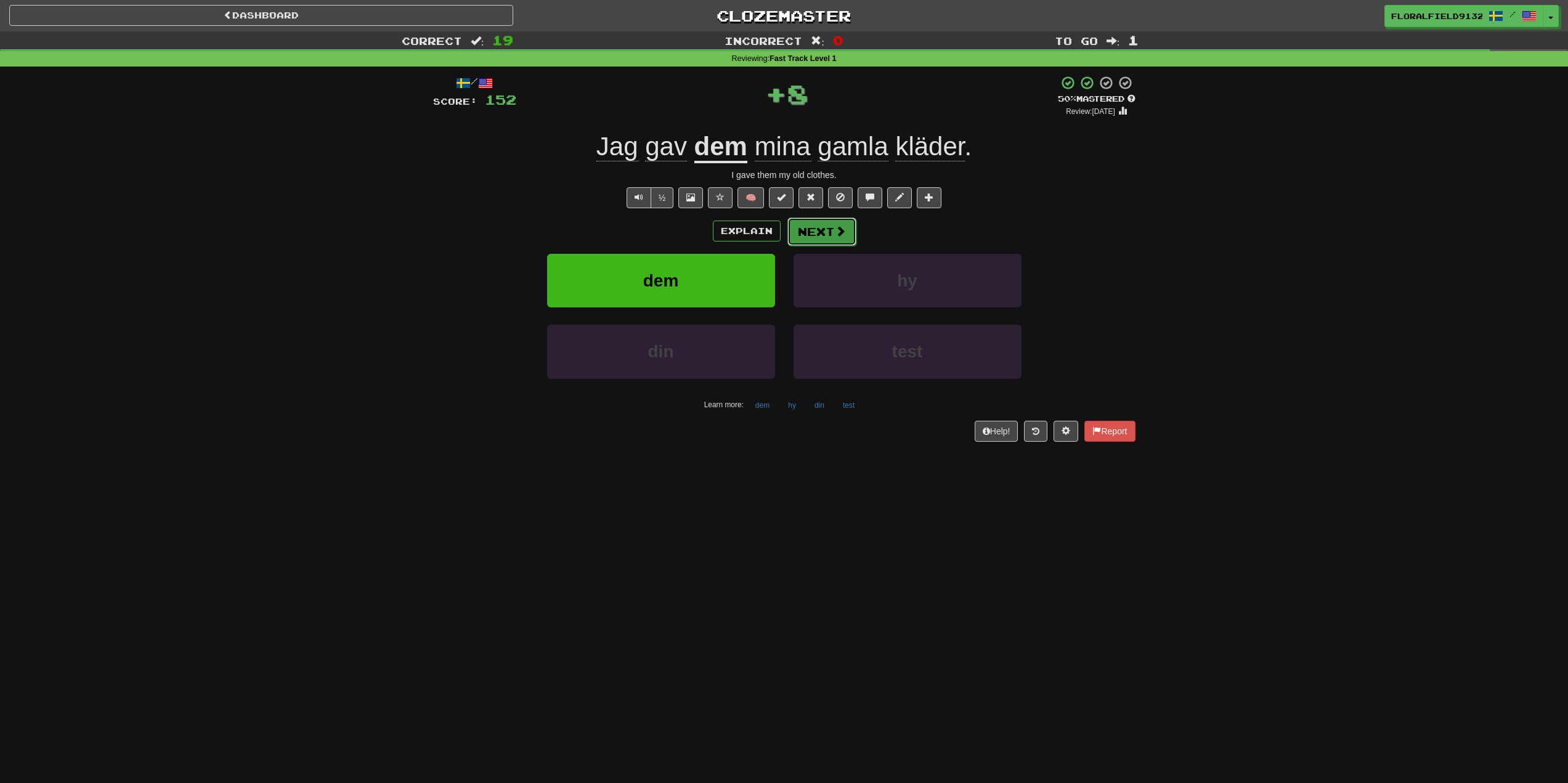
click at [819, 234] on button "Next" at bounding box center [822, 231] width 69 height 28
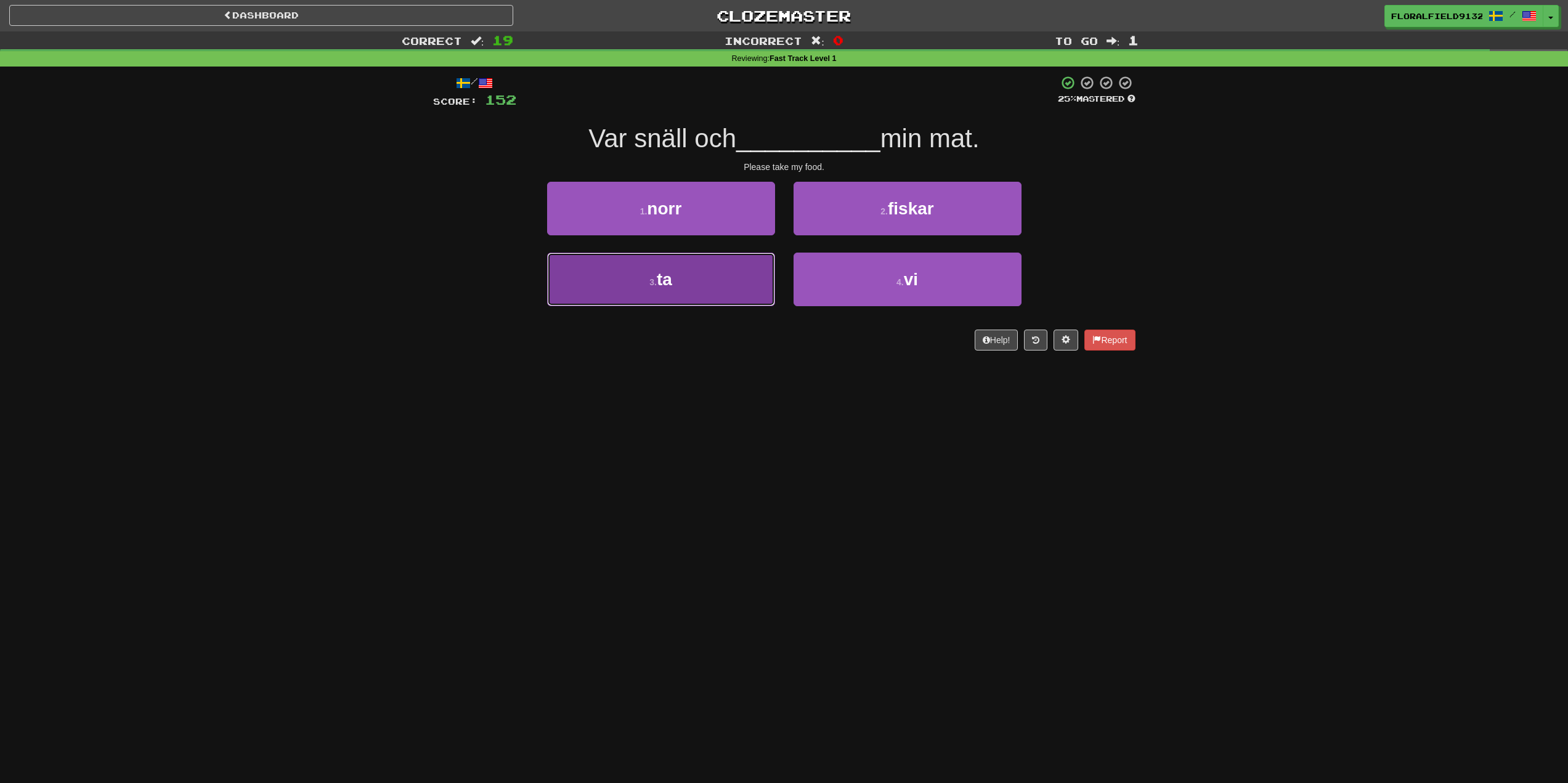
click at [739, 269] on button "3 . ta" at bounding box center [661, 279] width 228 height 54
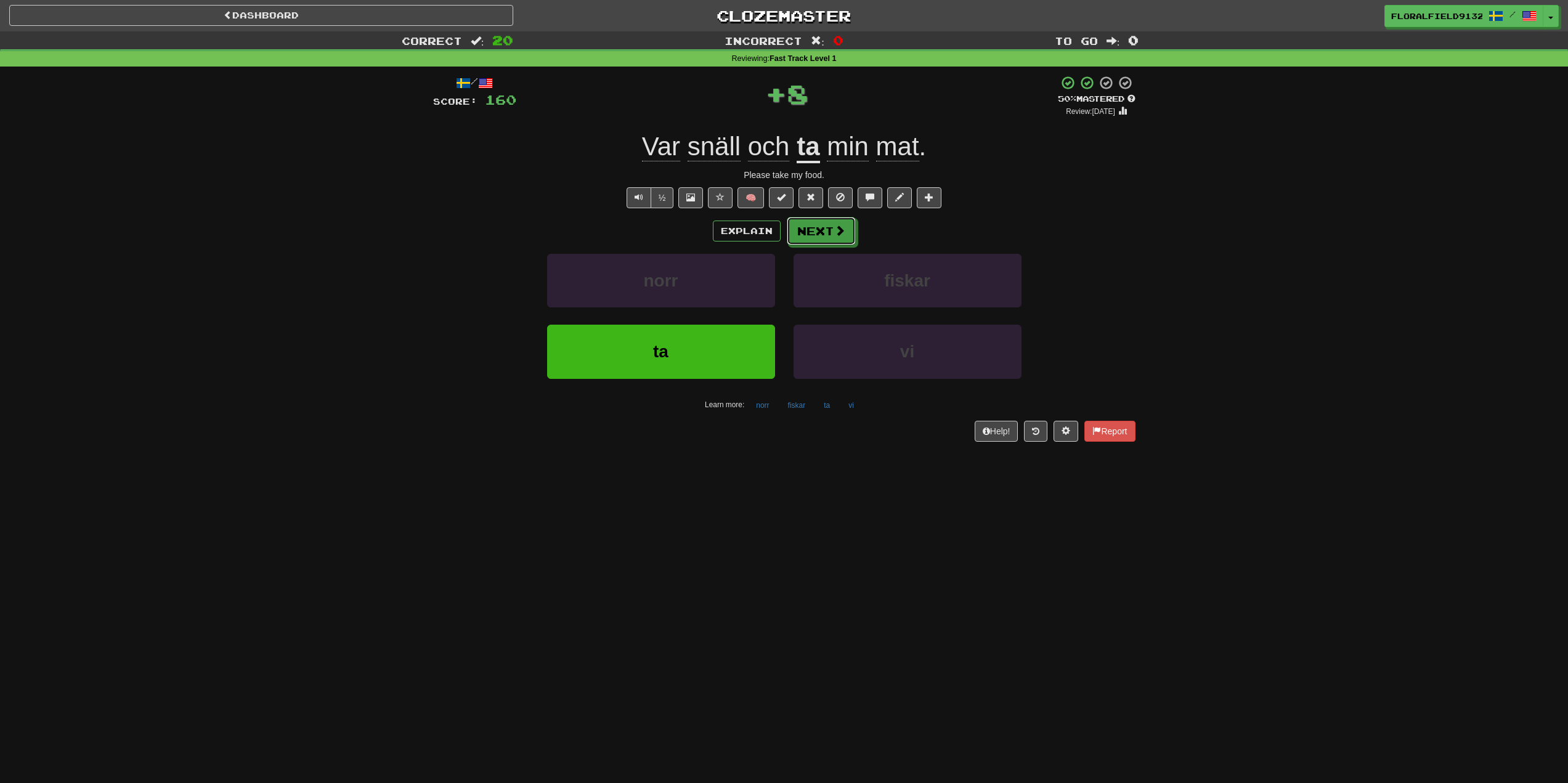
click at [828, 234] on button "Next" at bounding box center [821, 231] width 69 height 28
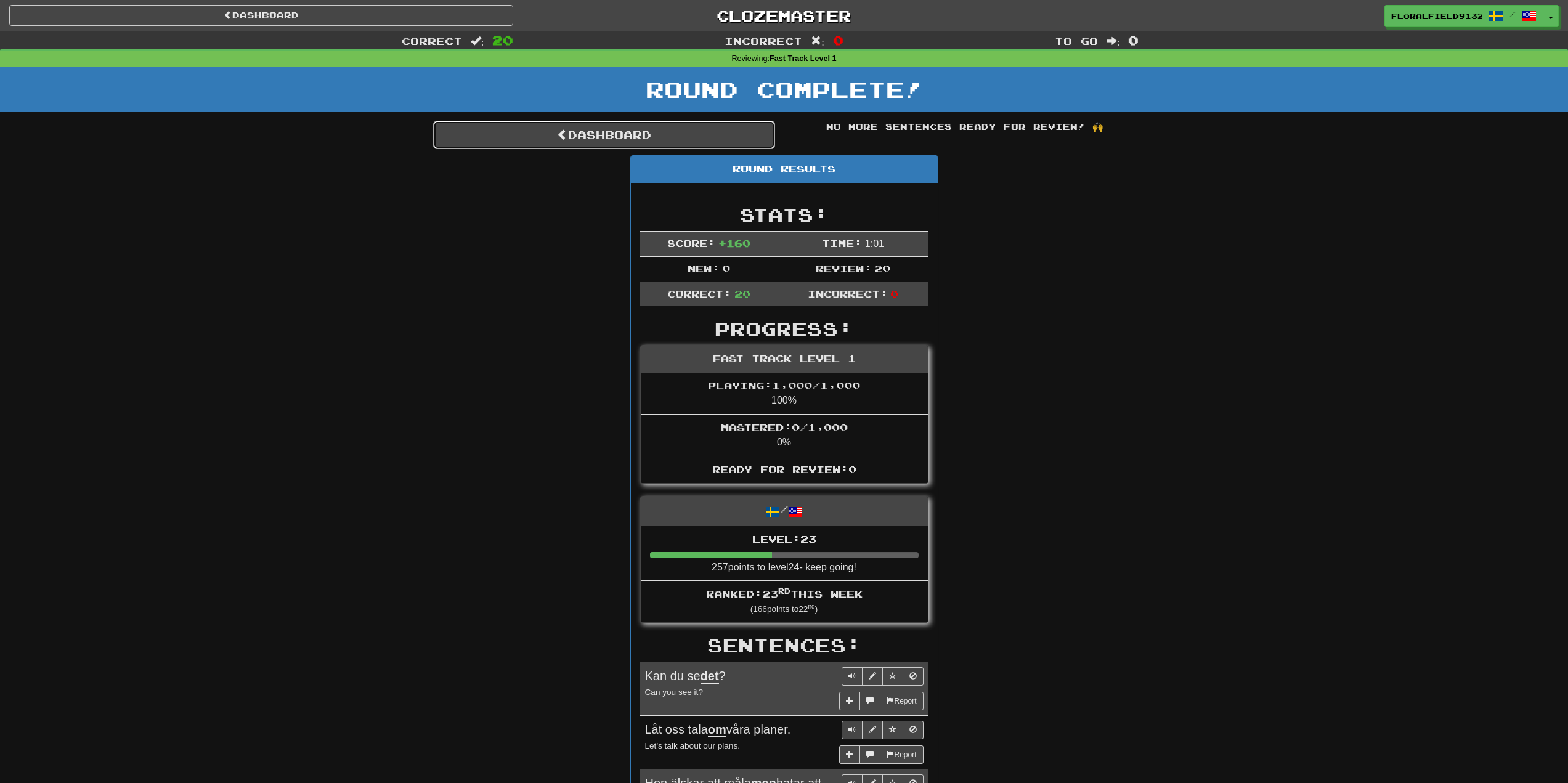
click at [531, 135] on link "Dashboard" at bounding box center [604, 134] width 342 height 28
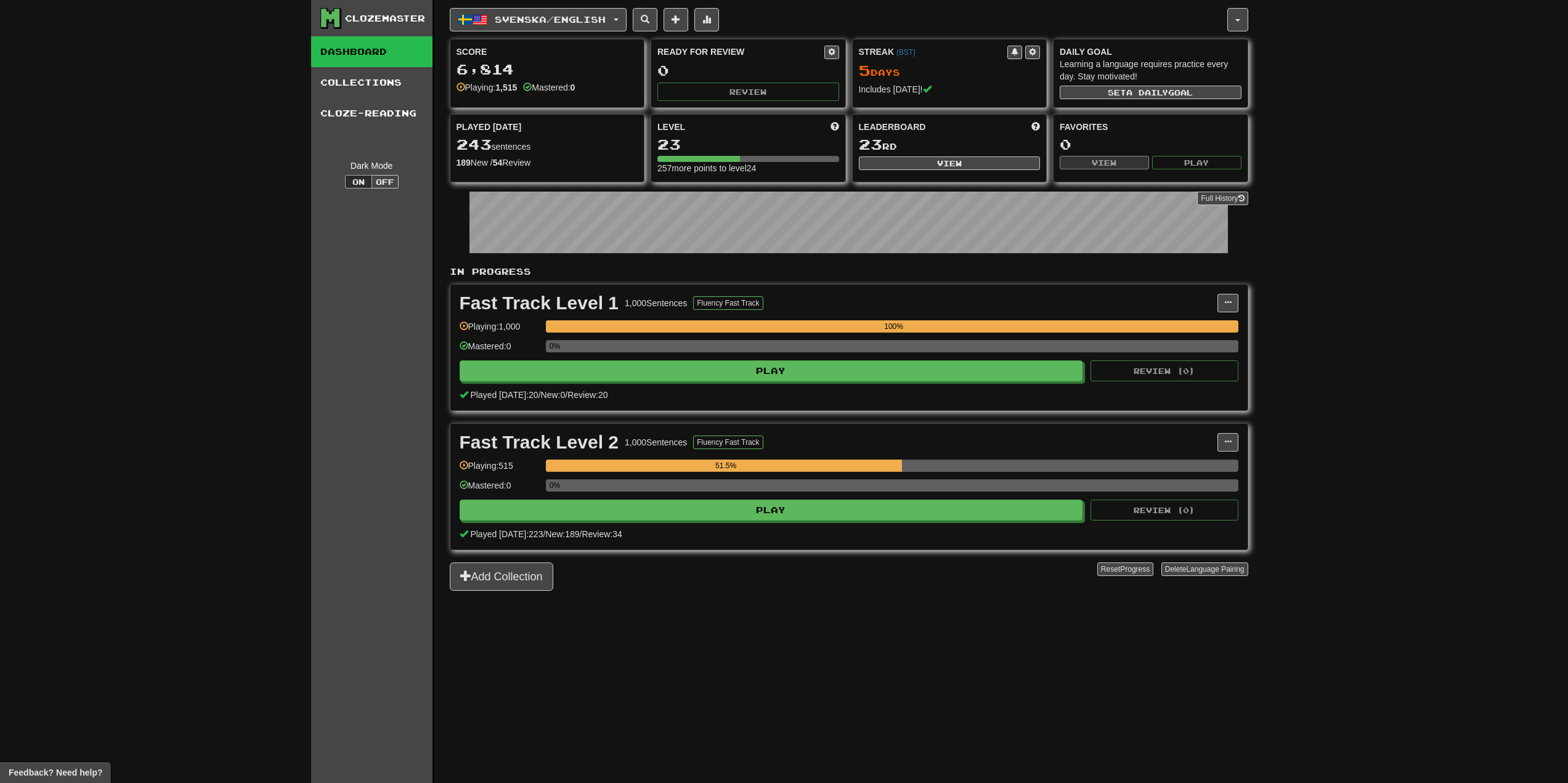
click at [1415, 321] on div "Clozemaster Dashboard Collections Cloze-Reading Dark Mode On Off Dashboard Coll…" at bounding box center [784, 391] width 1568 height 783
